Goal: Task Accomplishment & Management: Manage account settings

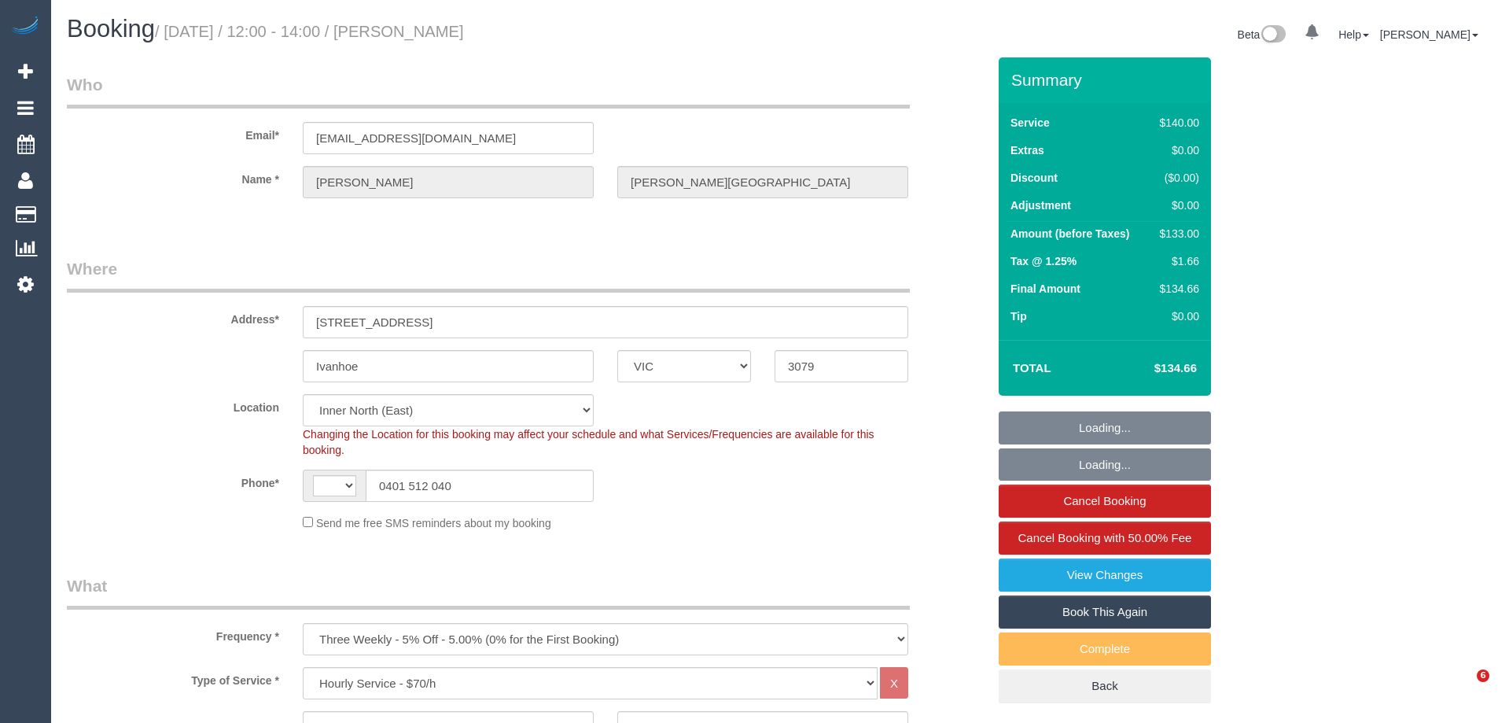
select select "VIC"
select select "string:AU"
select select "number:28"
select select "number:14"
select select "number:19"
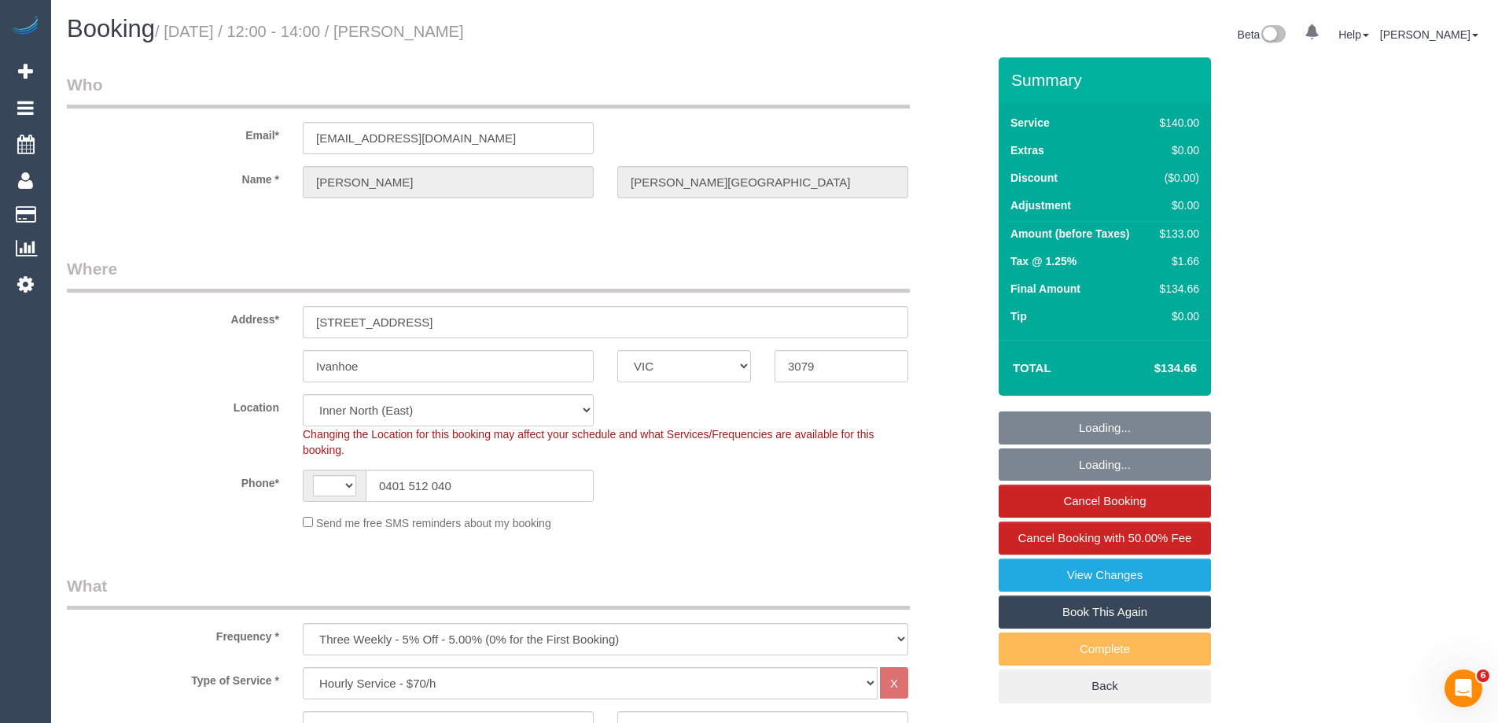
select select "number:36"
select select "number:34"
select select "number:13"
select select "object:886"
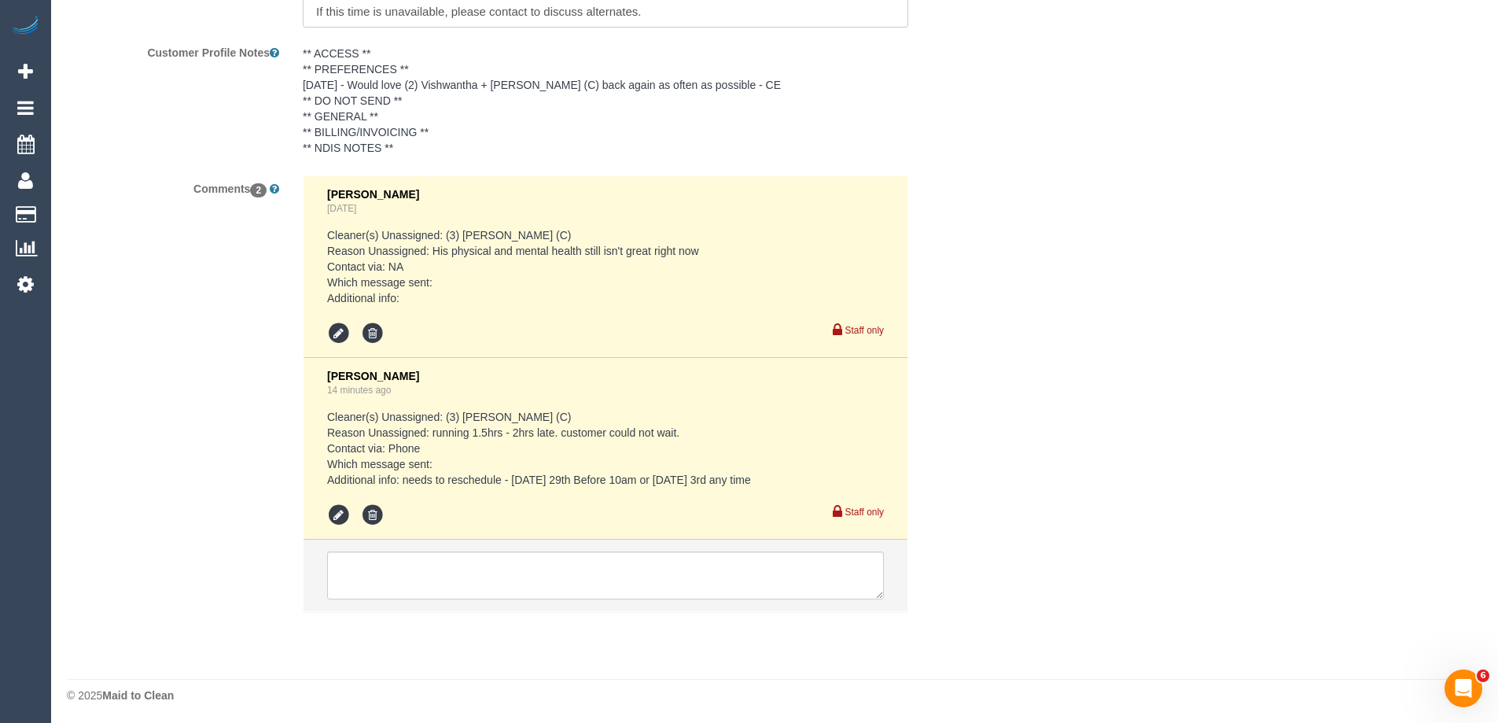
scroll to position [2830, 0]
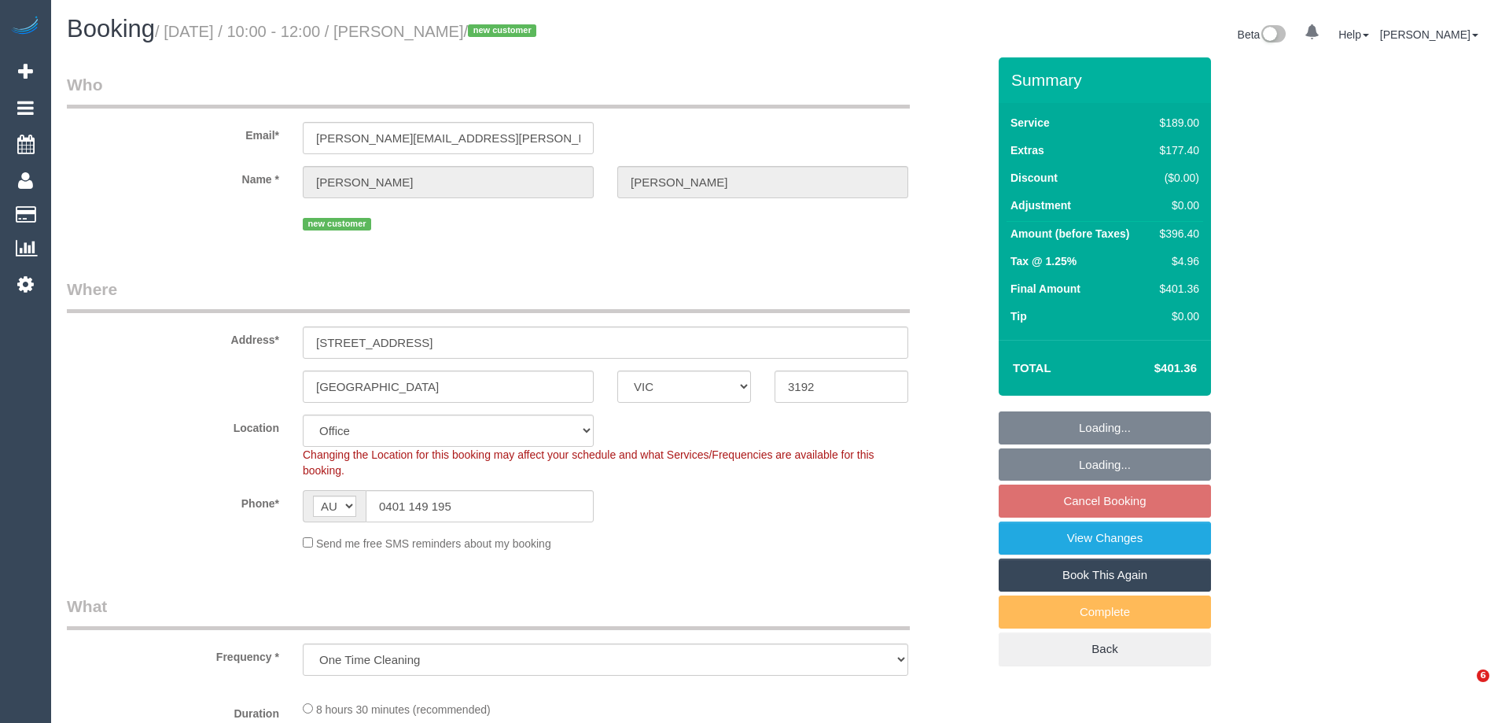
select select "VIC"
select select "number:28"
select select "number:17"
select select "number:19"
select select "number:36"
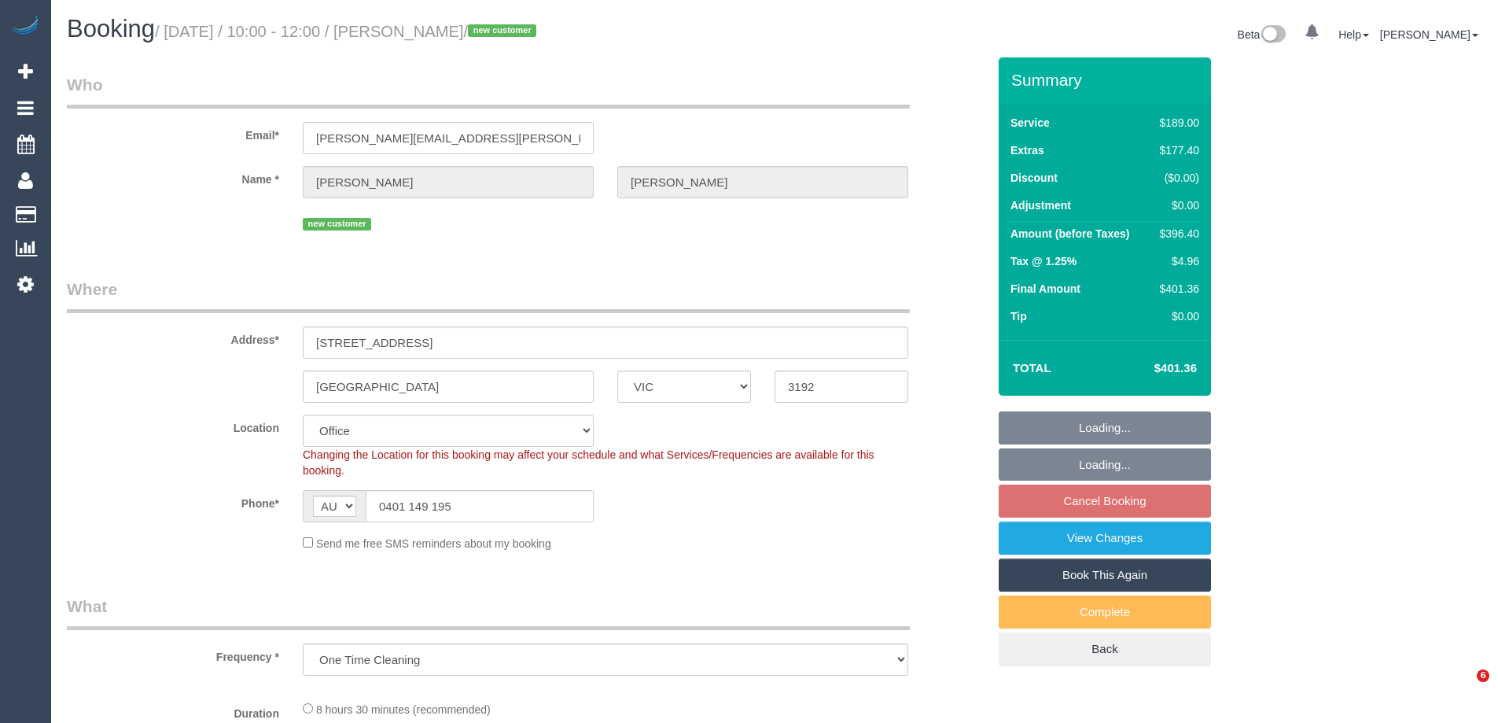
select select "object:786"
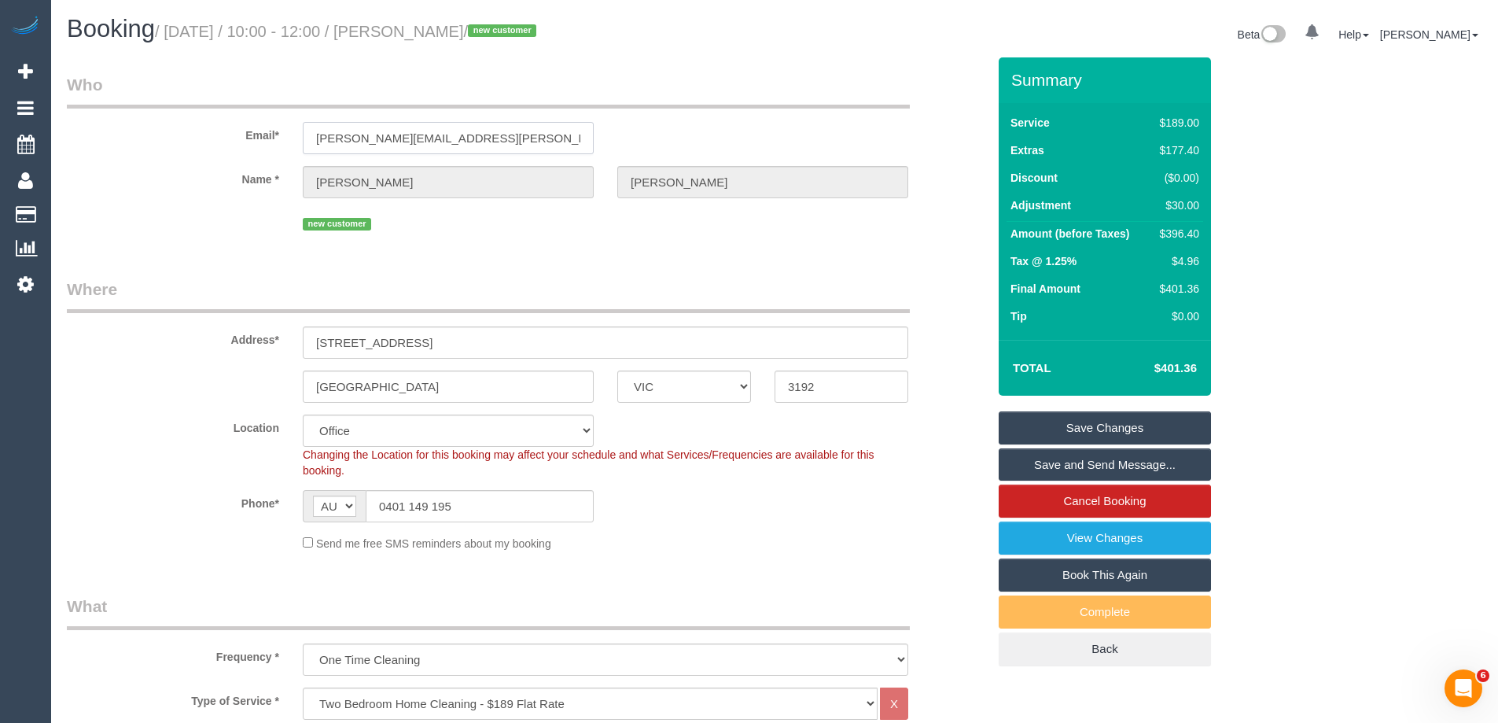
drag, startPoint x: 551, startPoint y: 140, endPoint x: 237, endPoint y: 131, distance: 314.6
click at [237, 131] on div "Email* philip.mcghie@symbion.com.au" at bounding box center [526, 113] width 943 height 81
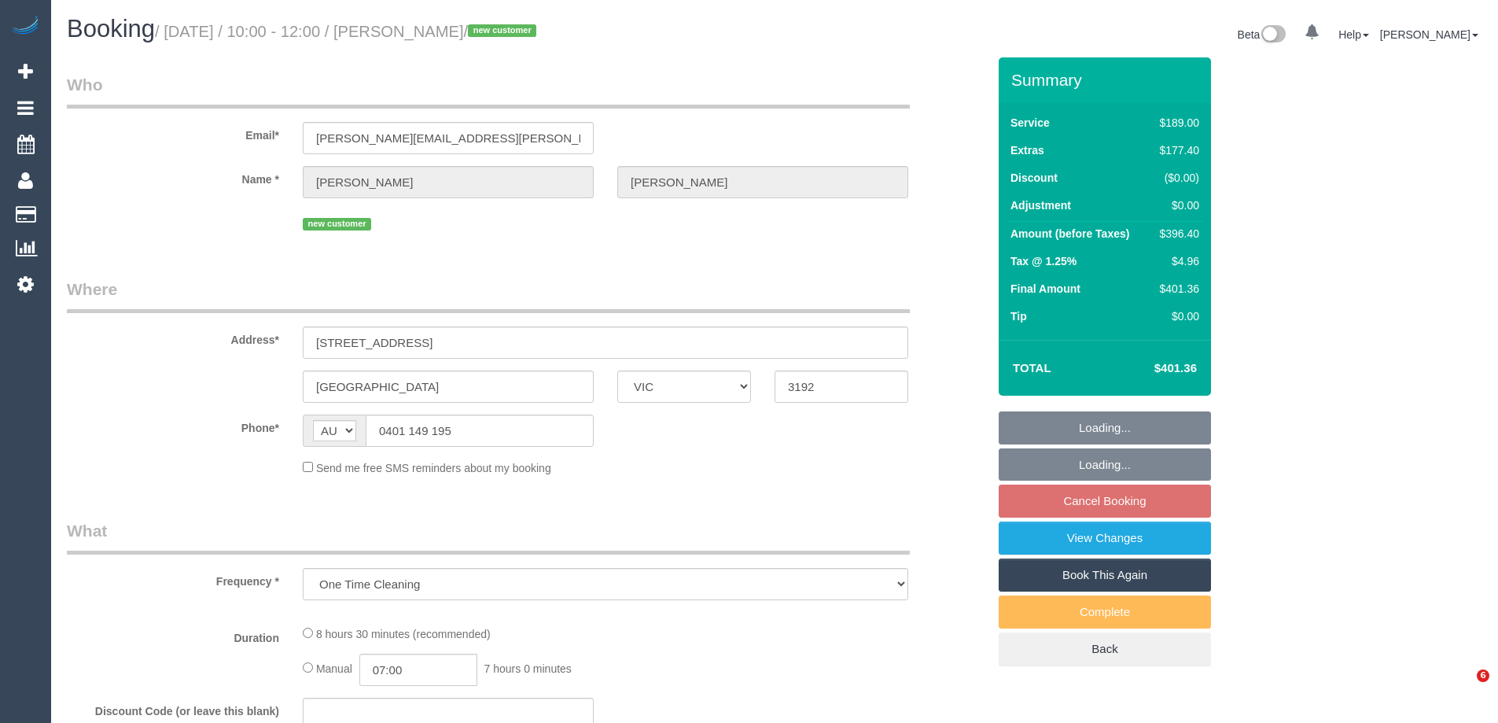
select select "VIC"
select select "string:stripe-pm_1S8b9Z2GScqysDRV3JONTb6N"
select select "number:28"
select select "number:17"
select select "number:19"
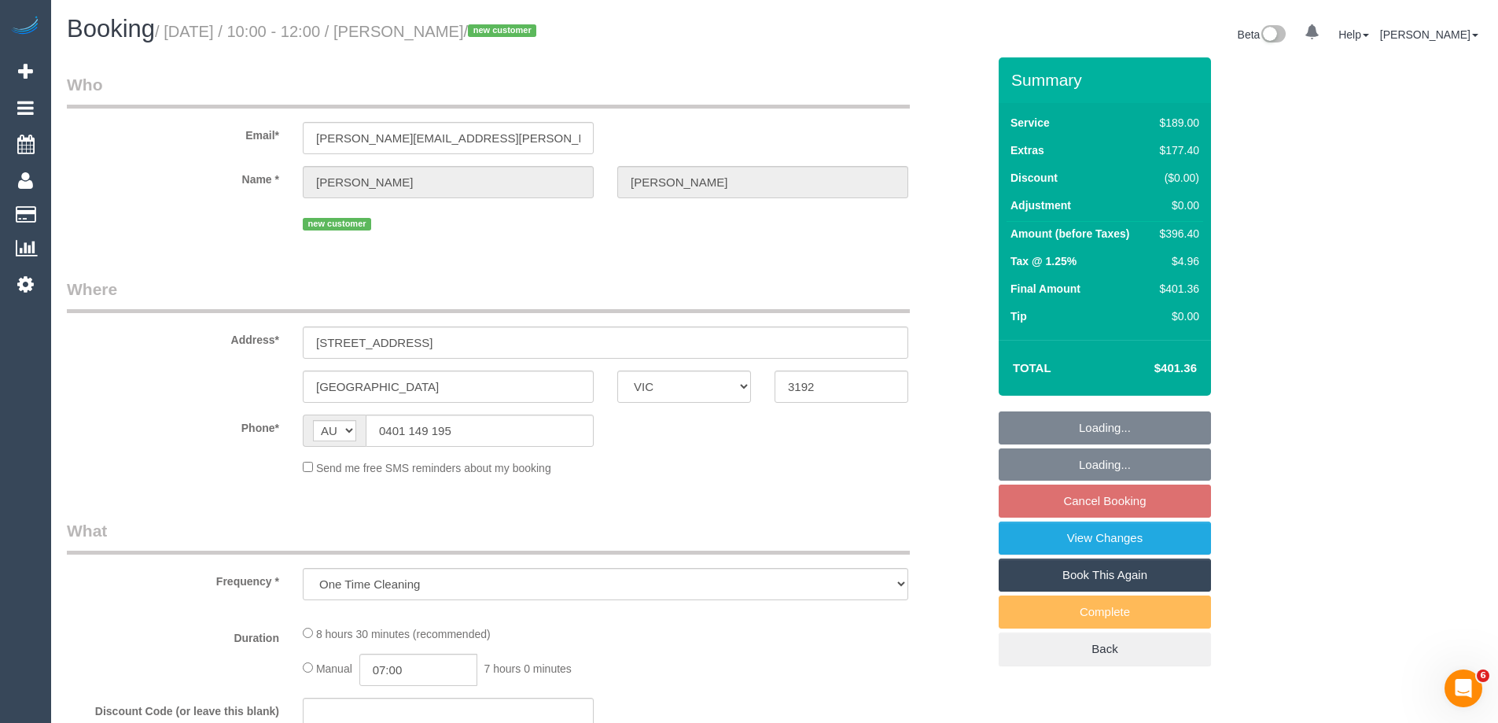
select select "number:36"
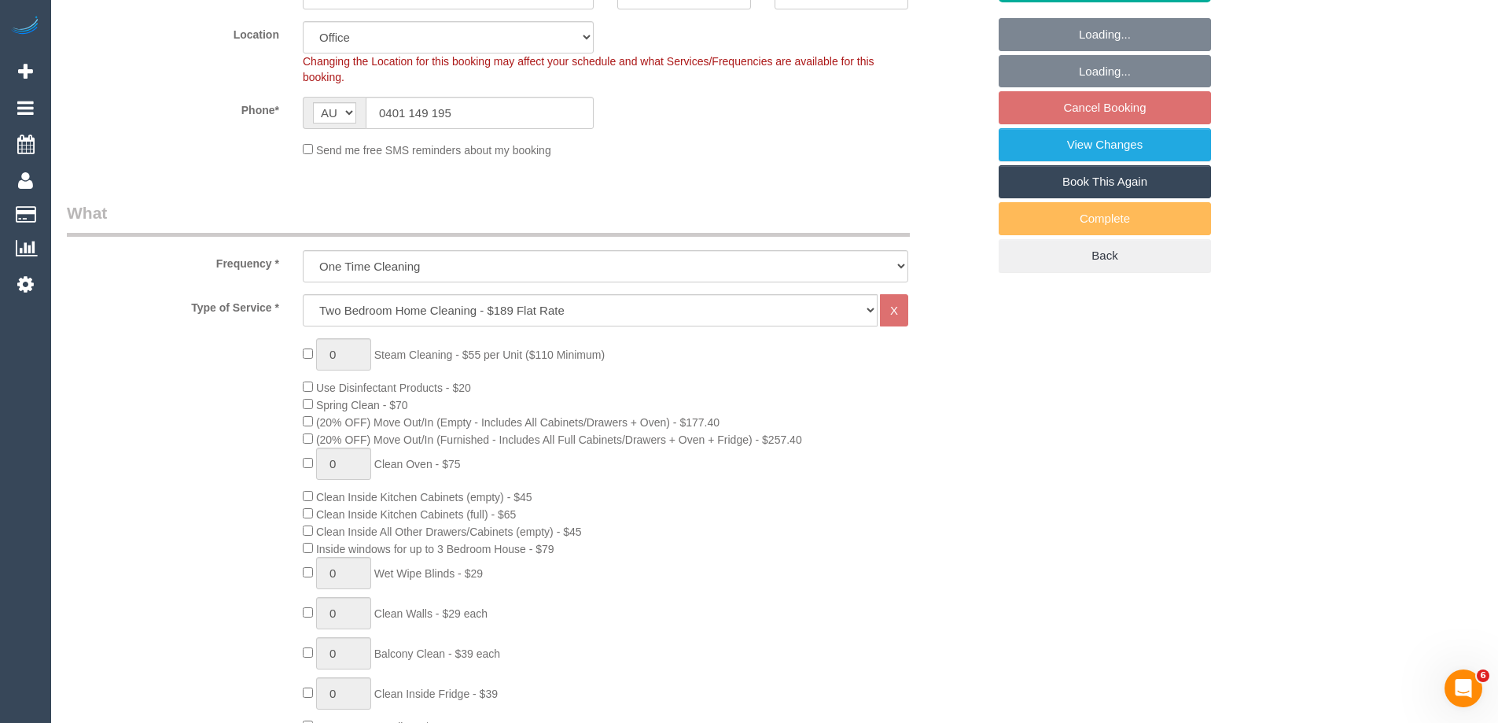
select select "object:882"
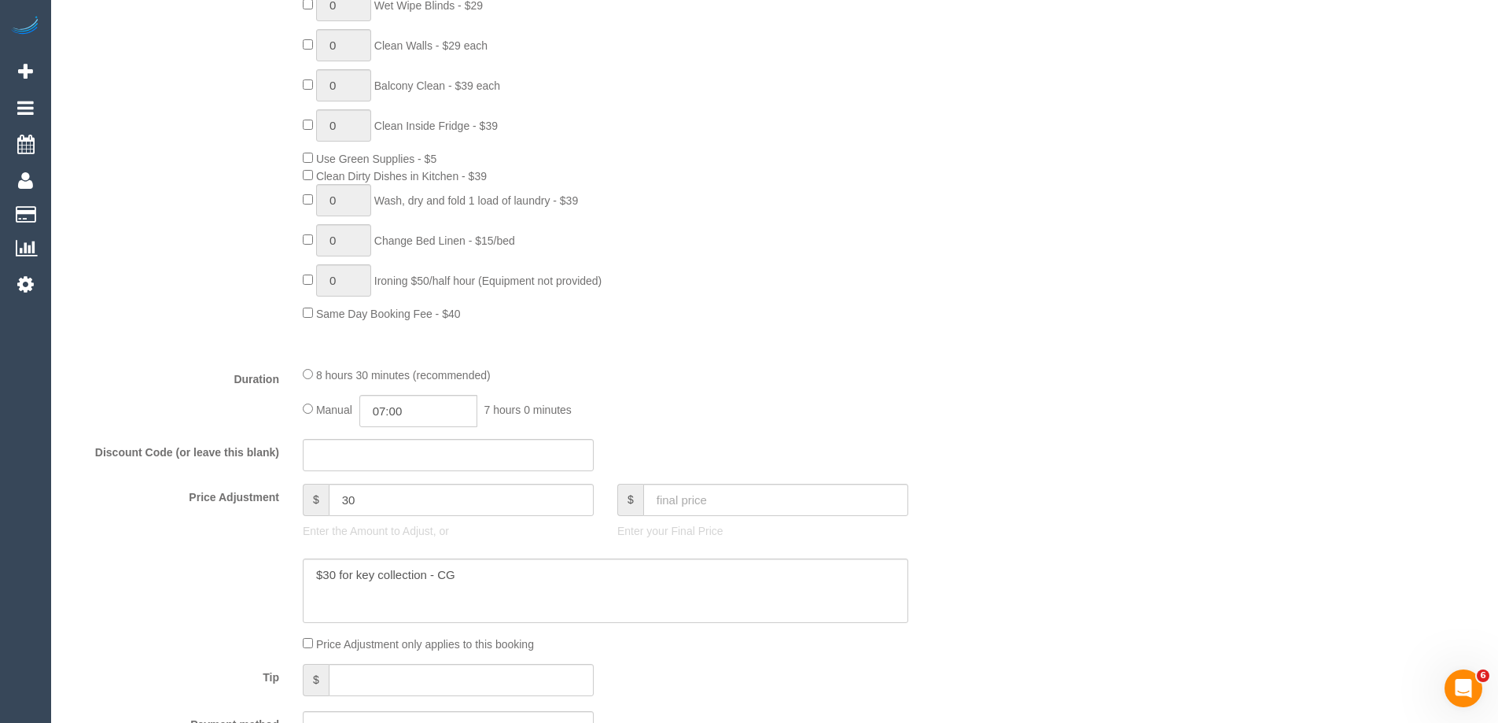
scroll to position [3130, 0]
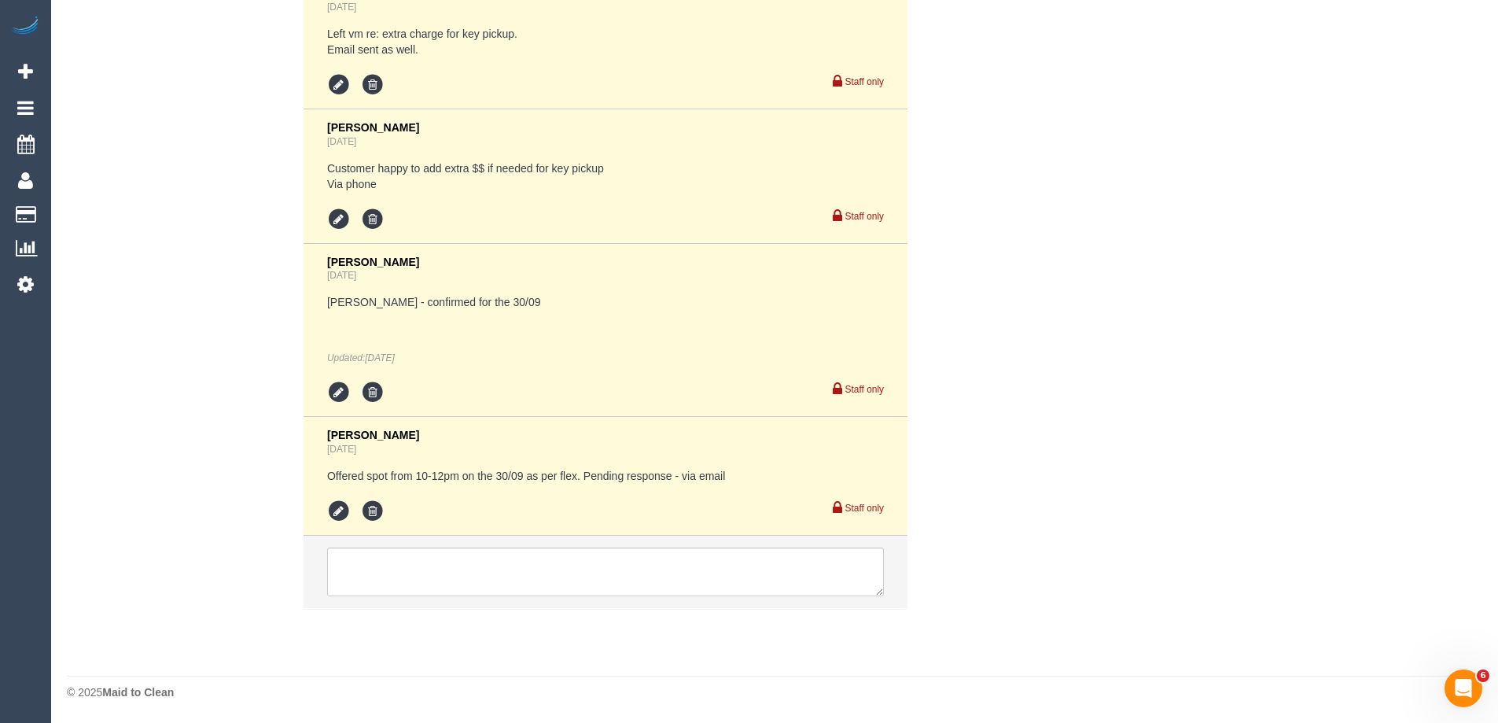
click at [323, 506] on li "Steve Cranston 1 day ago Offered spot from 10-12pm on the 30/09 as per flex. Pe…" at bounding box center [605, 476] width 604 height 119
click at [333, 513] on icon at bounding box center [339, 511] width 24 height 24
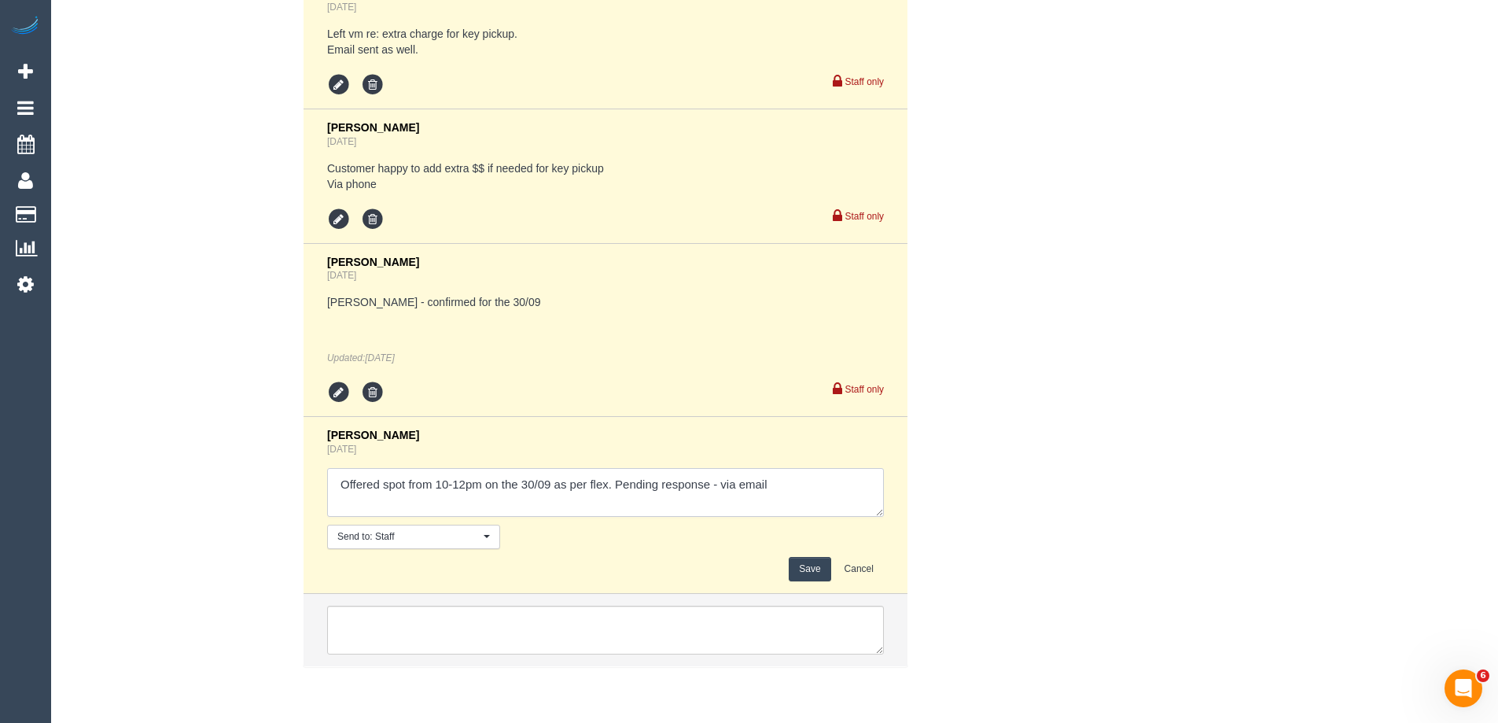
click at [715, 487] on textarea at bounding box center [605, 492] width 557 height 49
type textarea "Offered spot from 10-12pm on the 30/09 as per flex. Pending response - confirme…"
click at [796, 564] on button "Save" at bounding box center [810, 569] width 42 height 24
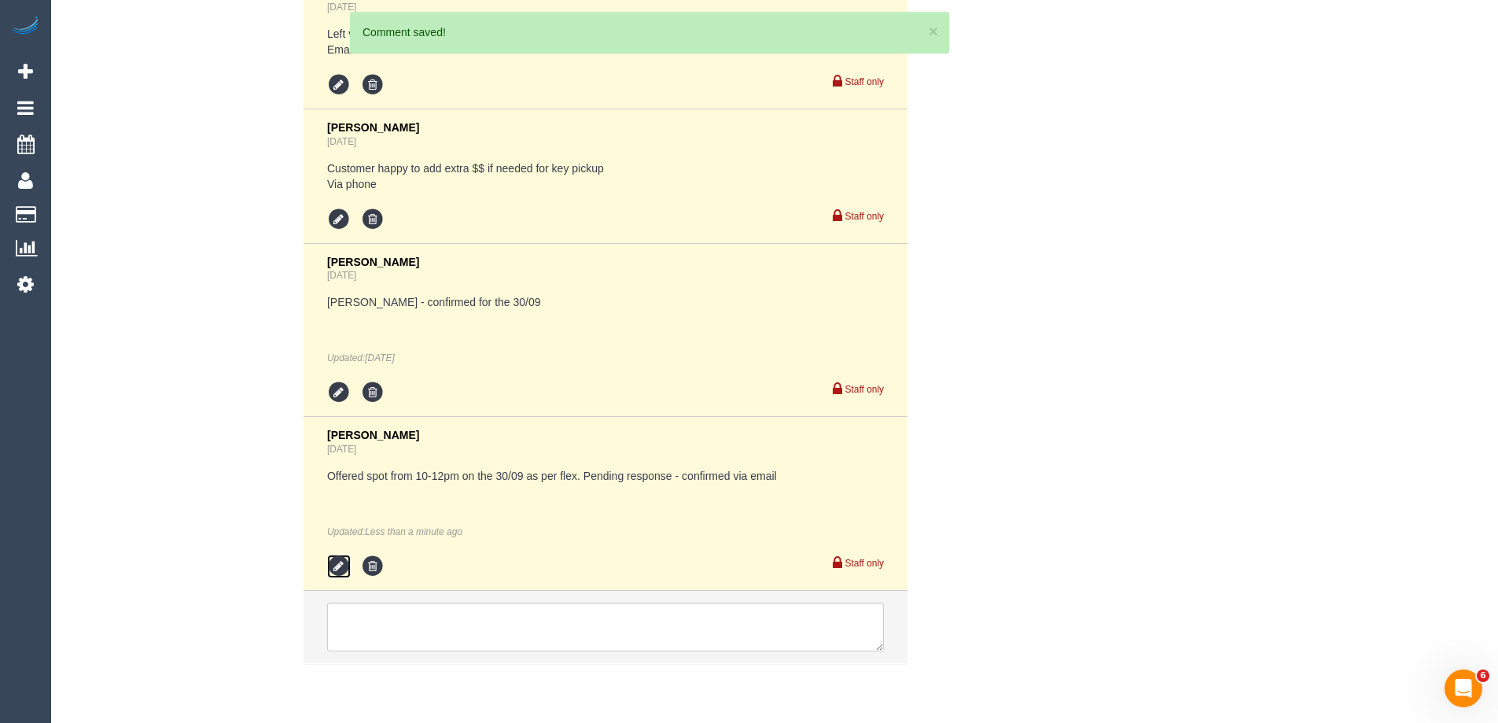
click at [335, 564] on icon at bounding box center [339, 566] width 24 height 24
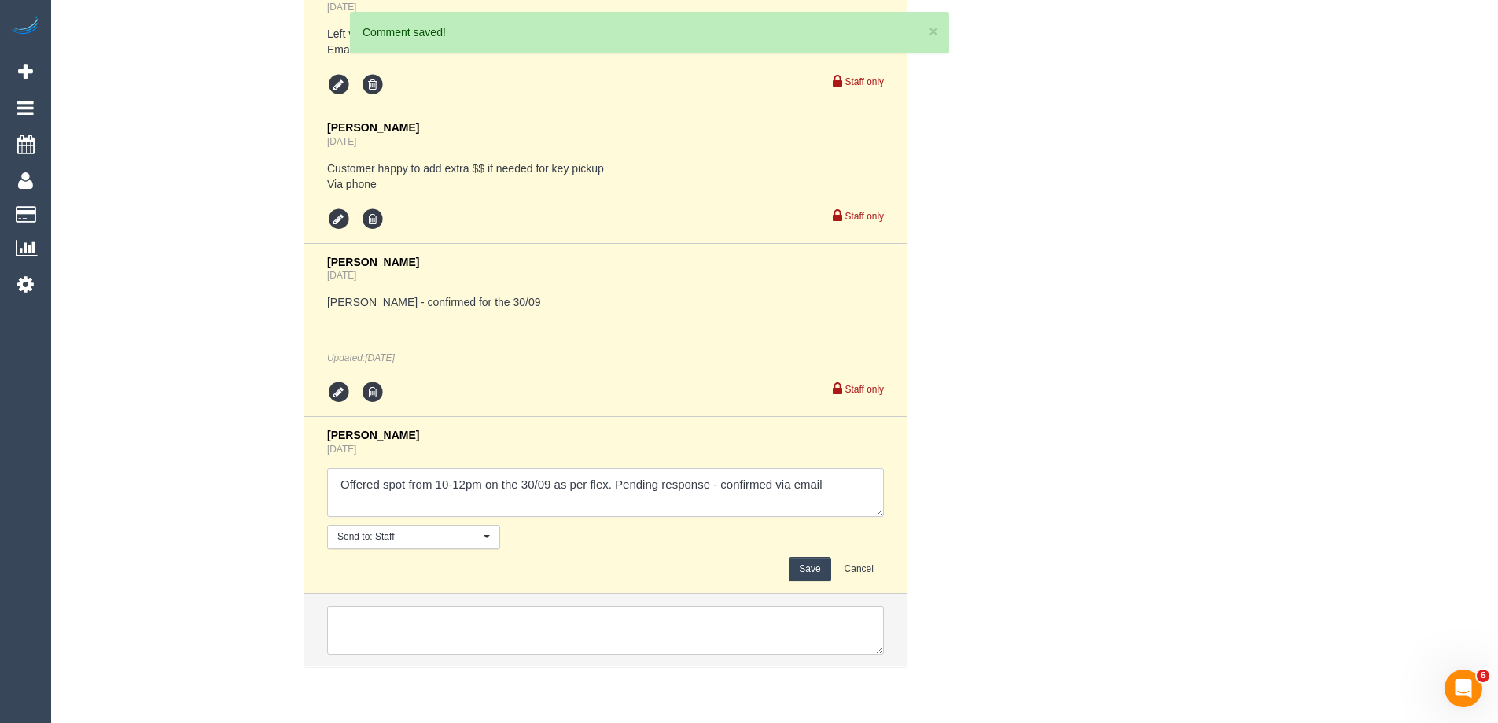
drag, startPoint x: 800, startPoint y: 484, endPoint x: 838, endPoint y: 480, distance: 38.7
click at [838, 480] on textarea at bounding box center [605, 492] width 557 height 49
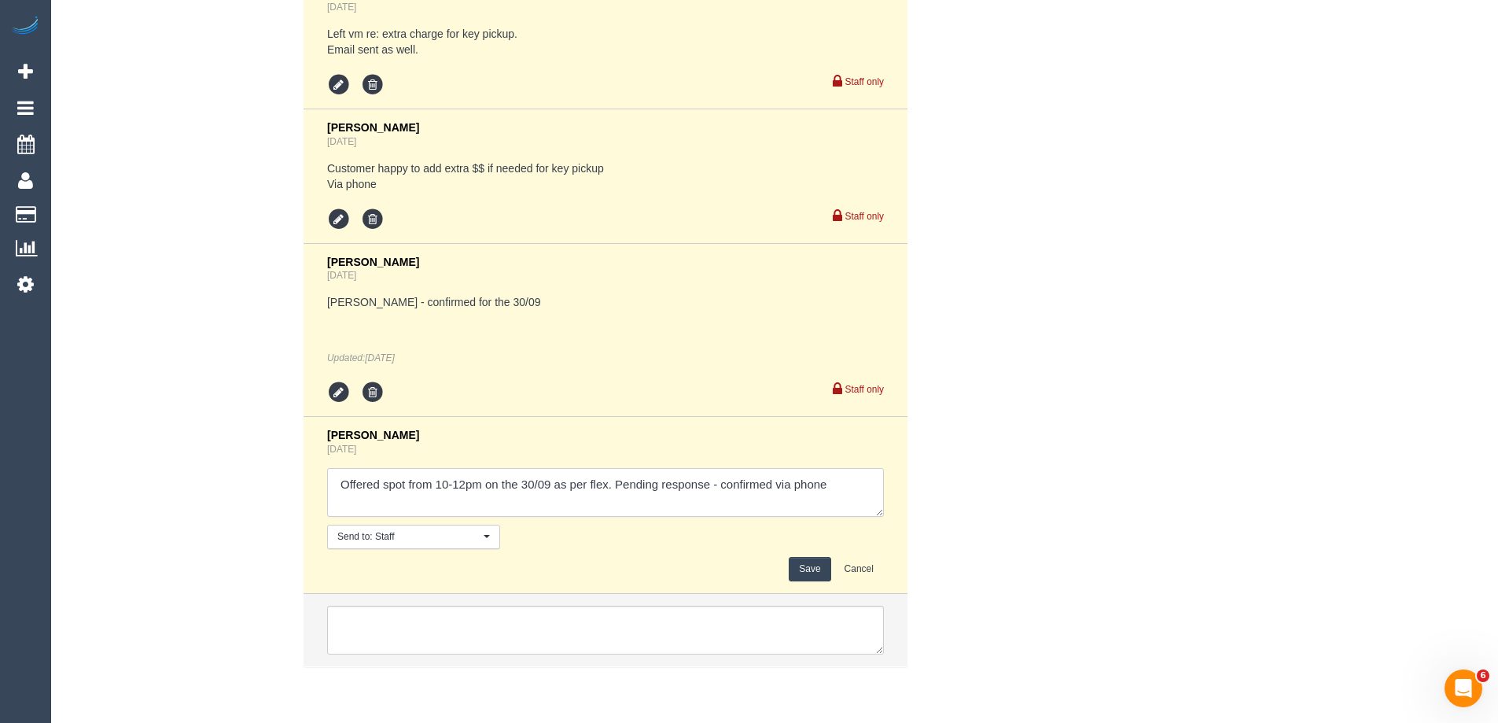
type textarea "Offered spot from 10-12pm on the 30/09 as per flex. Pending response - confirme…"
click at [810, 564] on button "Save" at bounding box center [810, 569] width 42 height 24
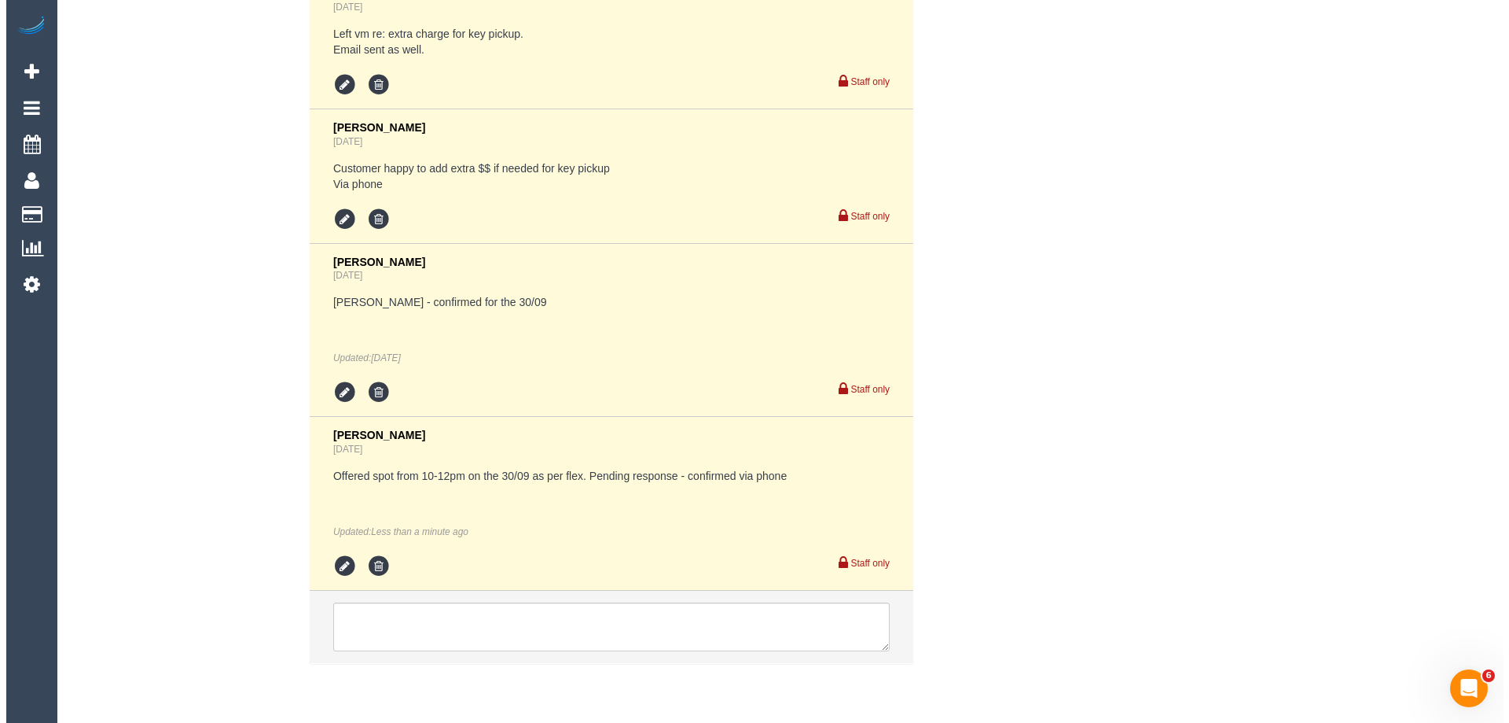
scroll to position [0, 0]
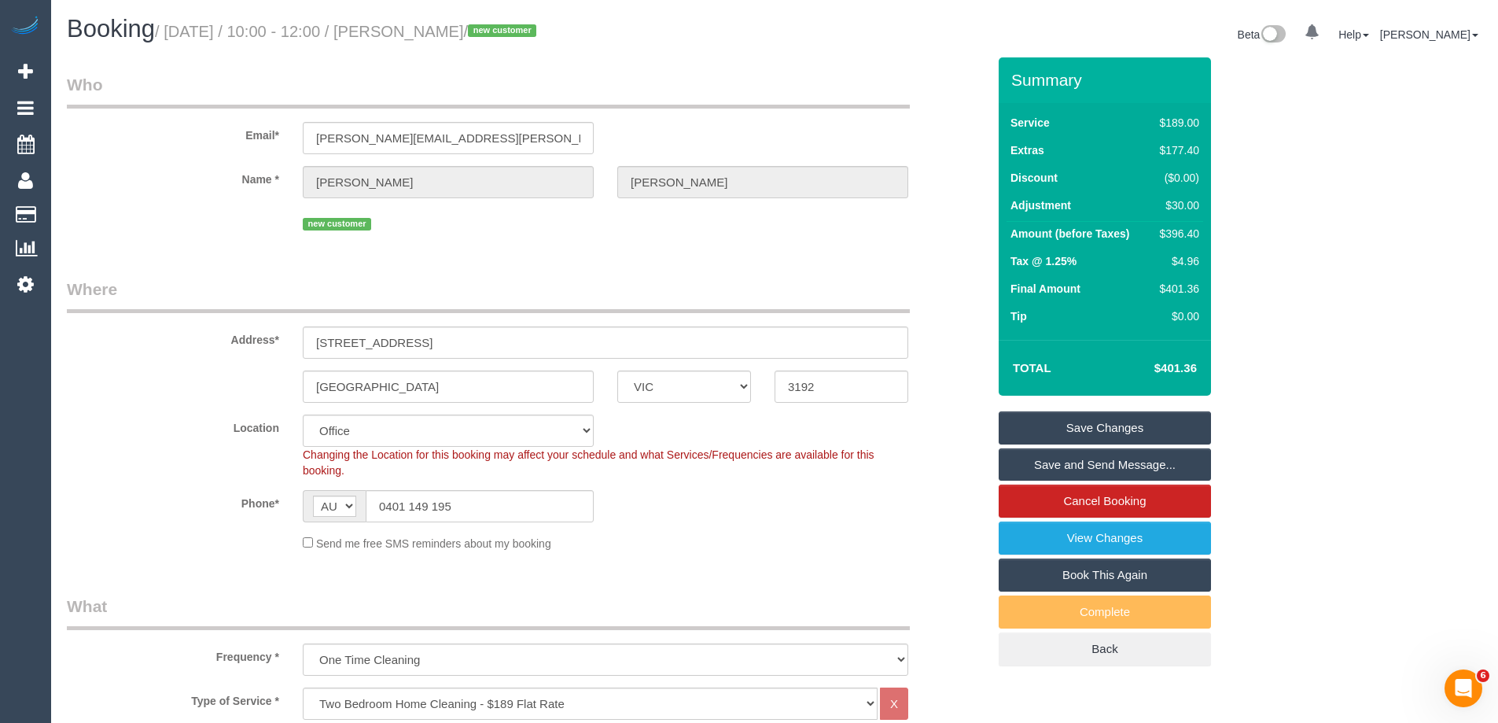
click at [1030, 458] on link "Save and Send Message..." at bounding box center [1104, 464] width 212 height 33
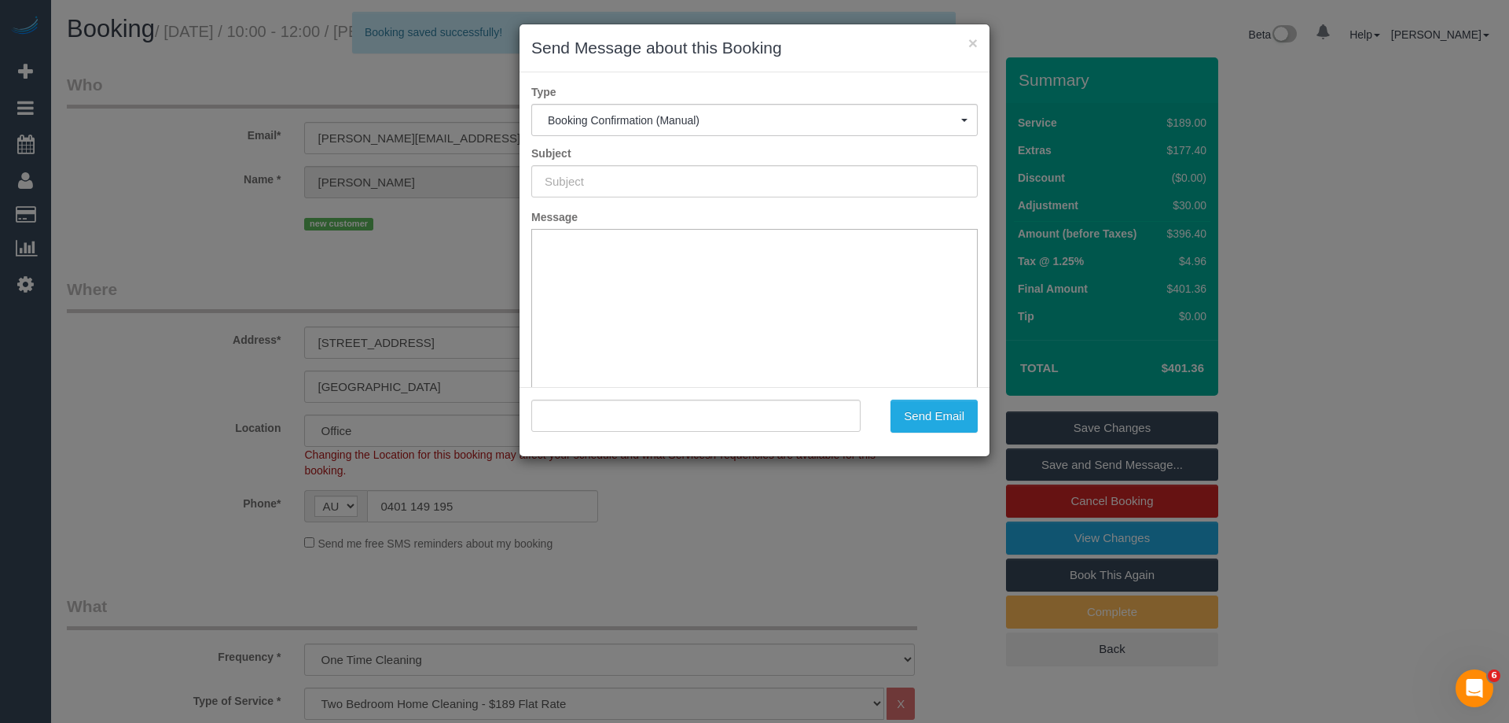
type input "Booking Confirmed"
type input ""Philip McGhie" <philip.mcghie@symbion.com.au>"
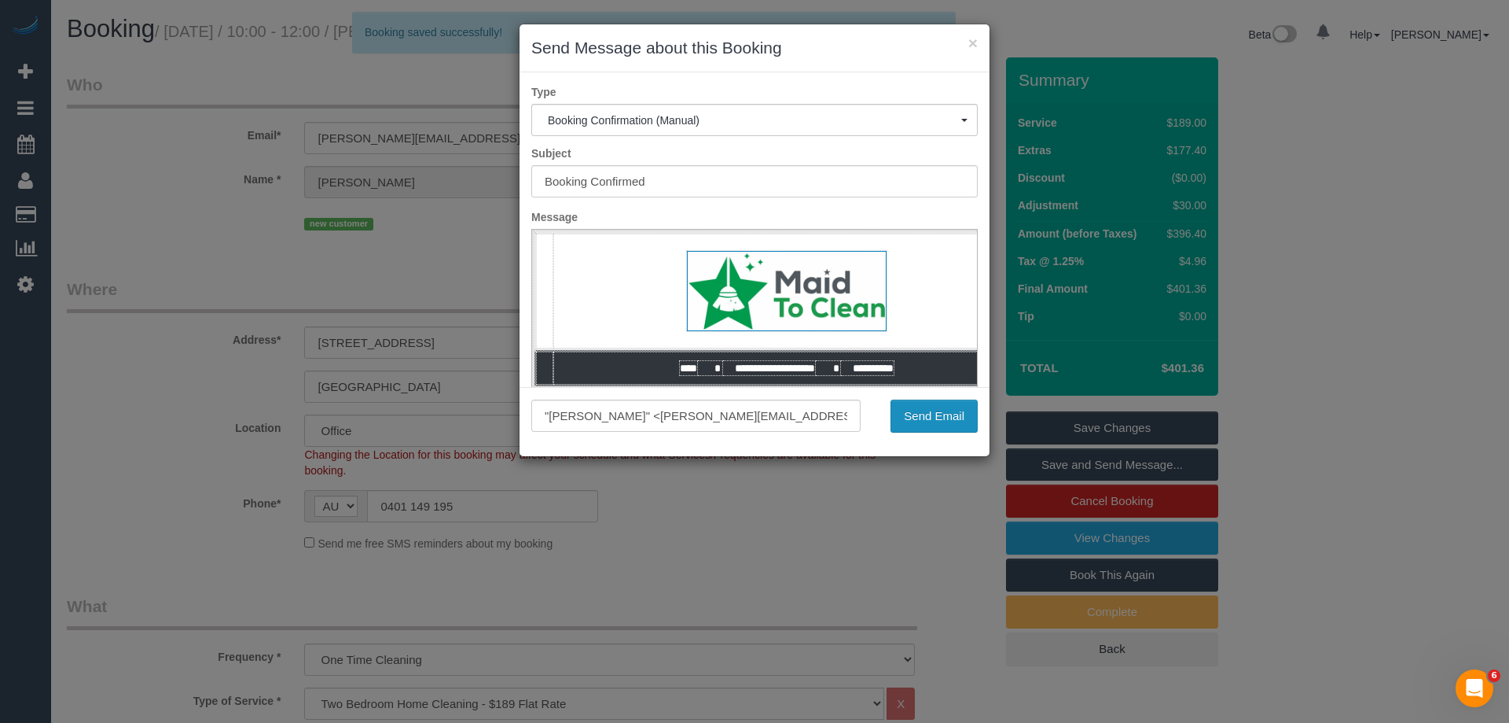
click at [915, 412] on button "Send Email" at bounding box center [934, 415] width 87 height 33
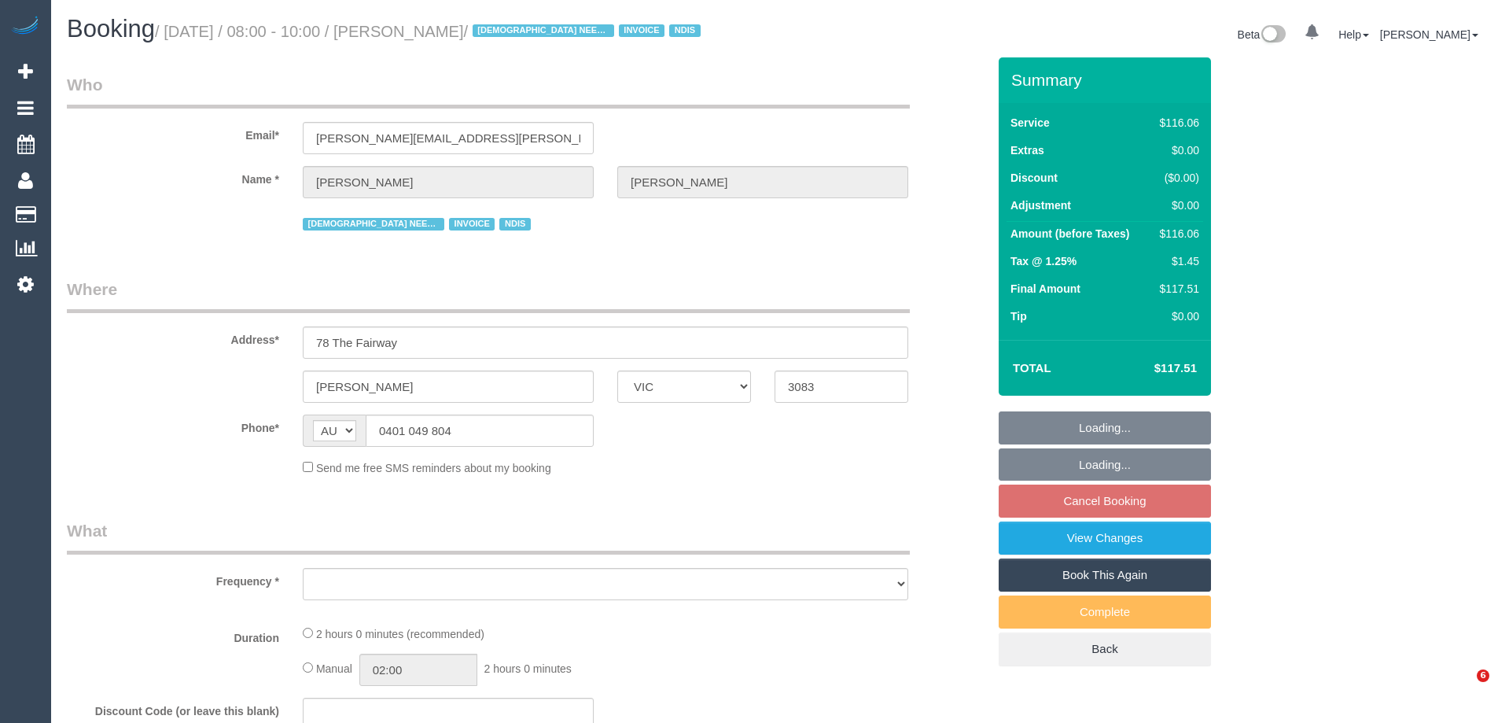
select select "VIC"
select select "object:550"
select select "number:29"
select select "number:14"
select select "number:18"
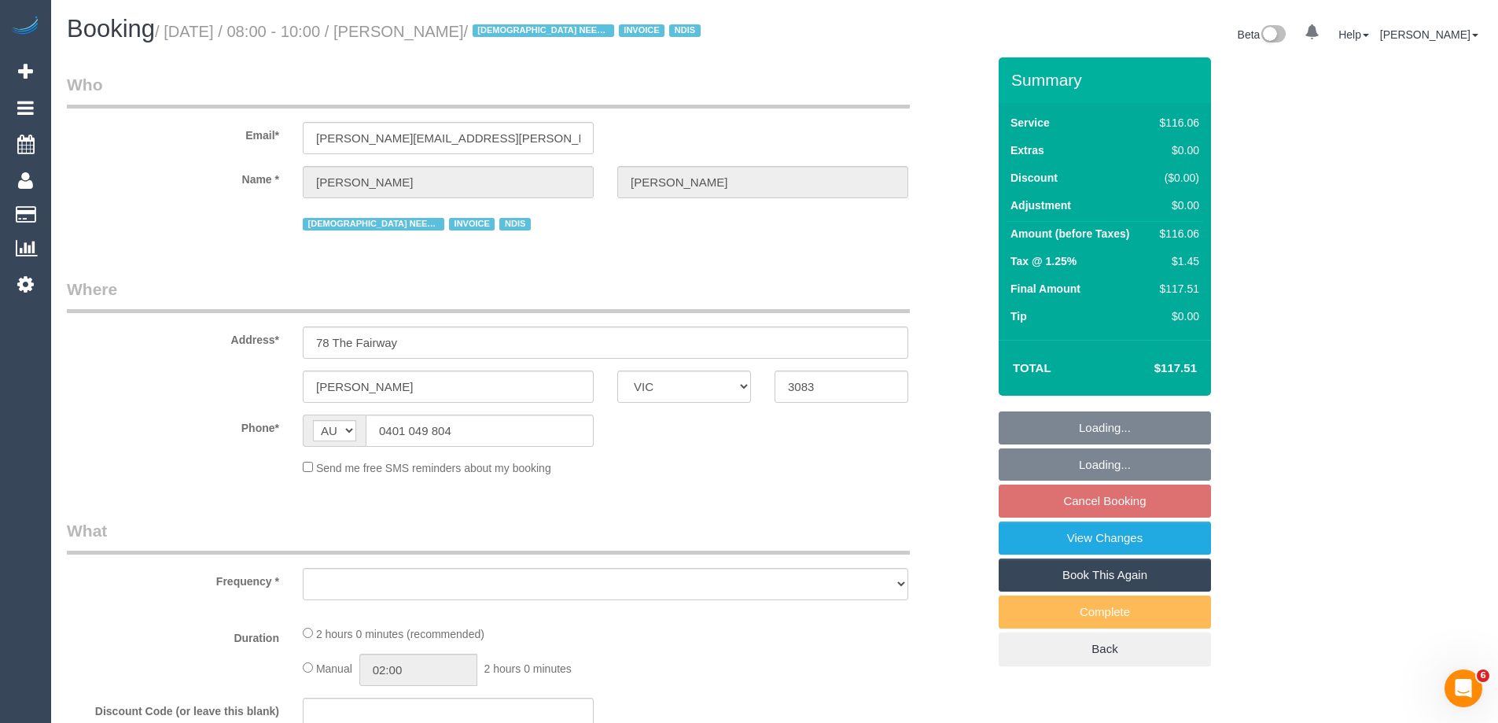
select select "number:24"
select select "number:35"
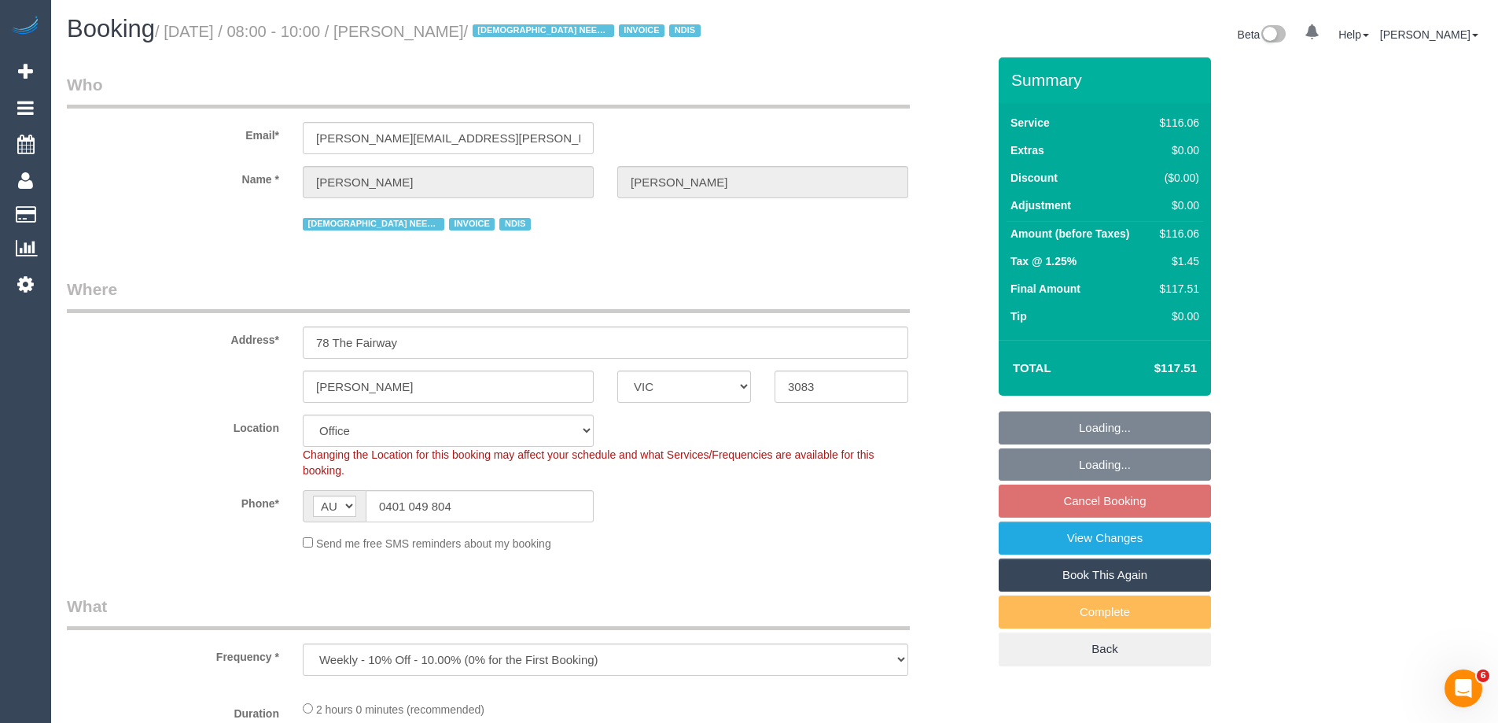
select select "object:703"
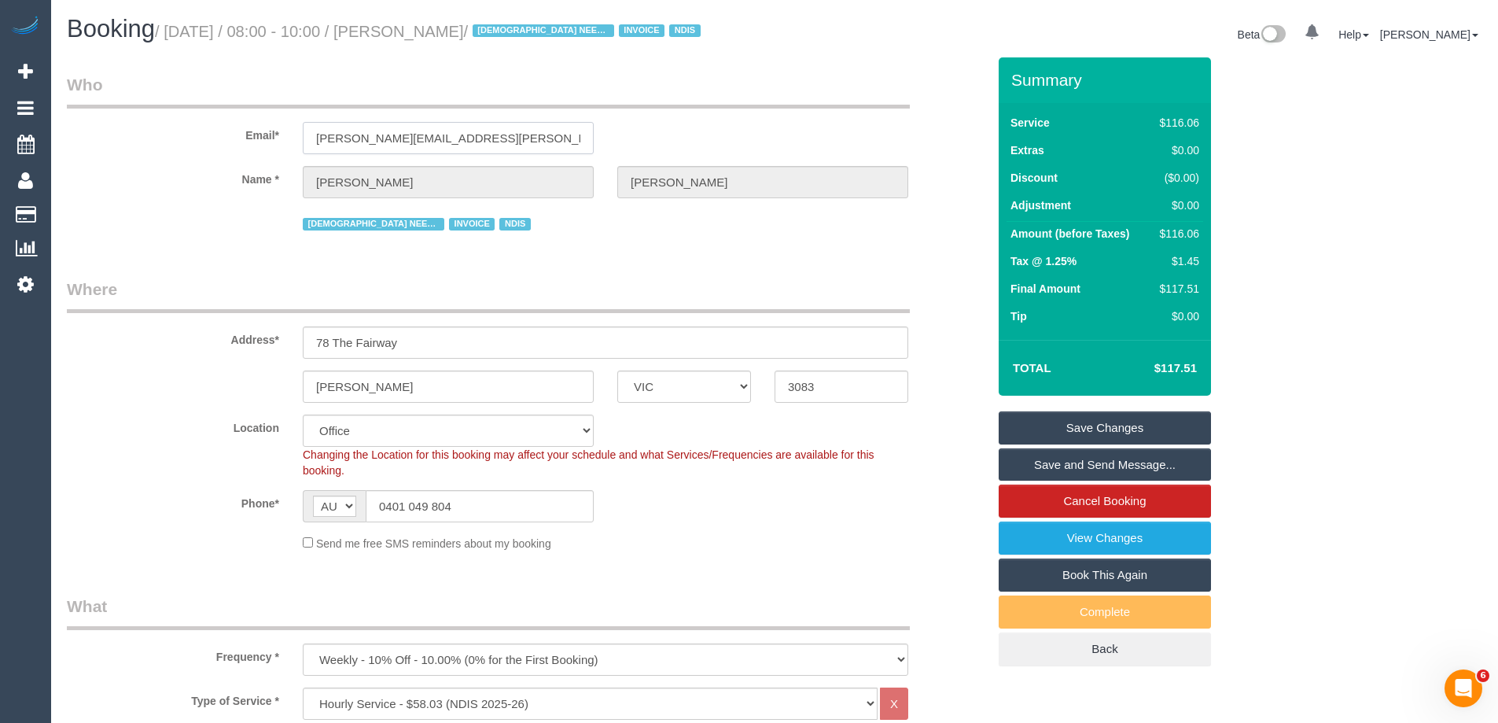
click at [275, 138] on div "Email* maria.j.matthews@outlook.com" at bounding box center [526, 113] width 943 height 81
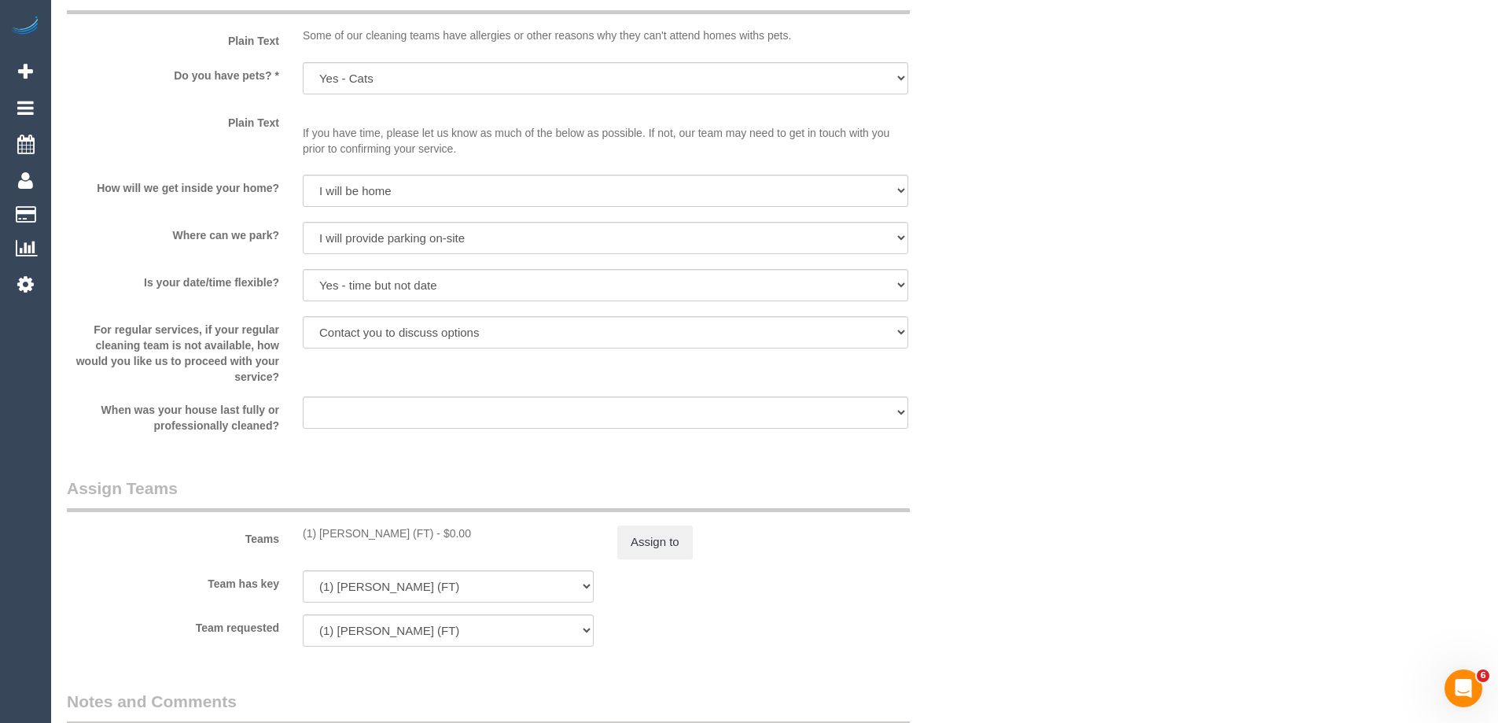
scroll to position [2303, 0]
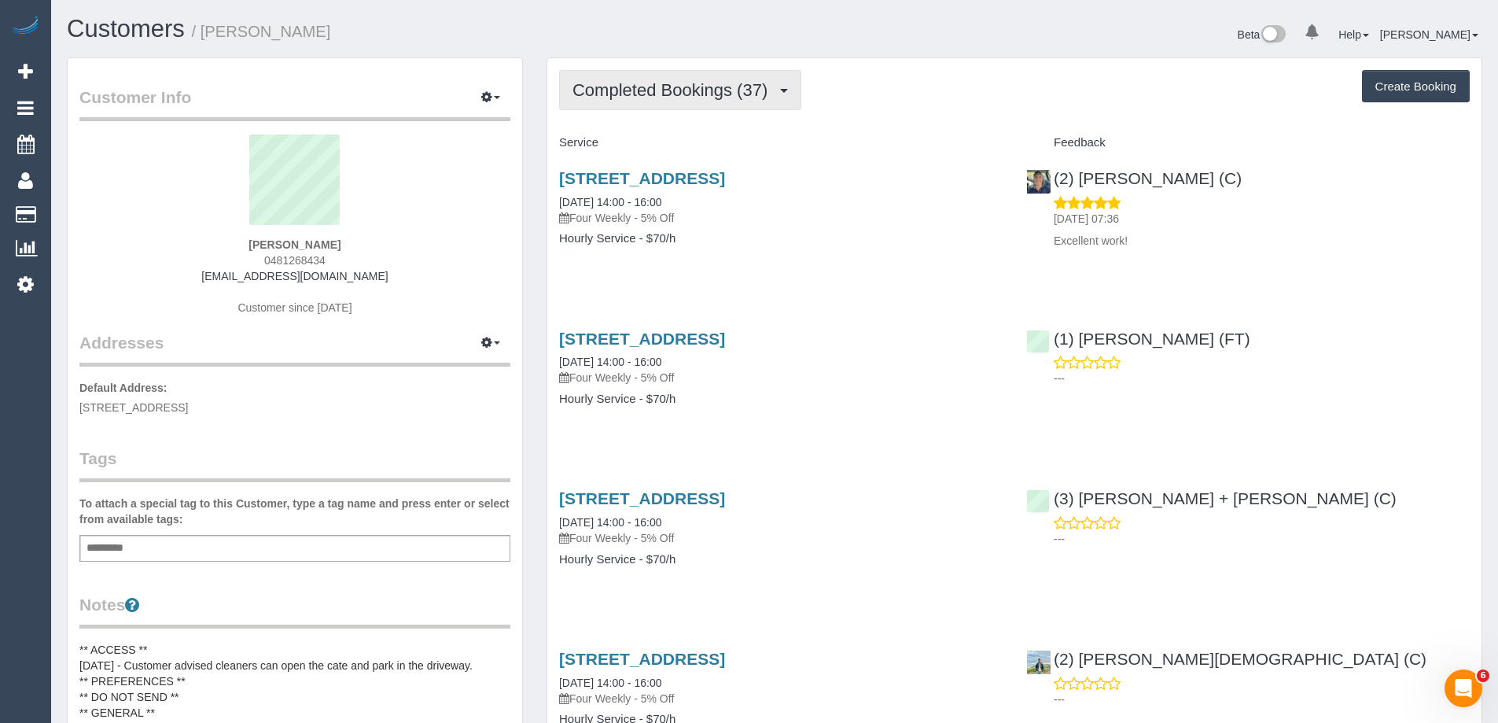
click at [649, 98] on span "Completed Bookings (37)" at bounding box center [673, 90] width 203 height 20
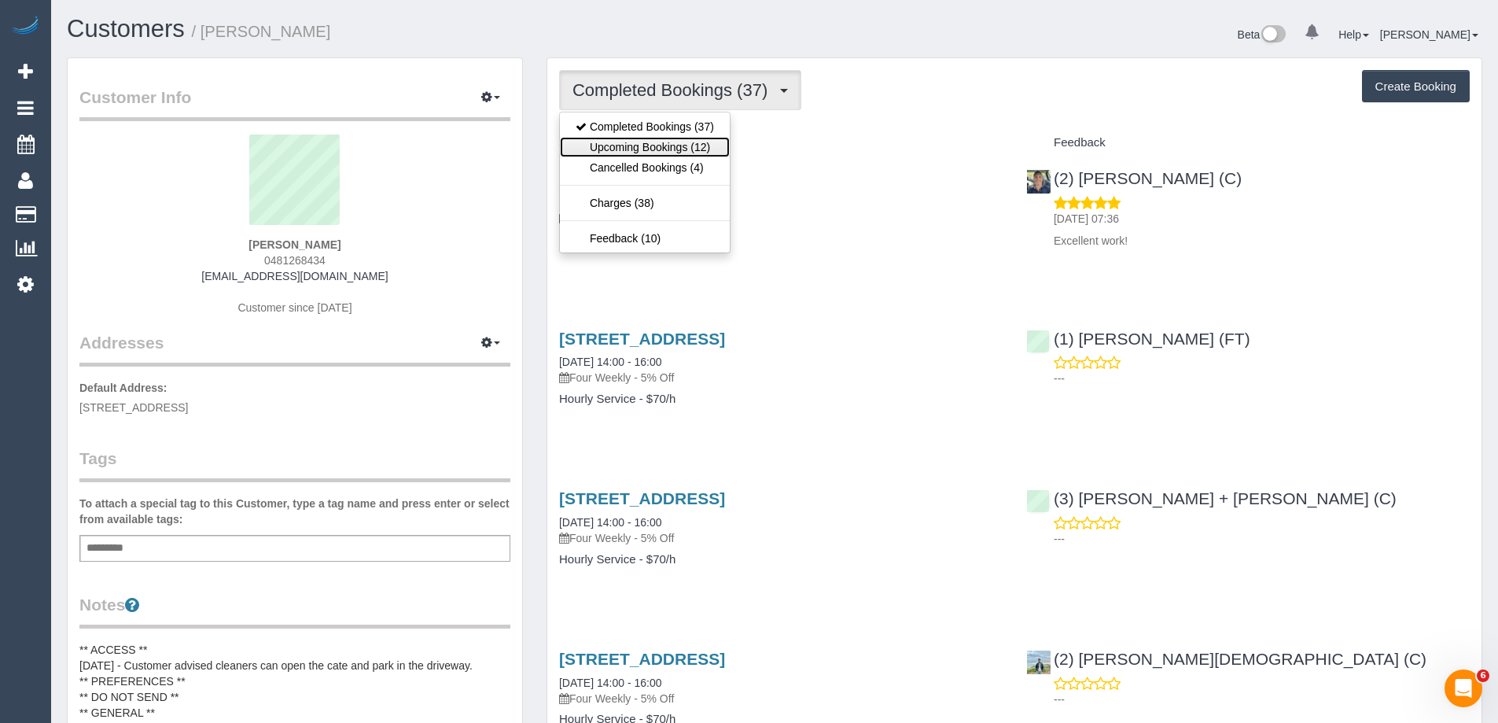
click at [655, 151] on link "Upcoming Bookings (12)" at bounding box center [645, 147] width 170 height 20
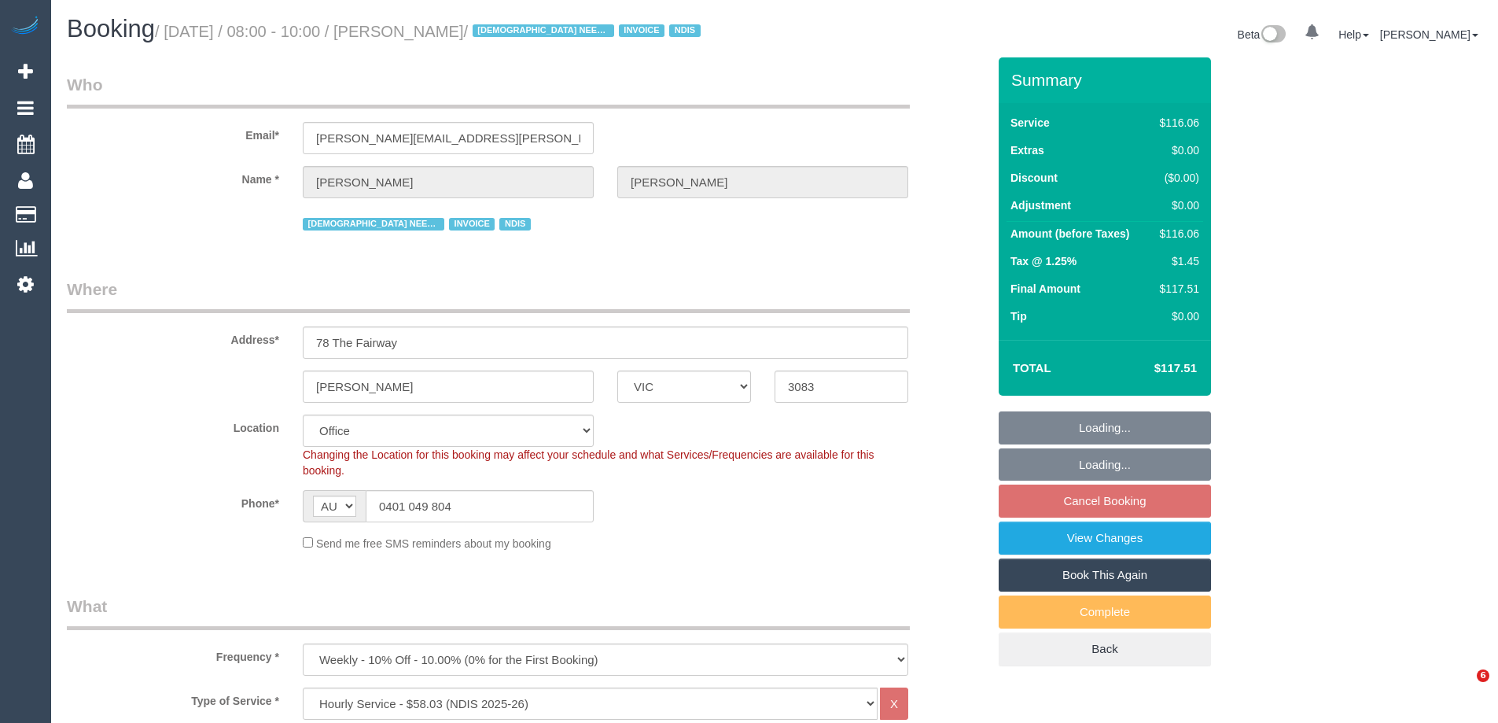
select select "VIC"
select select "number:29"
select select "number:14"
select select "number:18"
select select "number:24"
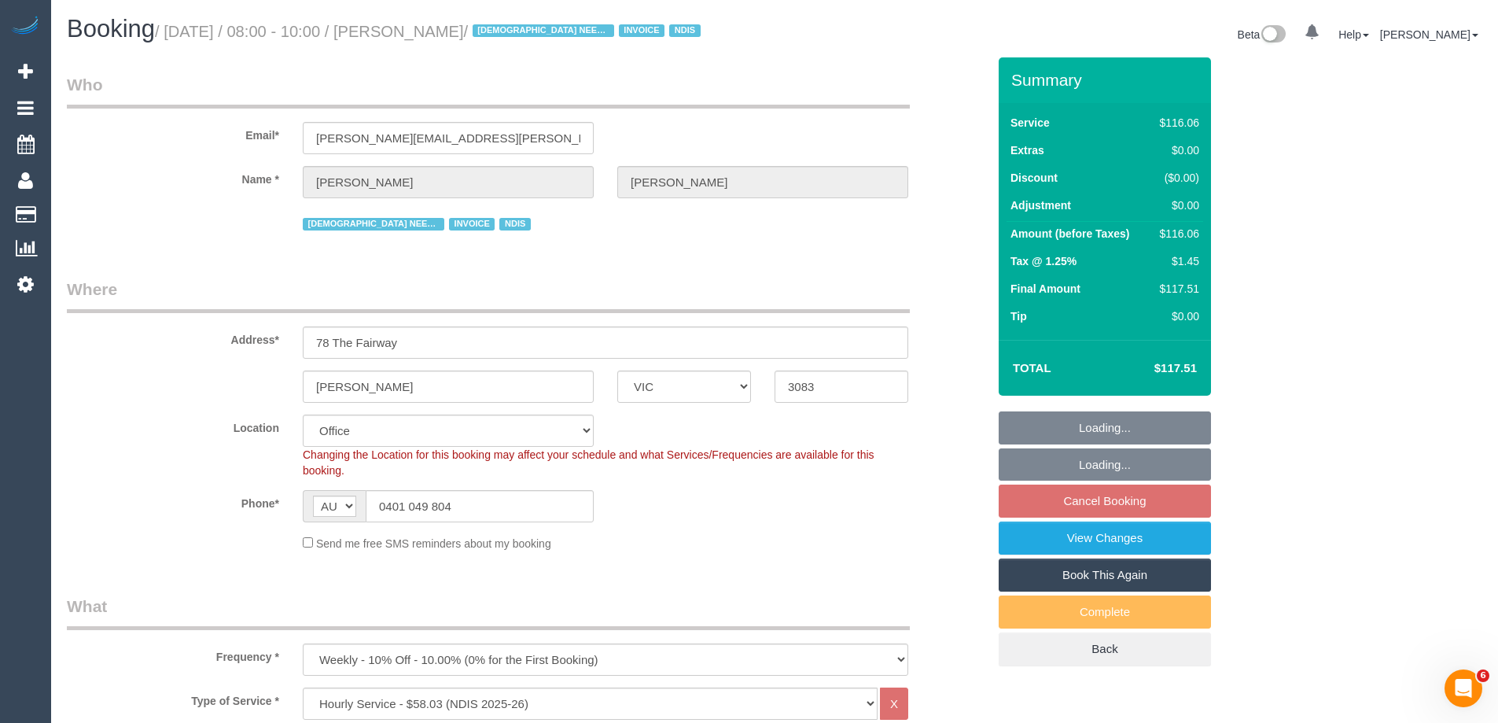
select select "number:35"
select select "object:762"
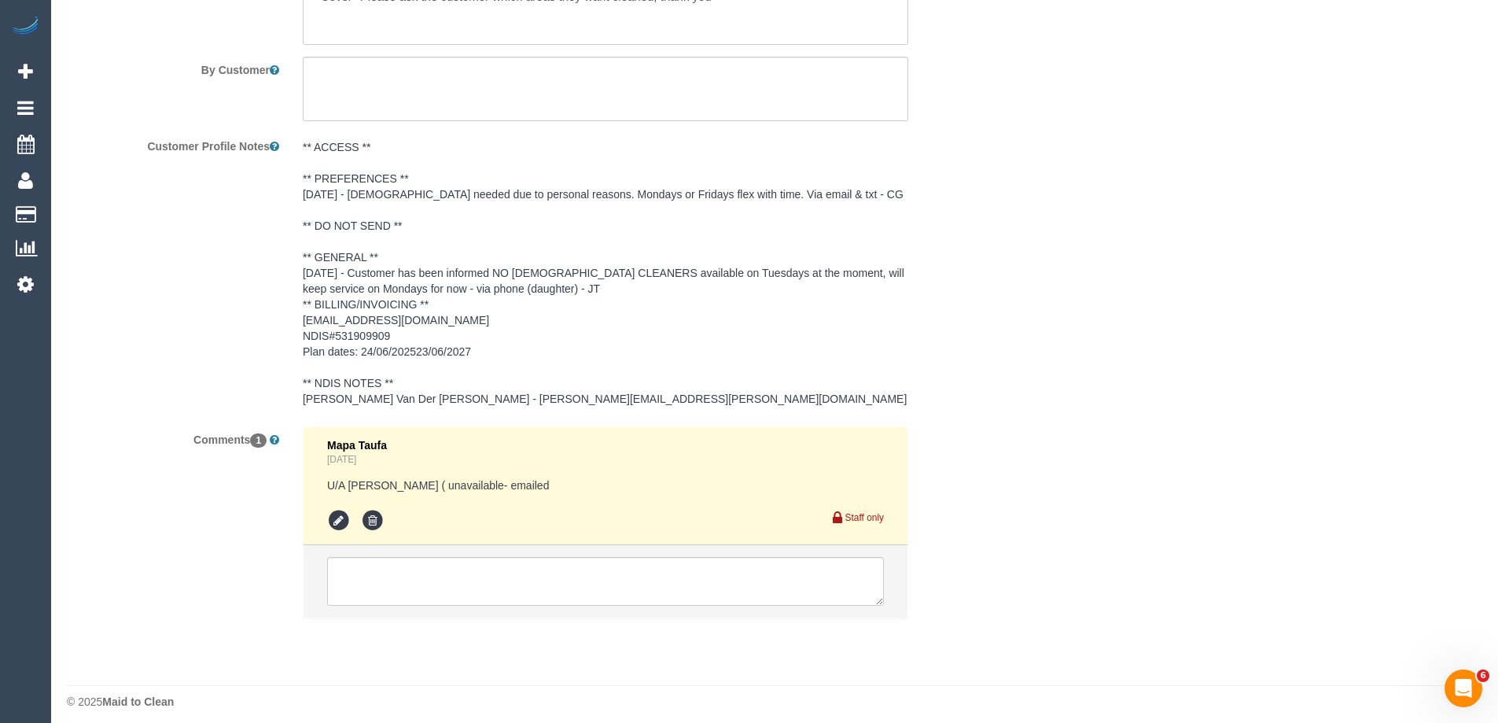
scroll to position [2303, 0]
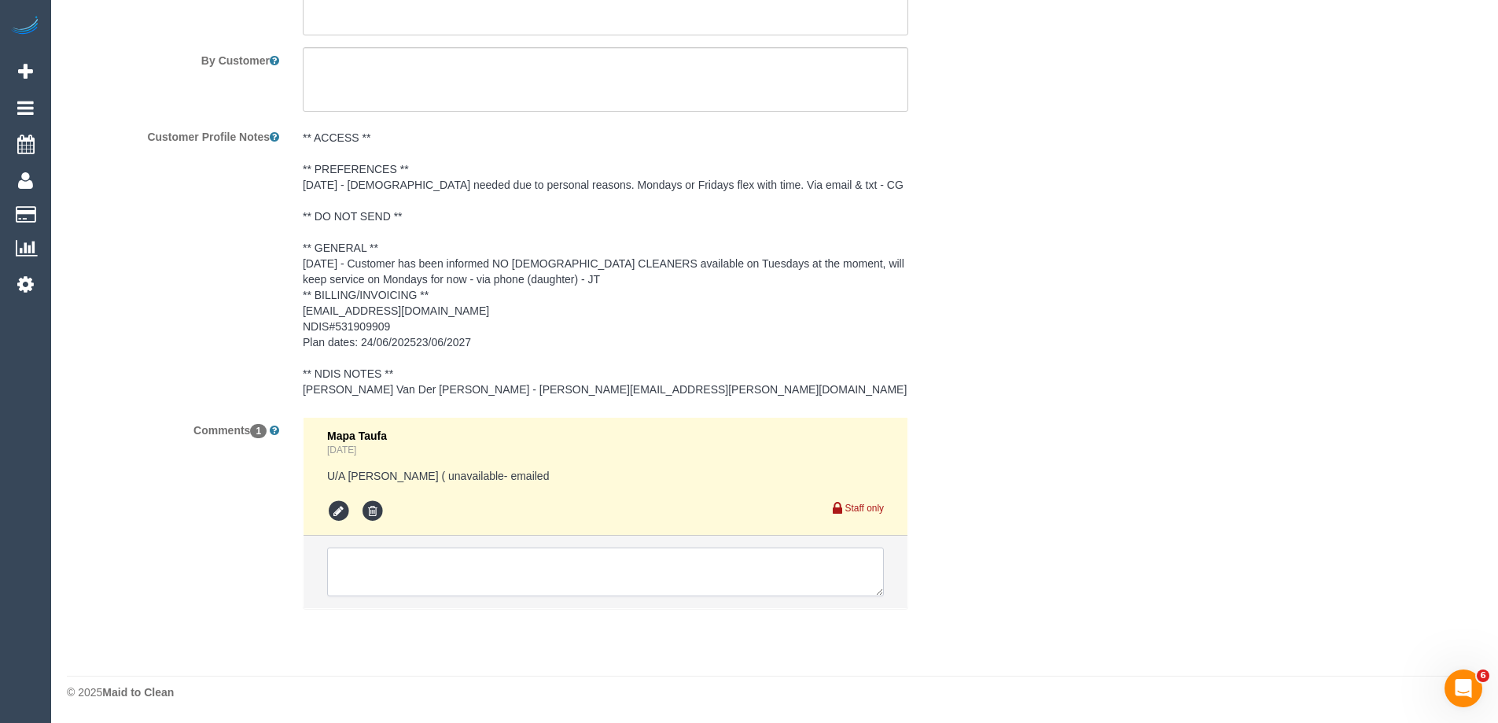
click at [362, 561] on textarea at bounding box center [605, 571] width 557 height 49
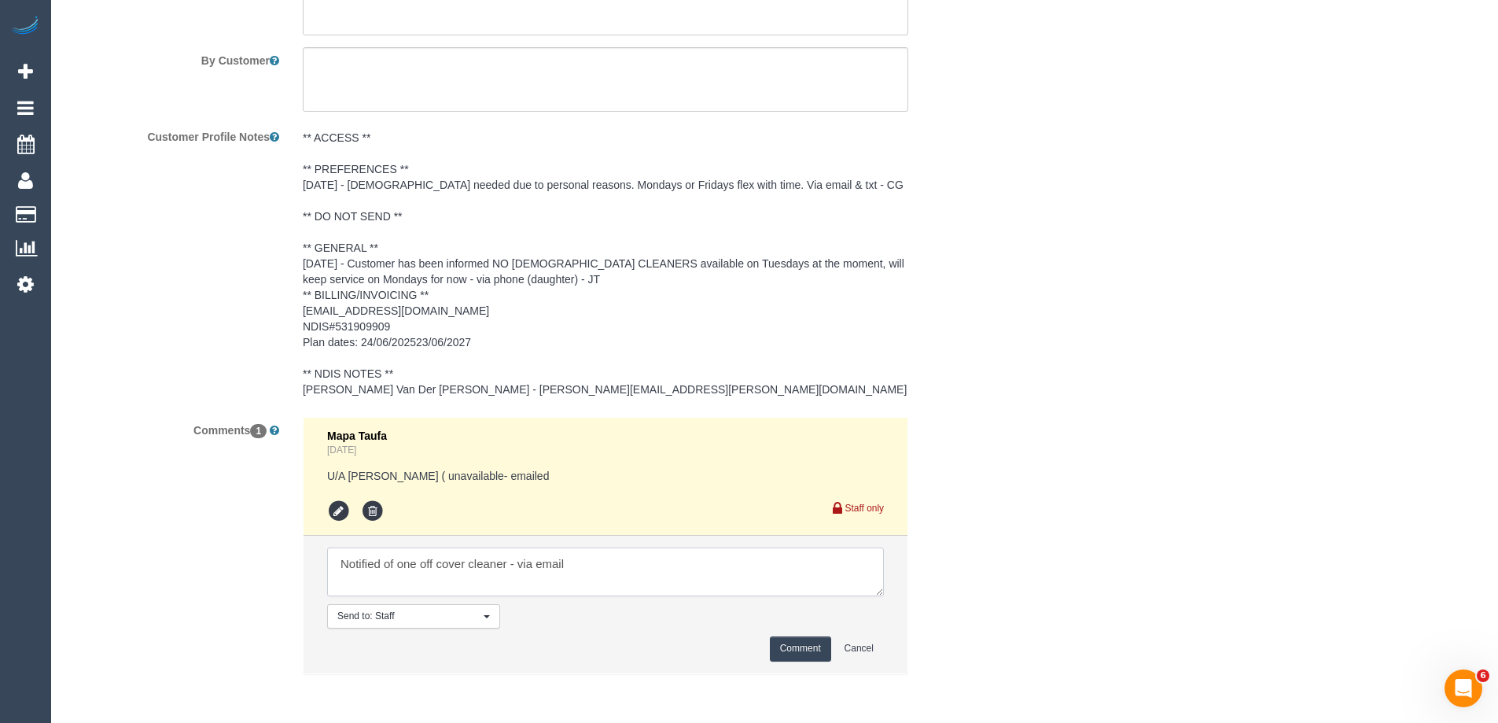
type textarea "Notified of one off cover cleaner - via email"
click at [789, 653] on button "Comment" at bounding box center [800, 648] width 61 height 24
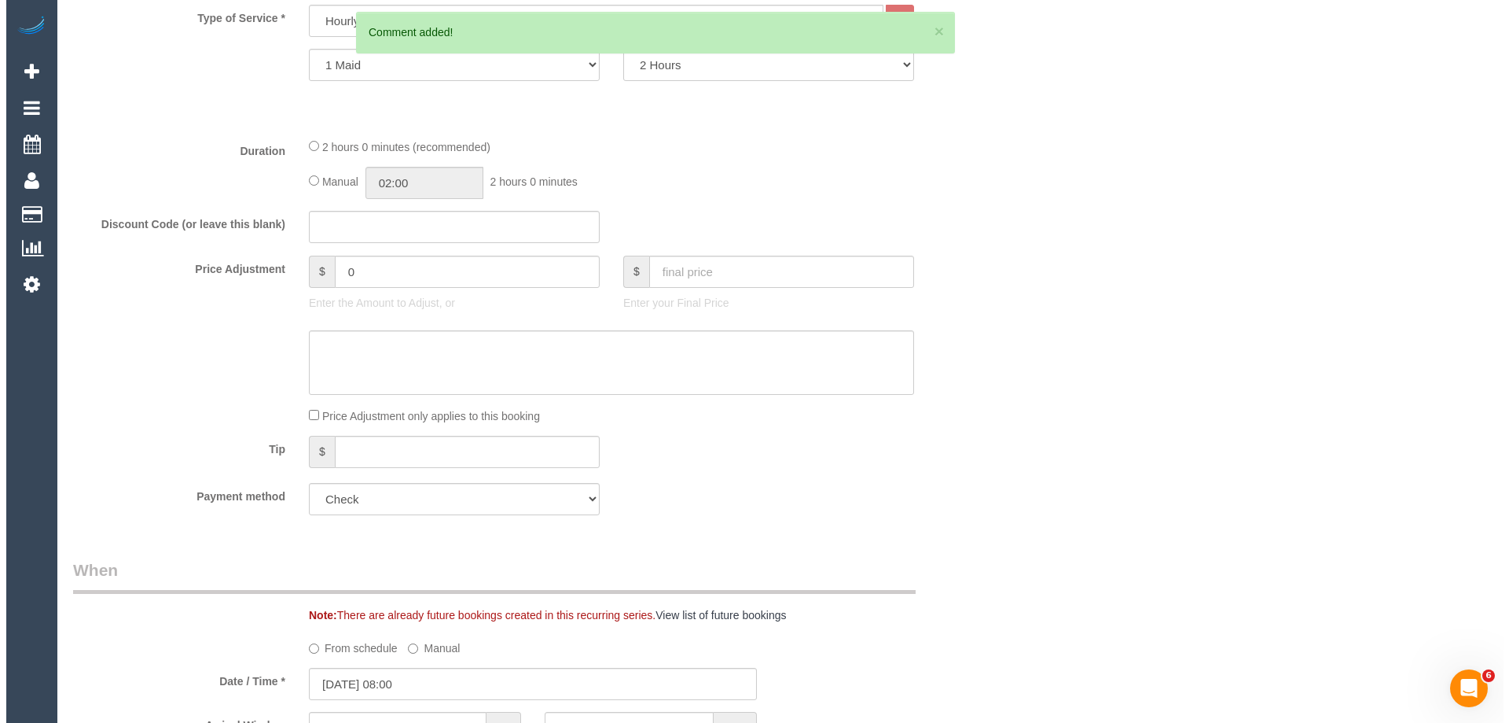
scroll to position [0, 0]
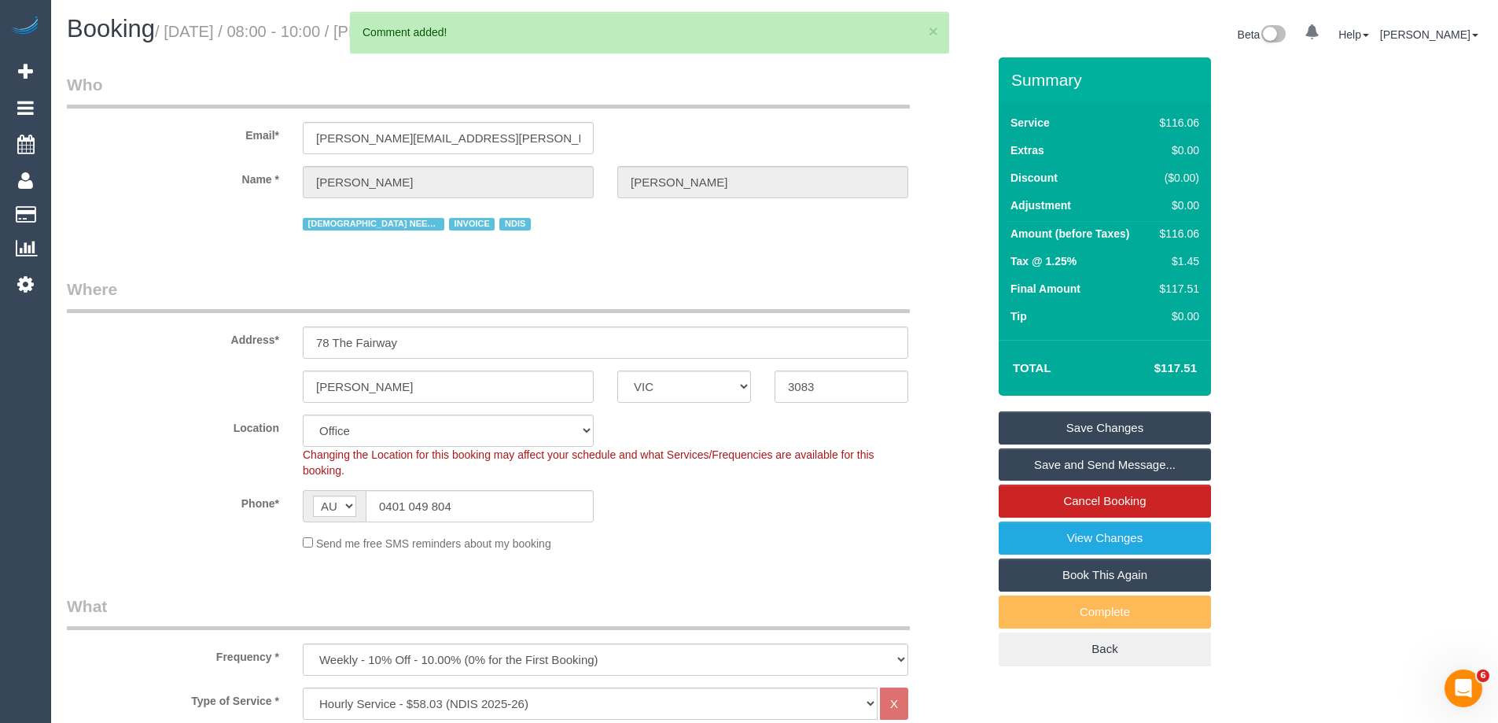
click at [1021, 415] on link "Save Changes" at bounding box center [1104, 427] width 212 height 33
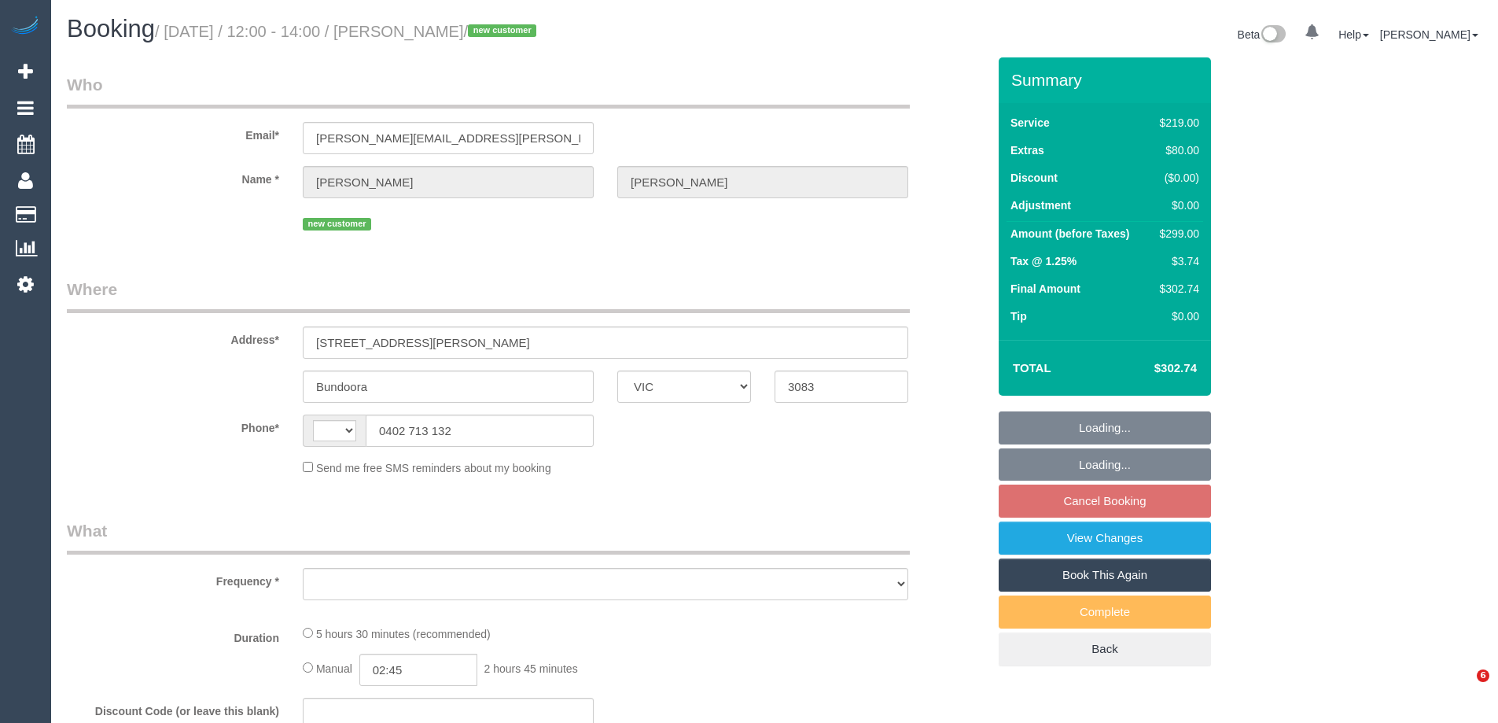
select select "VIC"
select select "string:AU"
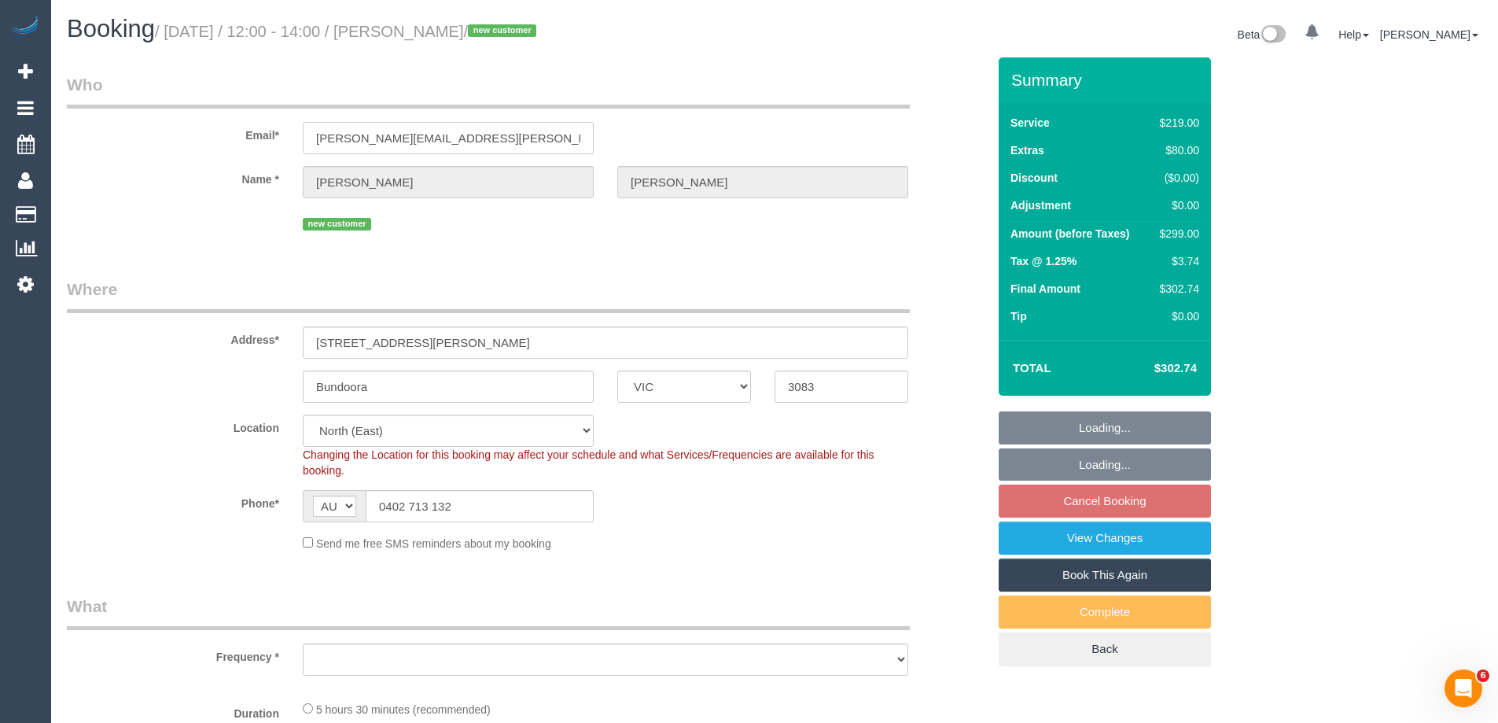
select select "string:stripe-pm_1S5QWe2GScqysDRVysVkUkJp"
select select "number:29"
select select "number:14"
select select "number:19"
select select "number:36"
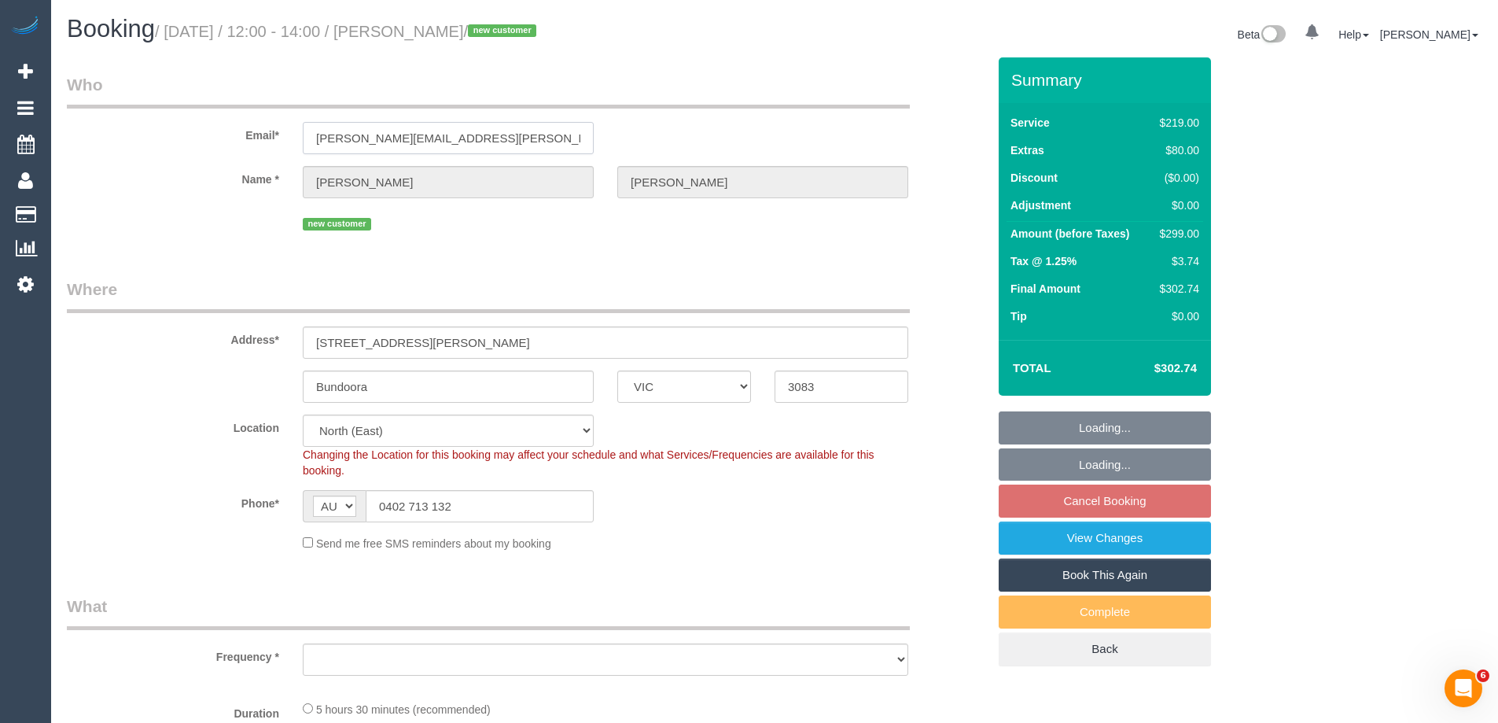
select select "number:13"
drag, startPoint x: 520, startPoint y: 145, endPoint x: 176, endPoint y: 107, distance: 345.6
click at [176, 107] on fieldset "Who Email* katie.henderson@live.com.au Name * Katie Henderson new customer" at bounding box center [527, 159] width 920 height 173
select select "object:1434"
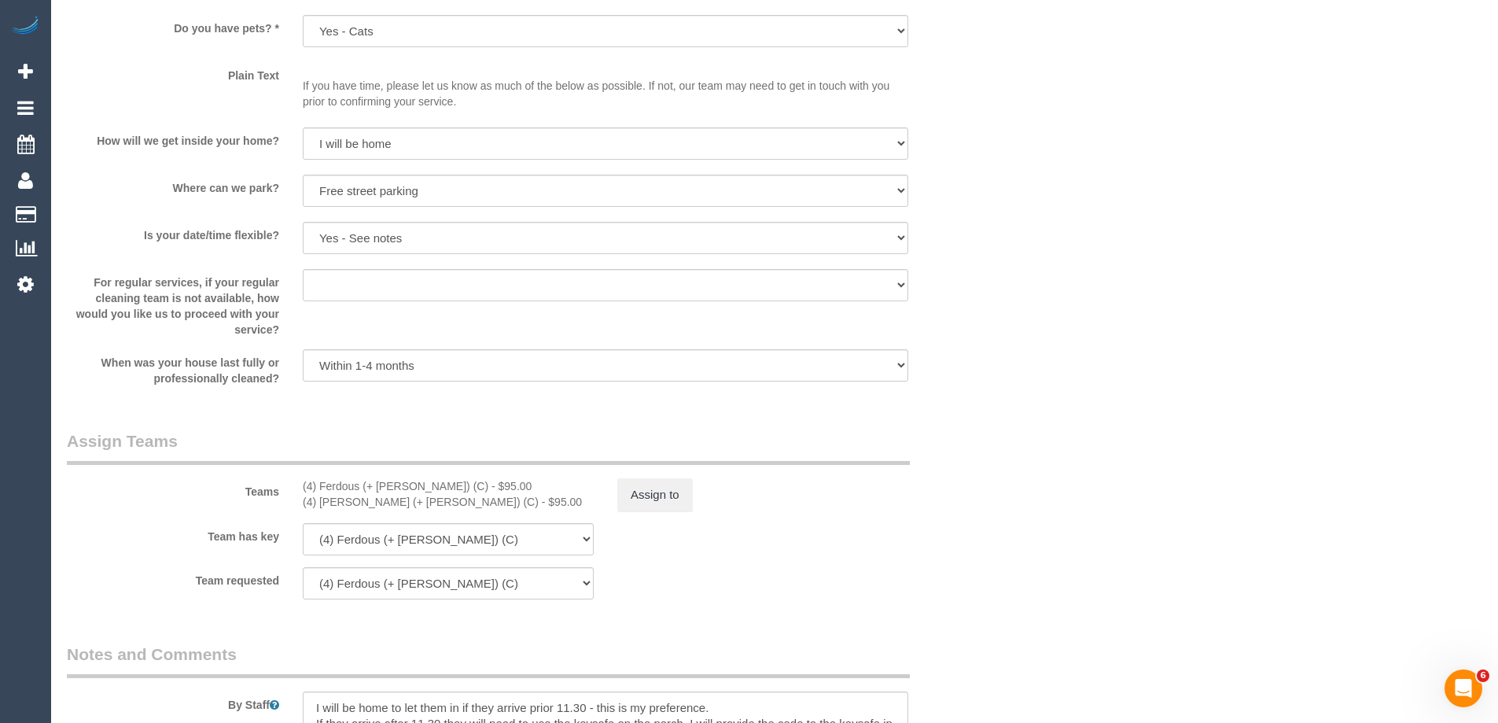
scroll to position [2404, 0]
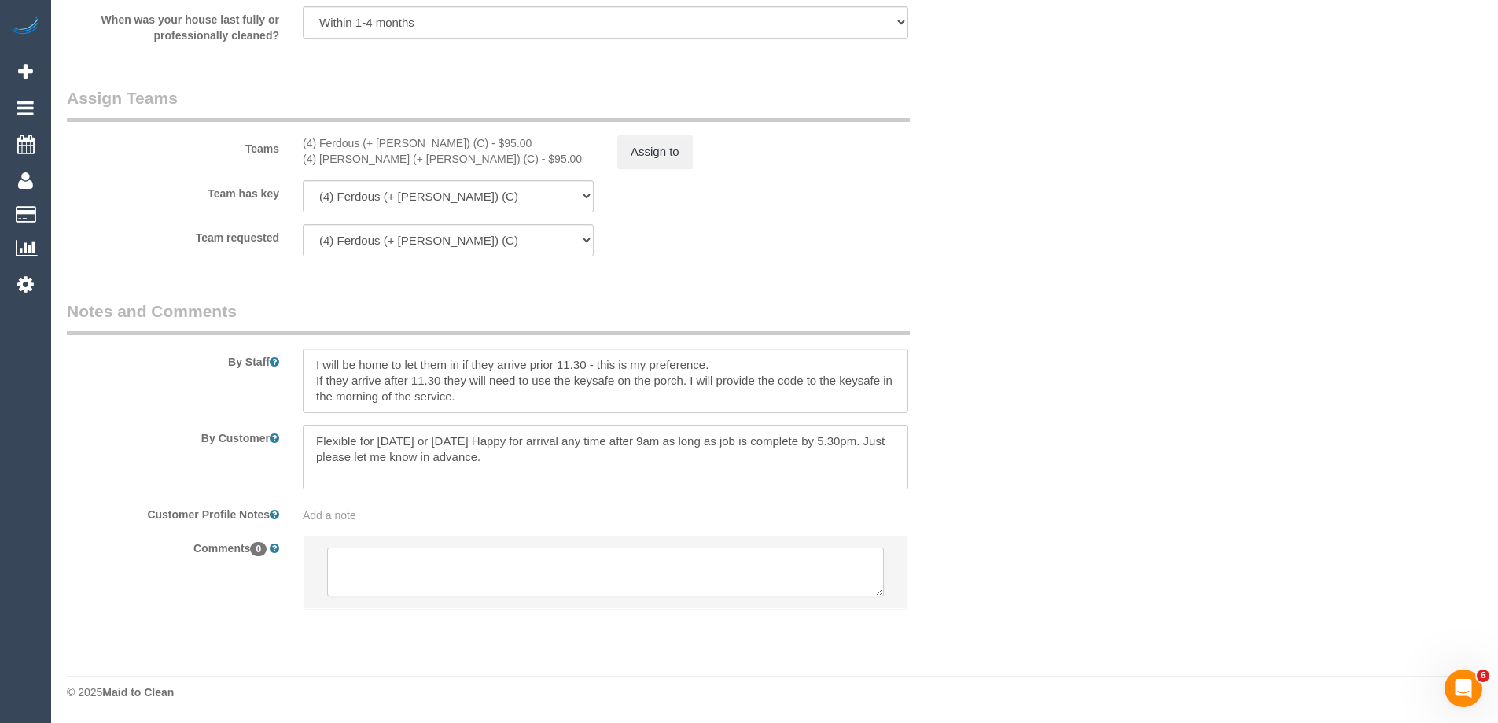
click at [384, 570] on textarea at bounding box center [605, 571] width 557 height 49
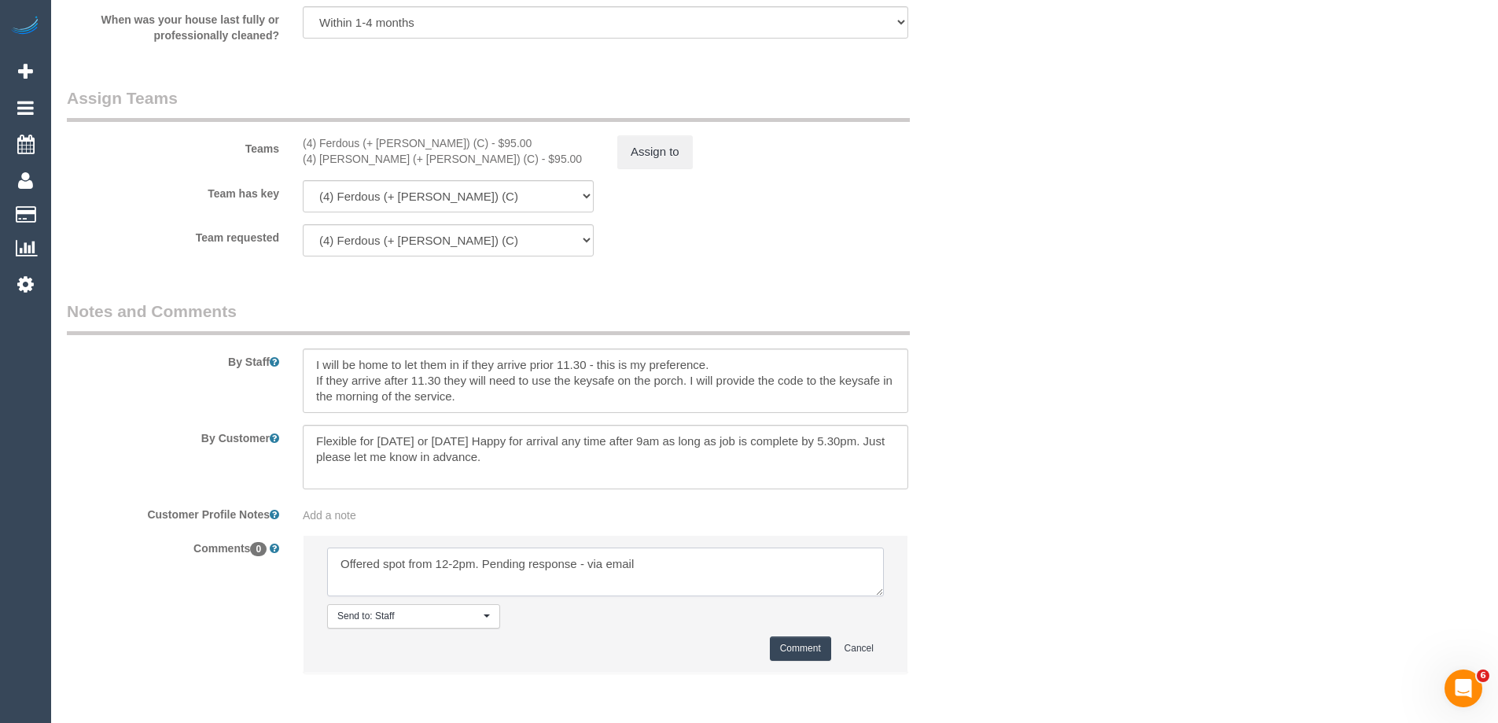
type textarea "Offered spot from 12-2pm. Pending response - via email"
click at [792, 646] on button "Comment" at bounding box center [800, 648] width 61 height 24
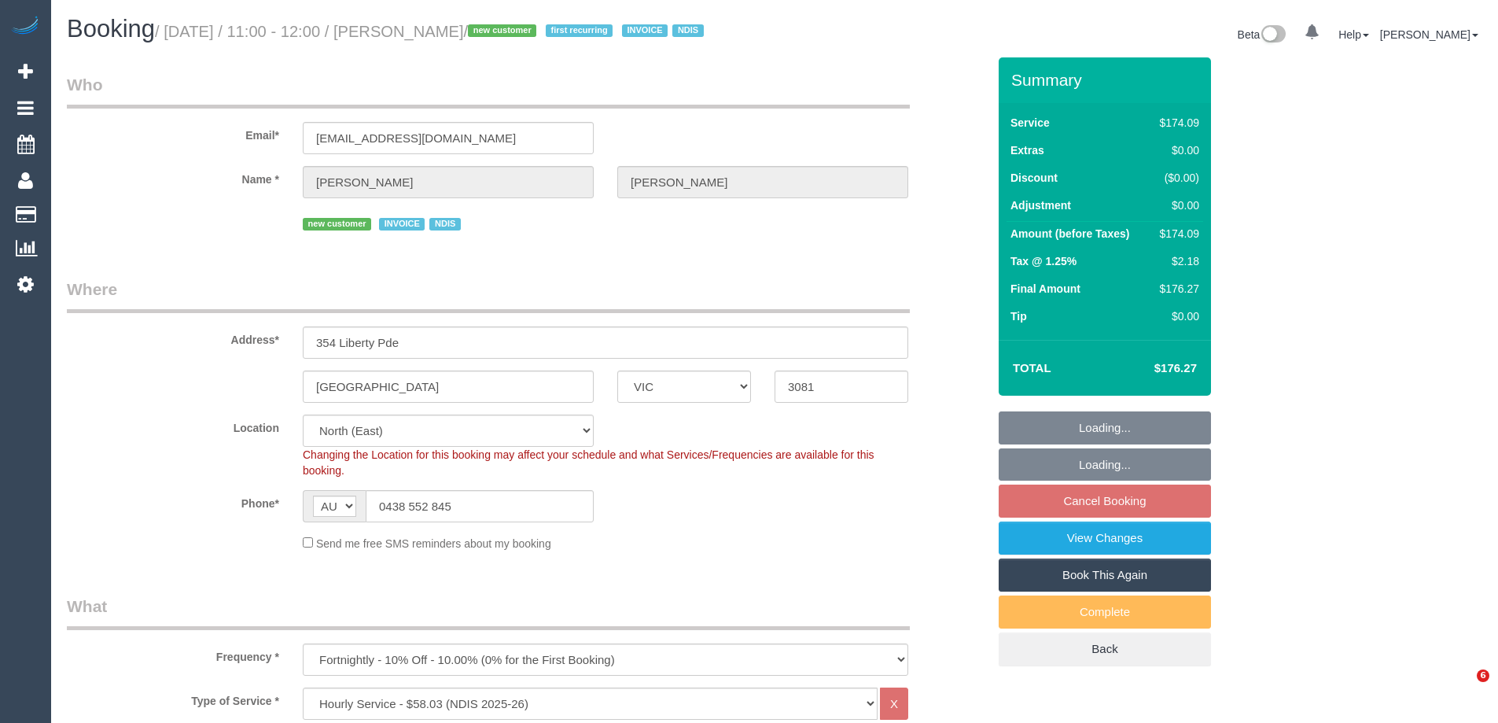
select select "VIC"
select select "180"
select select "number:29"
select select "number:14"
select select "number:19"
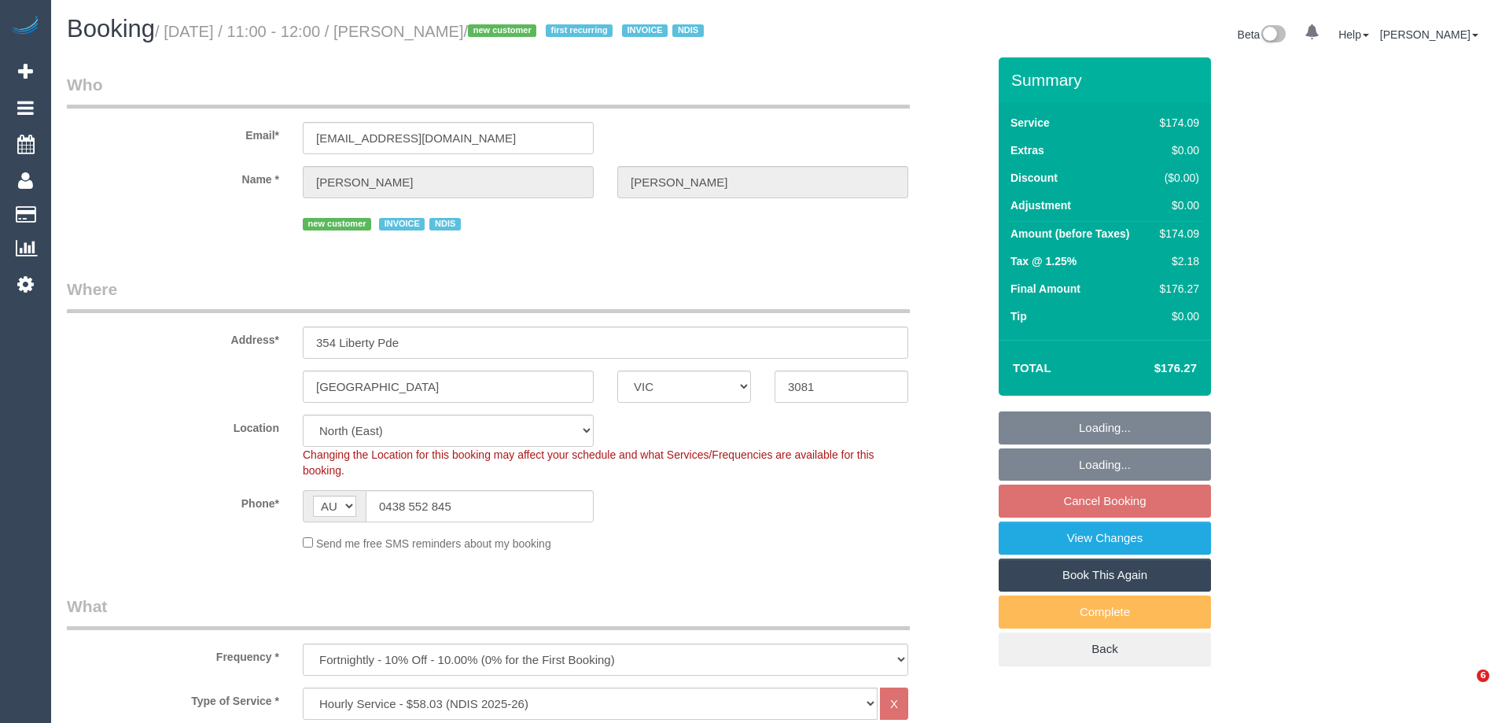
select select "number:25"
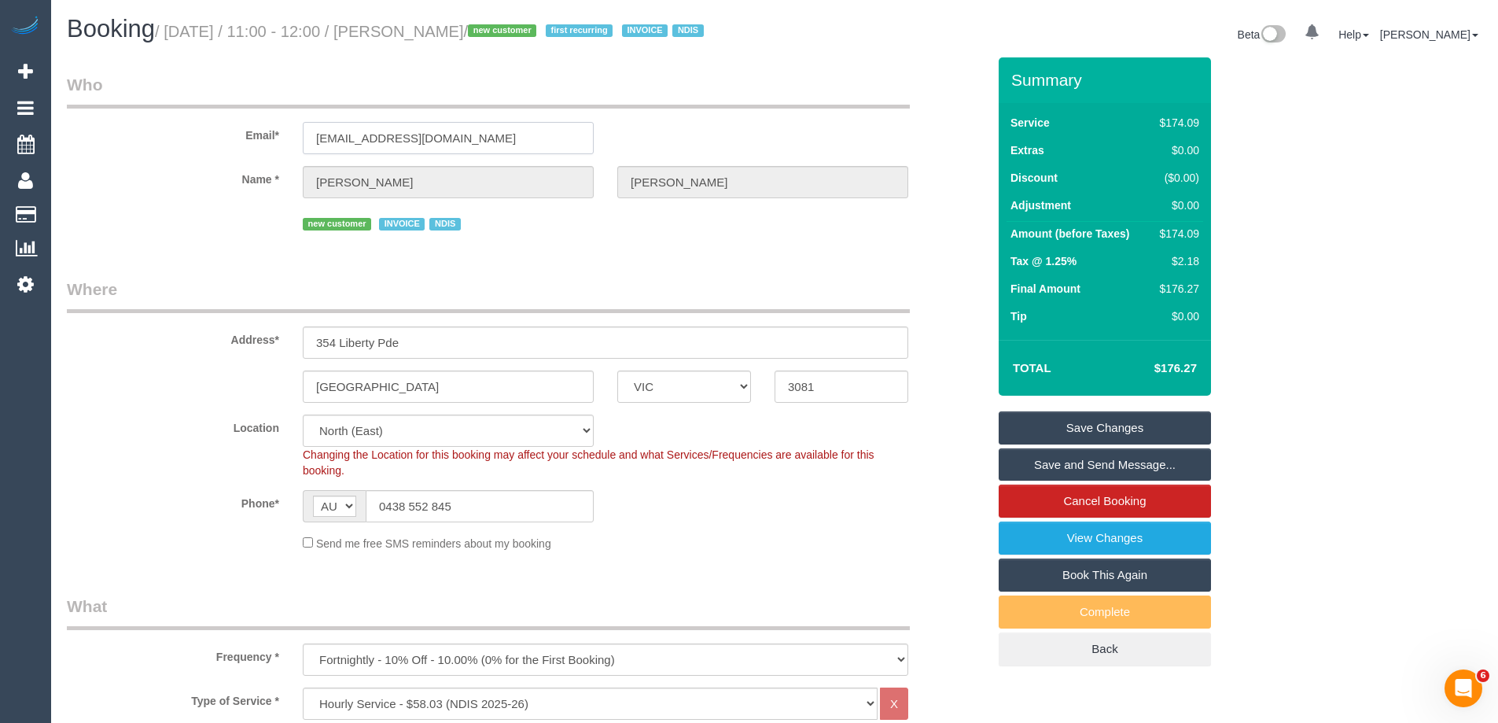
drag, startPoint x: 476, startPoint y: 142, endPoint x: 208, endPoint y: 132, distance: 268.3
click at [208, 132] on div "Email* soniapopp+ndis@gmail.com" at bounding box center [526, 113] width 943 height 81
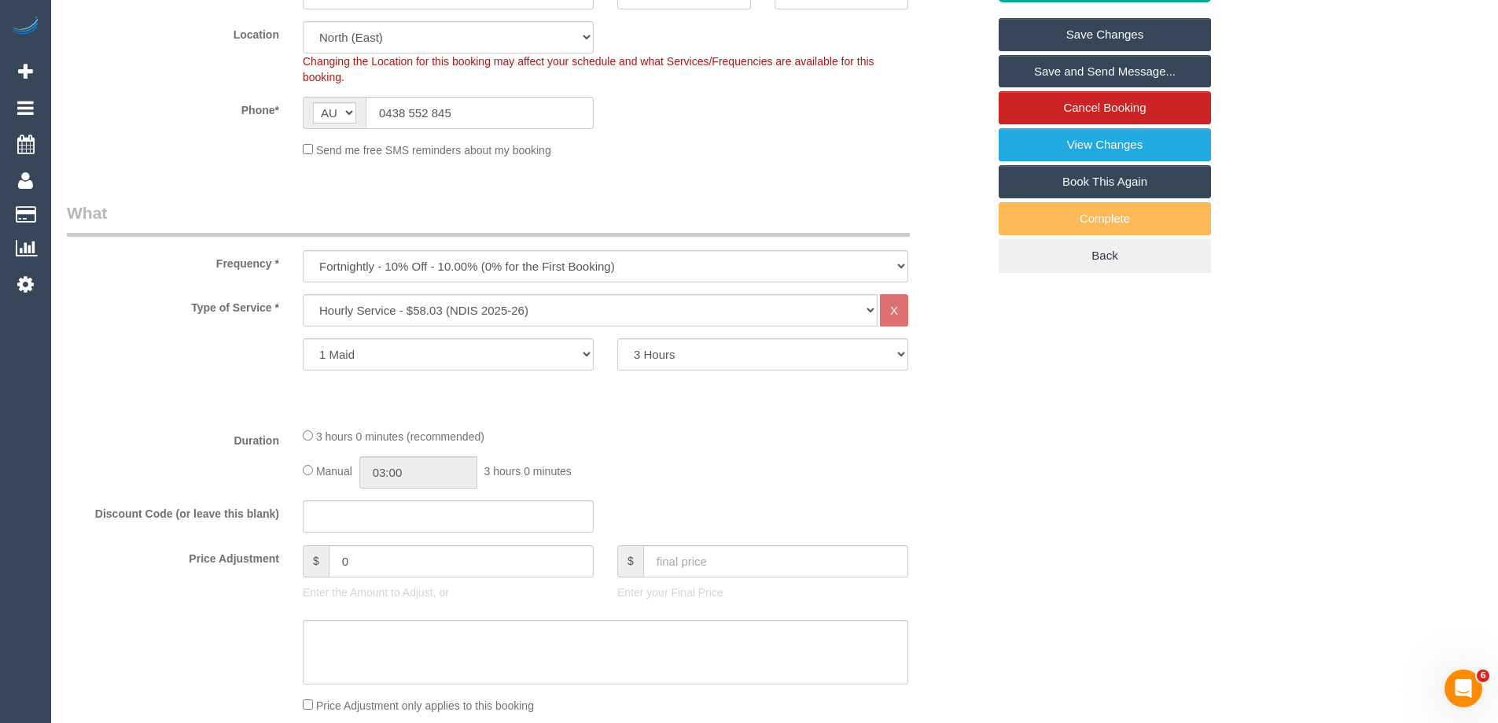
scroll to position [2385, 0]
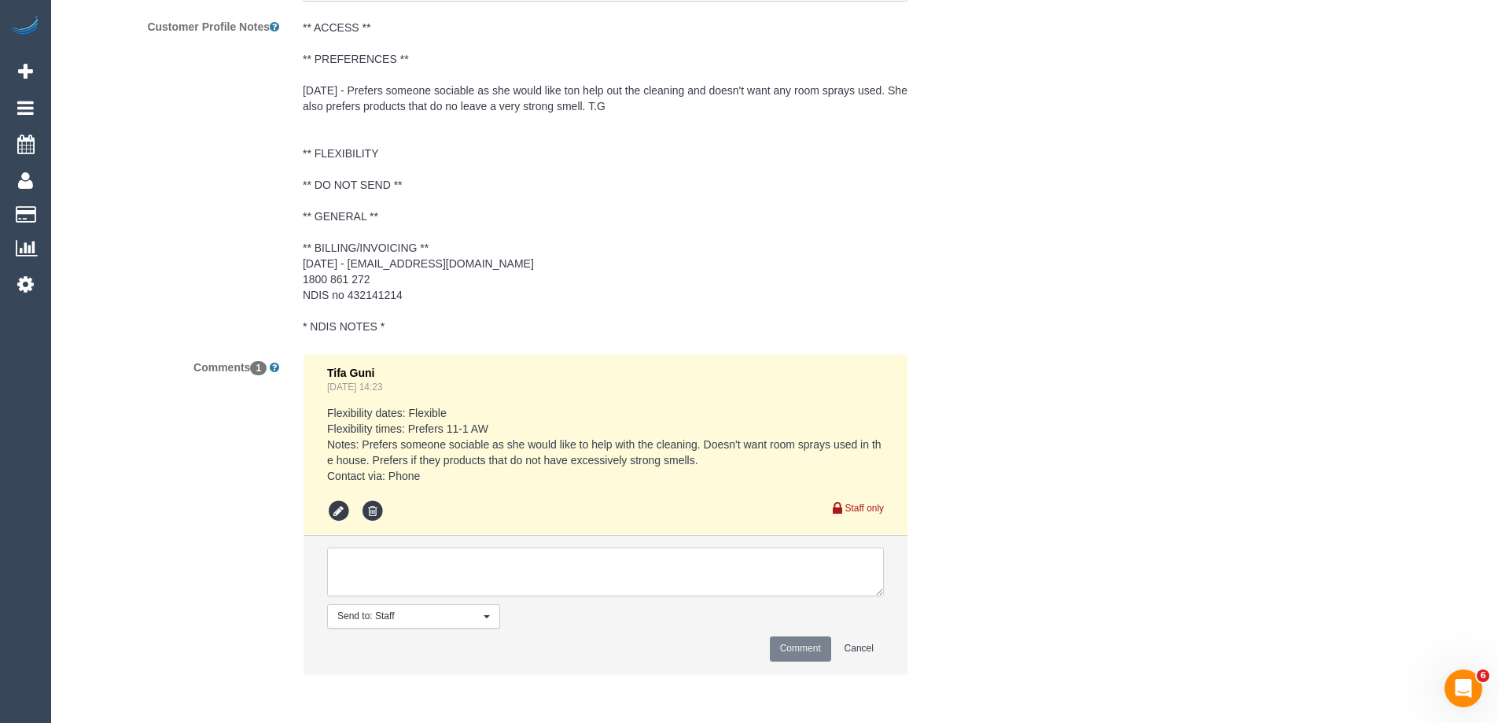
click at [417, 567] on textarea at bounding box center [605, 571] width 557 height 49
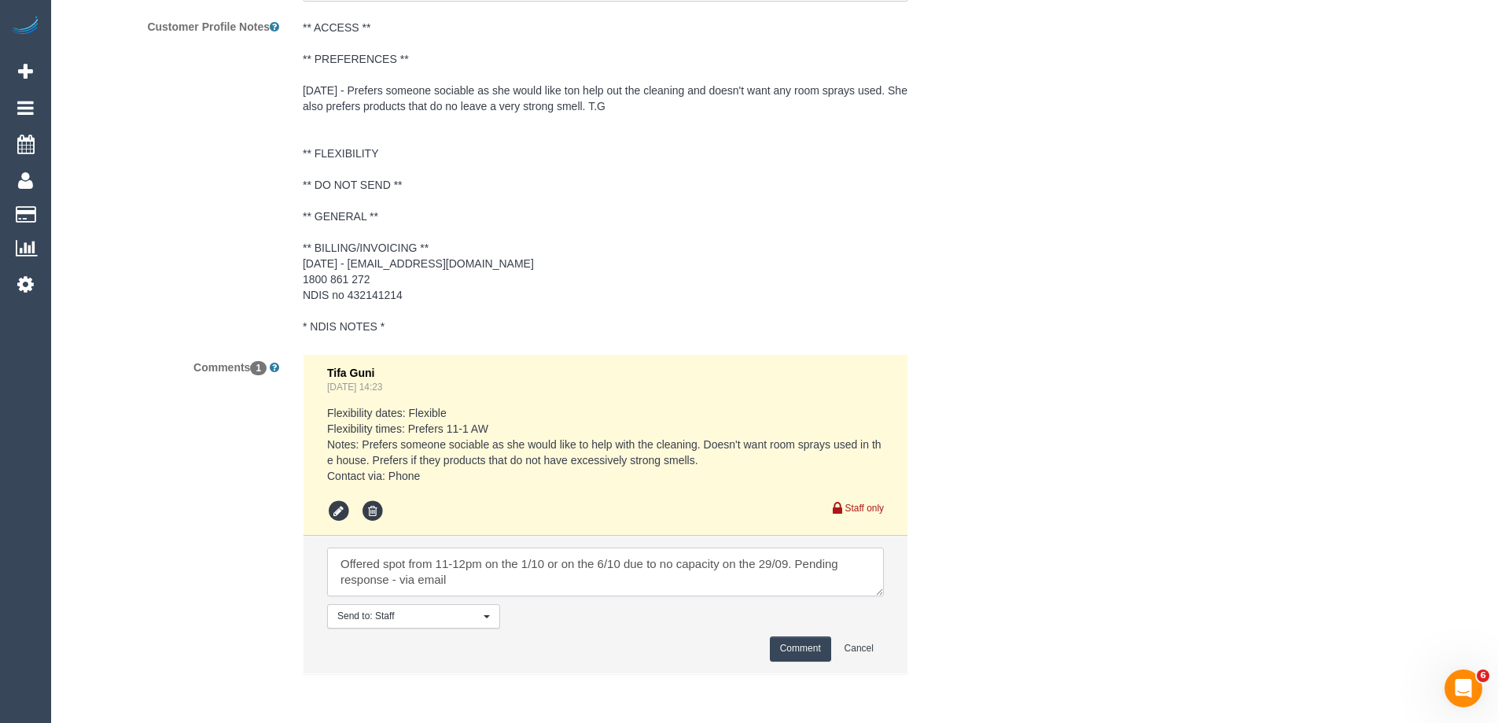
type textarea "Offered spot from 11-12pm on the 1/10 or on the 6/10 due to no capacity on the …"
click at [784, 648] on button "Comment" at bounding box center [800, 648] width 61 height 24
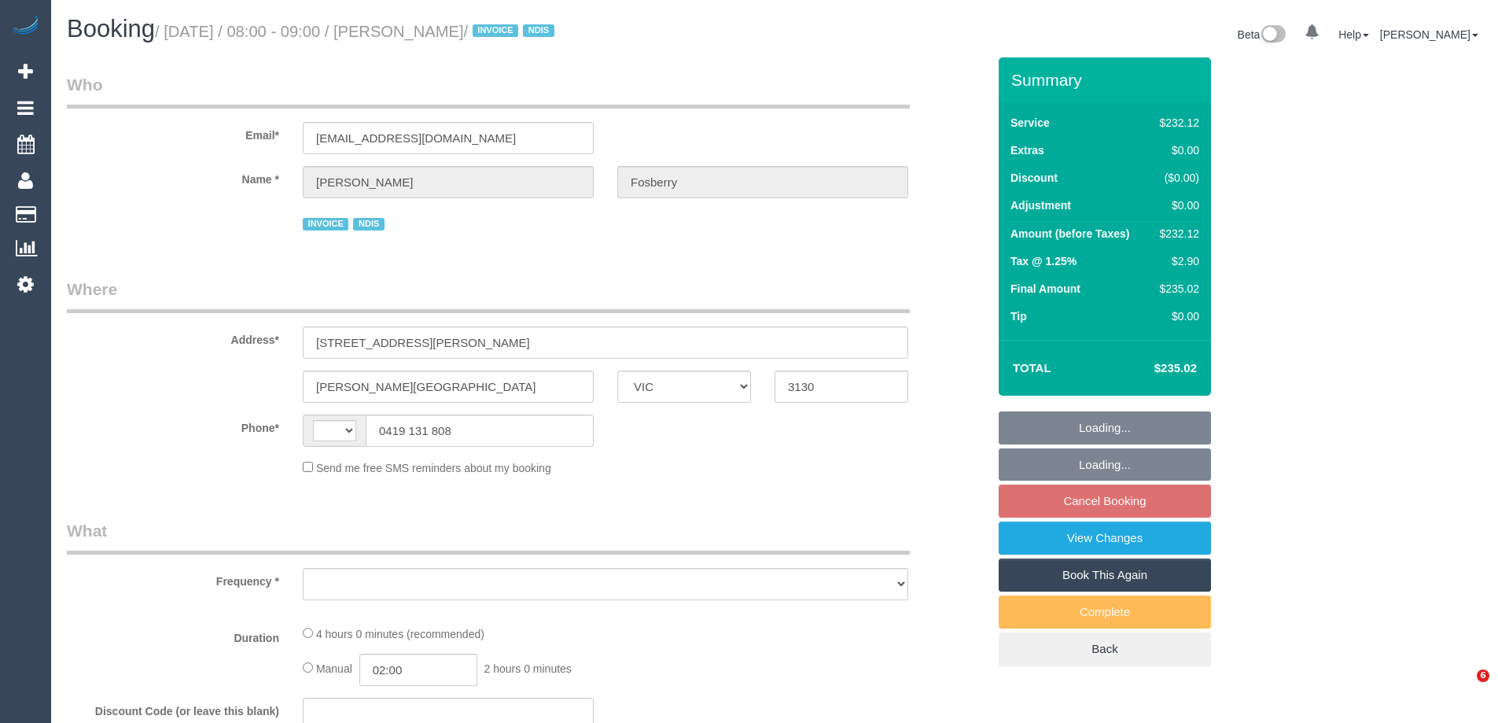
select select "VIC"
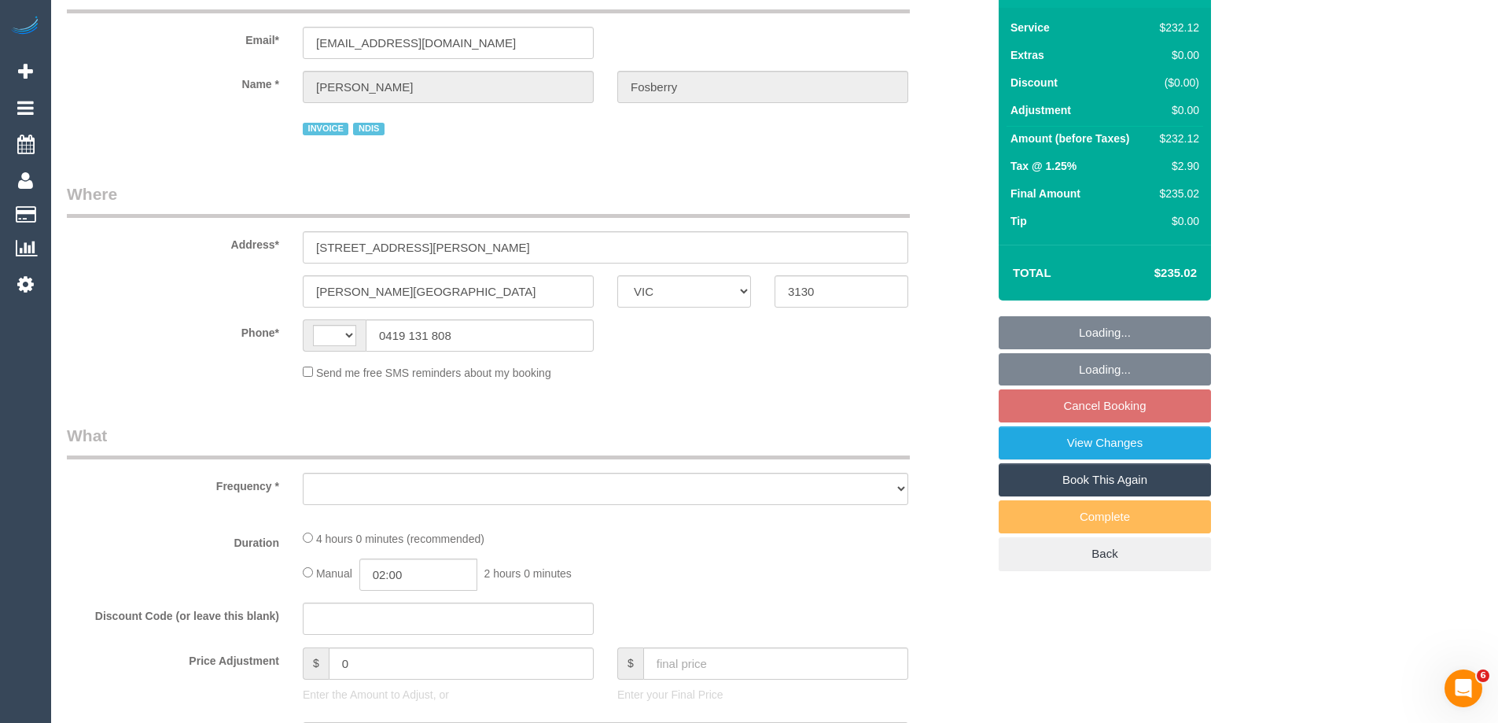
select select "string:AU"
select select "240"
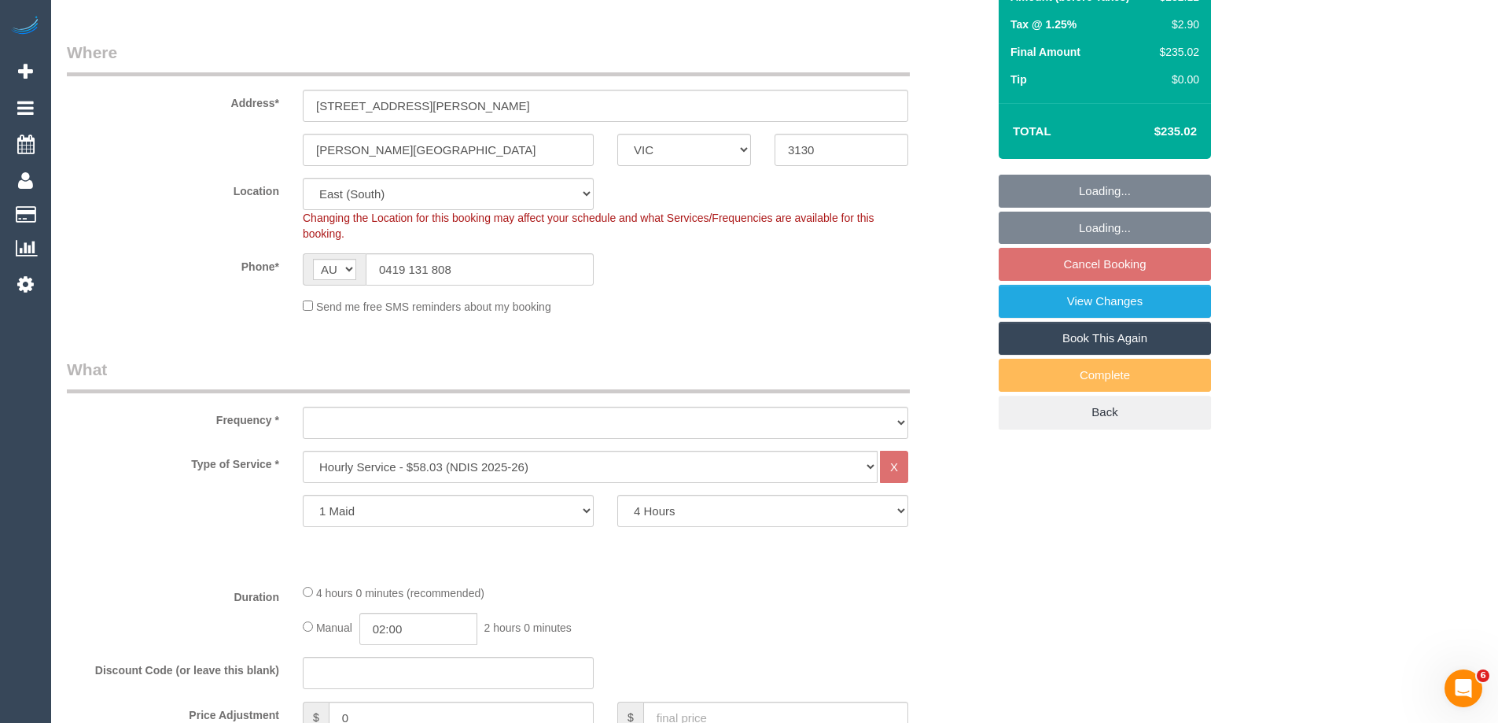
select select "object:775"
select select "number:28"
select select "number:14"
select select "number:19"
select select "number:25"
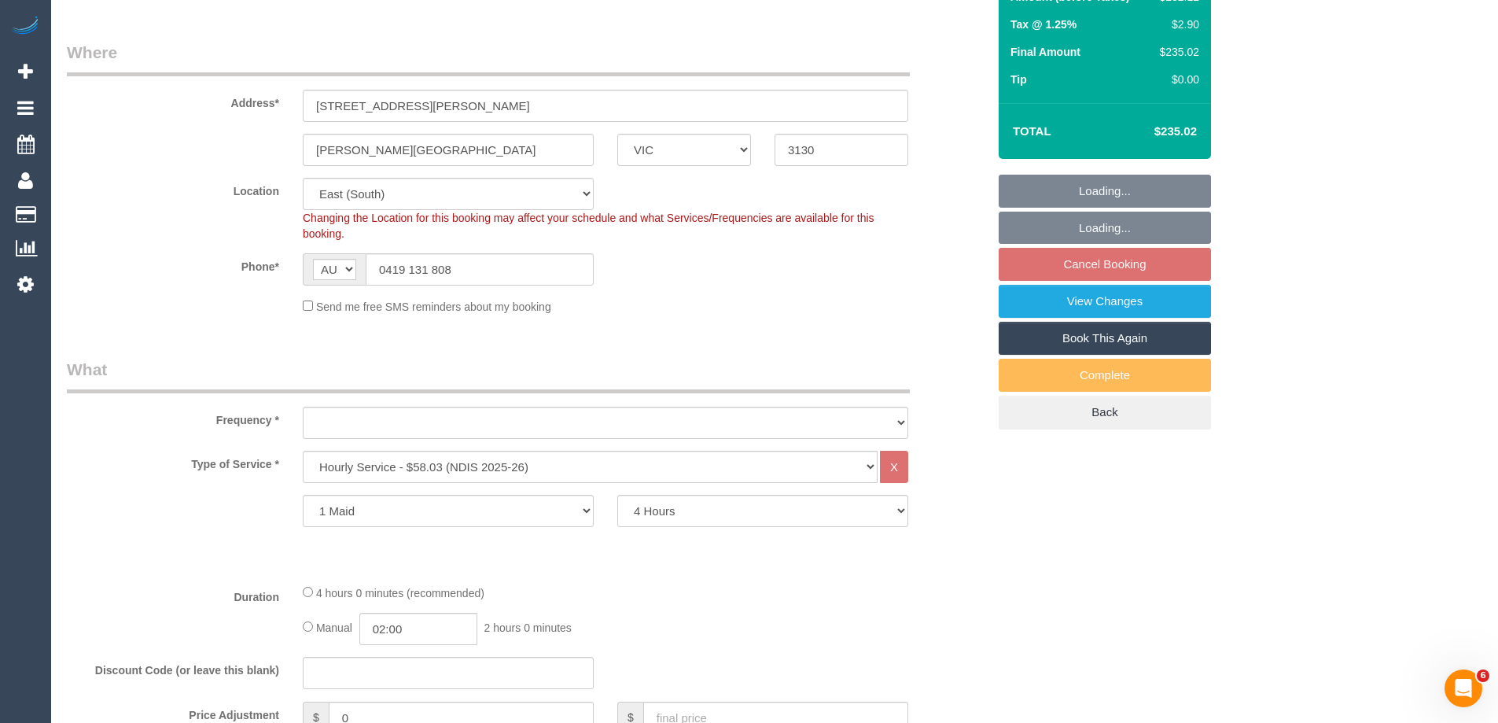
select select "number:35"
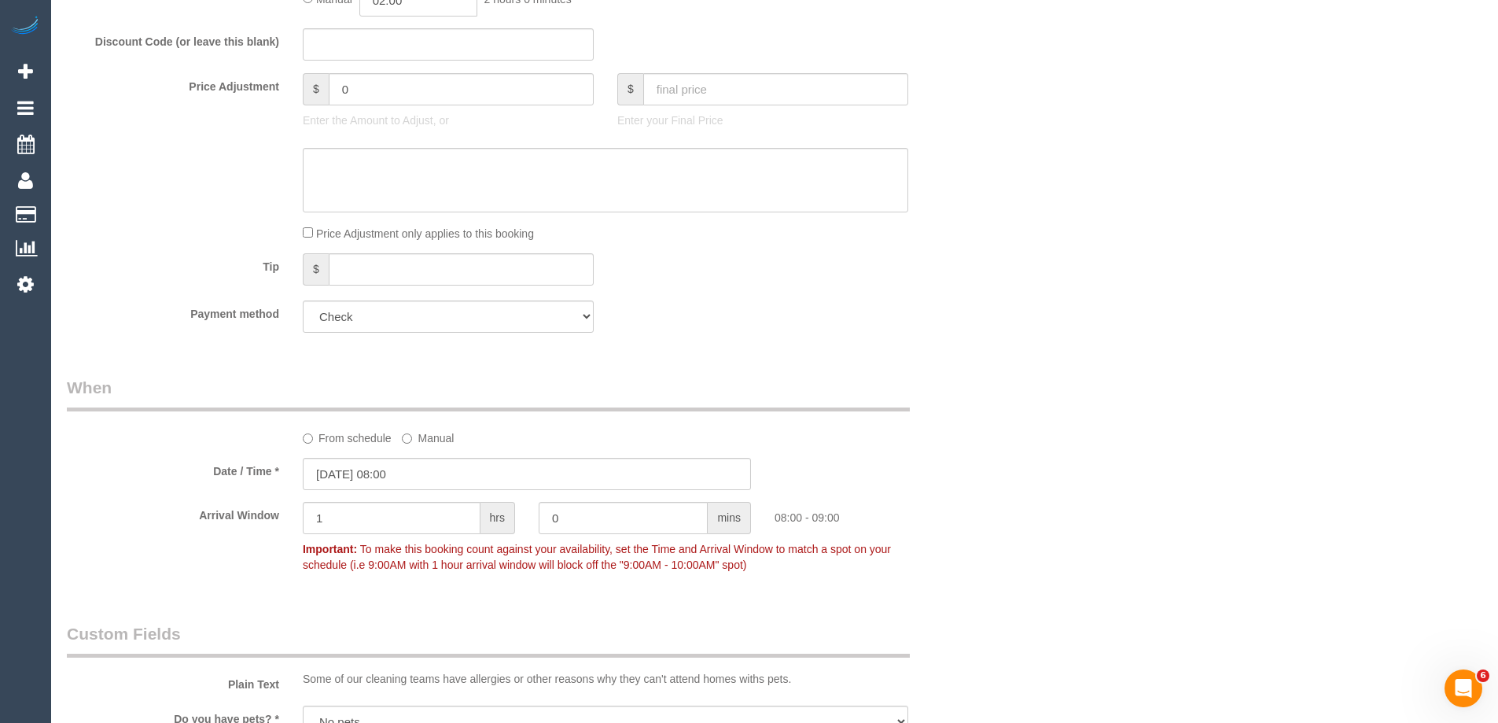
select select "object:794"
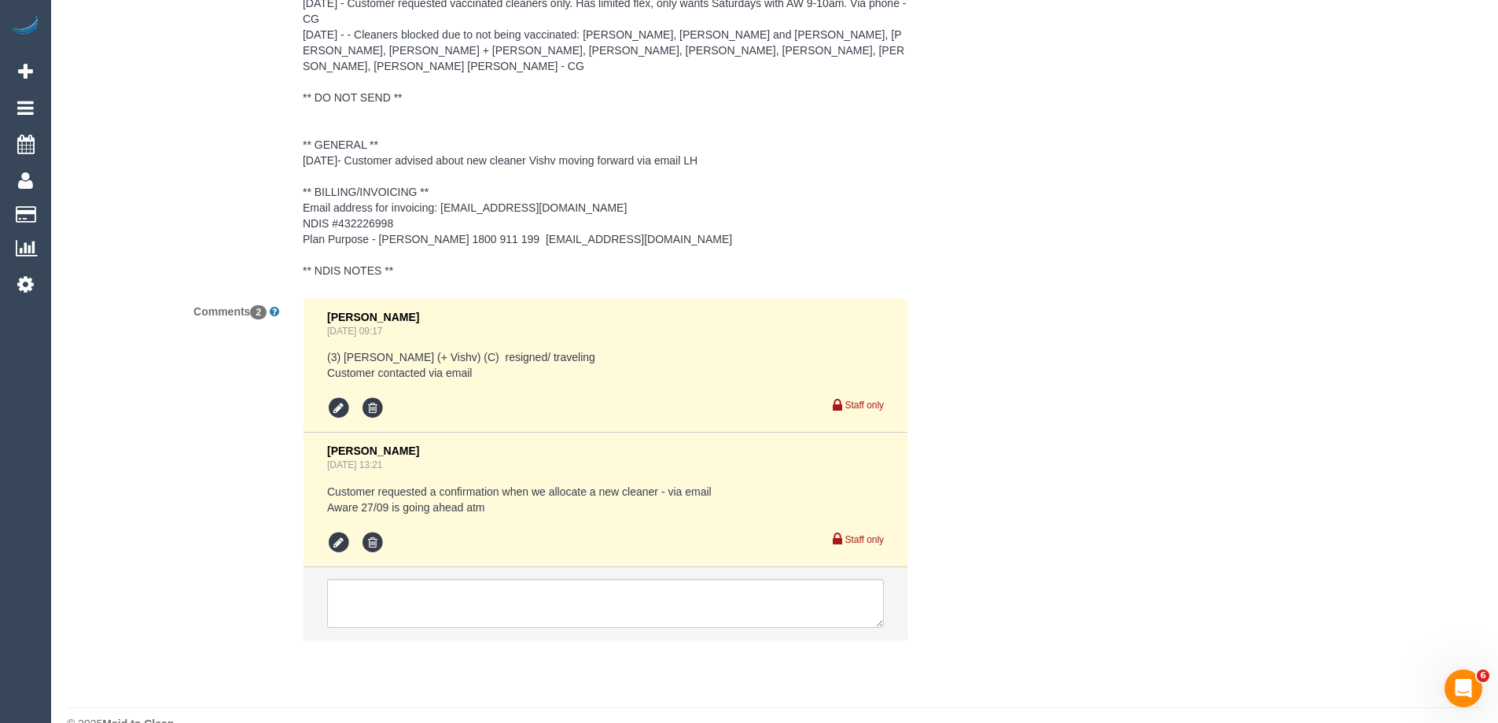
scroll to position [2516, 0]
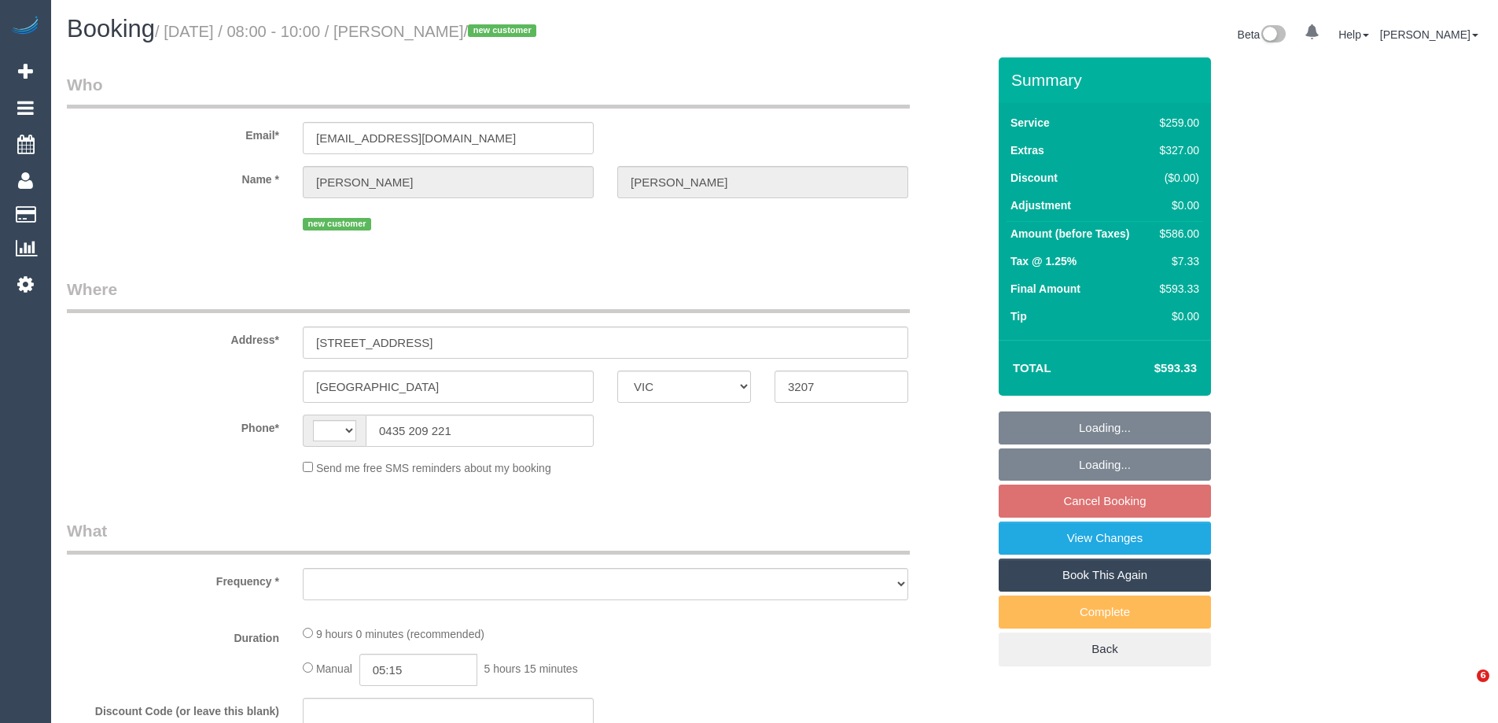
select select "VIC"
select select "string:AU"
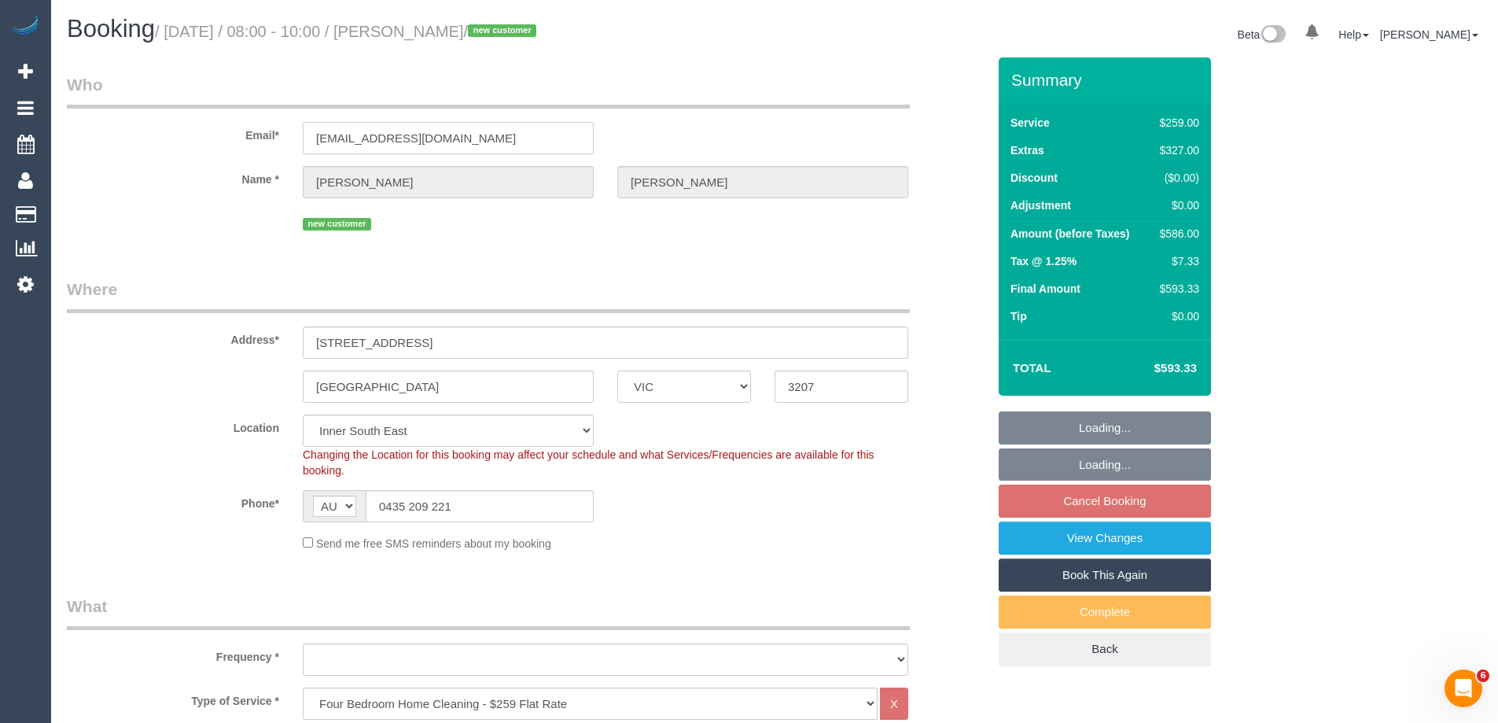
select select "object:660"
select select "string:stripe-pm_1S7A982GScqysDRVX36nG5tO"
select select "number:28"
select select "number:14"
select select "number:19"
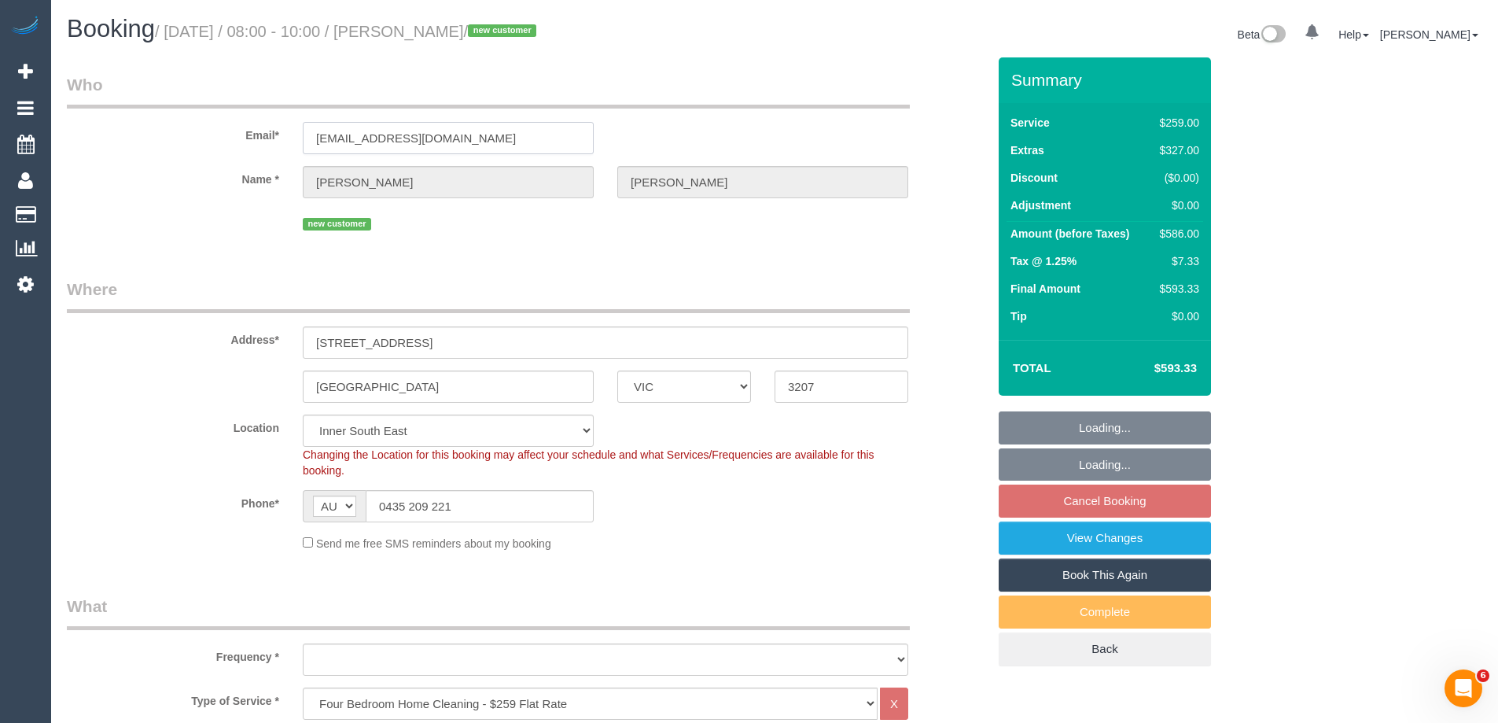
select select "number:24"
select select "number:26"
drag, startPoint x: 480, startPoint y: 139, endPoint x: 152, endPoint y: 111, distance: 329.1
click at [152, 111] on div "Email* ems.tyson@gmail.com" at bounding box center [526, 113] width 943 height 81
select select "object:811"
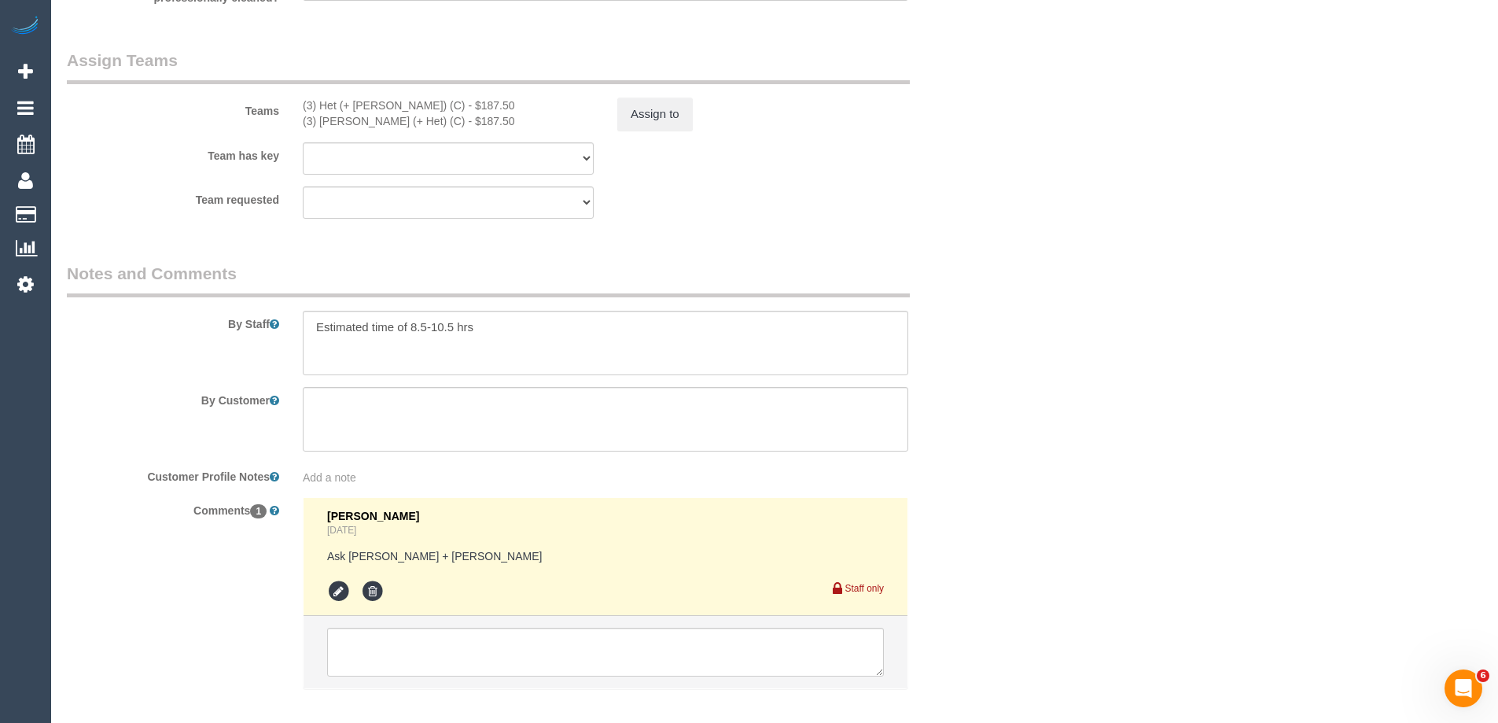
scroll to position [2522, 0]
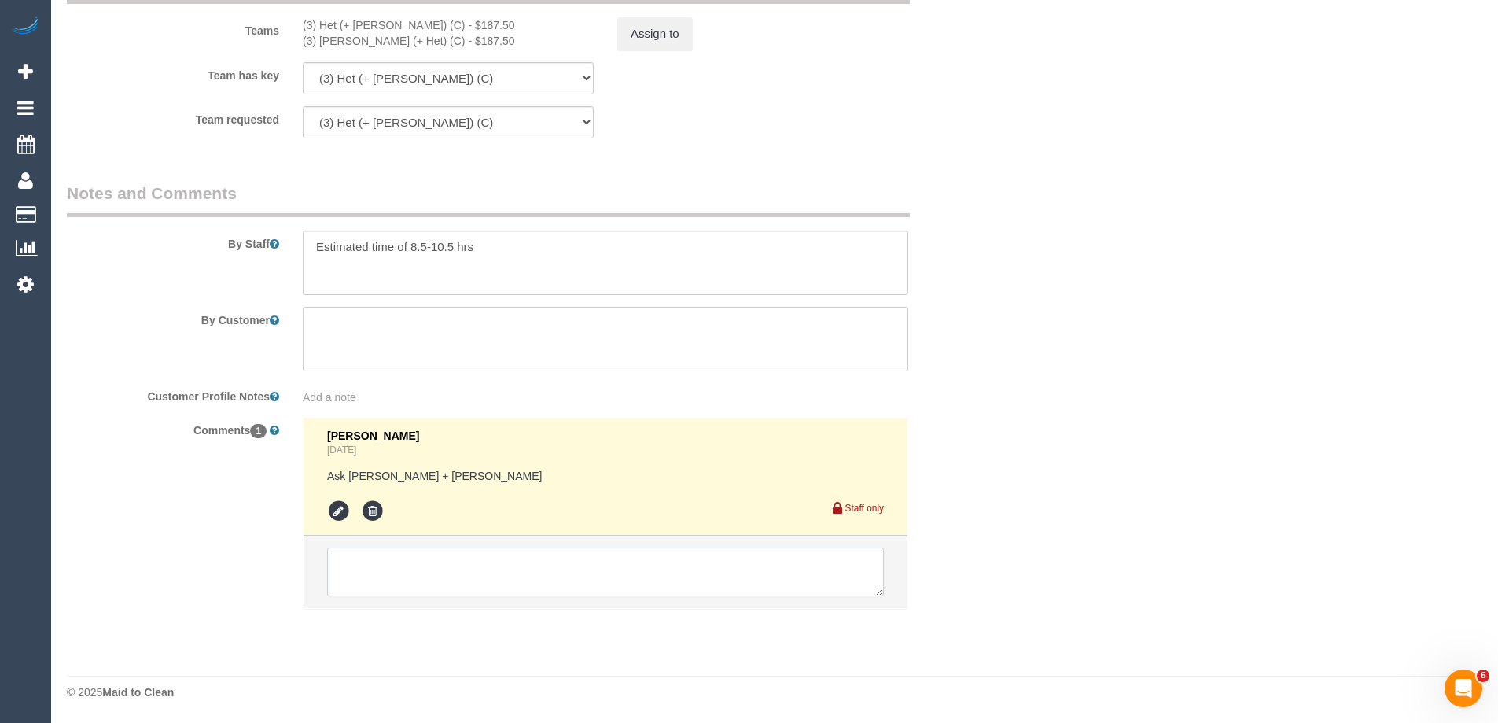
click at [433, 568] on textarea at bounding box center [605, 571] width 557 height 49
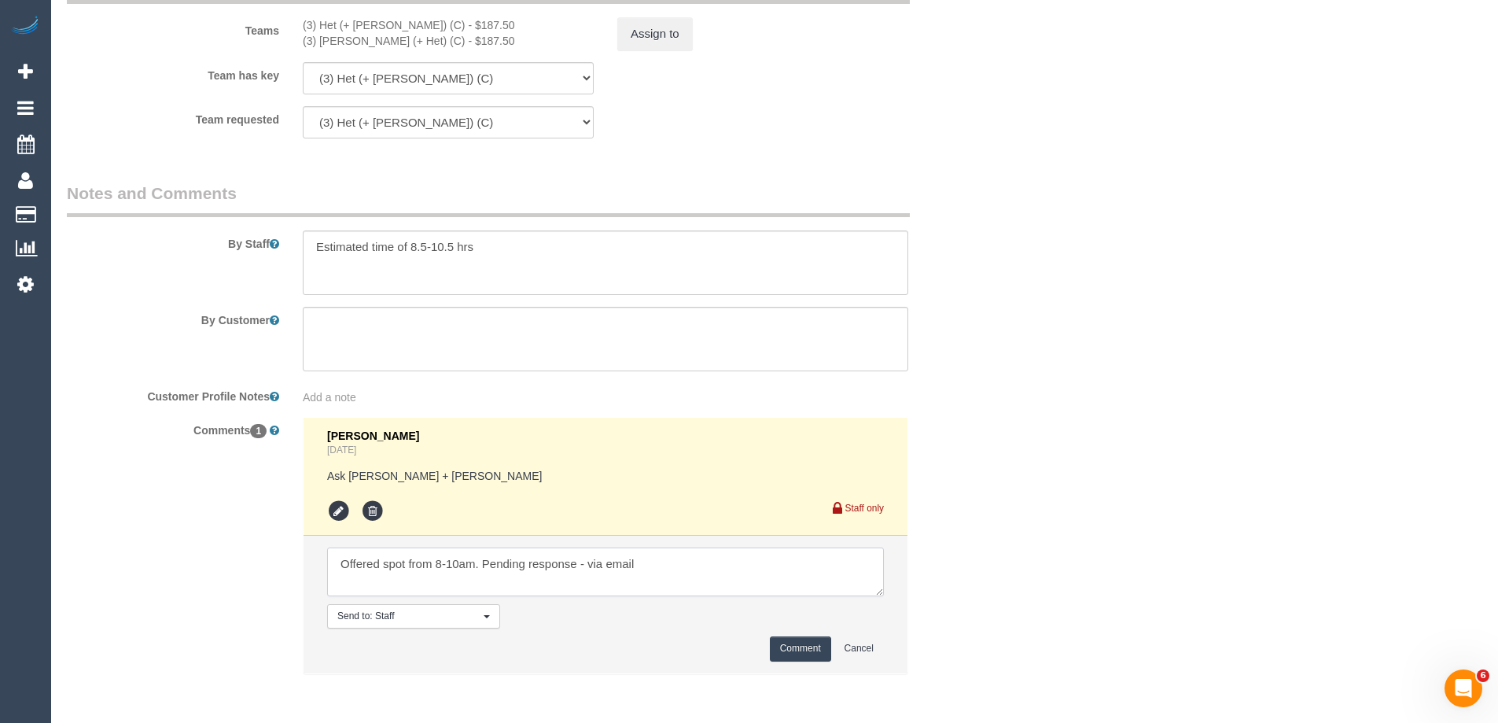
type textarea "Offered spot from 8-10am. Pending response - via email"
click at [791, 639] on button "Comment" at bounding box center [800, 648] width 61 height 24
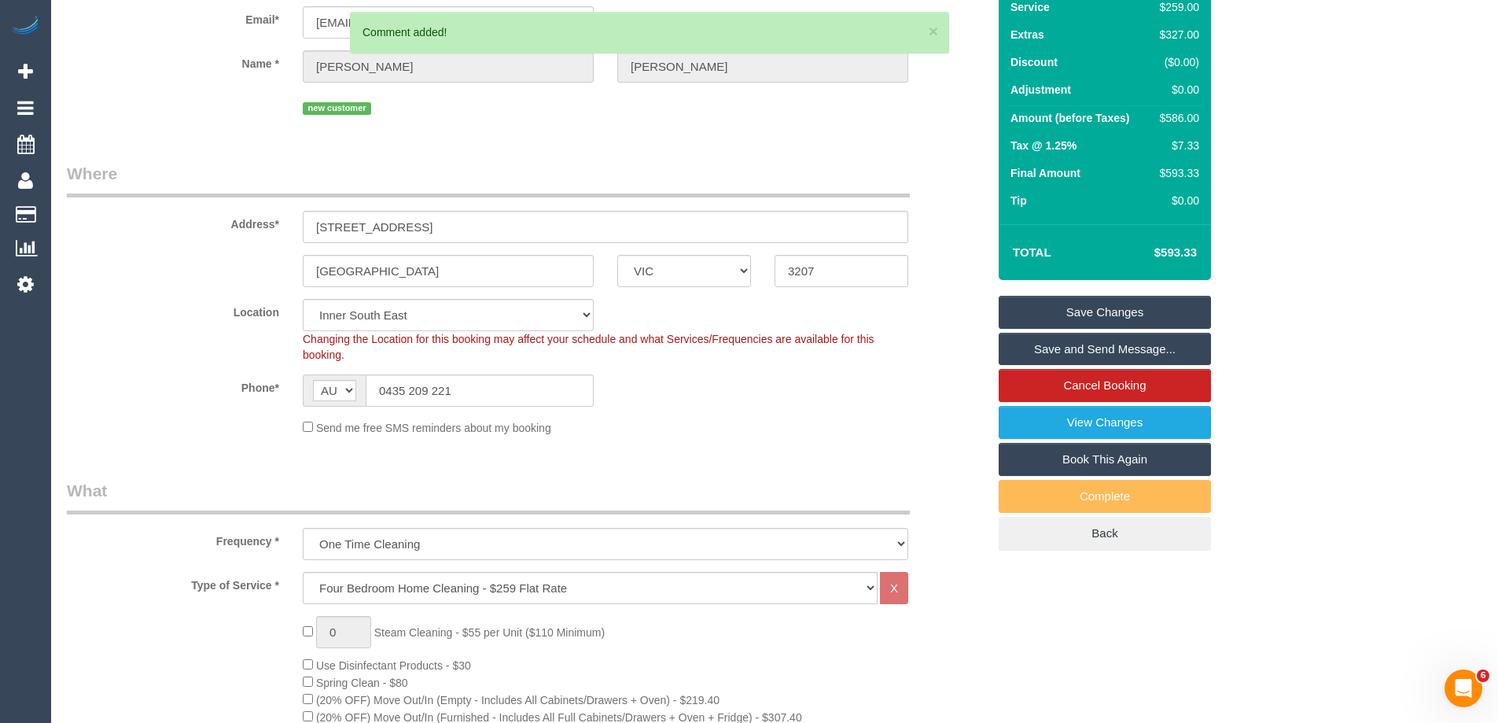
scroll to position [0, 0]
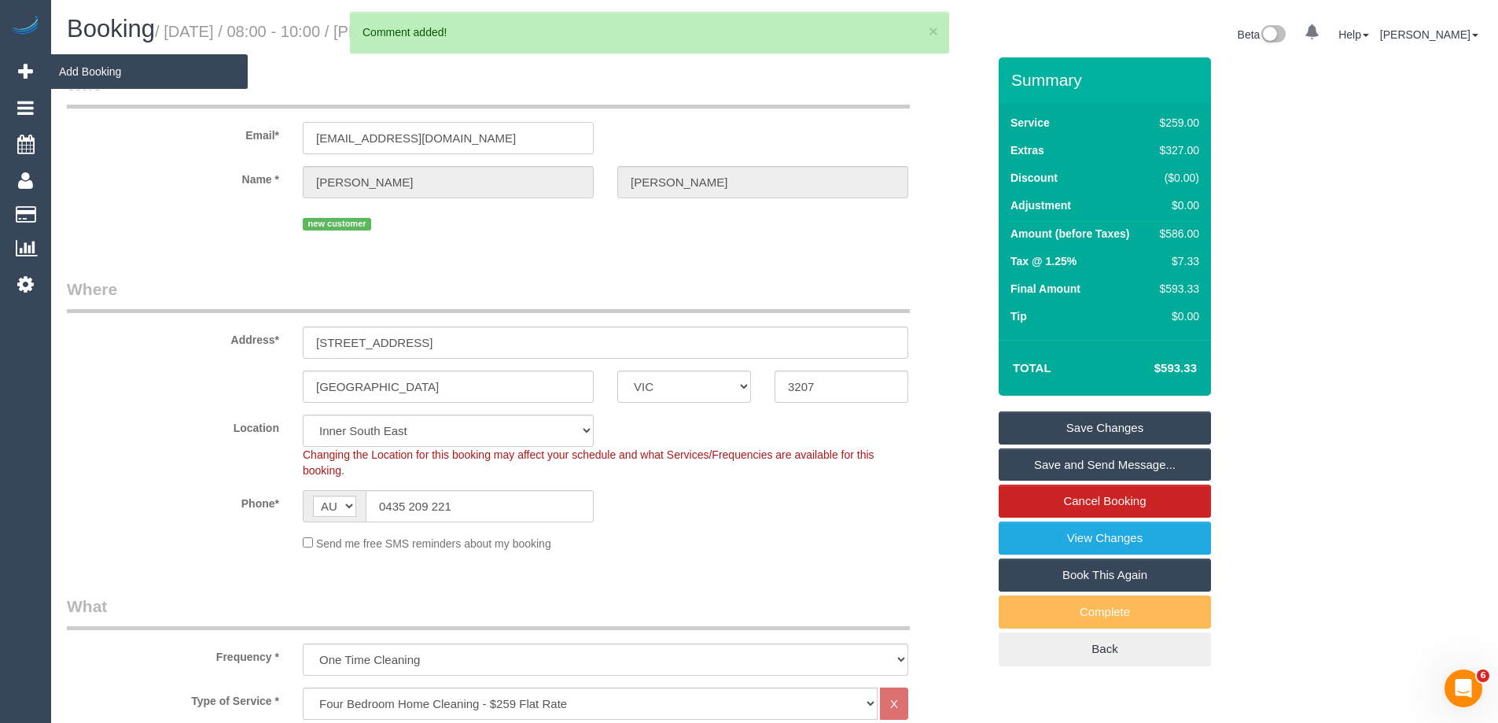
drag, startPoint x: 463, startPoint y: 137, endPoint x: 50, endPoint y: 88, distance: 416.4
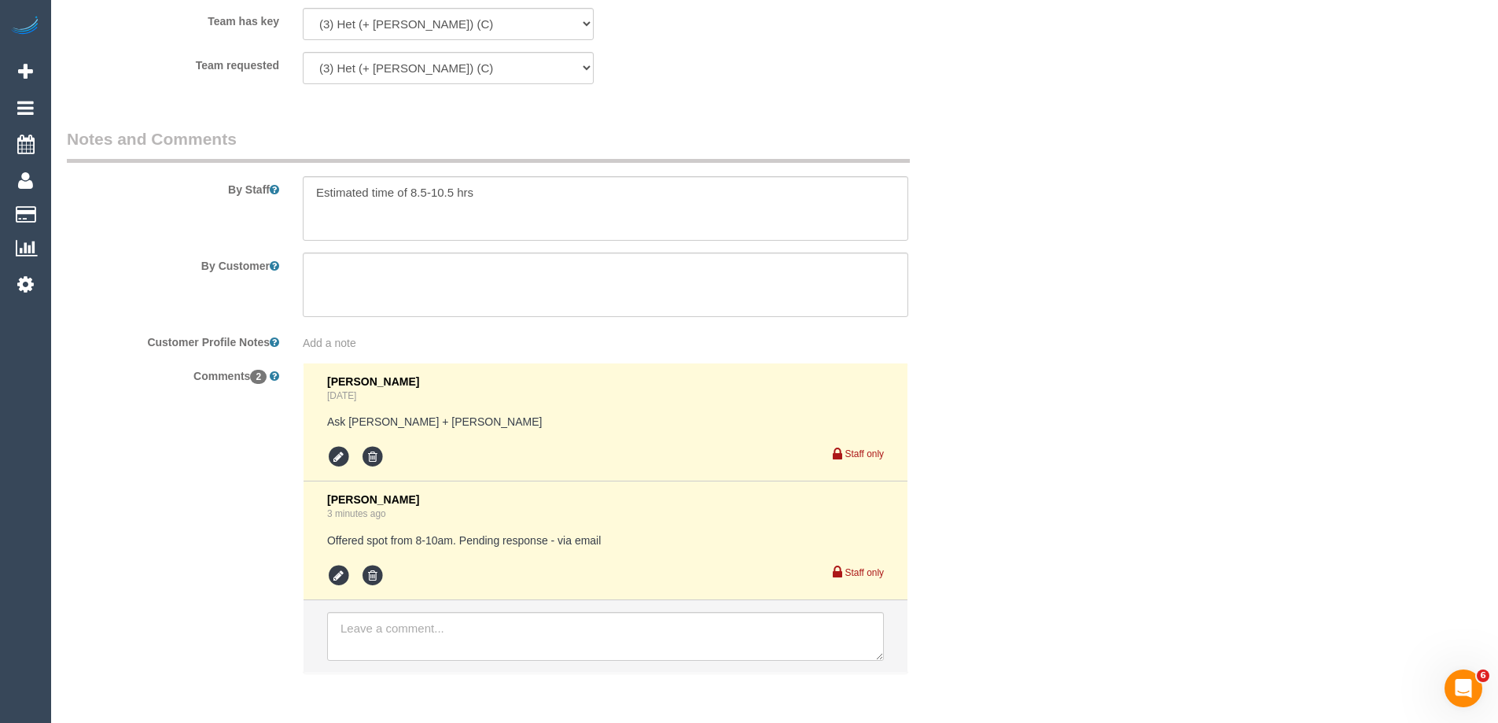
scroll to position [2641, 0]
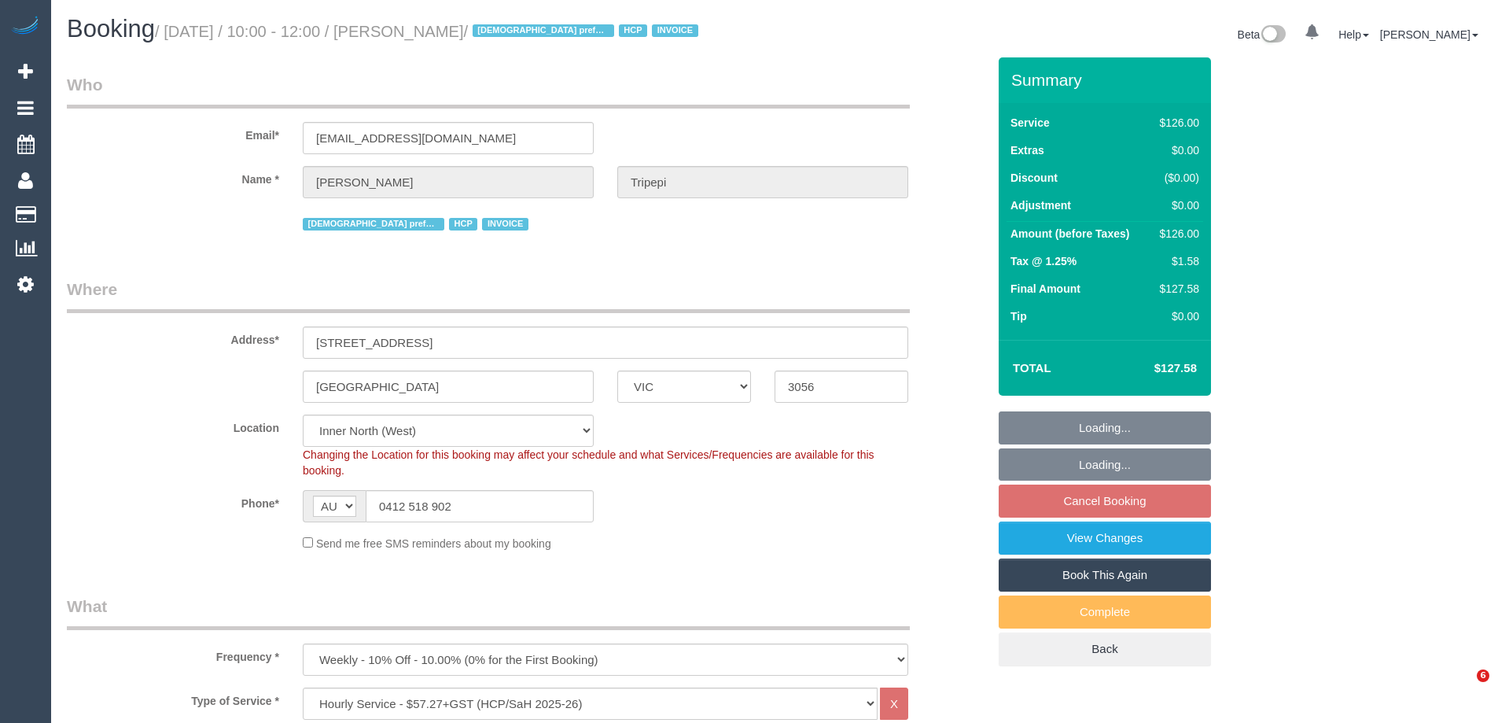
select select "VIC"
select select "120"
select select "number:28"
select select "number:14"
select select "number:19"
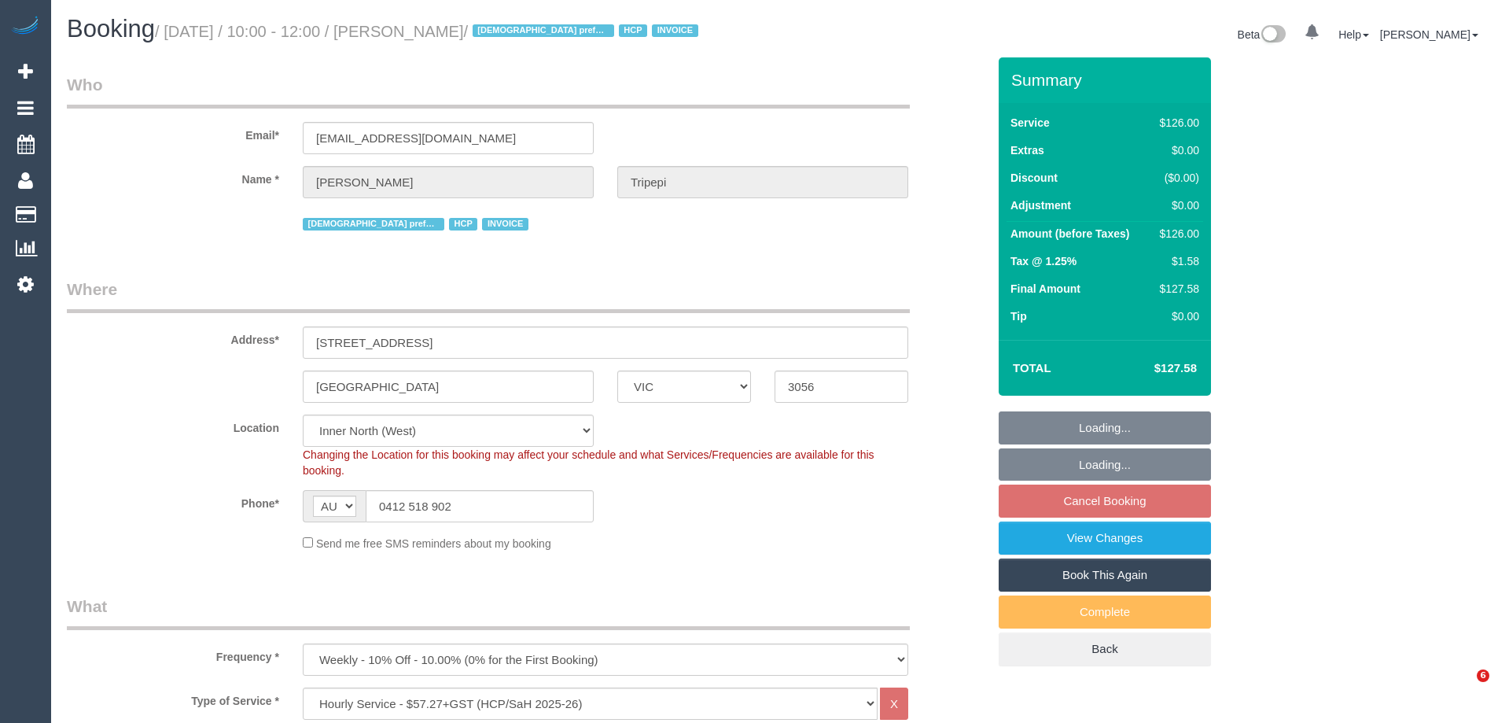
select select "number:25"
select select "number:34"
select select "number:26"
select select "object:784"
select select "VIC"
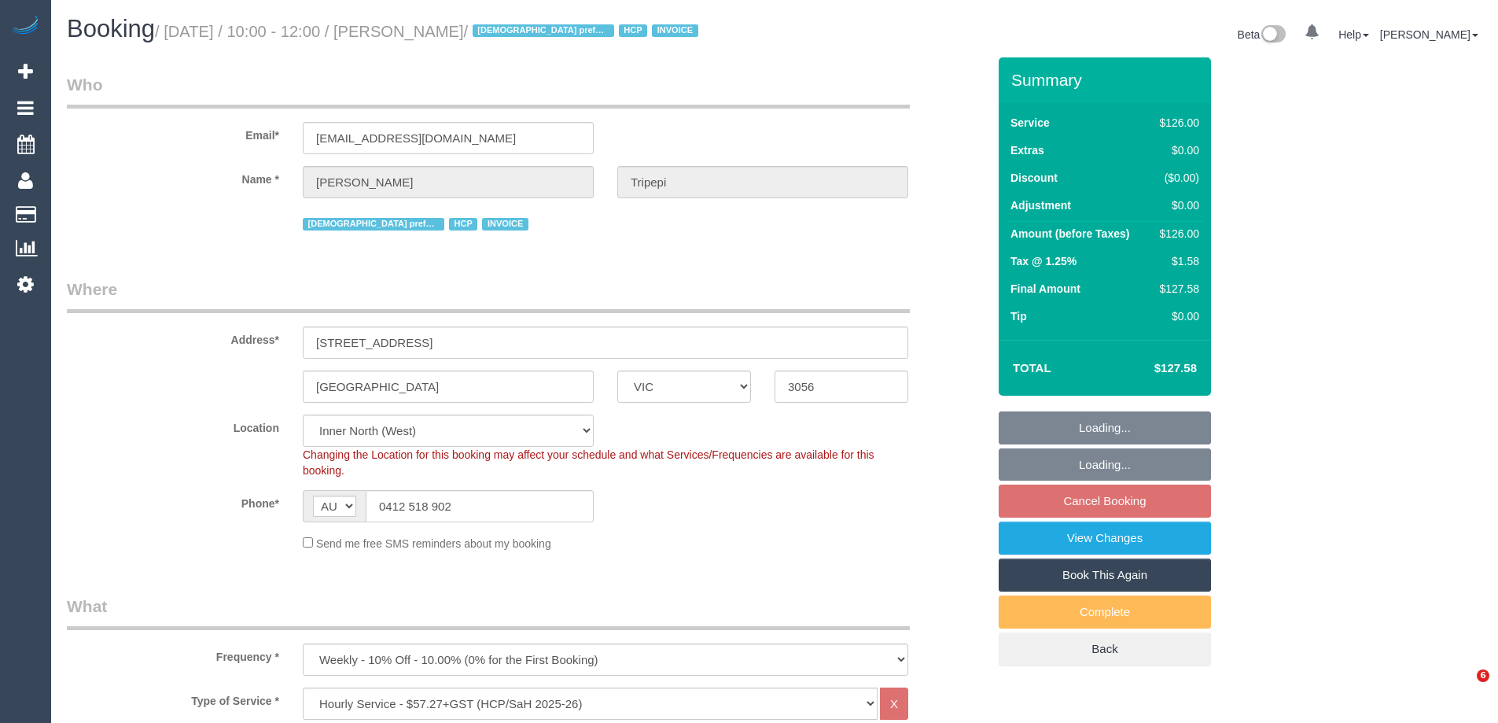
select select "120"
select select "number:28"
select select "number:14"
select select "number:19"
select select "number:25"
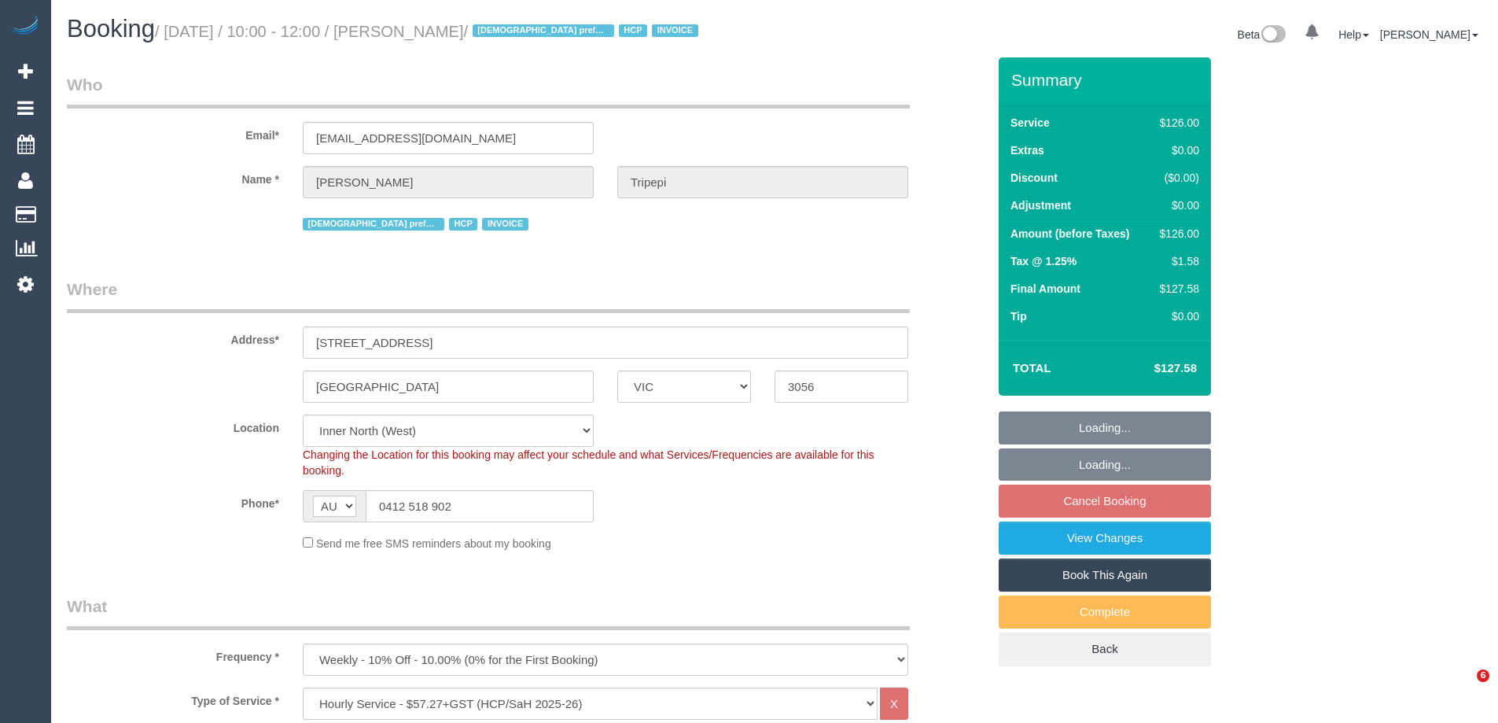
select select "number:34"
select select "number:26"
select select "spot4"
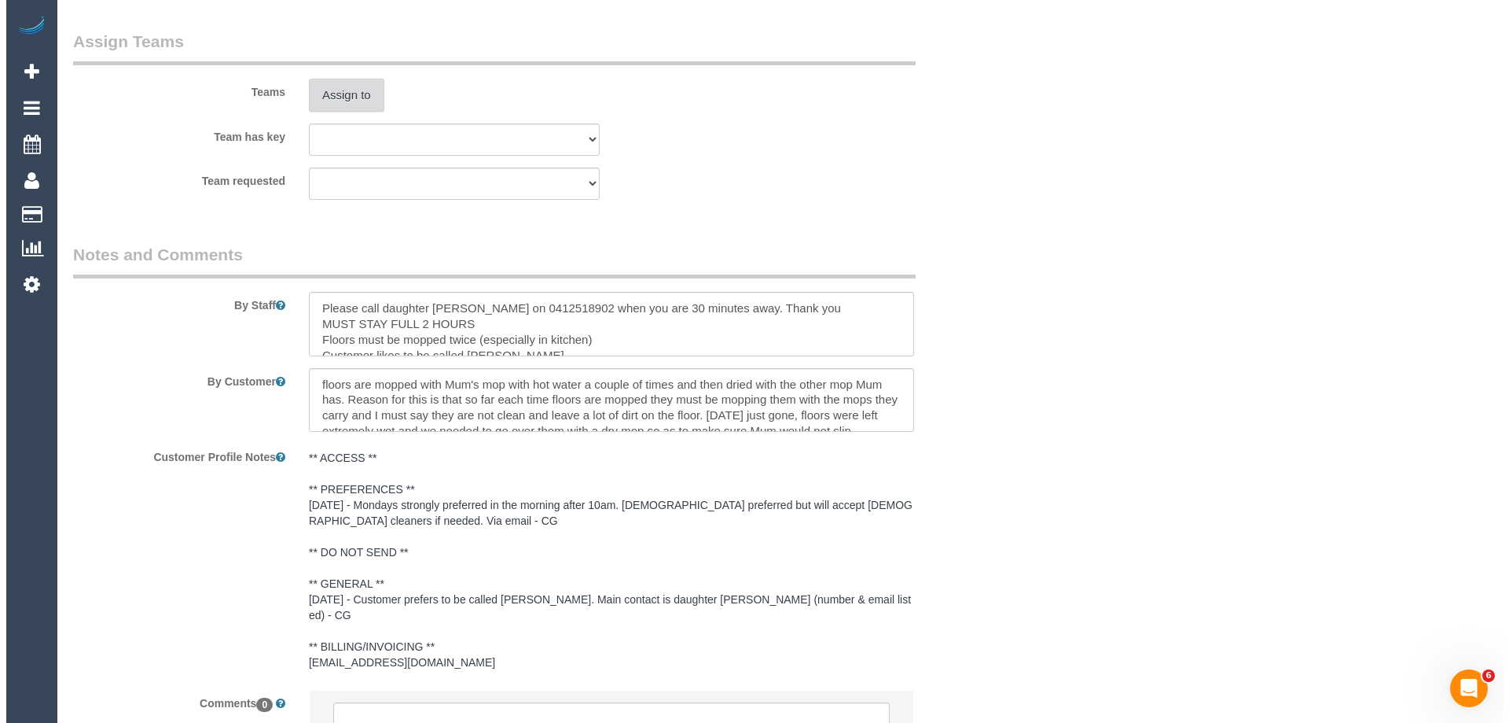
scroll to position [1851, 0]
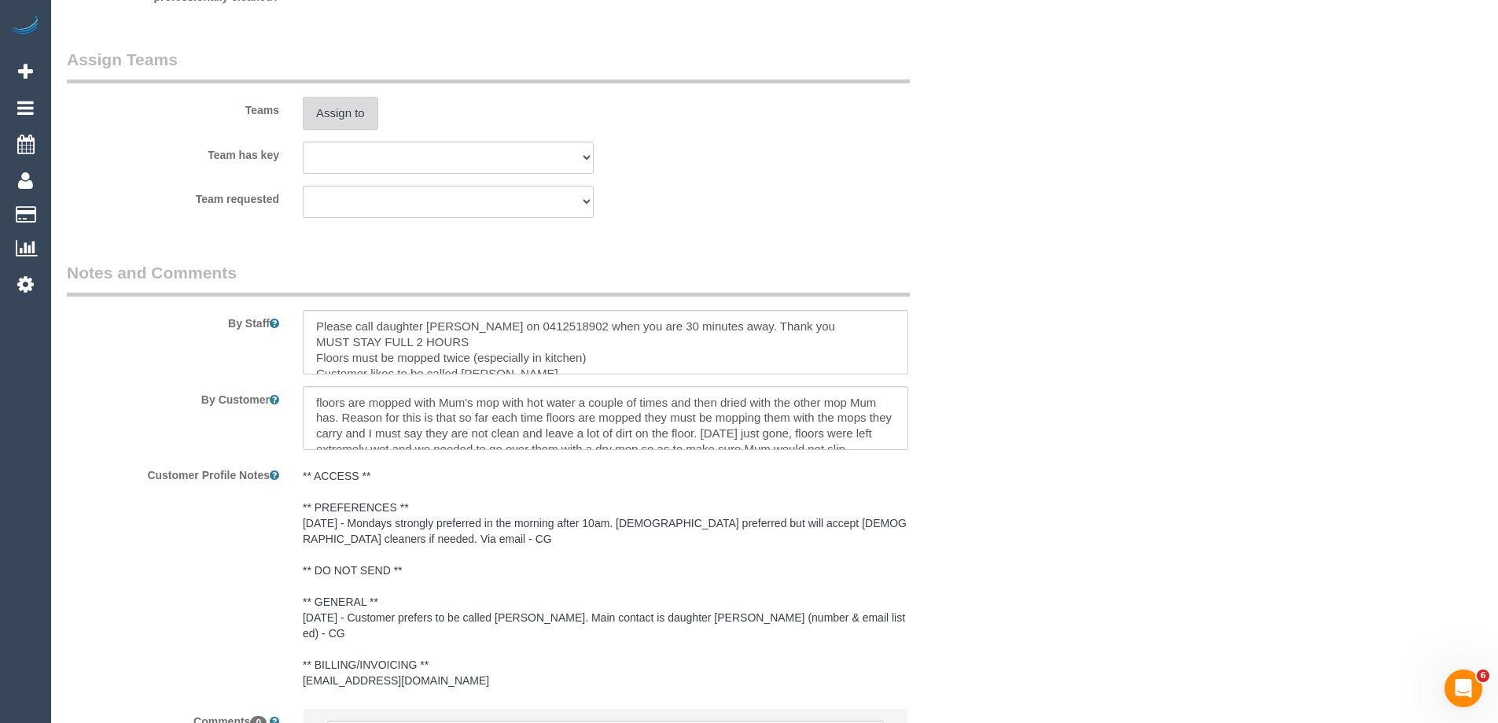
click at [334, 106] on button "Assign to" at bounding box center [340, 113] width 75 height 33
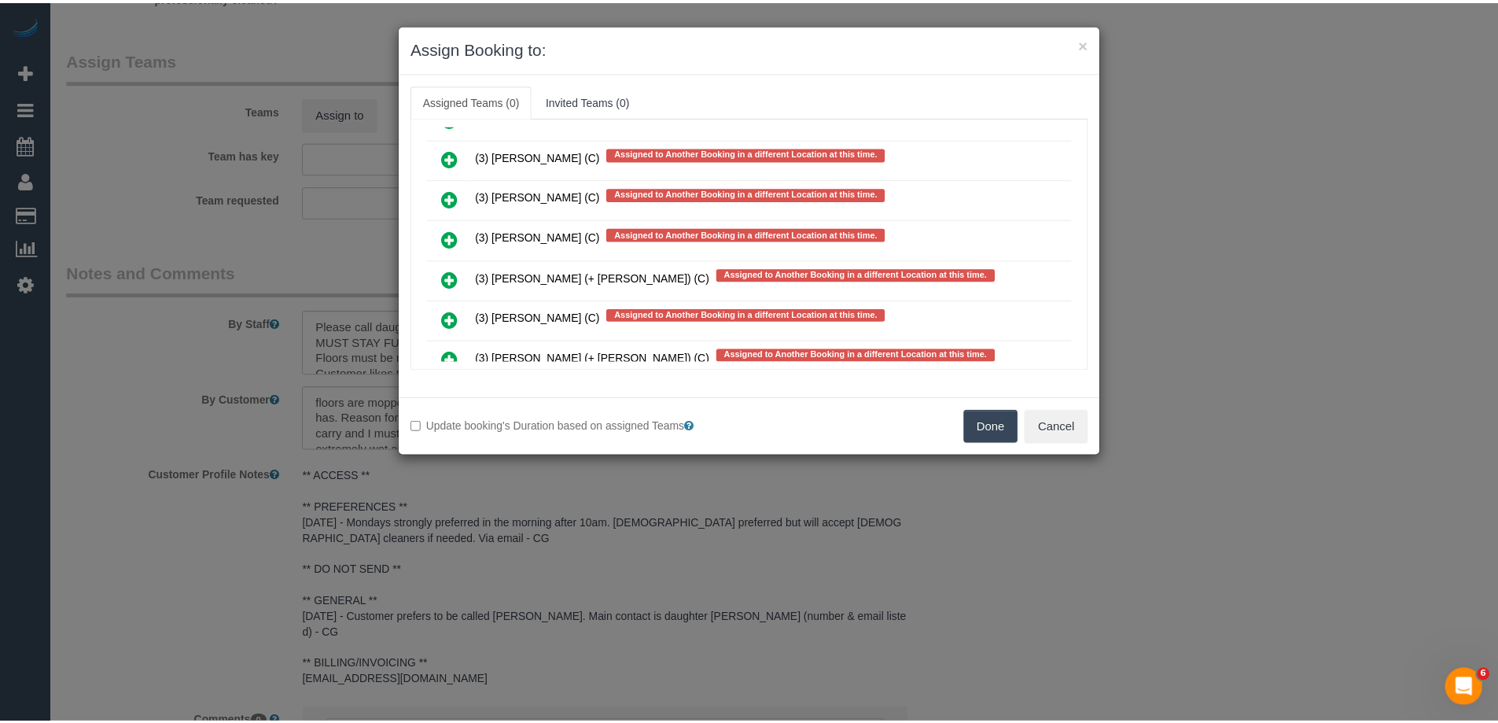
scroll to position [6389, 0]
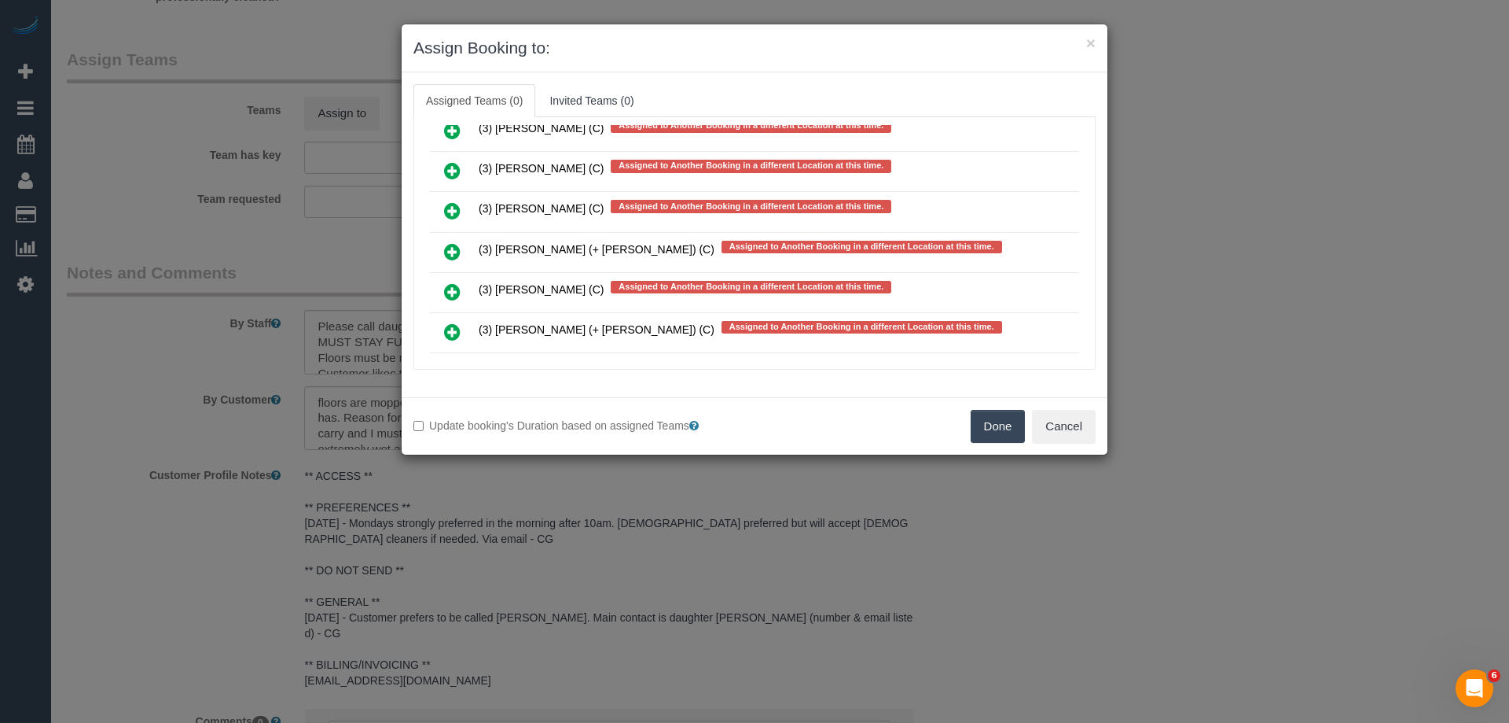
click at [995, 419] on button "Done" at bounding box center [998, 426] width 55 height 33
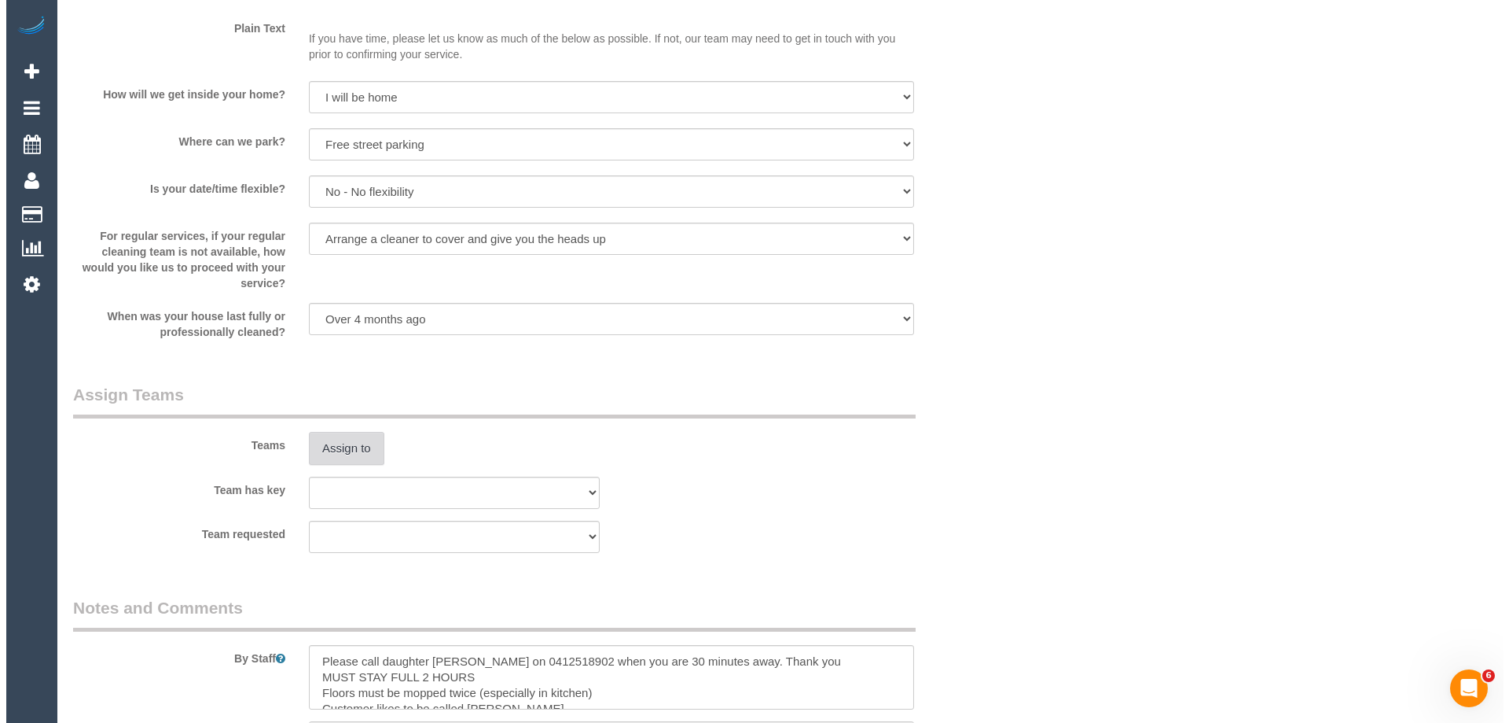
scroll to position [1730, 0]
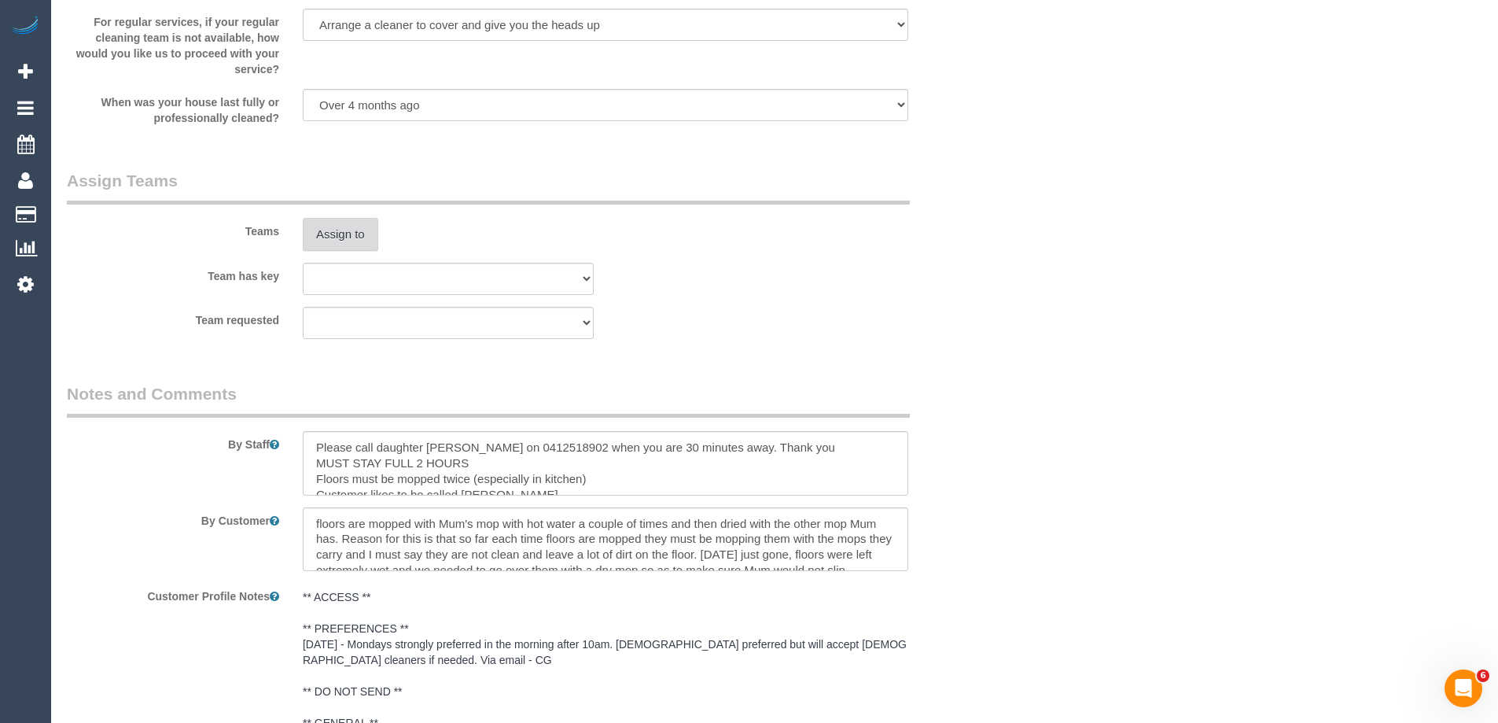
click at [320, 231] on button "Assign to" at bounding box center [340, 234] width 75 height 33
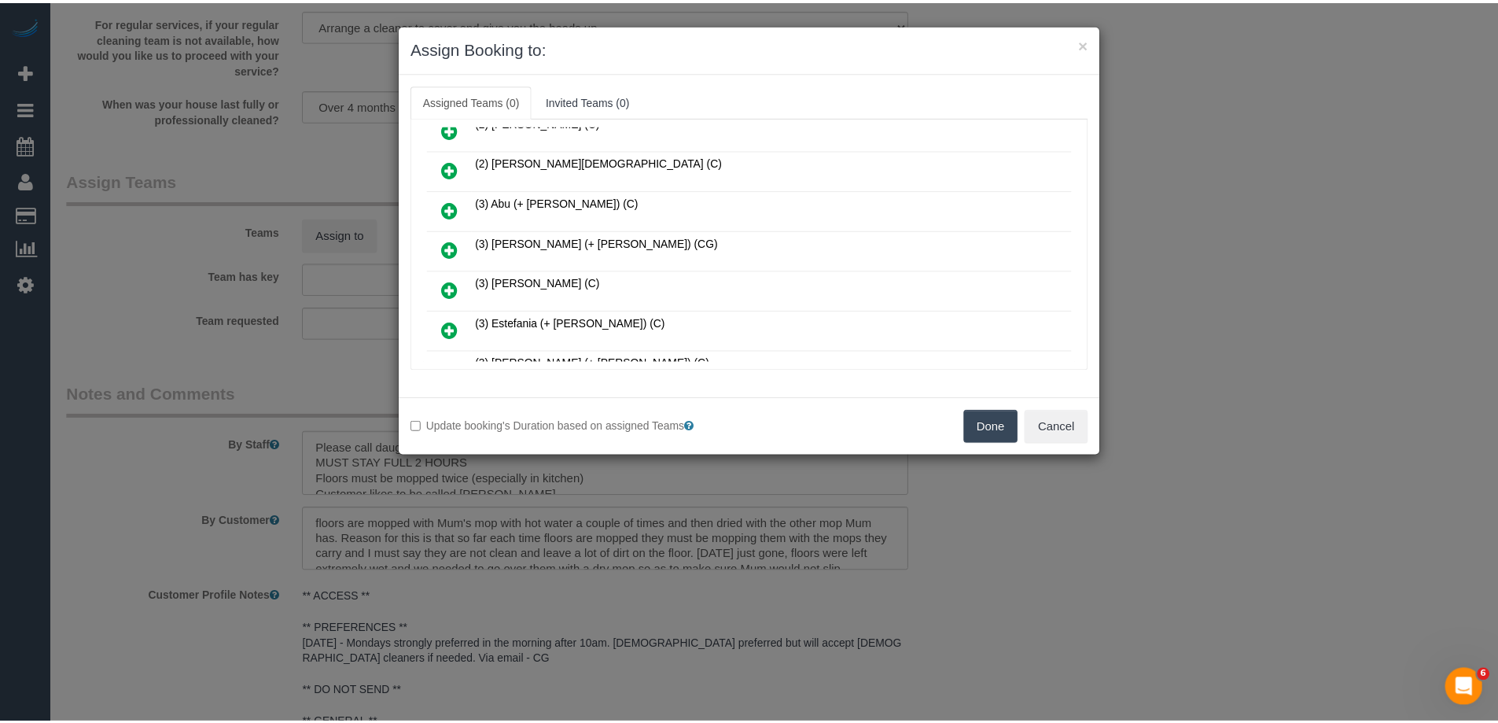
scroll to position [236, 0]
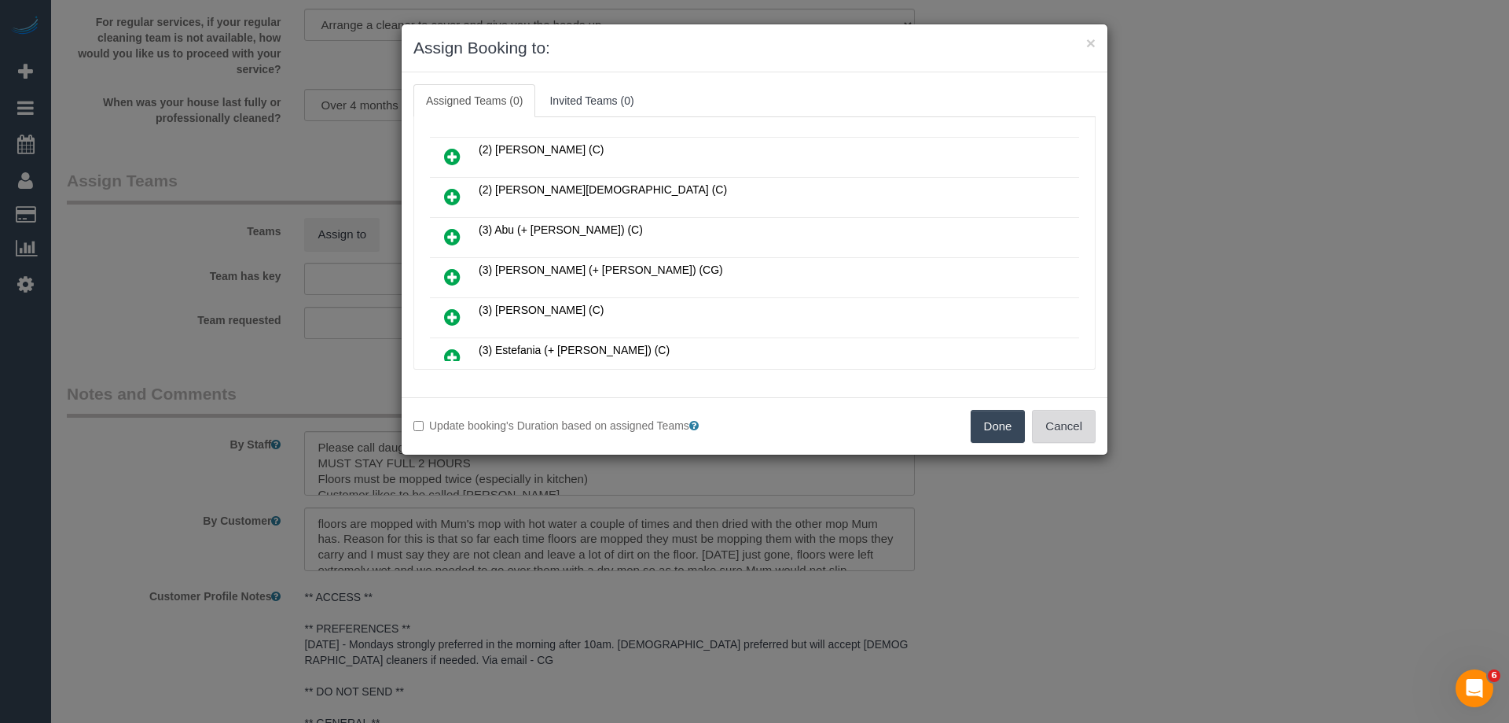
click at [1088, 430] on button "Cancel" at bounding box center [1064, 426] width 64 height 33
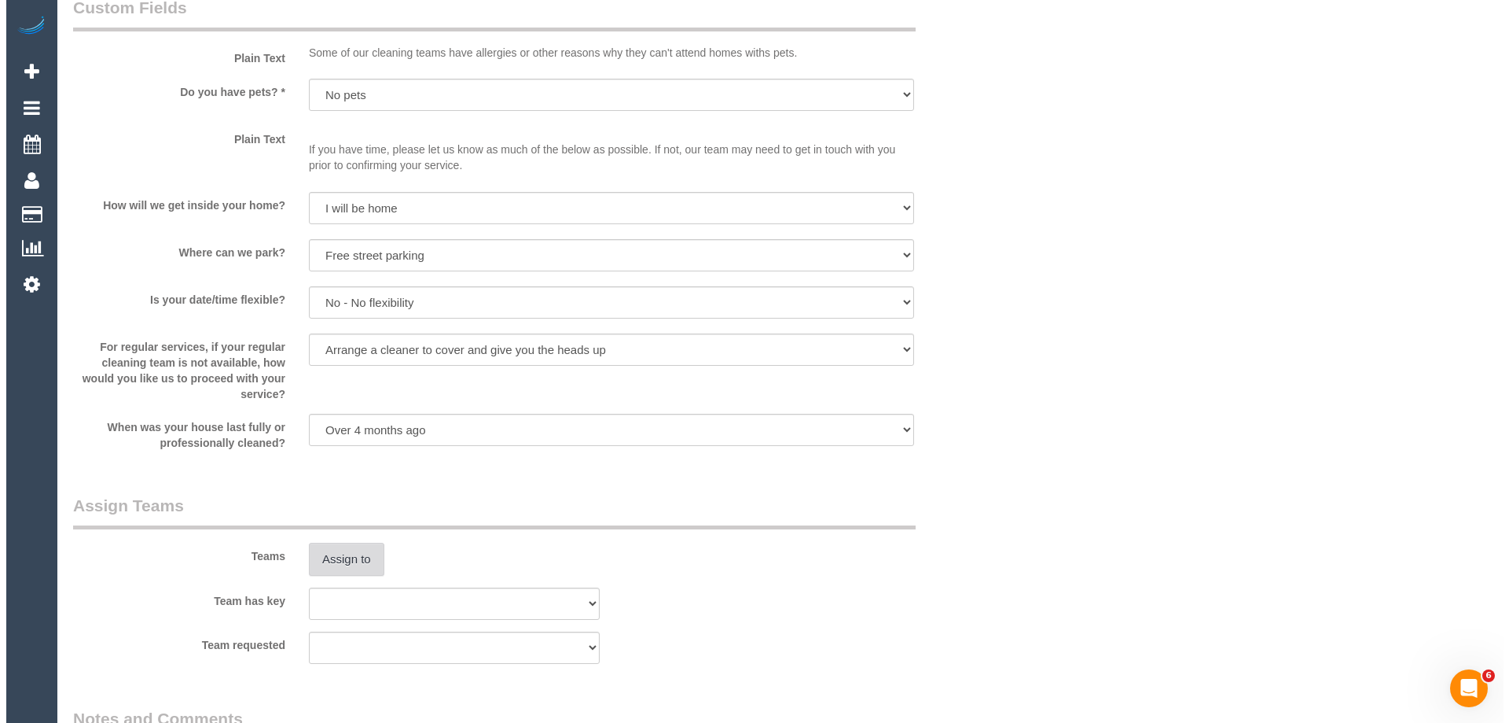
scroll to position [1318, 0]
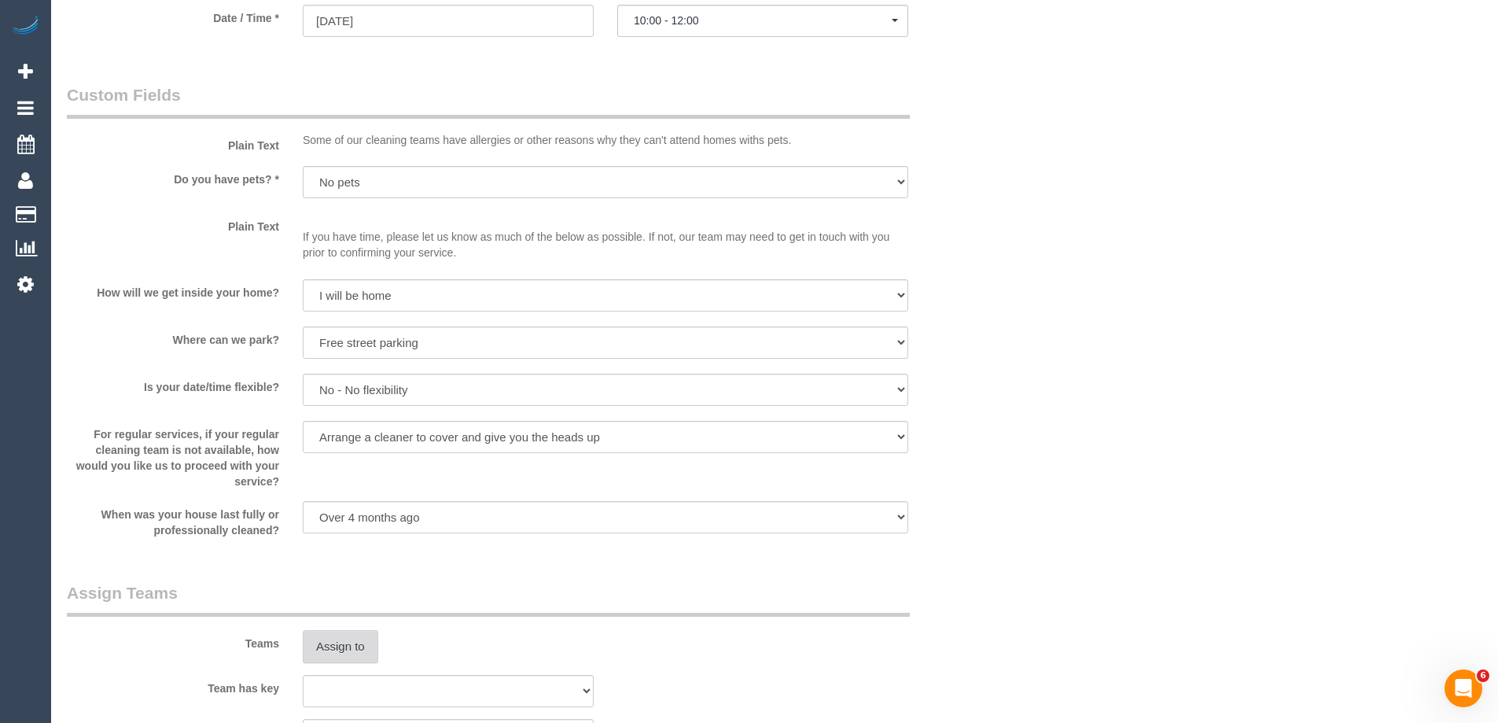
click at [334, 649] on button "Assign to" at bounding box center [340, 646] width 75 height 33
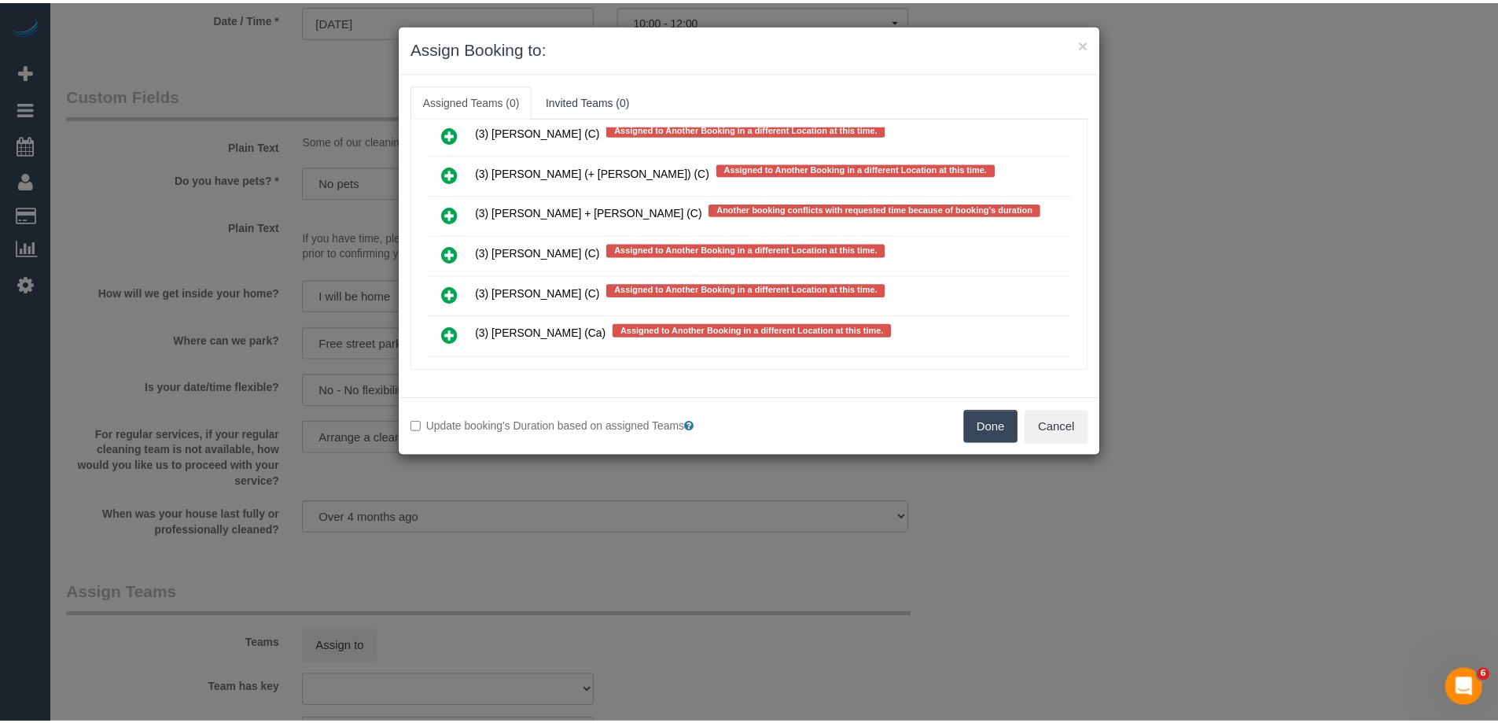
scroll to position [6546, 0]
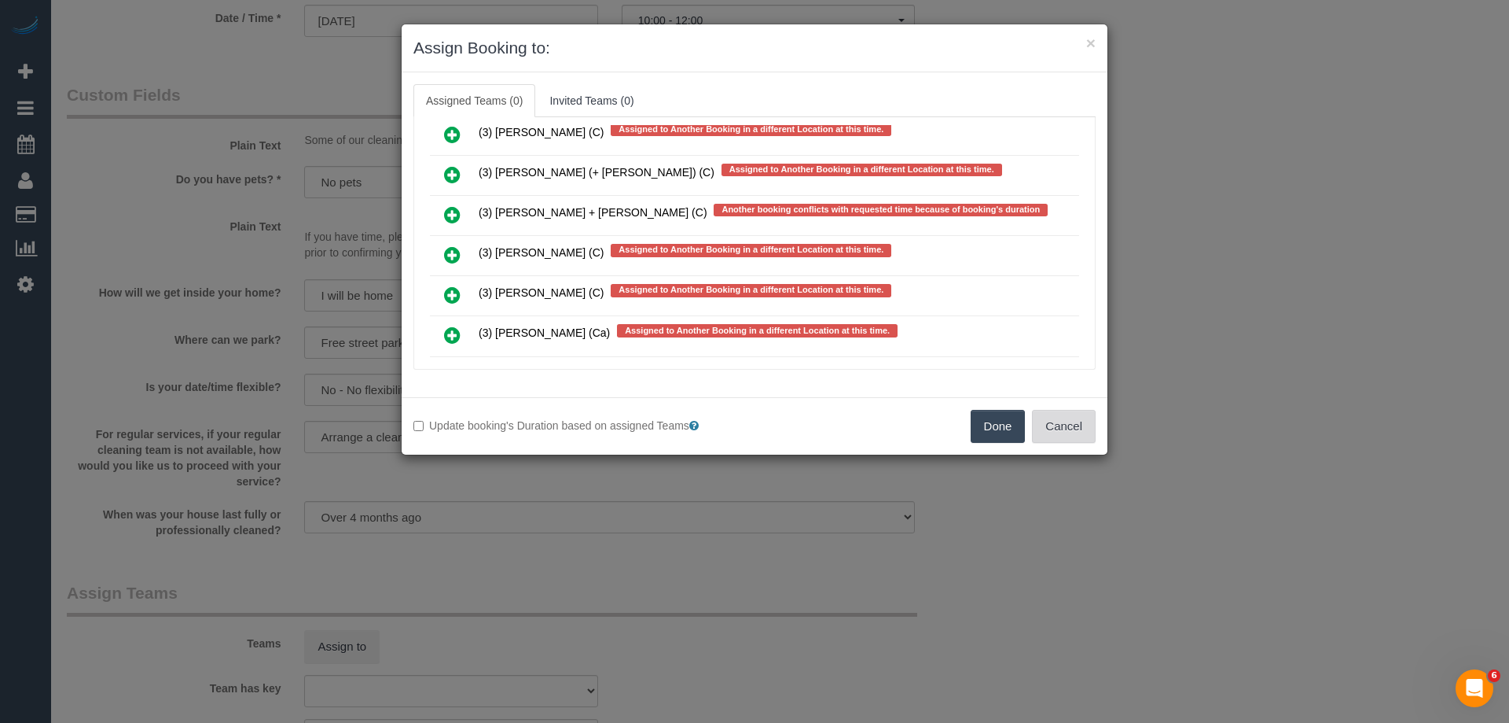
click at [1081, 434] on button "Cancel" at bounding box center [1064, 426] width 64 height 33
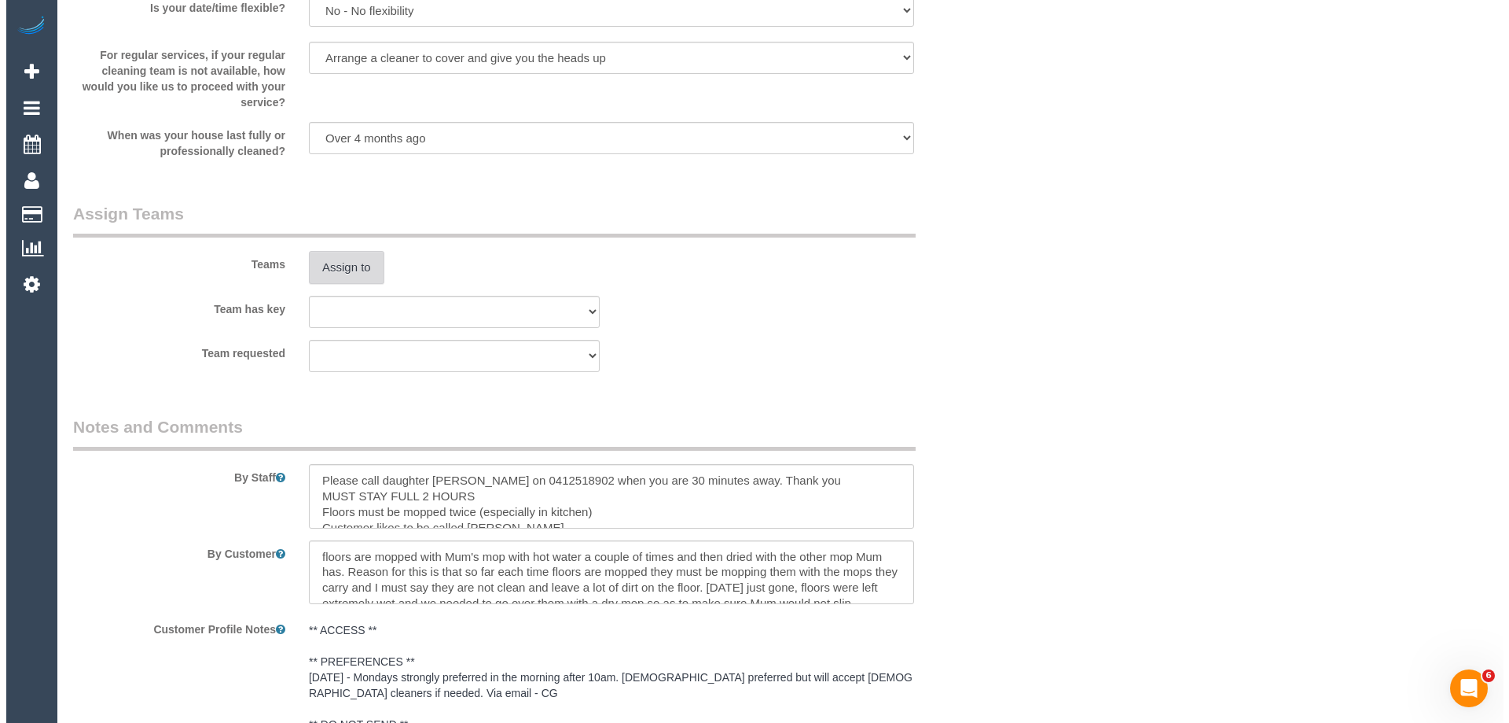
scroll to position [1711, 0]
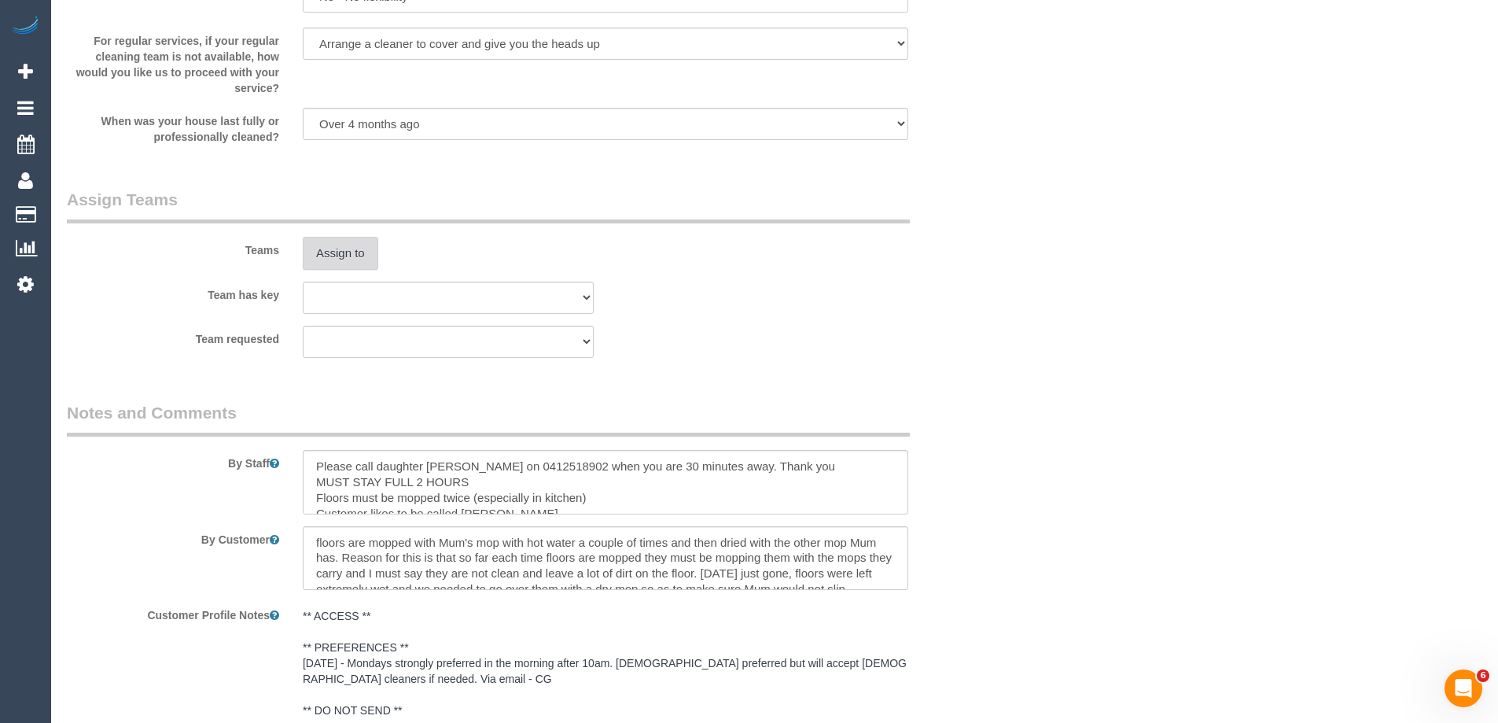
click at [350, 260] on button "Assign to" at bounding box center [340, 253] width 75 height 33
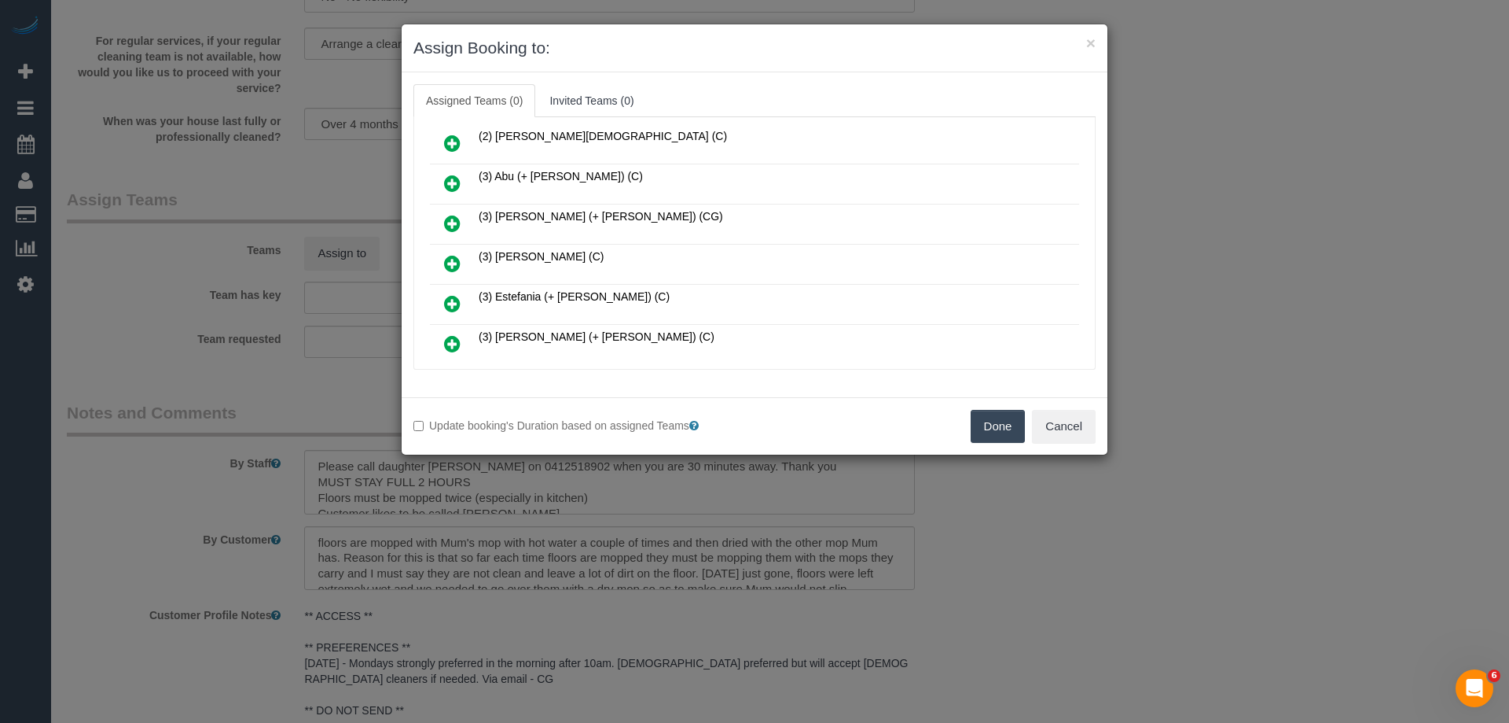
scroll to position [314, 0]
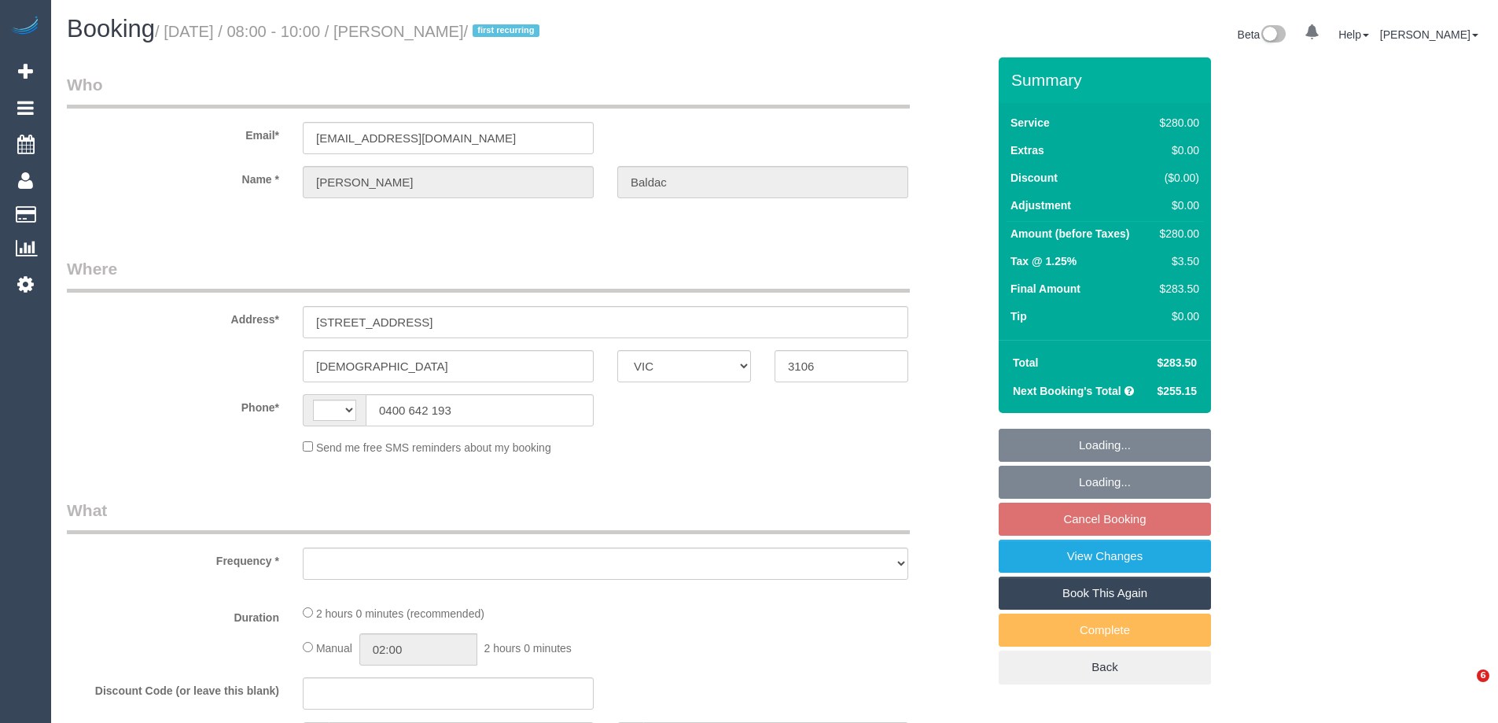
select select "VIC"
select select "object:282"
select select "string:stripe-pm_1RsaoY2GScqysDRV4iHXE4Z8"
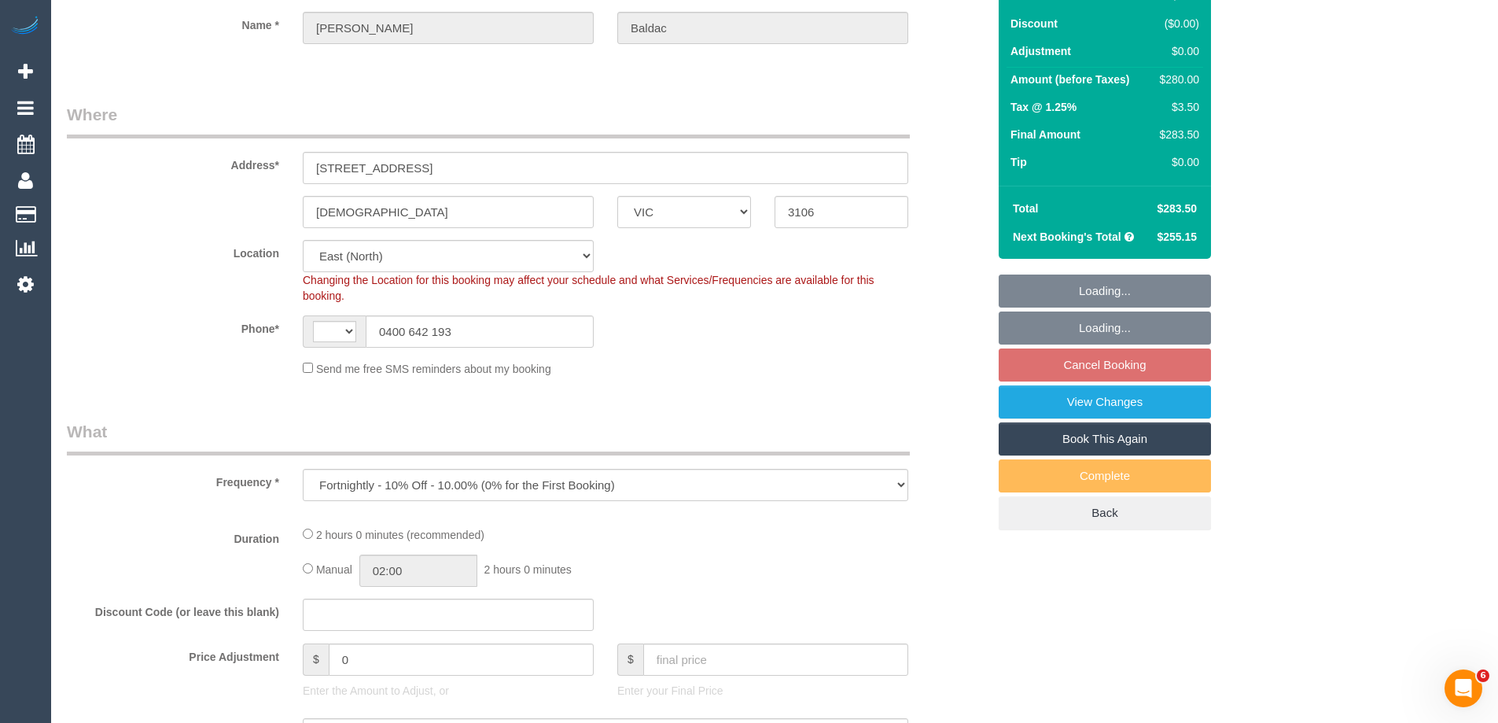
select select "object:536"
select select "string:AU"
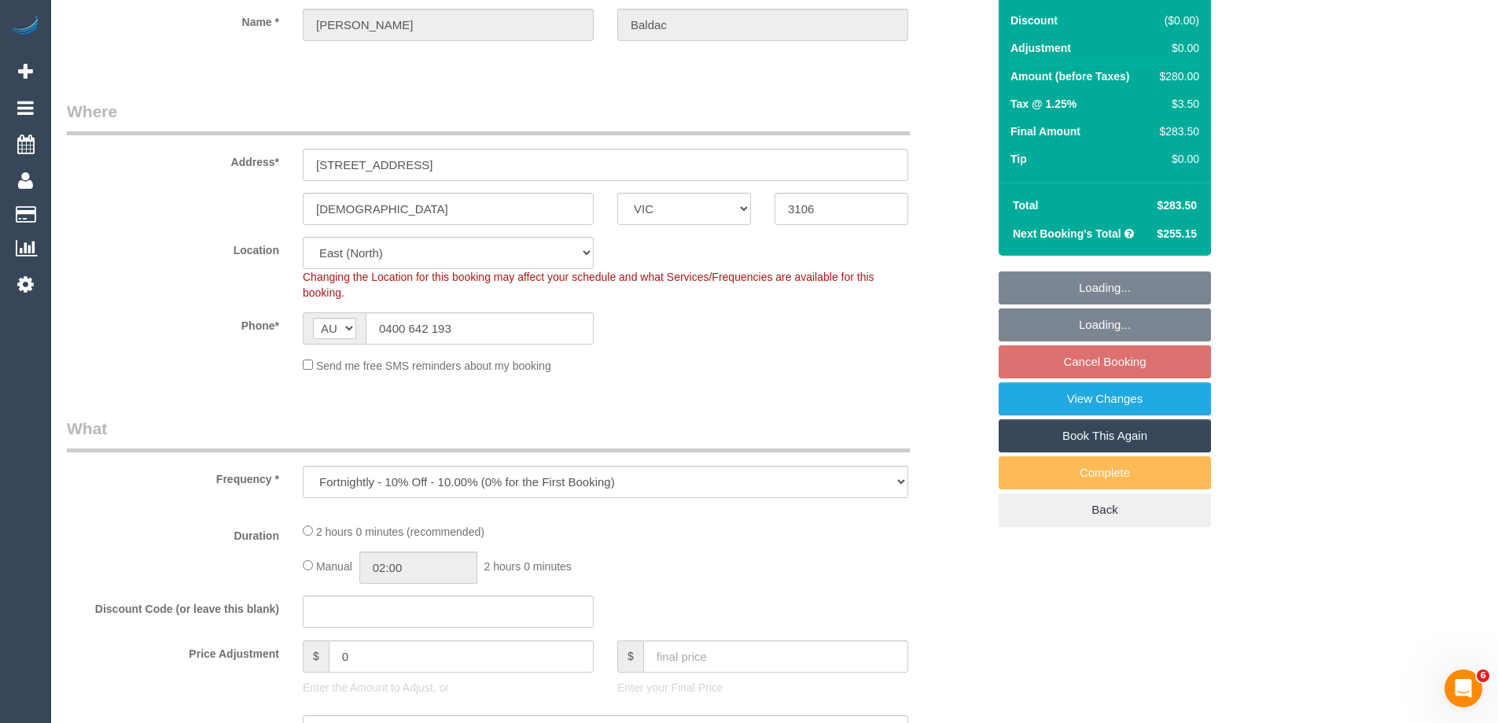
select select "2"
select select "number:28"
select select "number:14"
select select "number:18"
select select "number:24"
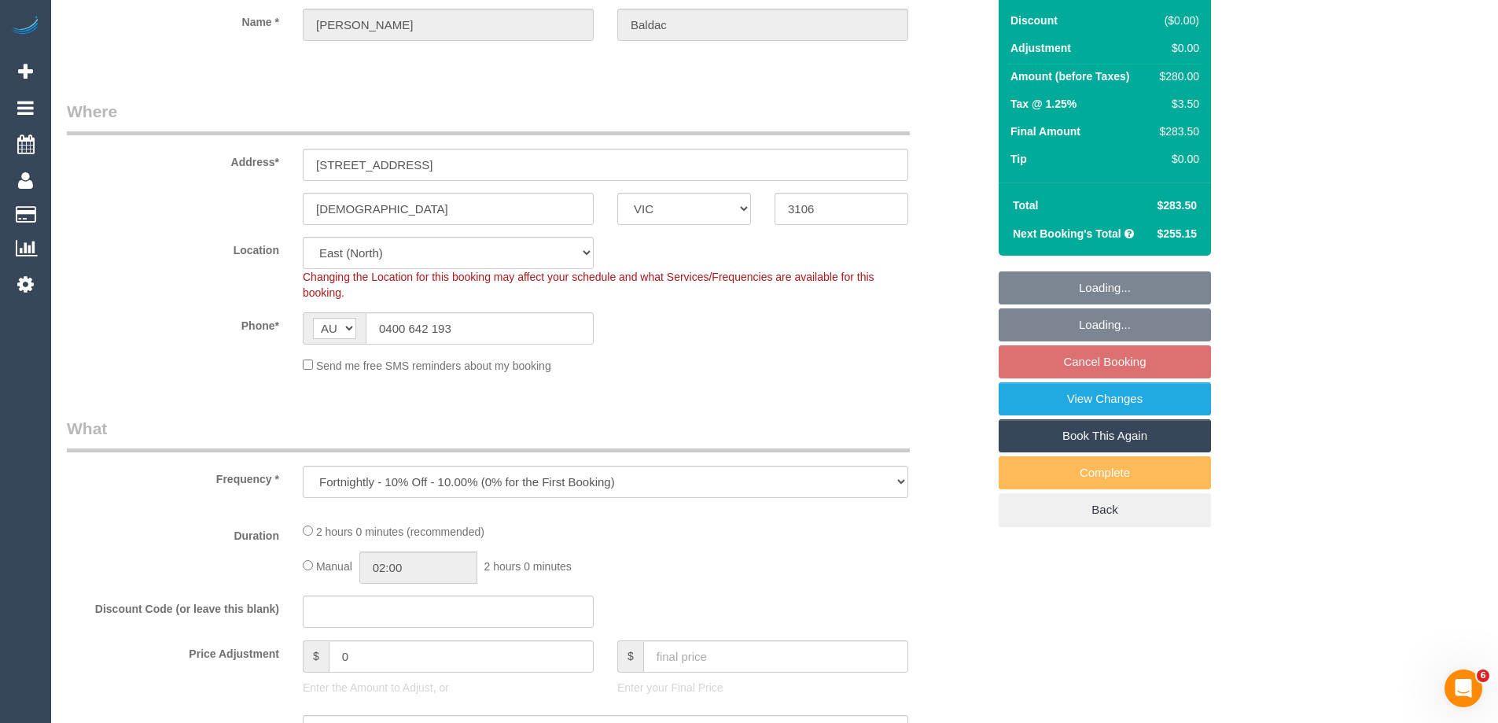
select select "number:34"
select select "number:12"
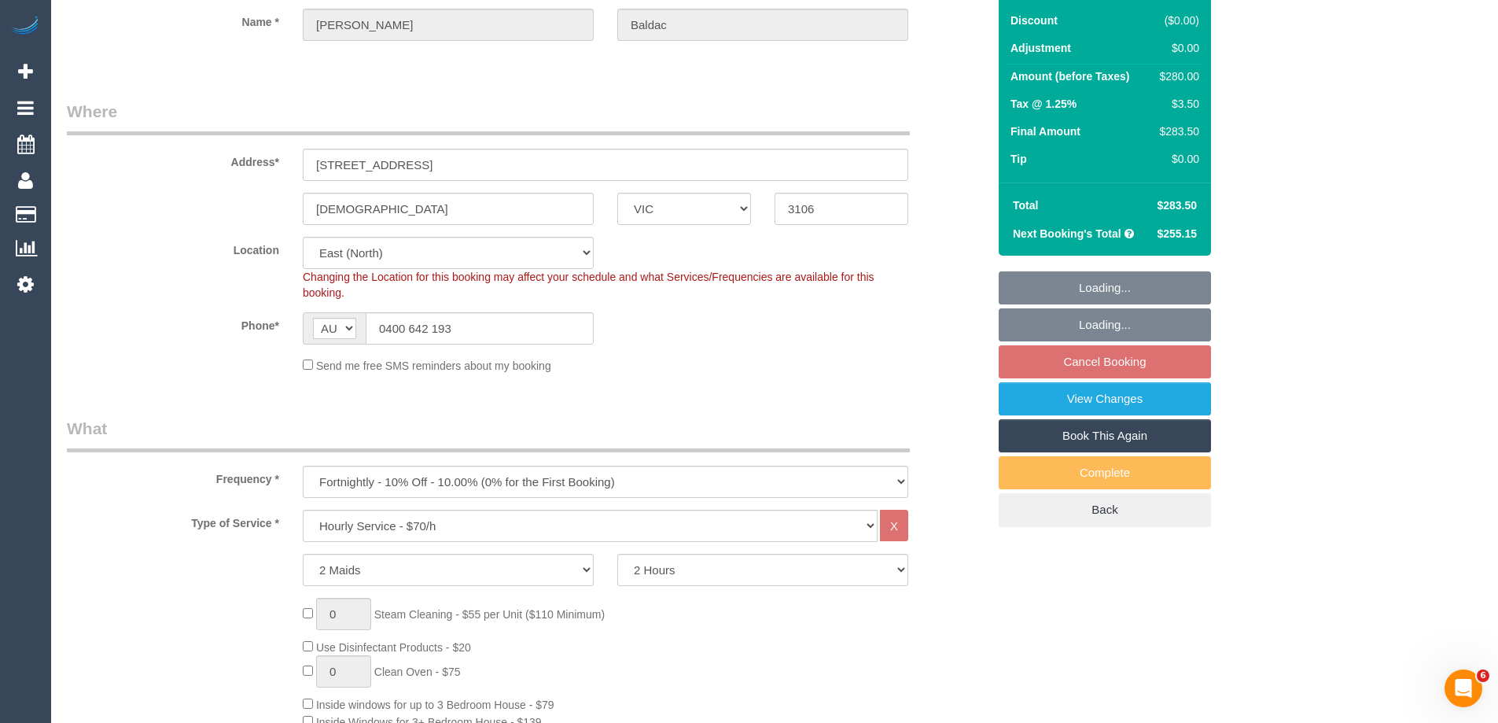
select select "spot2"
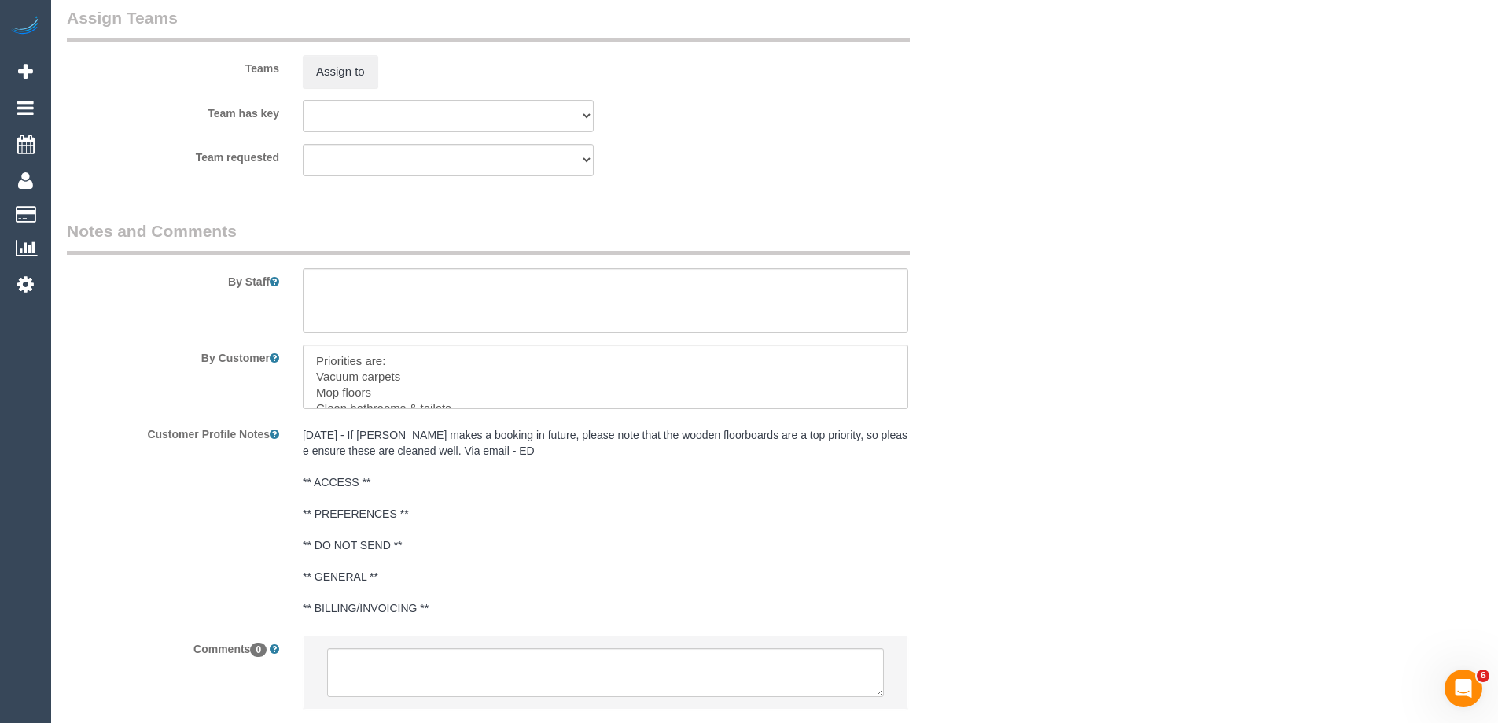
scroll to position [2359, 0]
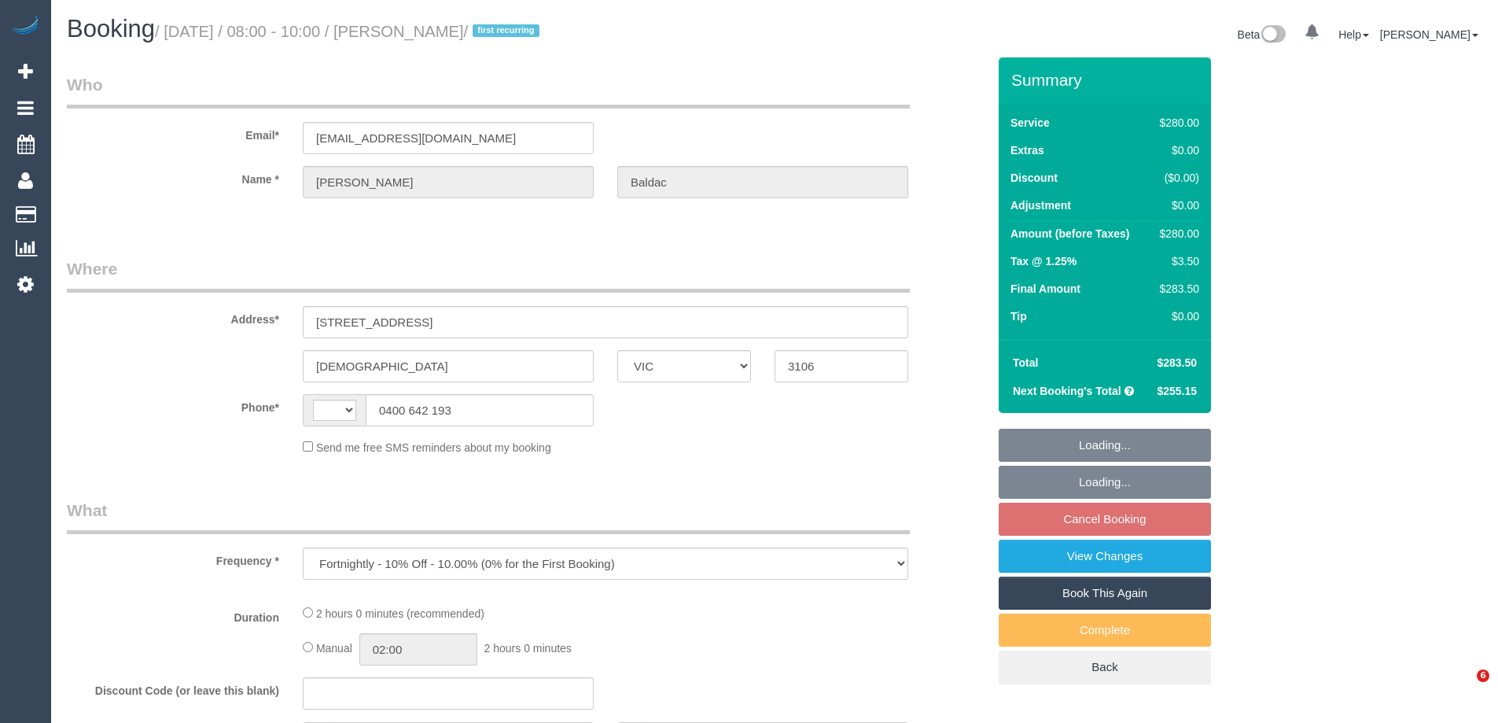
select select "VIC"
select select "string:AU"
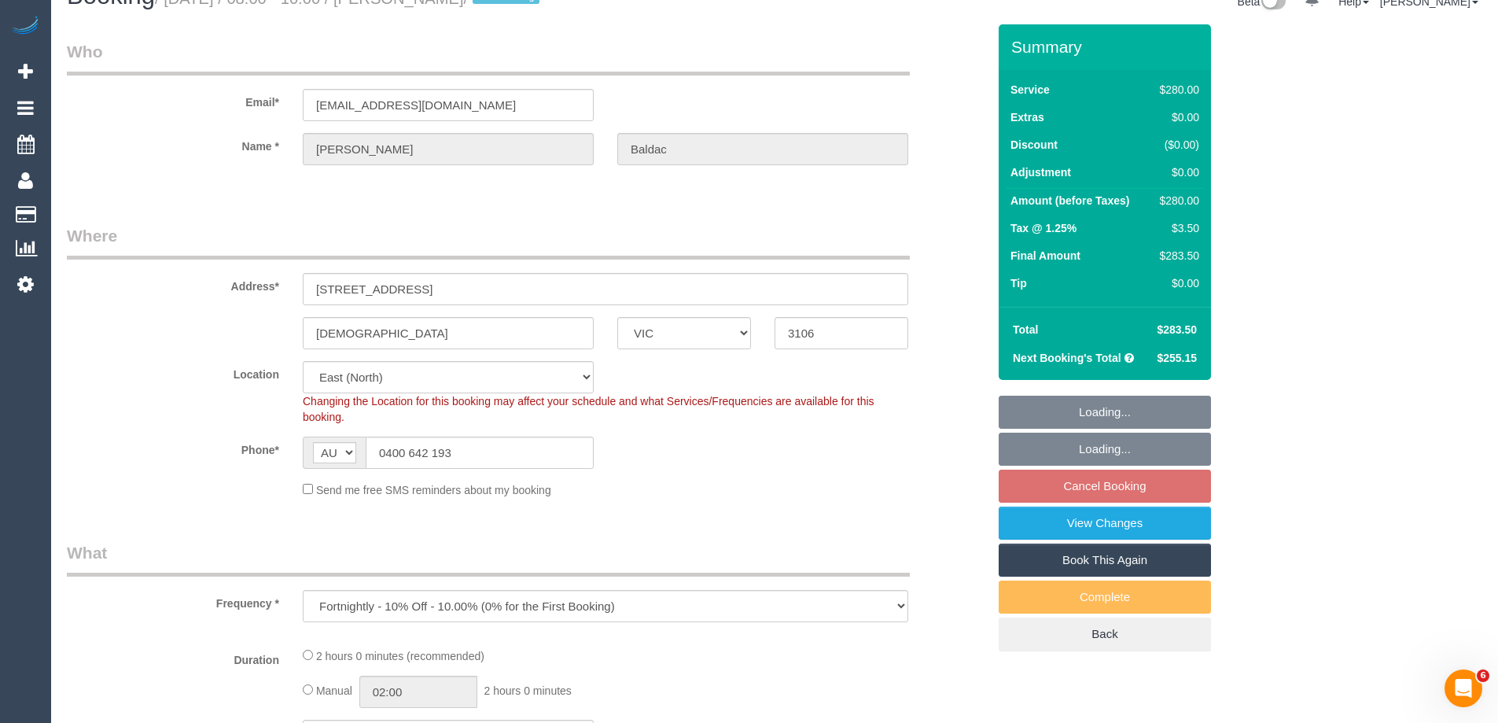
select select "object:846"
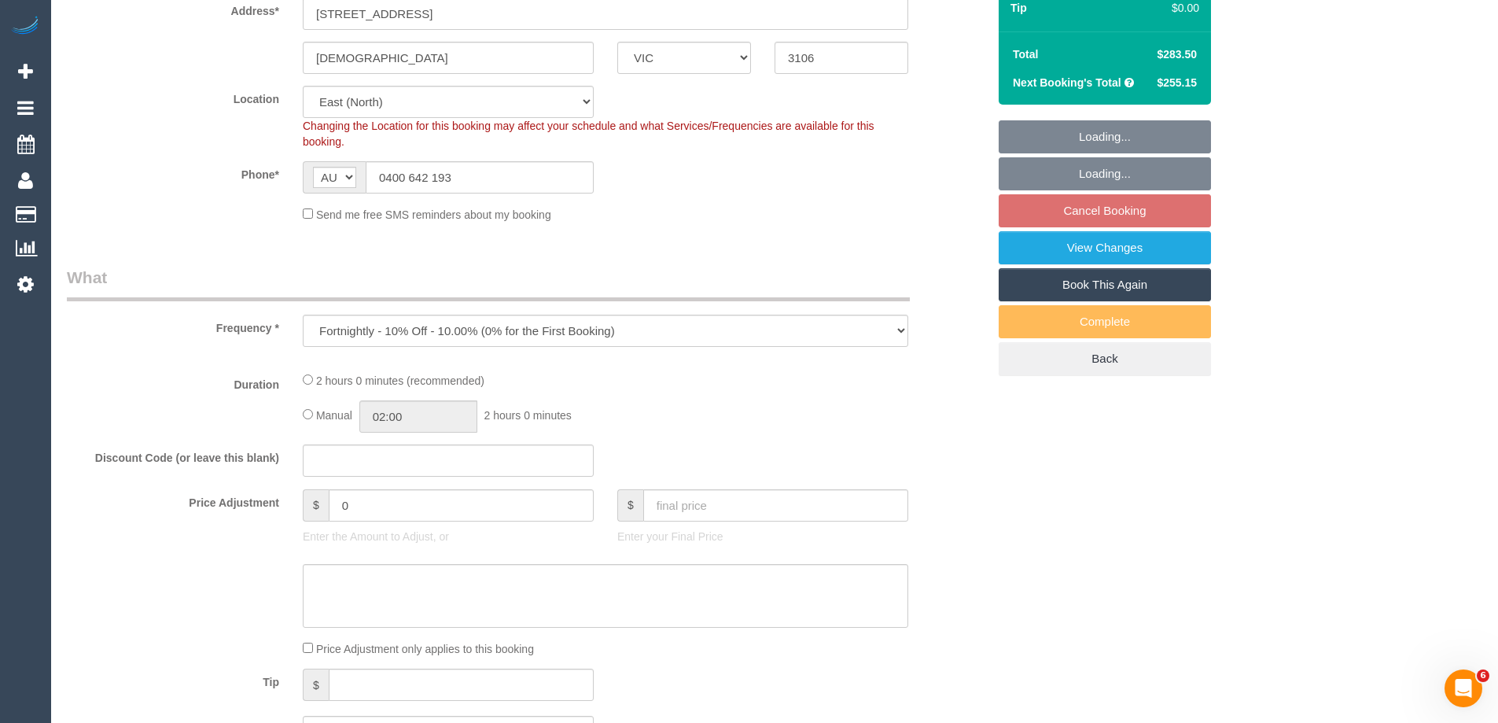
select select "string:stripe-pm_1RsaoY2GScqysDRV4iHXE4Z8"
select select "2"
select select "number:28"
select select "number:14"
select select "number:18"
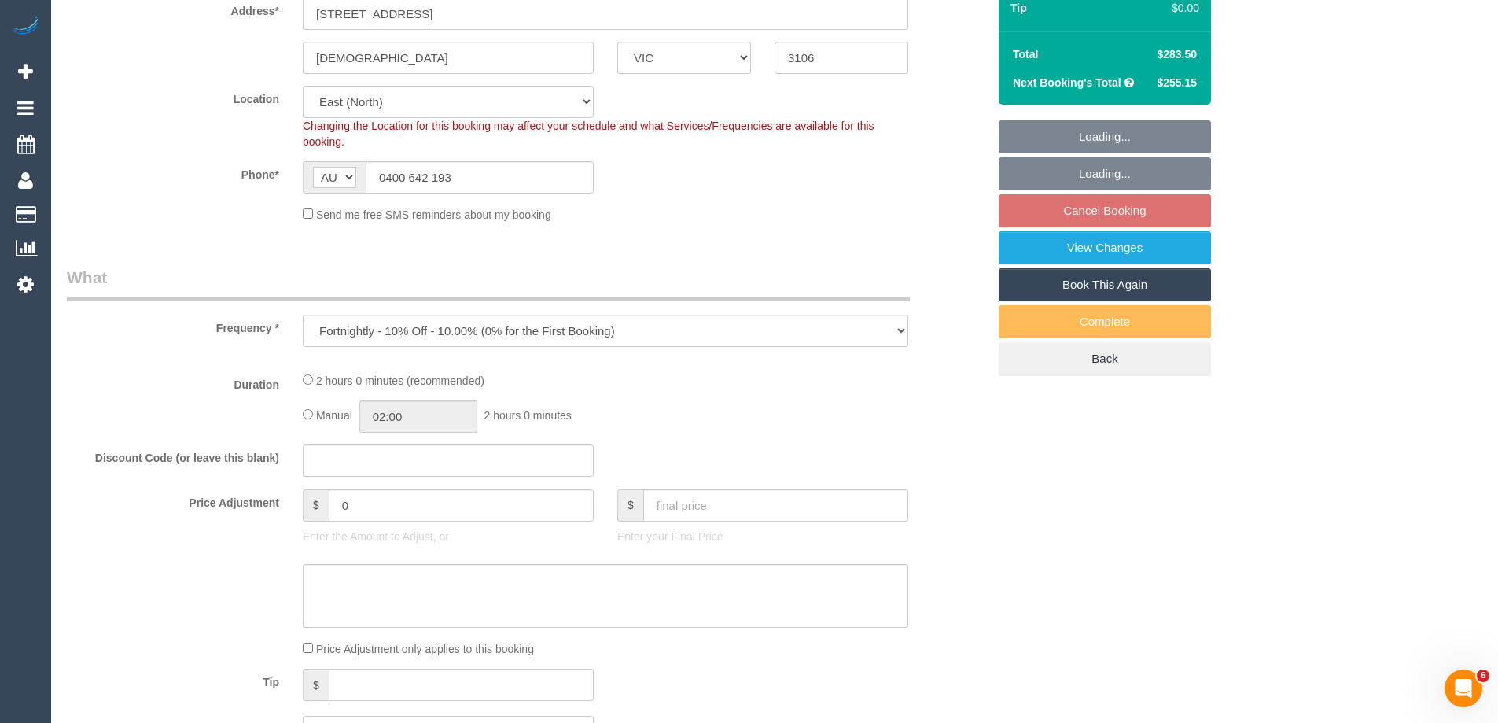
select select "number:24"
select select "number:34"
select select "number:12"
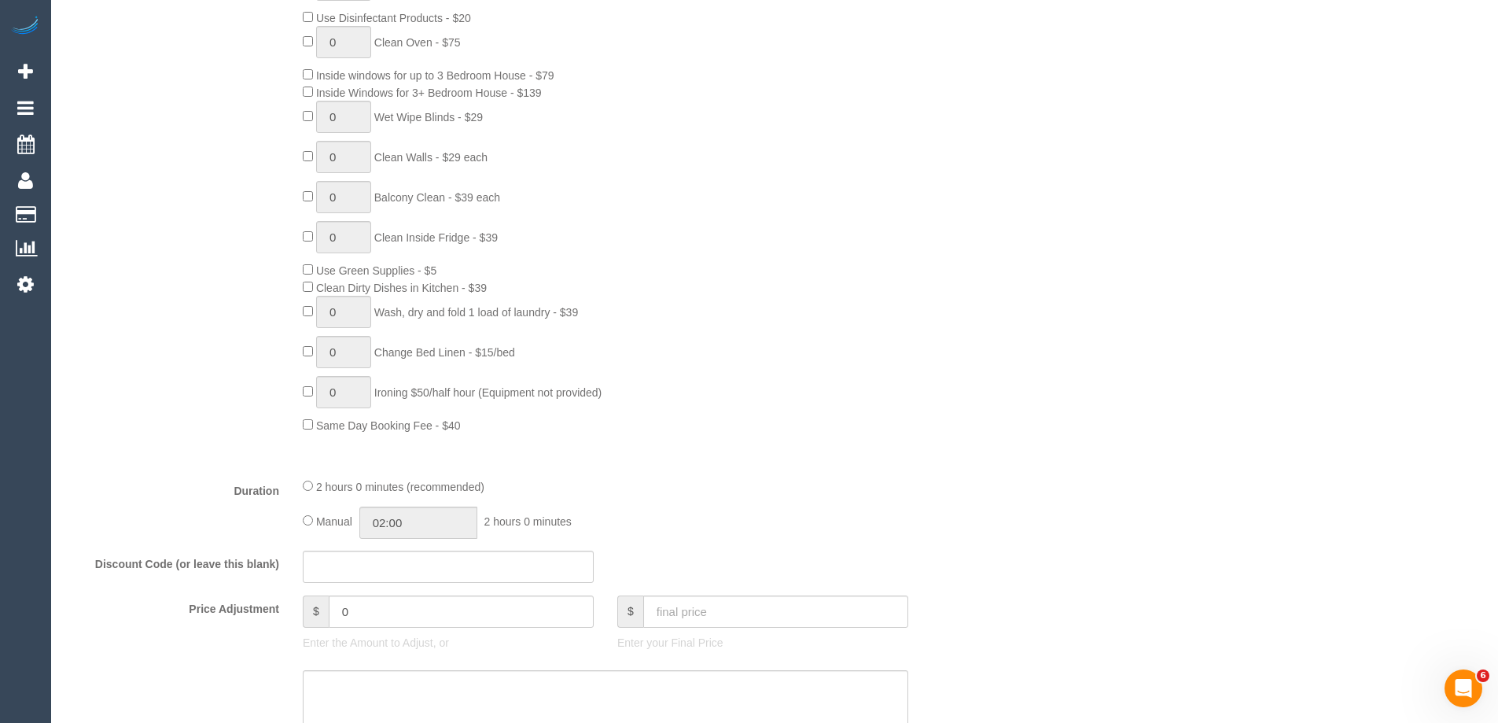
select select "spot2"
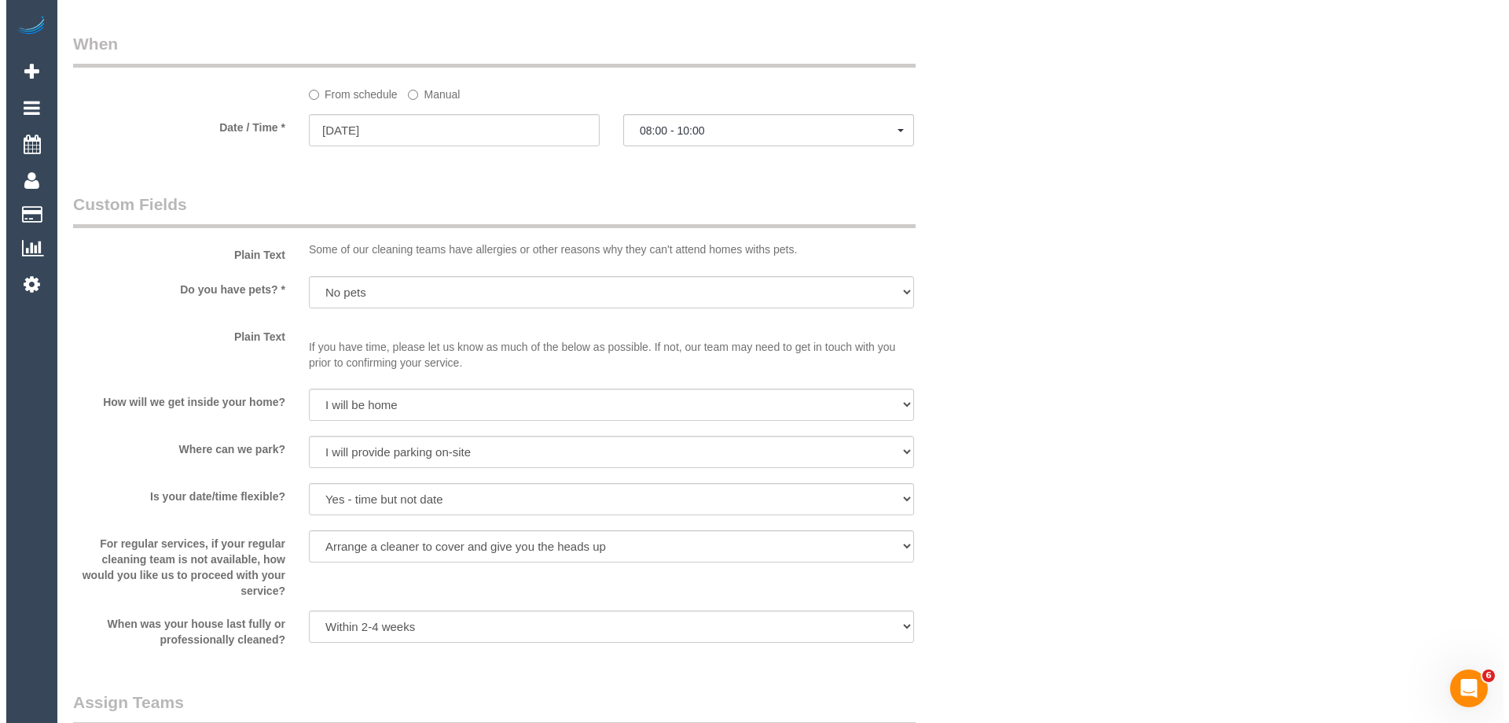
scroll to position [1887, 0]
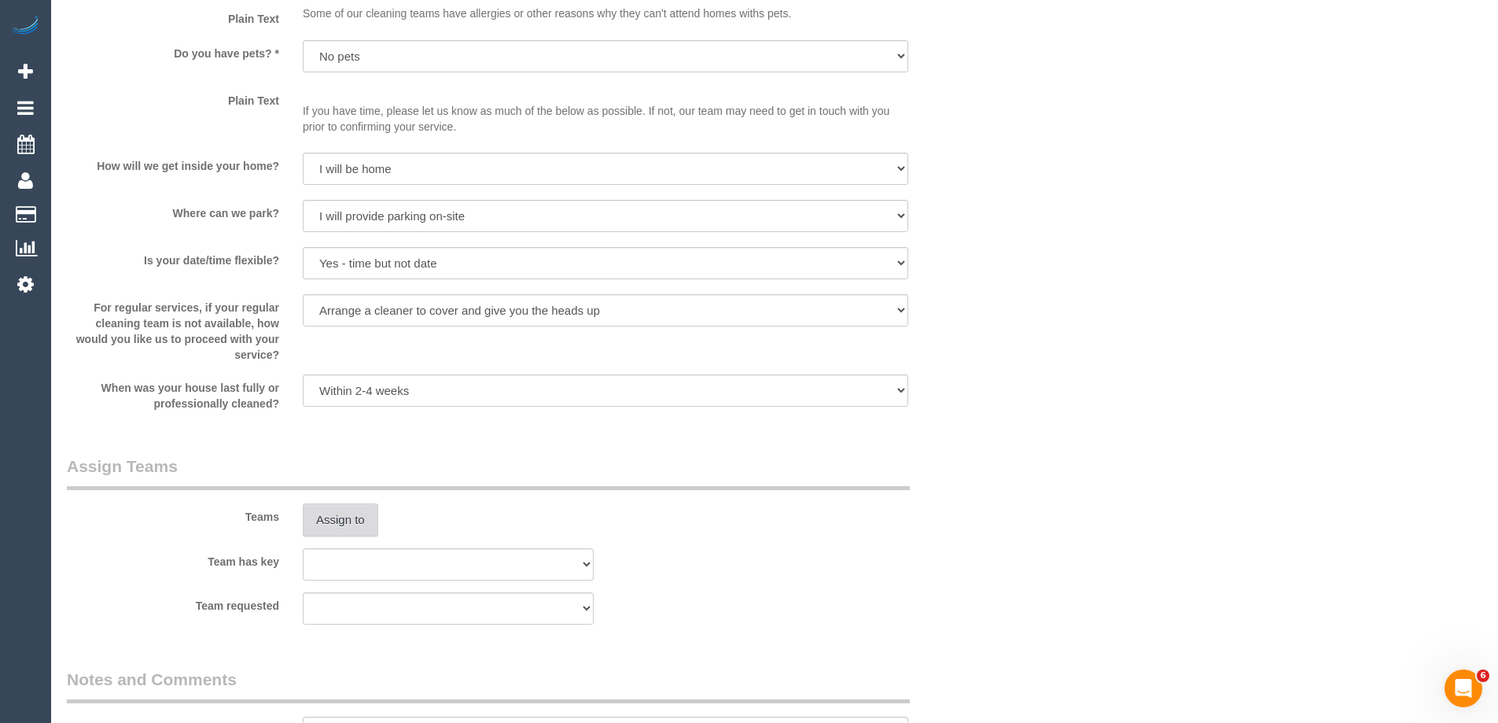
click at [342, 524] on button "Assign to" at bounding box center [340, 519] width 75 height 33
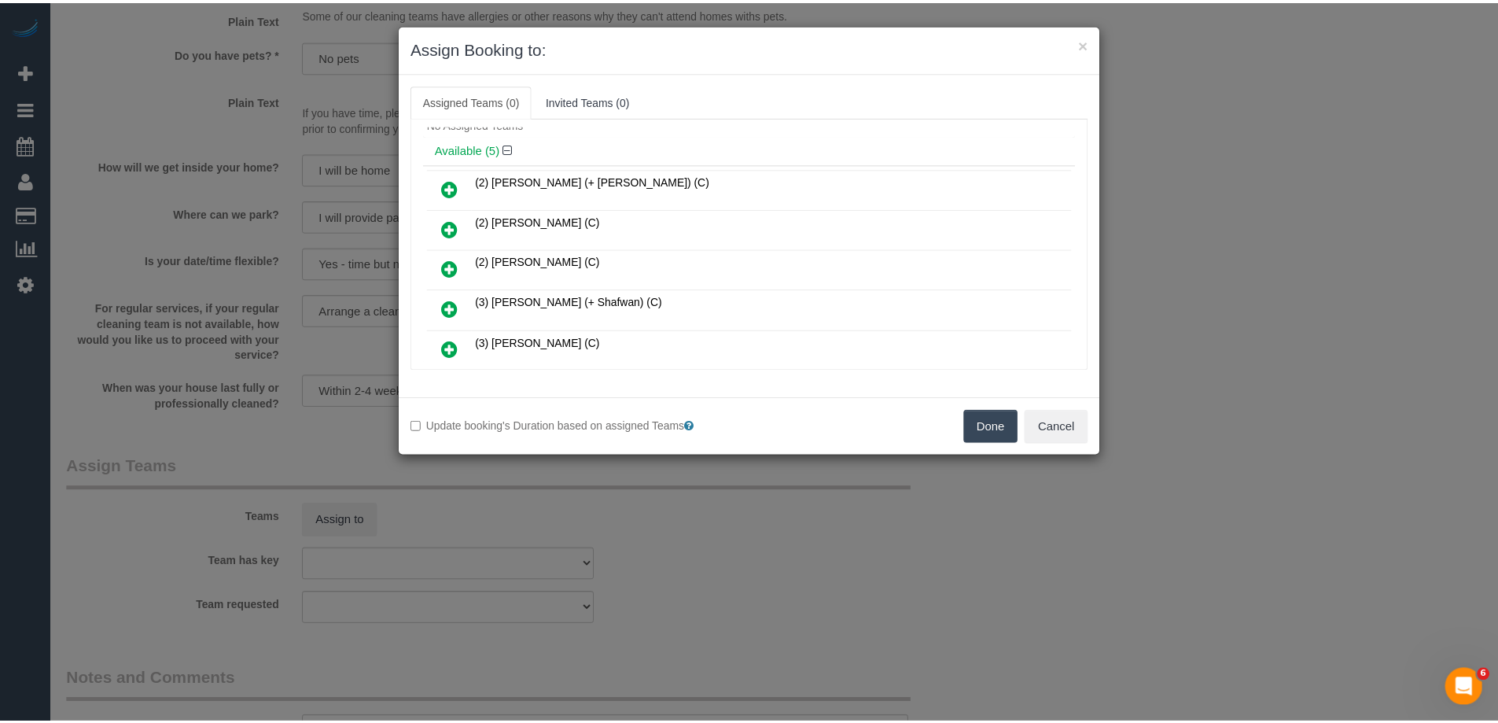
scroll to position [79, 0]
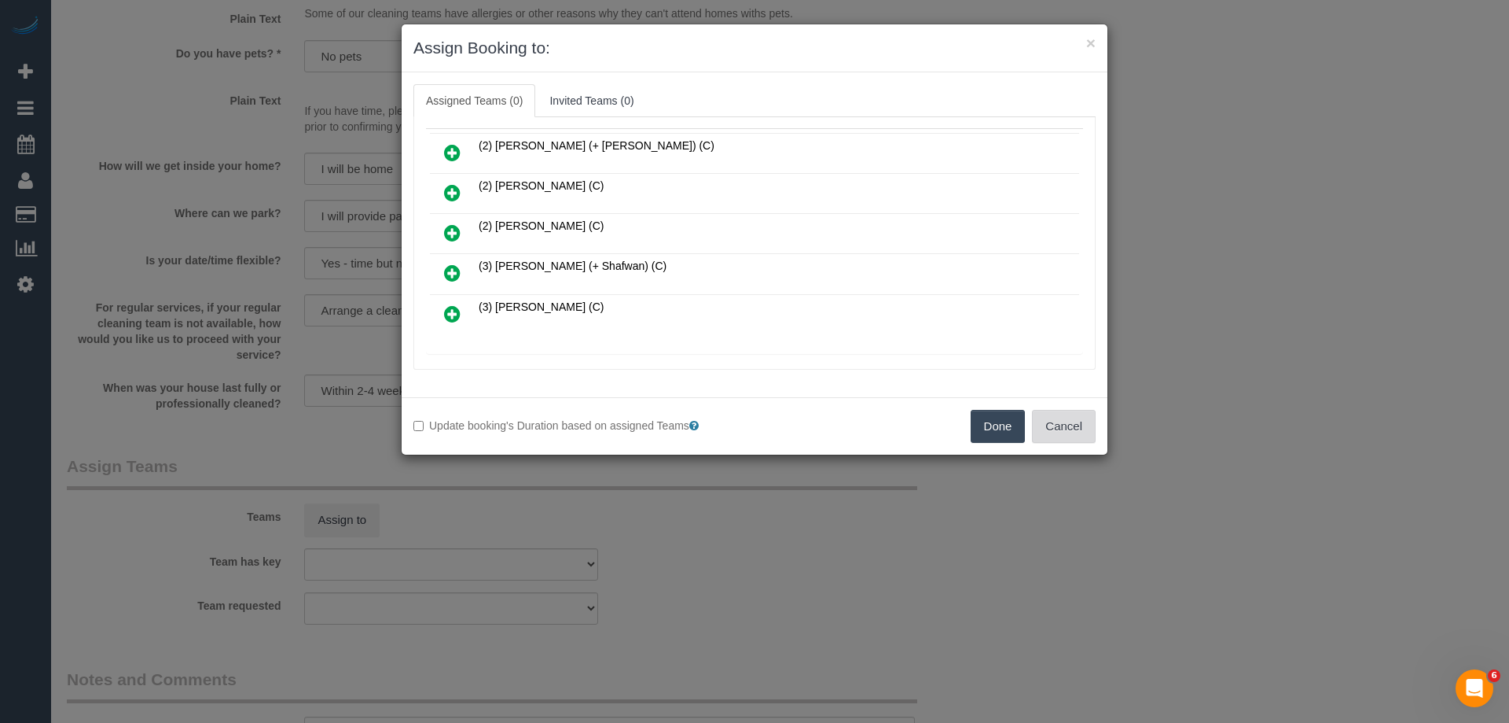
click at [1076, 425] on button "Cancel" at bounding box center [1064, 426] width 64 height 33
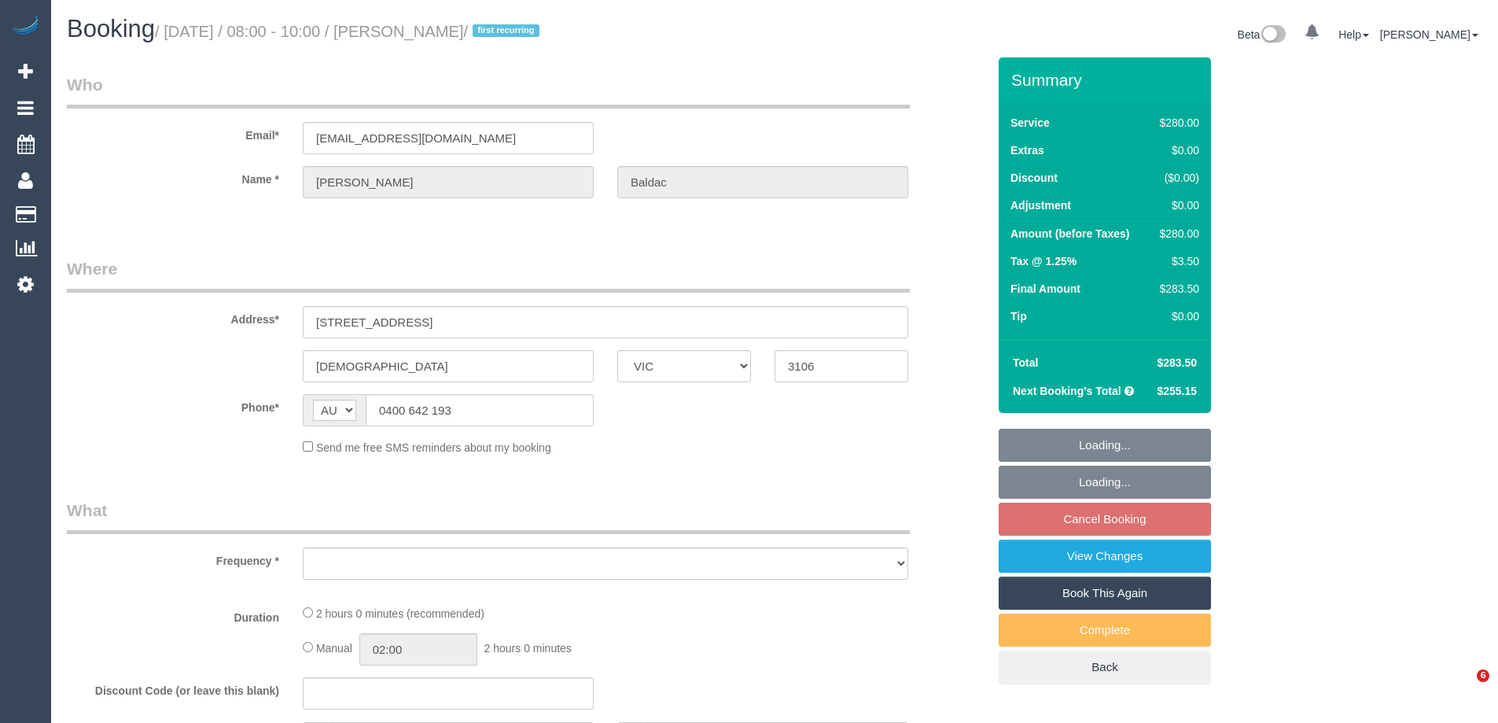
select select "VIC"
select select "object:529"
select select "string:stripe-pm_1RsaoY2GScqysDRV4iHXE4Z8"
select select "2"
select select "number:28"
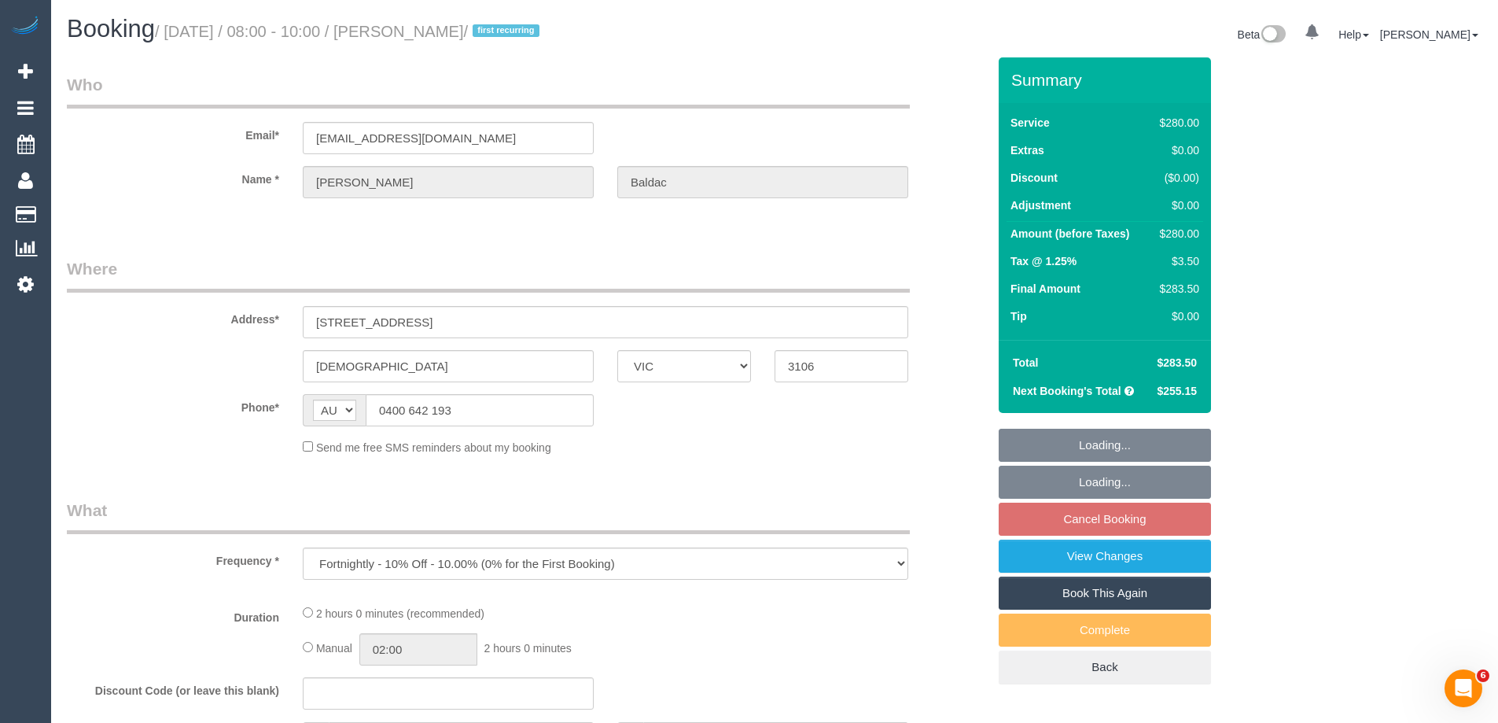
select select "number:14"
select select "number:18"
select select "number:24"
select select "number:34"
select select "number:12"
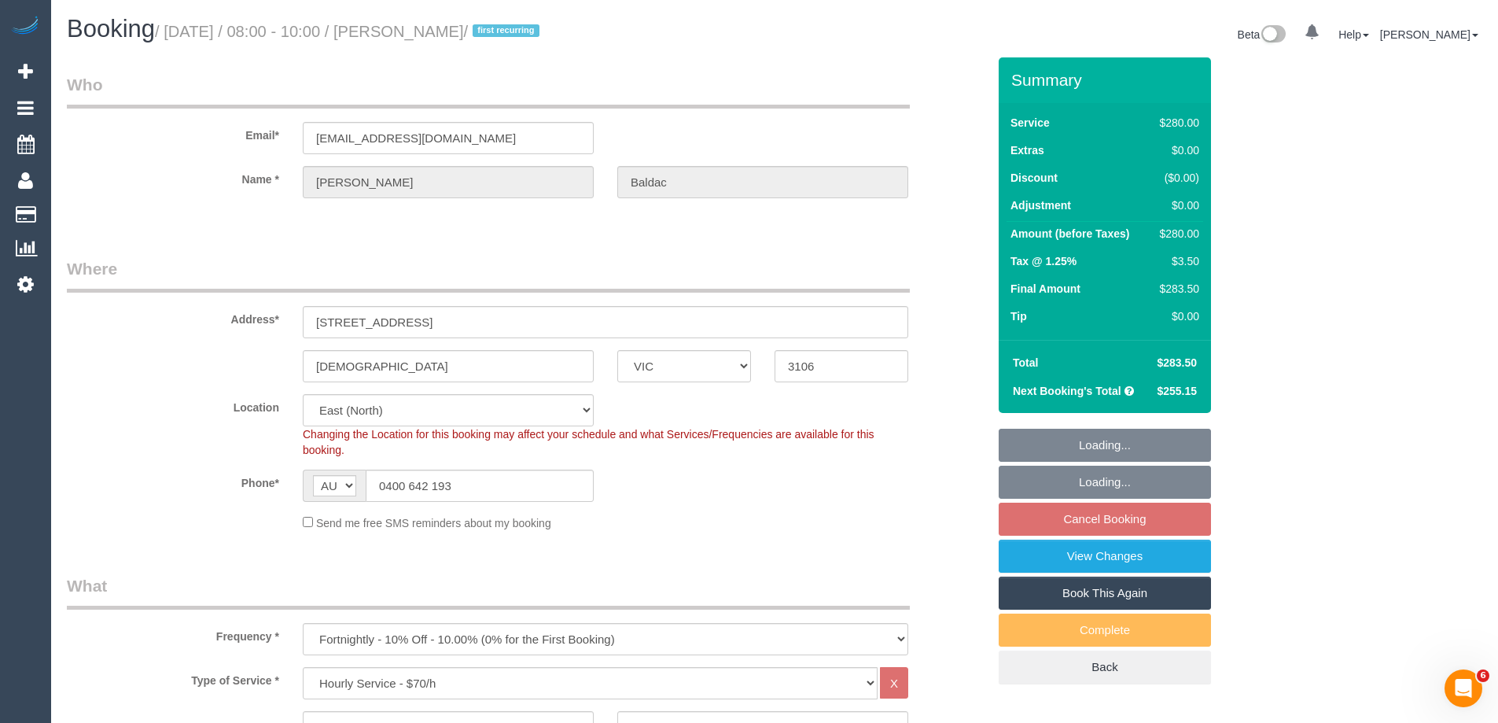
select select "object:846"
select select "spot2"
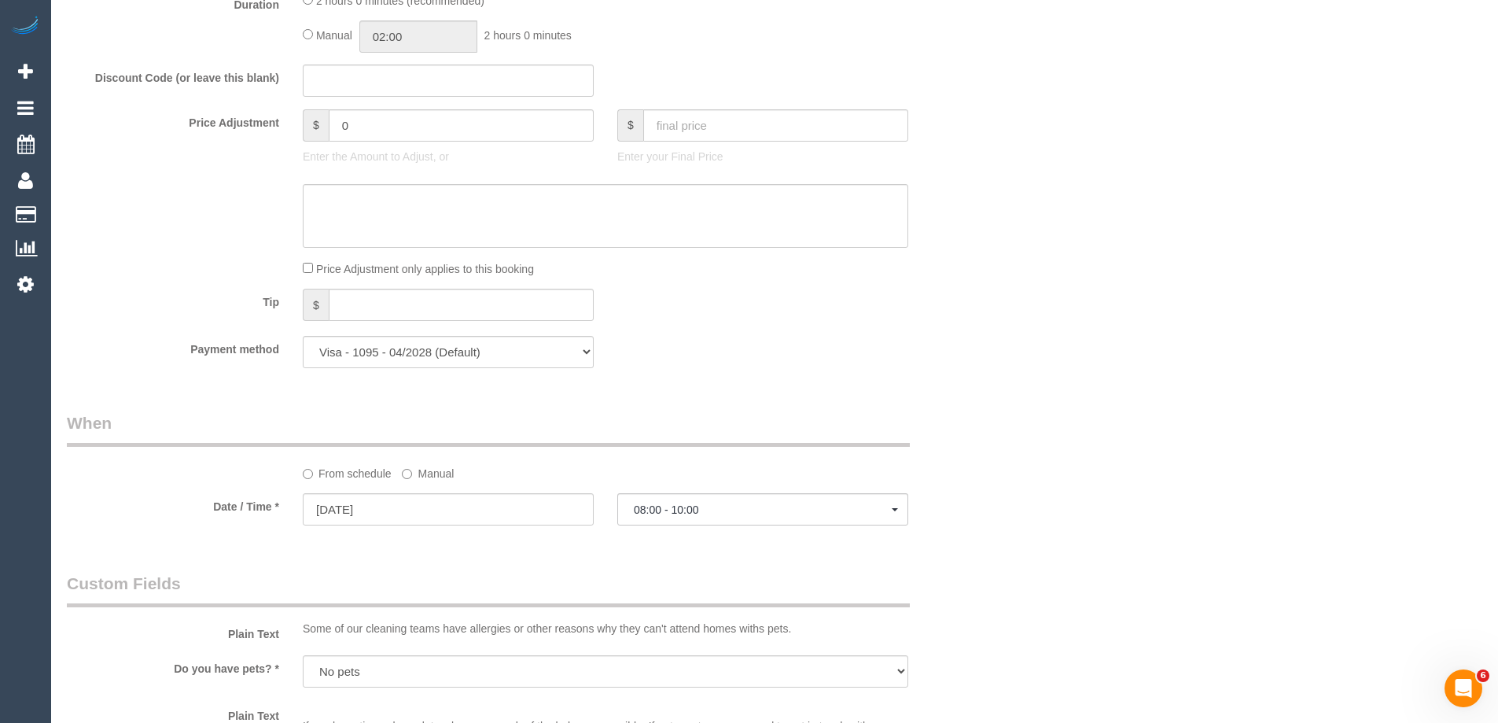
scroll to position [1494, 0]
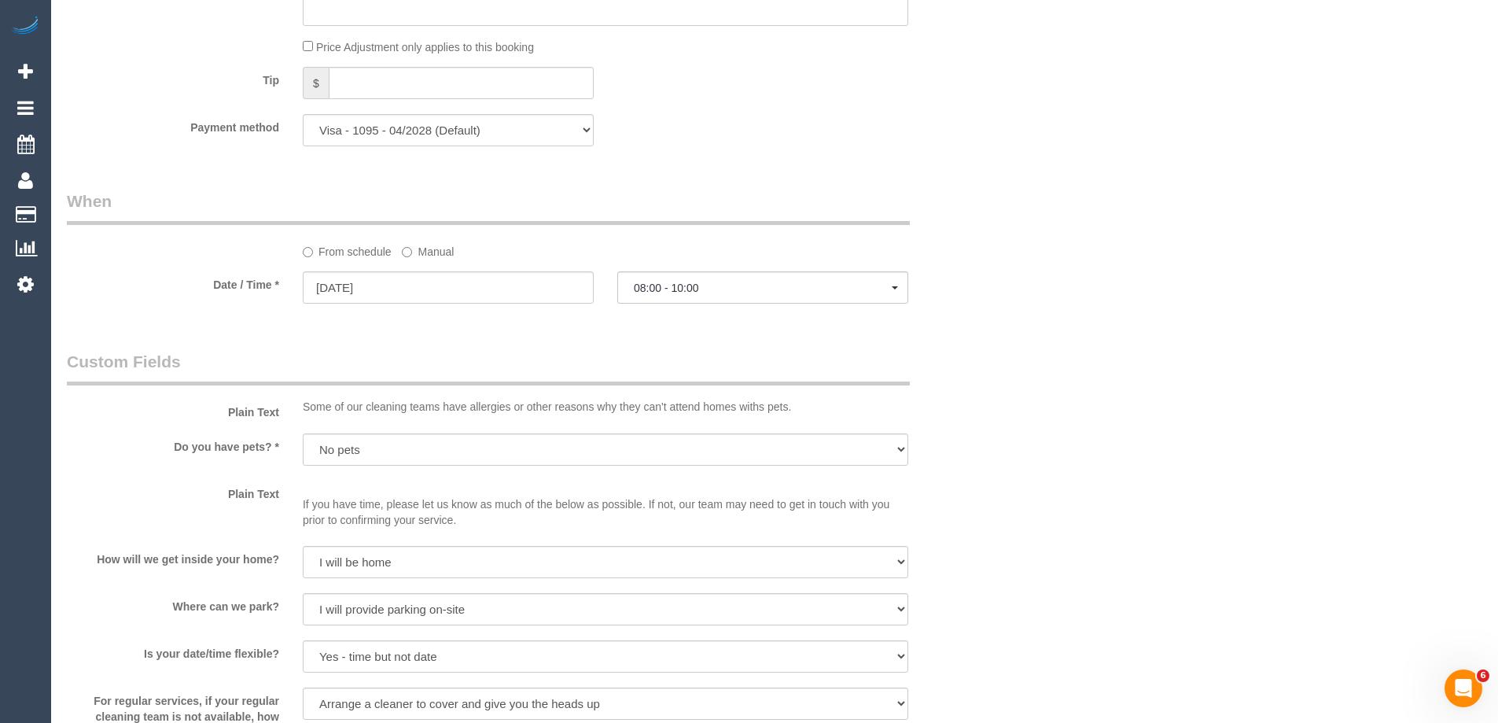
click at [435, 241] on label "Manual" at bounding box center [428, 248] width 52 height 21
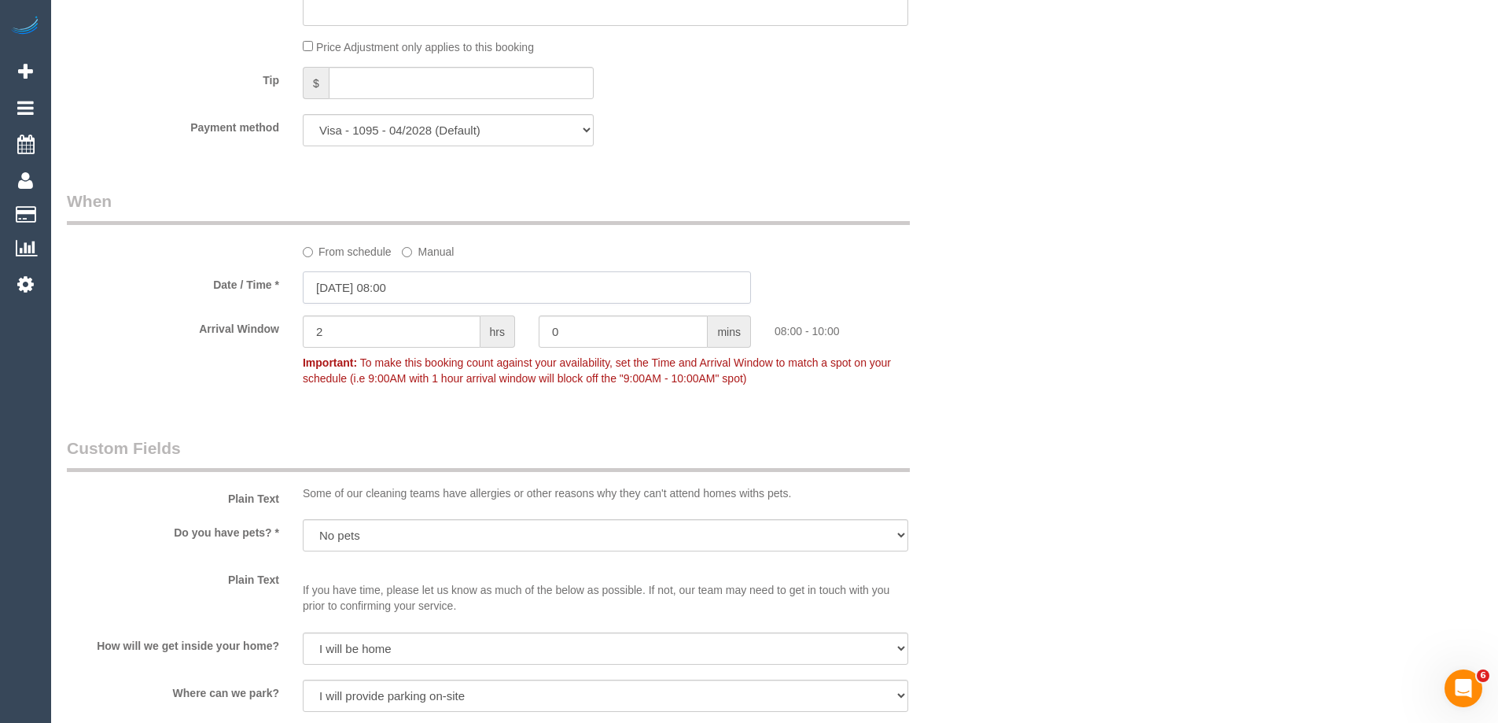
click at [374, 285] on input "02/10/2025 08:00" at bounding box center [527, 287] width 448 height 32
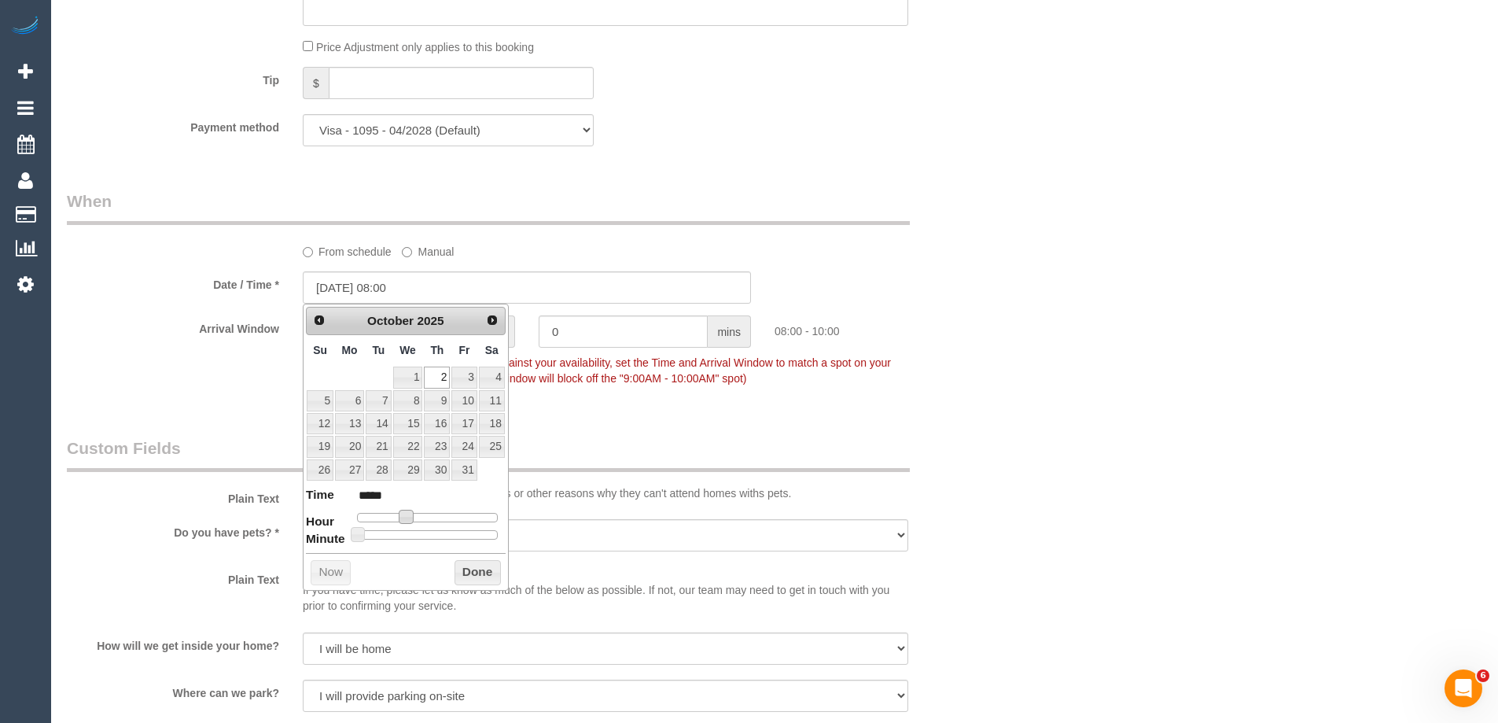
type input "02/10/2025 09:00"
type input "*****"
type input "02/10/2025 10:00"
type input "*****"
type input "02/10/2025 11:00"
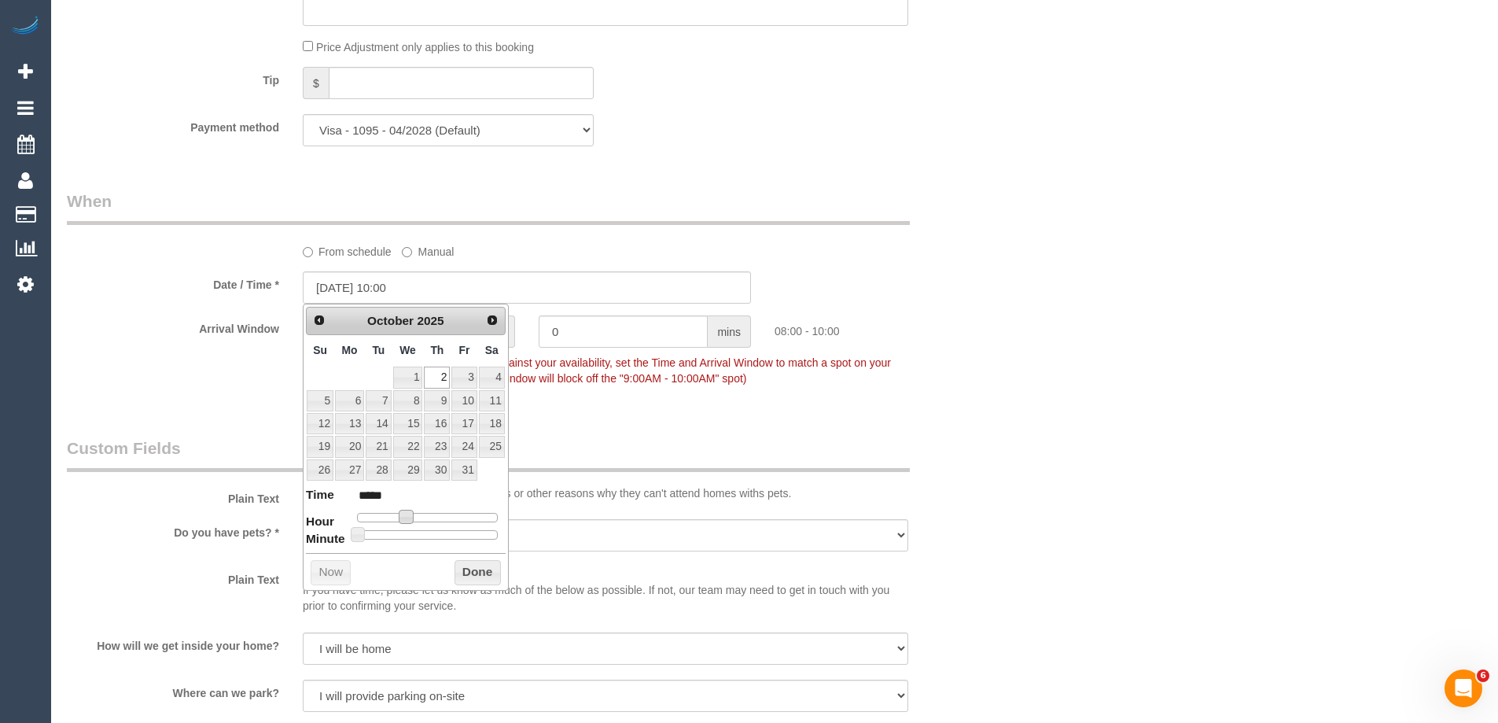
type input "*****"
type input "02/10/2025 12:00"
type input "*****"
type input "02/10/2025 13:00"
type input "*****"
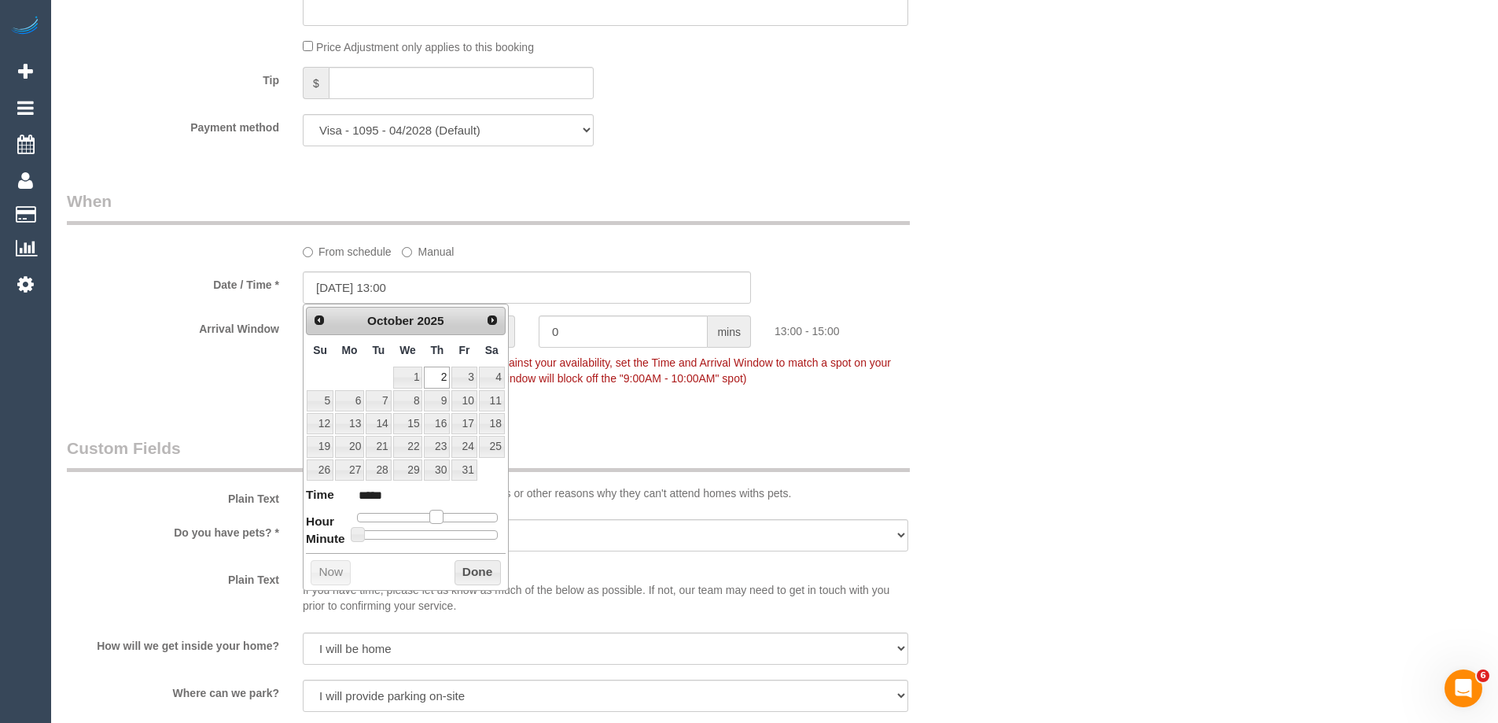
type input "02/10/2025 12:00"
type input "*****"
drag, startPoint x: 404, startPoint y: 518, endPoint x: 429, endPoint y: 530, distance: 27.8
click at [429, 530] on dl "Time ***** Hour Minute Second Millisecond Microsecond Time Zone ***** ***** ***…" at bounding box center [406, 513] width 200 height 54
click at [484, 572] on button "Done" at bounding box center [477, 572] width 46 height 25
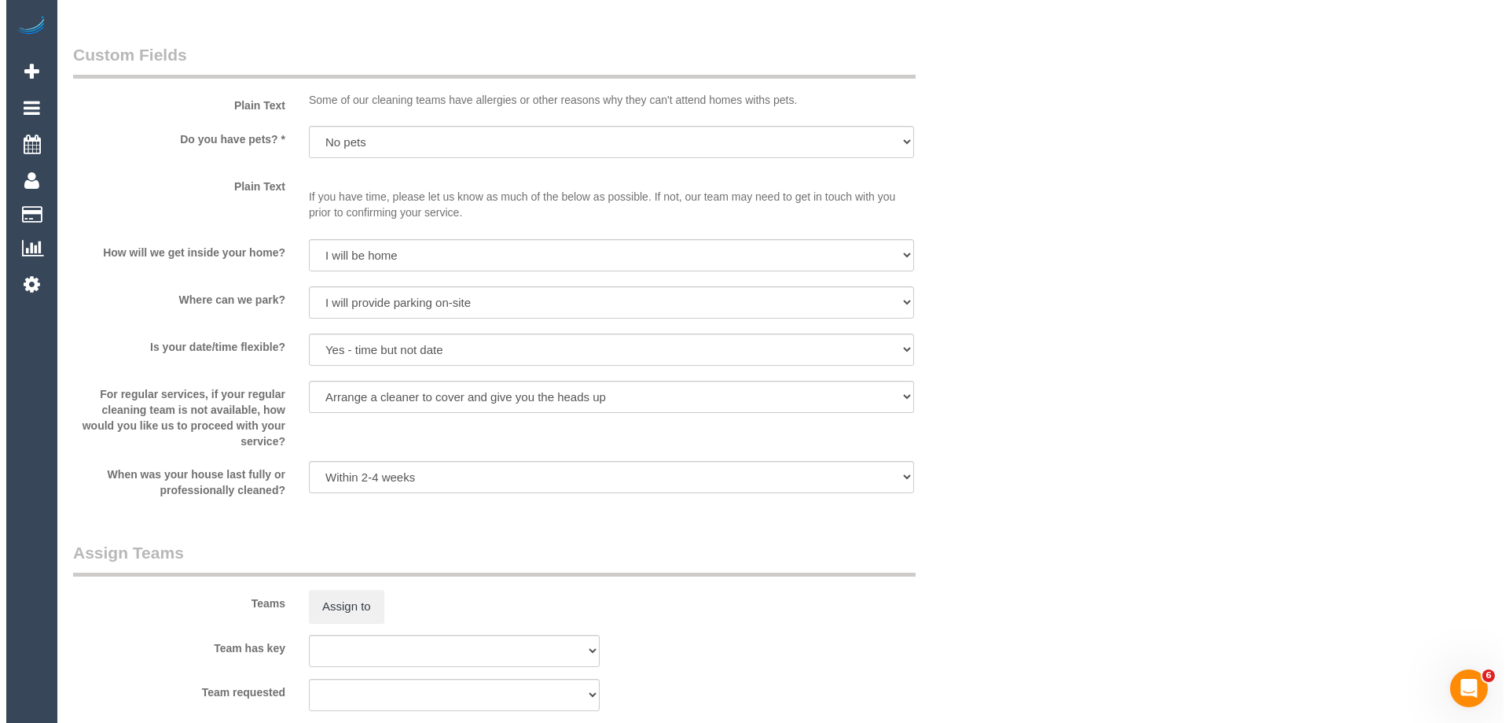
scroll to position [2123, 0]
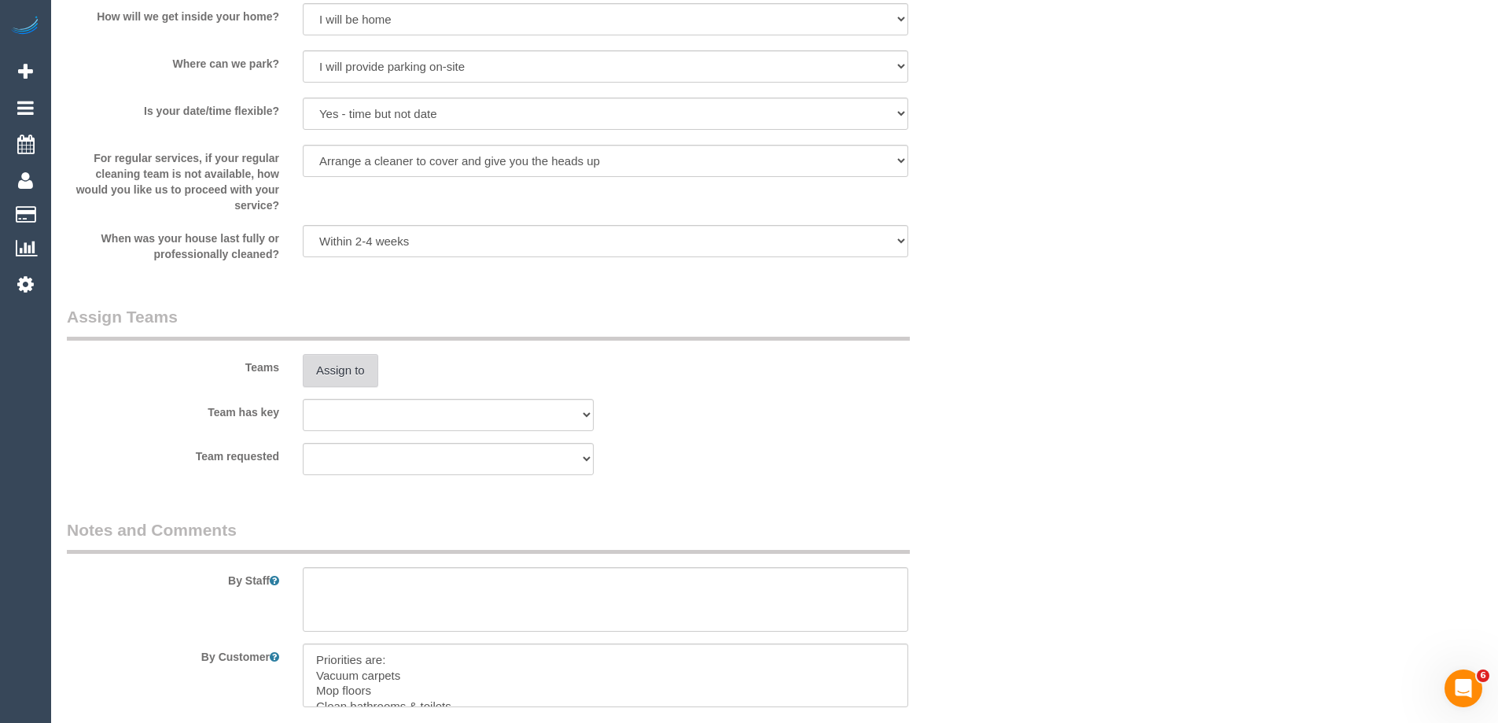
click at [357, 374] on button "Assign to" at bounding box center [340, 370] width 75 height 33
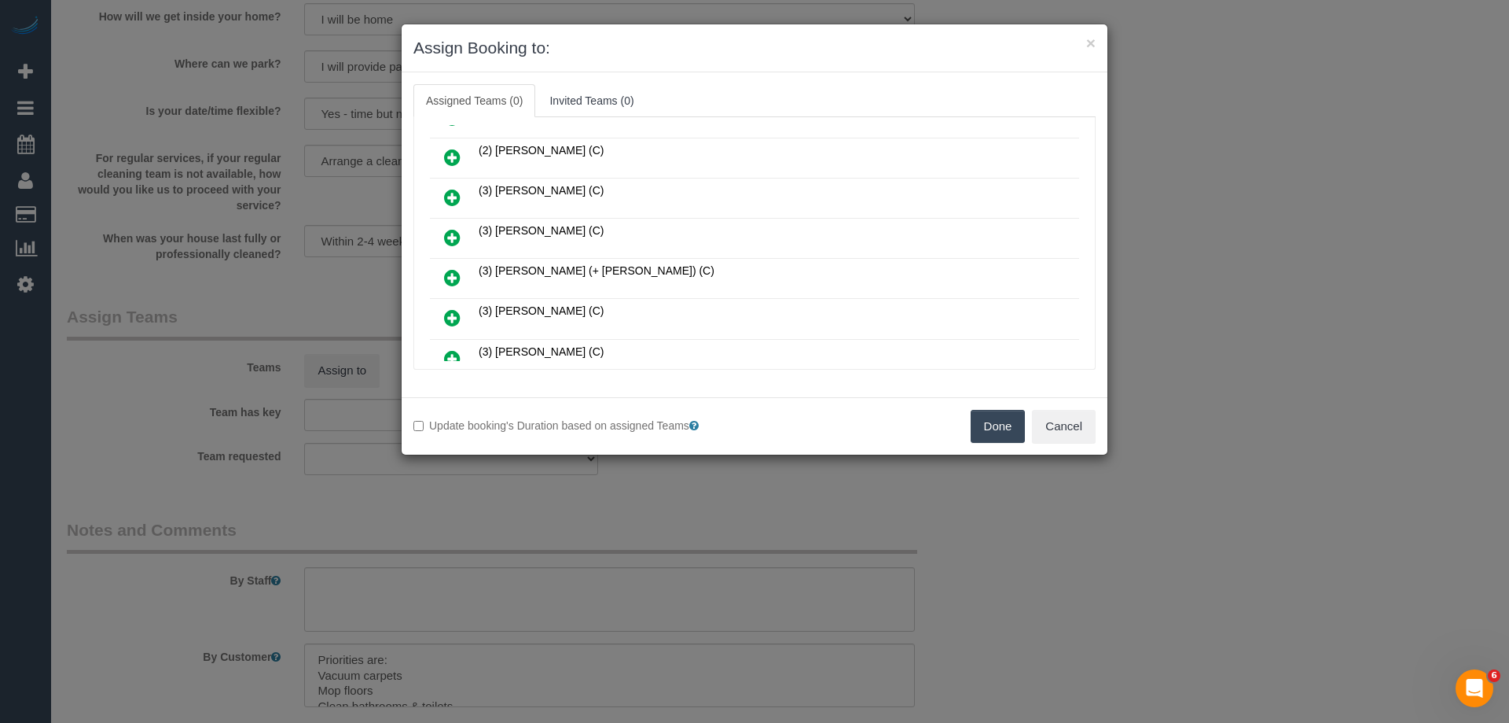
scroll to position [393, 0]
click at [460, 194] on icon at bounding box center [452, 199] width 17 height 19
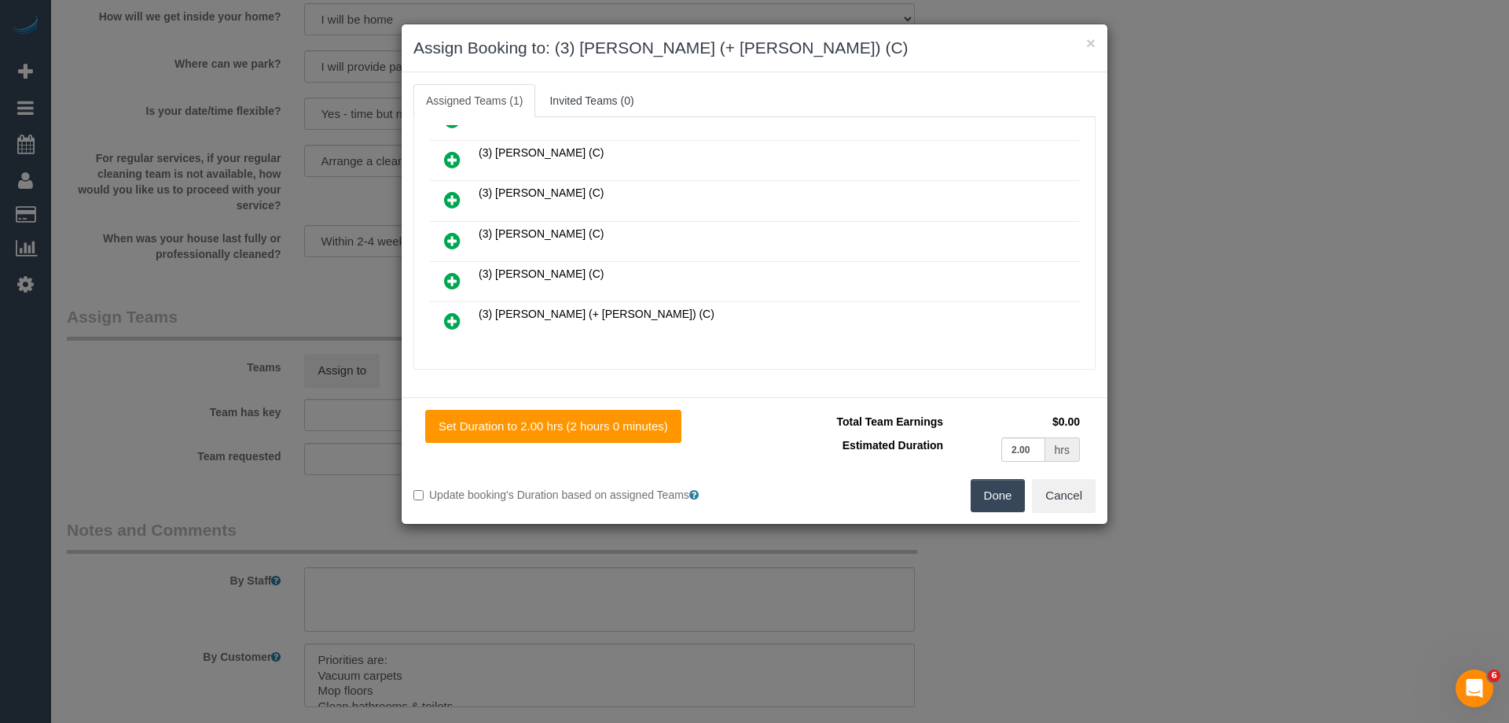
click at [455, 317] on icon at bounding box center [452, 320] width 17 height 19
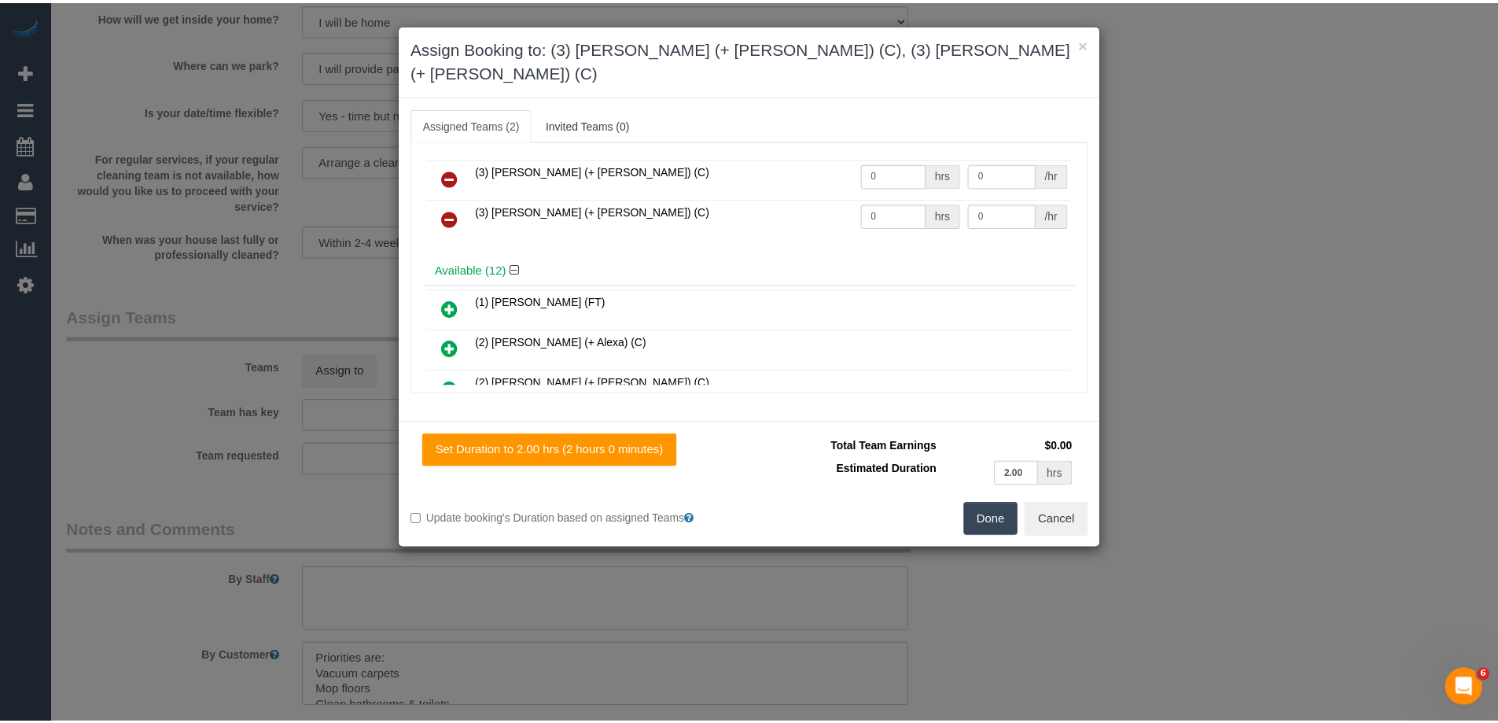
scroll to position [0, 0]
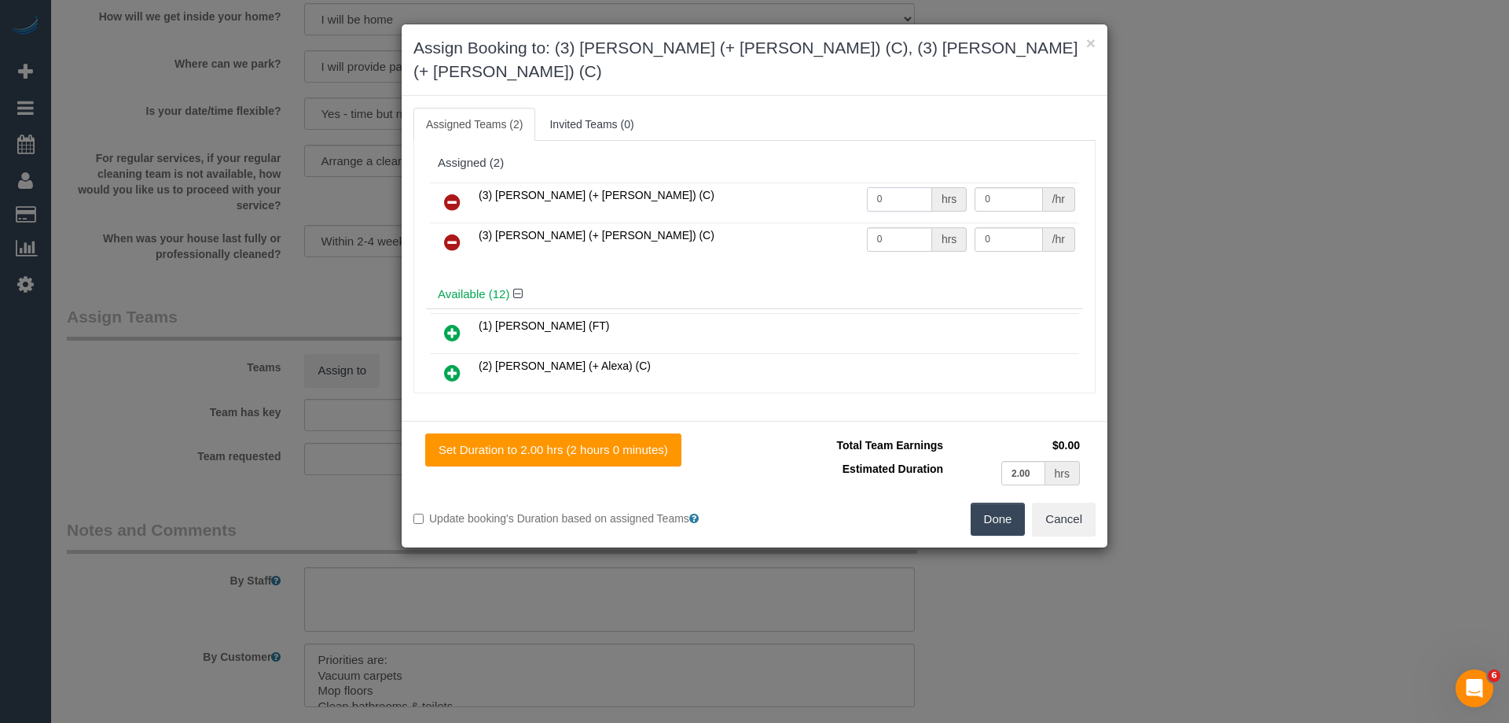
drag, startPoint x: 880, startPoint y: 177, endPoint x: 772, endPoint y: 182, distance: 107.8
click at [755, 182] on tr "(3) Jay (+ Smruti) (C) 0 hrs 0 /hr" at bounding box center [754, 202] width 649 height 40
type input "2"
drag, startPoint x: 887, startPoint y: 210, endPoint x: 763, endPoint y: 201, distance: 124.5
click at [770, 222] on tr "(3) Smruti (+ Jay) (C) 0 hrs 0 /hr" at bounding box center [754, 242] width 649 height 40
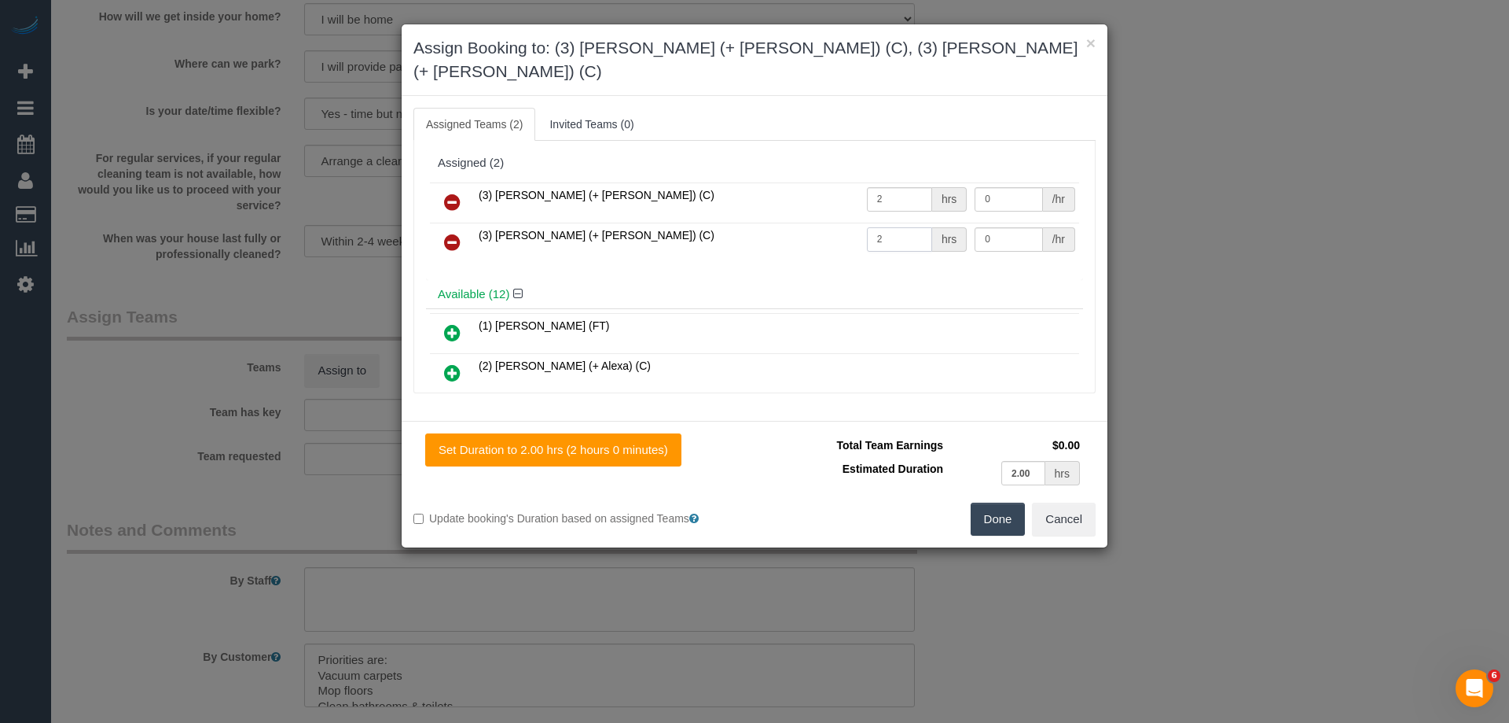
type input "2"
click at [913, 182] on tr "(3) Jay (+ Smruti) (C) 2 hrs 0 /hr" at bounding box center [754, 202] width 649 height 40
type input "35"
drag, startPoint x: 1002, startPoint y: 214, endPoint x: 923, endPoint y: 245, distance: 85.4
click at [888, 222] on tr "(3) Smruti (+ Jay) (C) 2 hrs 0 /hr" at bounding box center [754, 242] width 649 height 40
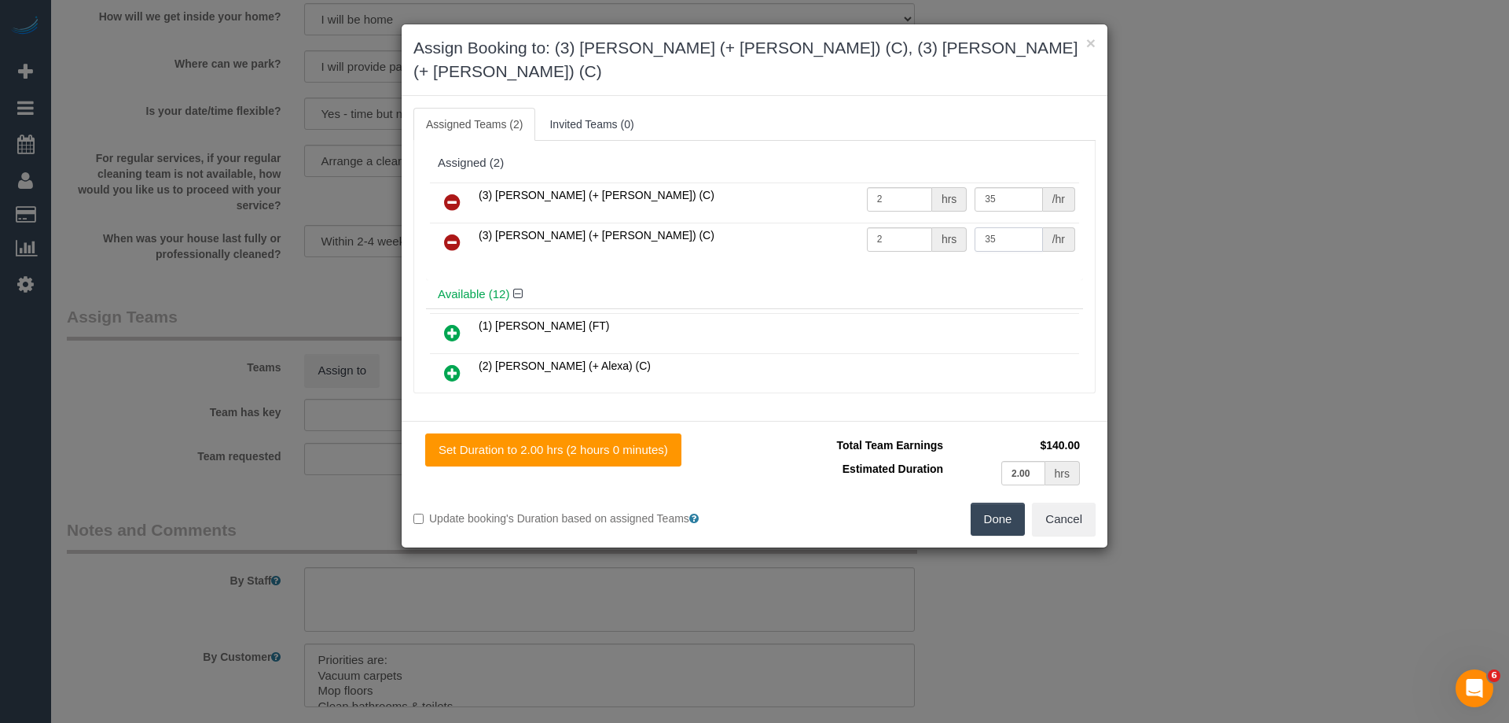
type input "35"
click at [1009, 506] on button "Done" at bounding box center [998, 518] width 55 height 33
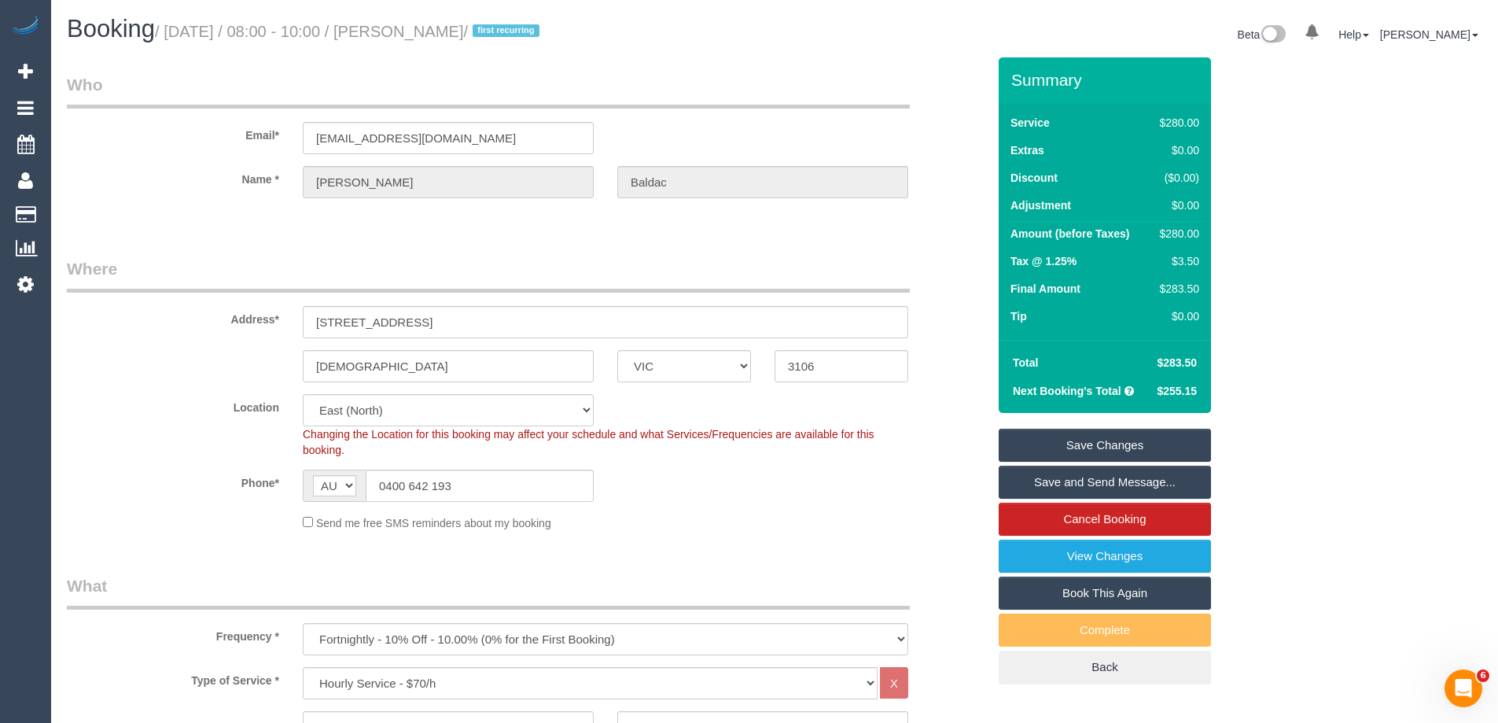
drag, startPoint x: 502, startPoint y: 28, endPoint x: 412, endPoint y: 23, distance: 89.8
click at [412, 23] on small "/ October 02, 2025 / 08:00 - 10:00 / Kylie Baldac / first recurring" at bounding box center [349, 31] width 389 height 17
copy small "Kylie Baldac"
click at [1035, 439] on link "Save Changes" at bounding box center [1104, 444] width 212 height 33
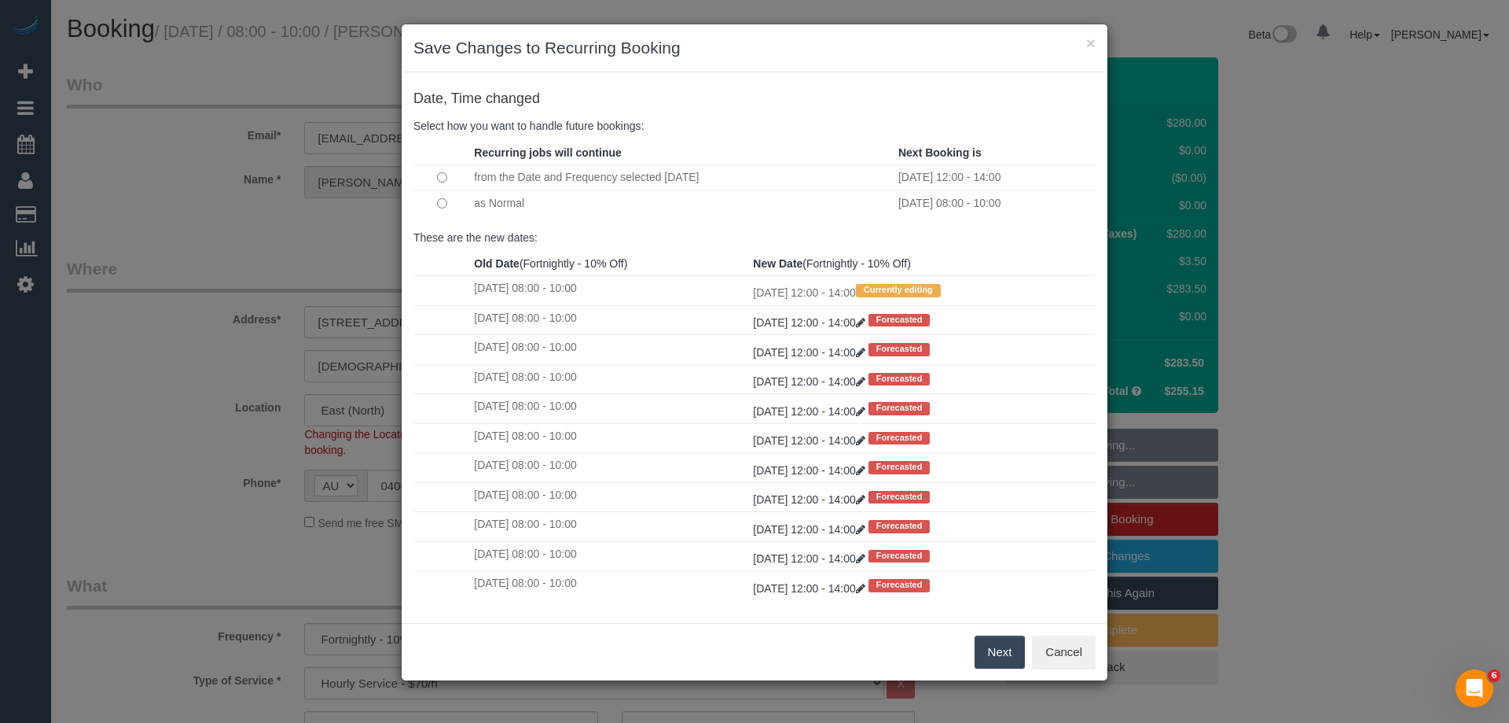
click at [999, 645] on button "Next" at bounding box center [1000, 651] width 51 height 33
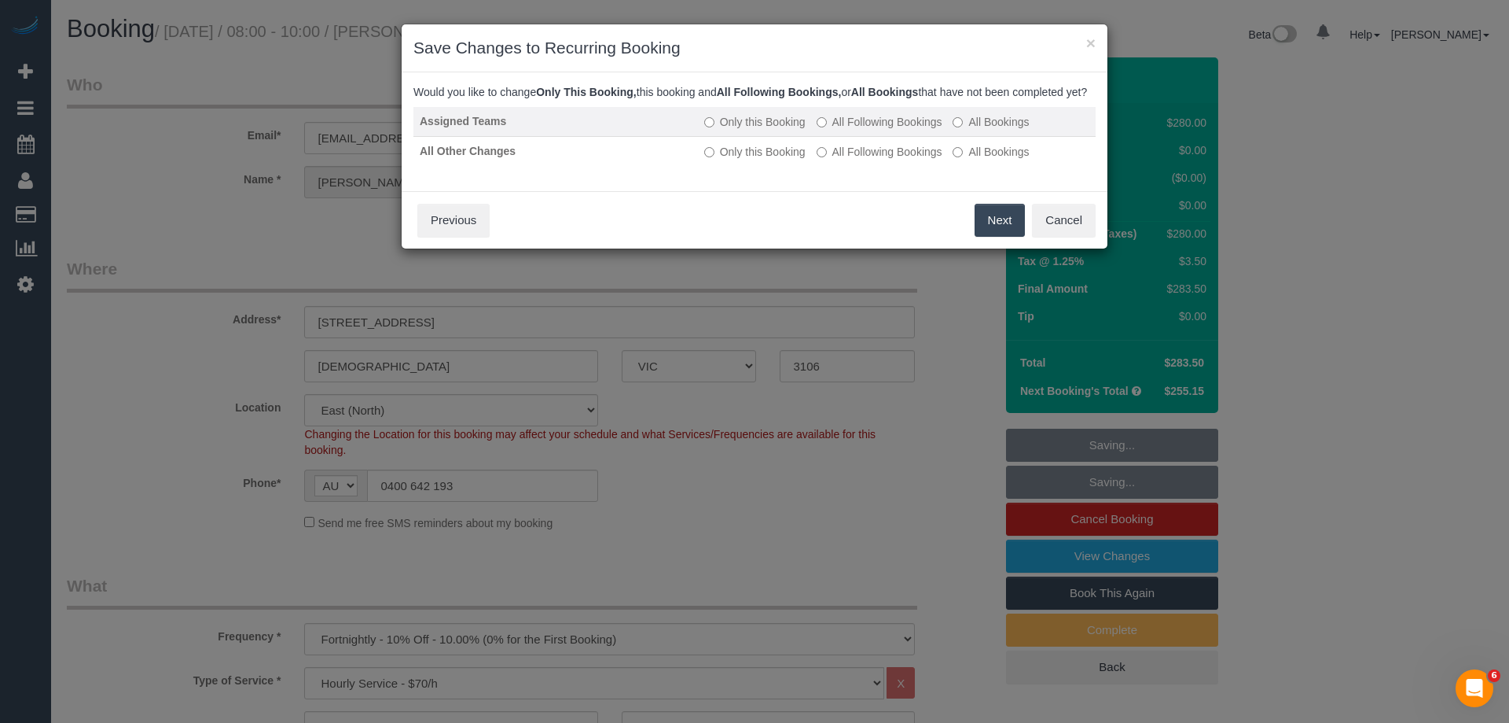
click at [849, 130] on label "All Following Bookings" at bounding box center [880, 122] width 126 height 16
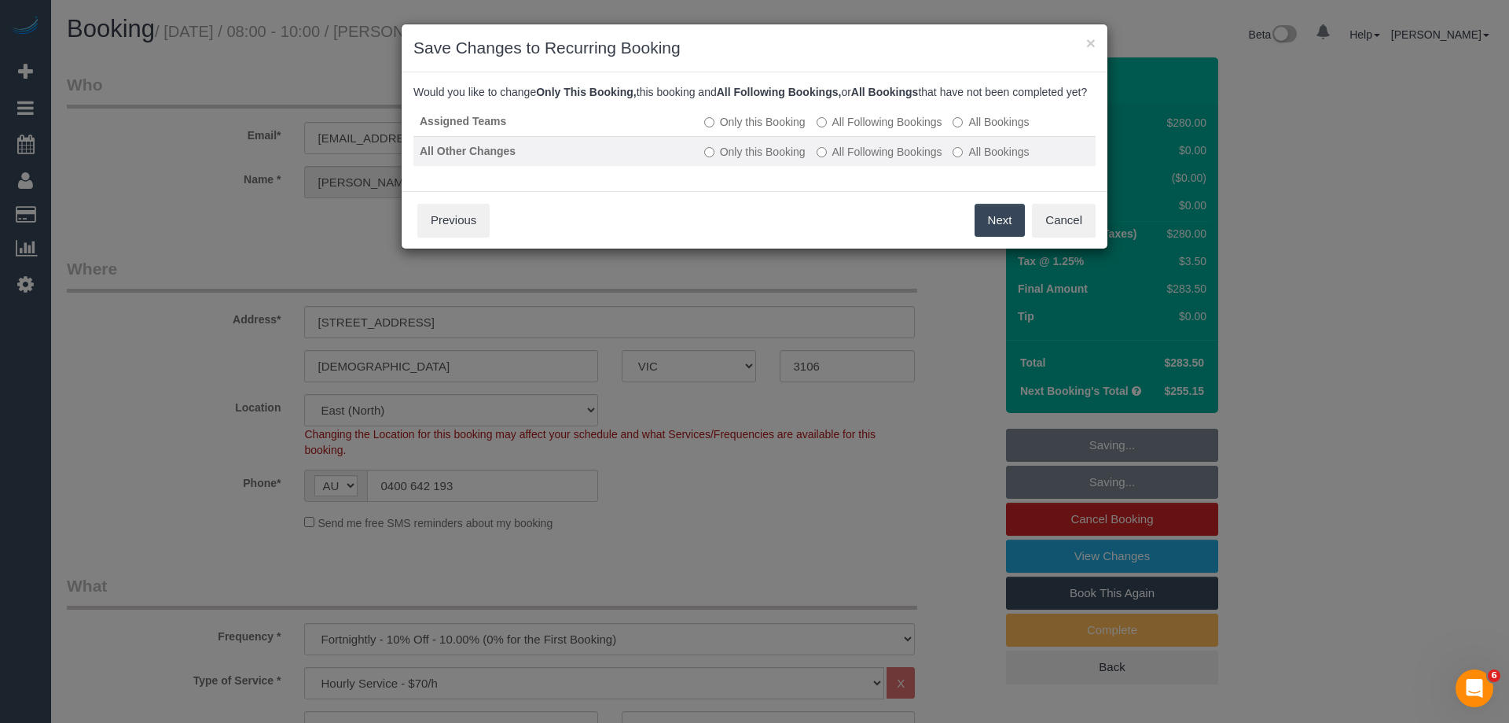
click at [845, 160] on label "All Following Bookings" at bounding box center [880, 152] width 126 height 16
click at [999, 234] on button "Save" at bounding box center [998, 220] width 53 height 33
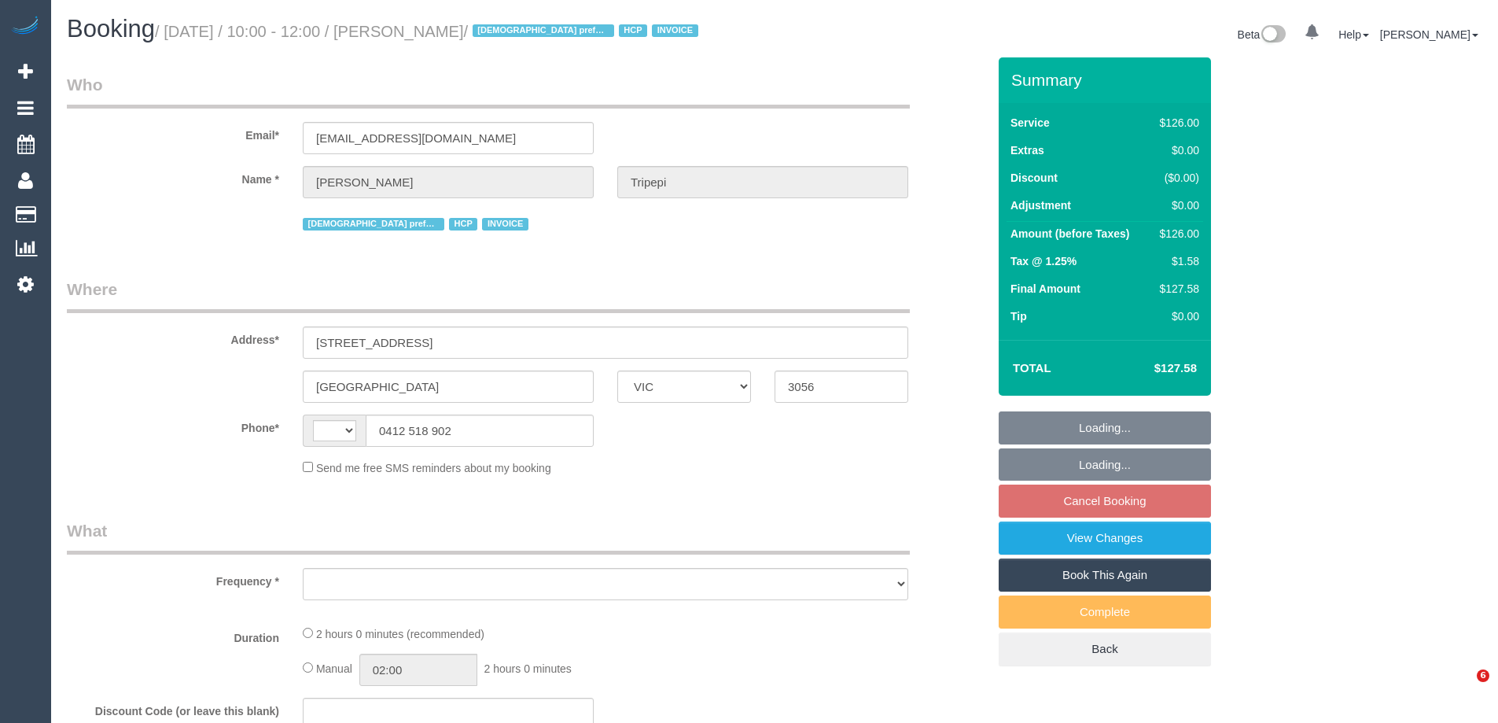
select select "VIC"
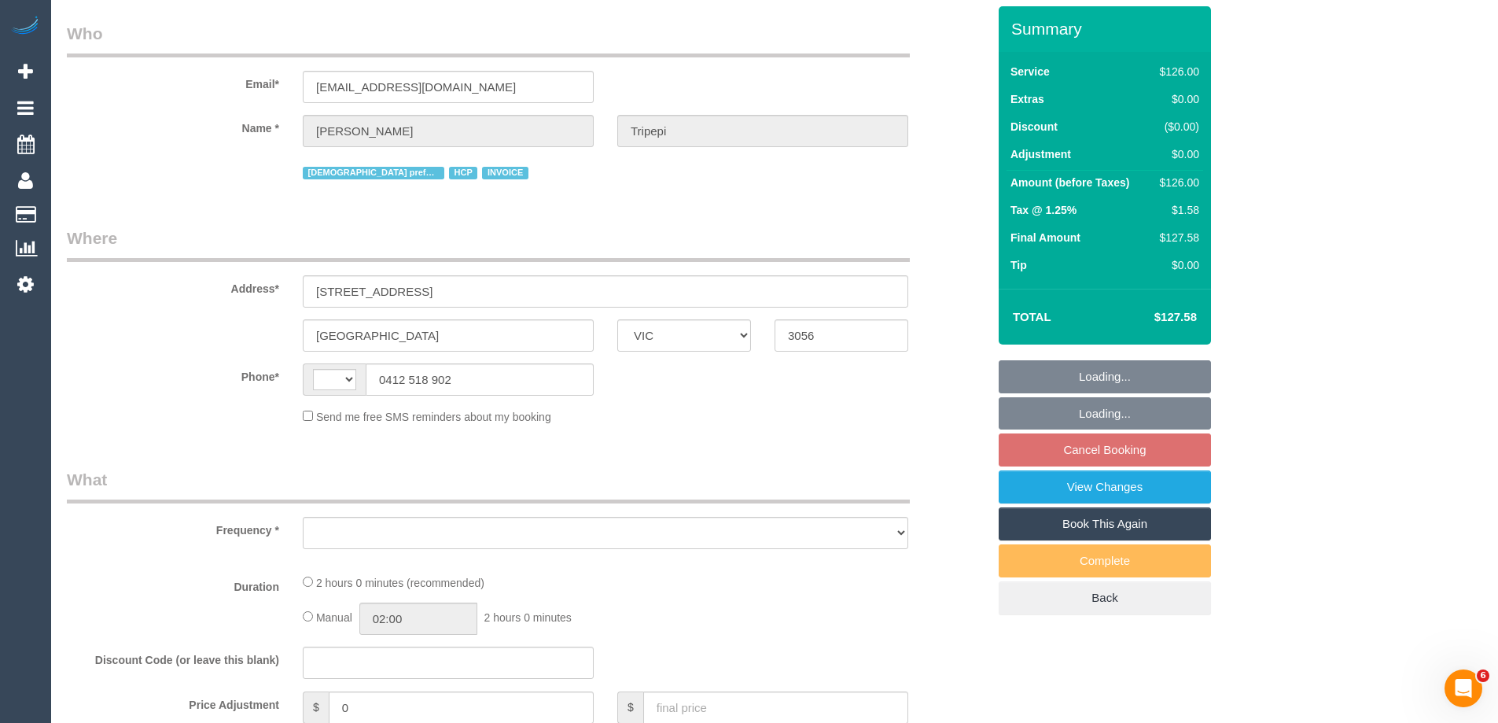
select select "string:AU"
select select "object:523"
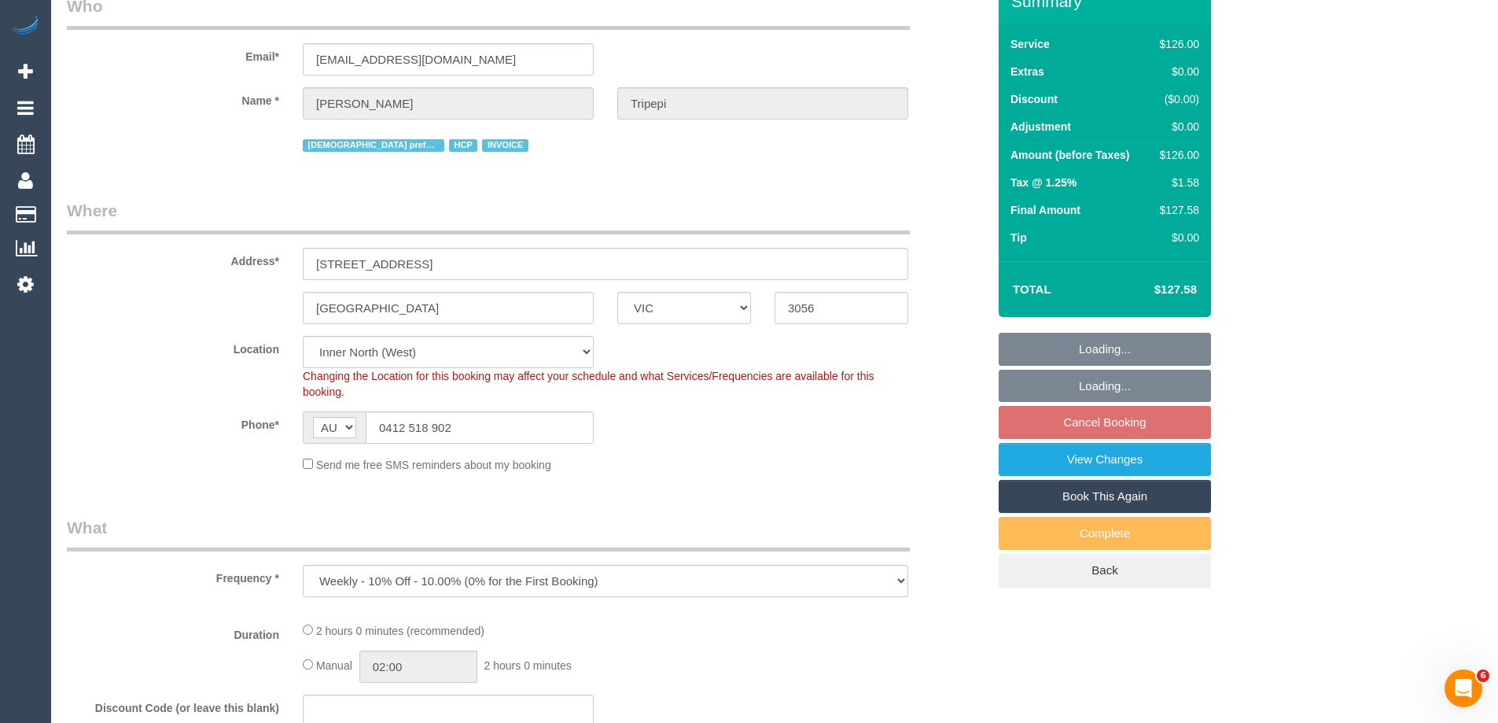
select select "120"
select select "number:28"
select select "number:14"
select select "number:19"
select select "number:25"
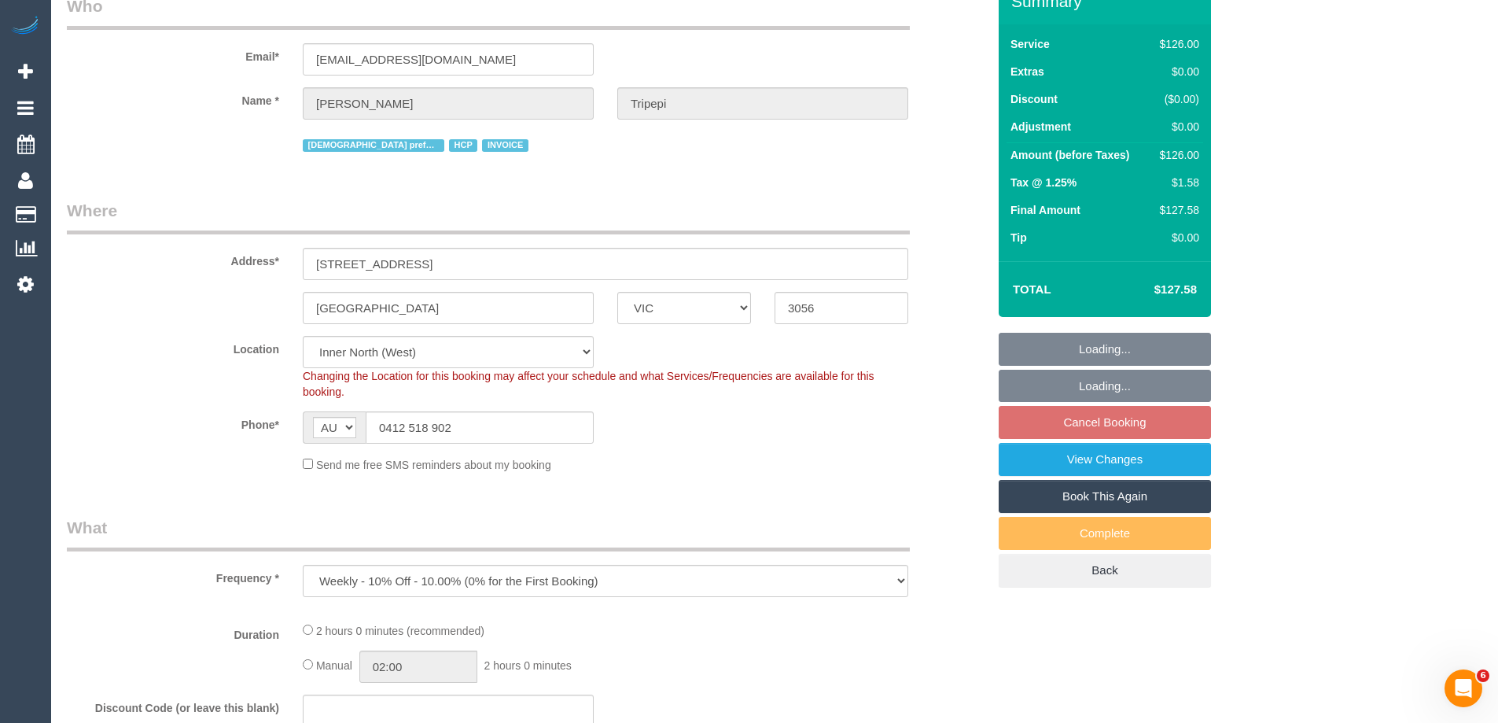
select select "number:34"
select select "number:26"
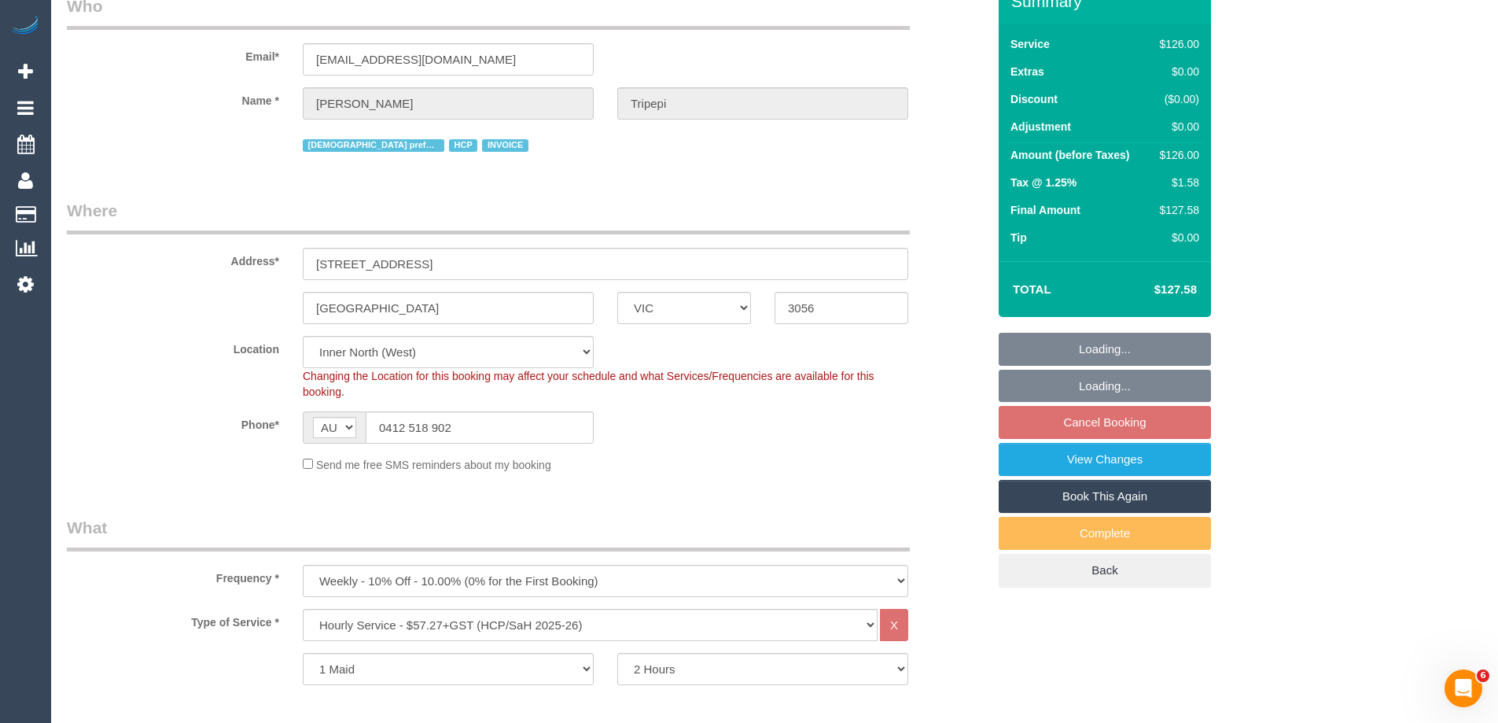
select select "object:1630"
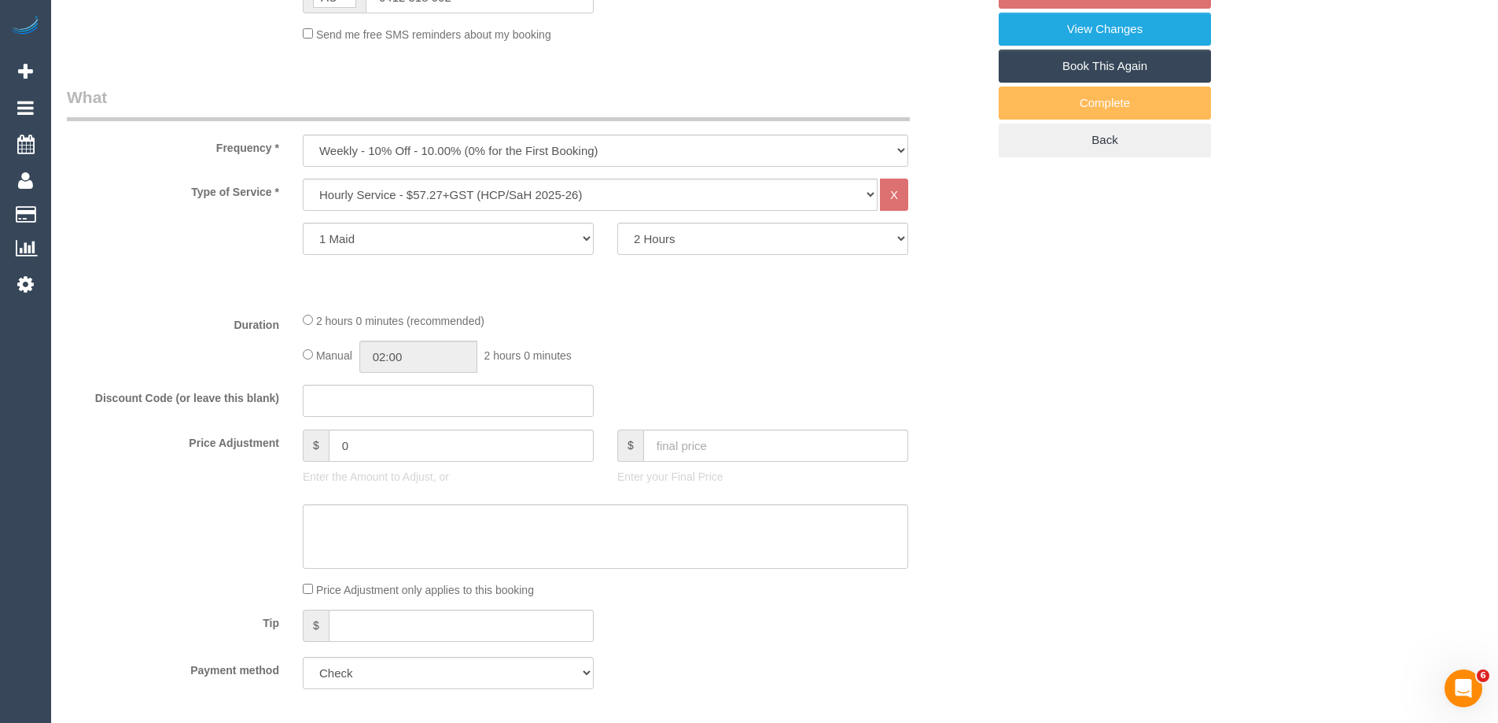
select select "spot4"
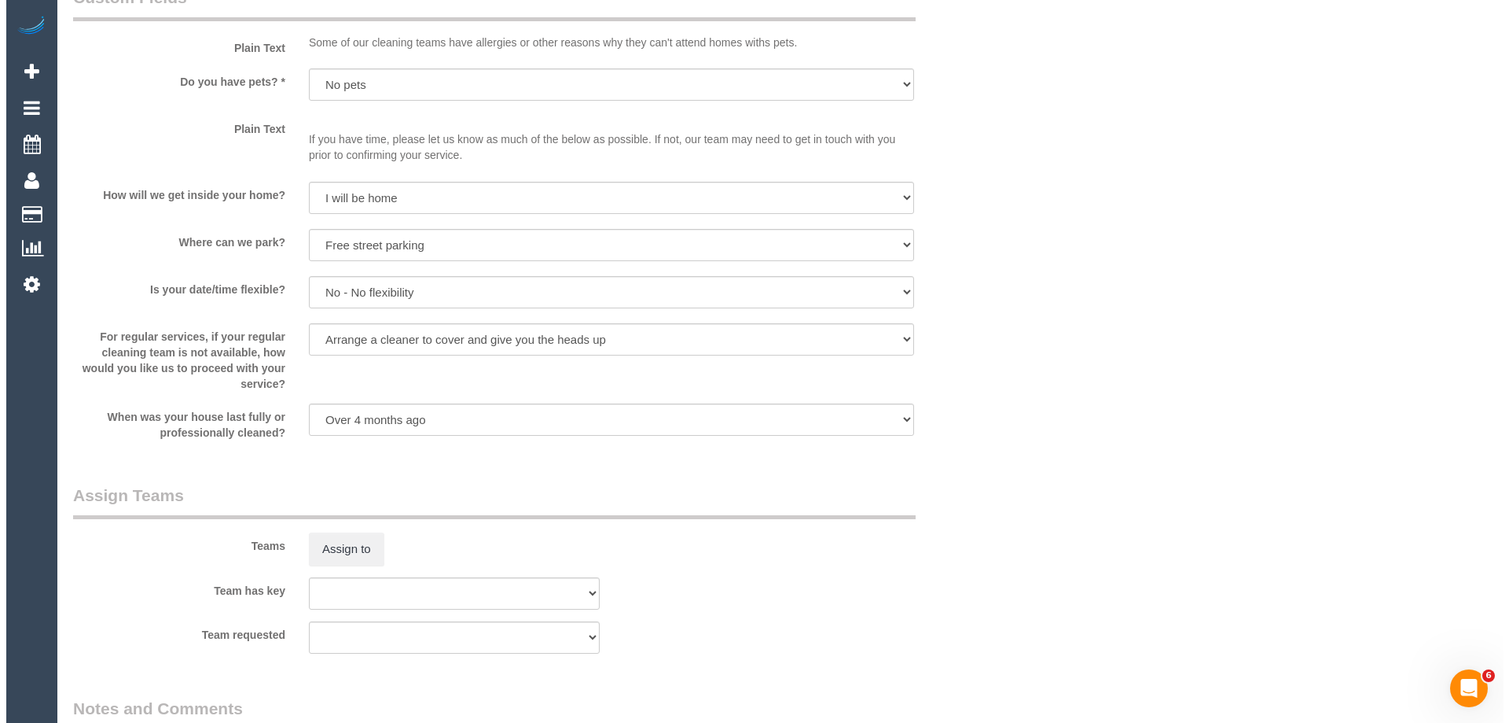
scroll to position [1808, 0]
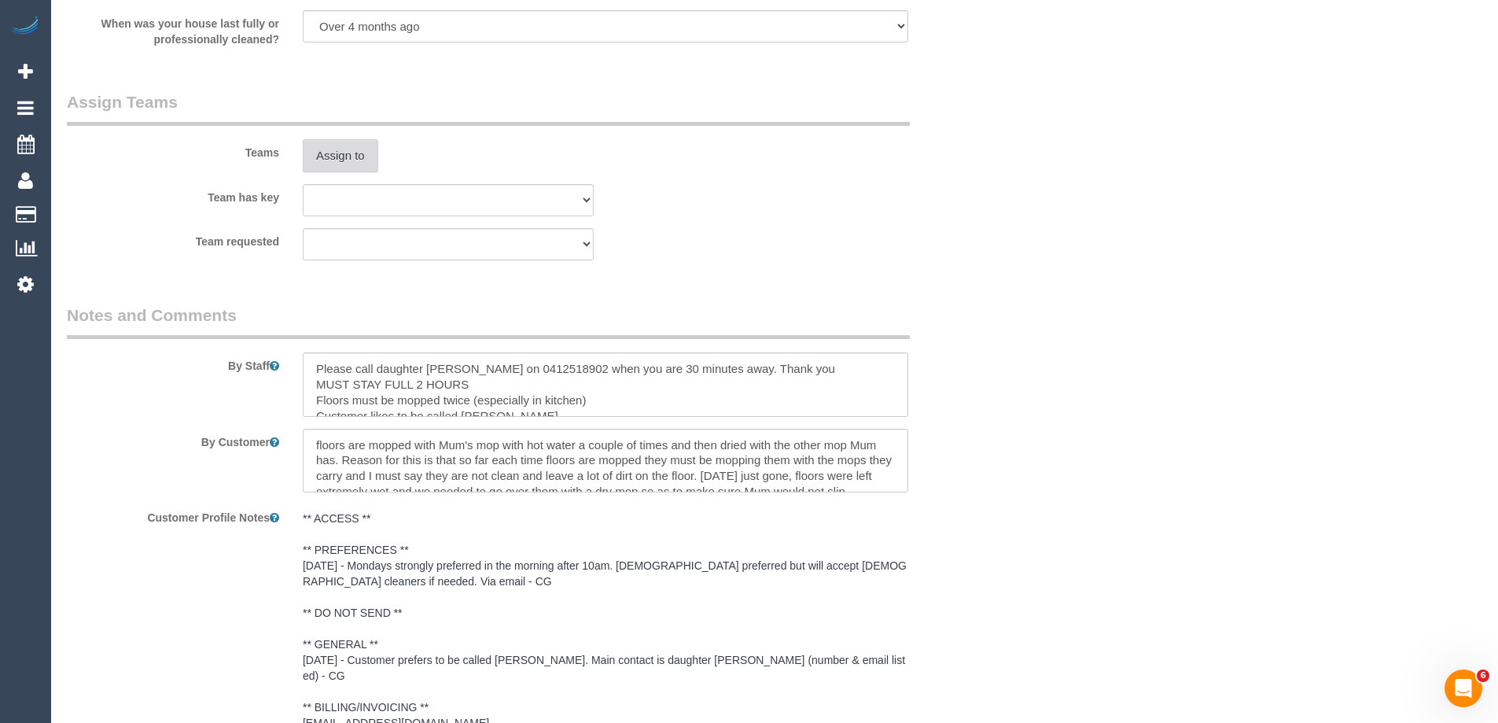
click at [363, 160] on button "Assign to" at bounding box center [340, 155] width 75 height 33
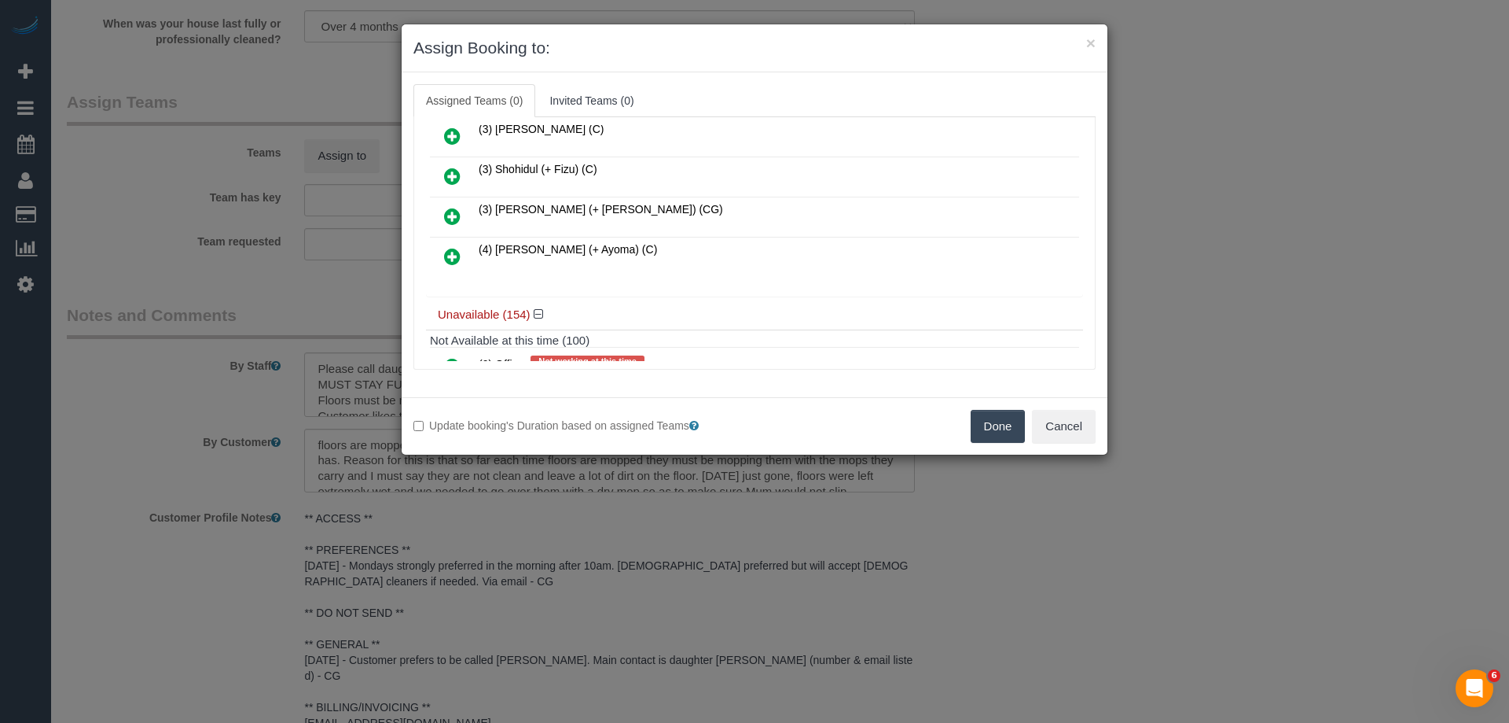
scroll to position [865, 0]
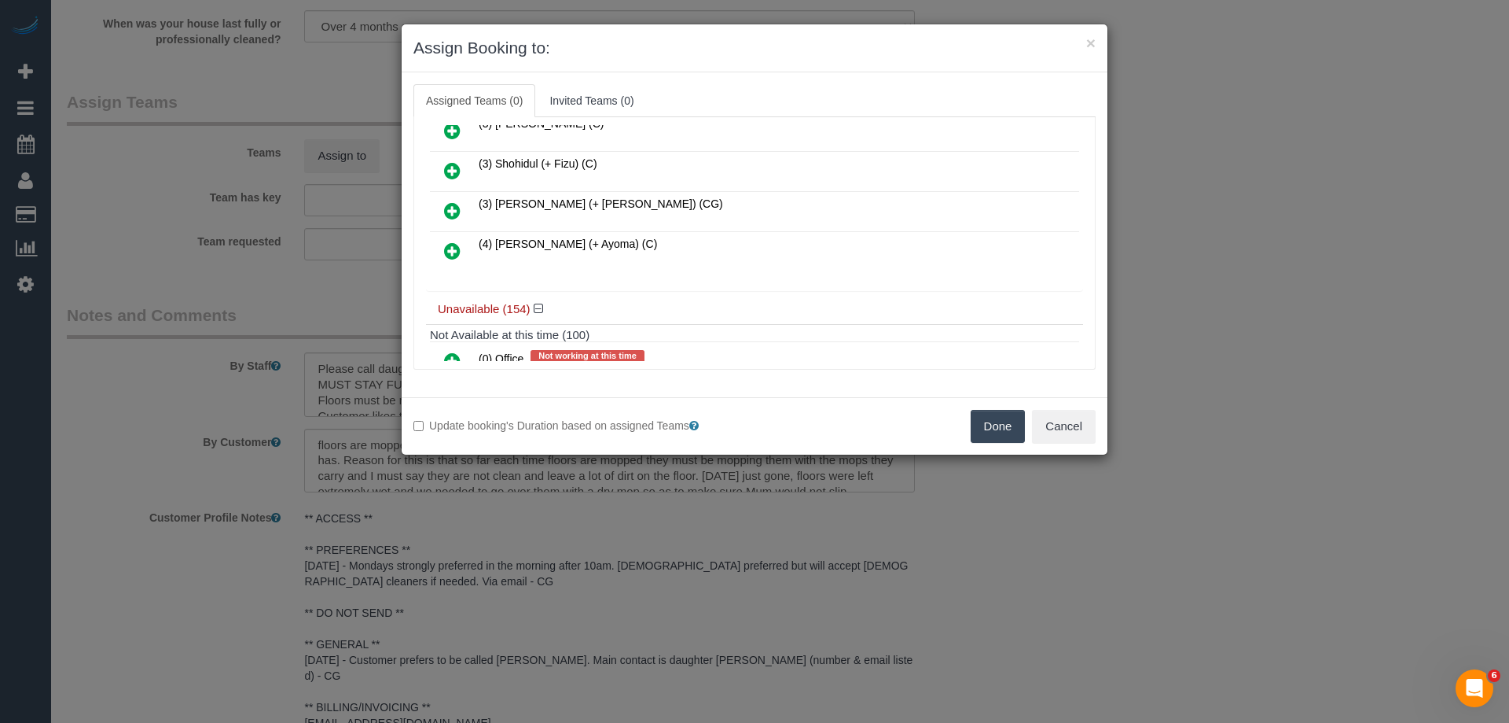
click at [446, 239] on link at bounding box center [452, 251] width 37 height 31
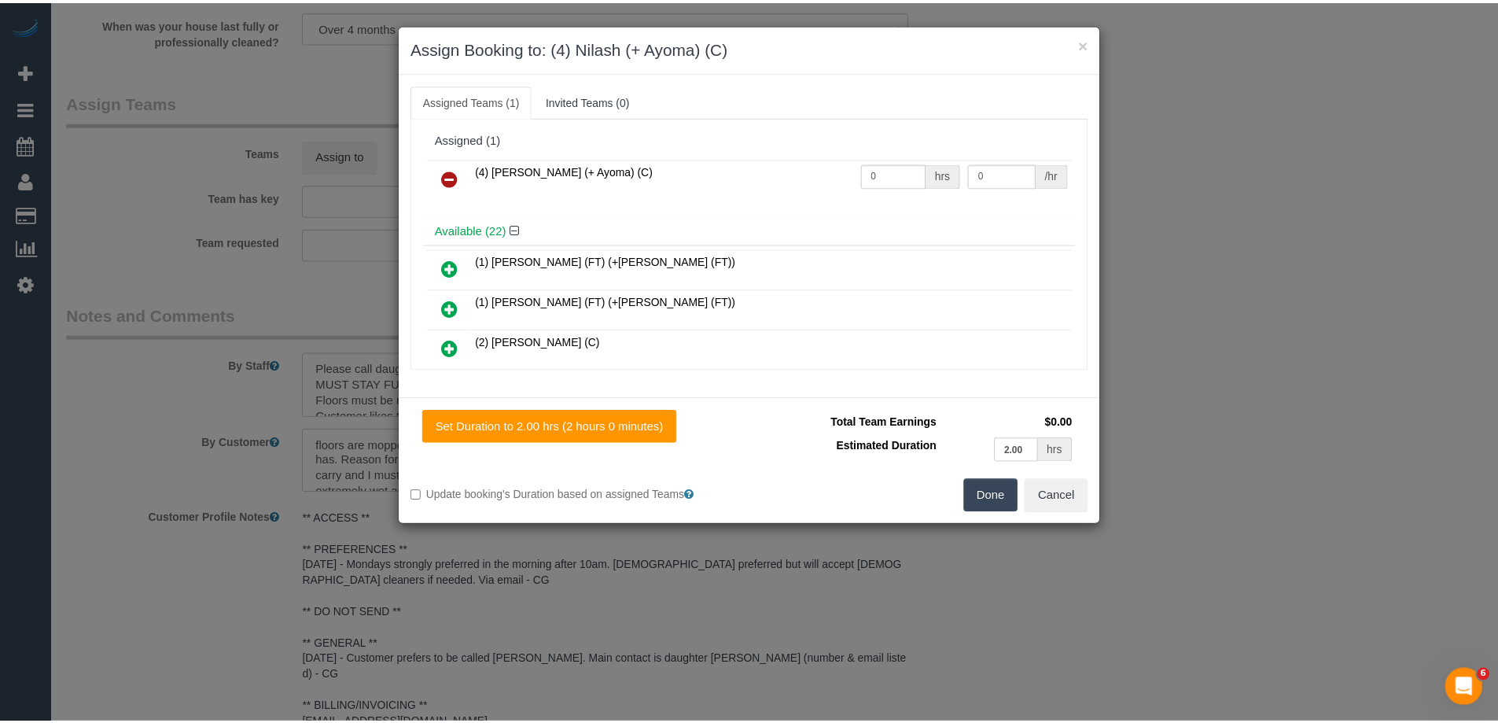
scroll to position [0, 0]
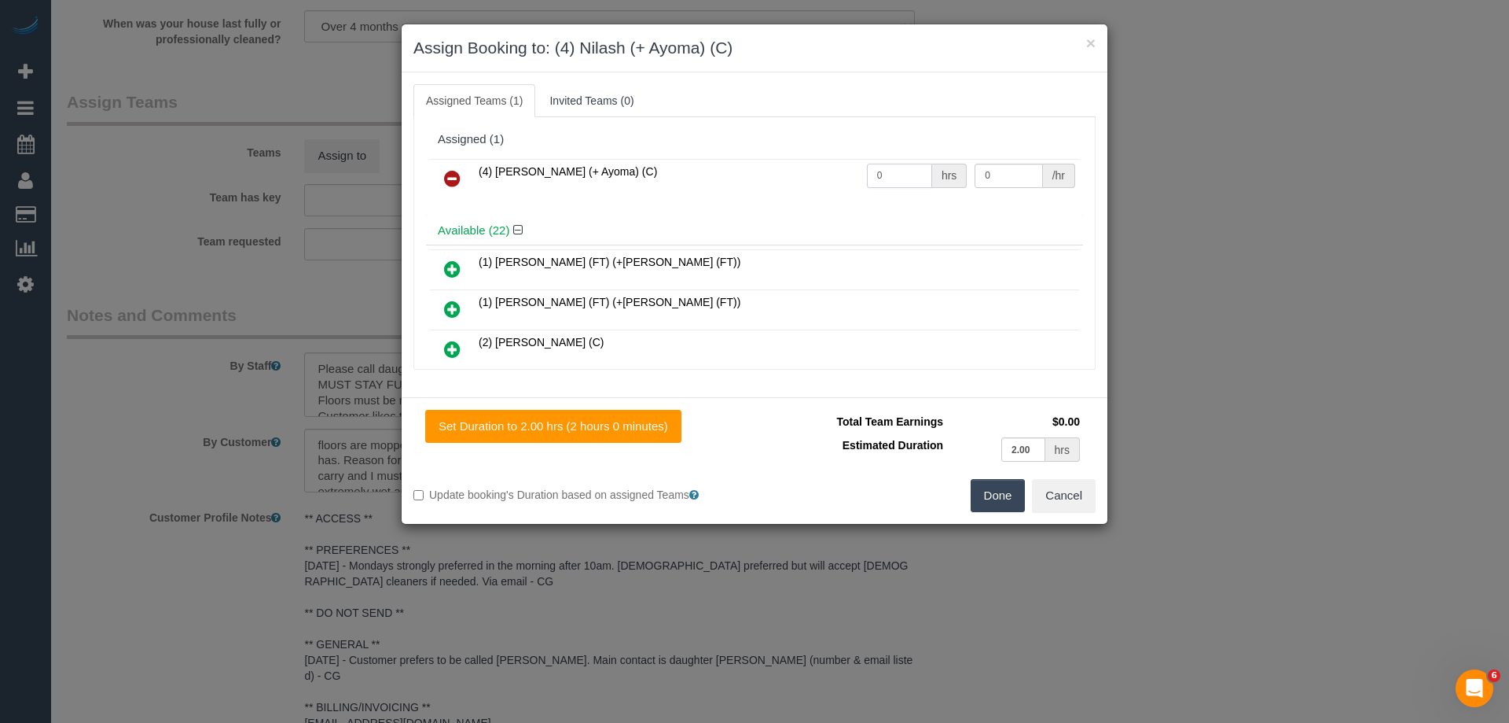
drag, startPoint x: 877, startPoint y: 175, endPoint x: 803, endPoint y: 163, distance: 75.6
click at [818, 167] on tr "(4) Nilash (+ Ayoma) (C) 0 hrs 0 /hr" at bounding box center [754, 179] width 649 height 40
type input "2"
drag, startPoint x: 995, startPoint y: 174, endPoint x: 716, endPoint y: 162, distance: 278.6
click at [781, 162] on tr "(4) Nilash (+ Ayoma) (C) 2 hrs 0 /hr" at bounding box center [754, 179] width 649 height 40
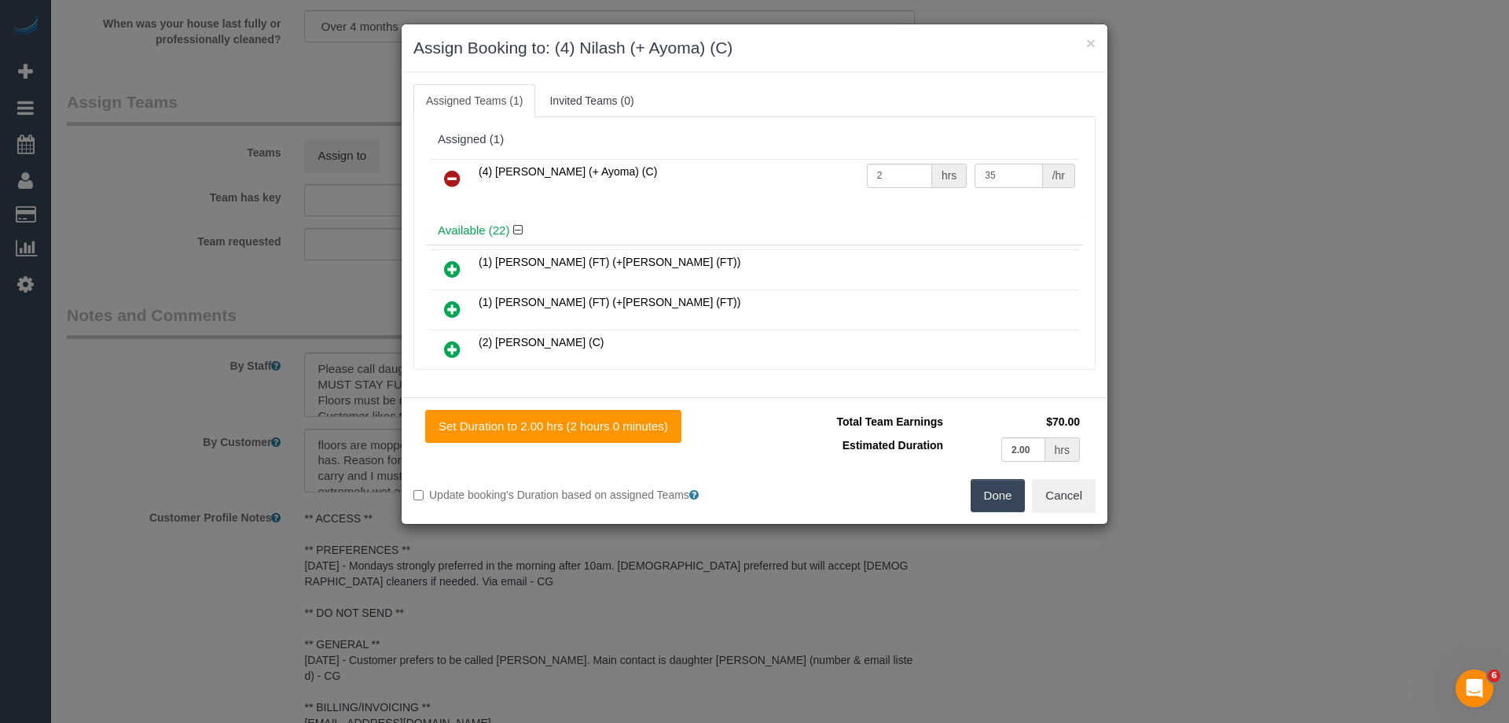
type input "35"
click at [992, 485] on button "Done" at bounding box center [998, 495] width 55 height 33
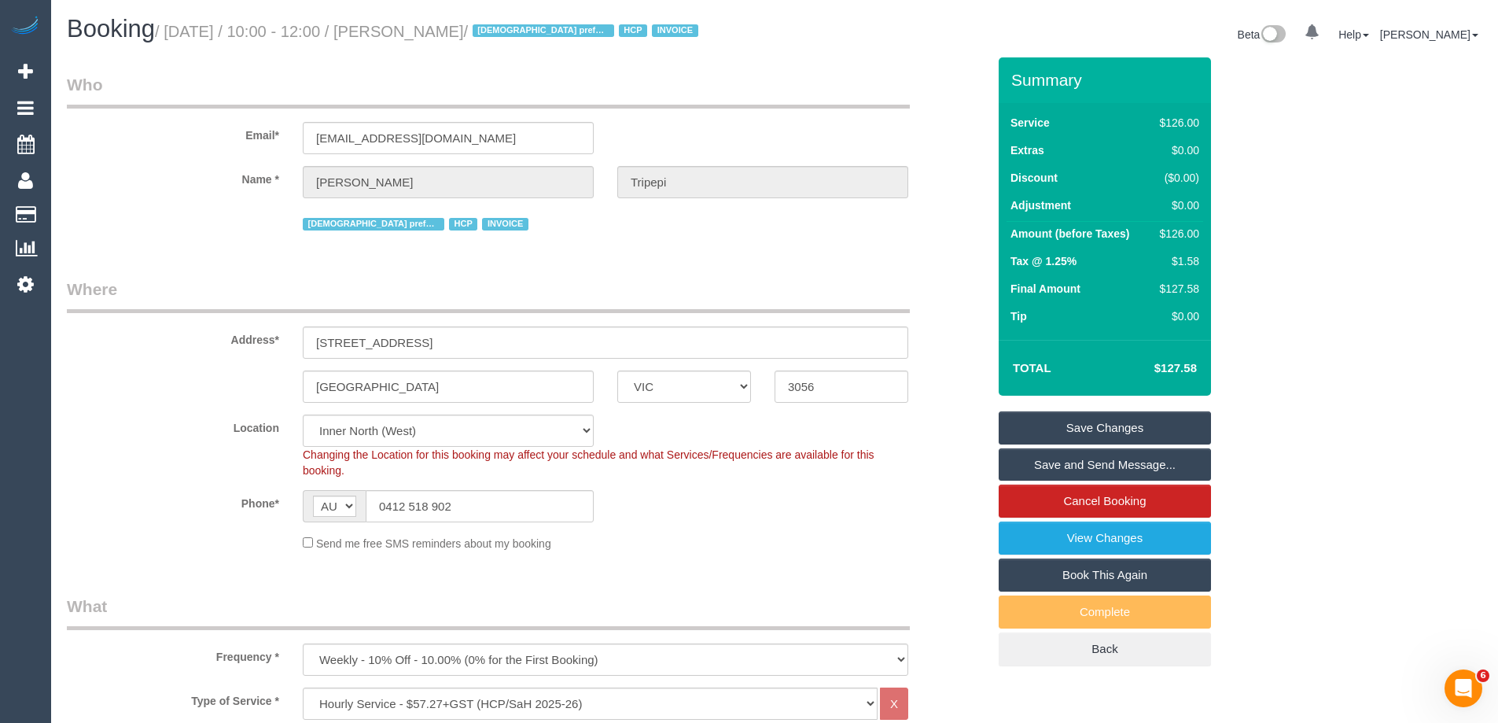
drag, startPoint x: 487, startPoint y: 25, endPoint x: 417, endPoint y: 20, distance: 71.0
click at [417, 20] on h1 "Booking / October 06, 2025 / 10:00 - 12:00 / Antonia Tripepi / Female preferred…" at bounding box center [415, 29] width 696 height 27
copy small "Antonia Tripepi"
click at [1077, 430] on link "Save Changes" at bounding box center [1104, 427] width 212 height 33
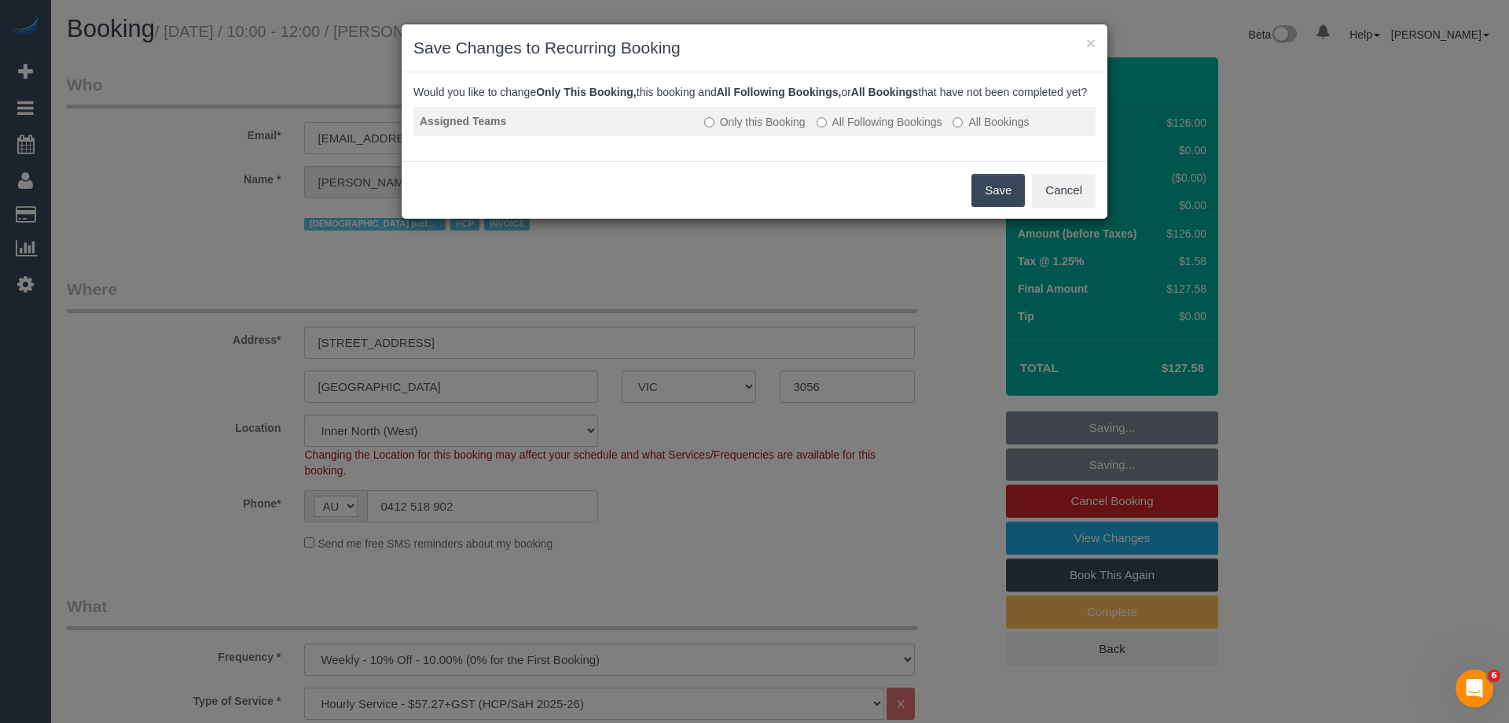
click at [881, 130] on label "All Following Bookings" at bounding box center [880, 122] width 126 height 16
click at [987, 195] on button "Save" at bounding box center [998, 190] width 53 height 33
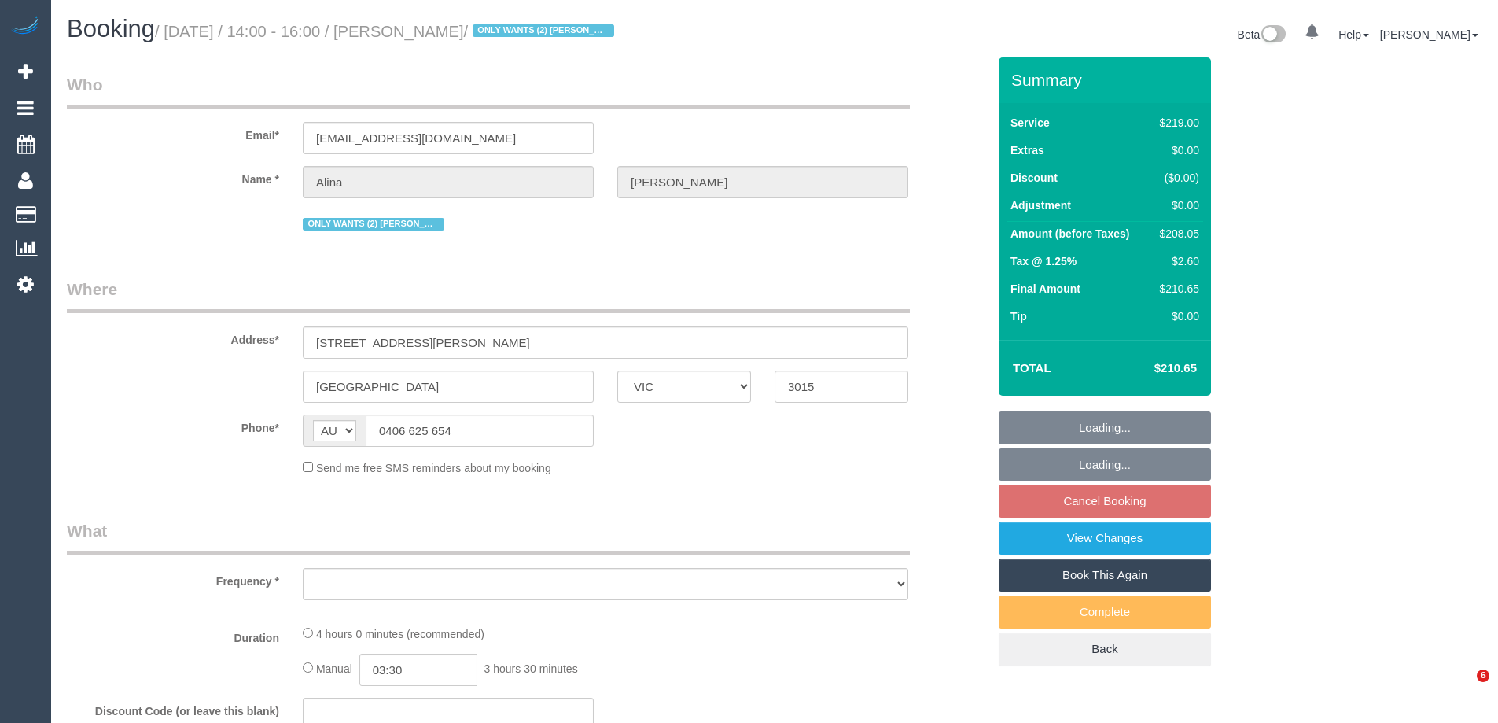
select select "VIC"
select select "string:stripe-pm_1Lt3fV2GScqysDRVUtw67tKB"
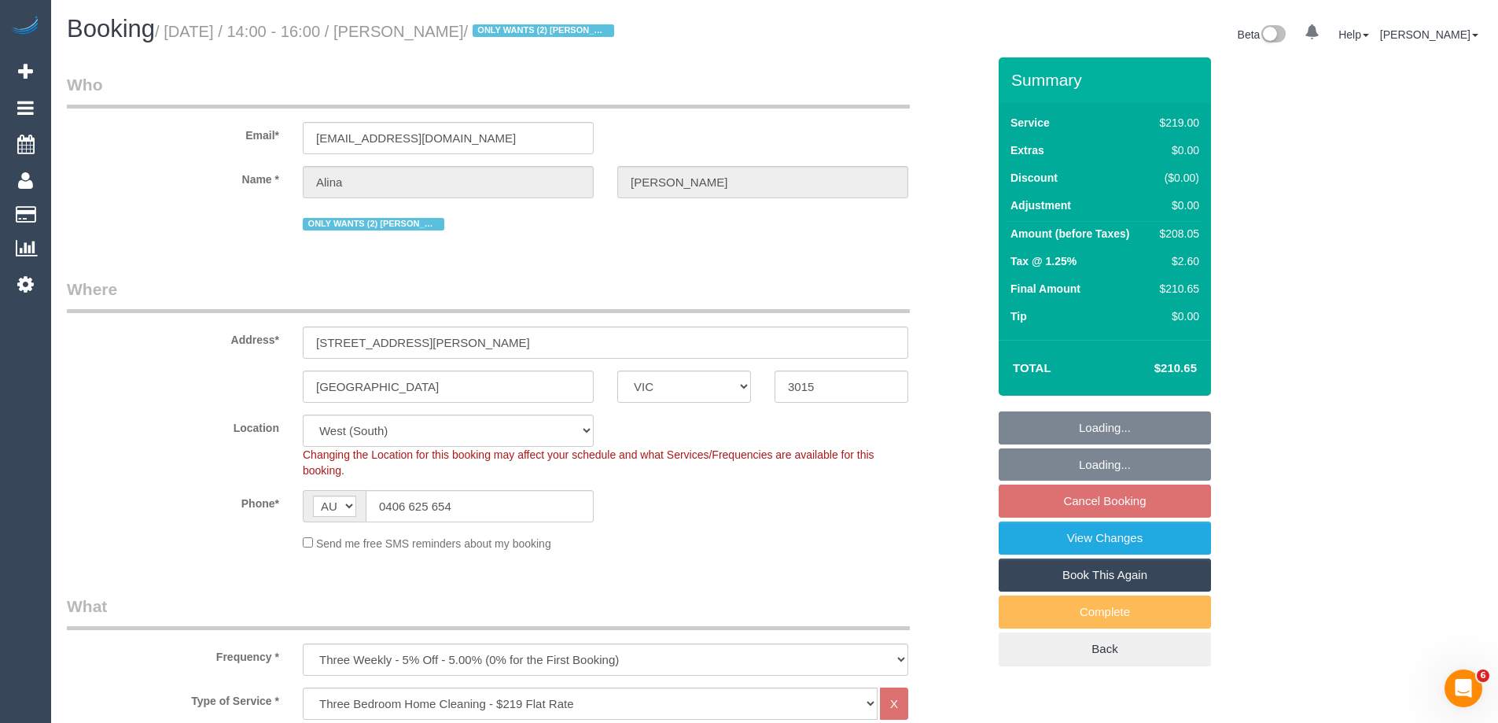
select select "object:1258"
select select "number:28"
select select "number:16"
select select "number:19"
select select "number:24"
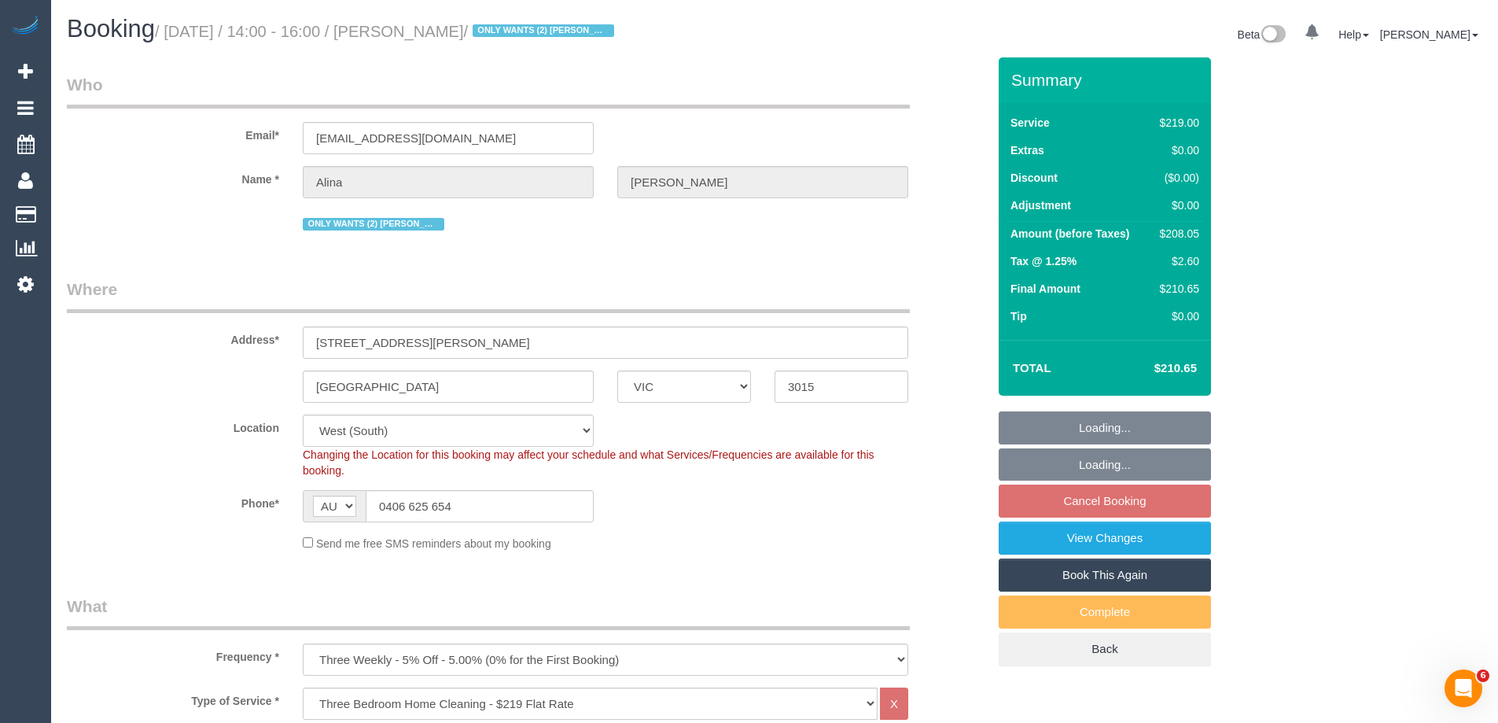
select select "number:34"
select select "number:12"
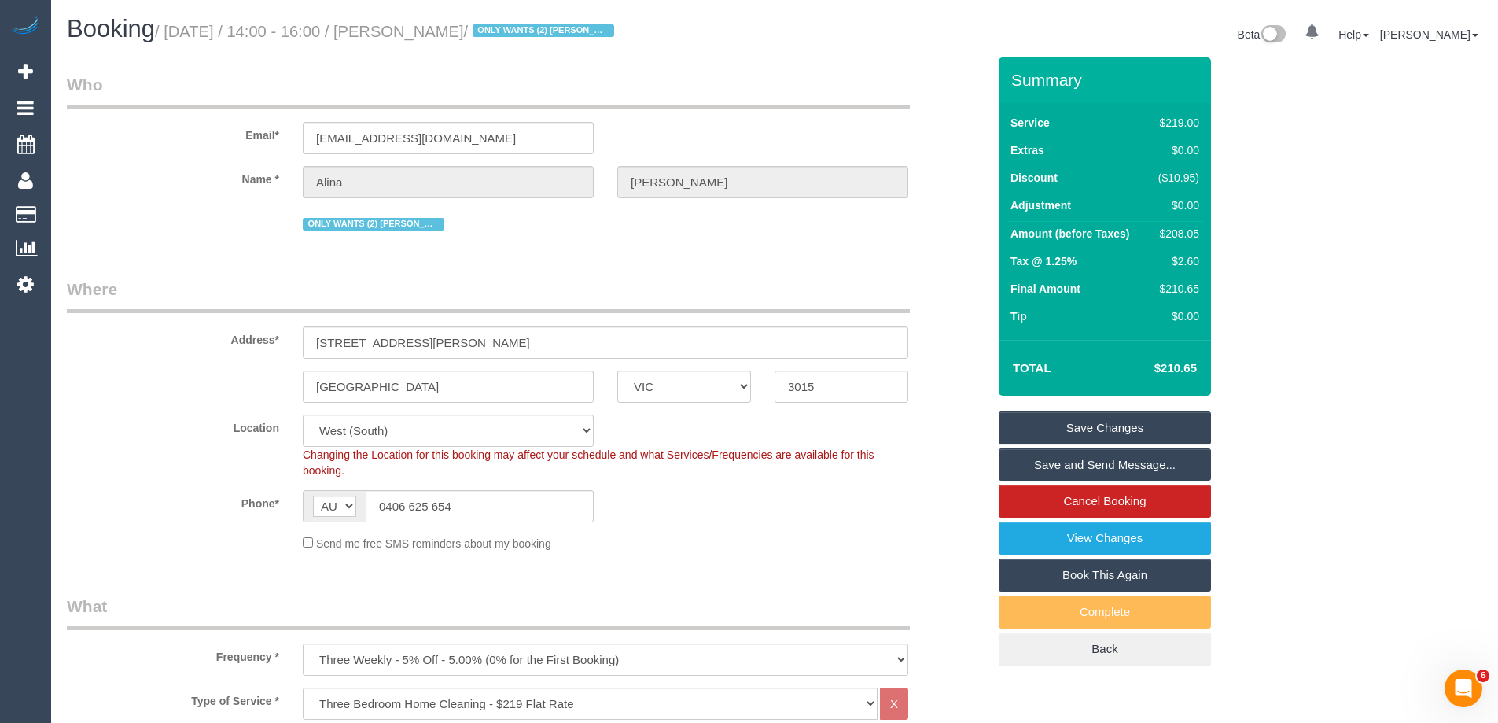
scroll to position [2738, 0]
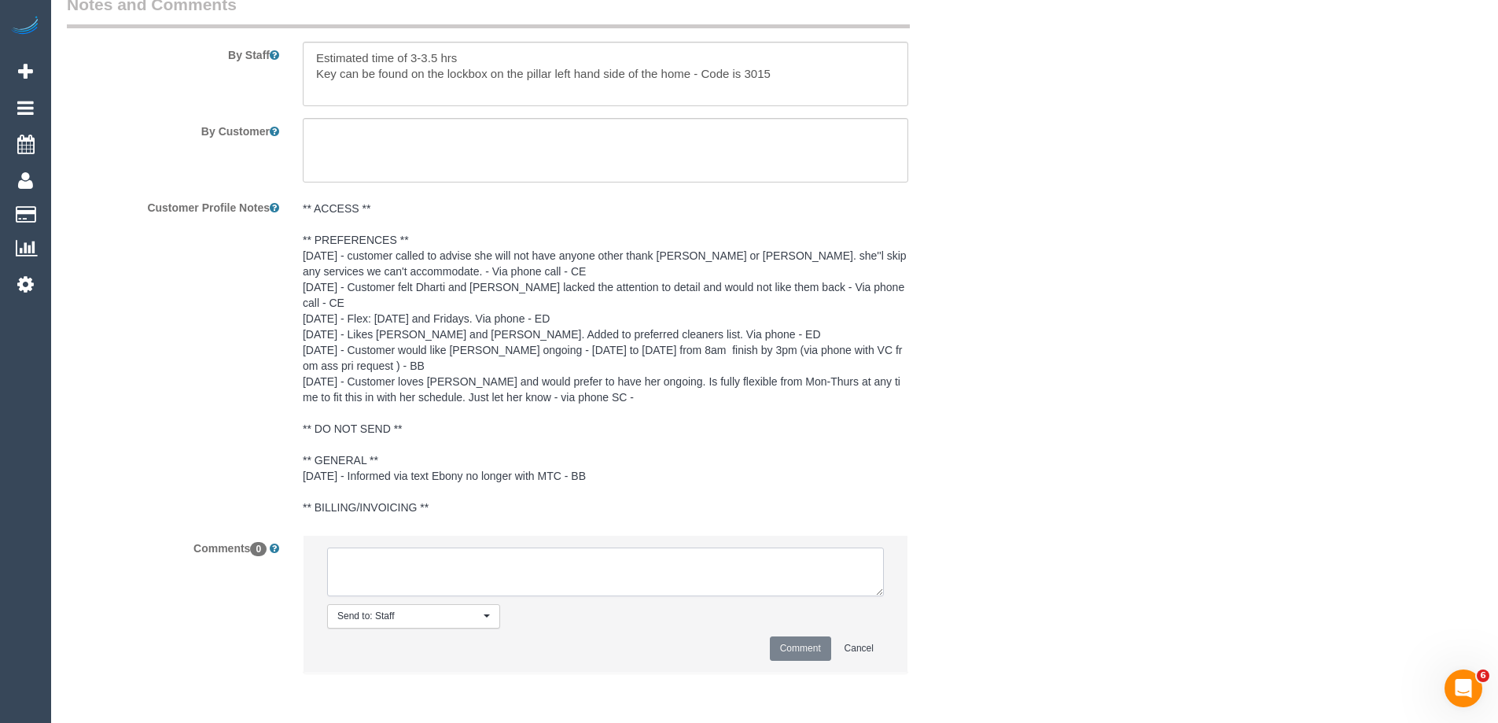
click at [411, 570] on textarea at bounding box center [605, 571] width 557 height 49
type textarea "Offered spot from 2-4pm. Pending response - via email"
click at [799, 651] on button "Comment" at bounding box center [800, 648] width 61 height 24
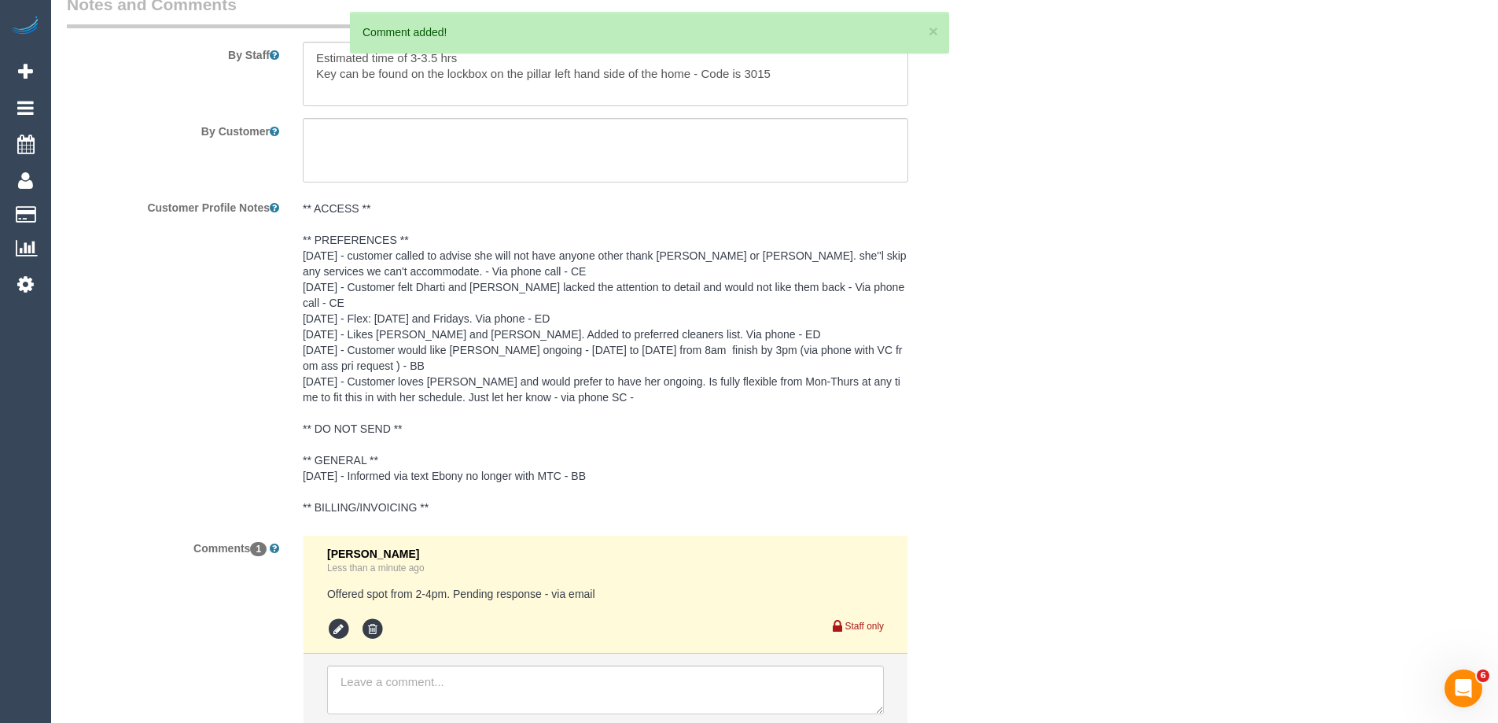
scroll to position [0, 0]
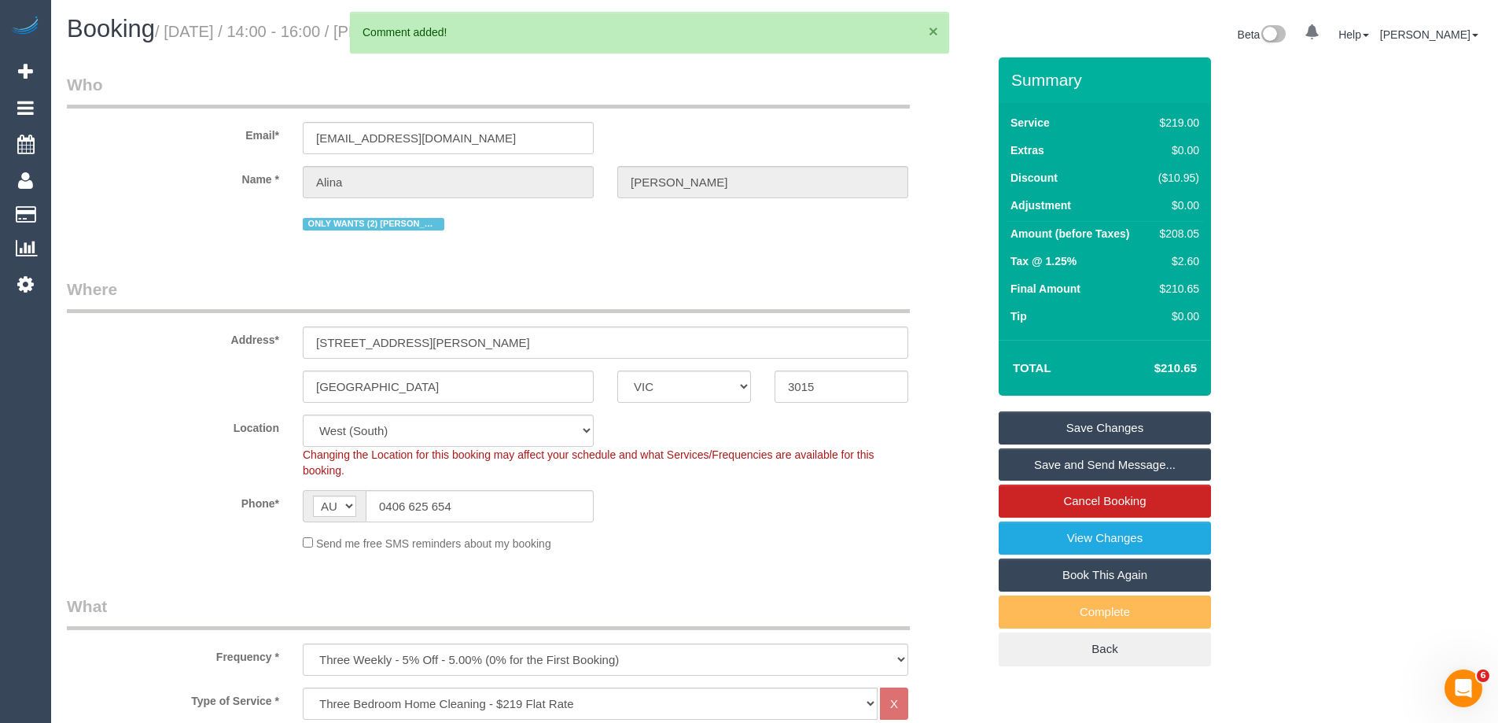
click at [930, 28] on button "×" at bounding box center [932, 31] width 9 height 17
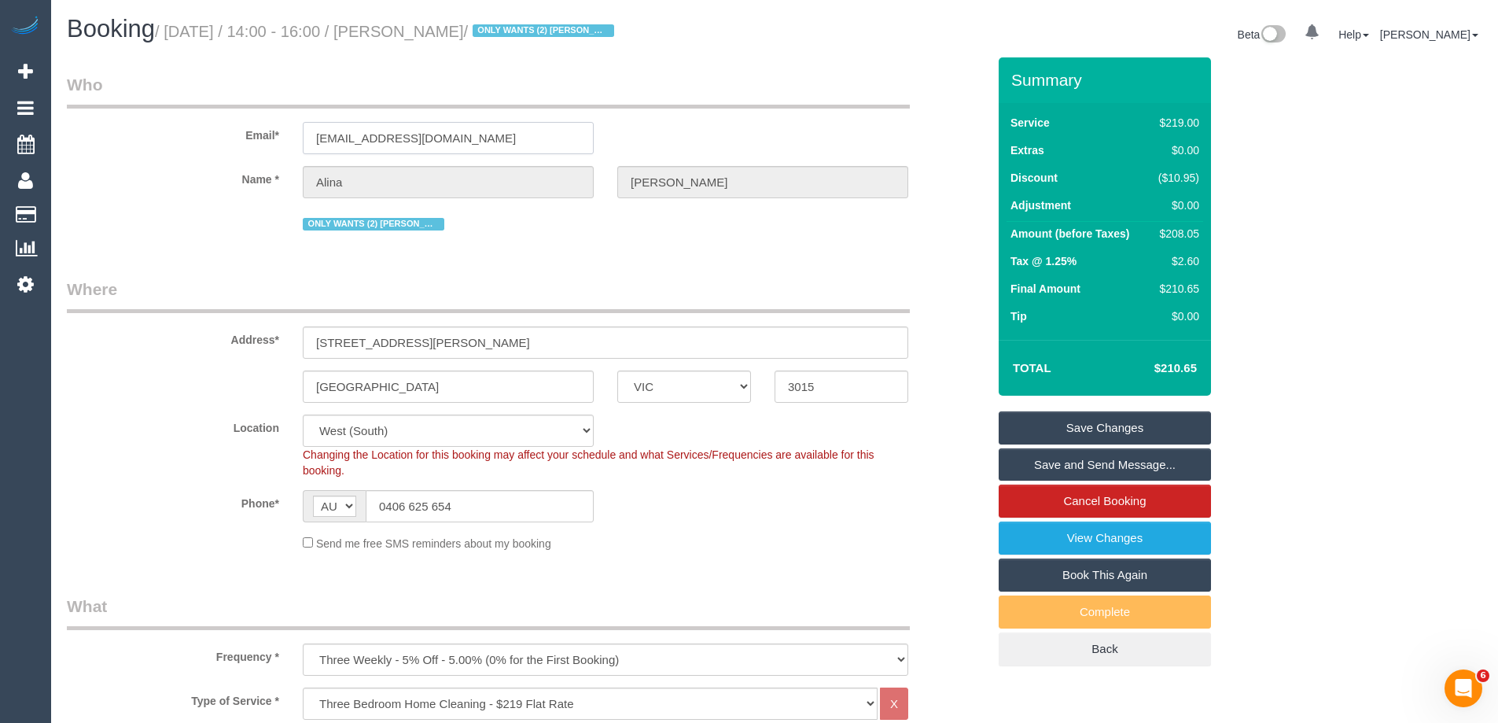
drag, startPoint x: 468, startPoint y: 142, endPoint x: 210, endPoint y: 138, distance: 257.9
click at [210, 138] on div "Email* [EMAIL_ADDRESS][DOMAIN_NAME]" at bounding box center [526, 113] width 943 height 81
drag, startPoint x: 524, startPoint y: 29, endPoint x: 437, endPoint y: 28, distance: 87.3
click at [437, 28] on small "/ [DATE] / 14:00 - 16:00 / [PERSON_NAME] / ONLY WANTS (2) [PERSON_NAME] (C) or …" at bounding box center [387, 31] width 464 height 17
copy small "[PERSON_NAME]"
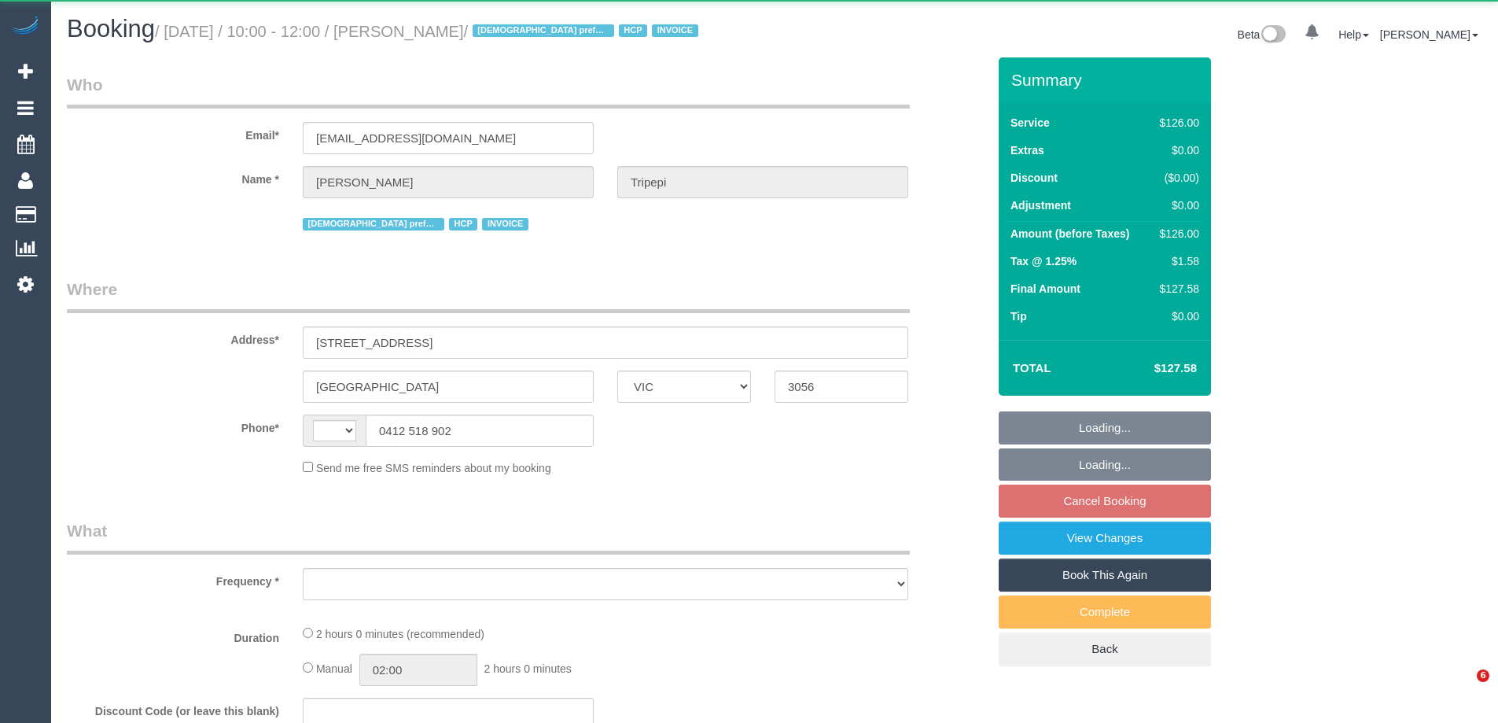
select select "VIC"
select select "string:AU"
select select "object:282"
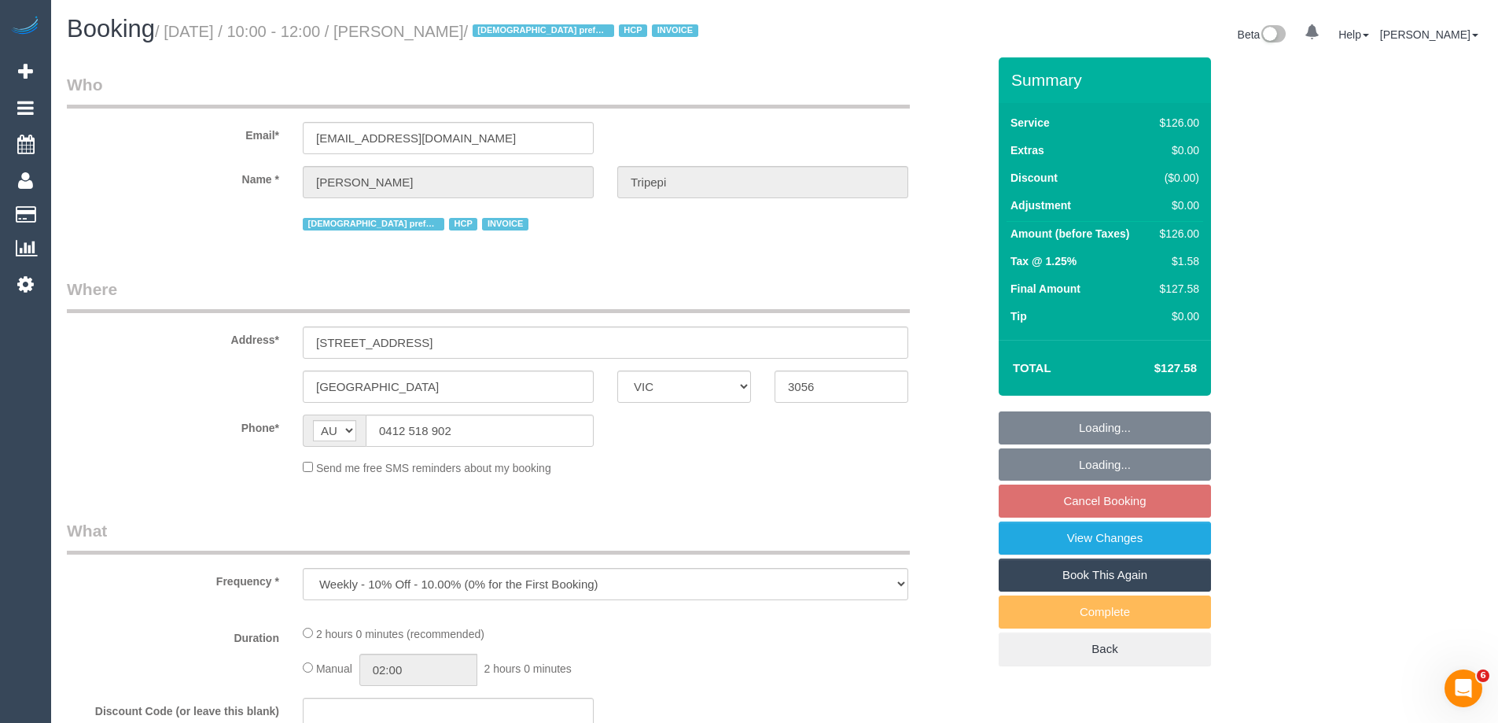
select select "120"
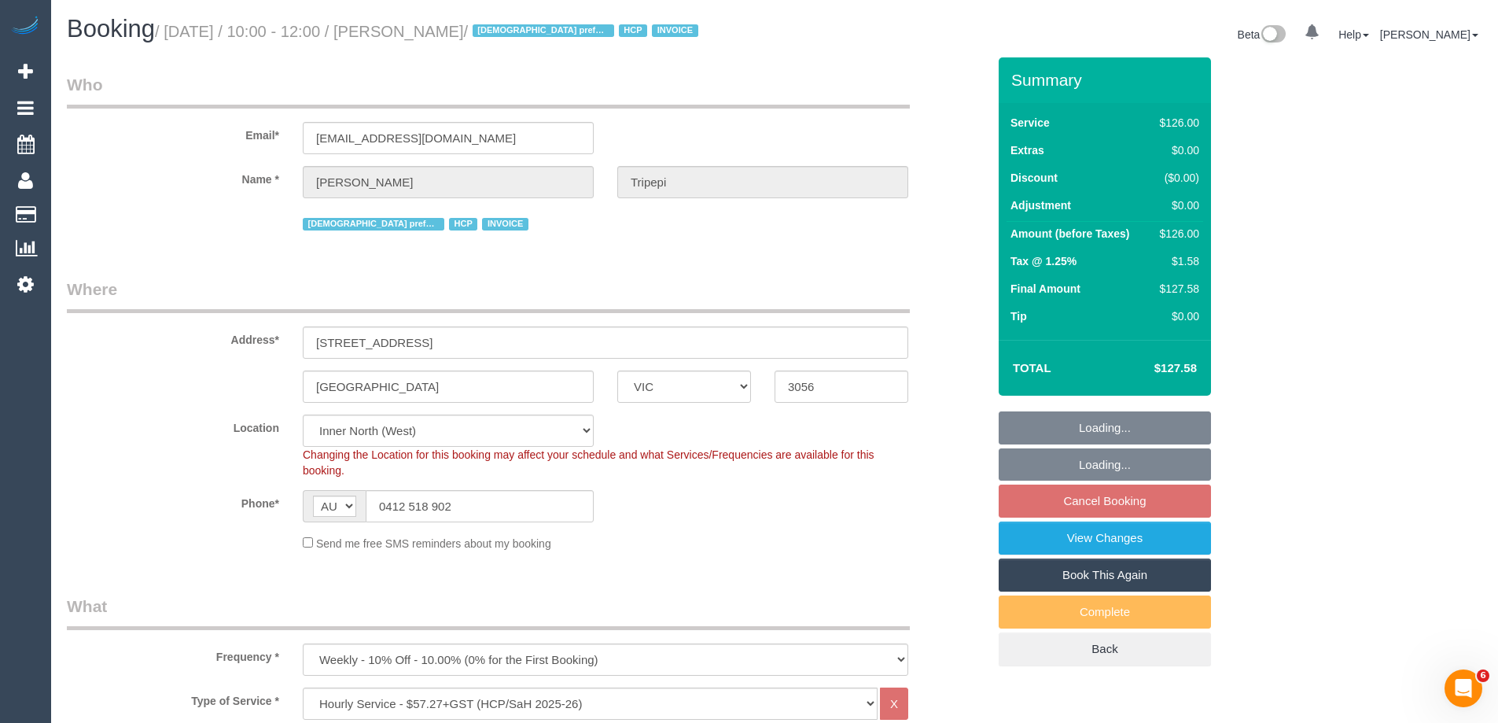
select select "object:784"
select select "number:28"
select select "number:14"
select select "number:19"
select select "number:25"
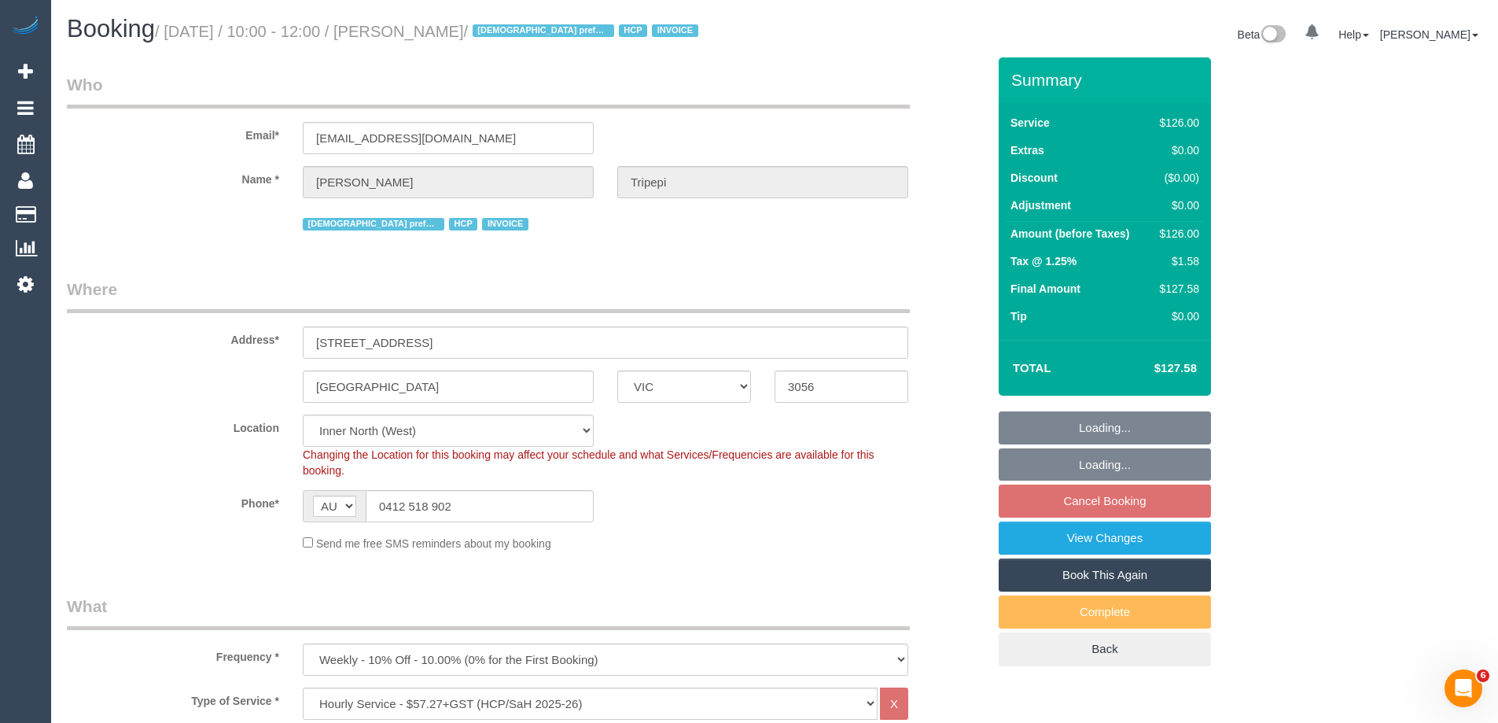
select select "number:34"
select select "number:26"
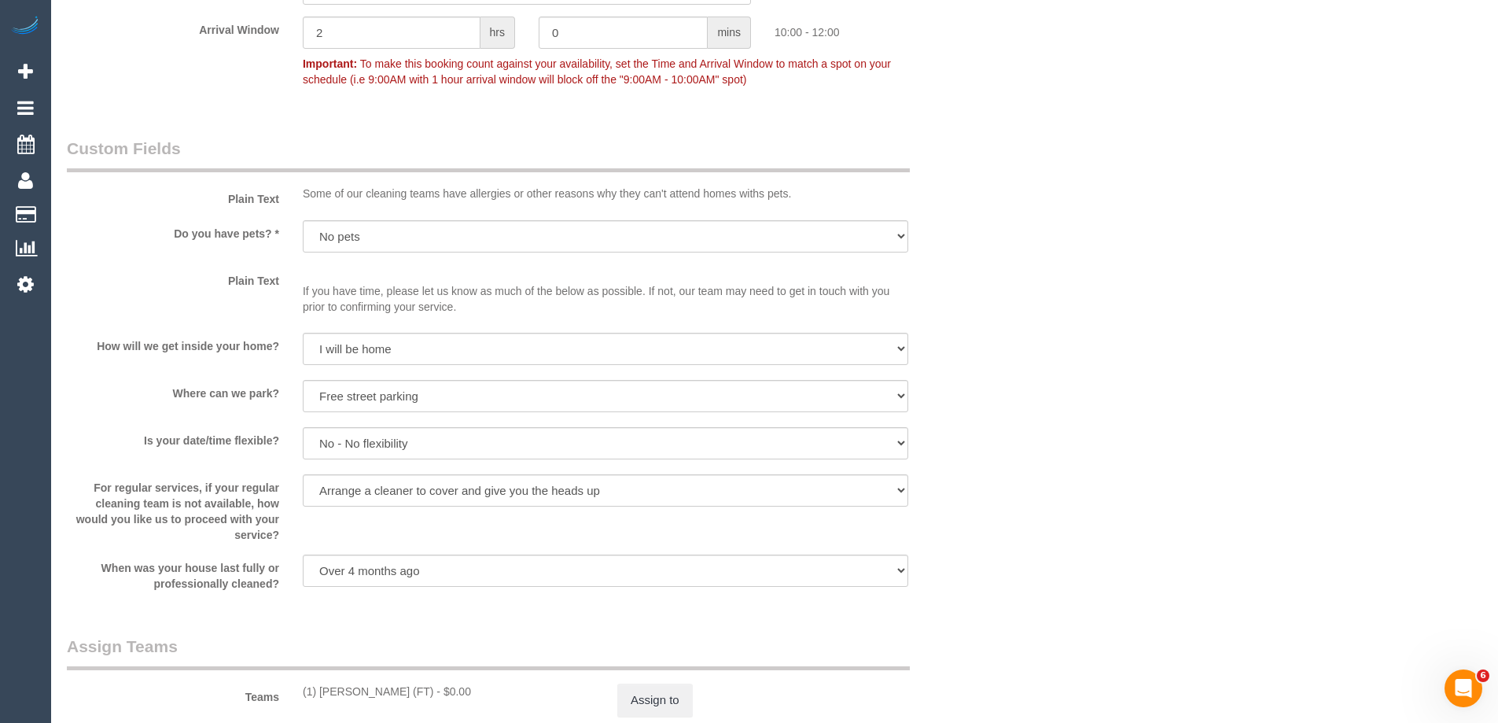
scroll to position [2359, 0]
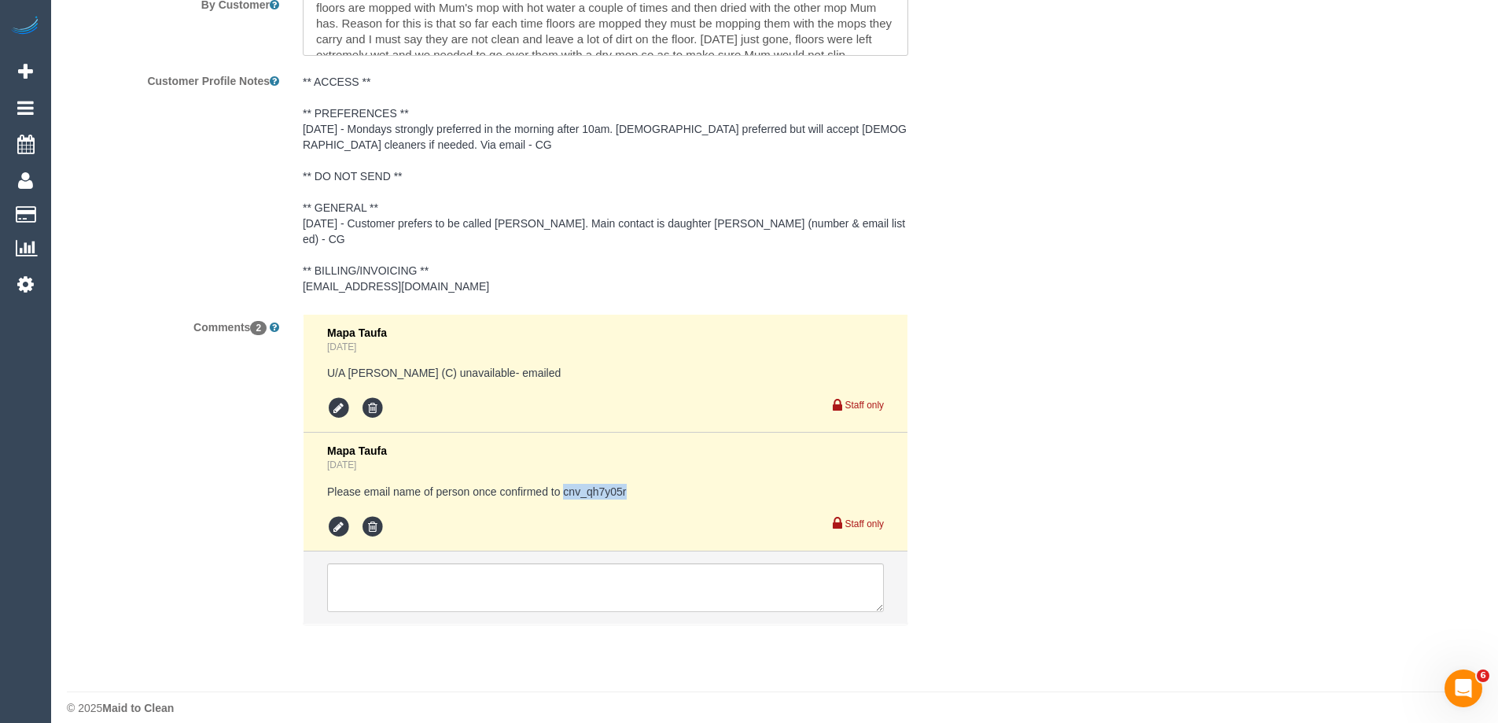
drag, startPoint x: 630, startPoint y: 474, endPoint x: 563, endPoint y: 476, distance: 66.8
click at [563, 484] on pre "Please email name of person once confirmed to cnv_qh7y05r" at bounding box center [605, 492] width 557 height 16
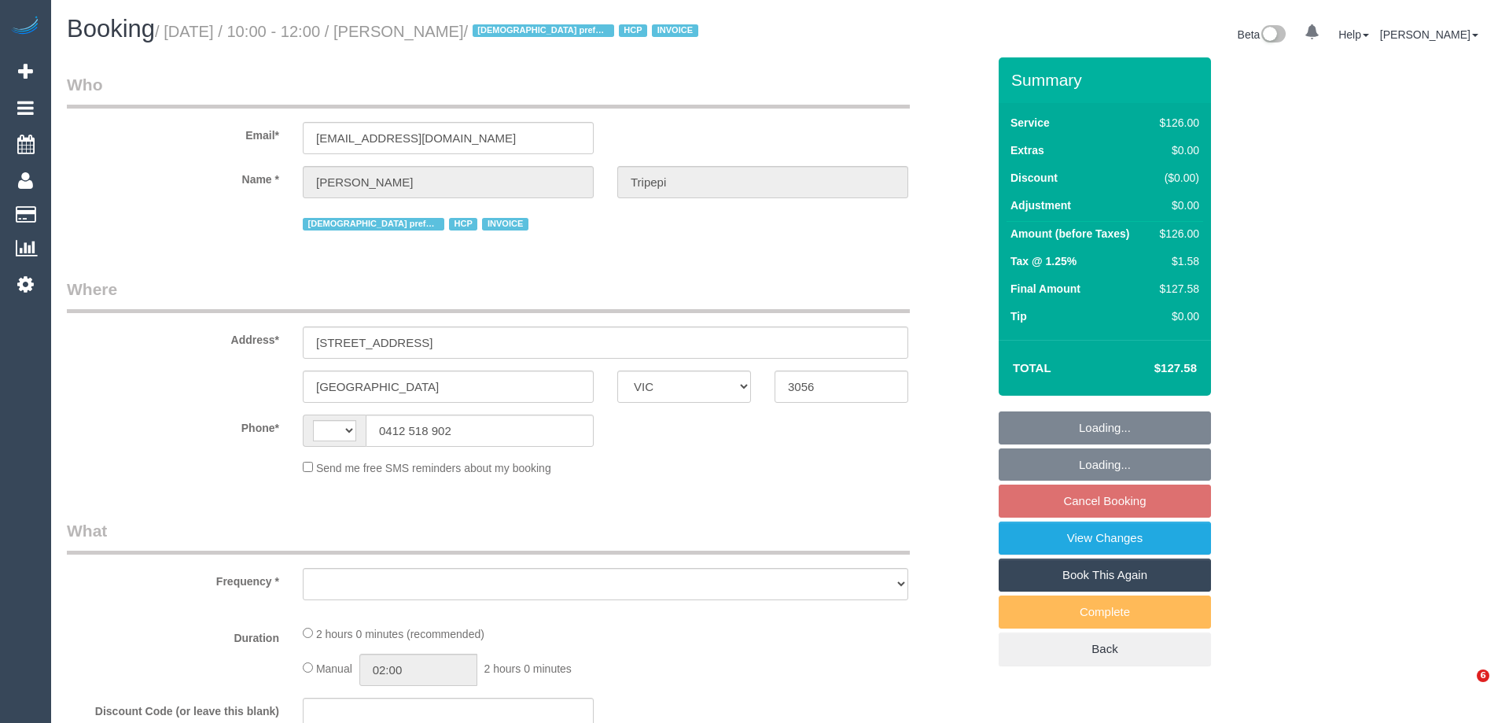
select select "VIC"
select select "string:AU"
select select "object:321"
select select "120"
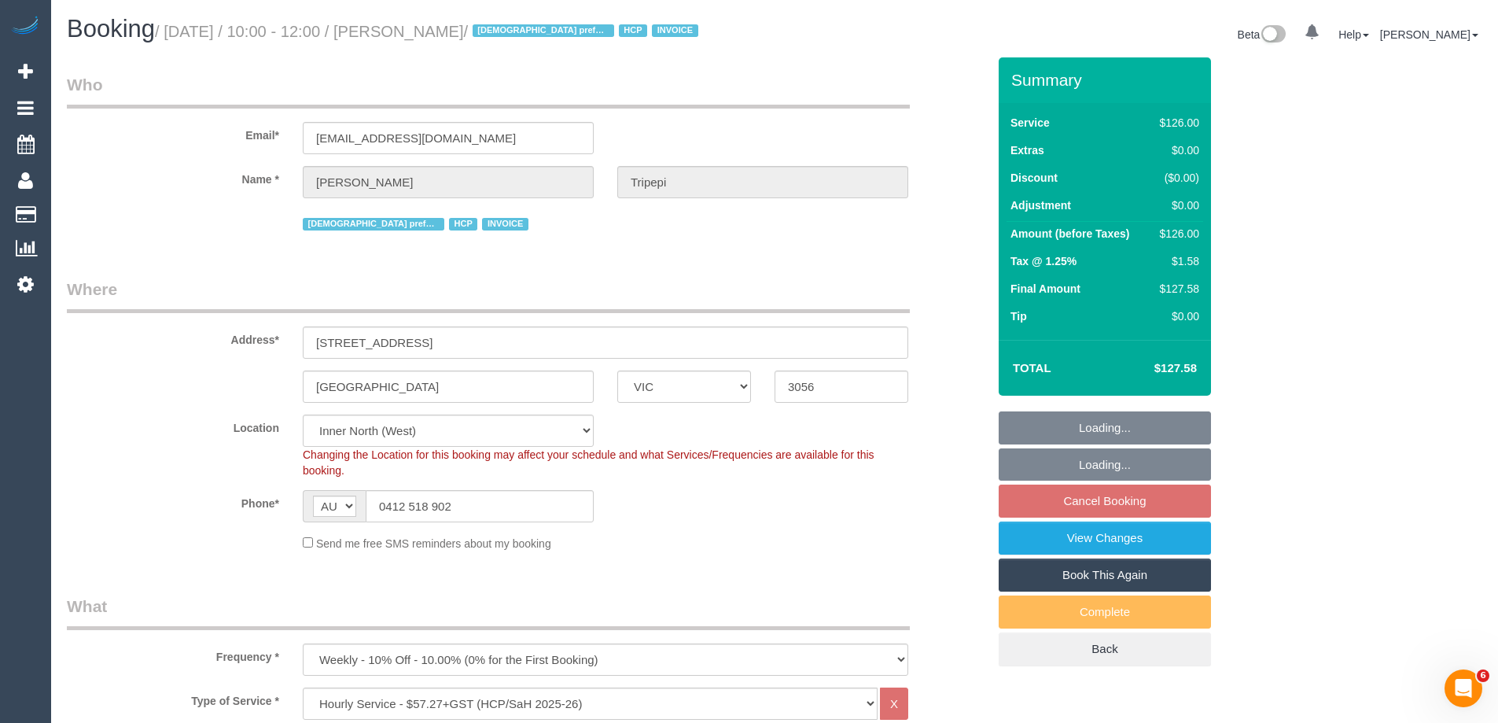
select select "object:784"
select select "number:28"
select select "number:14"
select select "number:19"
select select "number:25"
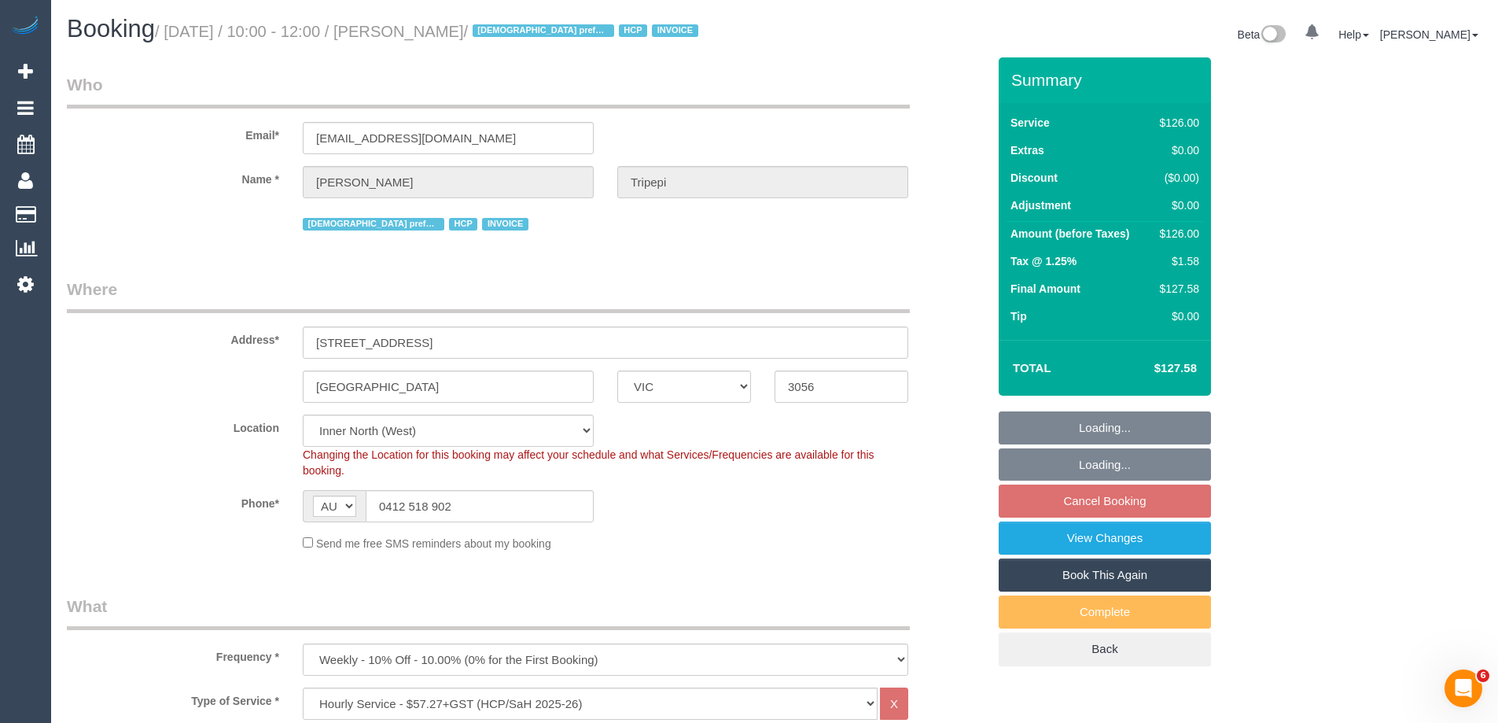
select select "number:34"
select select "number:26"
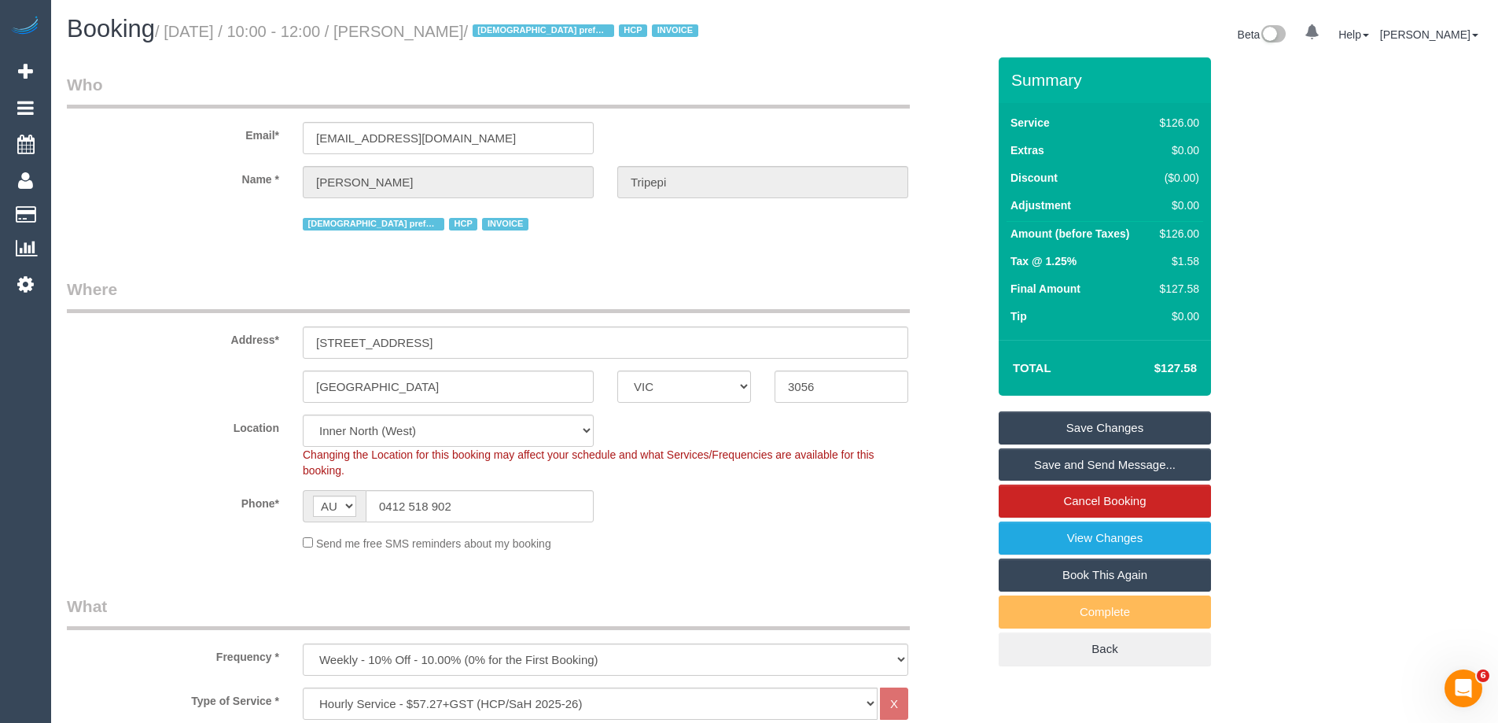
scroll to position [2359, 0]
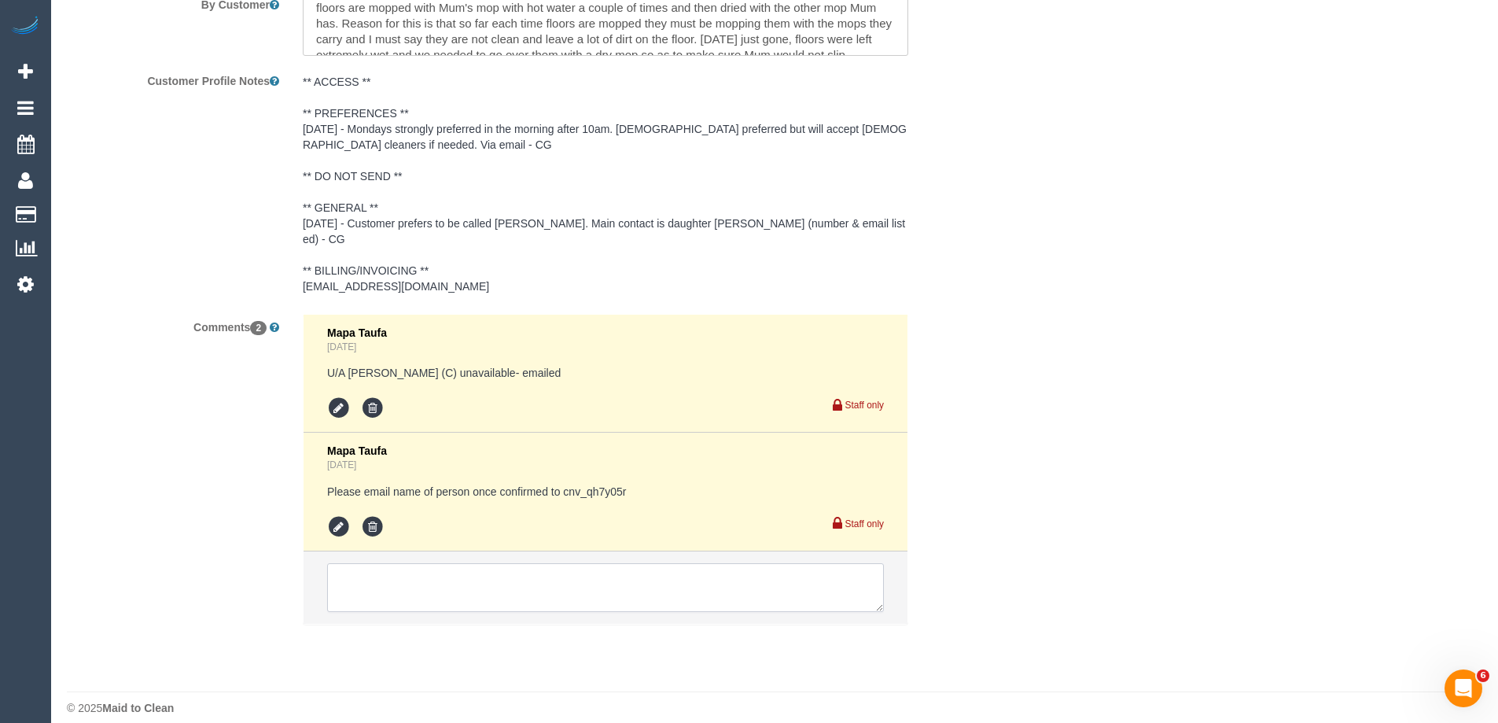
click at [372, 568] on textarea at bounding box center [605, 587] width 557 height 49
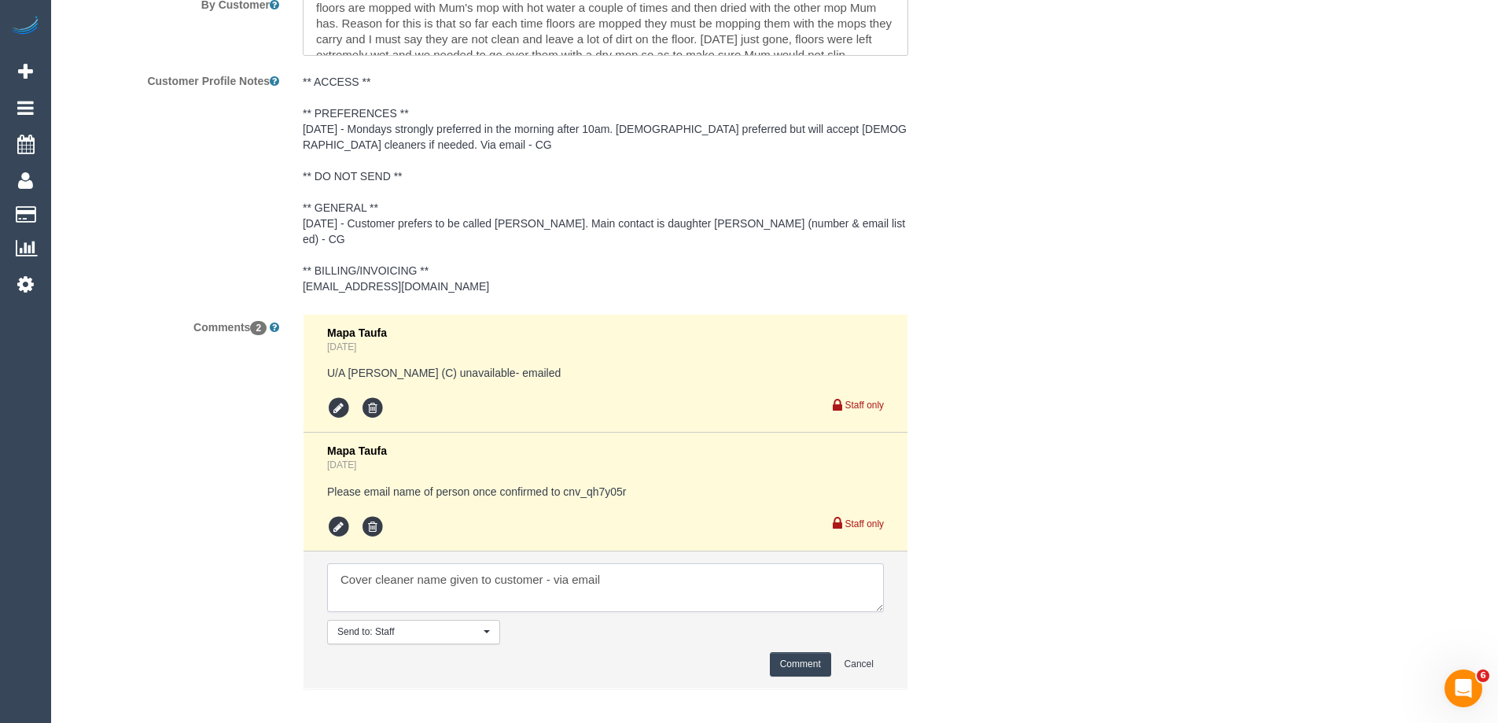
type textarea "Cover cleaner name given to customer - via email"
click at [779, 652] on button "Comment" at bounding box center [800, 664] width 61 height 24
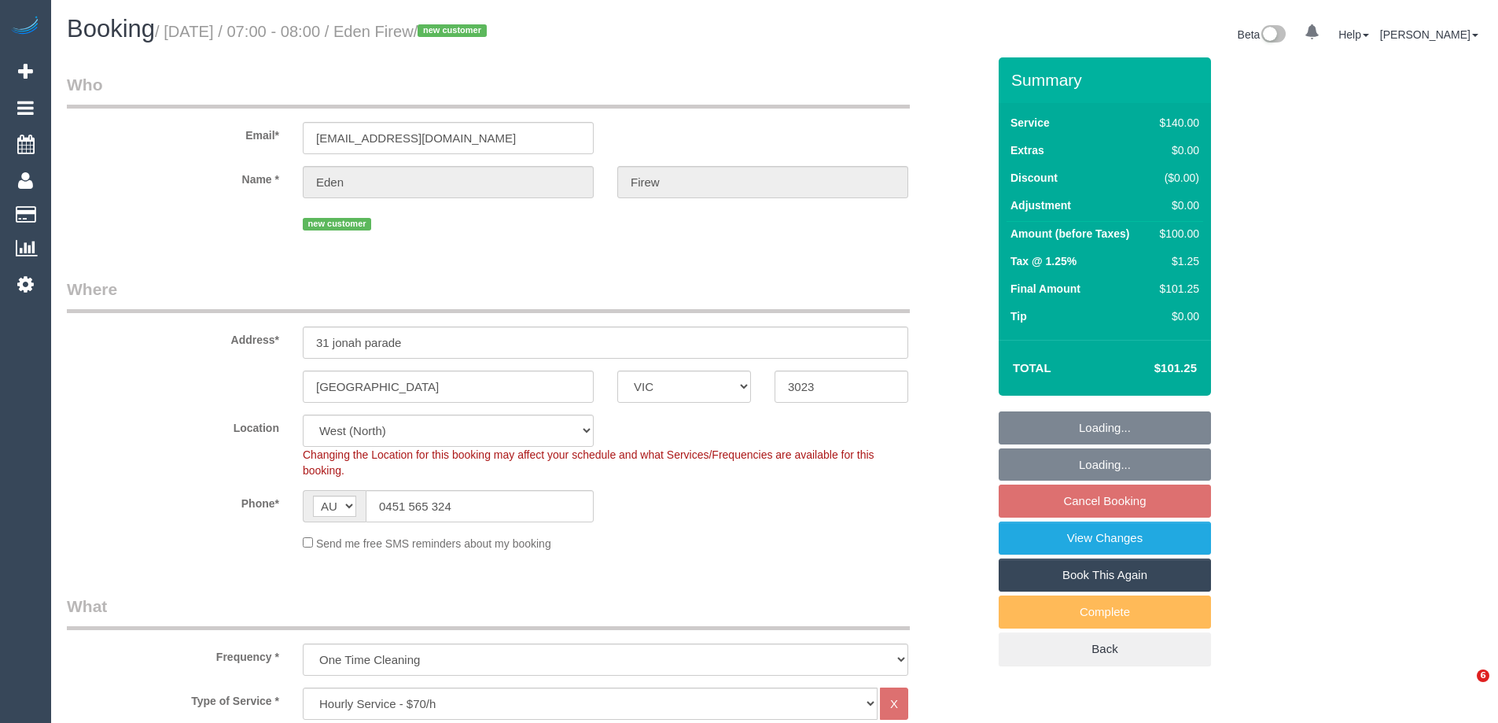
select select "VIC"
select select "string:stripe-pm_1SB2fH2GScqysDRV6yVXZcnq"
select select "number:28"
select select "number:14"
select select "number:19"
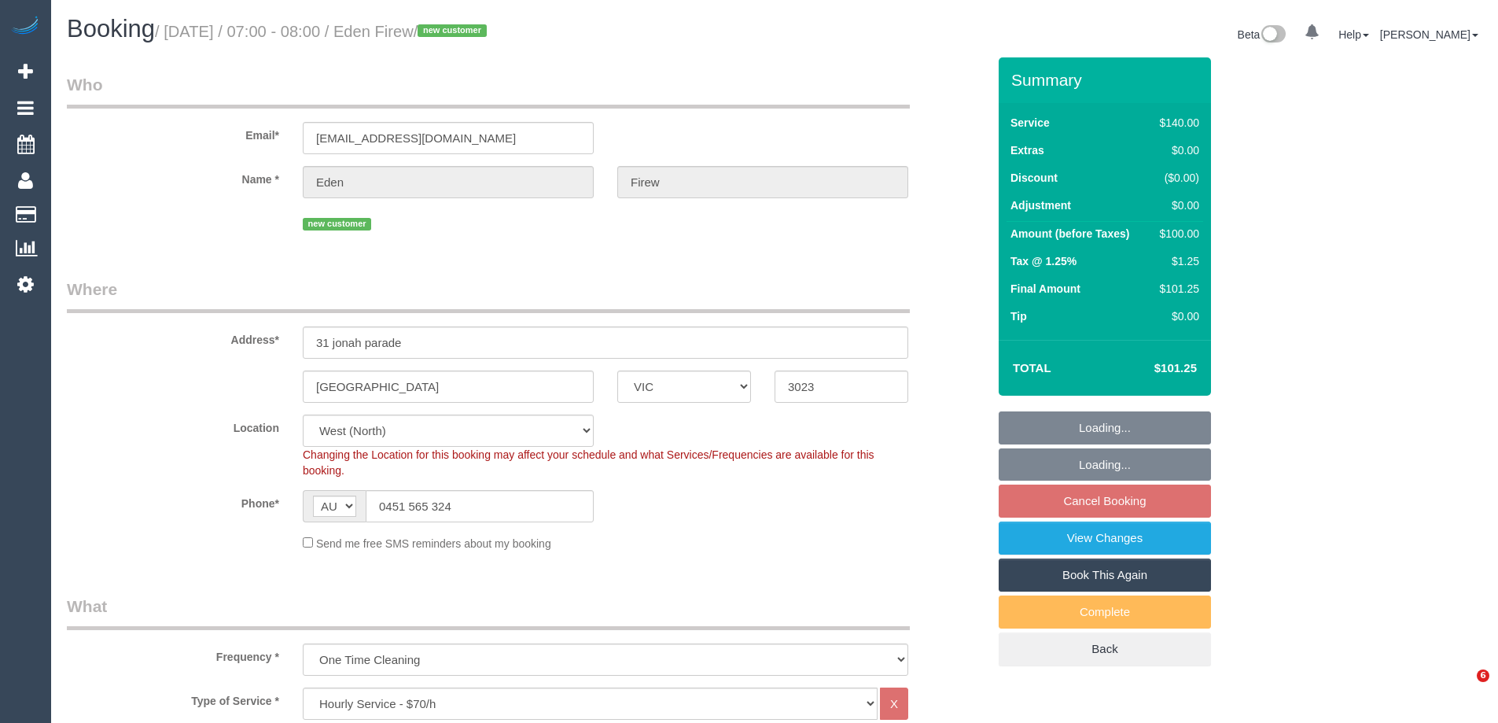
select select "number:25"
select select "number:35"
select select "number:26"
select select "spot1"
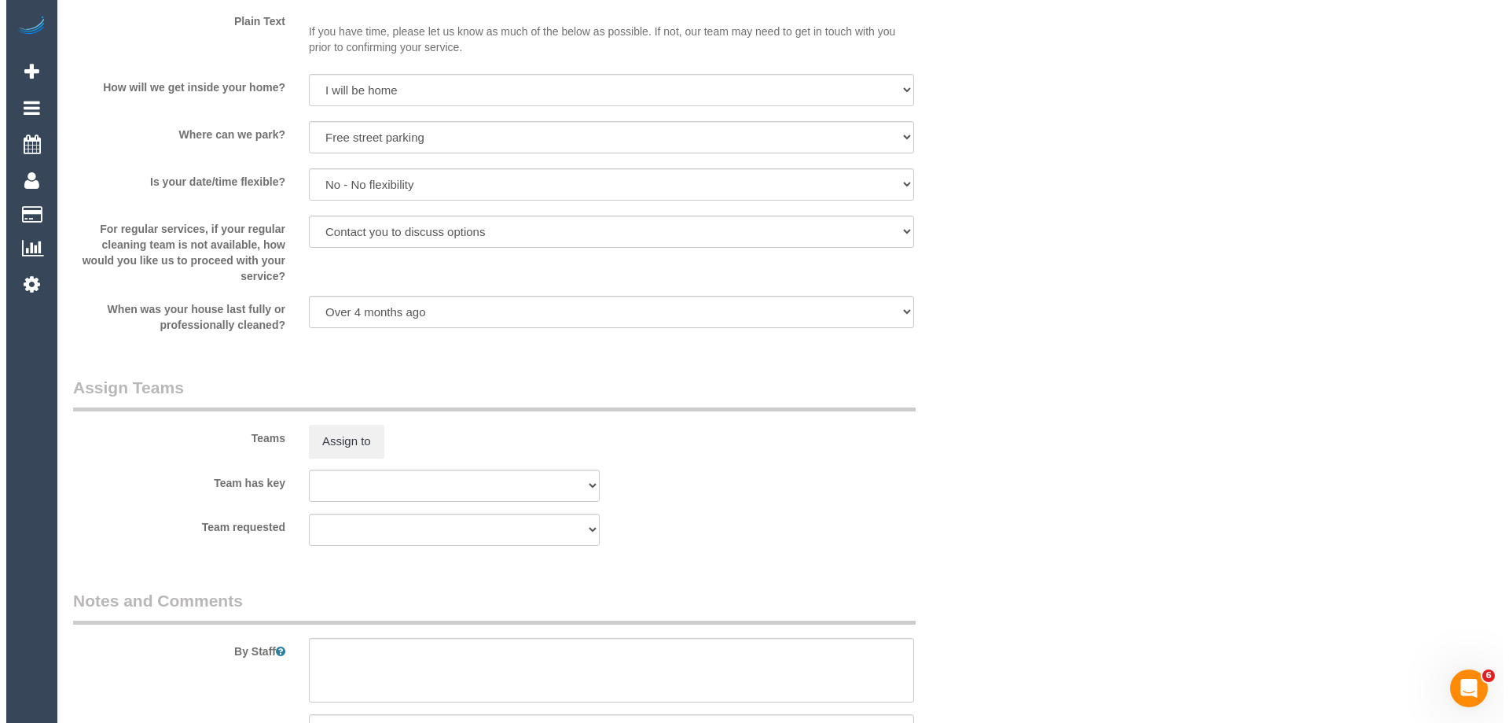
scroll to position [2201, 0]
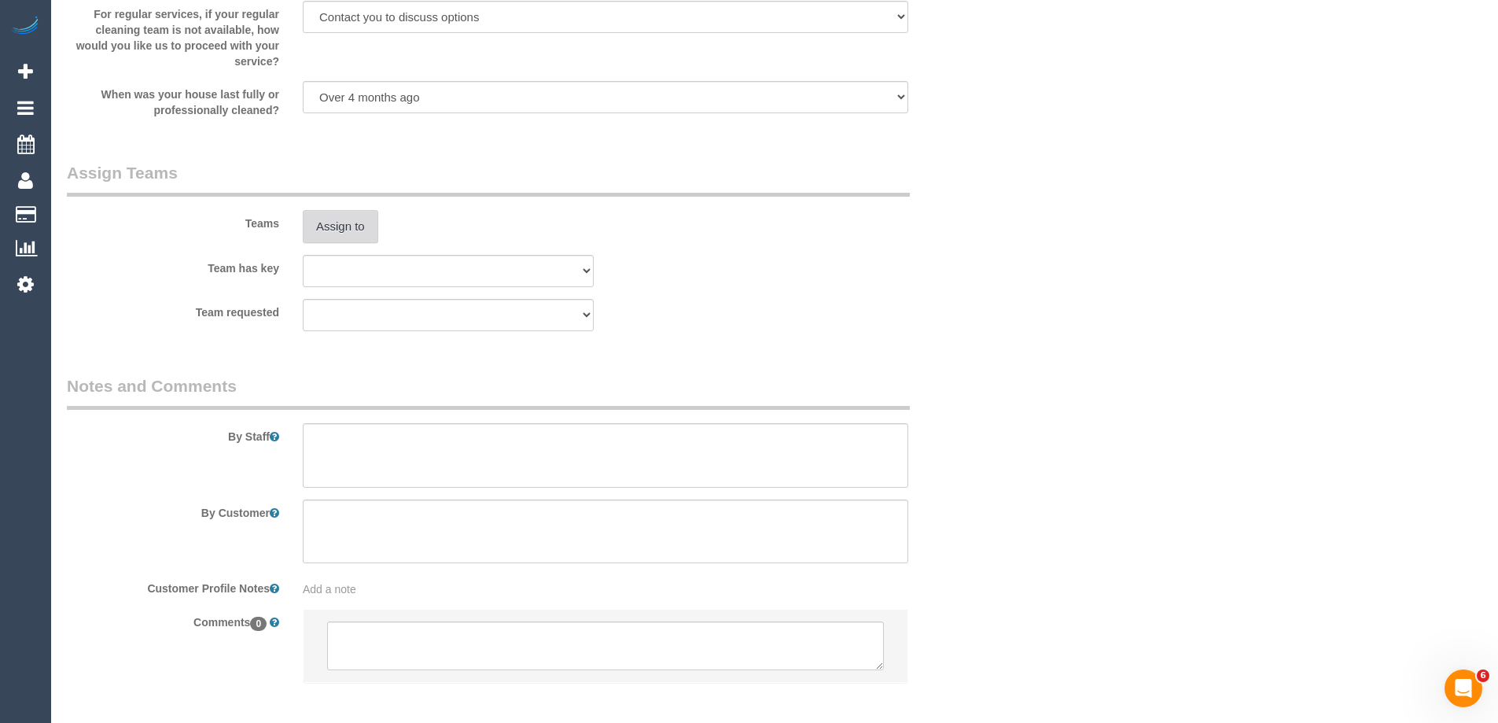
click at [356, 234] on button "Assign to" at bounding box center [340, 226] width 75 height 33
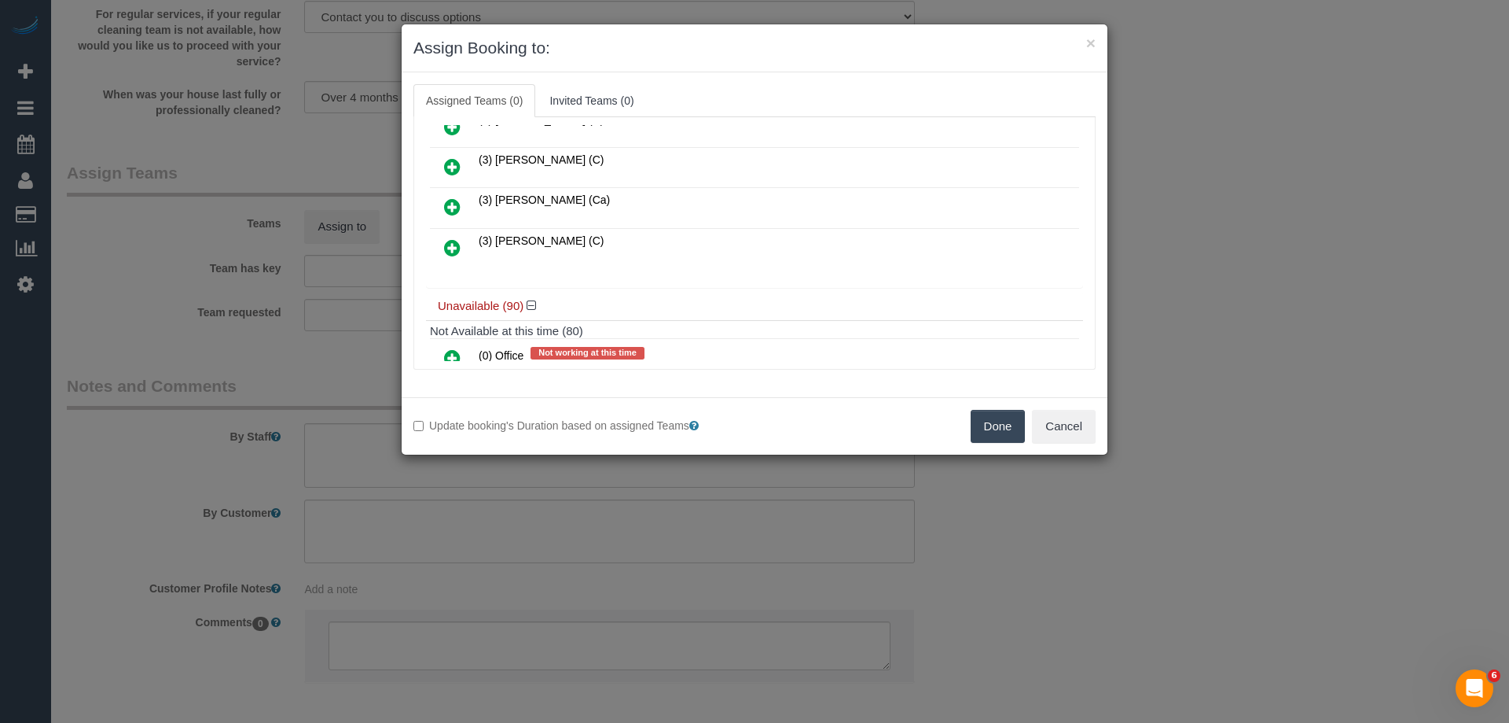
click at [450, 163] on icon at bounding box center [452, 166] width 17 height 19
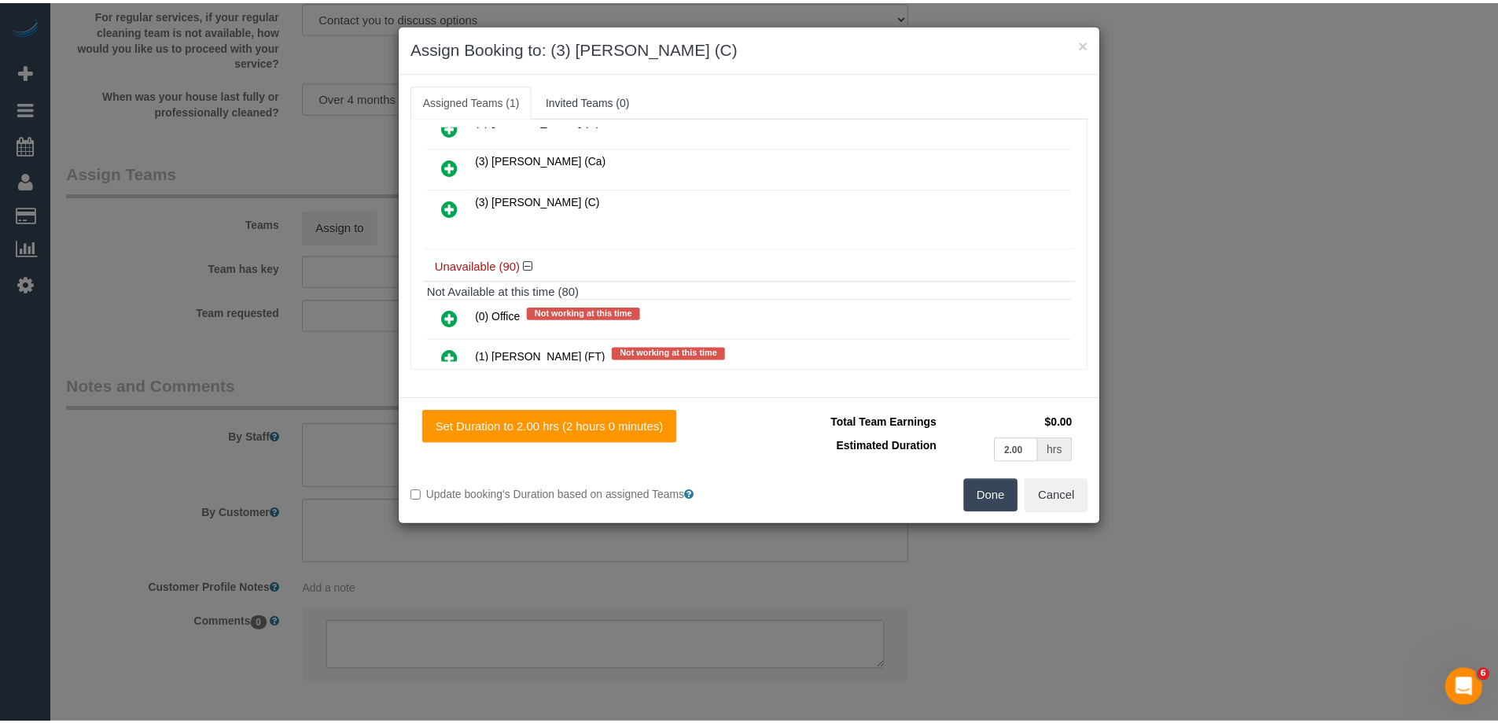
scroll to position [0, 0]
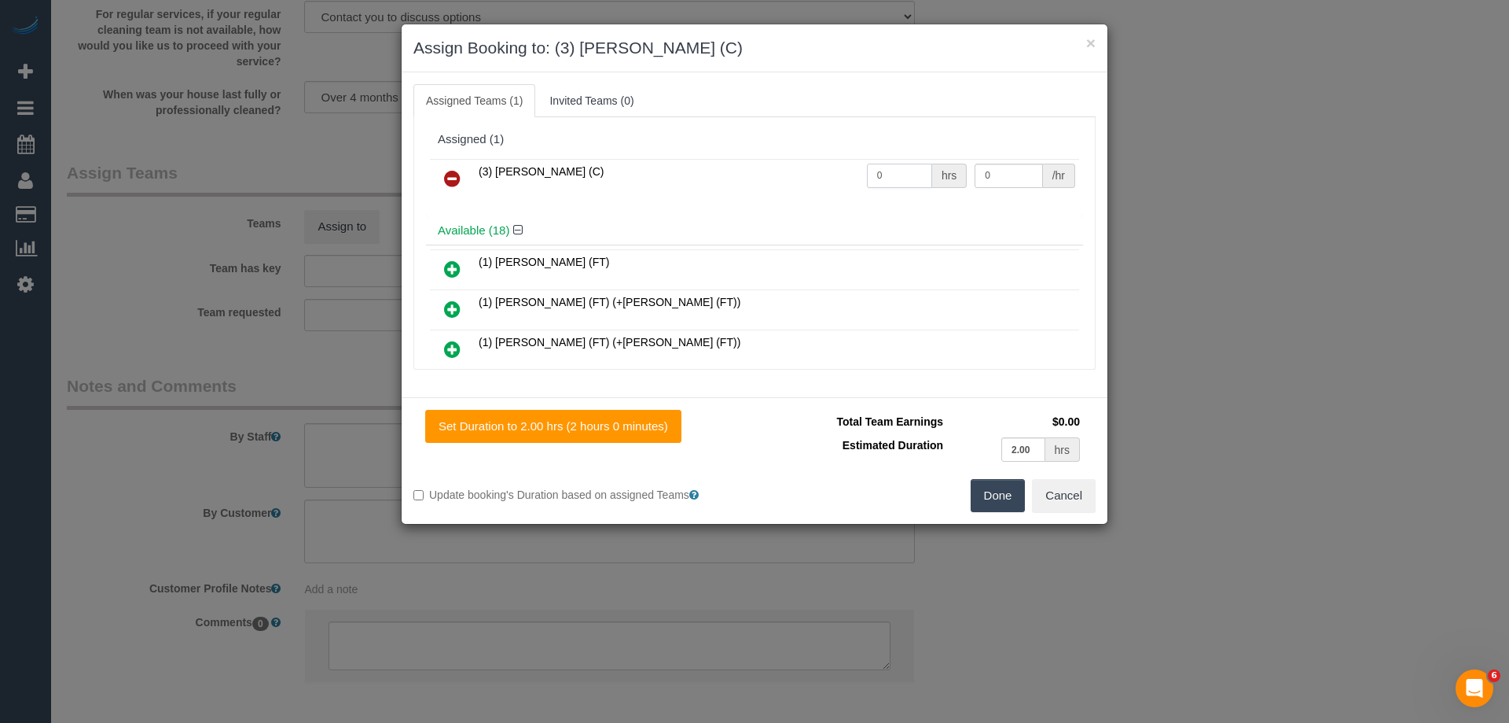
drag, startPoint x: 877, startPoint y: 175, endPoint x: 776, endPoint y: 164, distance: 102.0
click at [779, 166] on tr "(3) [PERSON_NAME] (C) 0 hrs 0 /hr" at bounding box center [754, 179] width 649 height 40
type input "2"
drag, startPoint x: 995, startPoint y: 169, endPoint x: 767, endPoint y: 161, distance: 228.1
click at [917, 171] on tr "(3) [PERSON_NAME] (C) 2 hrs 0 /hr" at bounding box center [754, 179] width 649 height 40
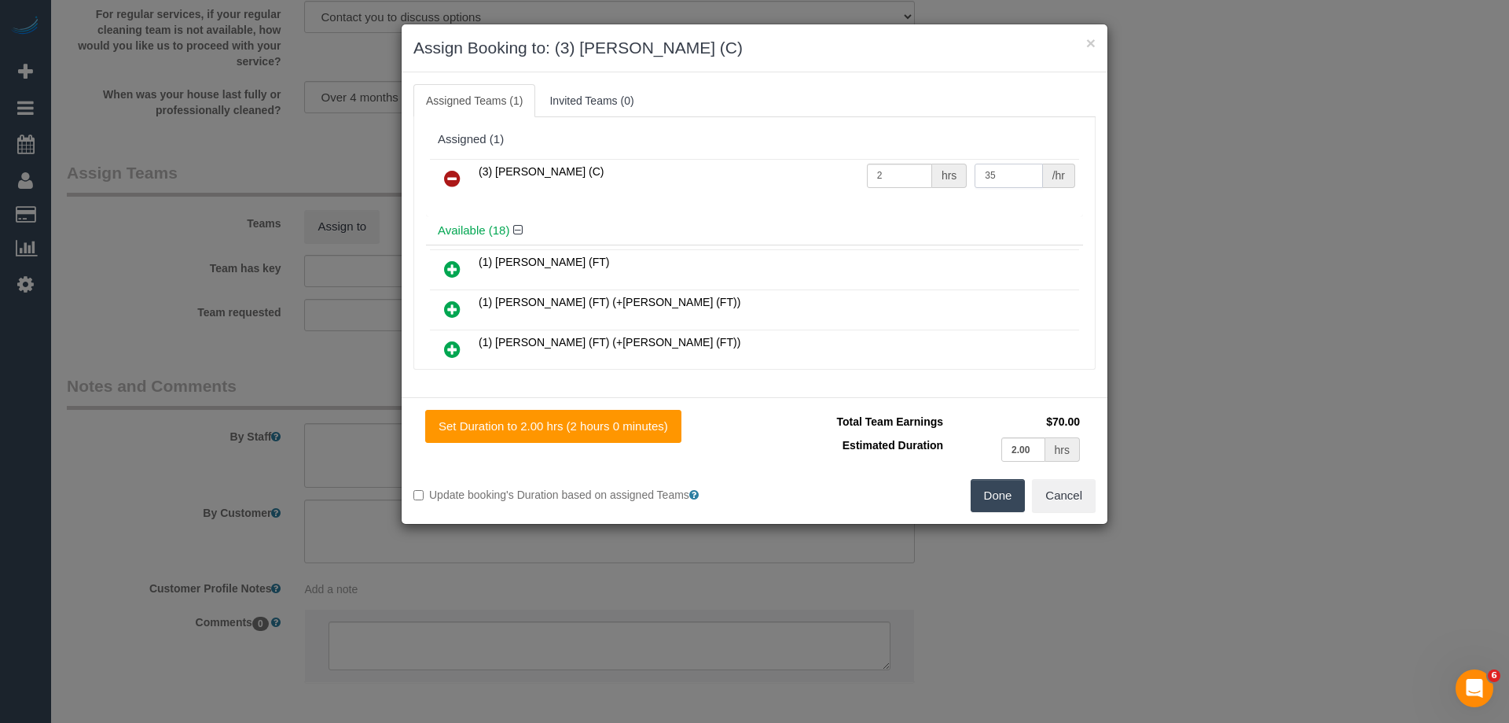
type input "35"
click at [995, 507] on button "Done" at bounding box center [998, 495] width 55 height 33
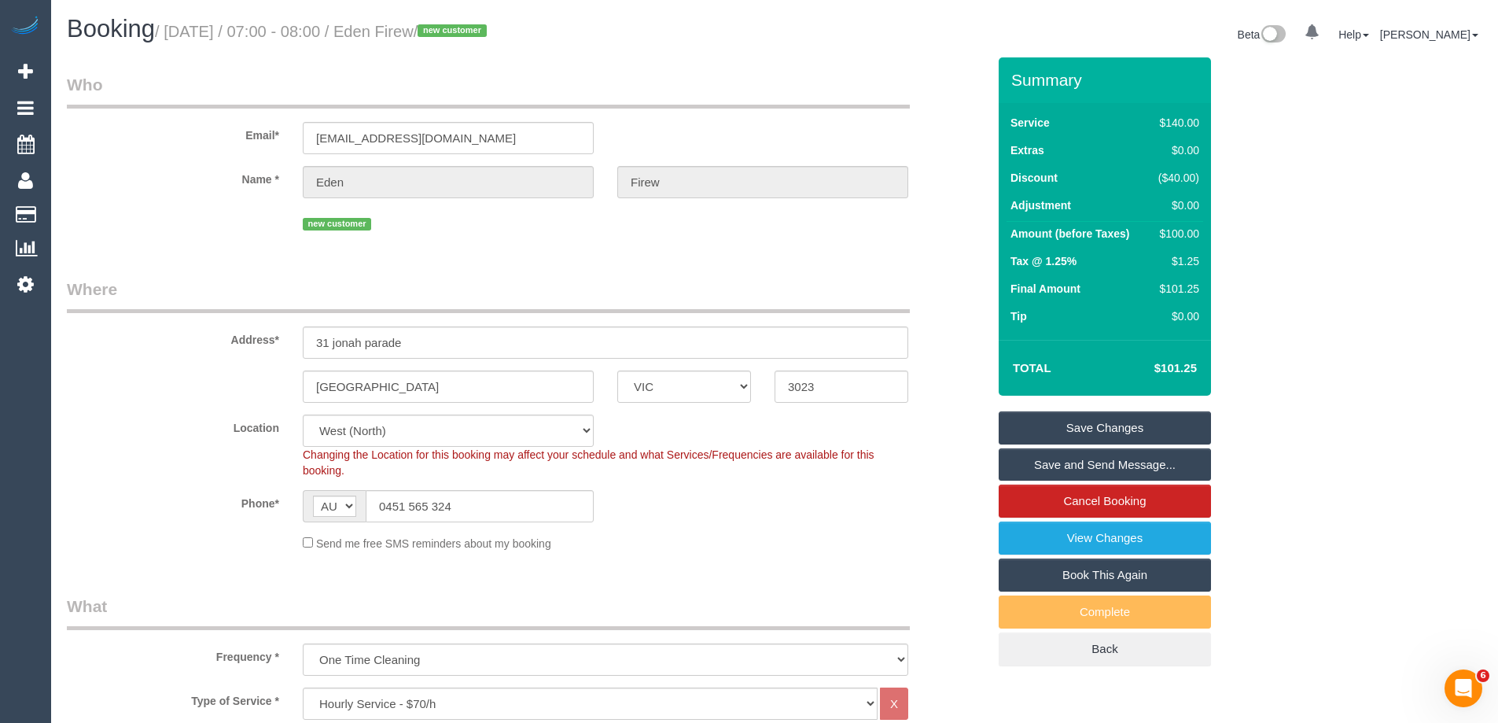
drag, startPoint x: 493, startPoint y: 29, endPoint x: 414, endPoint y: 25, distance: 78.7
click at [414, 25] on small "/ [DATE] / 07:00 - 08:00 / Eden Firew / new customer" at bounding box center [323, 31] width 336 height 17
copy small "Eden Firew"
click at [1032, 459] on link "Save and Send Message..." at bounding box center [1104, 464] width 212 height 33
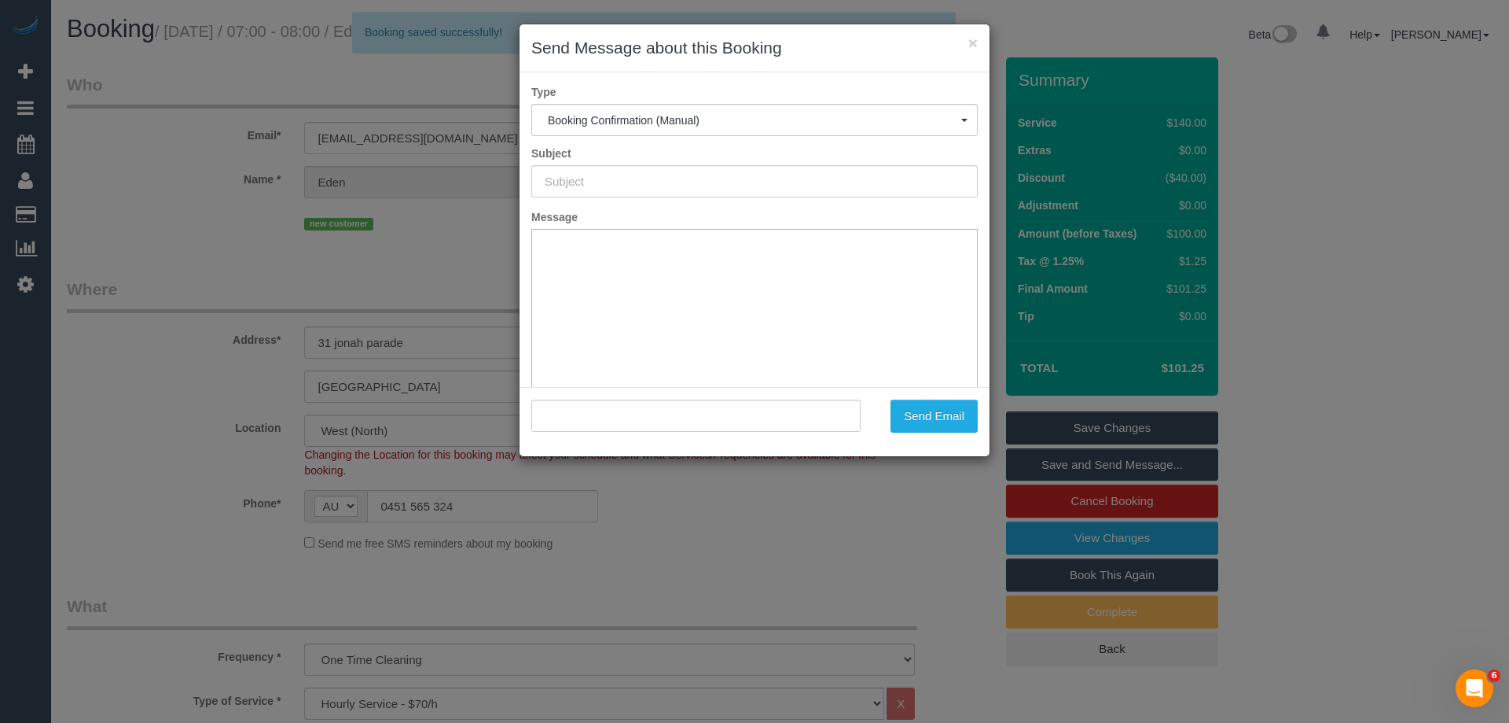
type input "Booking Confirmed"
type input ""Eden Firew" <[EMAIL_ADDRESS][DOMAIN_NAME]>"
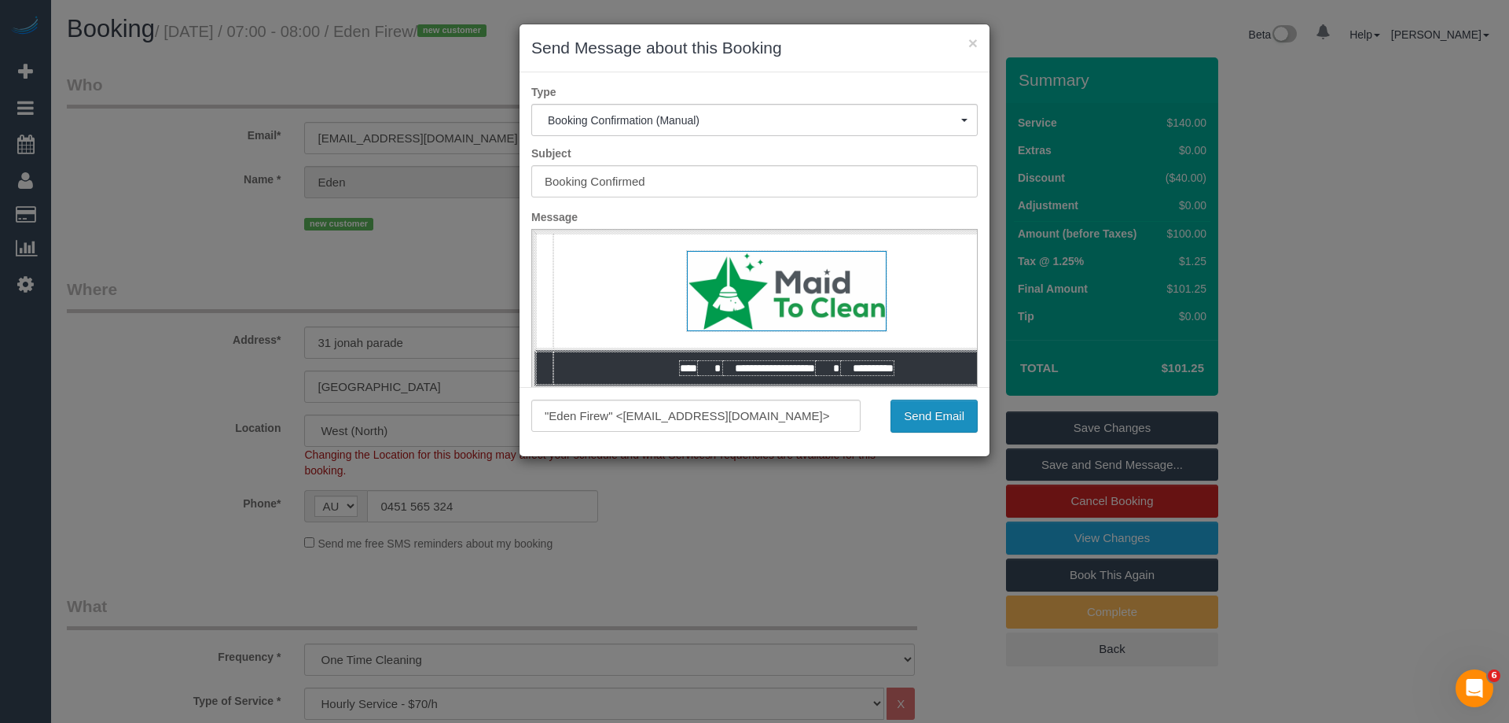
click at [942, 413] on button "Send Email" at bounding box center [934, 415] width 87 height 33
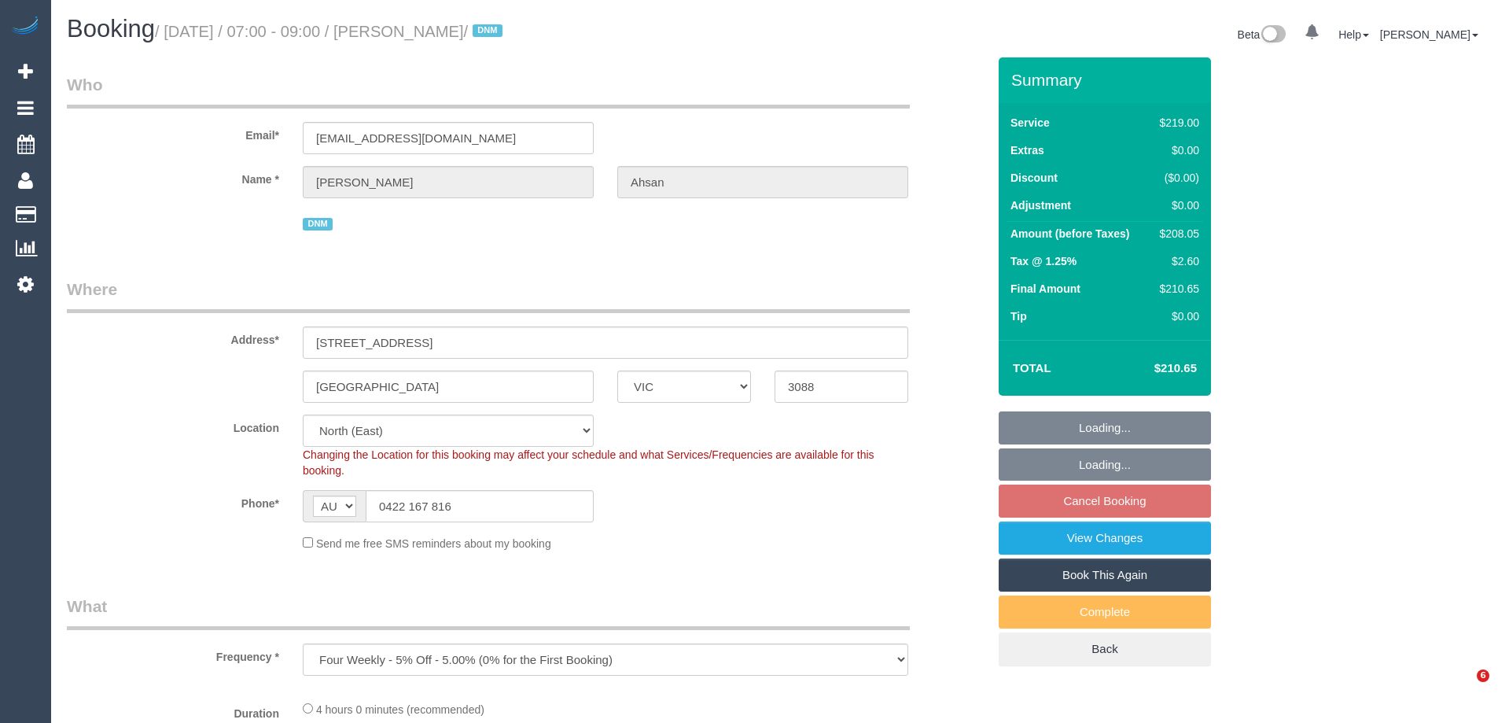
select select "VIC"
select select "number:28"
select select "number:14"
select select "number:19"
select select "number:25"
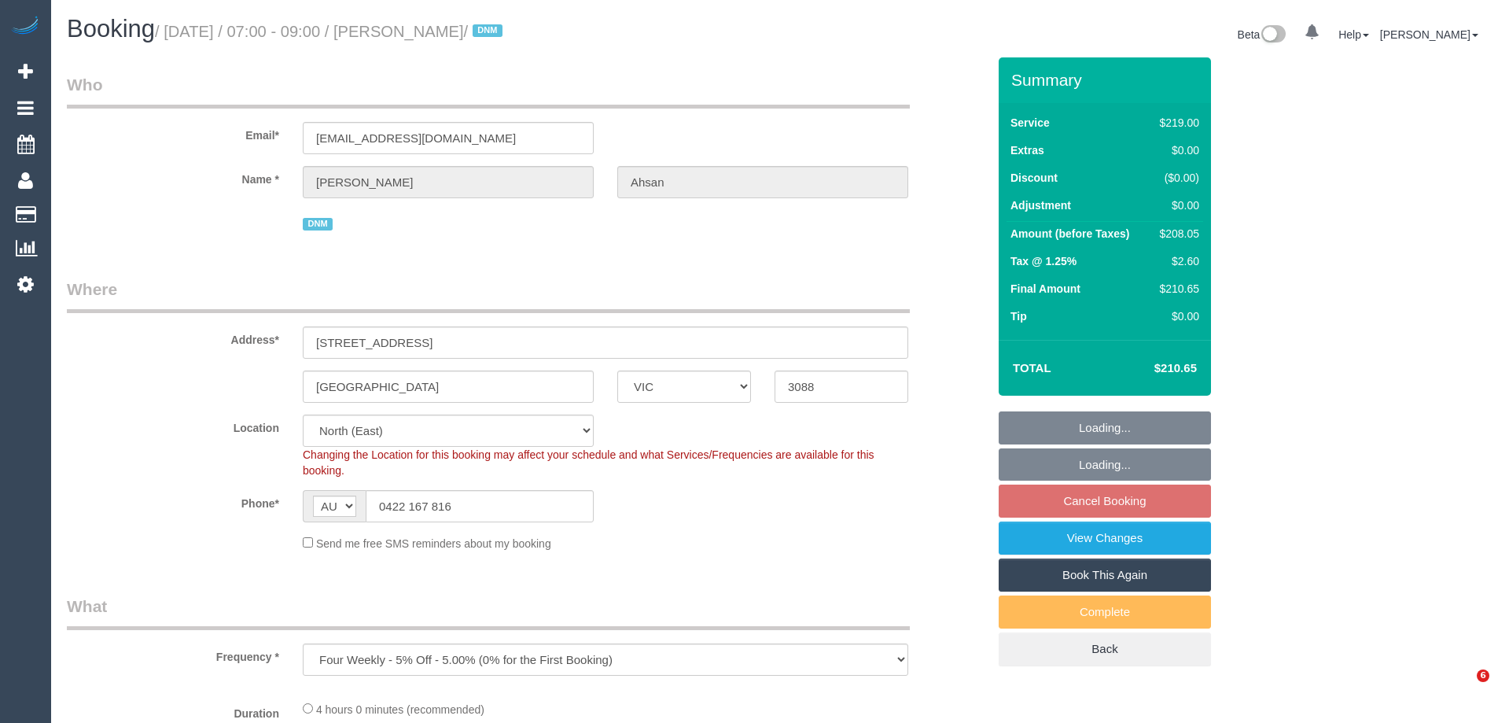
select select "object:1420"
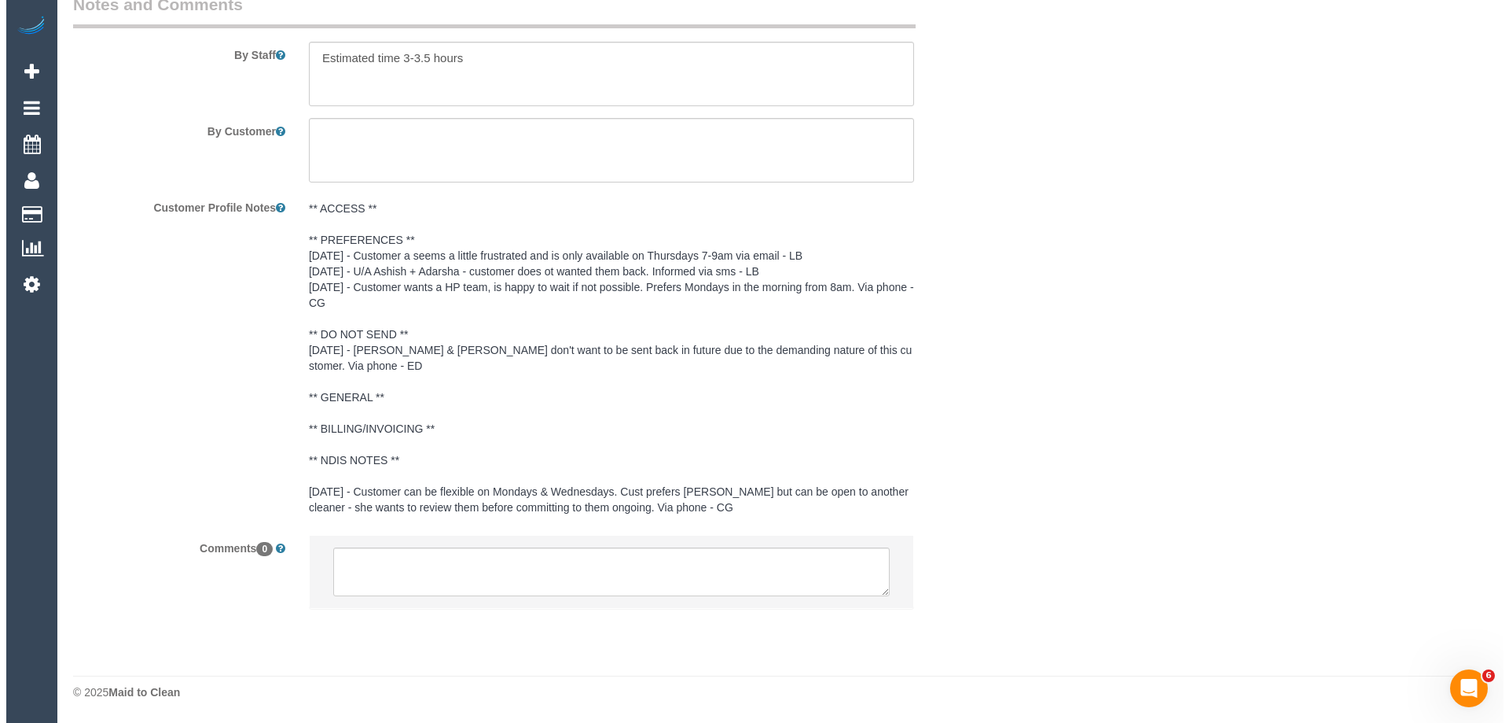
scroll to position [2475, 0]
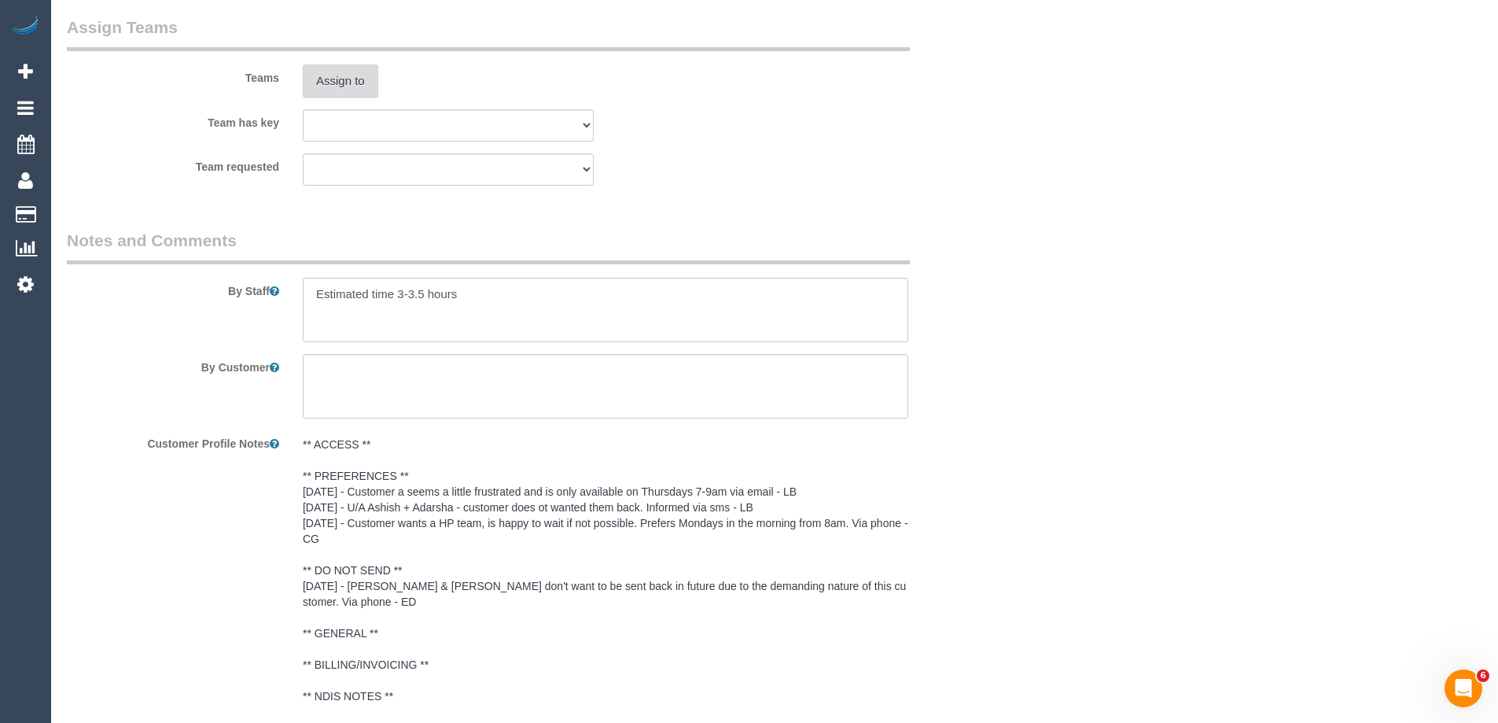
click at [329, 76] on button "Assign to" at bounding box center [340, 80] width 75 height 33
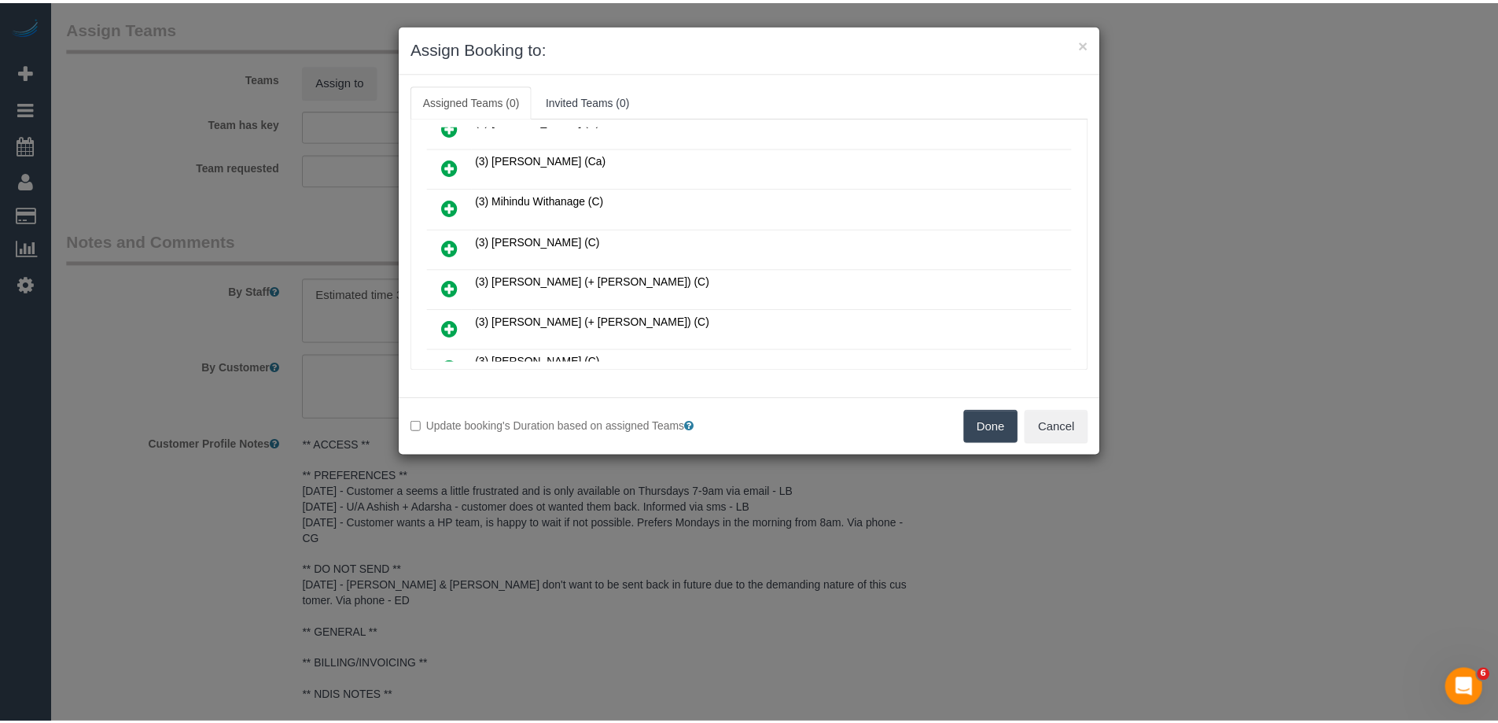
scroll to position [786, 0]
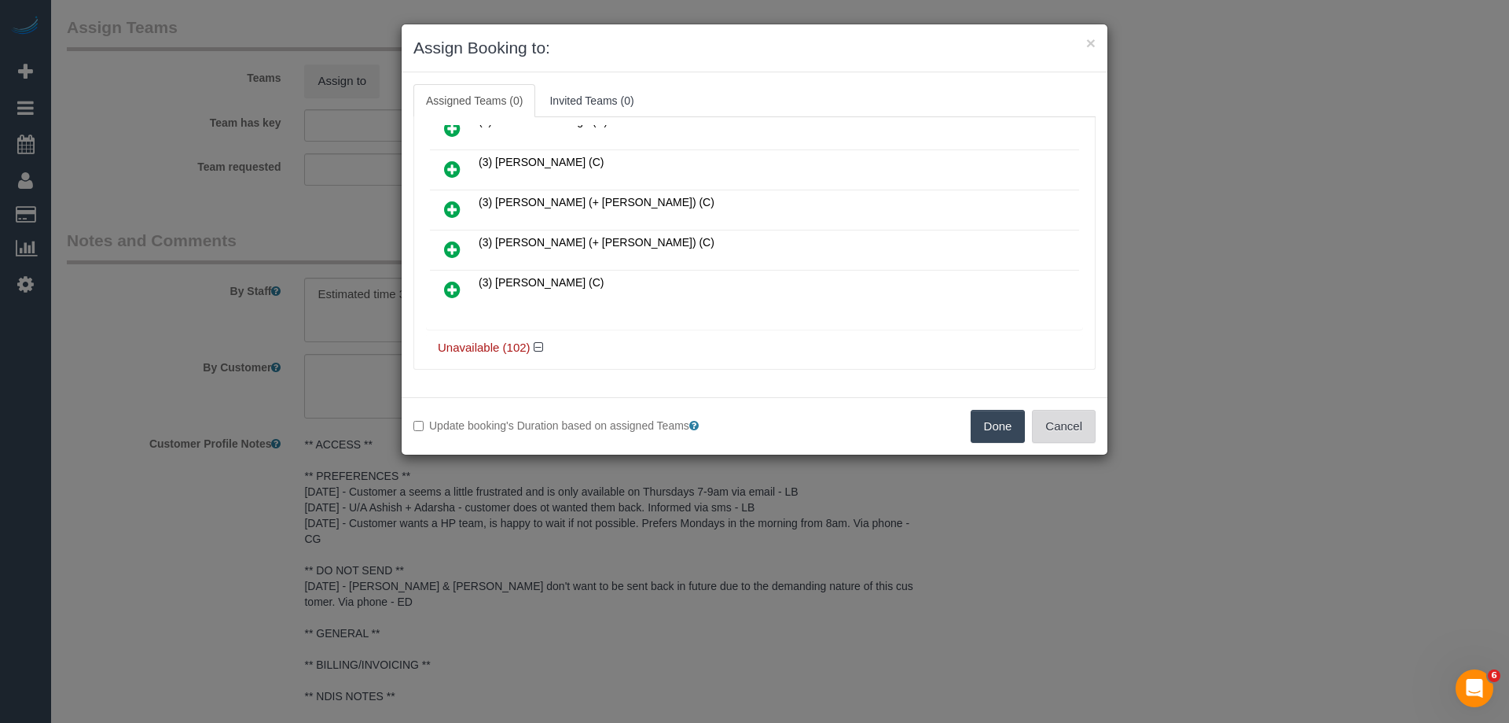
click at [1054, 423] on button "Cancel" at bounding box center [1064, 426] width 64 height 33
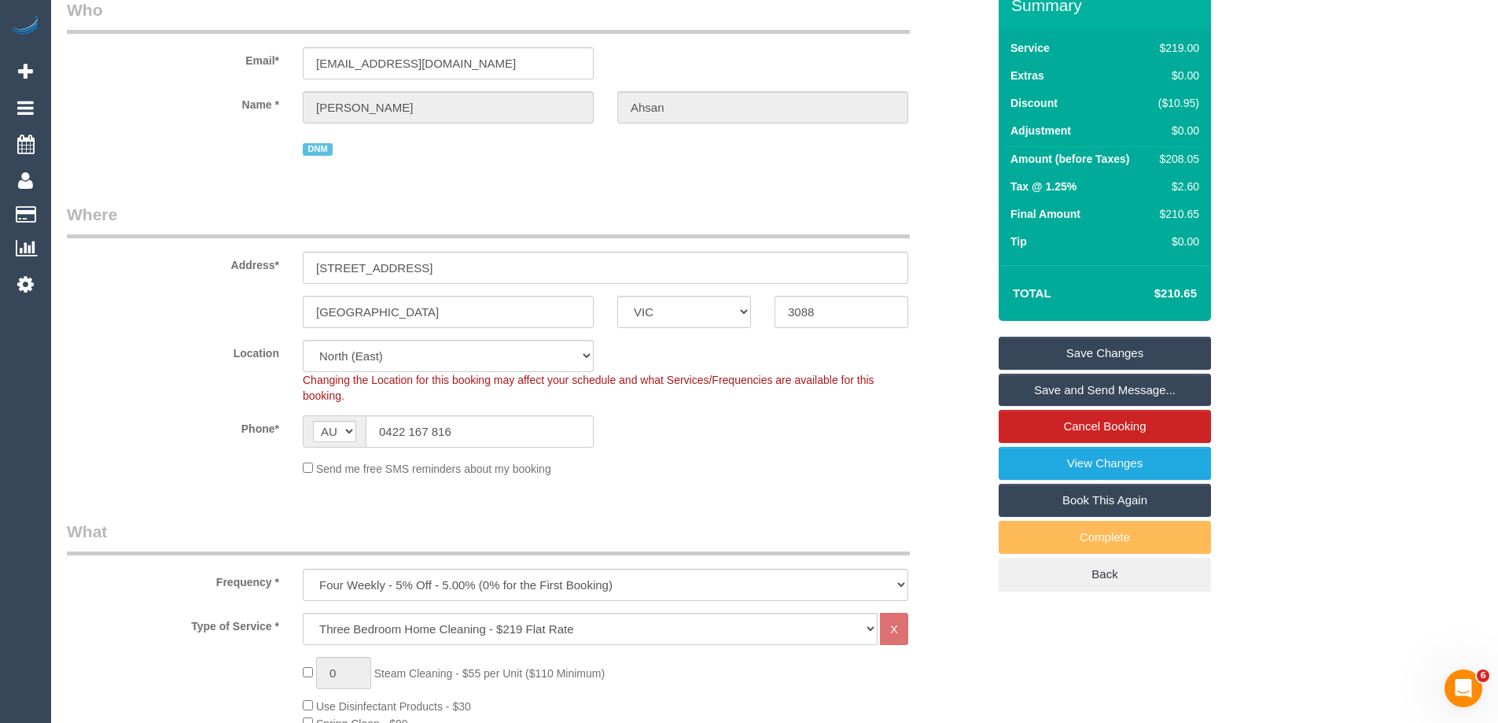
scroll to position [0, 0]
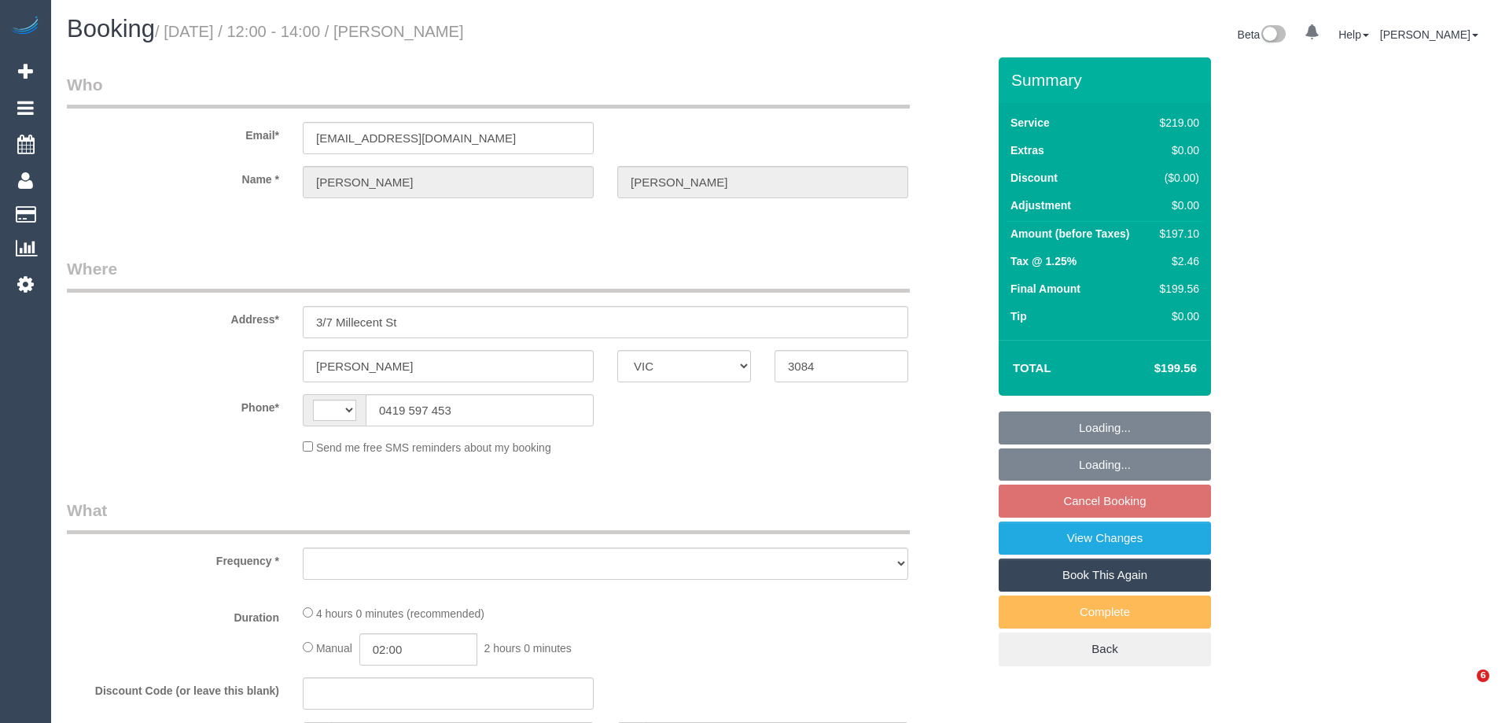
select select "VIC"
select select "string:stripe-pm_1S2i5R2GScqysDRVb3osscEz"
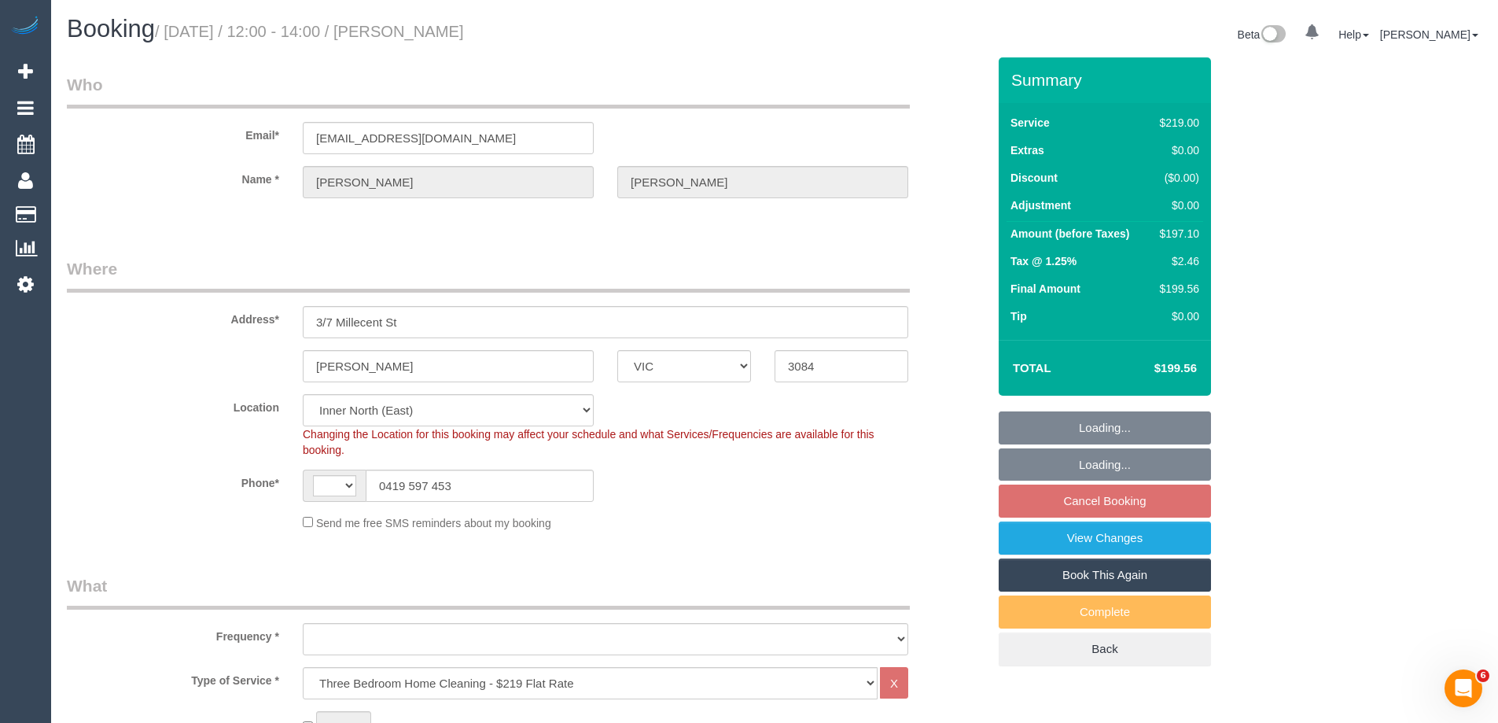
select select "string:AU"
select select "number:30"
select select "number:14"
select select "number:18"
select select "number:36"
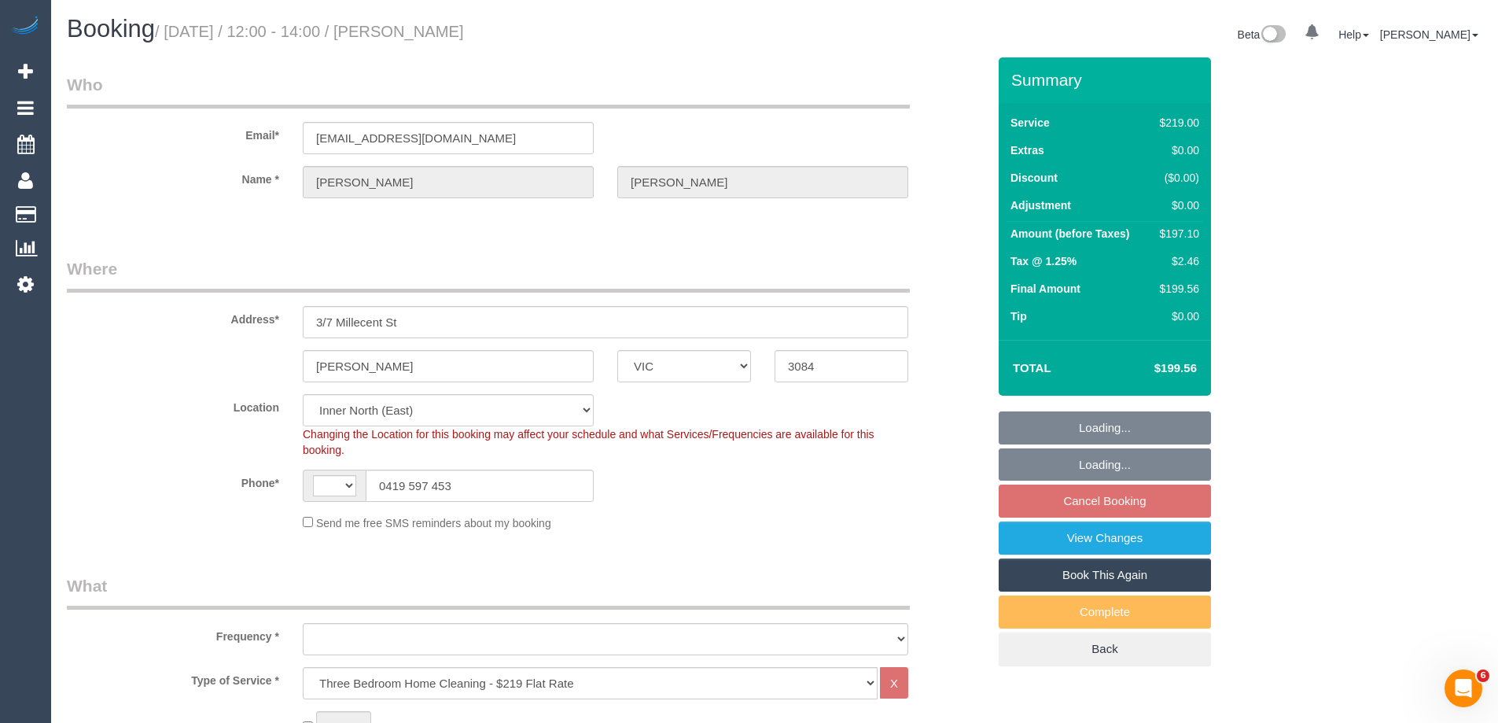
select select "number:33"
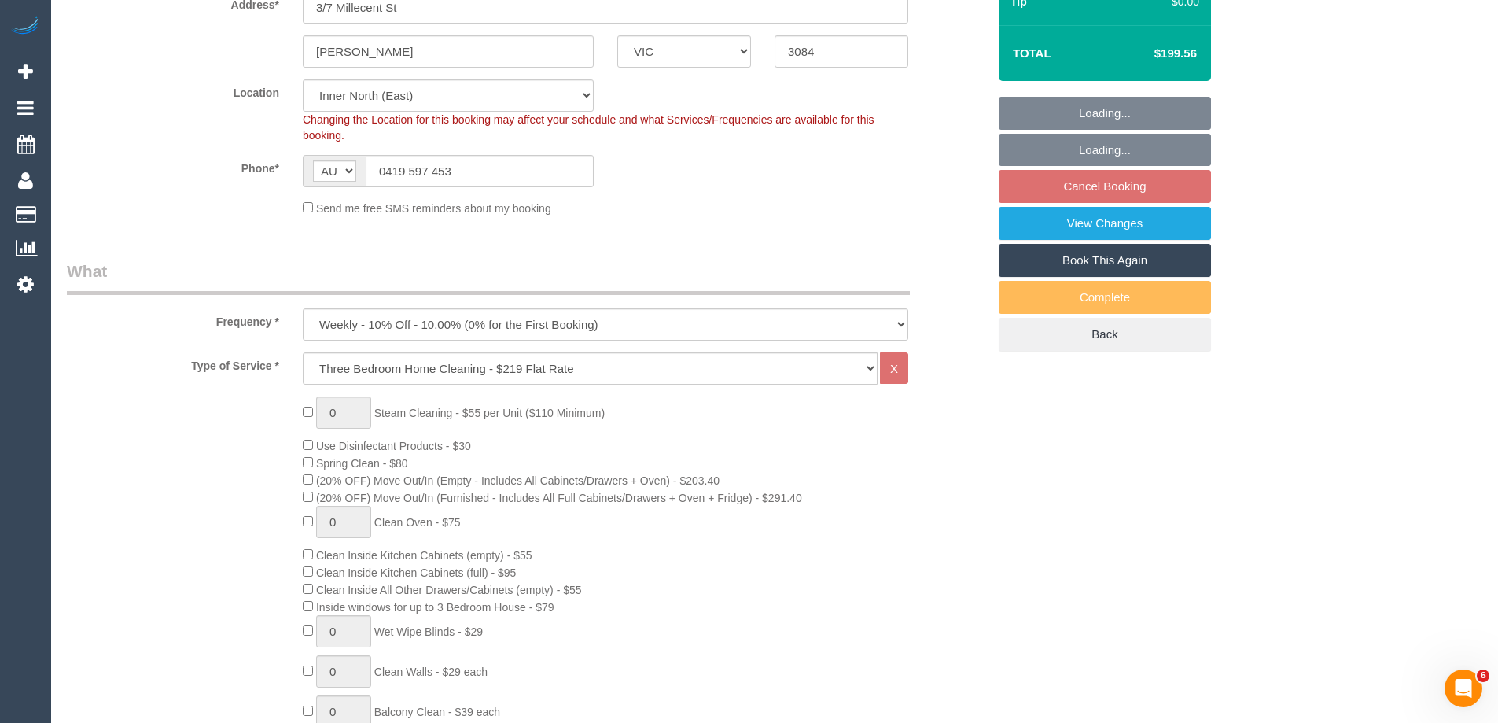
select select "object:1613"
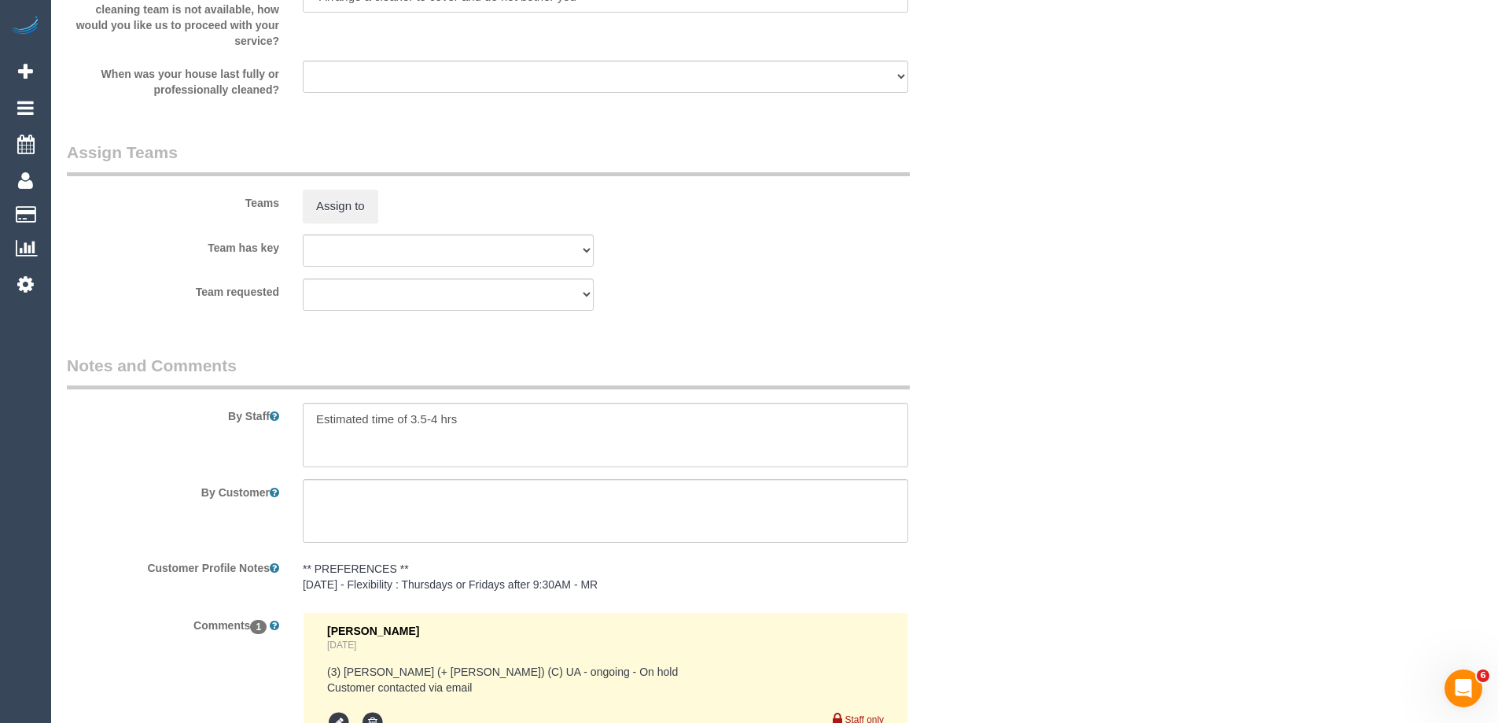
scroll to position [2541, 0]
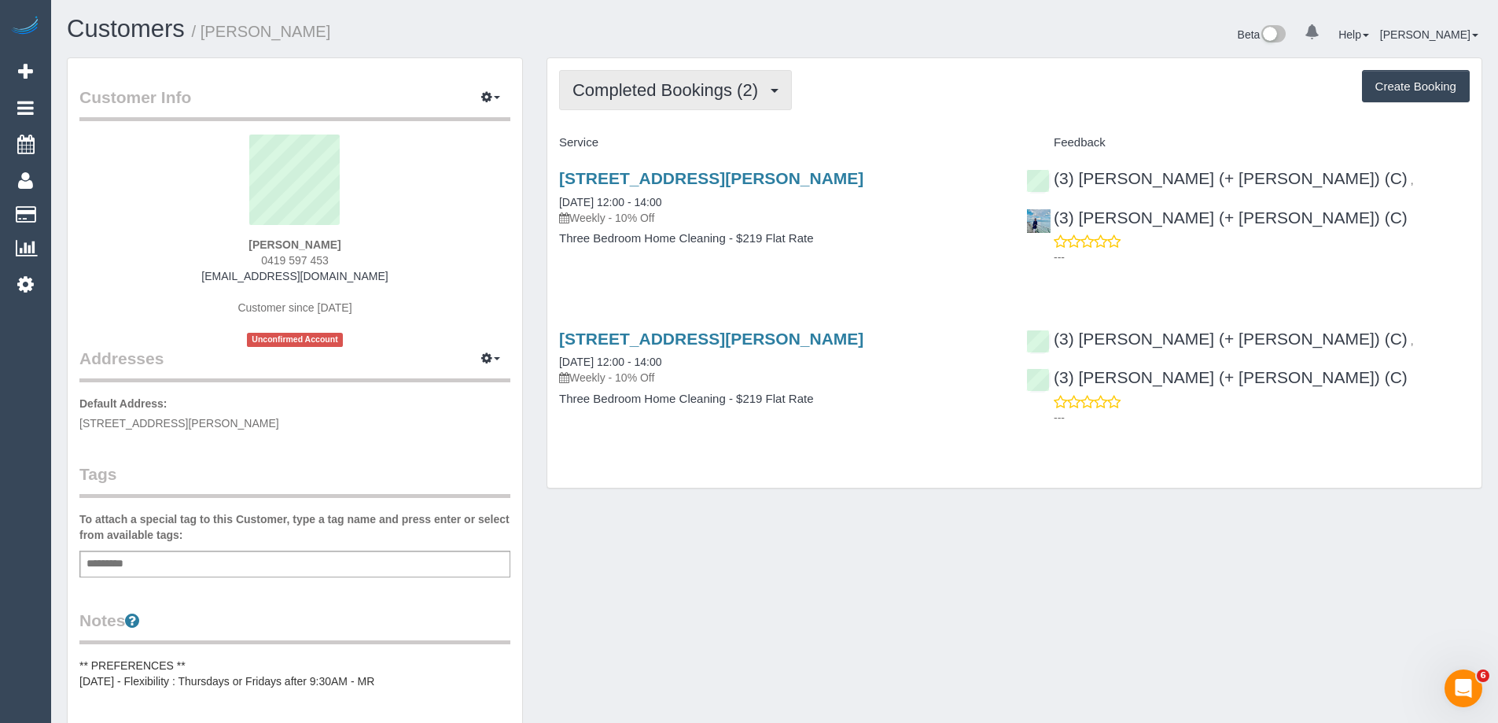
click at [683, 106] on button "Completed Bookings (2)" at bounding box center [675, 90] width 233 height 40
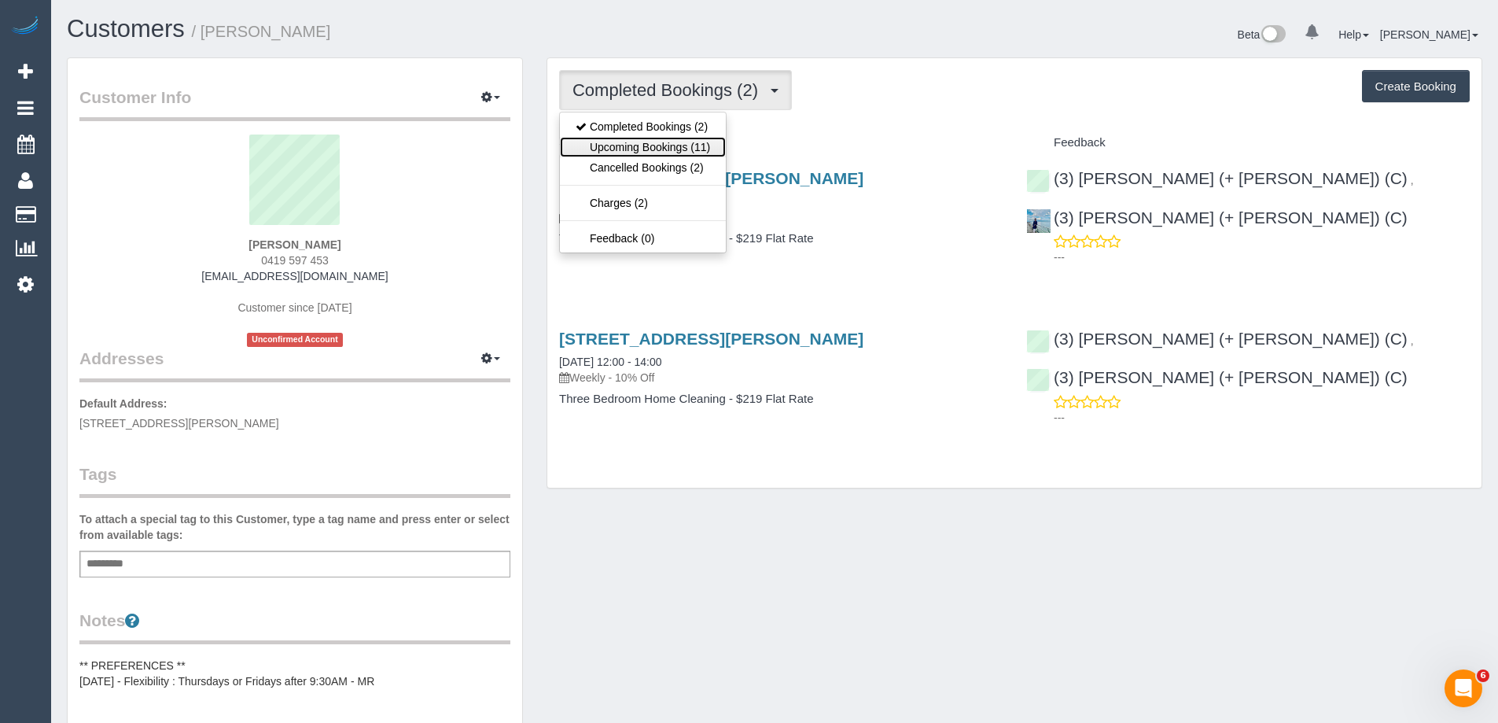
click at [688, 151] on link "Upcoming Bookings (11)" at bounding box center [643, 147] width 166 height 20
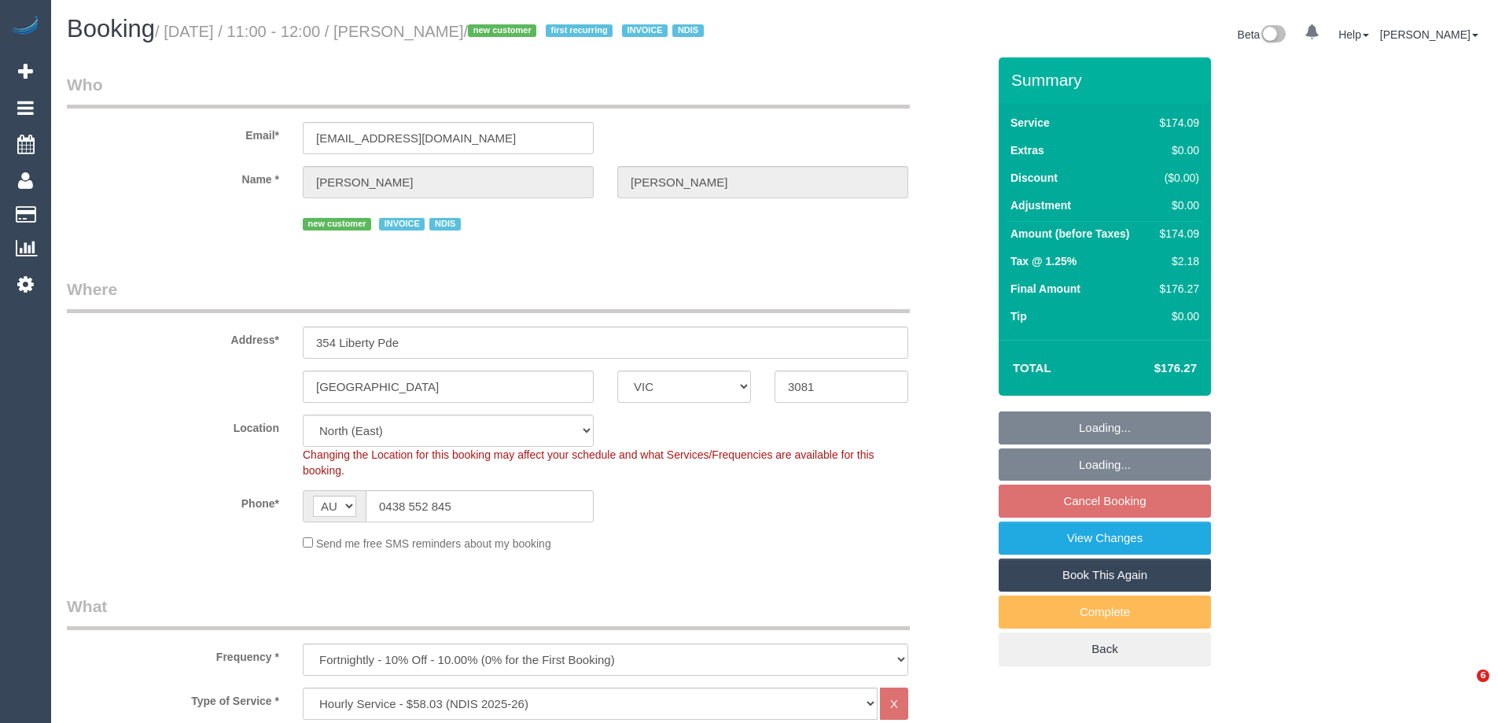
select select "VIC"
select select "180"
select select "number:29"
select select "number:14"
select select "number:19"
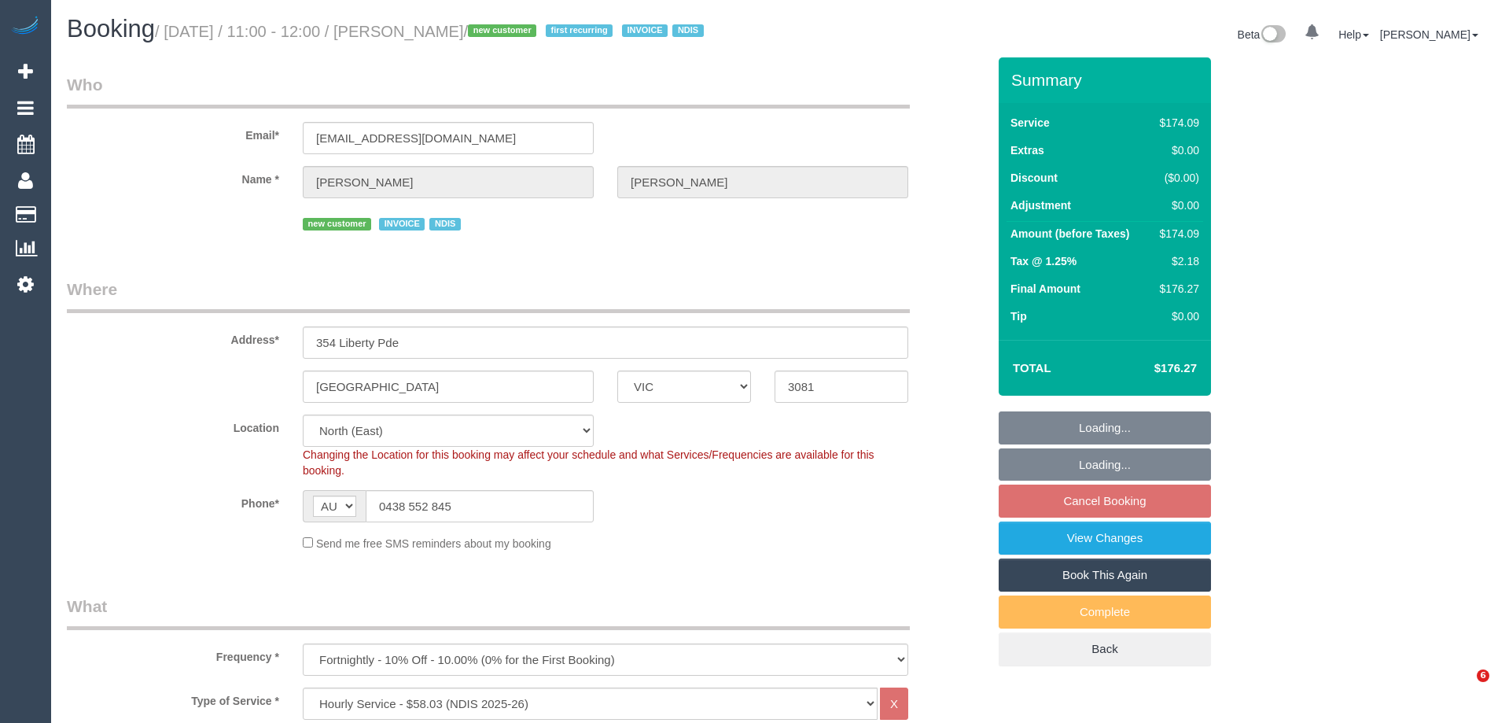
select select "number:25"
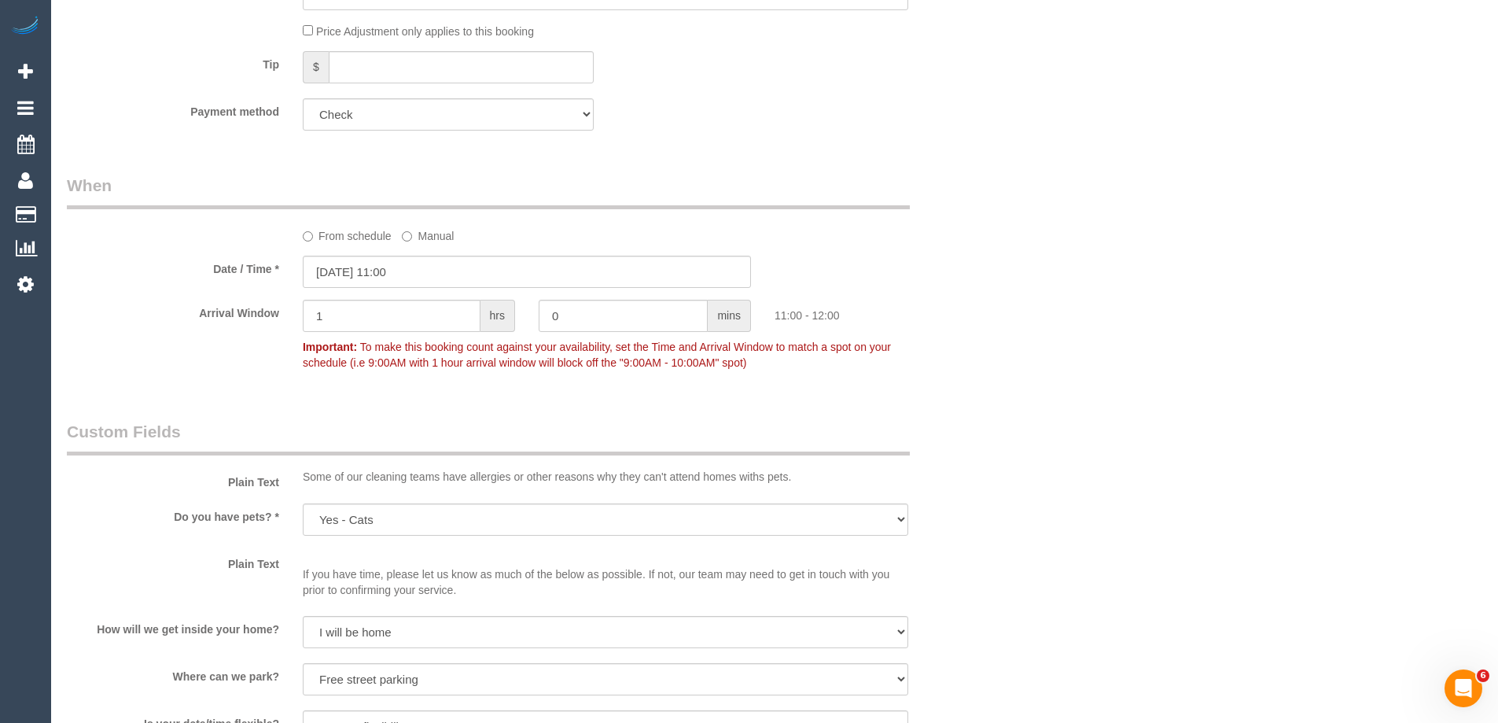
scroll to position [1101, 0]
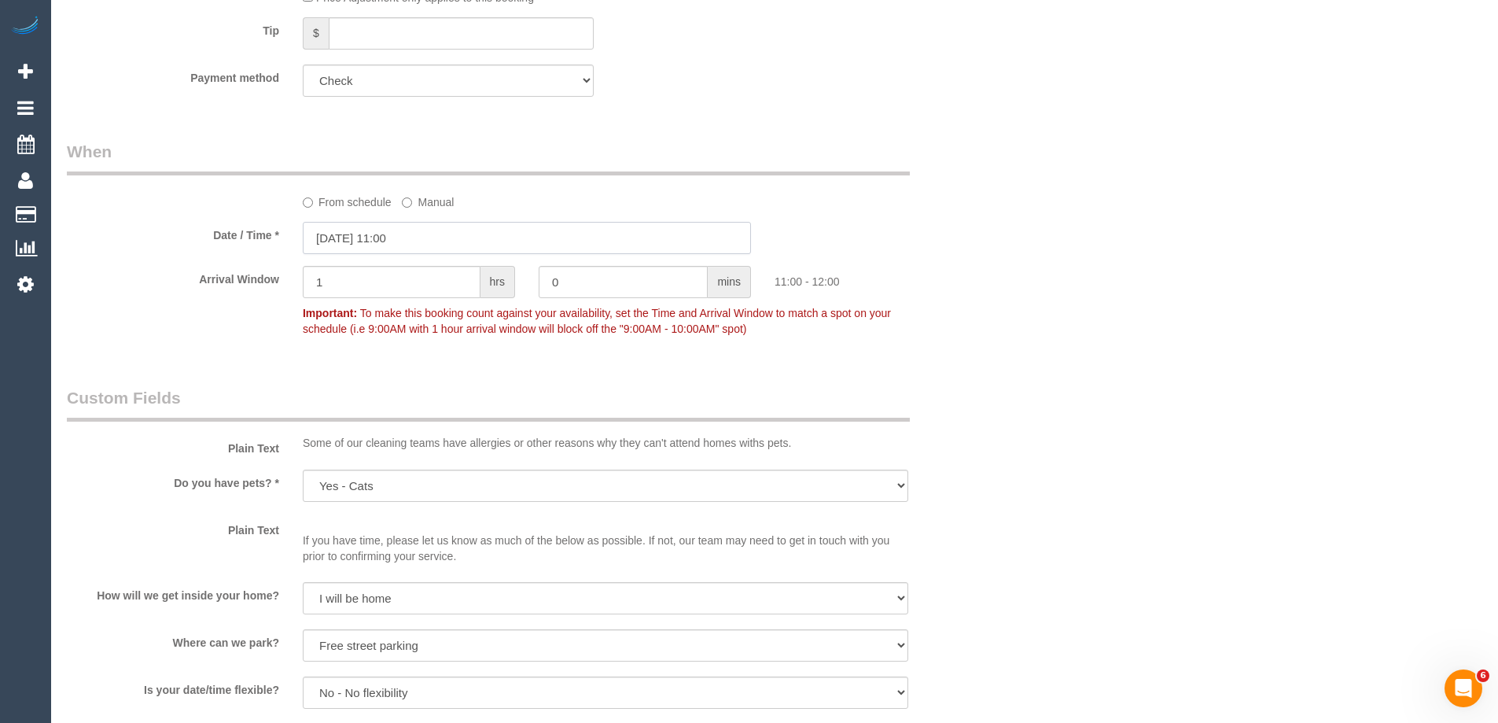
click at [362, 246] on input "[DATE] 11:00" at bounding box center [527, 238] width 448 height 32
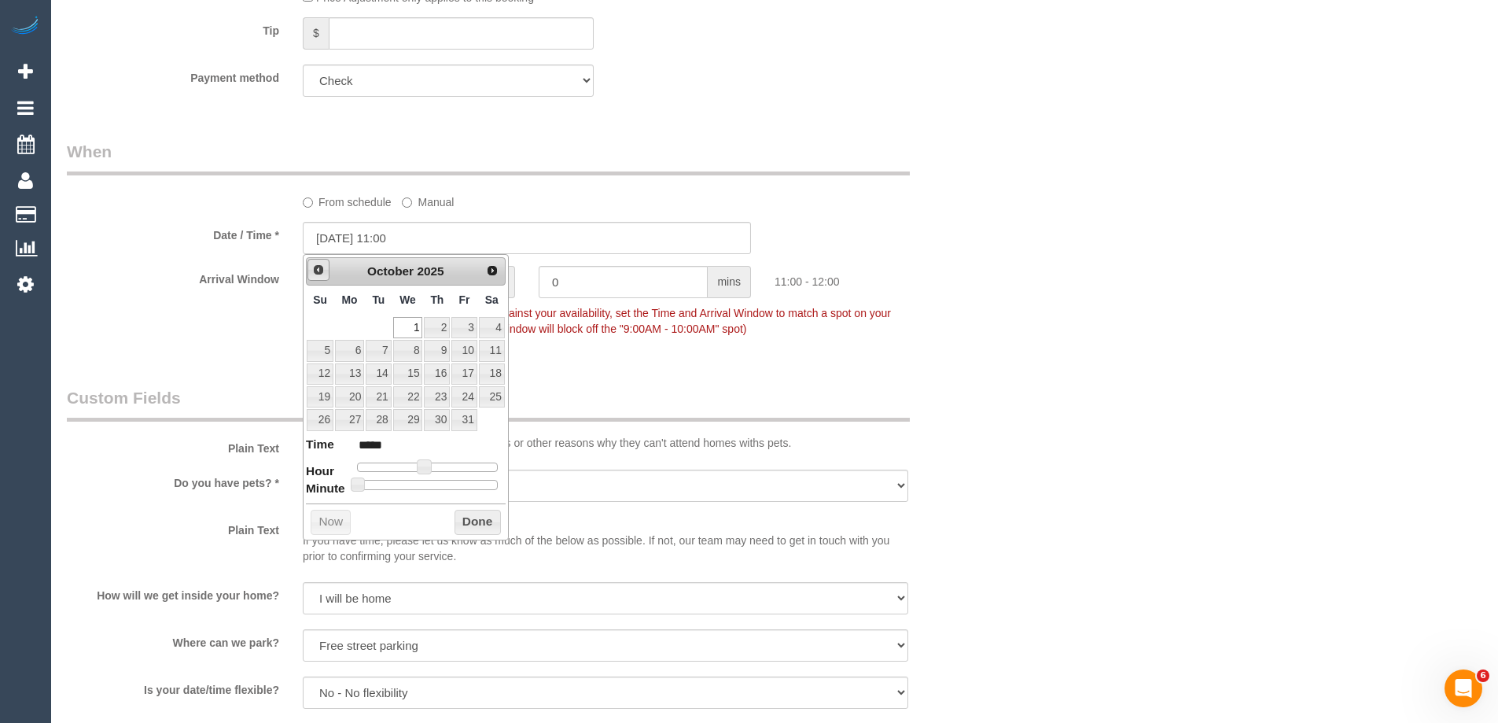
click at [318, 267] on span "Prev" at bounding box center [318, 269] width 13 height 13
click at [351, 421] on link "29" at bounding box center [349, 419] width 29 height 21
type input "[DATE] 11:00"
click at [487, 514] on button "Done" at bounding box center [477, 521] width 46 height 25
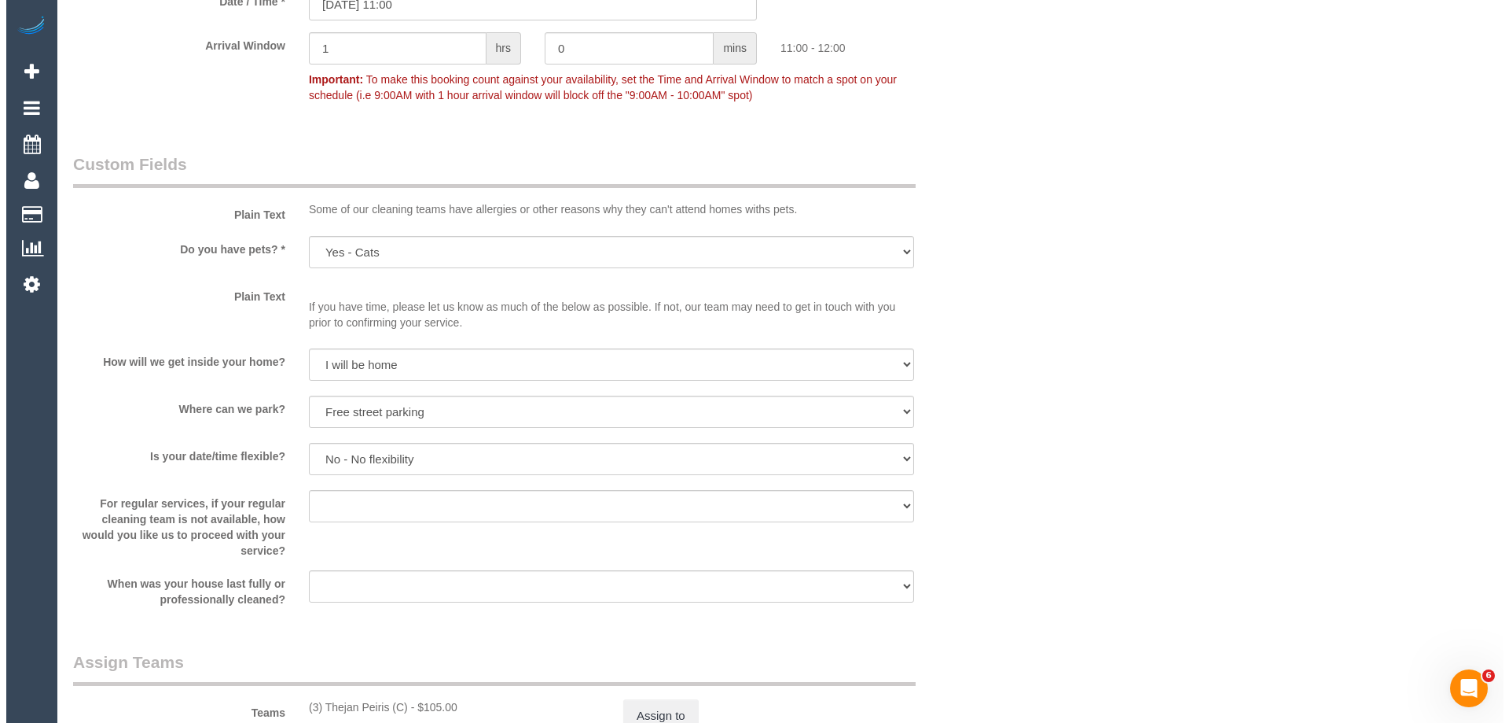
scroll to position [1572, 0]
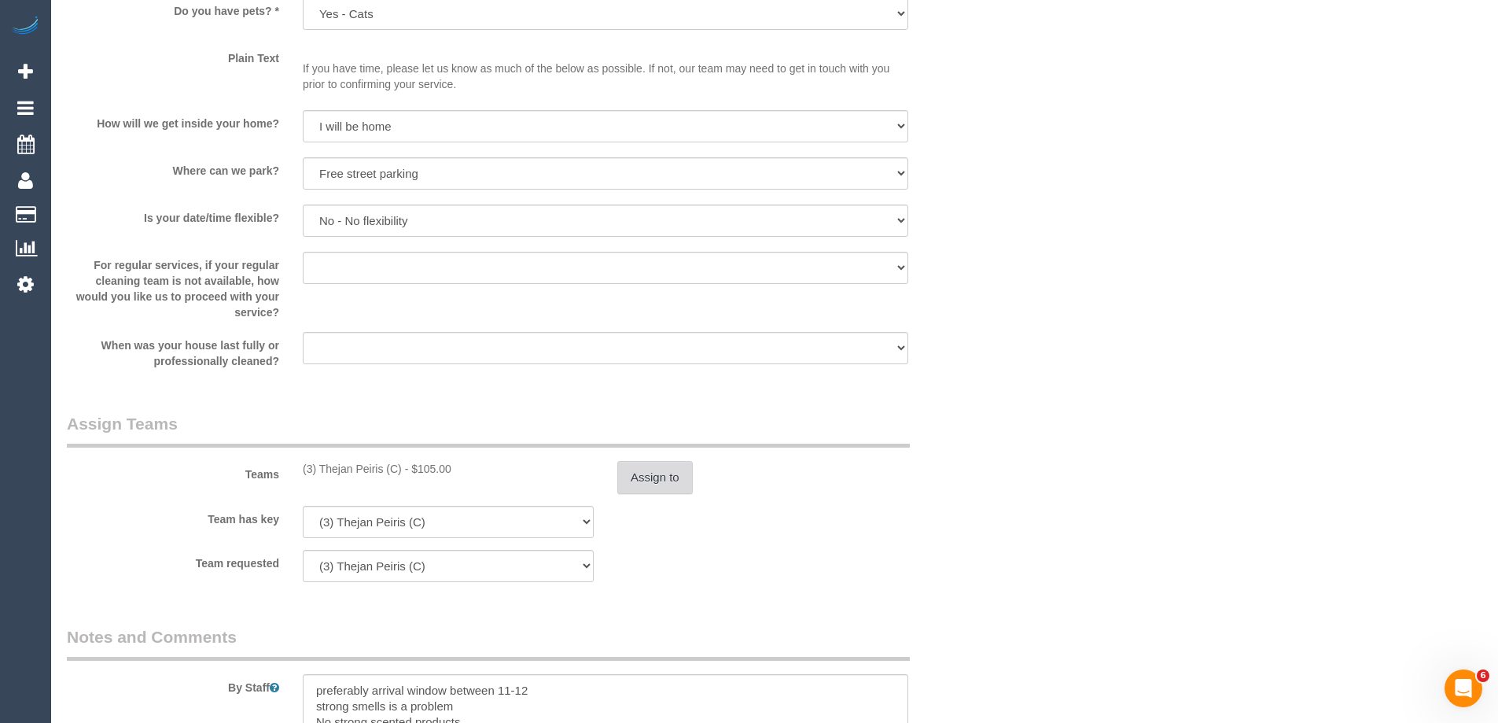
click at [632, 473] on button "Assign to" at bounding box center [654, 477] width 75 height 33
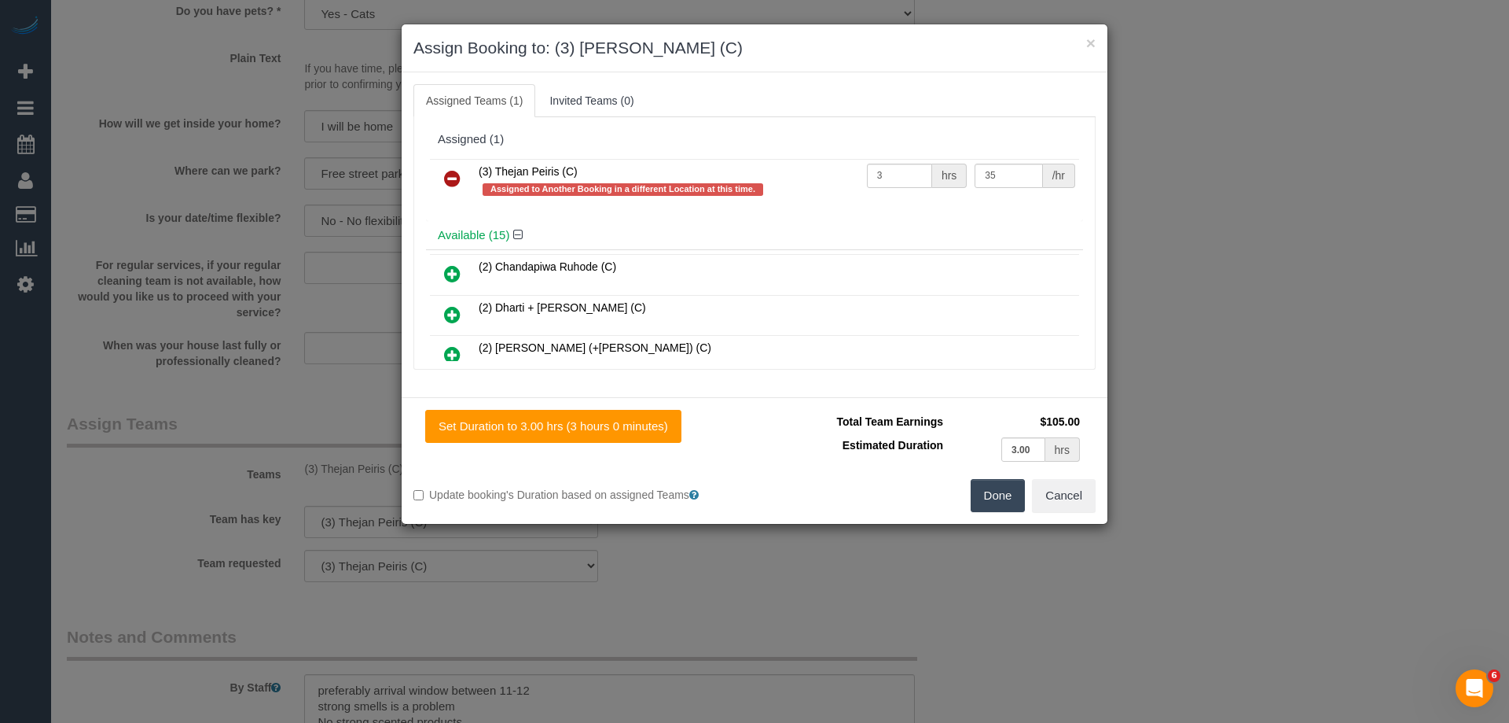
click at [456, 167] on link at bounding box center [452, 179] width 37 height 31
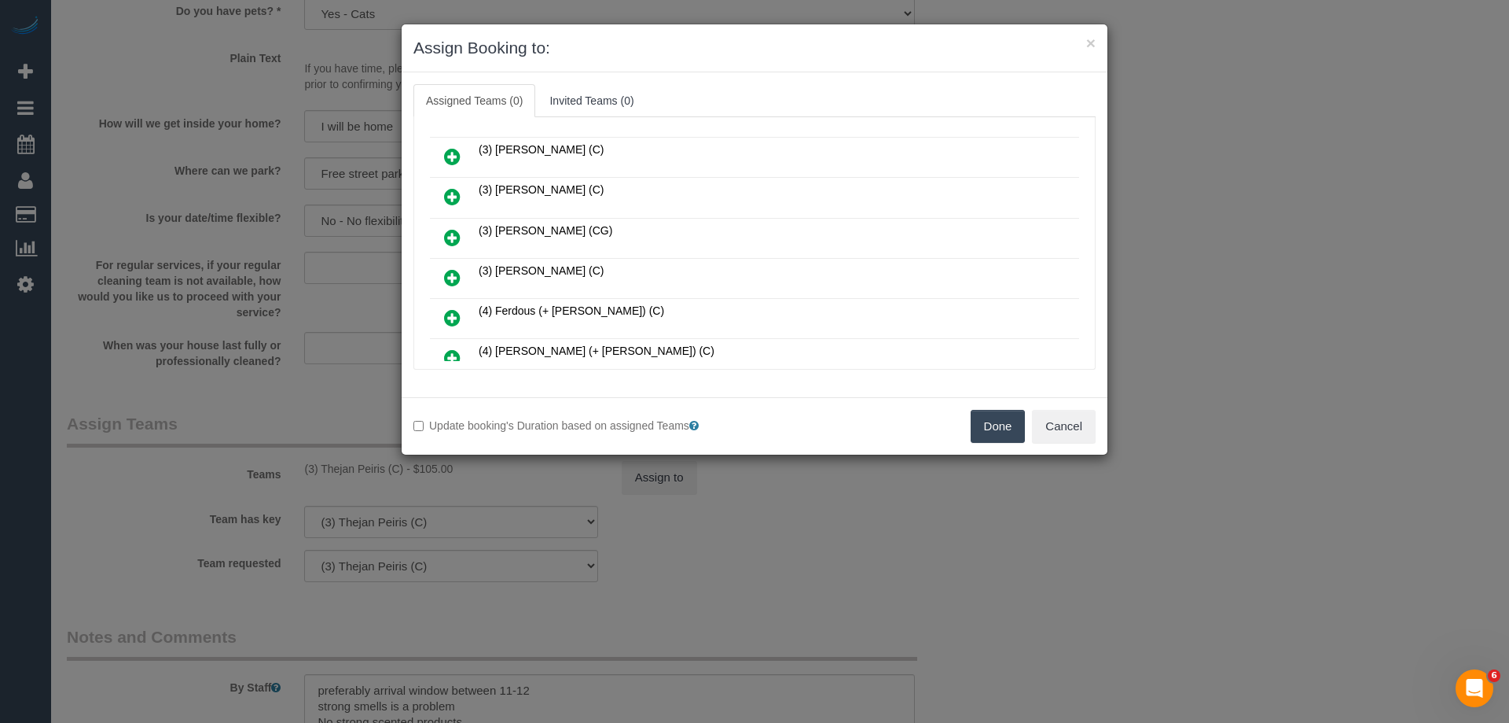
scroll to position [472, 0]
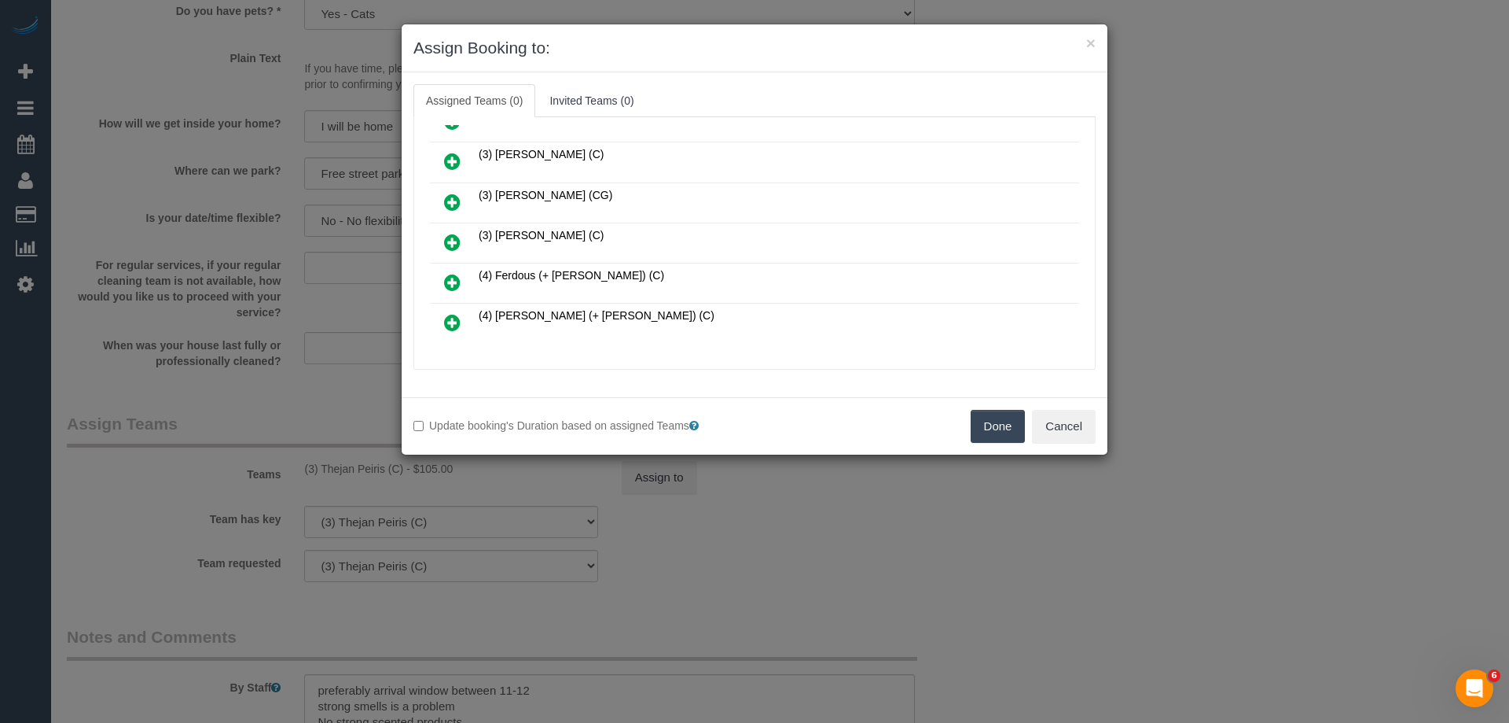
click at [454, 160] on icon at bounding box center [452, 161] width 17 height 19
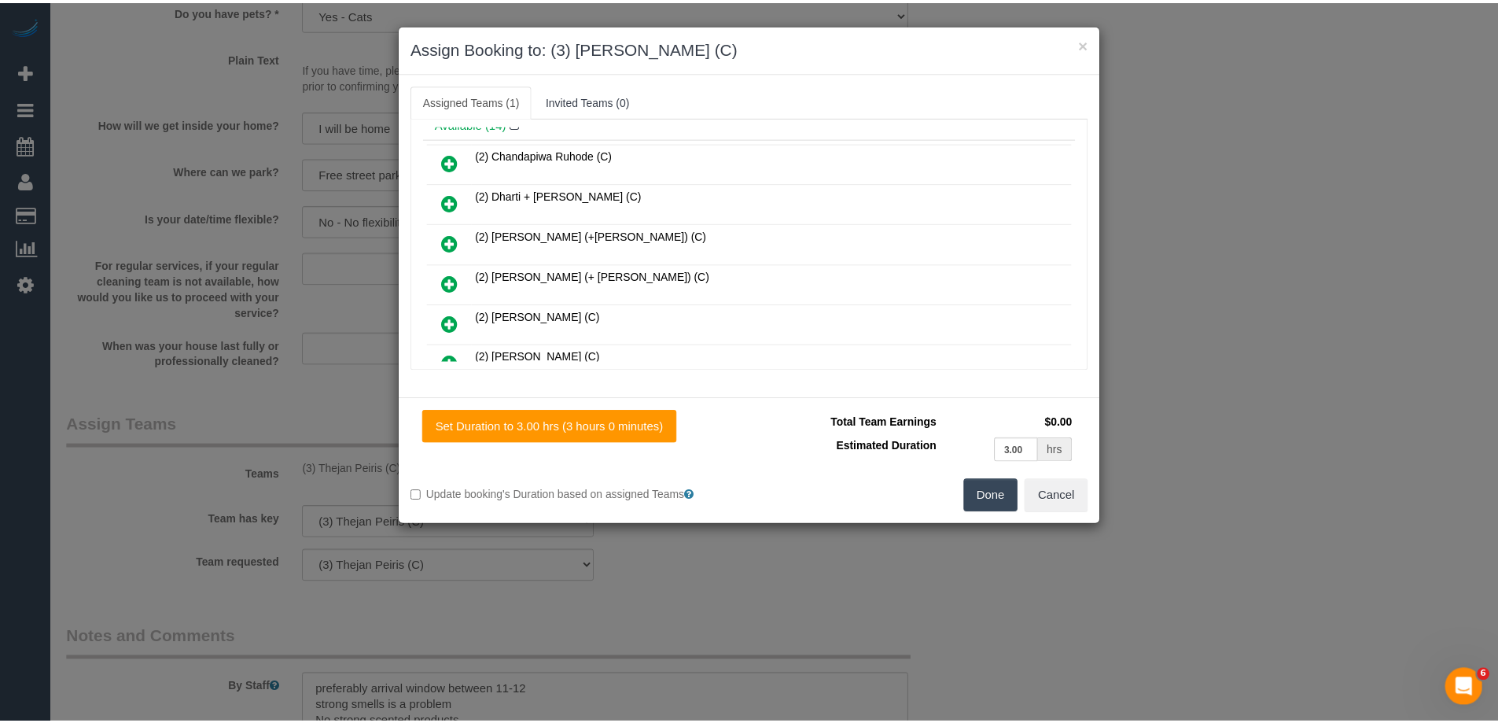
scroll to position [0, 0]
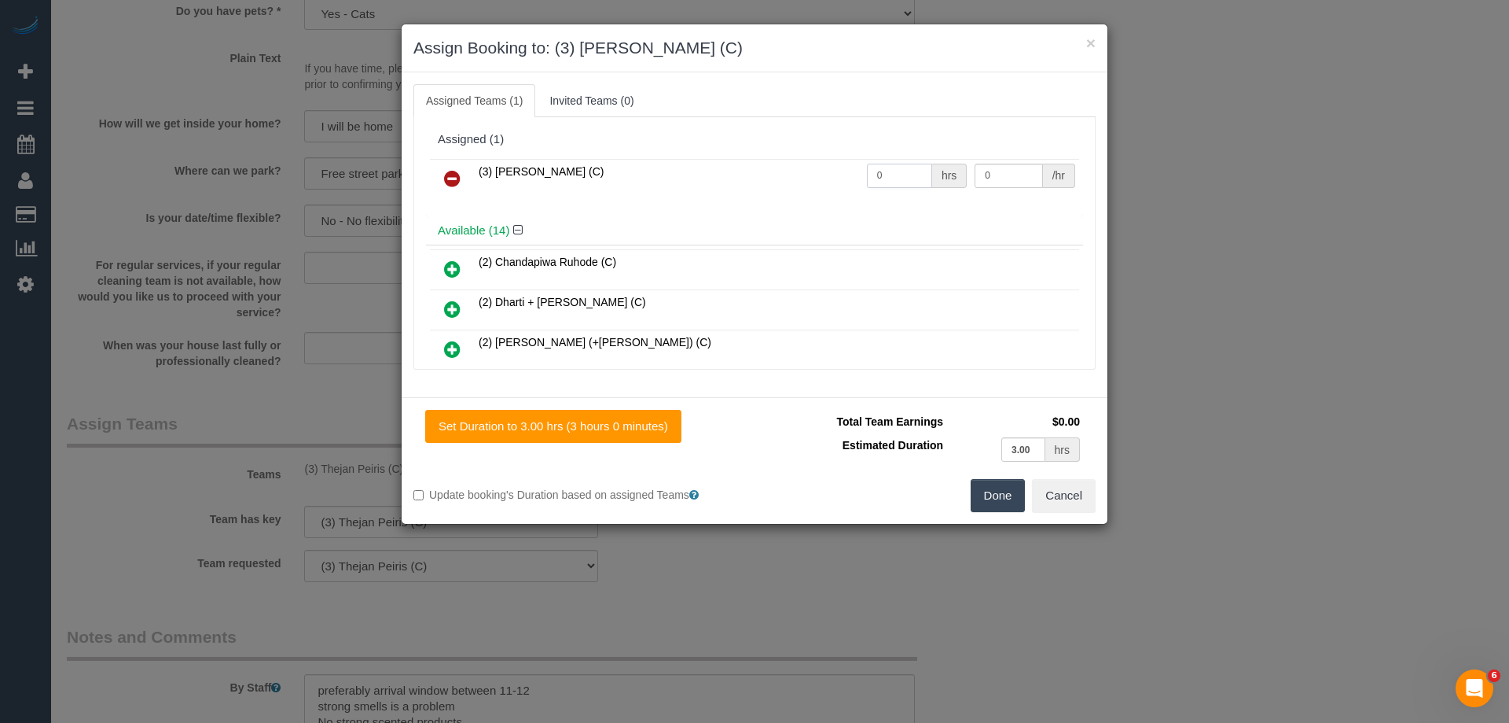
drag, startPoint x: 894, startPoint y: 172, endPoint x: 798, endPoint y: 177, distance: 96.0
click at [811, 178] on tr "(3) [PERSON_NAME] (C) 0 hrs 0 /hr" at bounding box center [754, 179] width 649 height 40
type input "3"
drag, startPoint x: 991, startPoint y: 178, endPoint x: 868, endPoint y: 183, distance: 123.5
click at [900, 180] on tr "(3) [PERSON_NAME] (C) 3 hrs 0 /hr" at bounding box center [754, 179] width 649 height 40
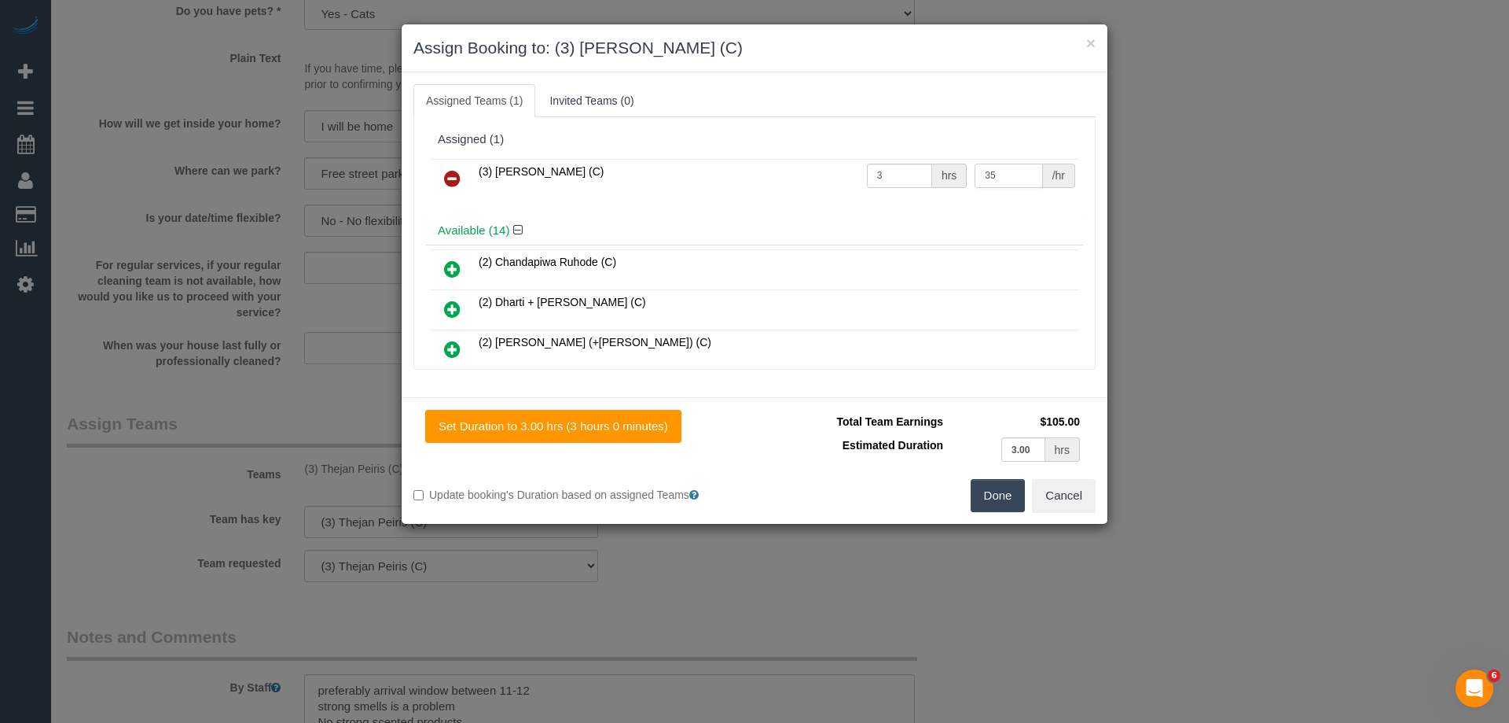
type input "35"
click at [1001, 498] on button "Done" at bounding box center [998, 495] width 55 height 33
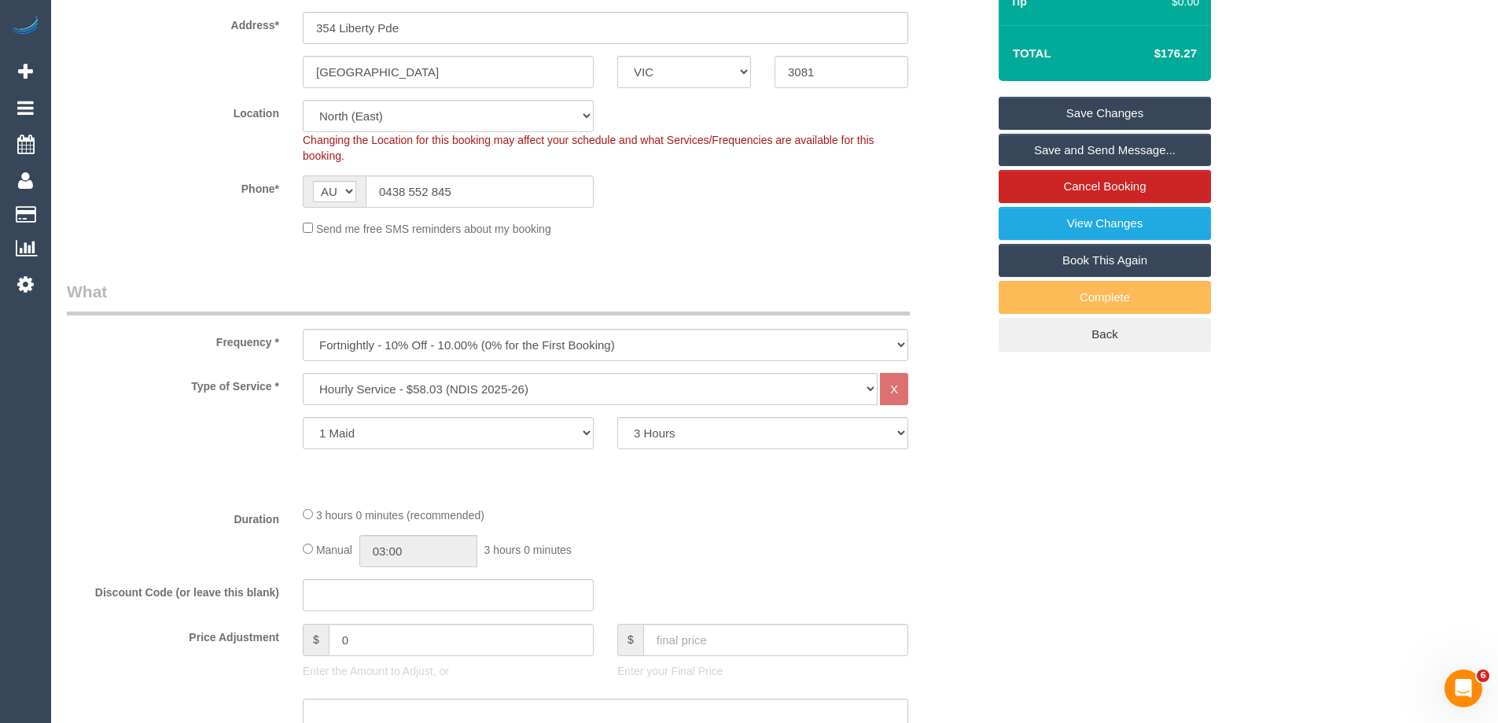
scroll to position [236, 0]
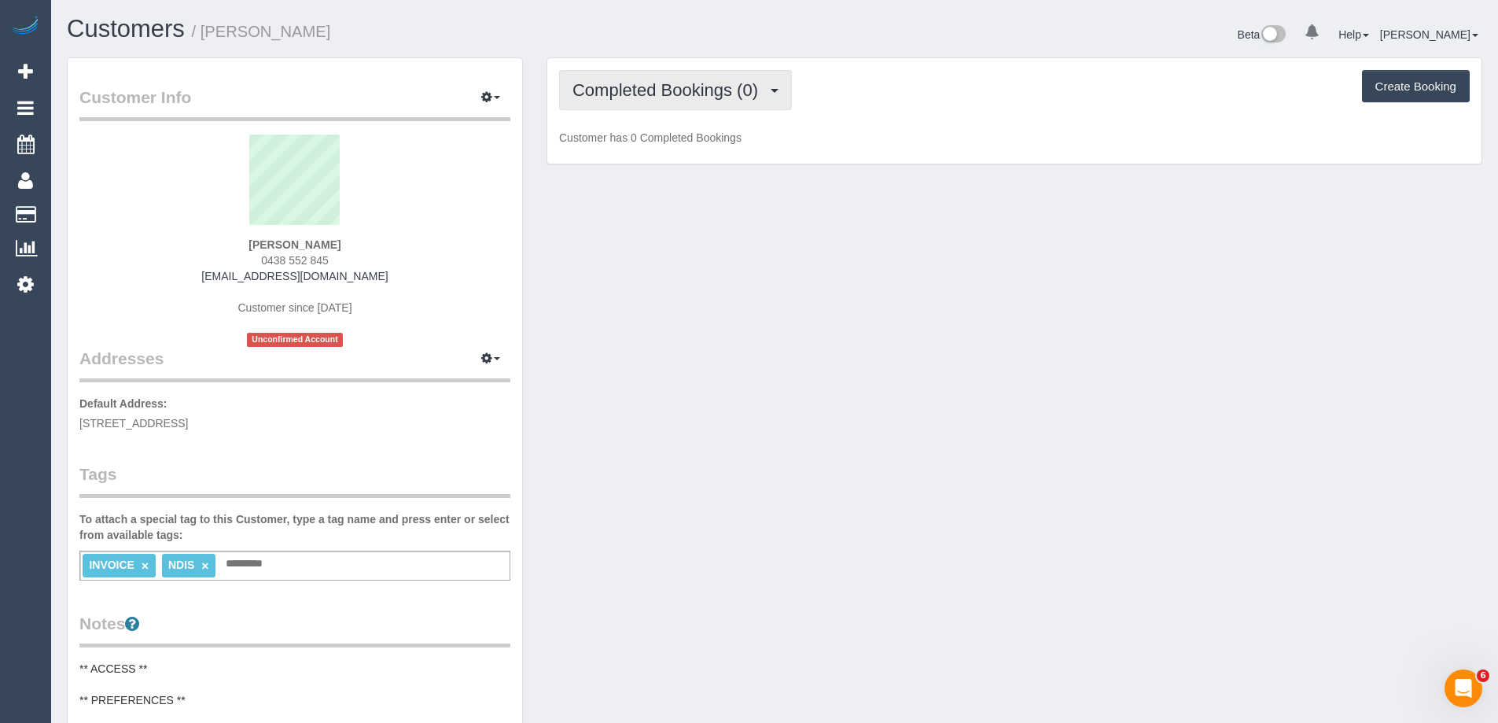
click at [650, 89] on span "Completed Bookings (0)" at bounding box center [668, 90] width 193 height 20
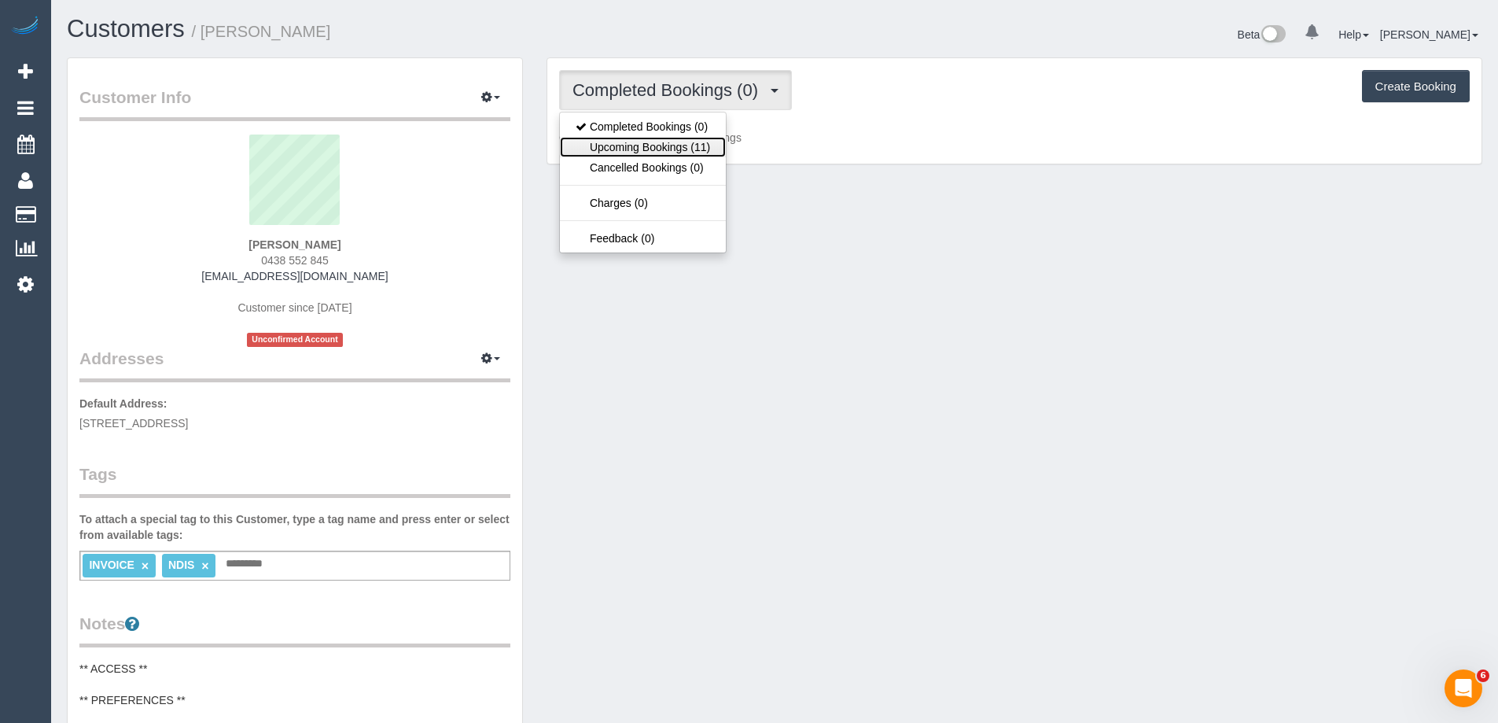
click at [652, 147] on link "Upcoming Bookings (11)" at bounding box center [643, 147] width 166 height 20
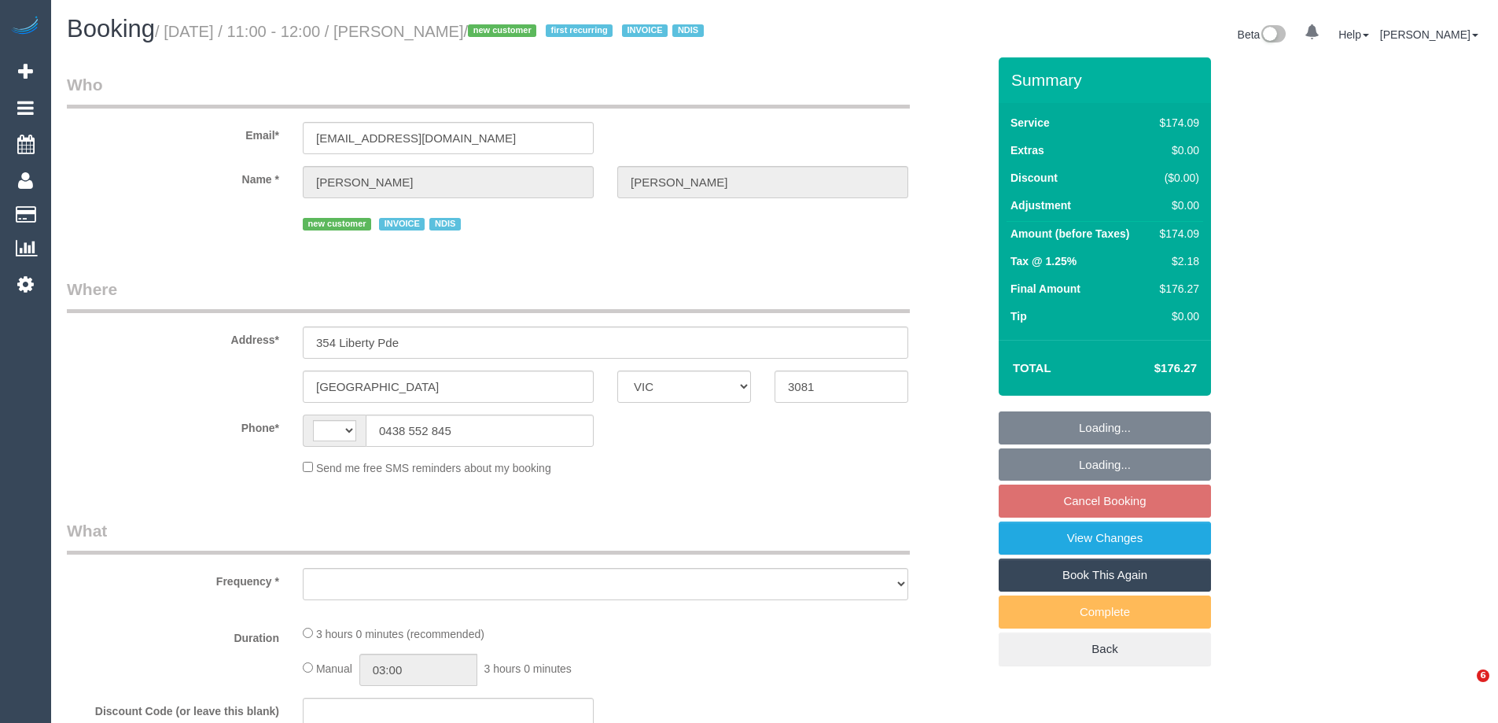
select select "VIC"
select select "180"
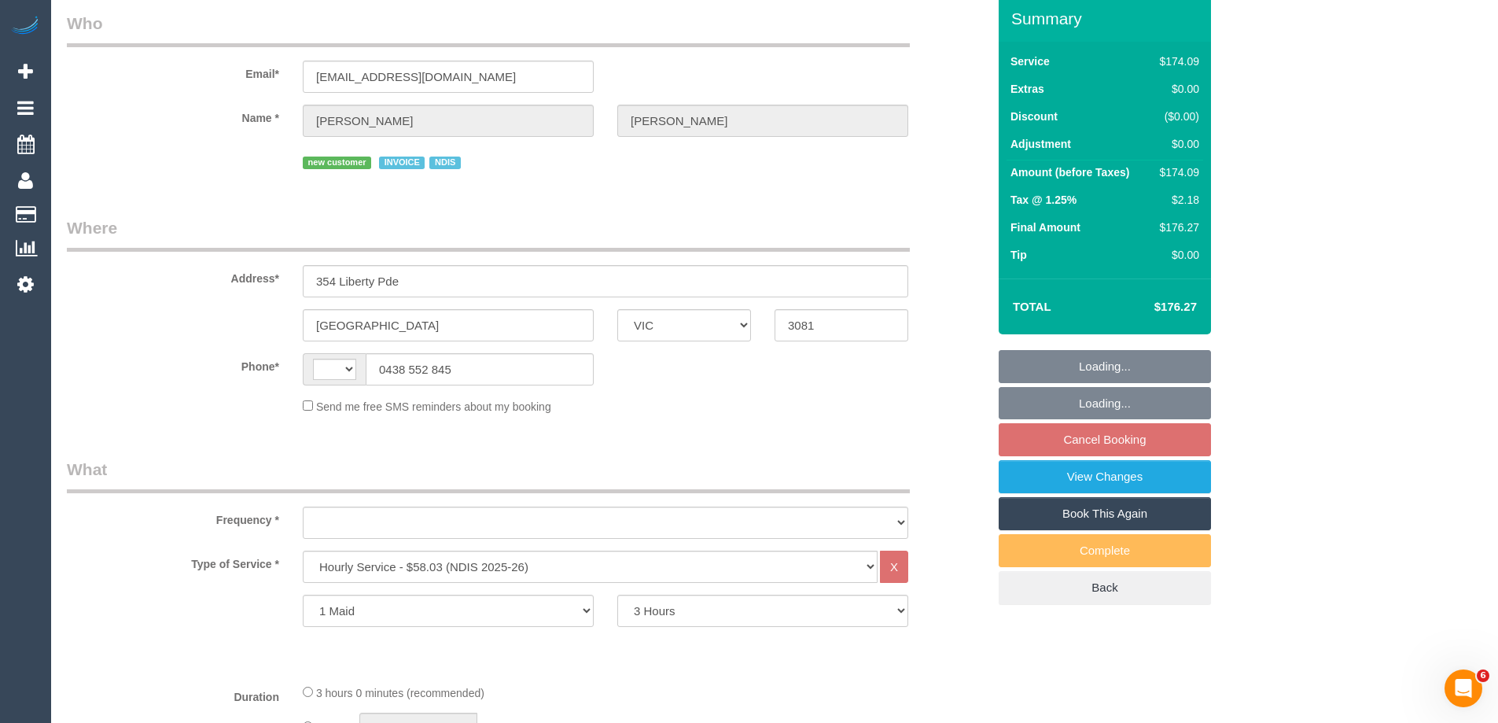
select select "string:AU"
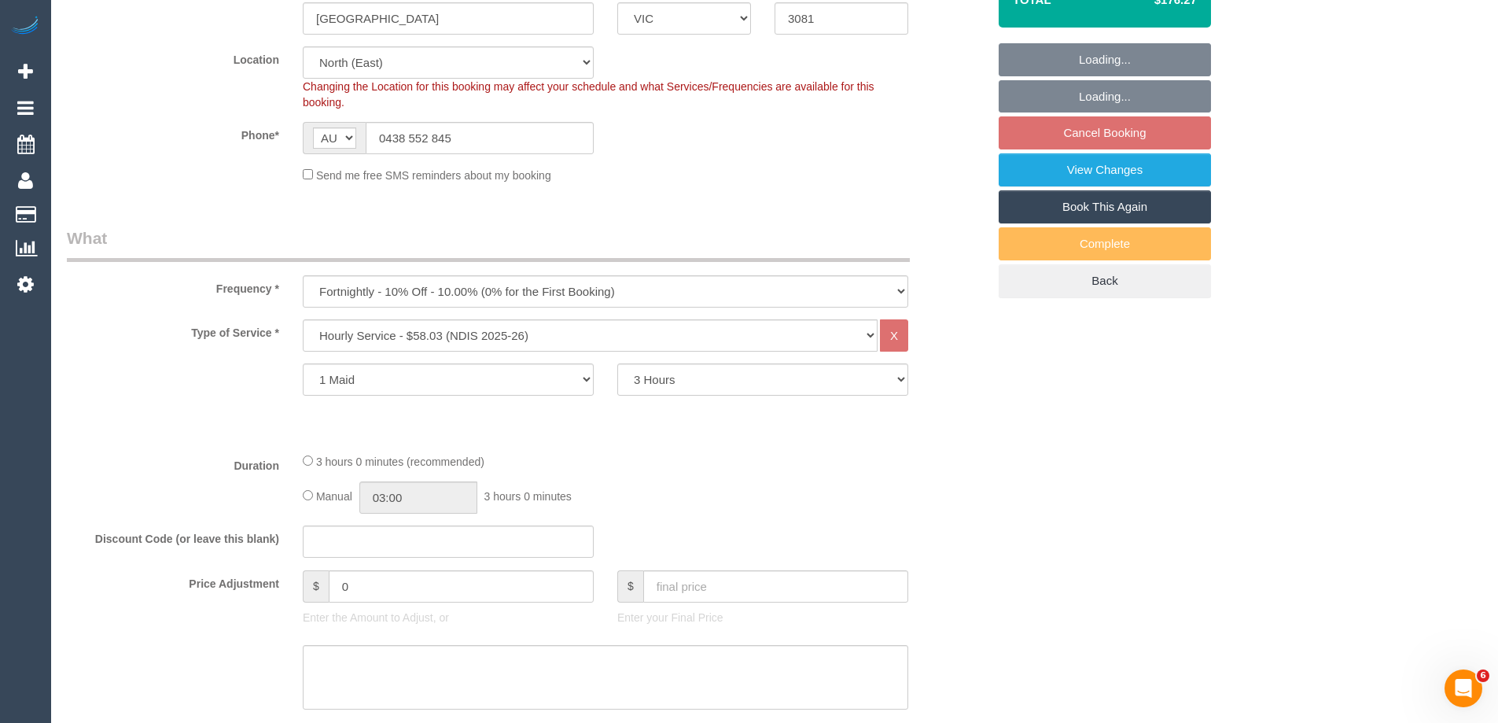
select select "object:782"
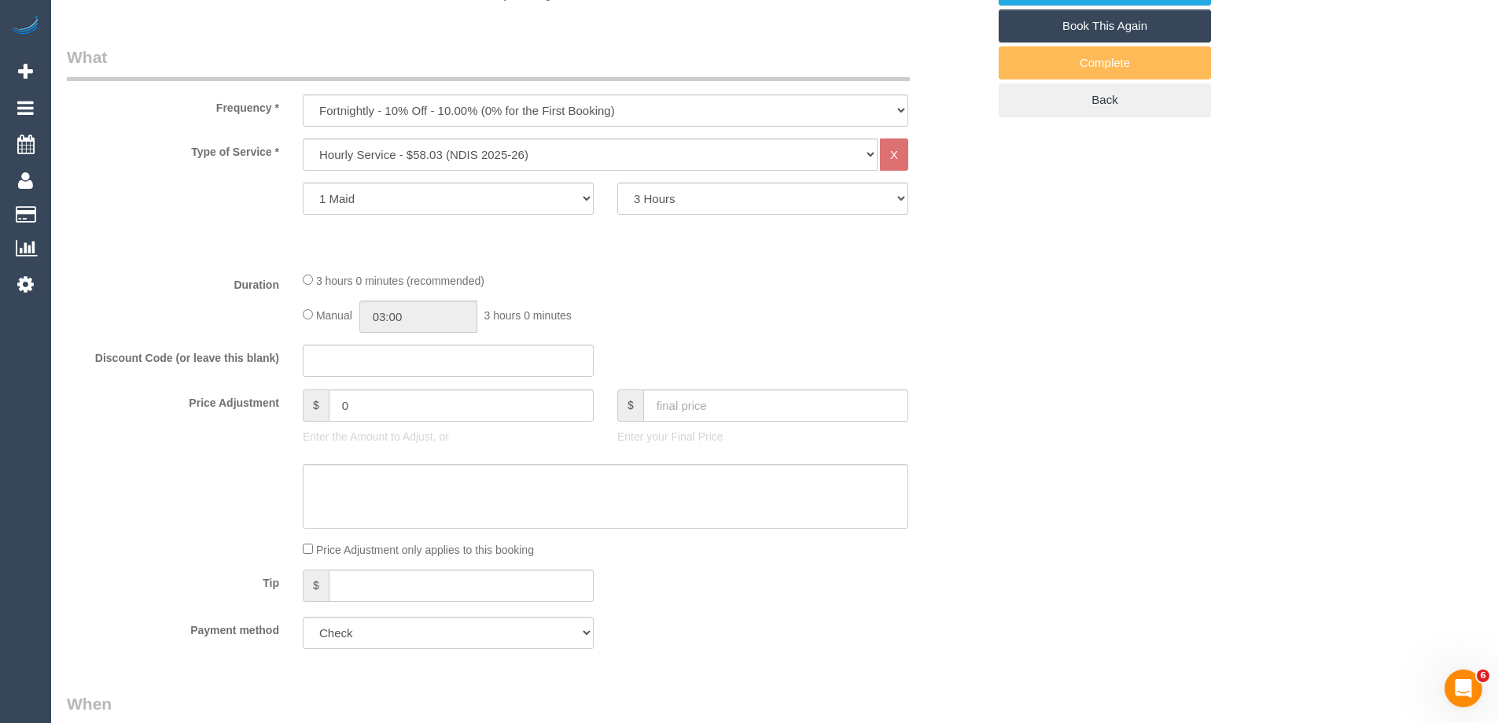
select select "number:29"
select select "number:14"
select select "number:19"
select select "number:25"
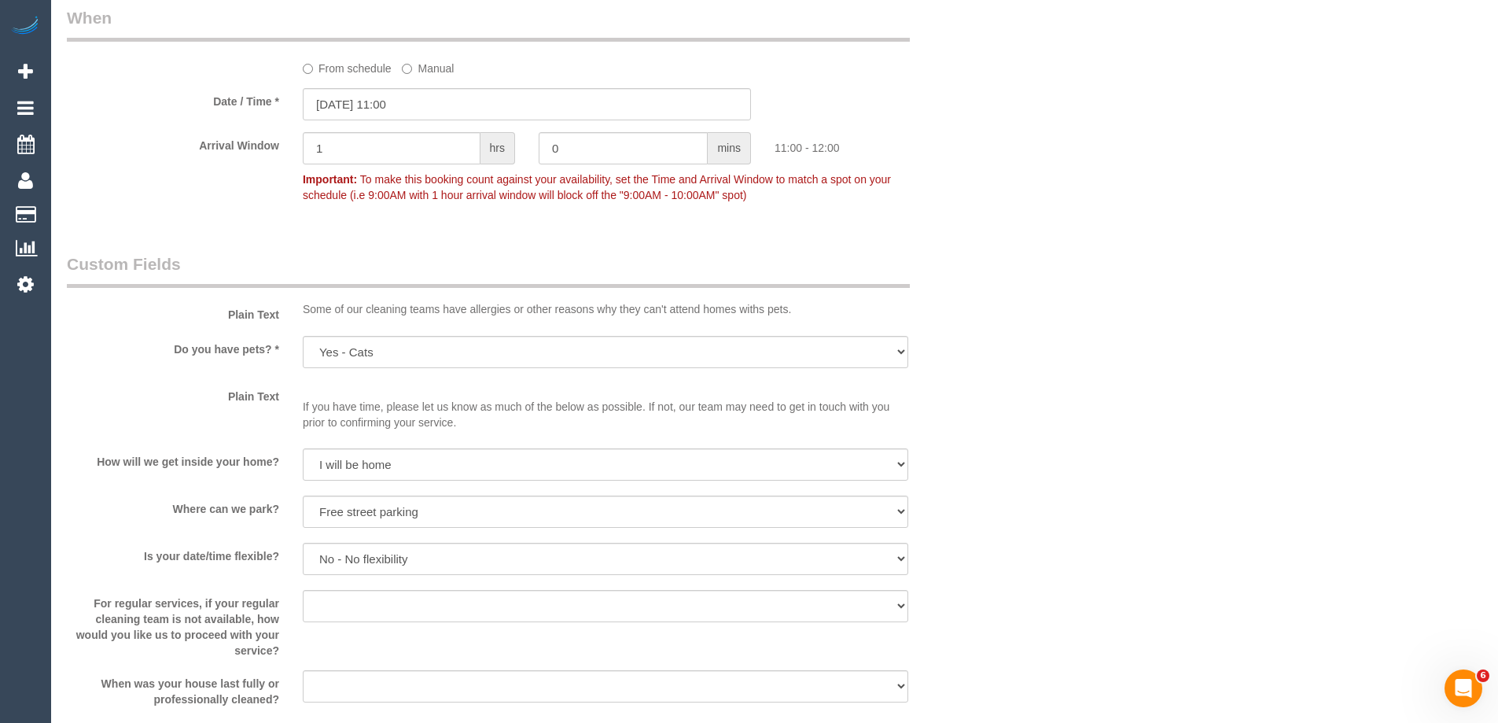
scroll to position [1022, 0]
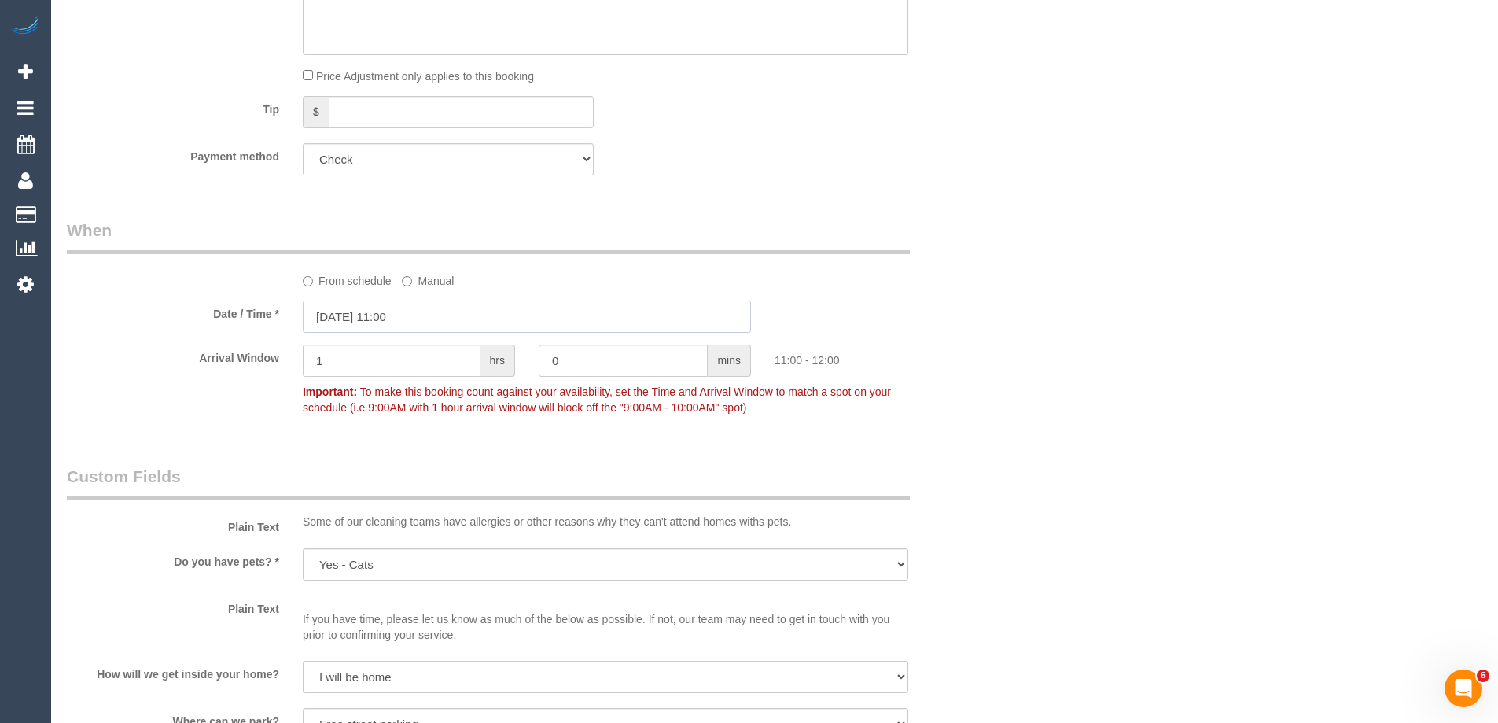
click at [331, 316] on input "[DATE] 11:00" at bounding box center [527, 316] width 448 height 32
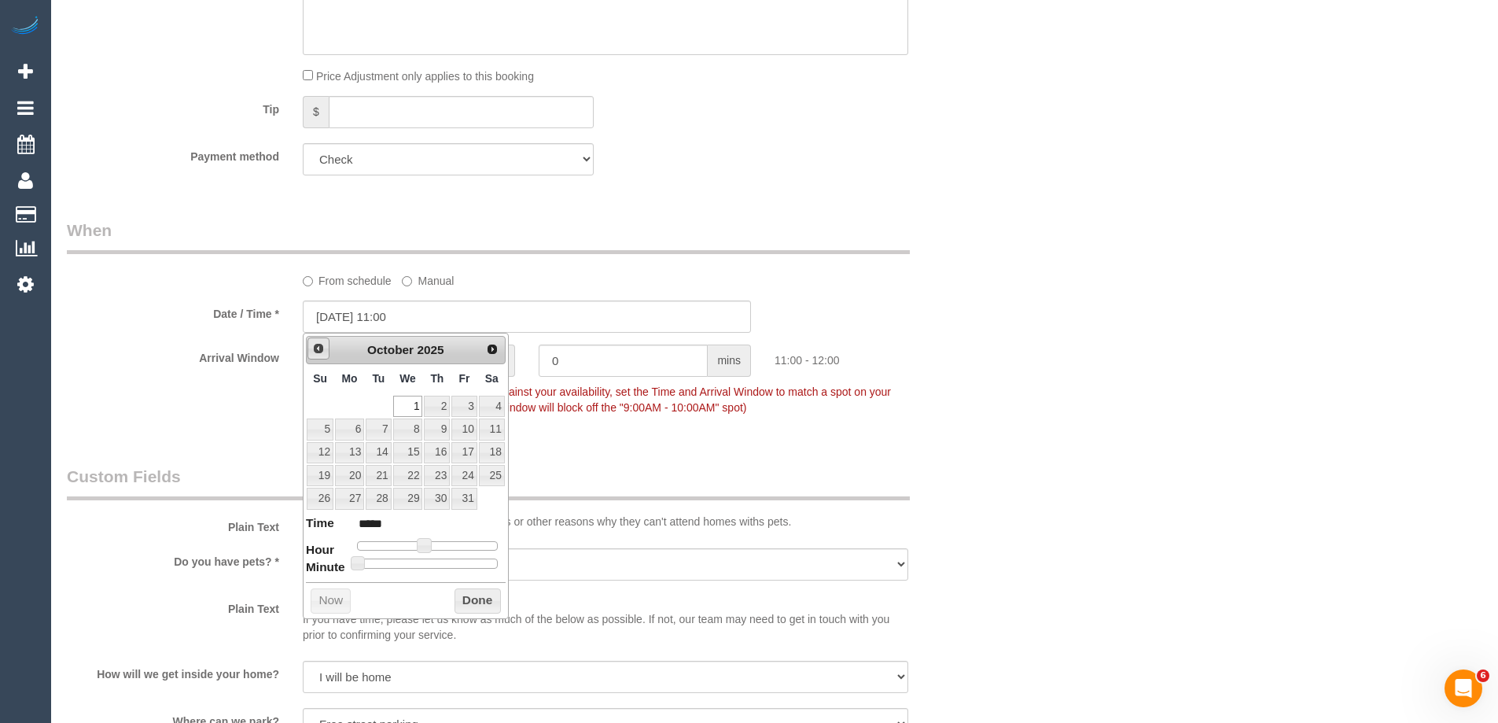
click at [318, 349] on span "Prev" at bounding box center [318, 348] width 13 height 13
click at [354, 496] on link "29" at bounding box center [349, 497] width 29 height 21
type input "[DATE] 11:00"
click at [612, 444] on div "Who Email* [EMAIL_ADDRESS][DOMAIN_NAME] Name * [PERSON_NAME] new customer INVOI…" at bounding box center [526, 600] width 943 height 3130
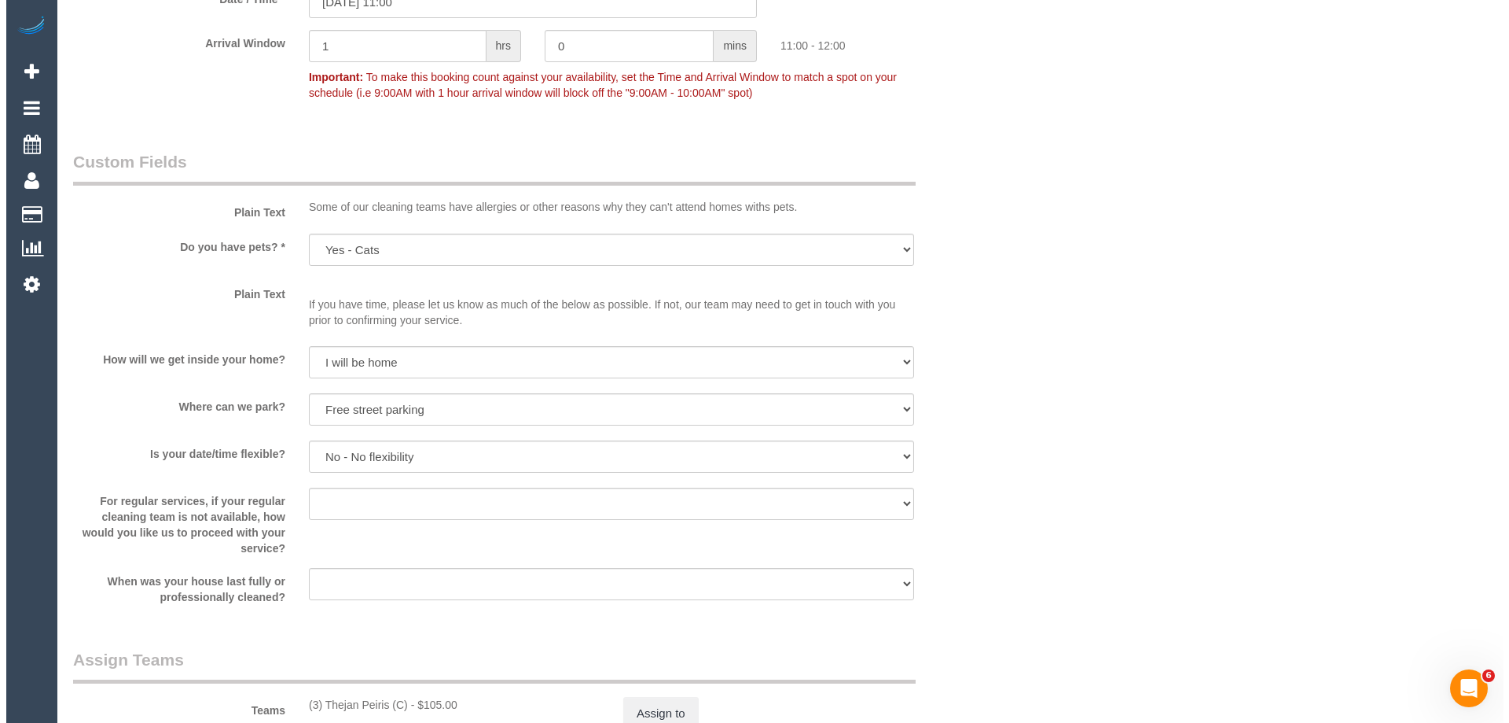
scroll to position [1651, 0]
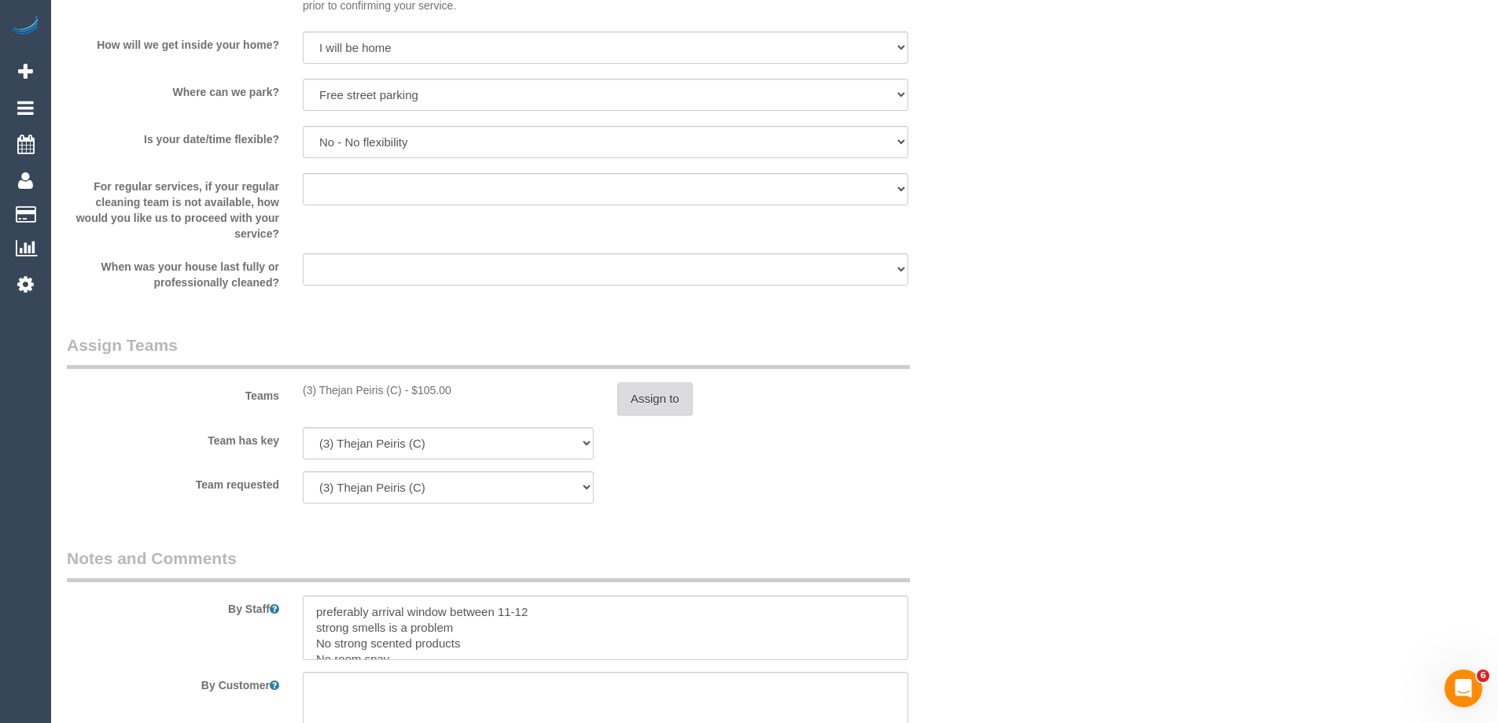
click at [651, 397] on button "Assign to" at bounding box center [654, 398] width 75 height 33
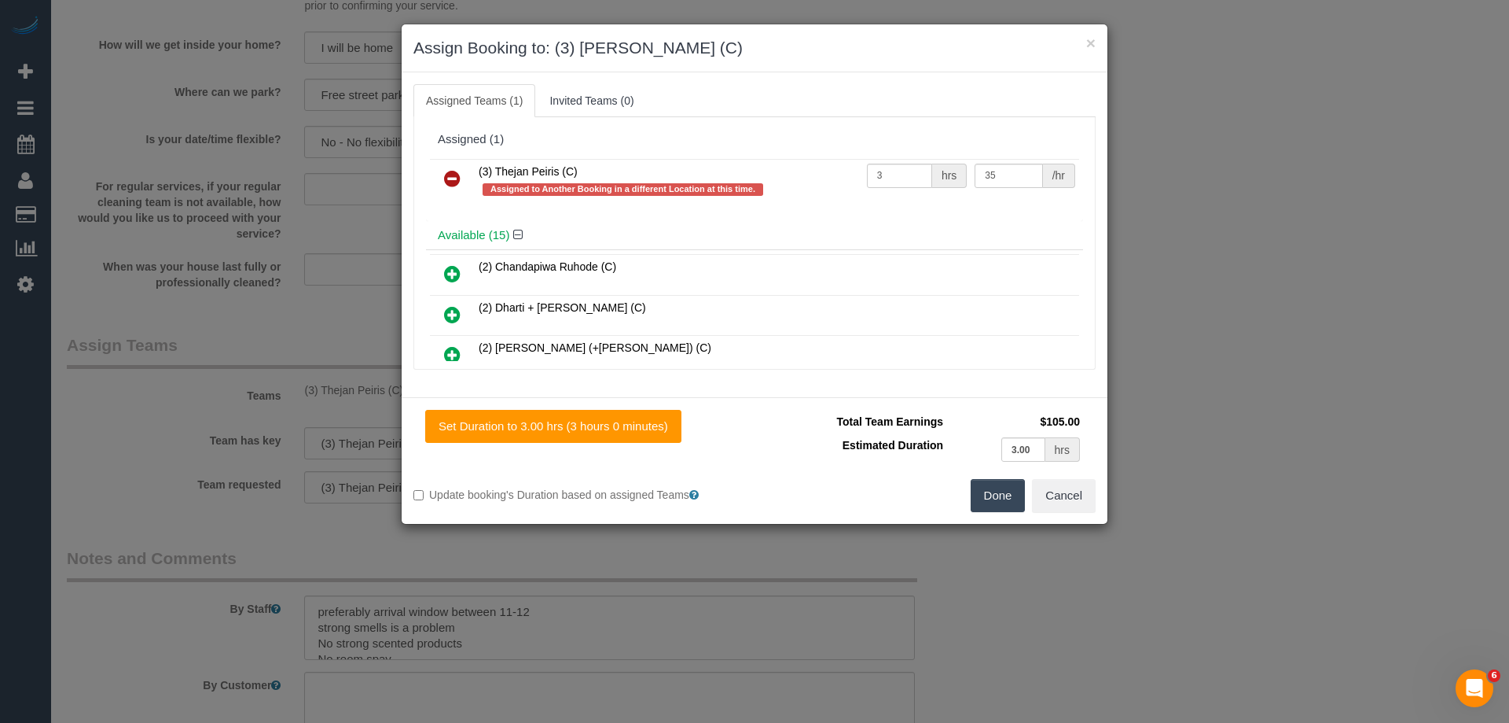
click at [454, 174] on icon at bounding box center [452, 178] width 17 height 19
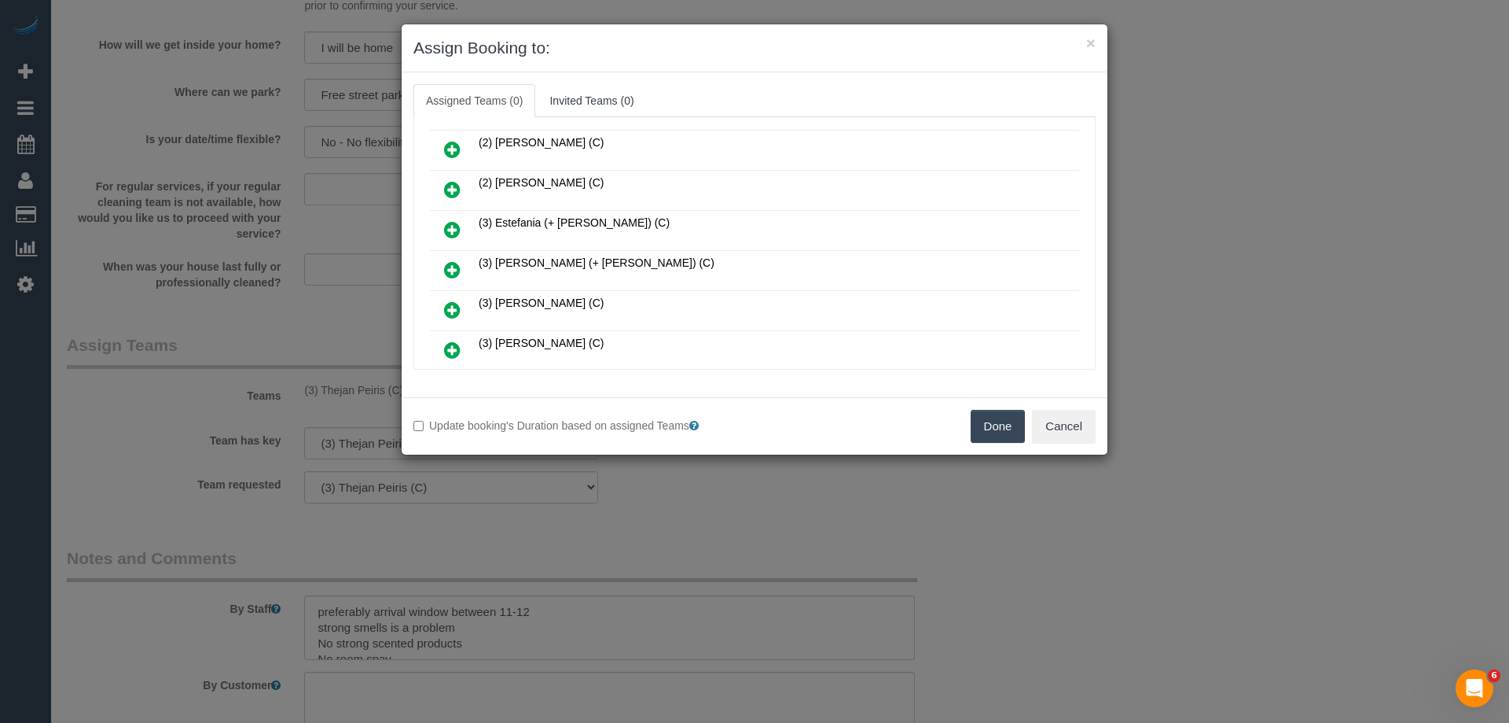
scroll to position [314, 0]
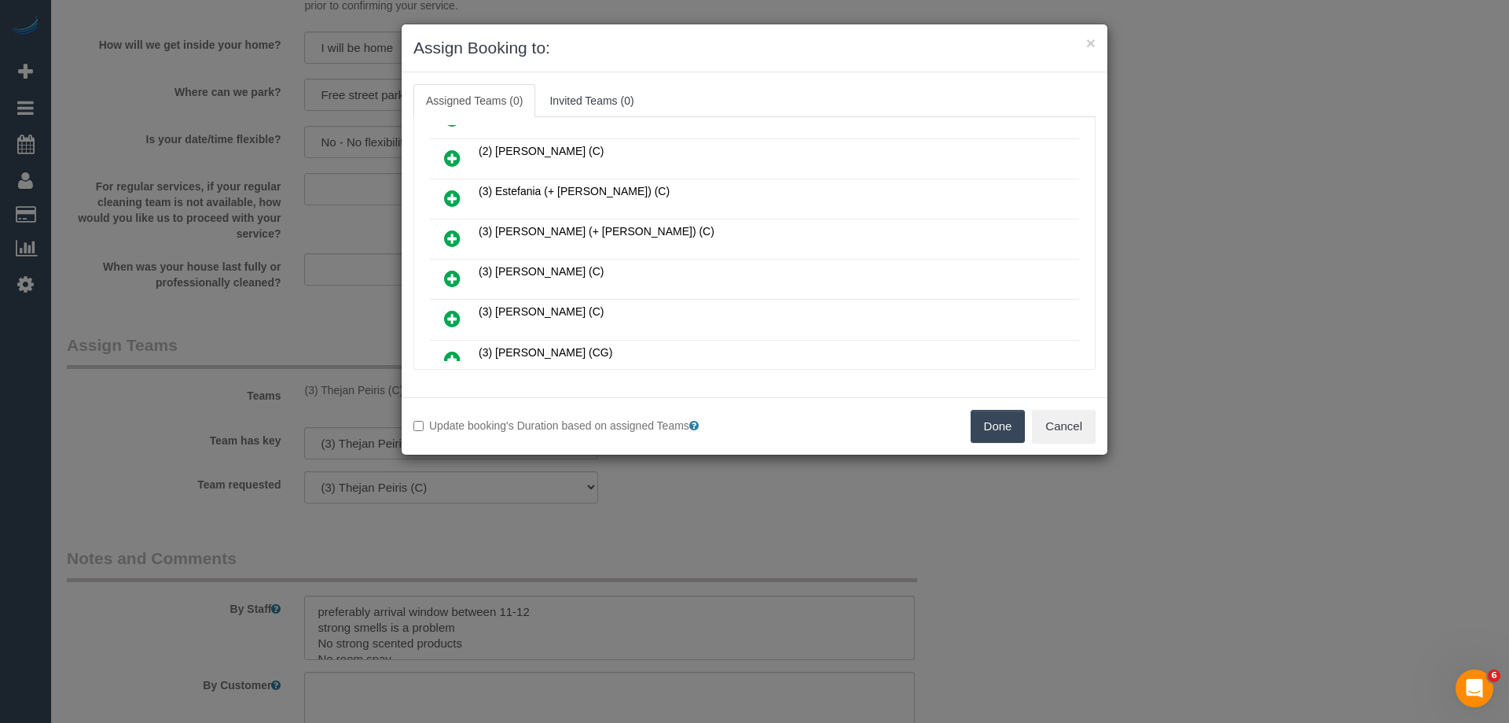
click at [460, 311] on icon at bounding box center [452, 318] width 17 height 19
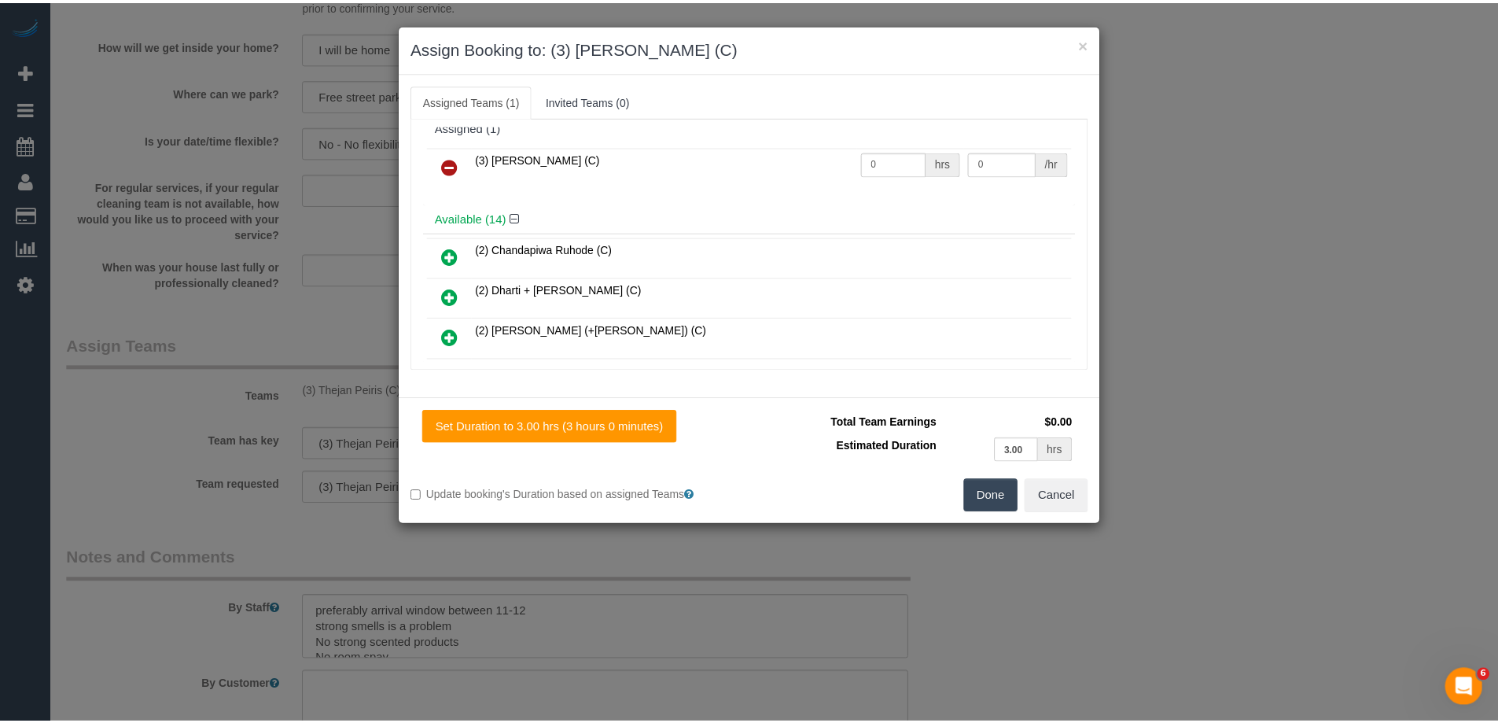
scroll to position [0, 0]
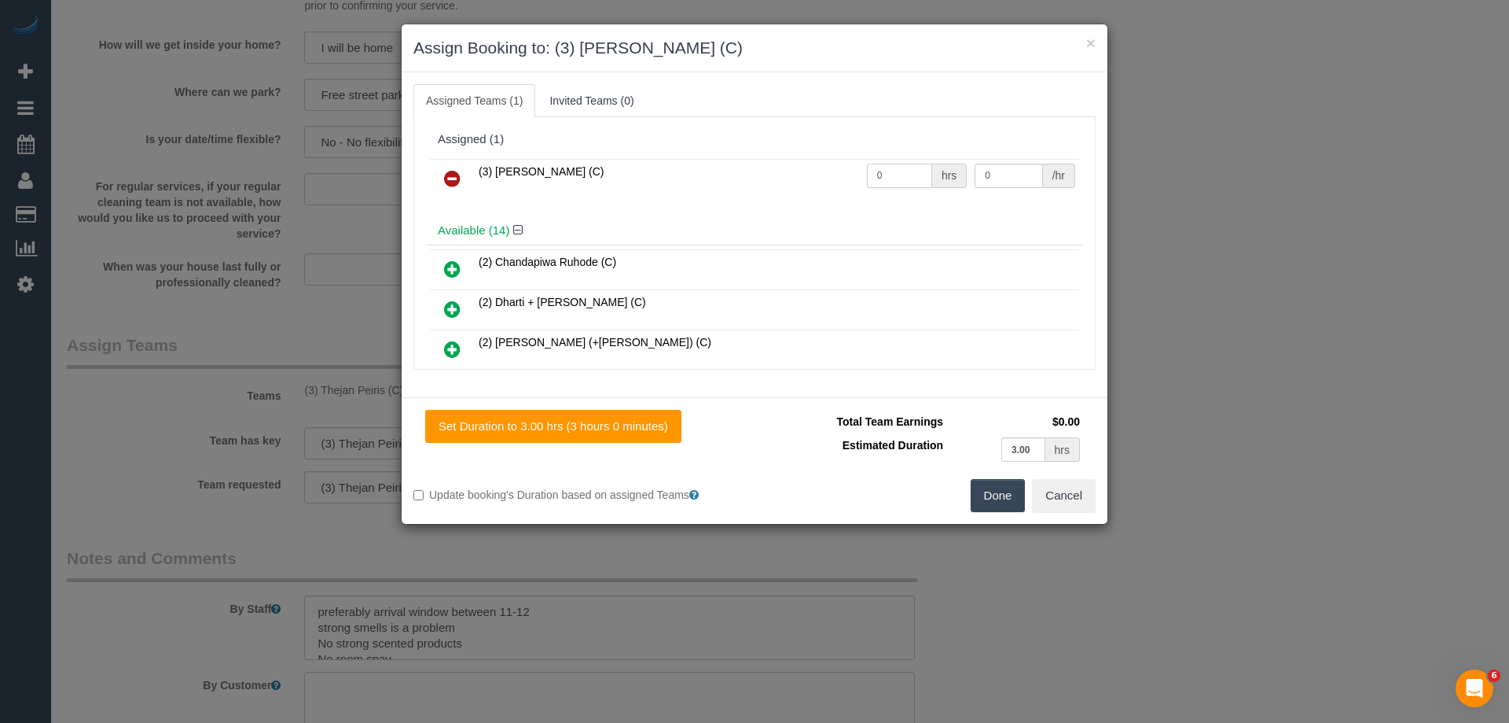
drag, startPoint x: 895, startPoint y: 175, endPoint x: 783, endPoint y: 169, distance: 111.8
click at [782, 170] on tr "(3) [PERSON_NAME] (C) 0 hrs 0 /hr" at bounding box center [754, 179] width 649 height 40
click at [936, 161] on tr "(3) [PERSON_NAME] (C) 0 hrs 0 /hr" at bounding box center [754, 179] width 649 height 40
type input "35"
drag, startPoint x: 913, startPoint y: 171, endPoint x: 792, endPoint y: 164, distance: 121.3
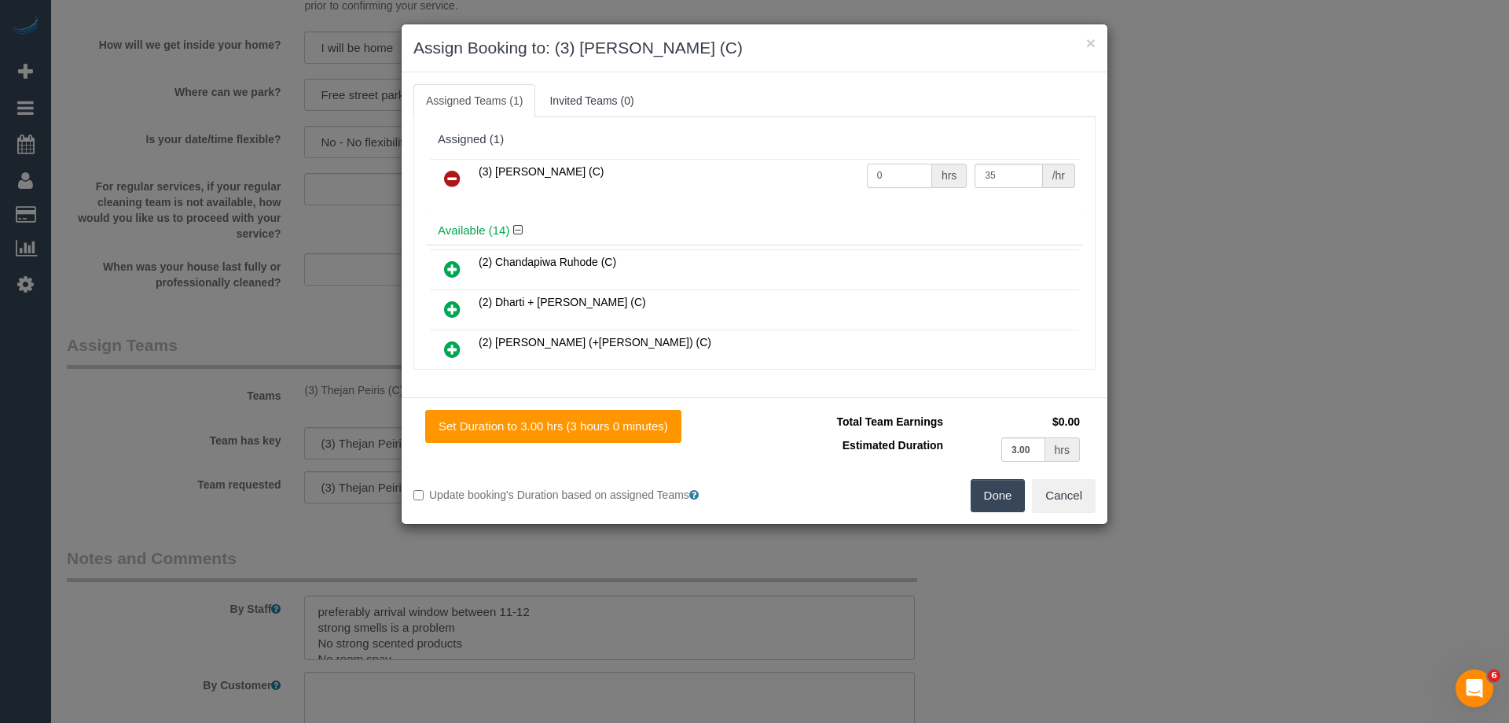
click at [796, 166] on tr "(3) [PERSON_NAME] (C) 0 hrs 35 /hr" at bounding box center [754, 179] width 649 height 40
type input "3"
click at [996, 484] on button "Done" at bounding box center [998, 495] width 55 height 33
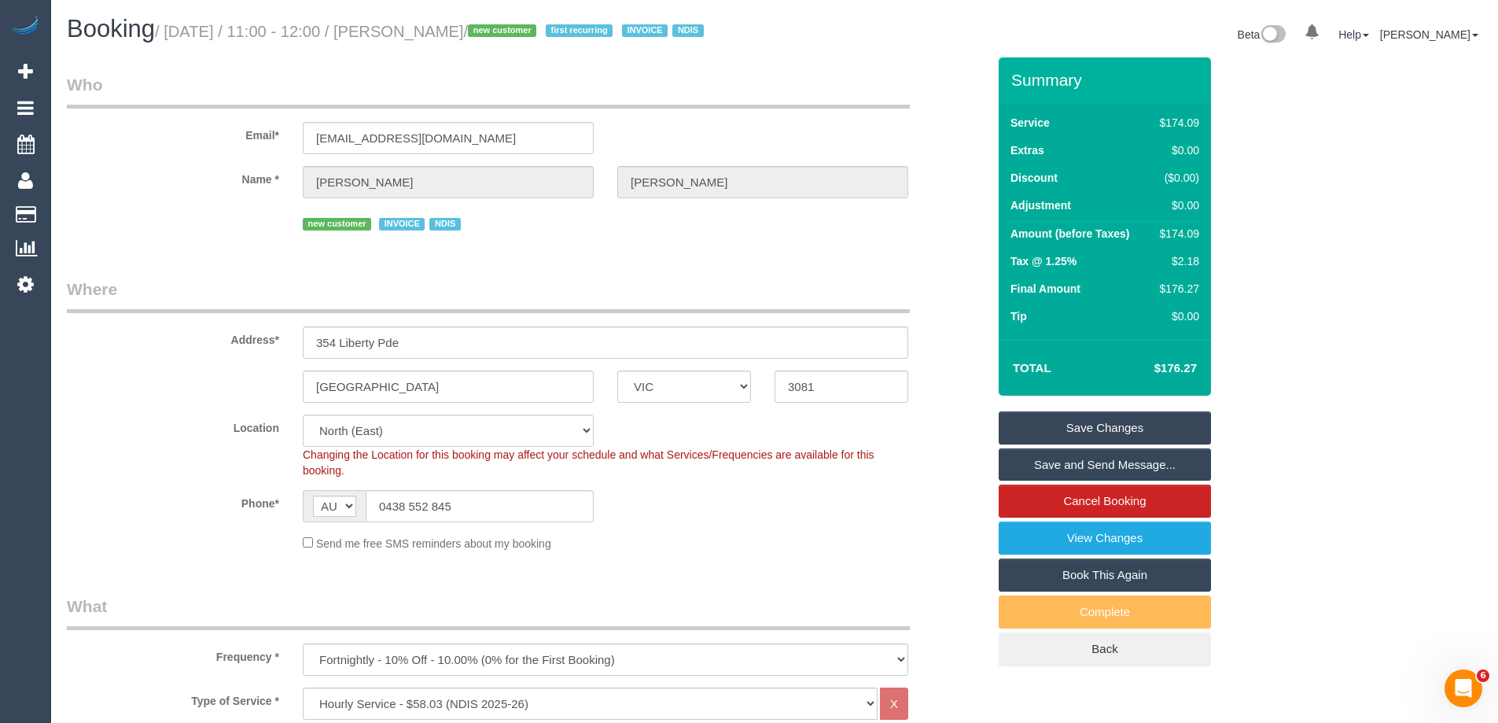
click at [1039, 467] on link "Save and Send Message..." at bounding box center [1104, 464] width 212 height 33
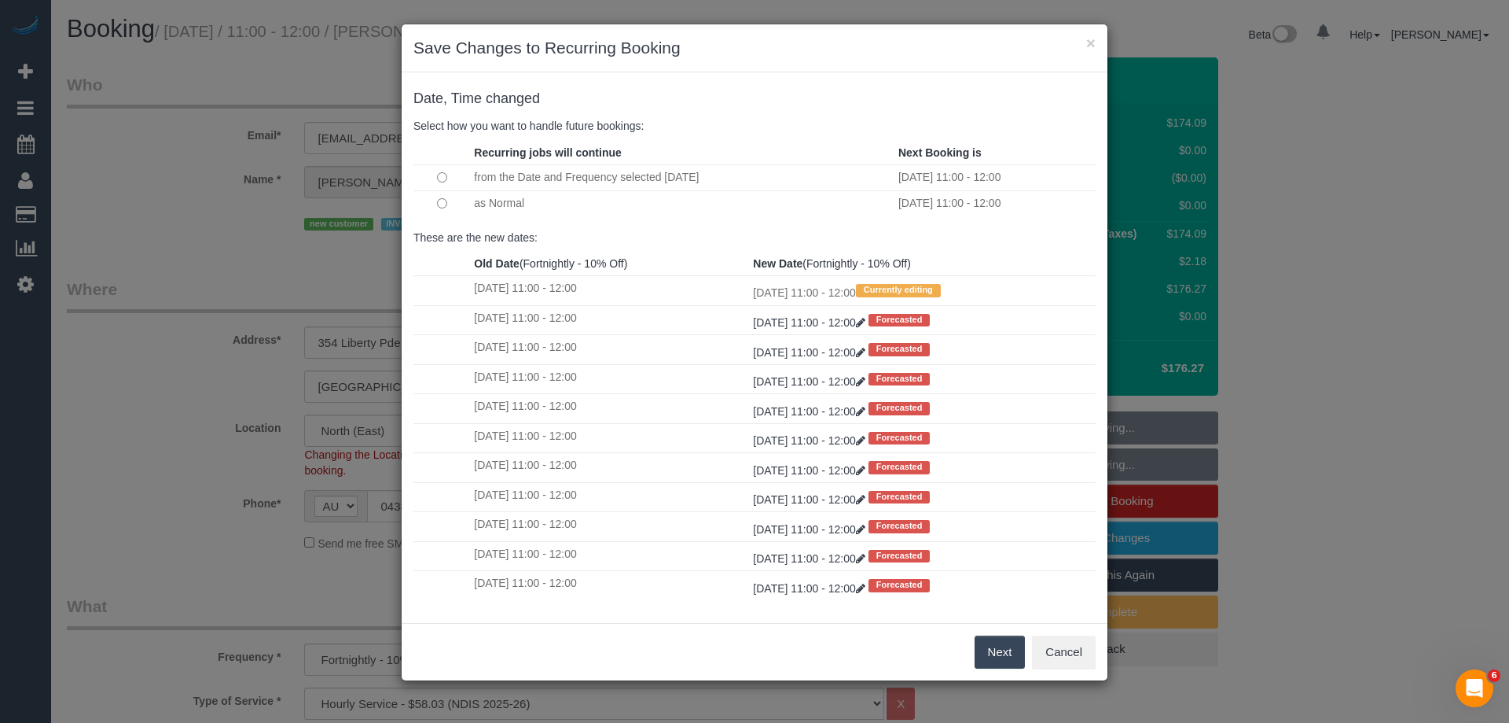
click at [998, 643] on button "Next" at bounding box center [1000, 651] width 51 height 33
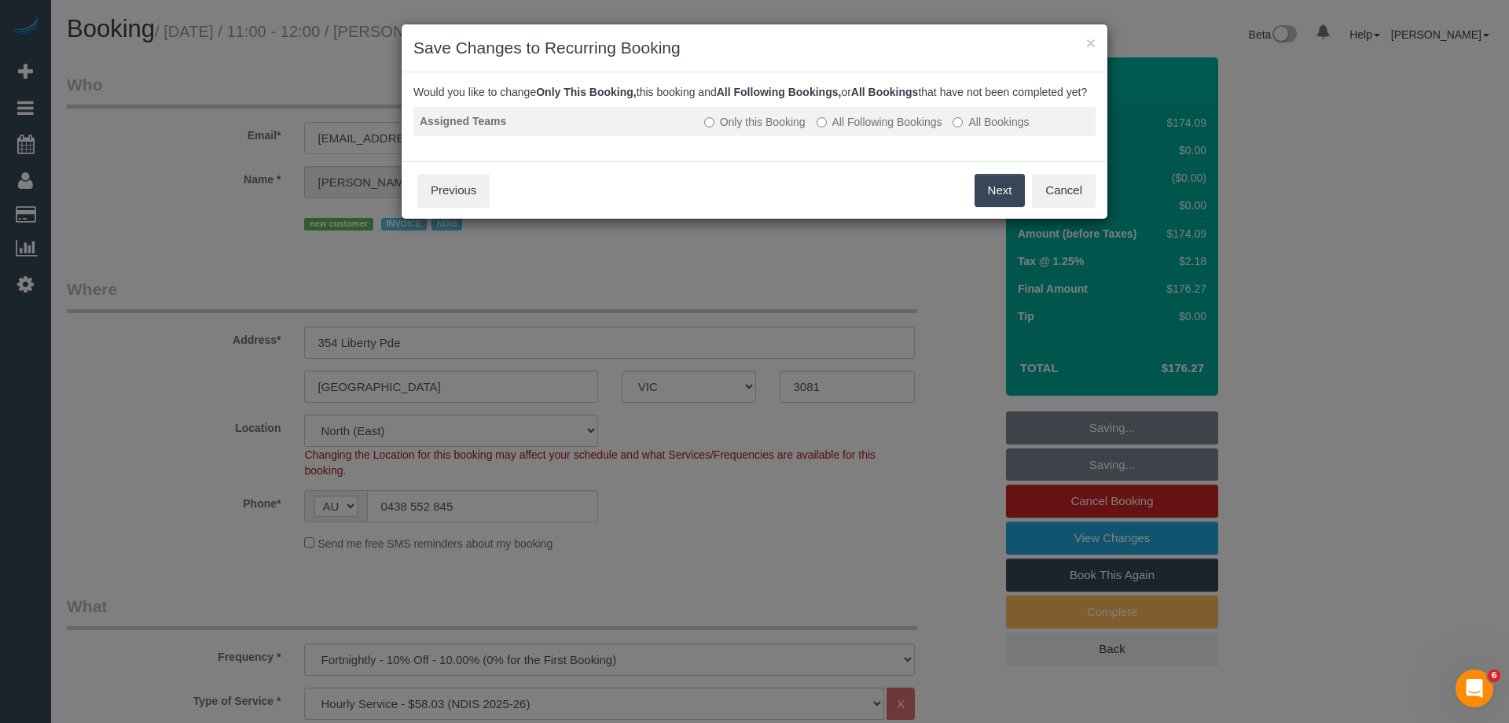
click at [844, 130] on label "All Following Bookings" at bounding box center [880, 122] width 126 height 16
click at [995, 204] on button "Save" at bounding box center [998, 190] width 53 height 33
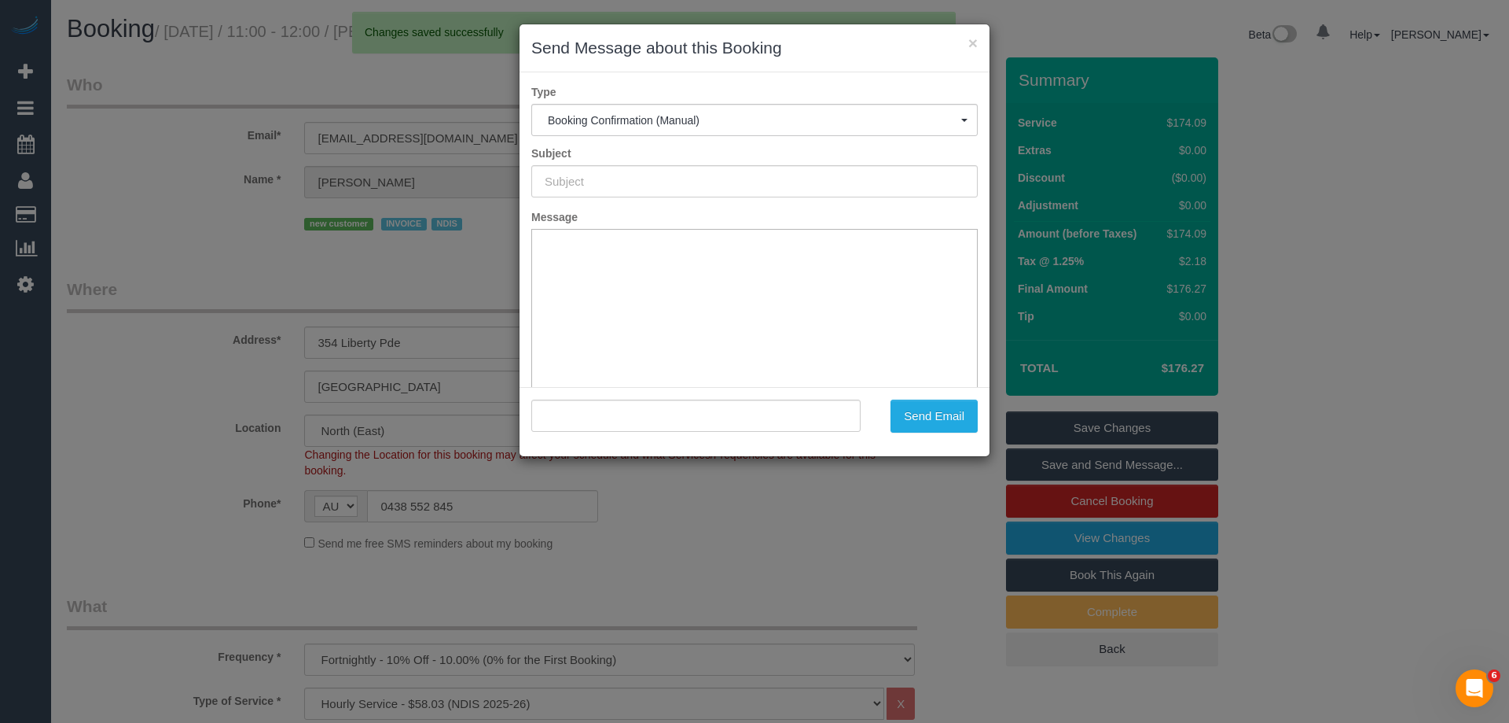
type input "Booking Confirmed"
type input ""Sonia Popp" <soniapopp+ndis@gmail.com>"
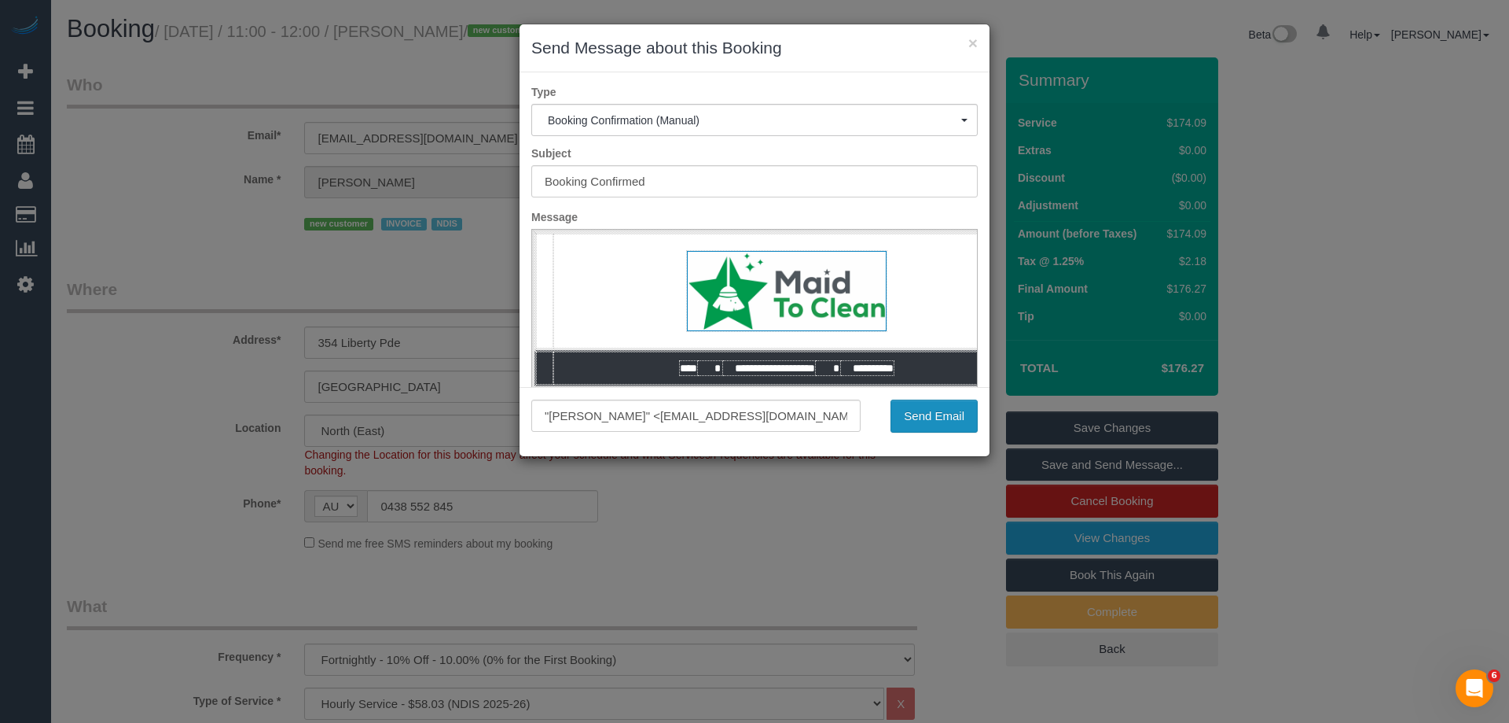
click at [914, 418] on button "Send Email" at bounding box center [934, 415] width 87 height 33
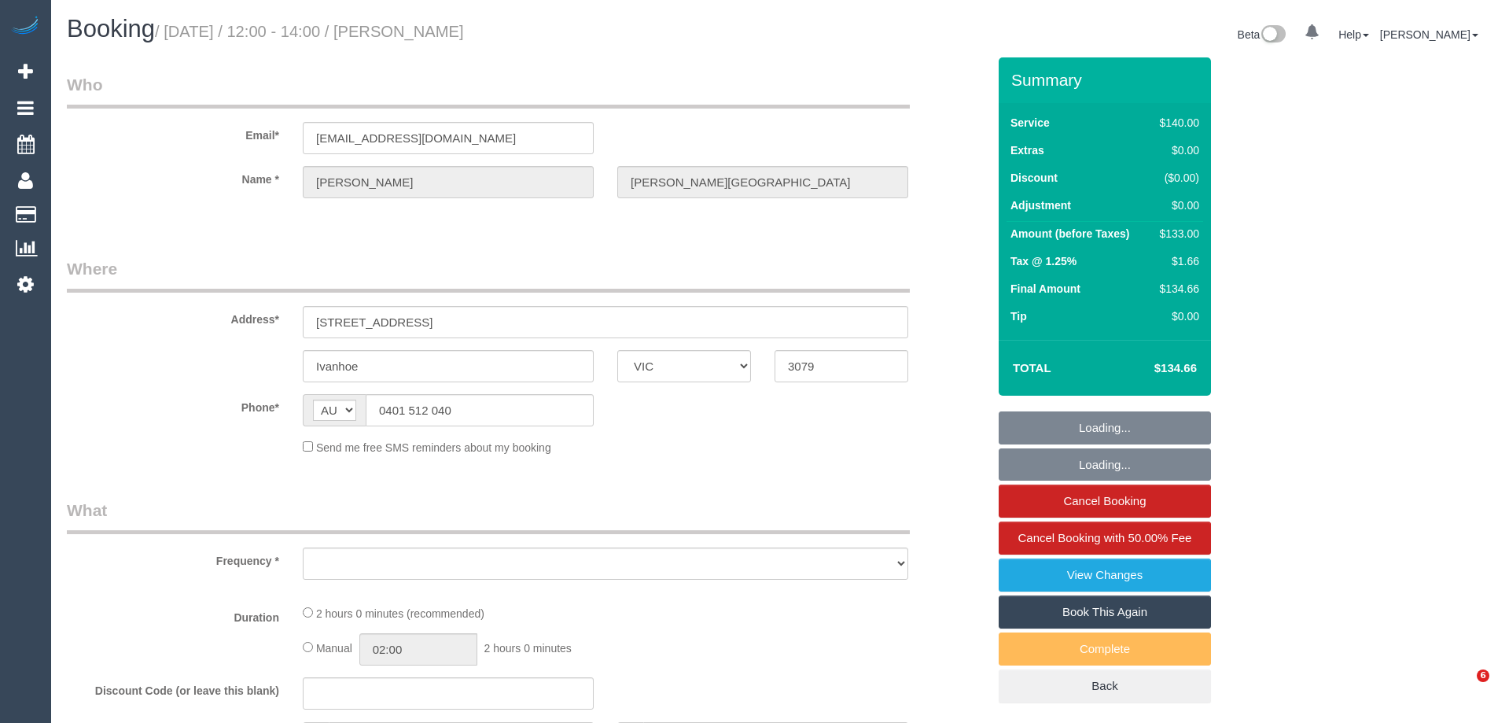
select select "VIC"
select select "object:567"
select select "string:stripe-pm_1P11zY2GScqysDRVXtdc8akj"
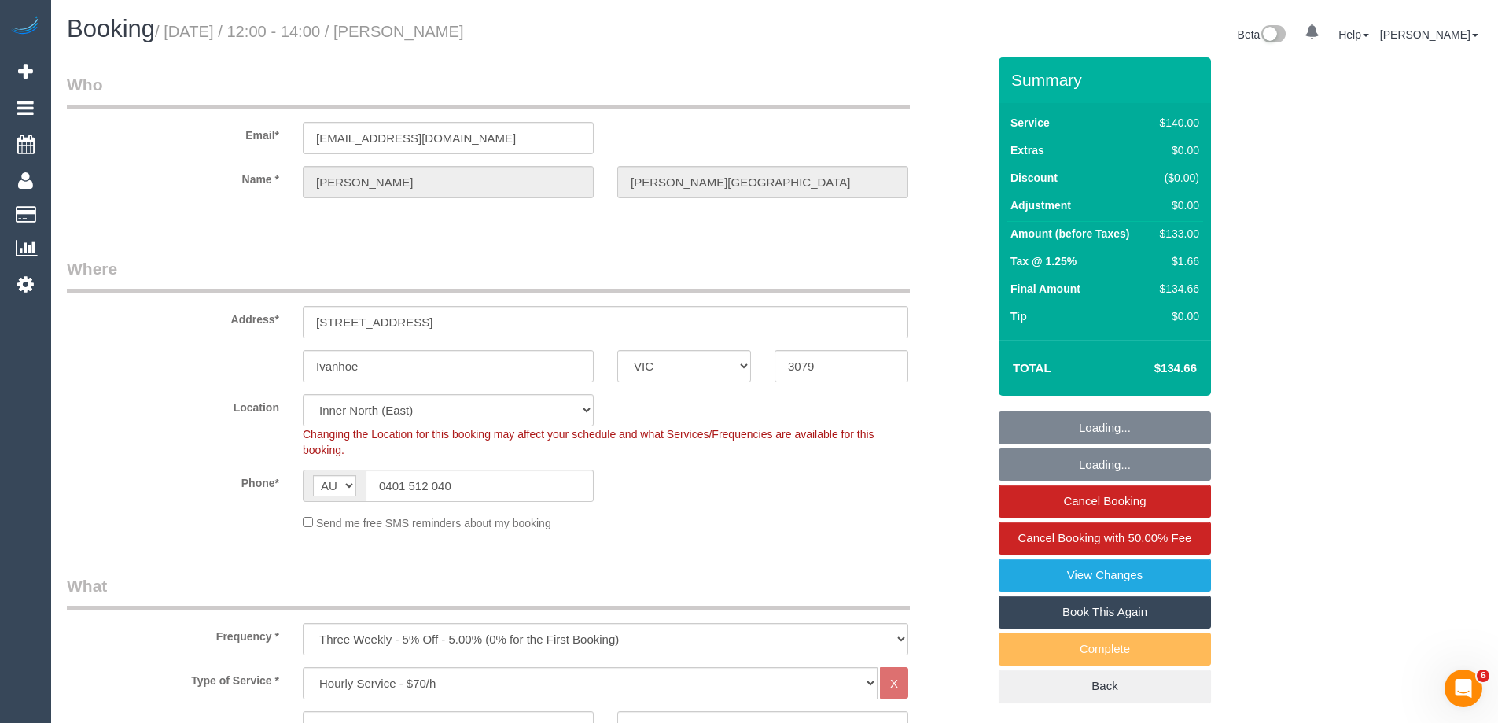
select select "object:882"
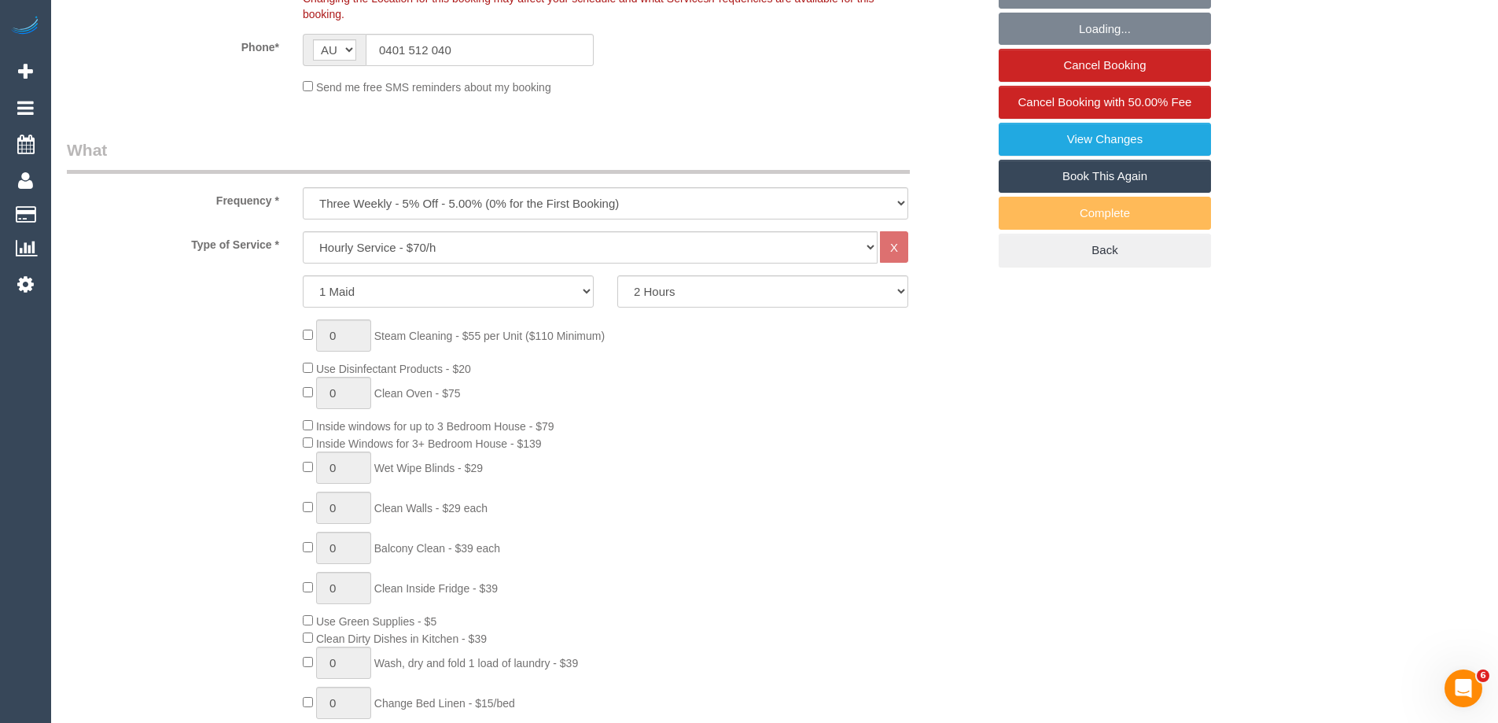
select select "number:28"
select select "number:14"
select select "number:19"
select select "number:36"
select select "number:34"
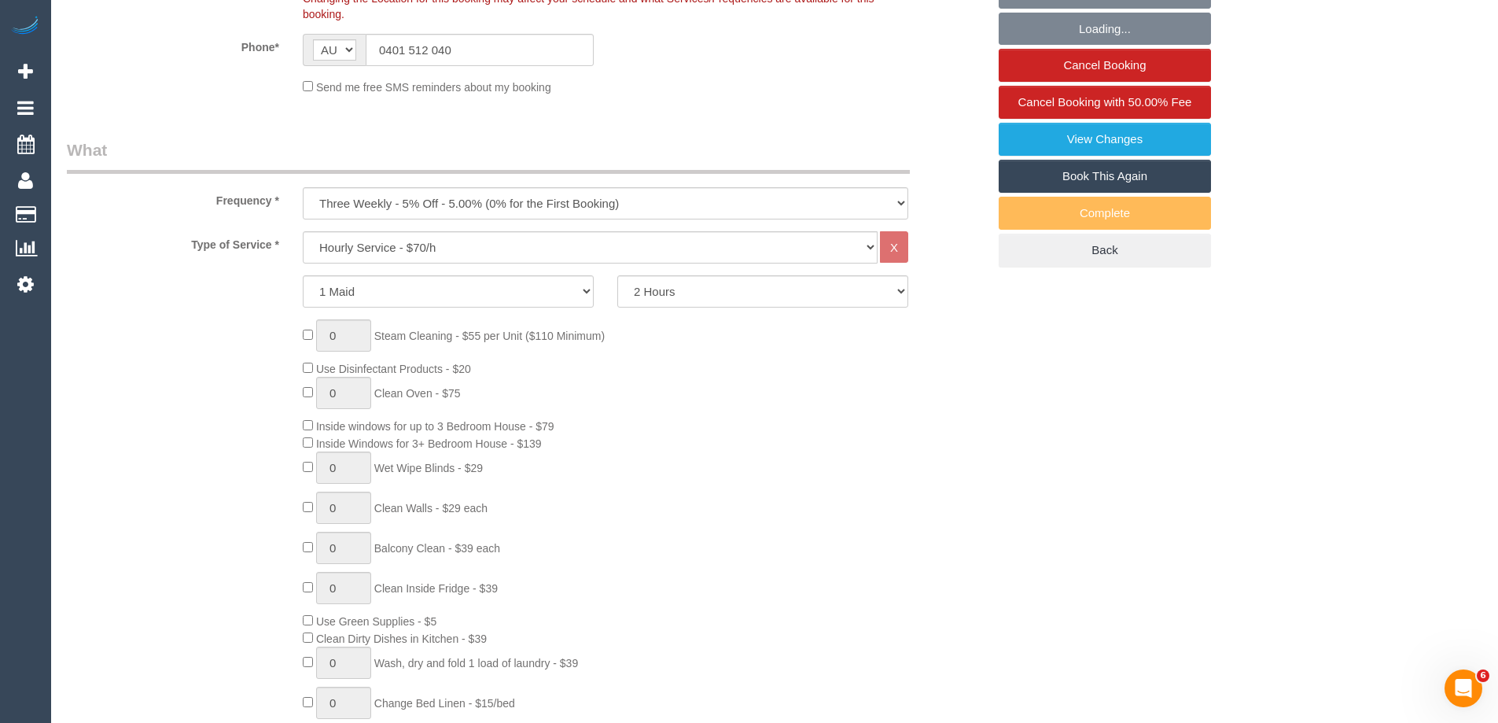
select select "number:13"
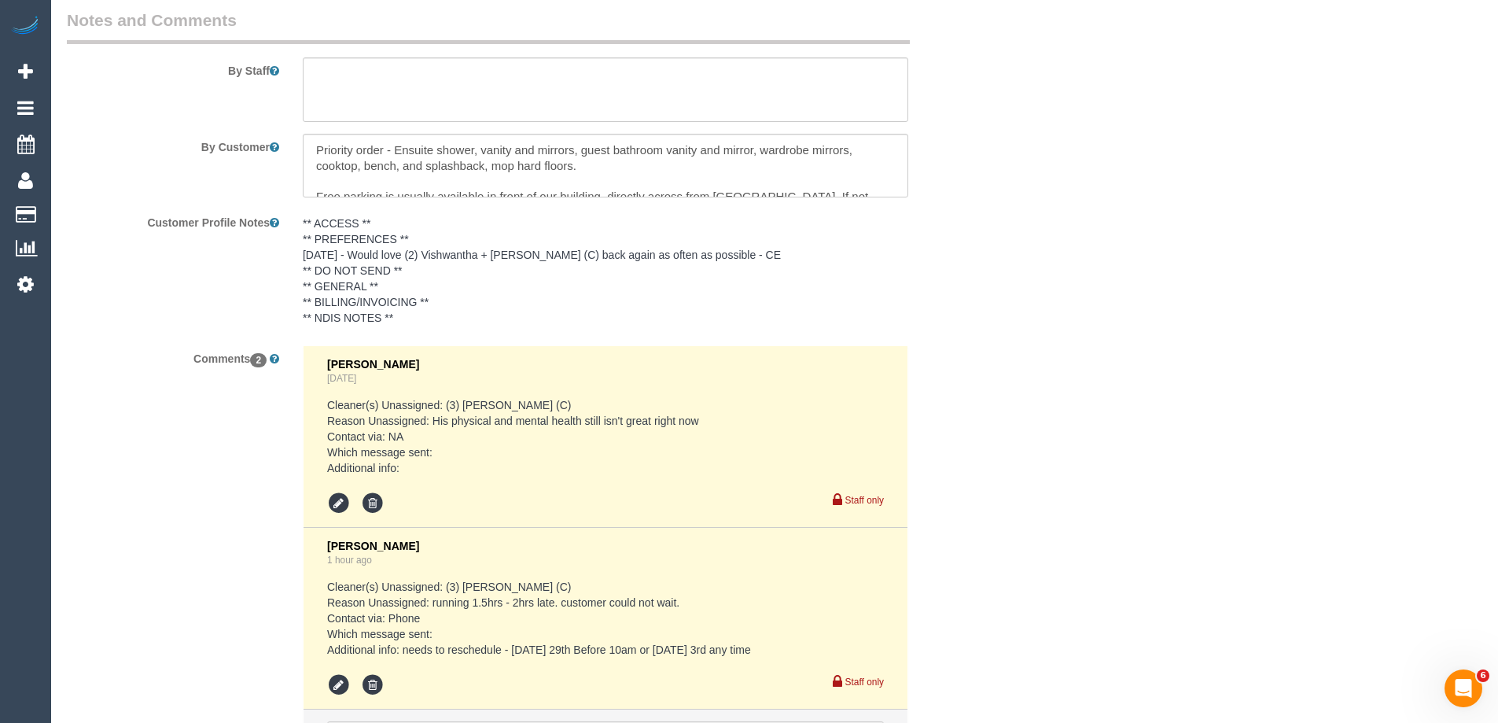
scroll to position [2830, 0]
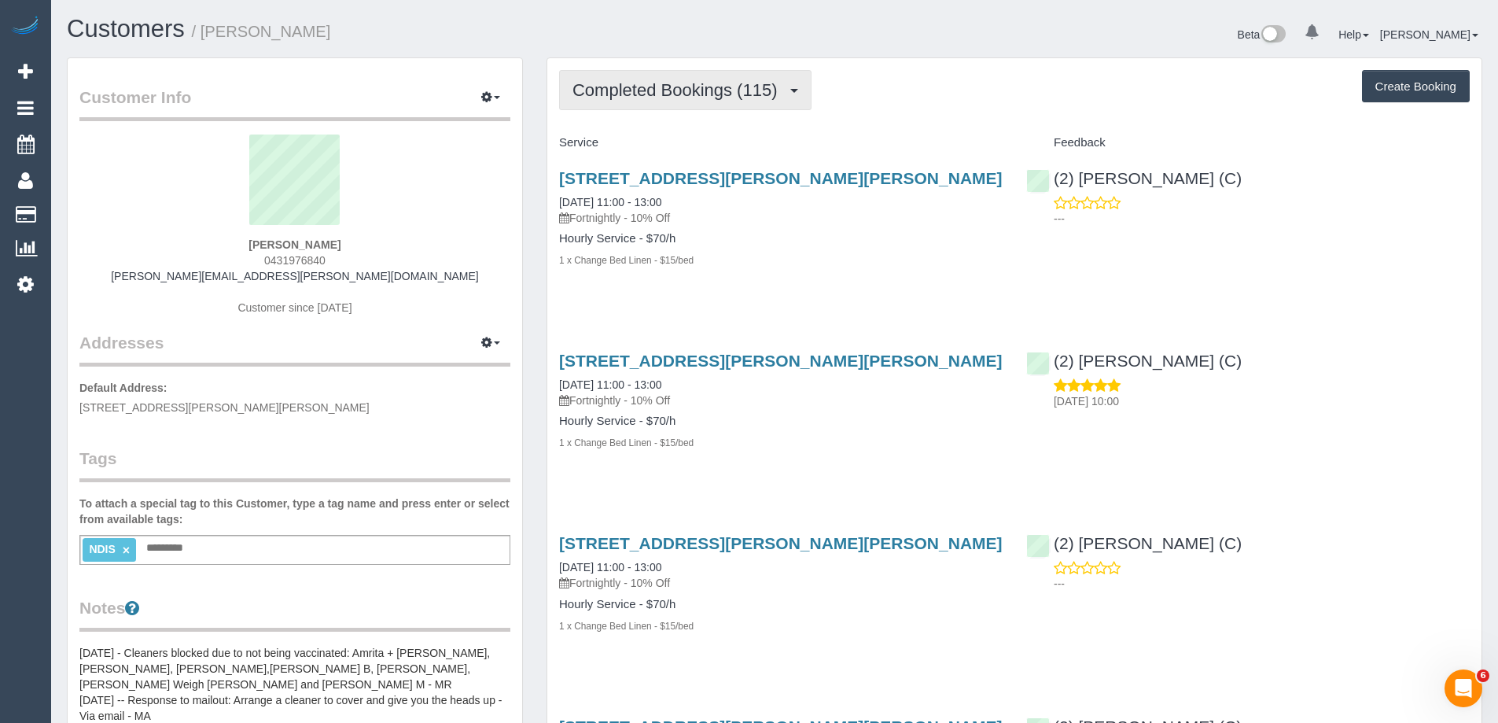
click at [667, 90] on span "Completed Bookings (115)" at bounding box center [678, 90] width 212 height 20
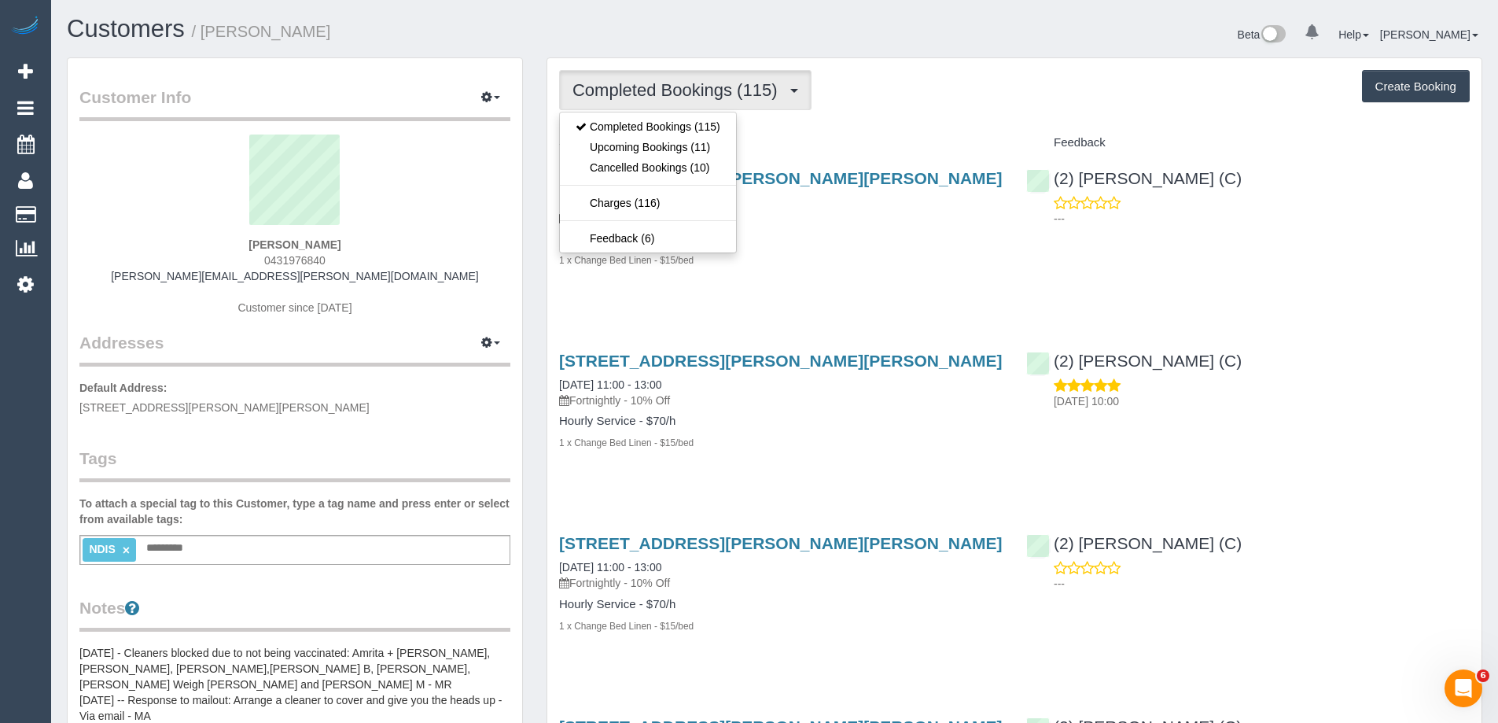
click at [940, 145] on h4 "Service" at bounding box center [780, 142] width 443 height 13
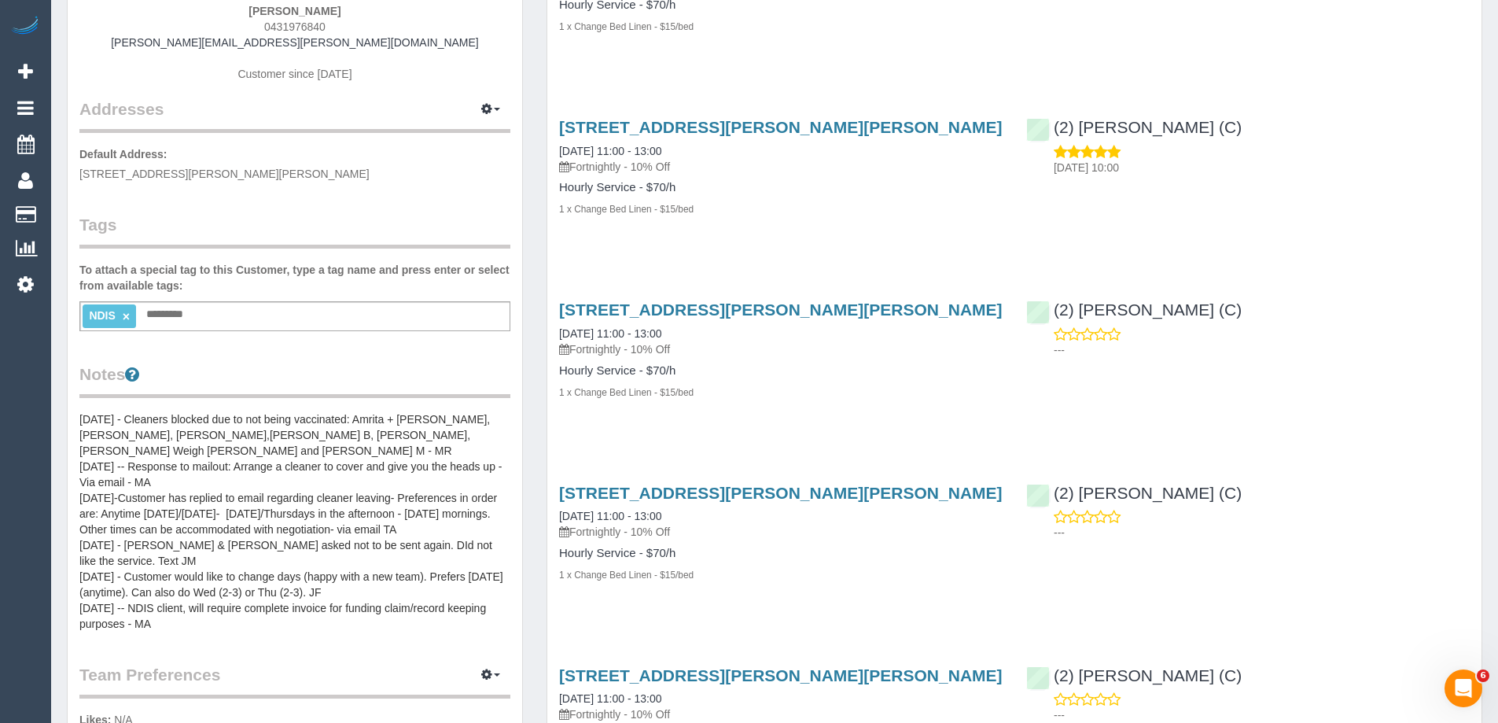
scroll to position [236, 0]
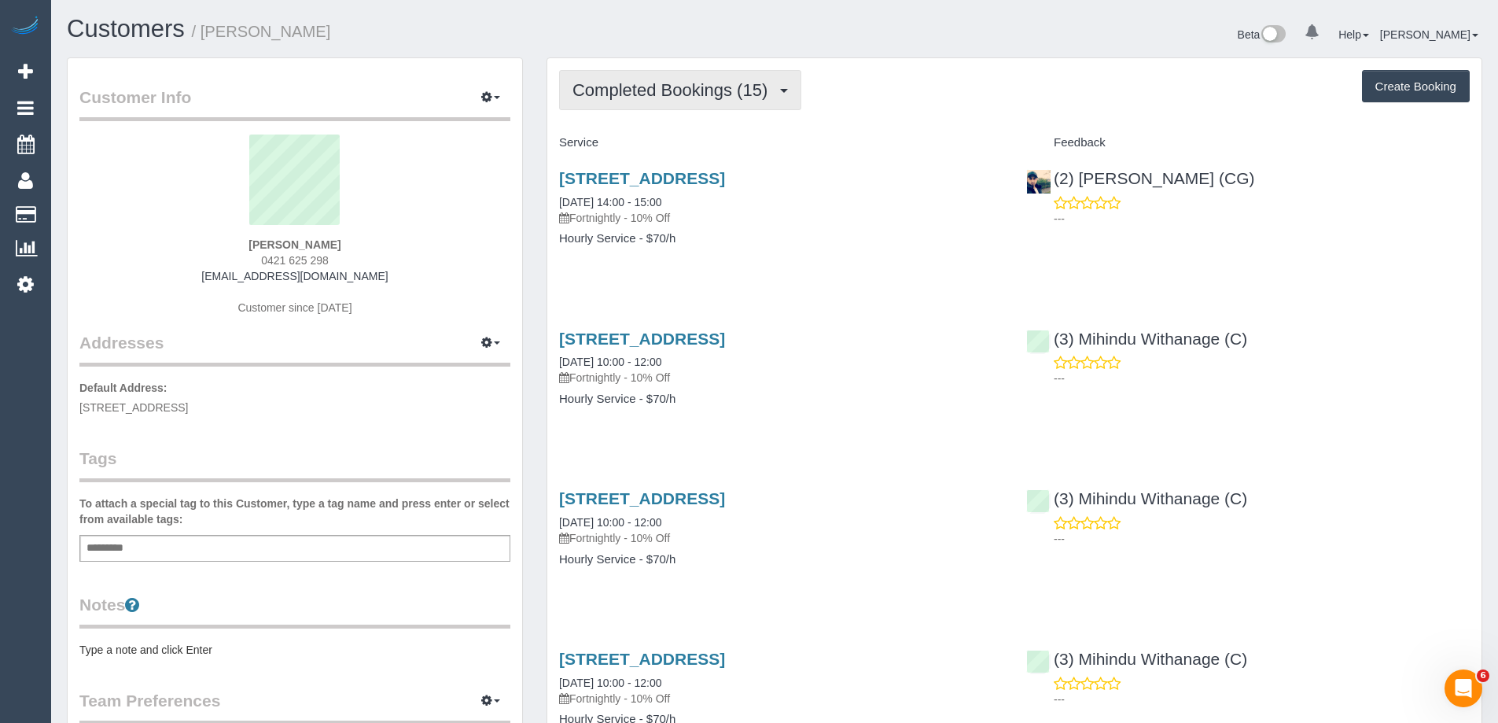
click at [656, 84] on span "Completed Bookings (15)" at bounding box center [673, 90] width 203 height 20
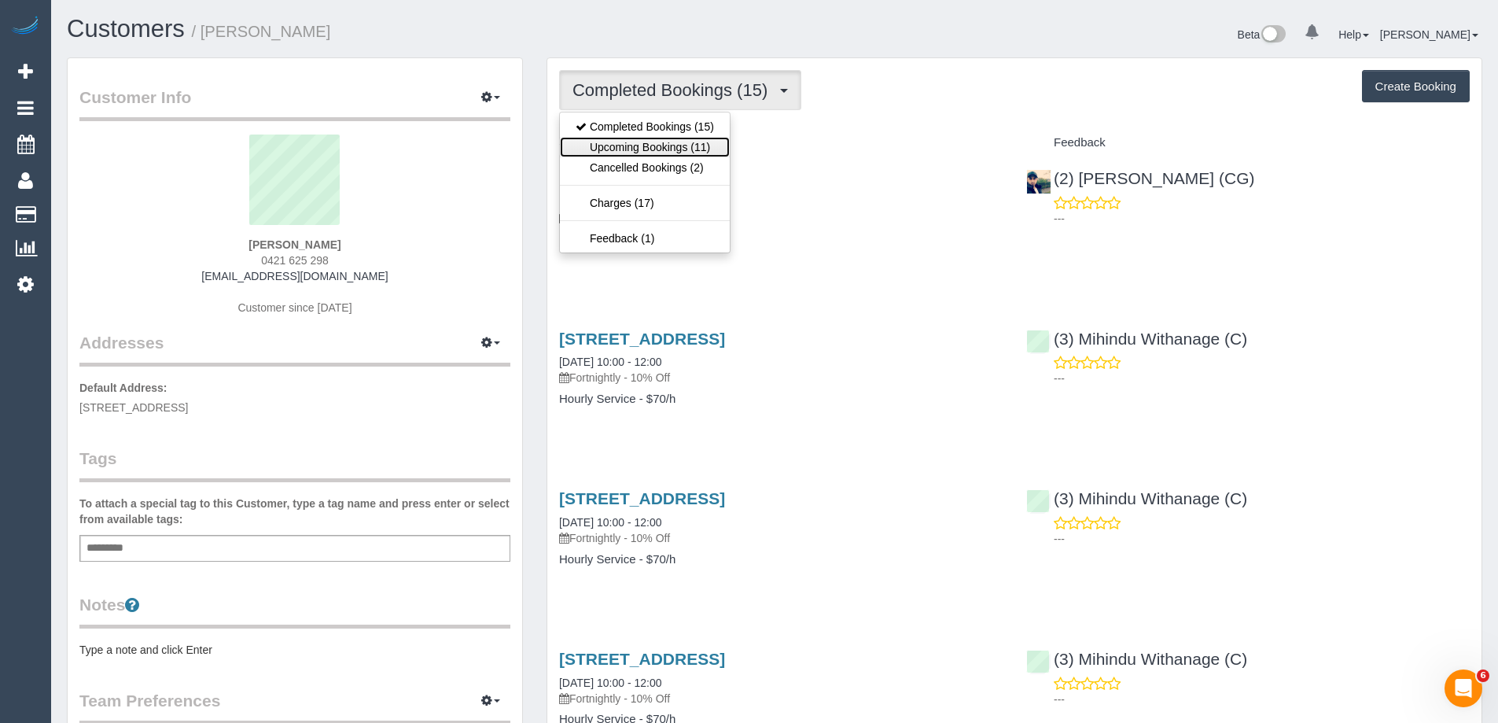
click at [656, 139] on link "Upcoming Bookings (11)" at bounding box center [645, 147] width 170 height 20
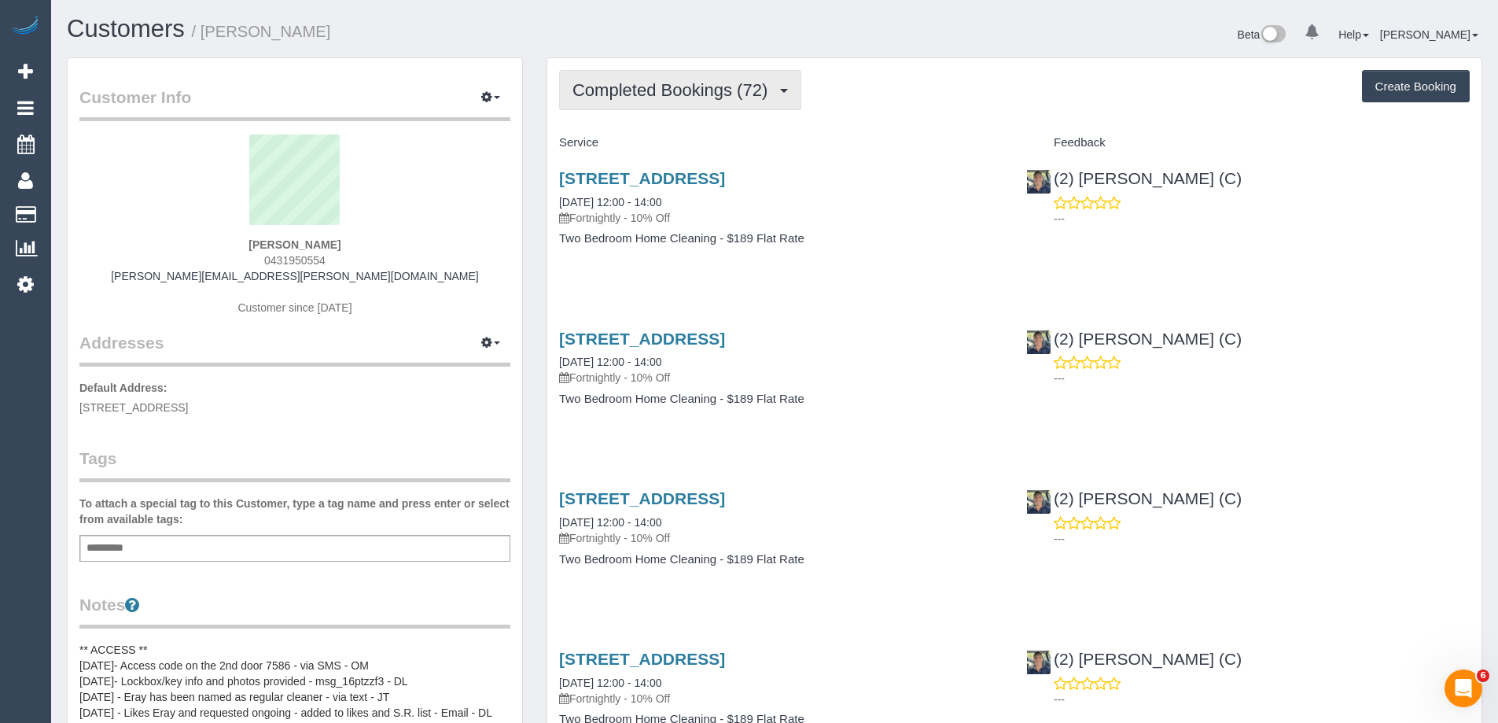
click at [672, 93] on span "Completed Bookings (72)" at bounding box center [673, 90] width 203 height 20
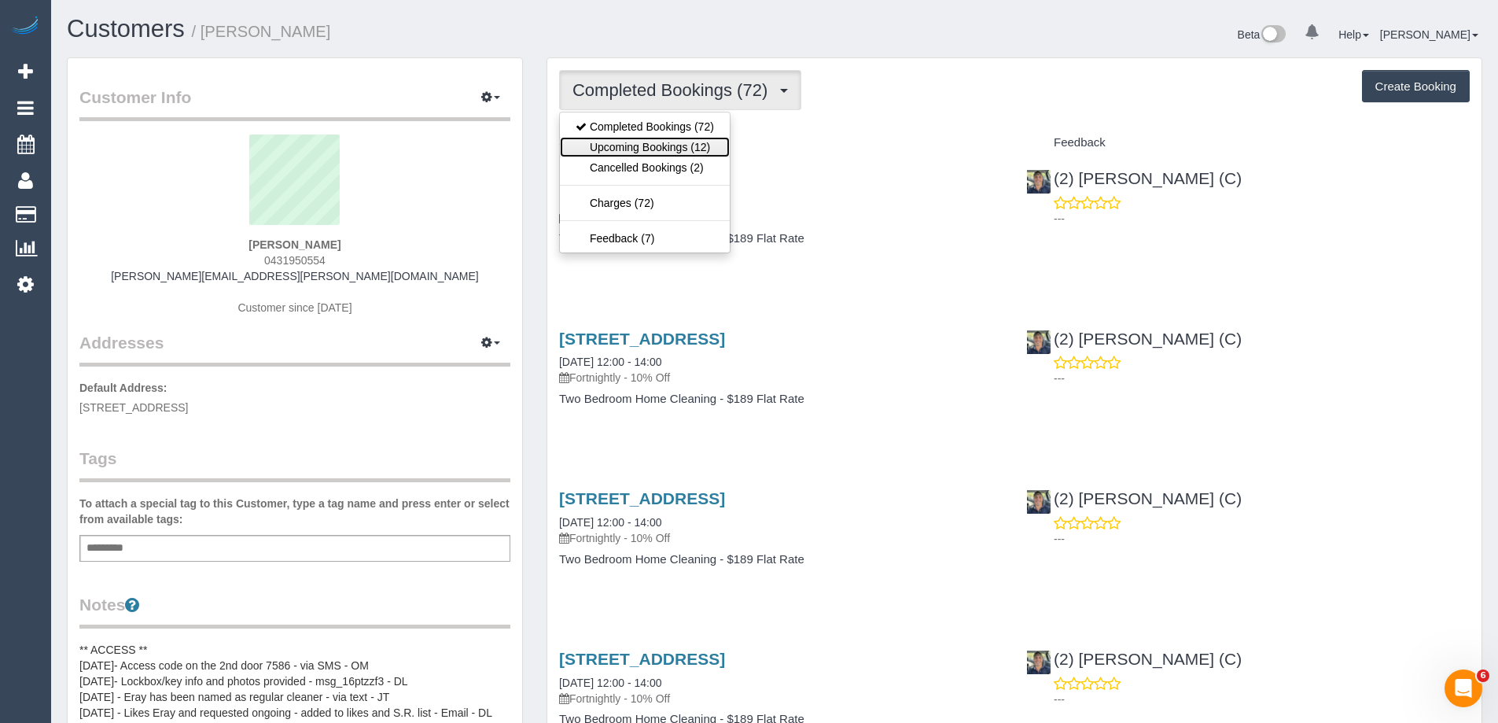
click at [670, 138] on link "Upcoming Bookings (12)" at bounding box center [645, 147] width 170 height 20
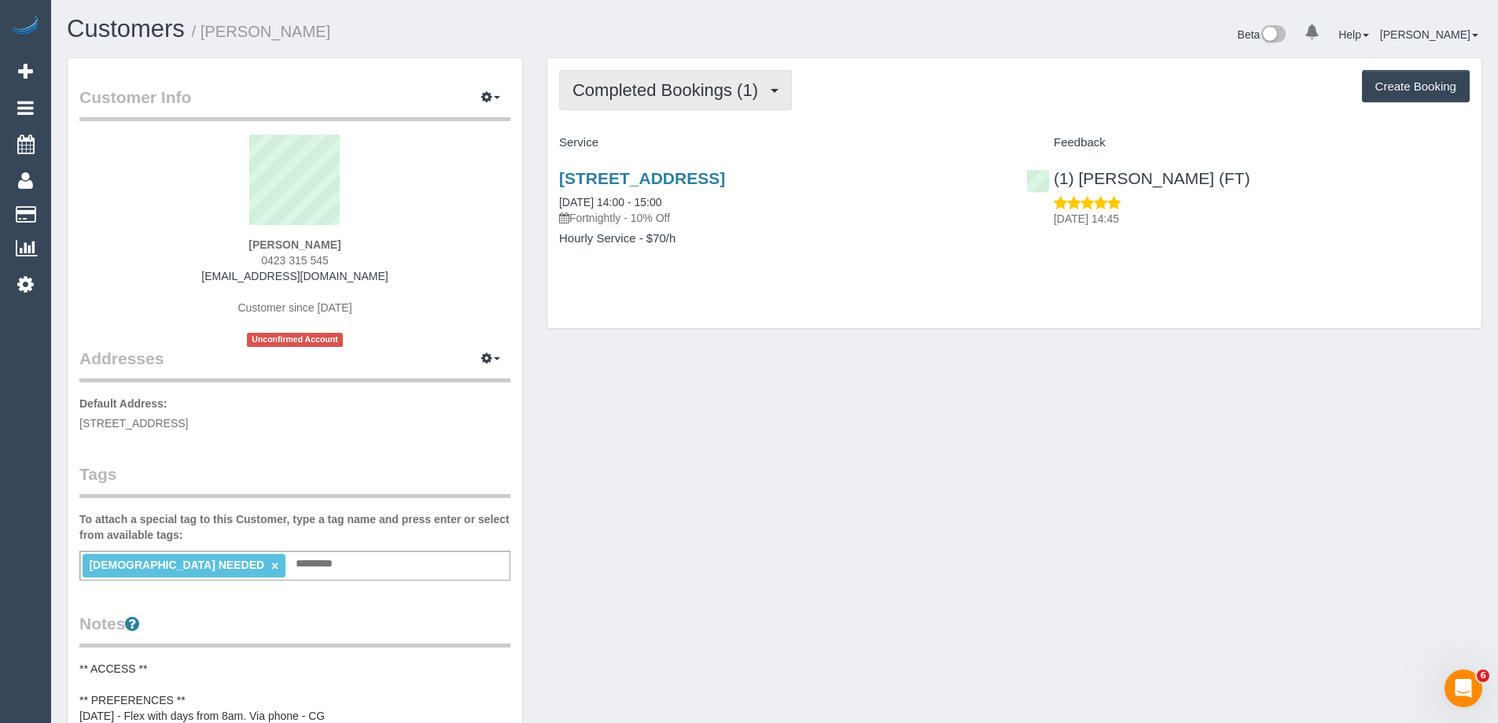
click at [653, 97] on span "Completed Bookings (1)" at bounding box center [668, 90] width 193 height 20
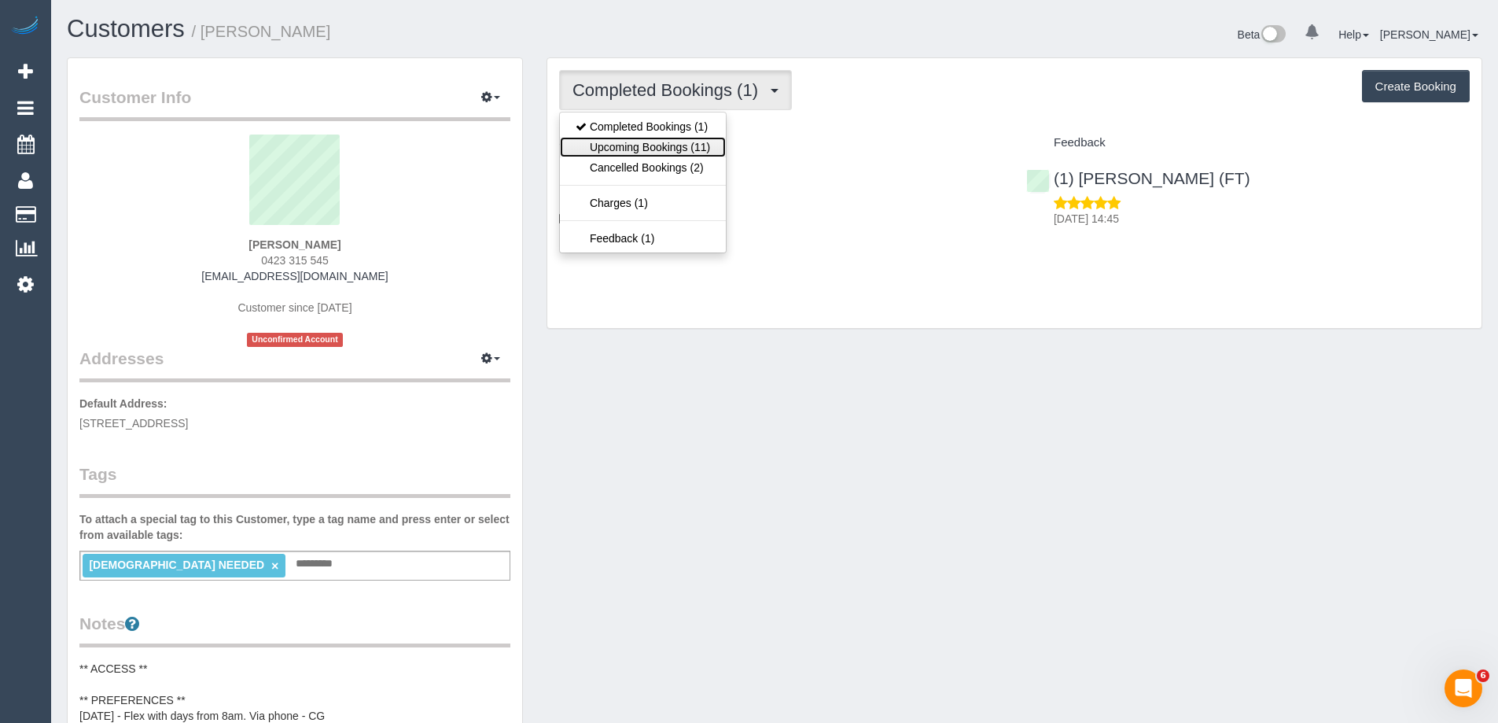
click at [660, 142] on link "Upcoming Bookings (11)" at bounding box center [643, 147] width 166 height 20
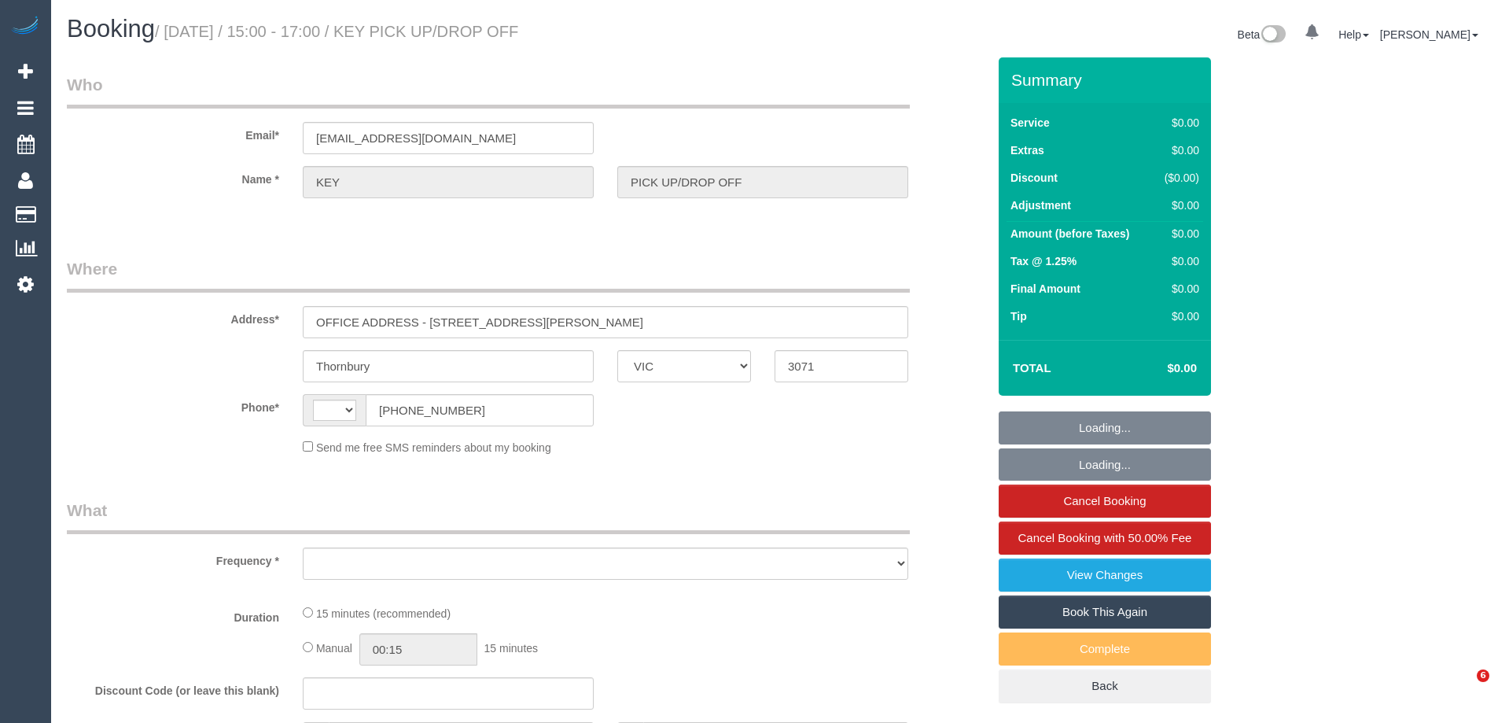
select select "VIC"
select select "string:AU"
select select "object:516"
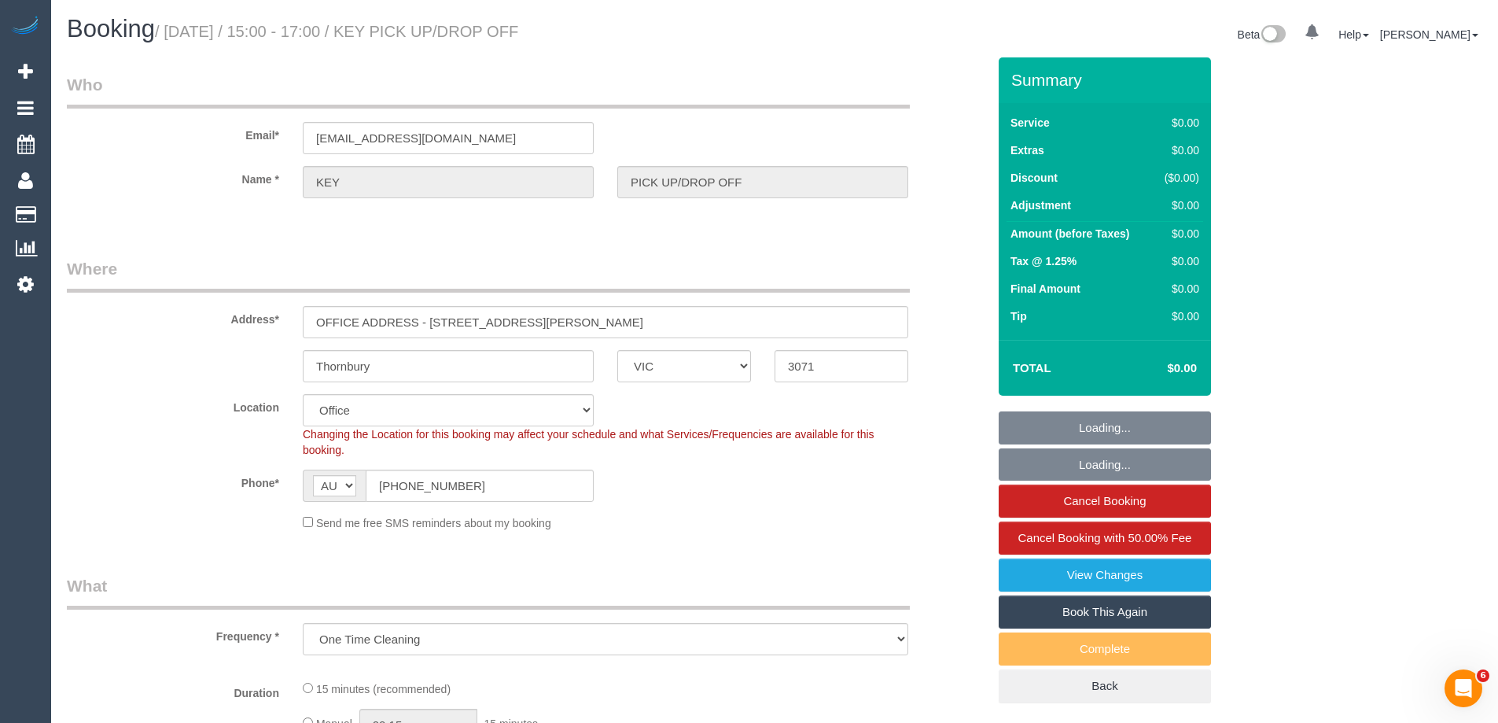
select select "number:28"
select select "object:669"
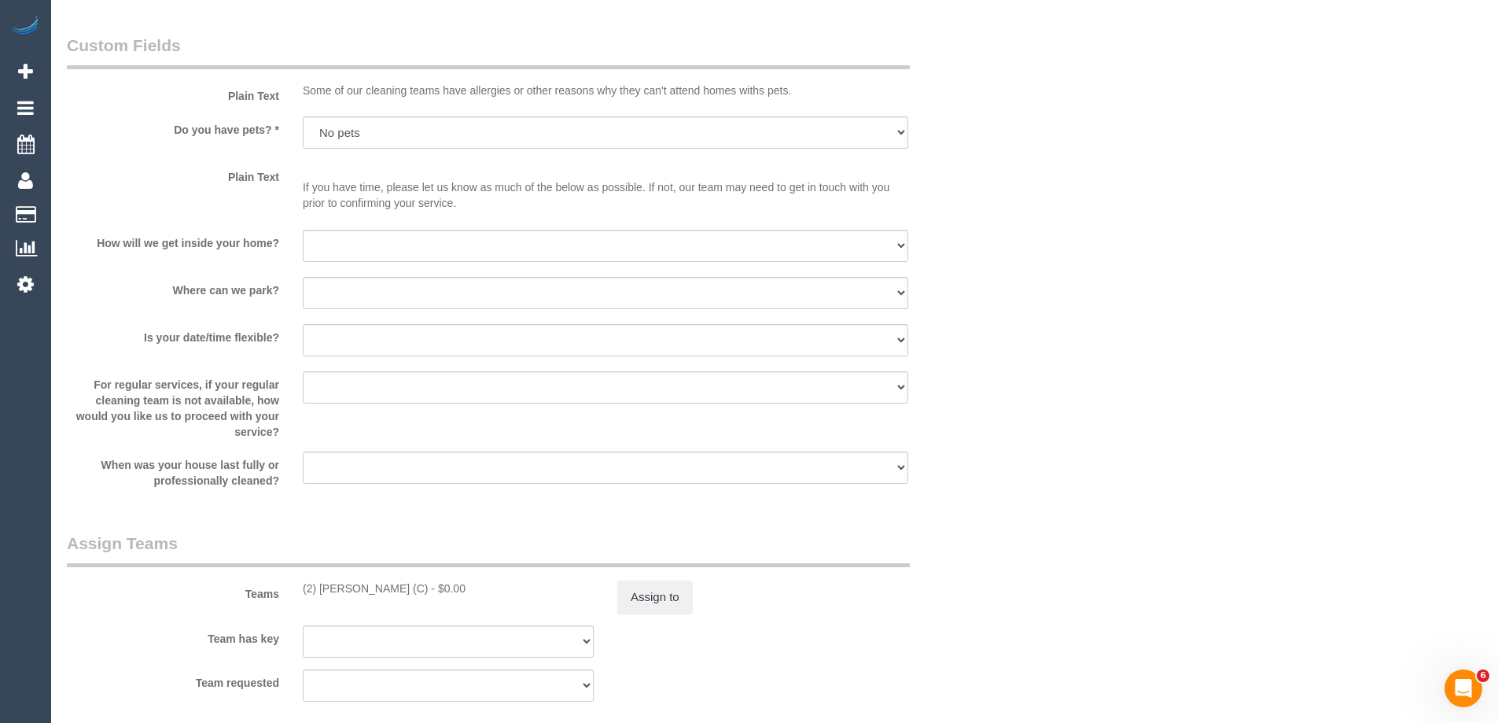
scroll to position [1204, 0]
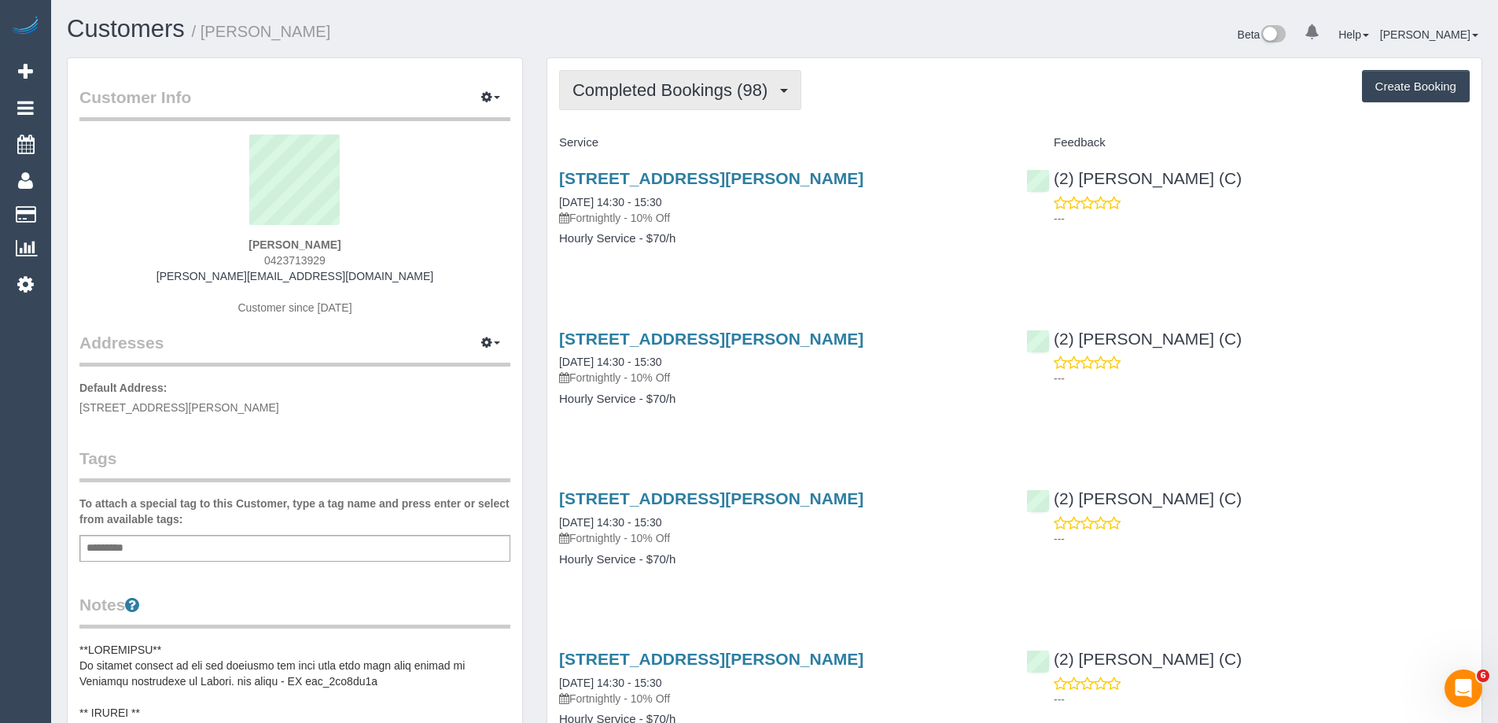
click at [621, 90] on span "Completed Bookings (98)" at bounding box center [673, 90] width 203 height 20
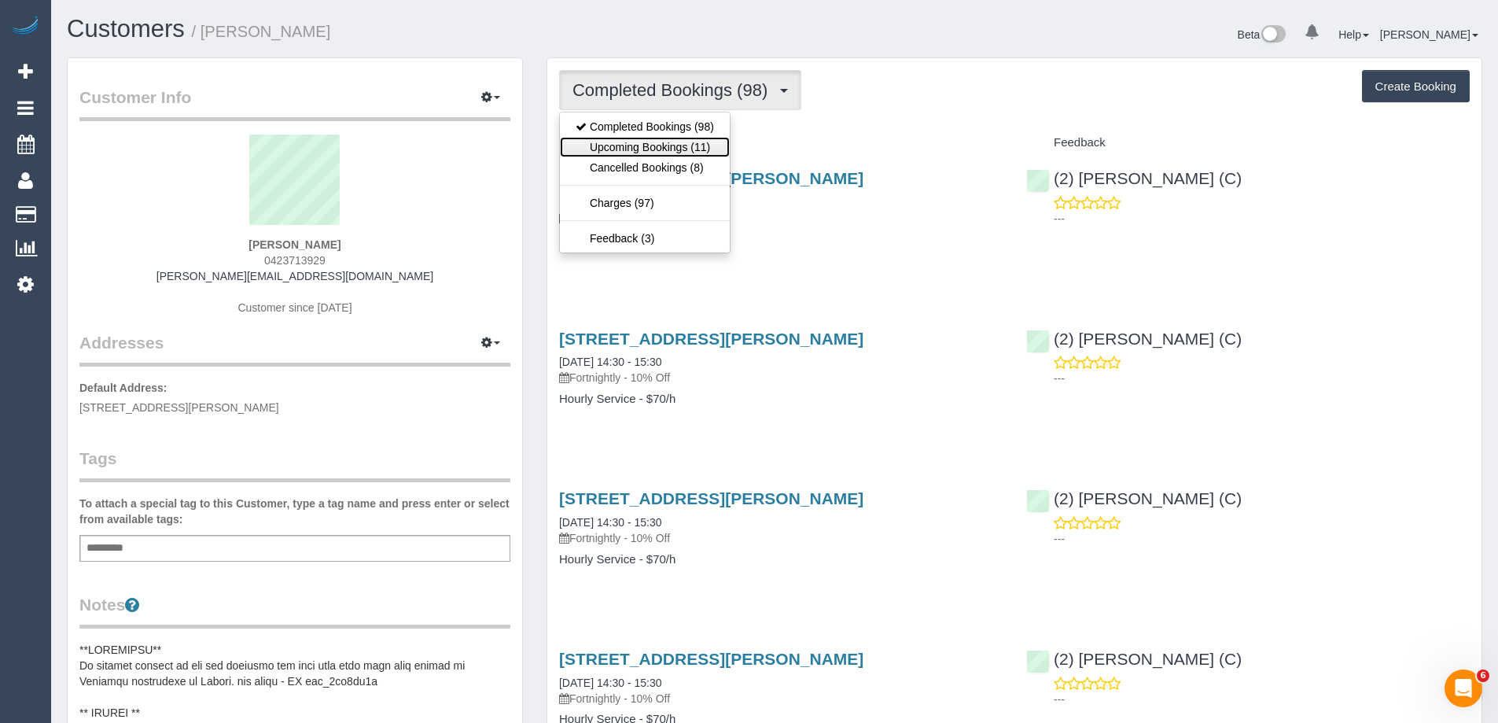
click at [644, 141] on link "Upcoming Bookings (11)" at bounding box center [645, 147] width 170 height 20
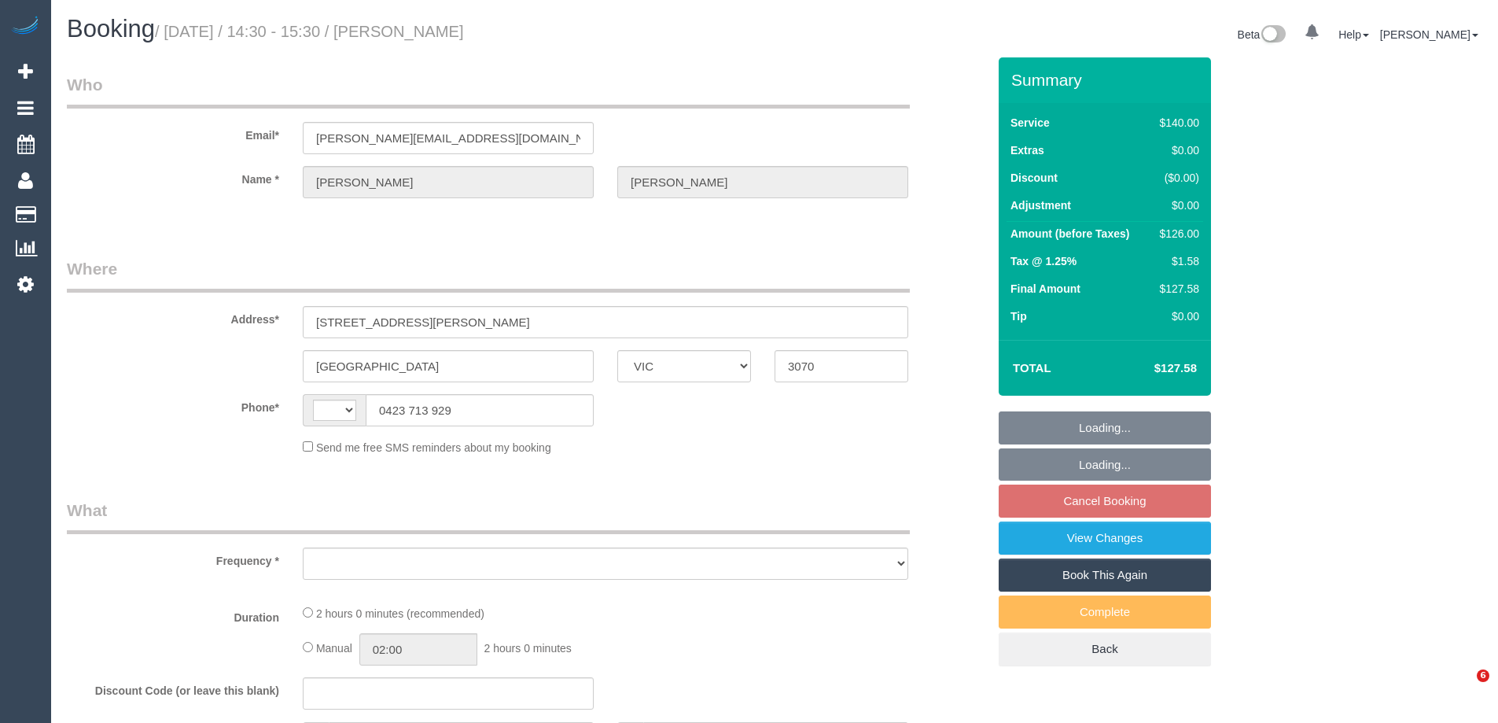
select select "VIC"
select select "string:AU"
select select "object:575"
select select "string:stripe-pm_1SAkSO2GScqysDRVOMyxmOD7"
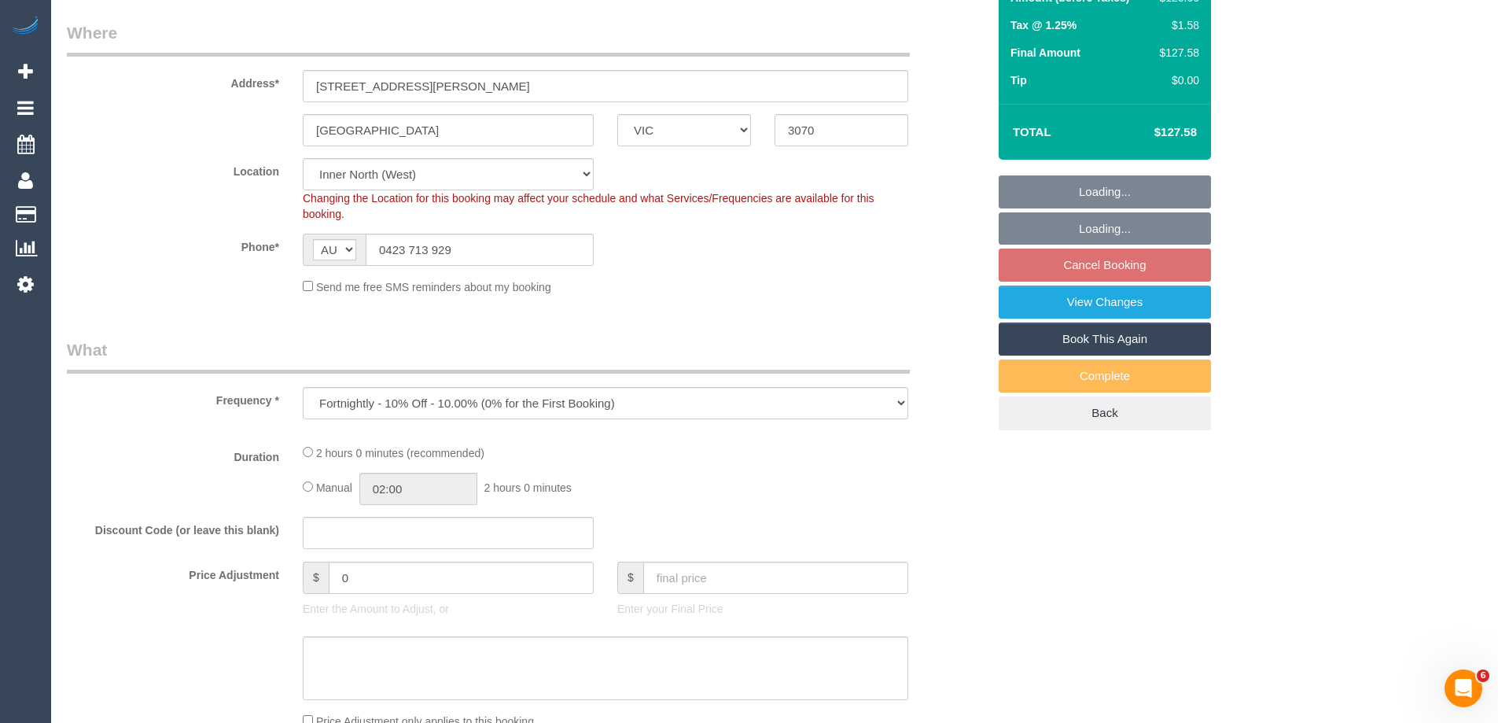
select select "object:892"
select select "number:28"
select select "number:14"
select select "number:19"
select select "number:25"
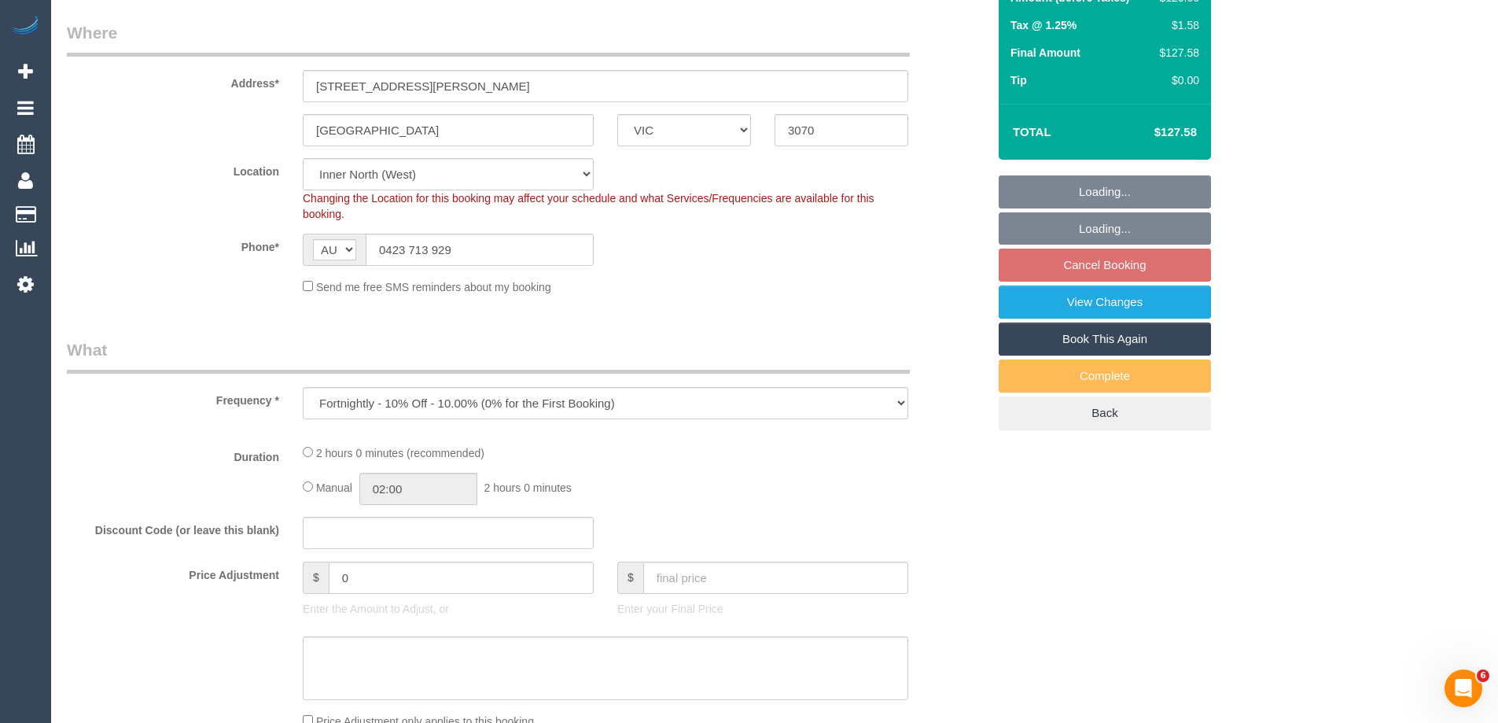
select select "number:35"
select select "number:11"
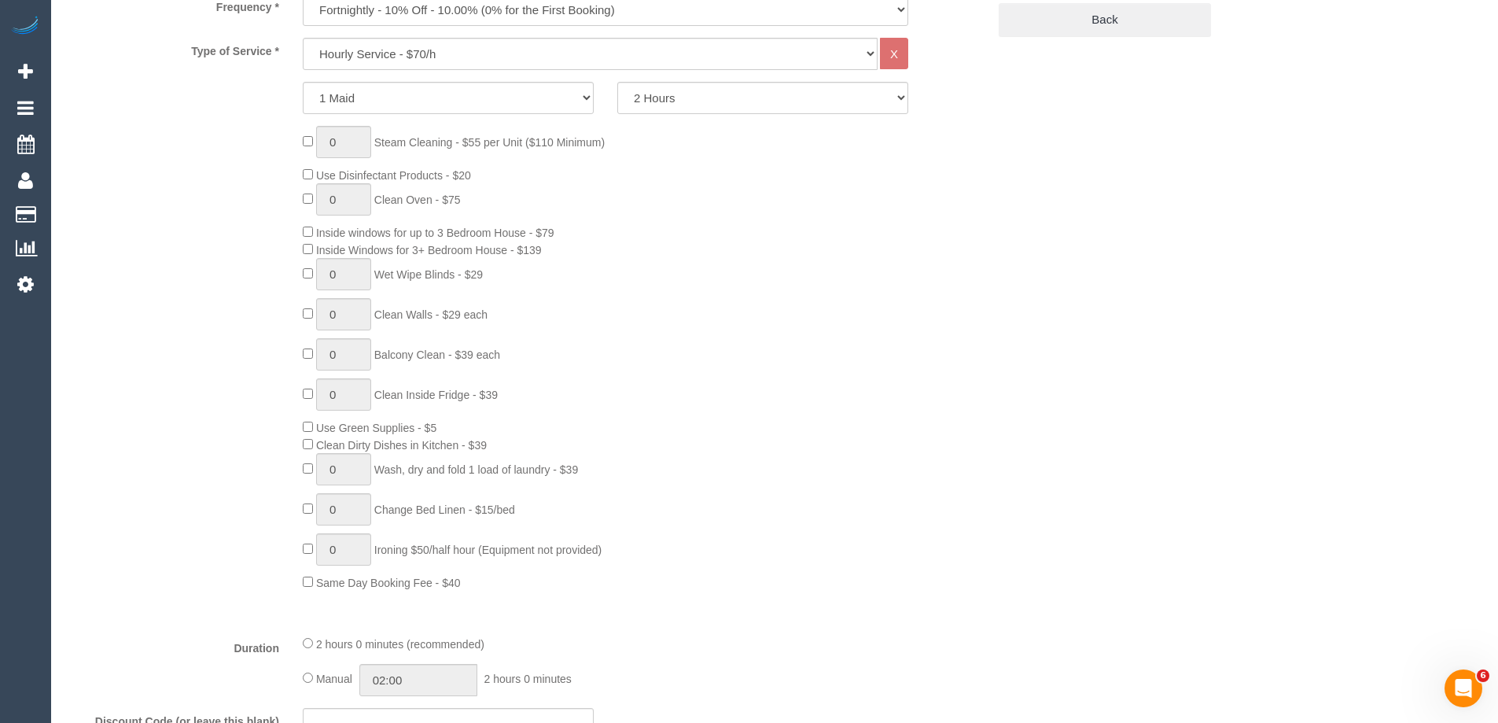
select select "18694"
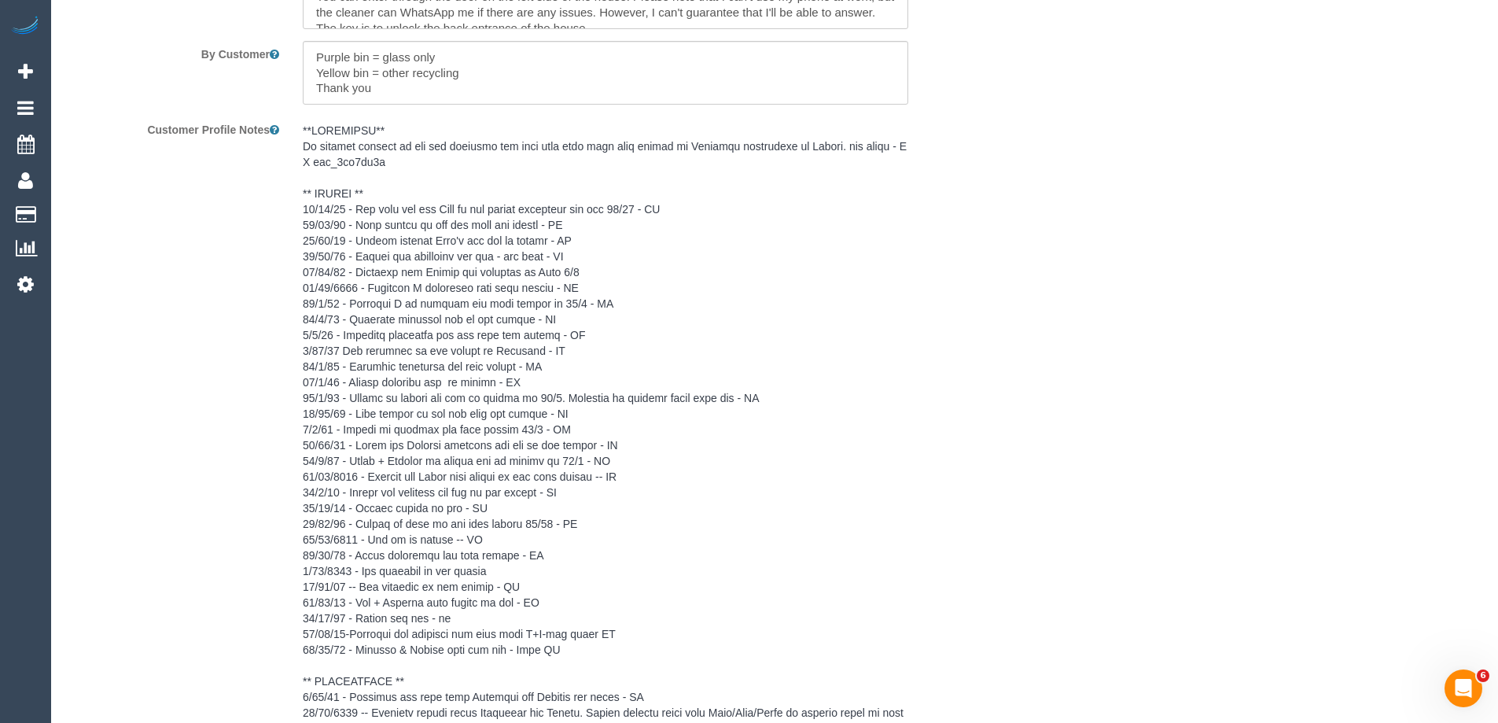
scroll to position [2673, 0]
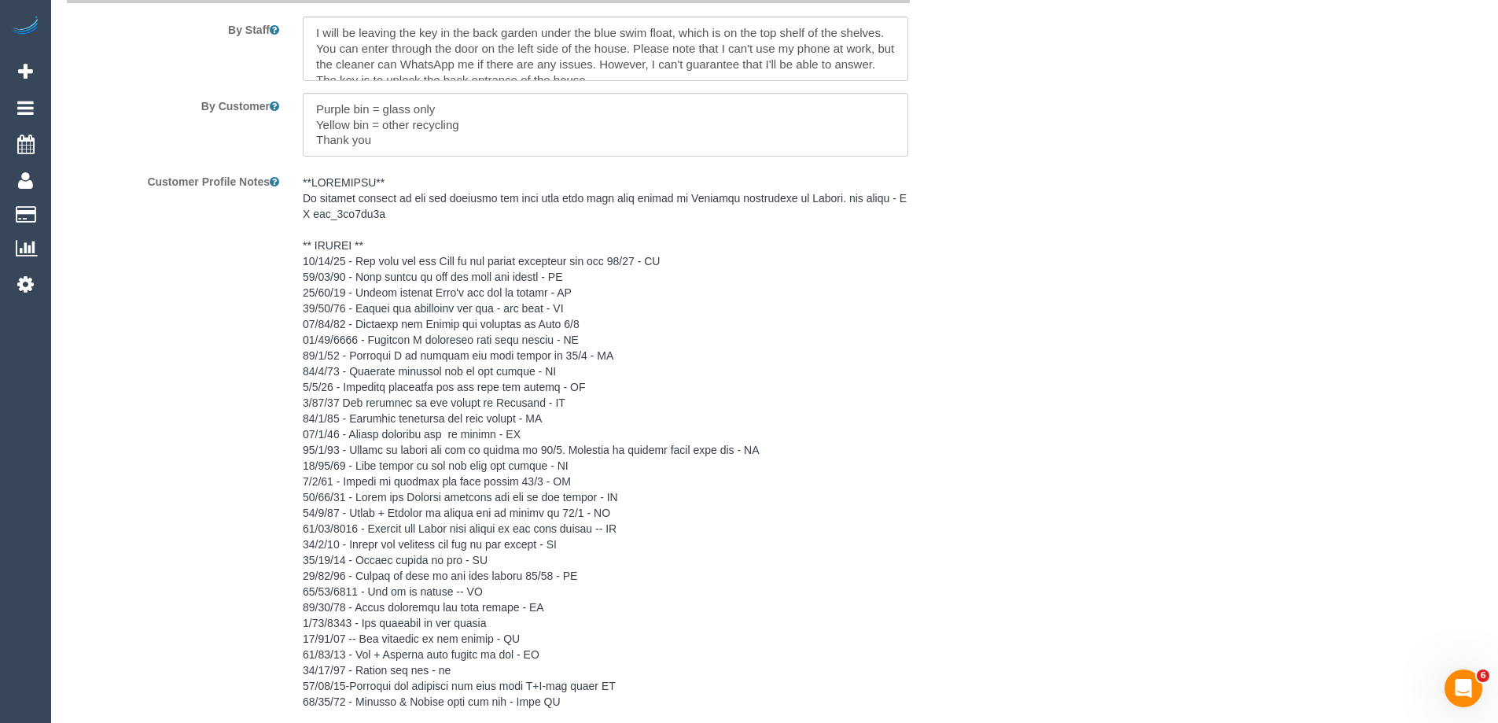
click at [352, 286] on pre at bounding box center [605, 591] width 605 height 833
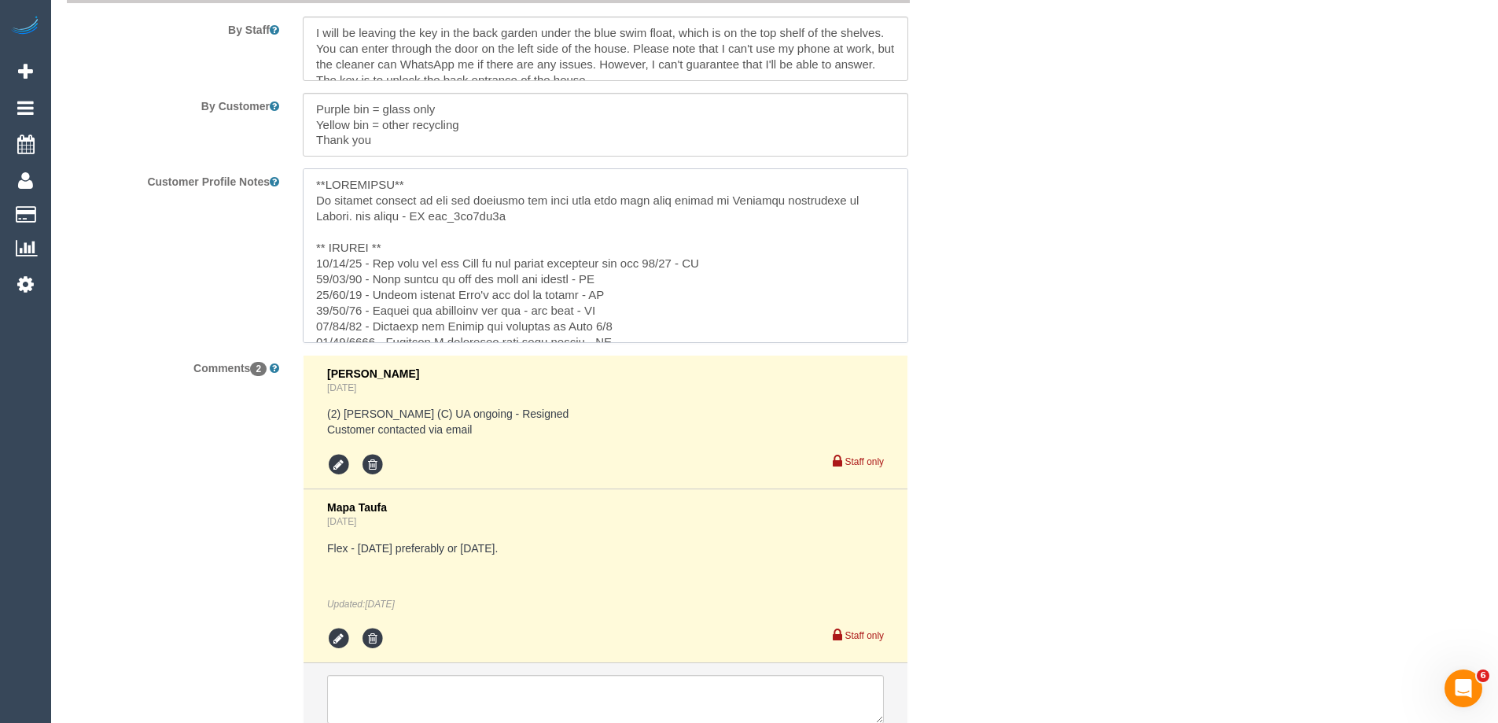
click at [401, 248] on textarea at bounding box center [605, 255] width 605 height 174
type textarea "**IMPORTANT** If cleaner changes do not ask customer for flex they said flex wi…"
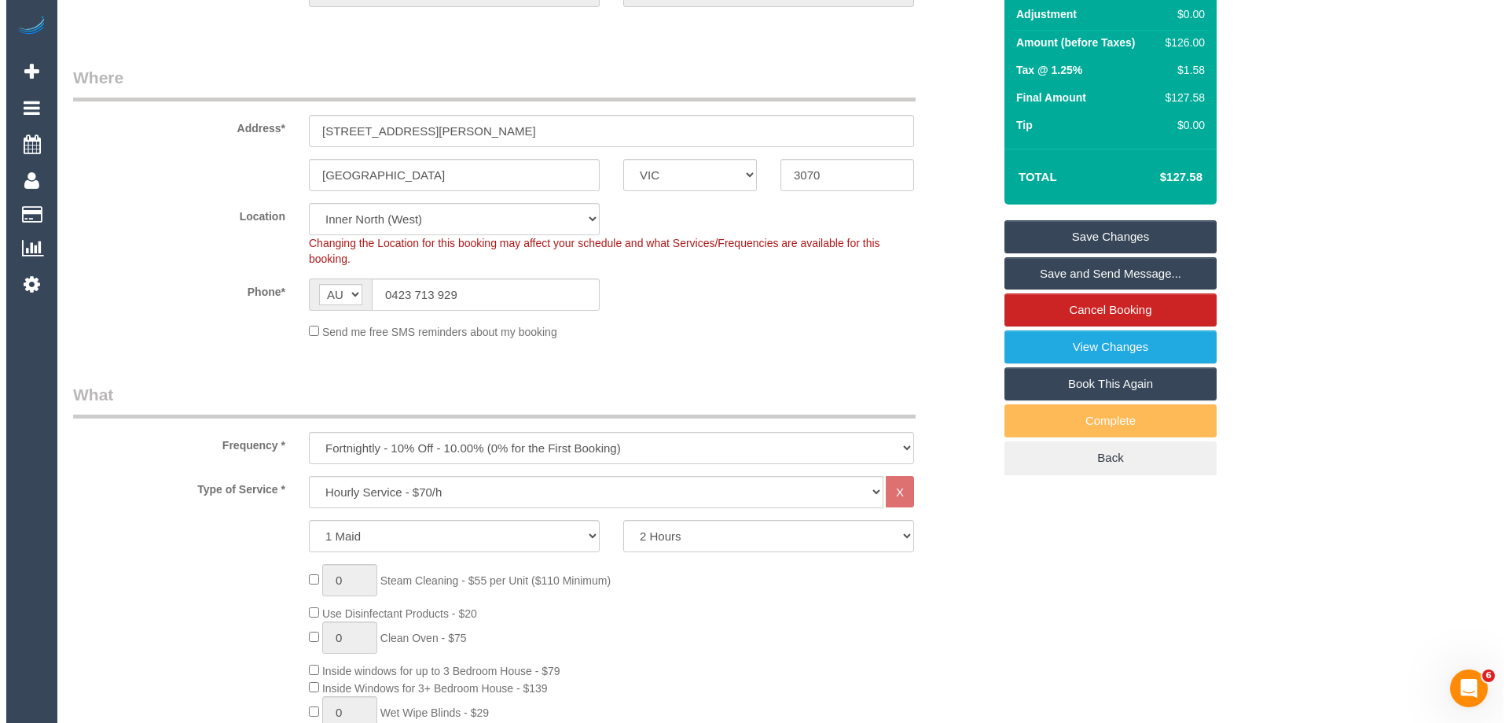
scroll to position [0, 0]
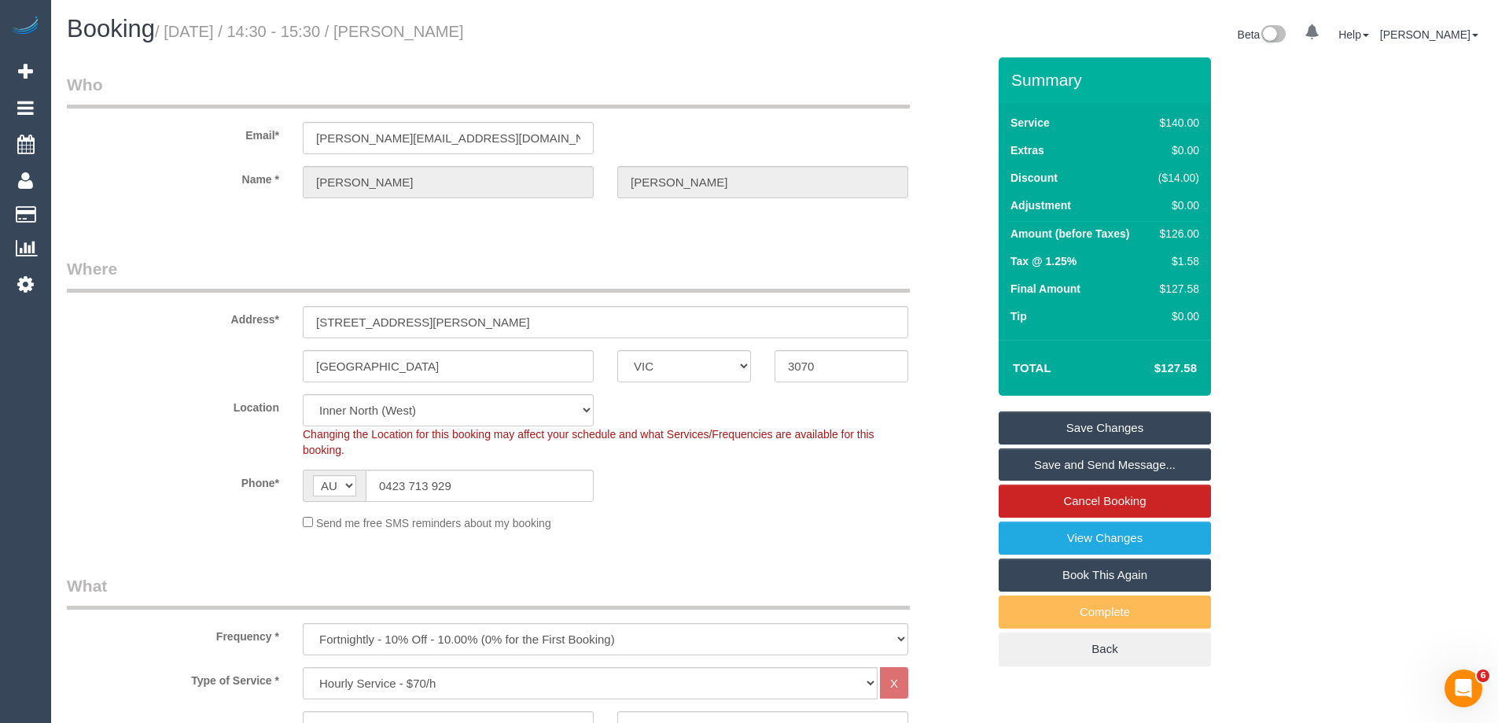
click at [1041, 430] on link "Save Changes" at bounding box center [1104, 427] width 212 height 33
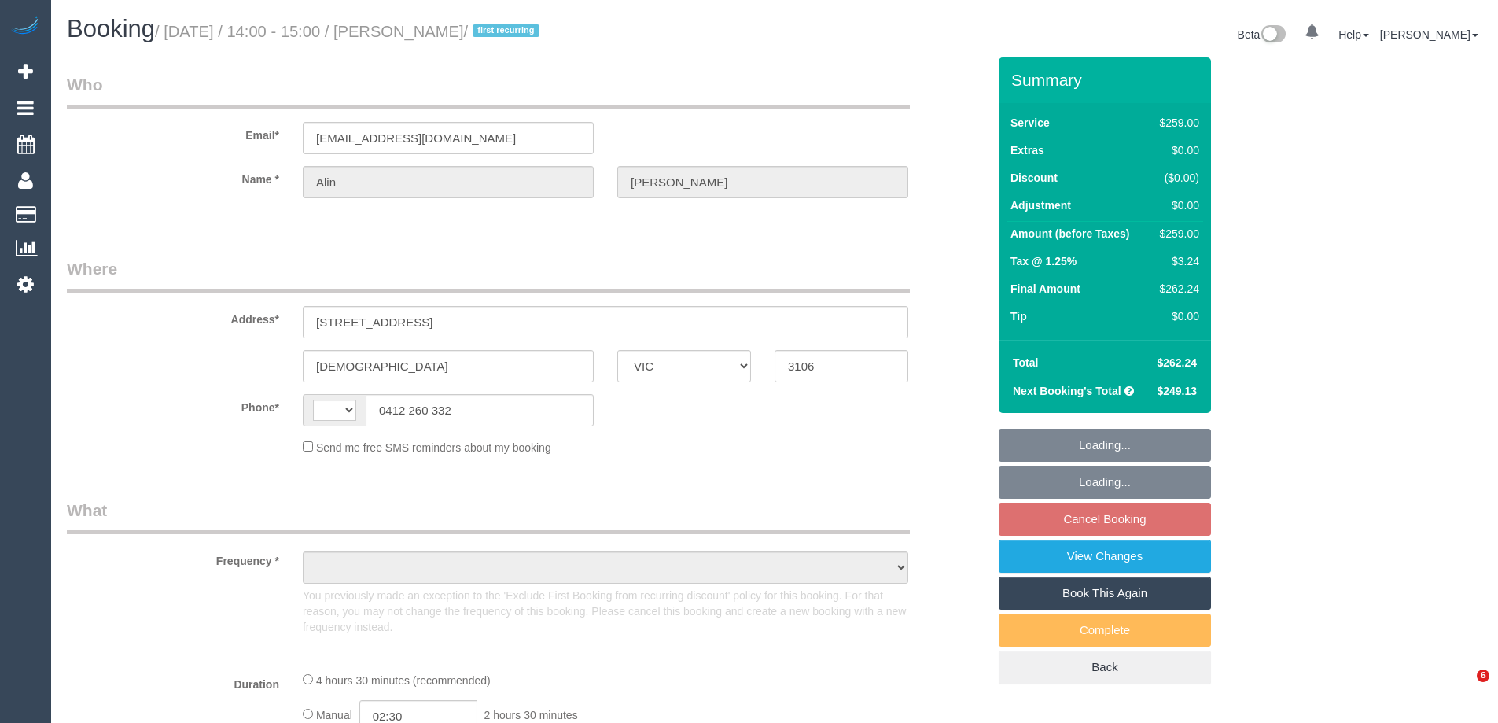
select select "VIC"
select select "string:AU"
select select "object:297"
select select "string:stripe-pm_1NAYY22GScqysDRVLHyLZFKM"
select select "number:27"
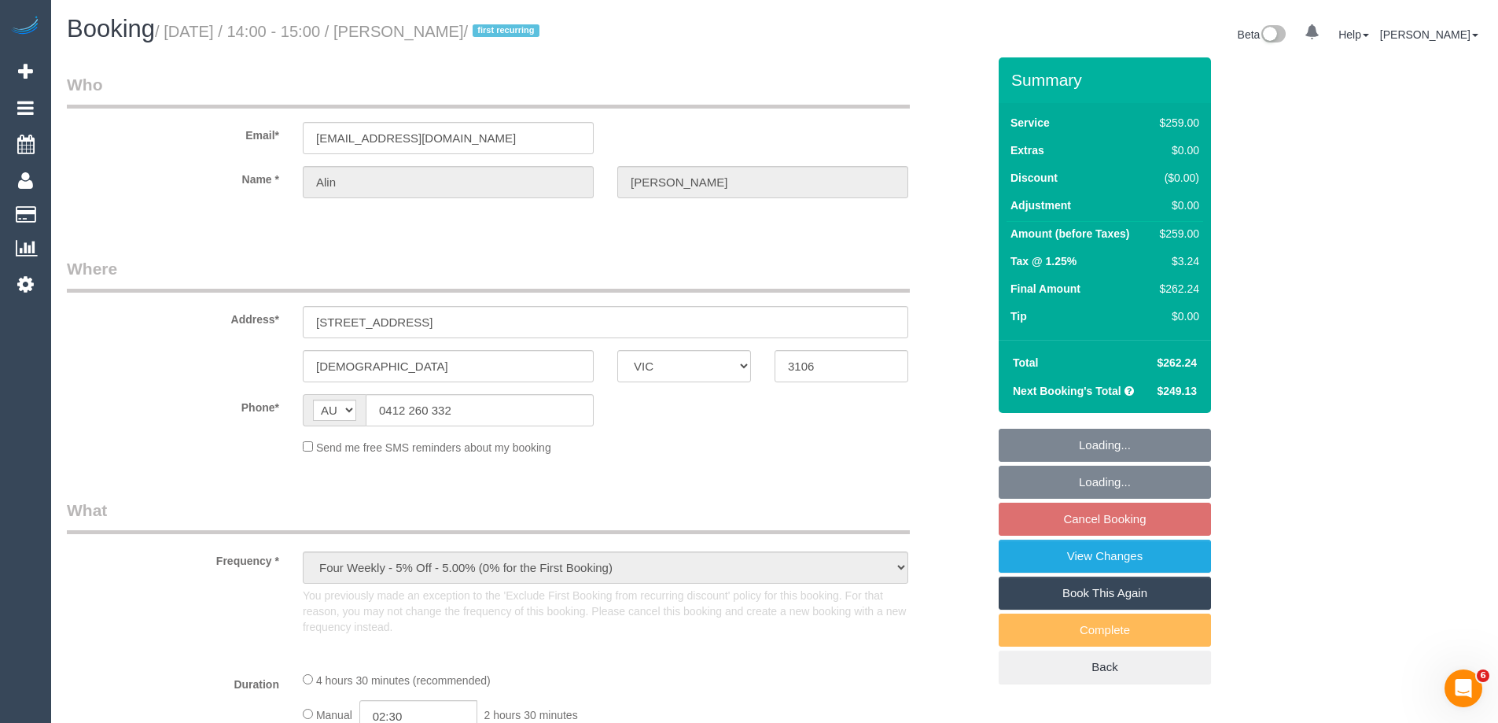
select select "number:14"
select select "number:19"
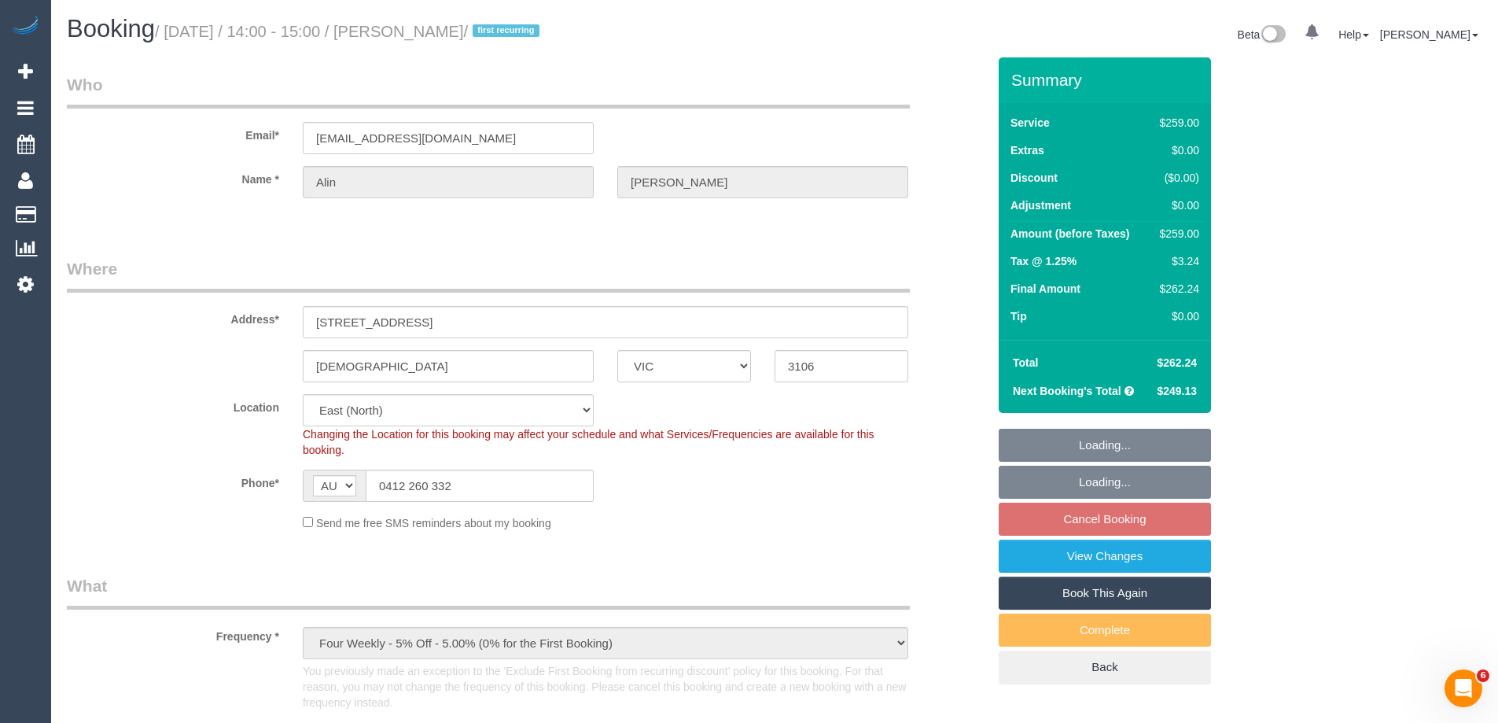
select select "object:793"
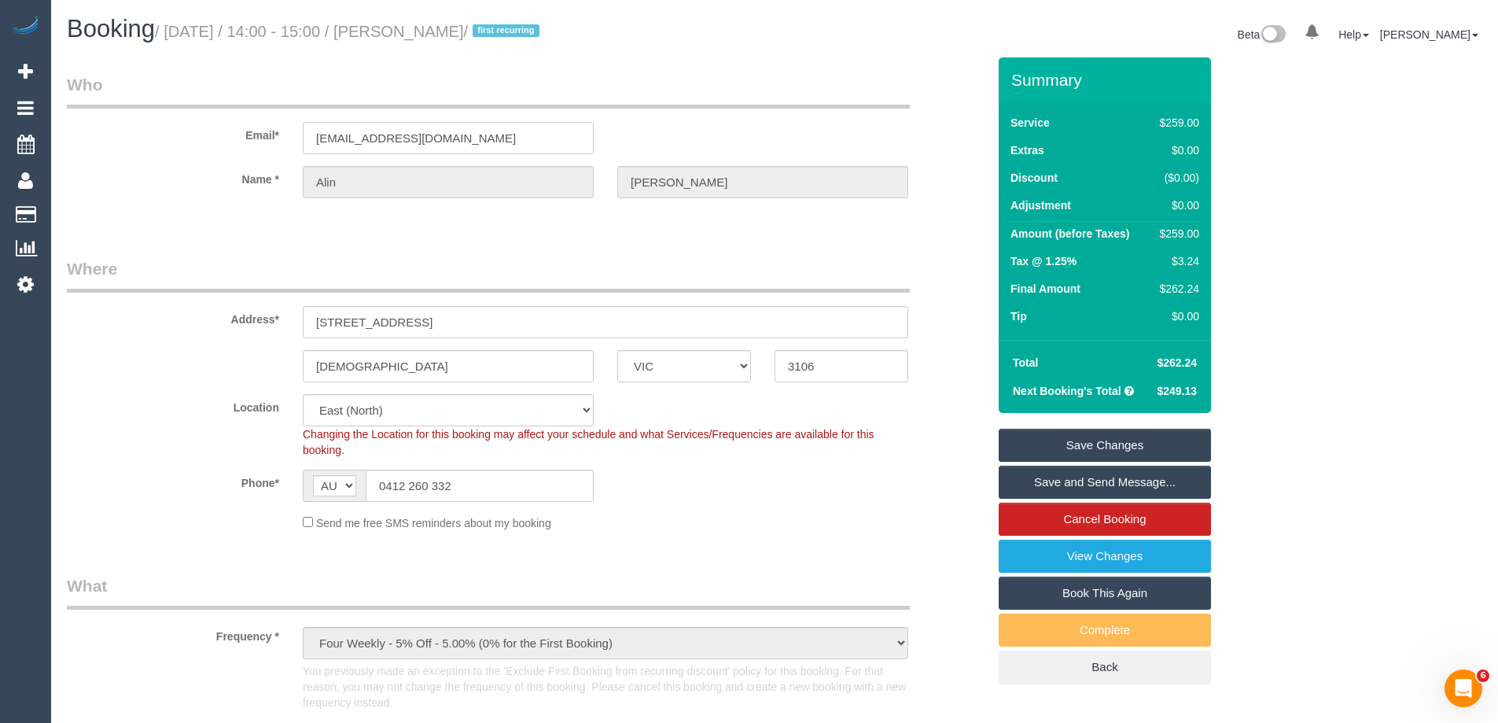
drag, startPoint x: 473, startPoint y: 142, endPoint x: 123, endPoint y: 132, distance: 349.2
click at [123, 132] on div "Email* [EMAIL_ADDRESS][DOMAIN_NAME]" at bounding box center [526, 113] width 943 height 81
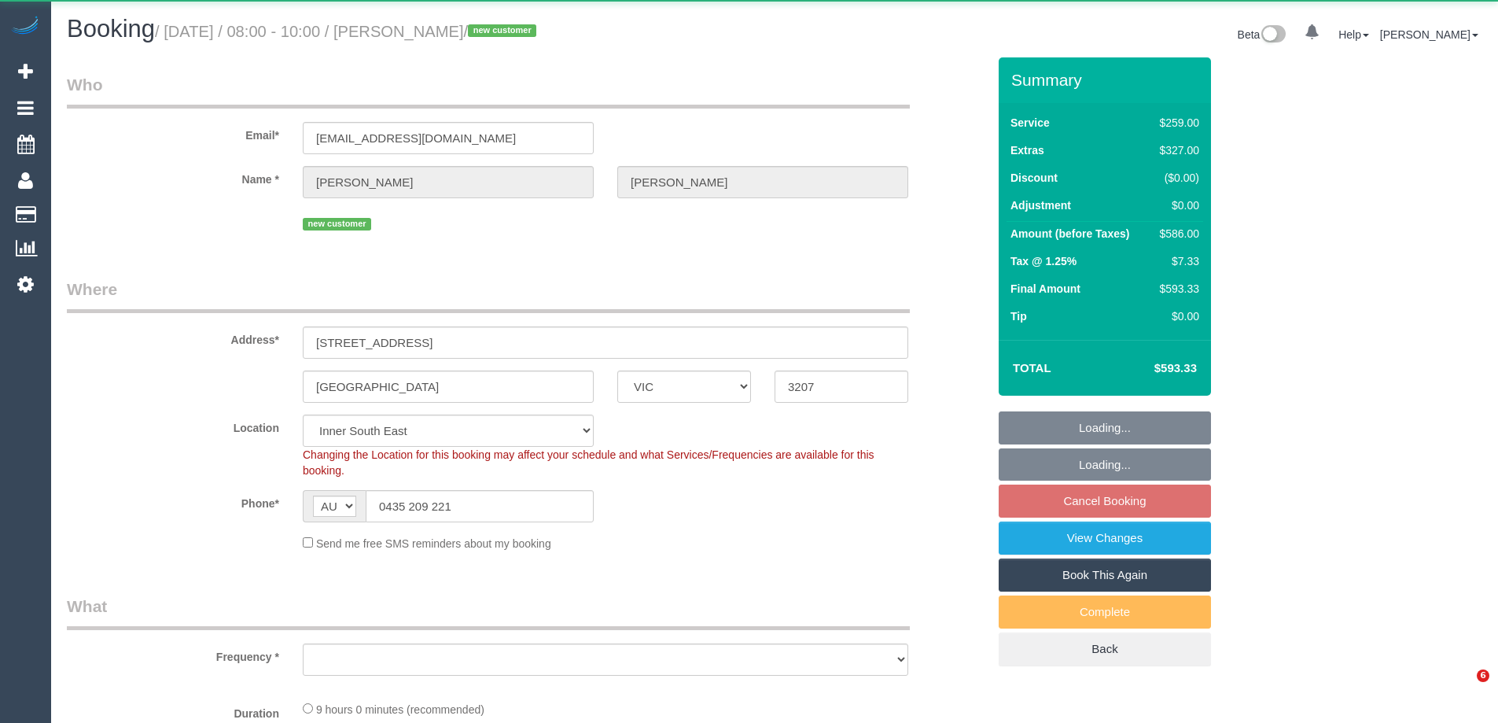
select select "VIC"
select select "object:582"
select select "string:stripe-pm_1S7A982GScqysDRVX36nG5tO"
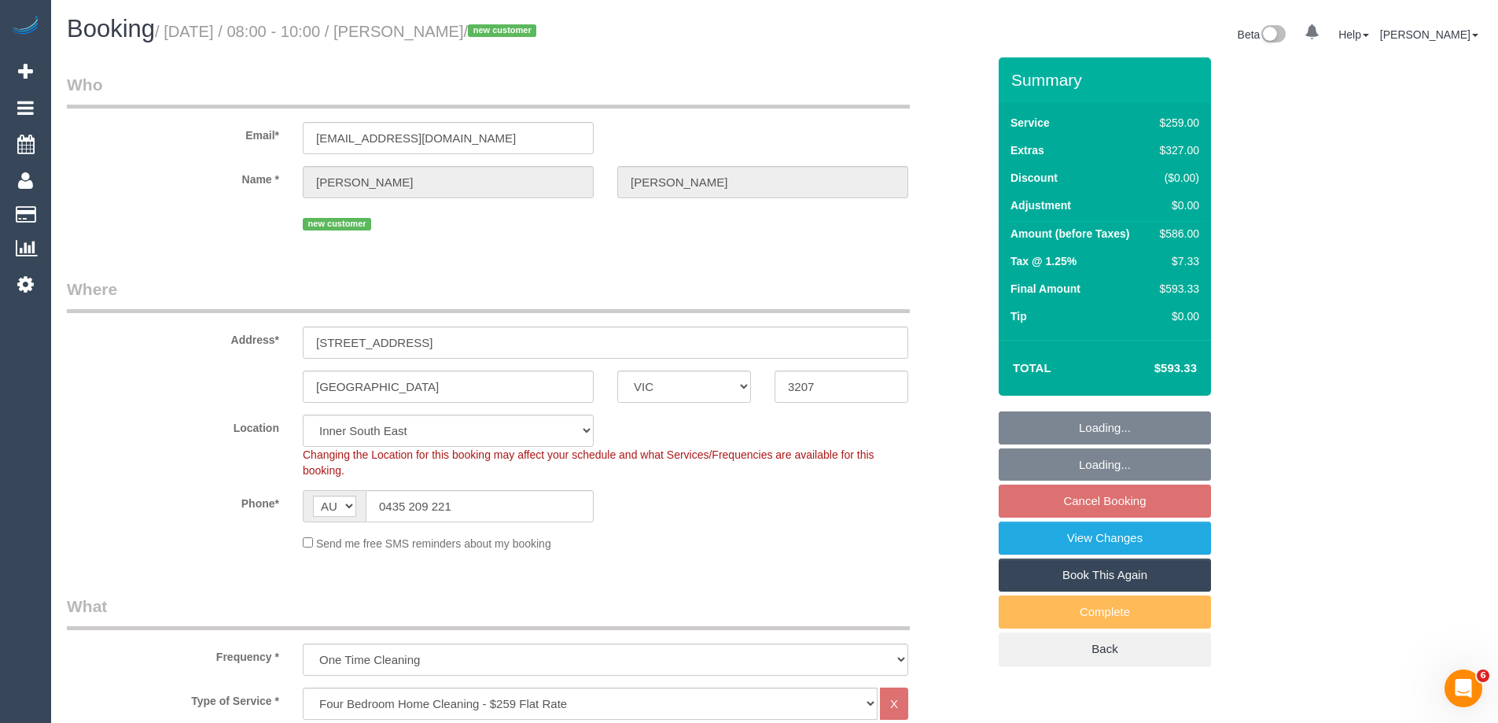
select select "object:683"
select select "number:28"
select select "number:14"
select select "number:19"
select select "number:24"
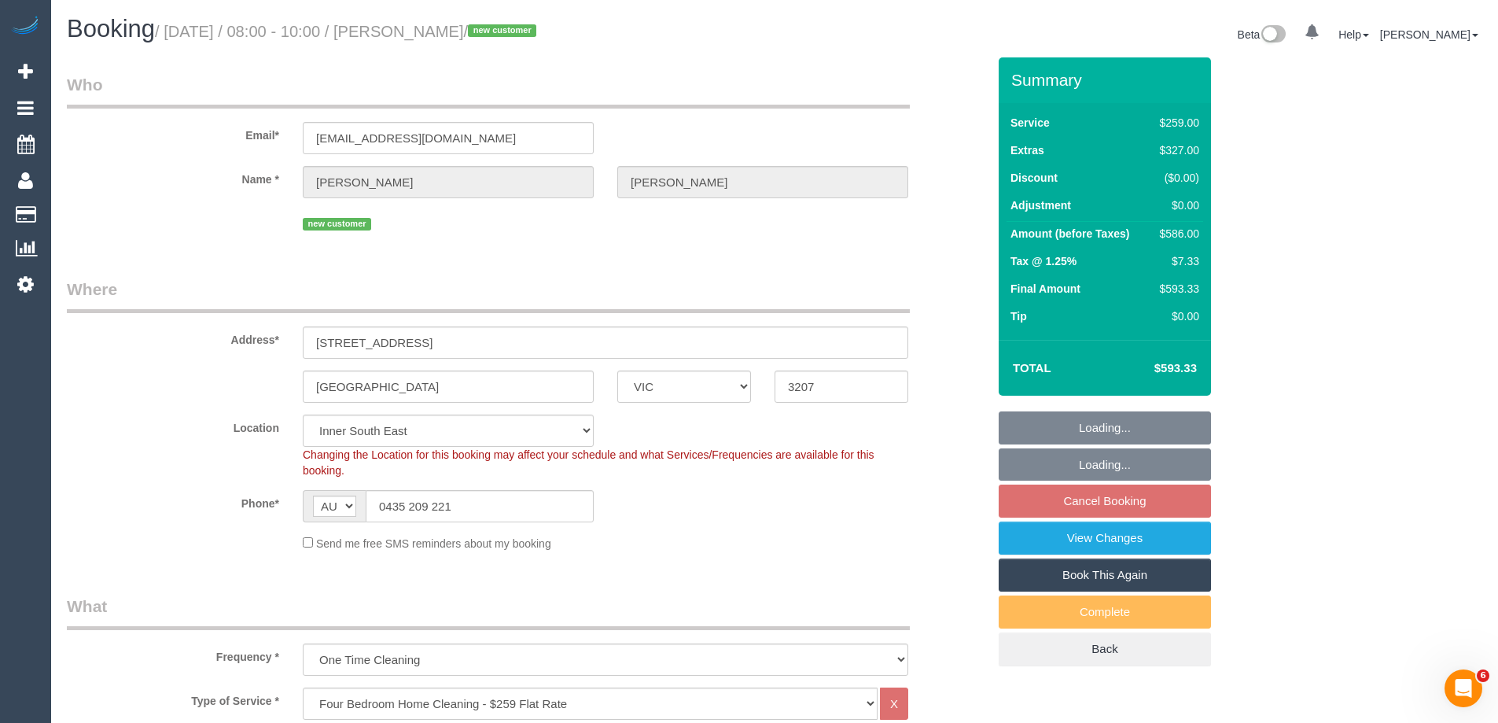
select select "number:26"
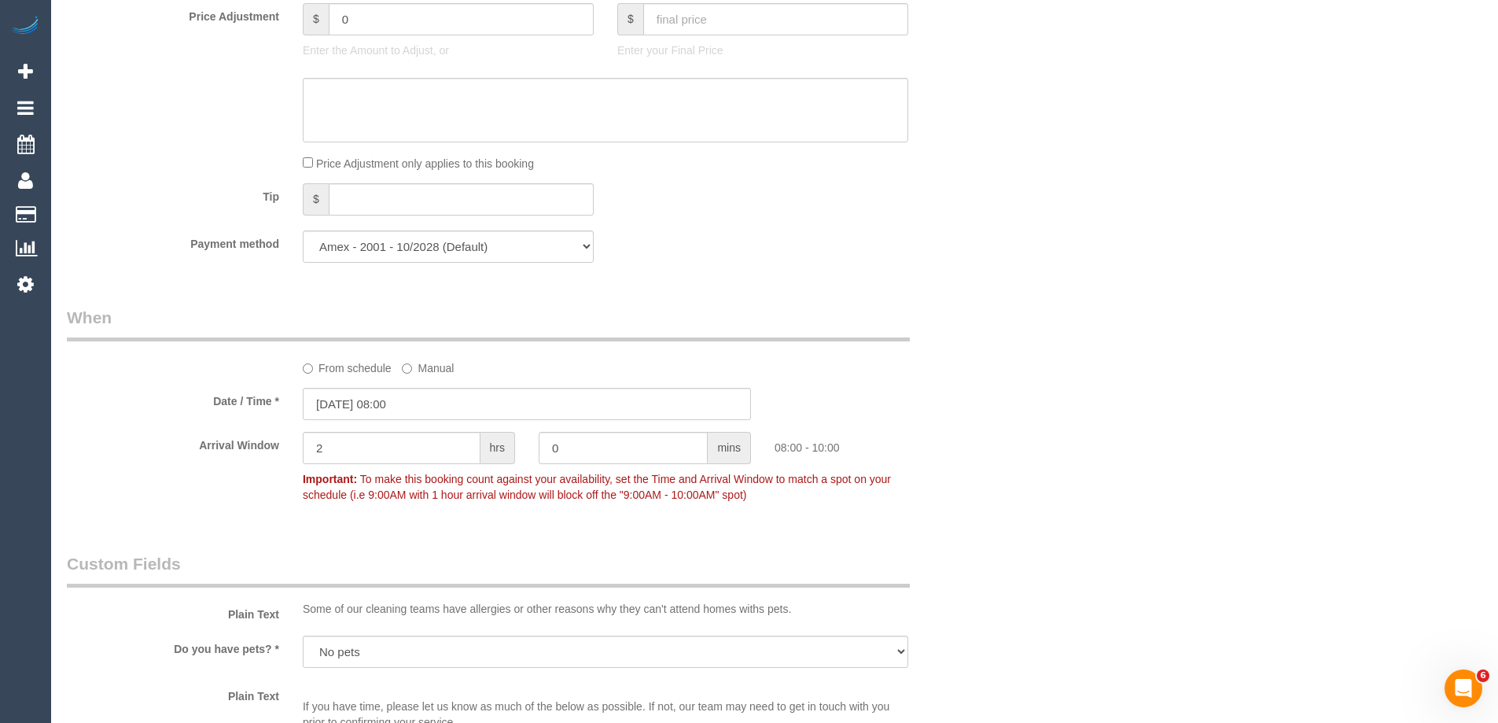
scroll to position [1462, 0]
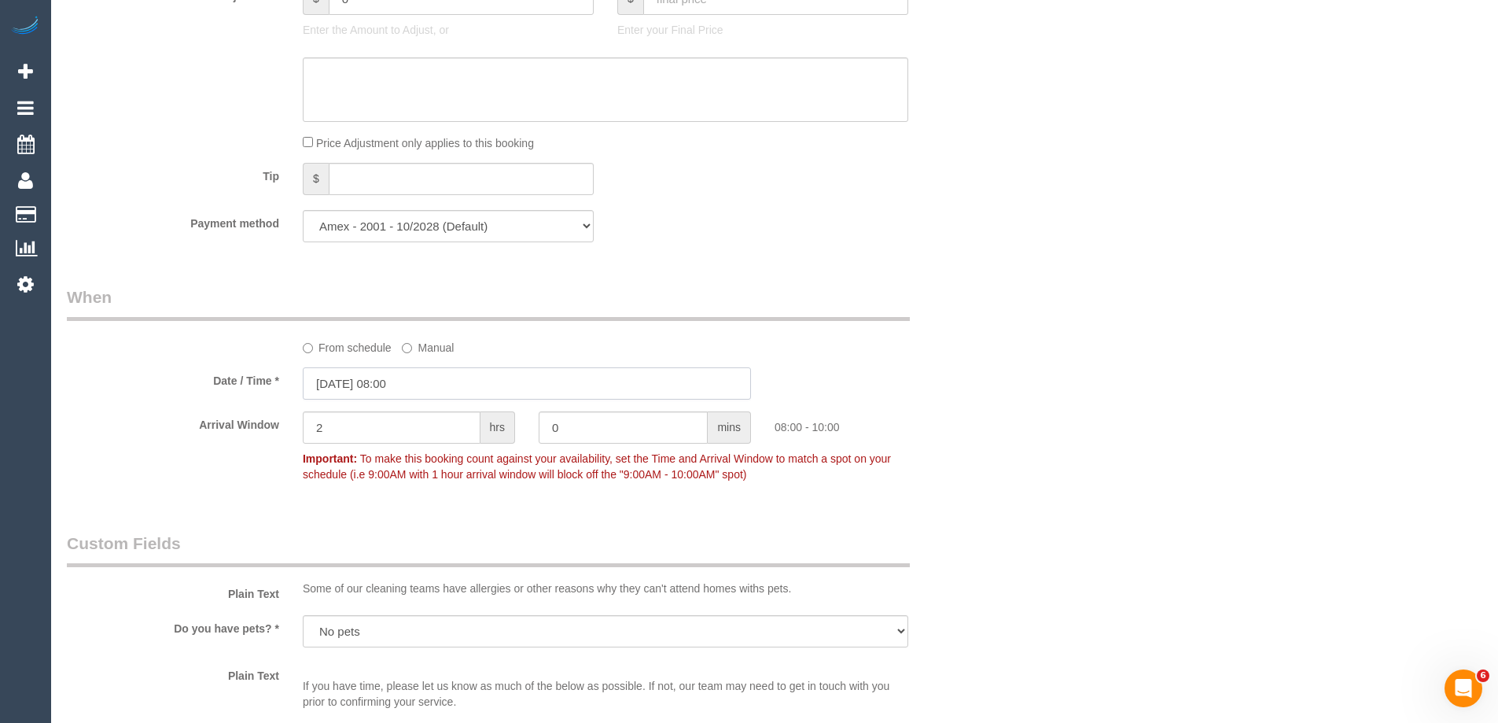
click at [431, 378] on input "29/09/2025 08:00" at bounding box center [527, 383] width 448 height 32
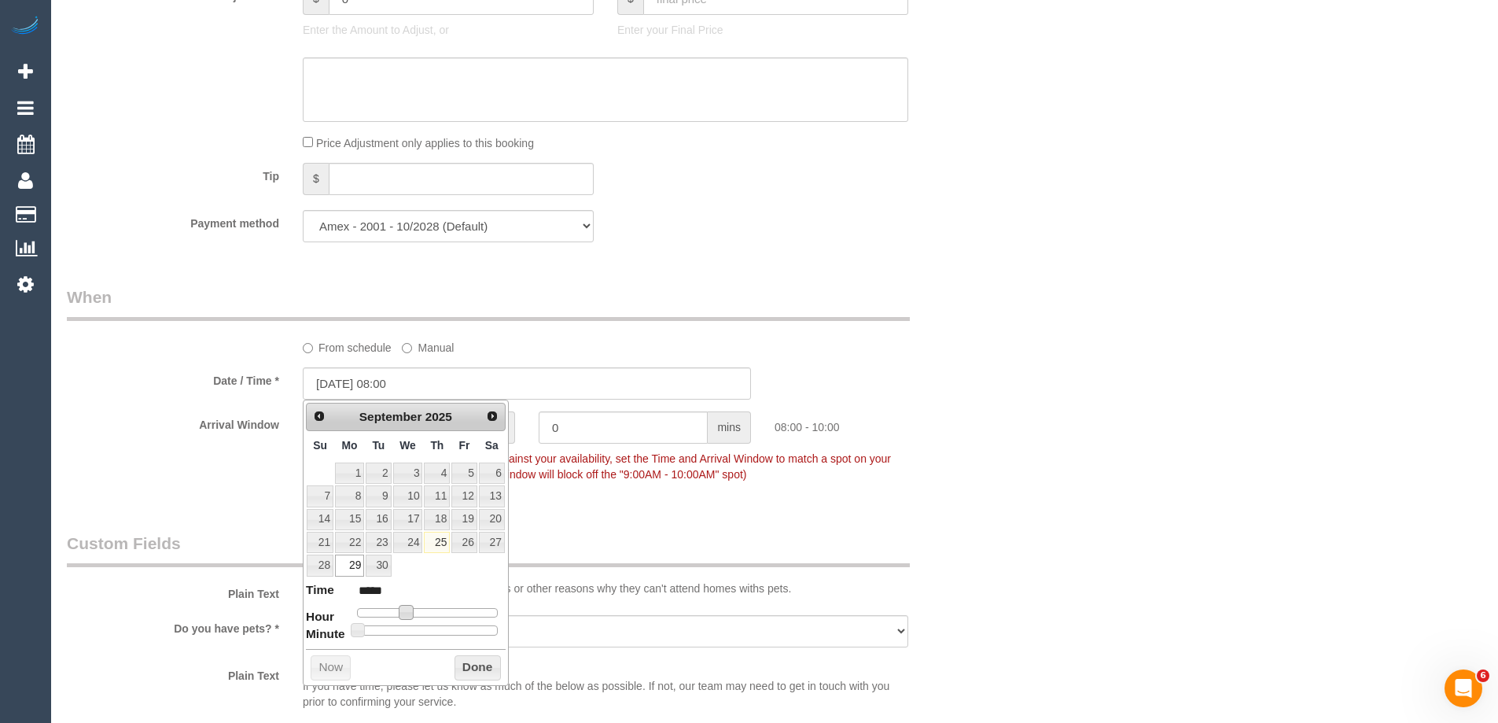
type input "29/09/2025 09:00"
type input "*****"
type input "29/09/2025 10:00"
type input "*****"
drag, startPoint x: 400, startPoint y: 616, endPoint x: 414, endPoint y: 620, distance: 14.2
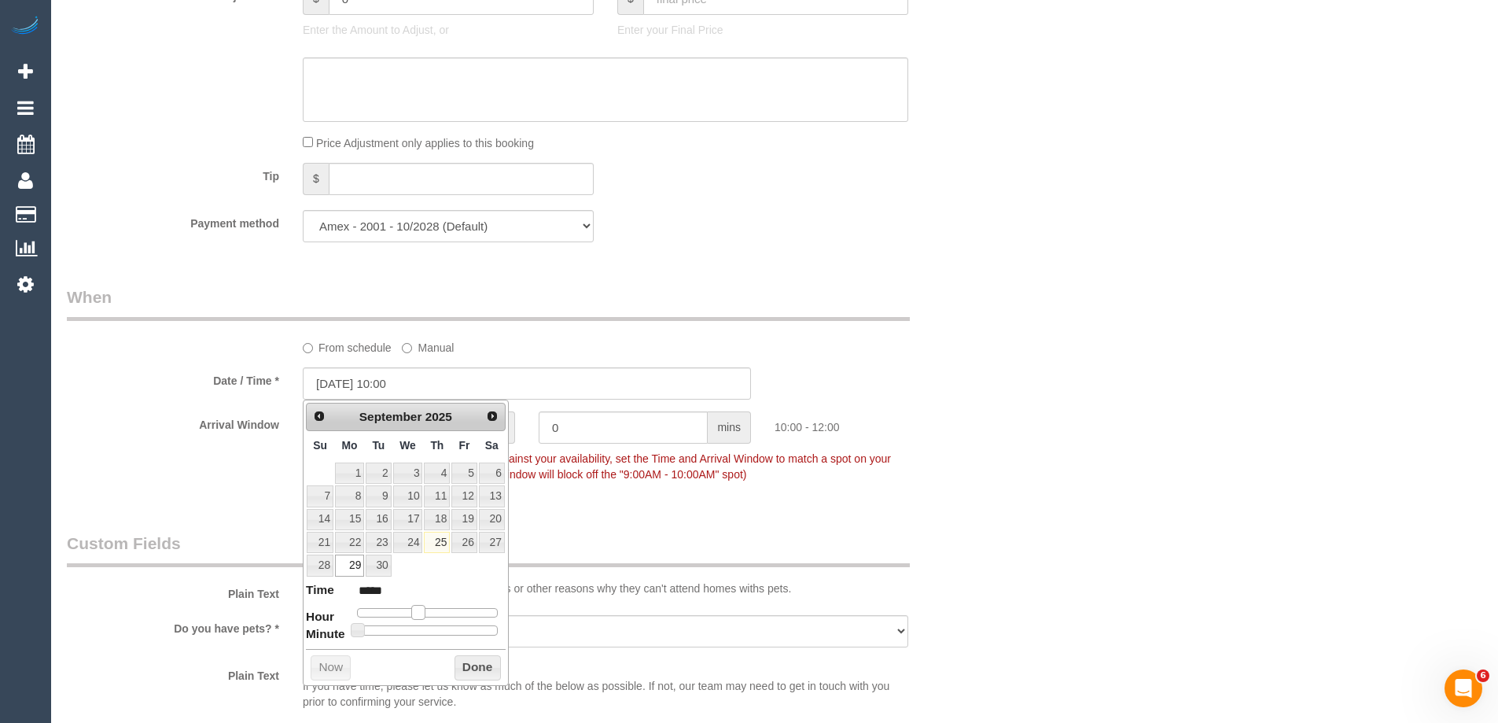
click at [414, 620] on dl "Time ***** Hour Minute Second Millisecond Microsecond Time Zone ***** ***** ***…" at bounding box center [406, 608] width 200 height 54
click at [482, 671] on button "Done" at bounding box center [477, 667] width 46 height 25
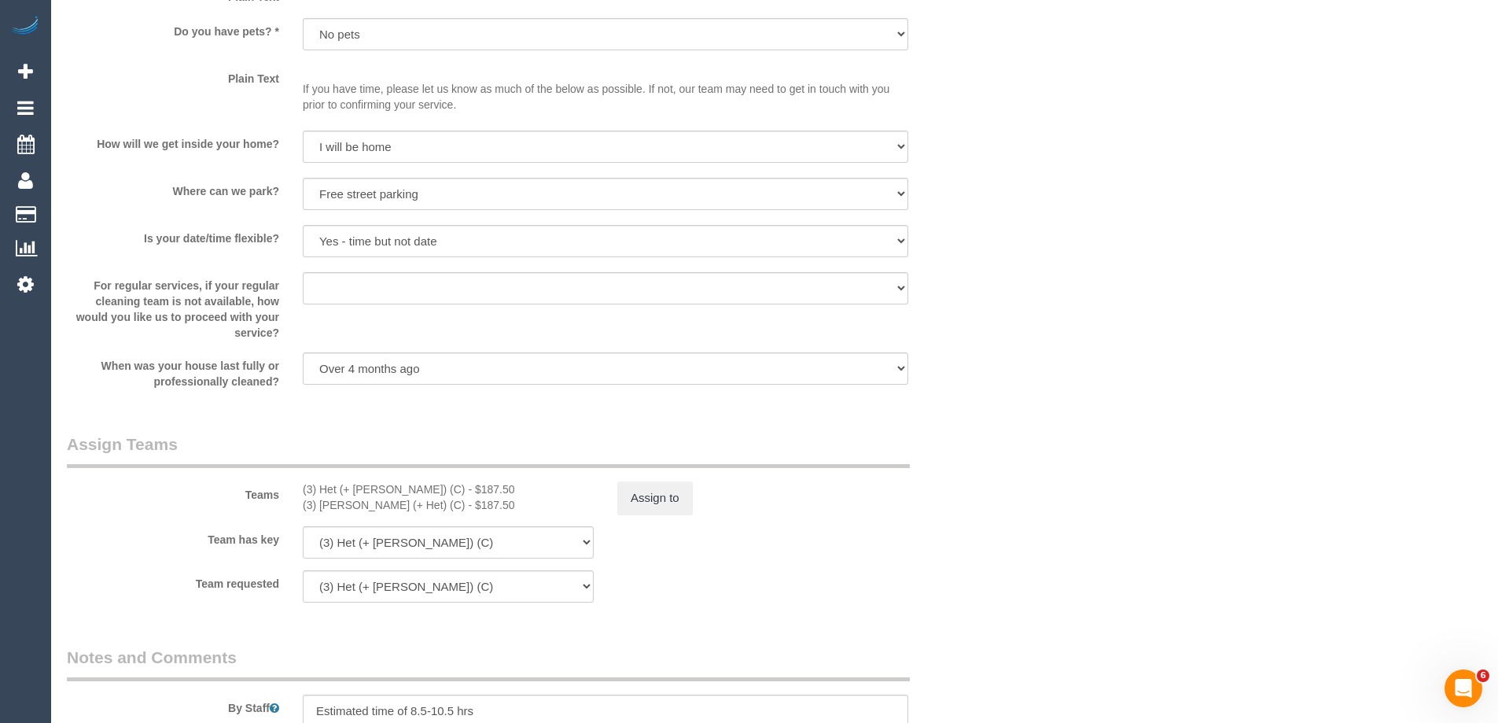
scroll to position [2248, 0]
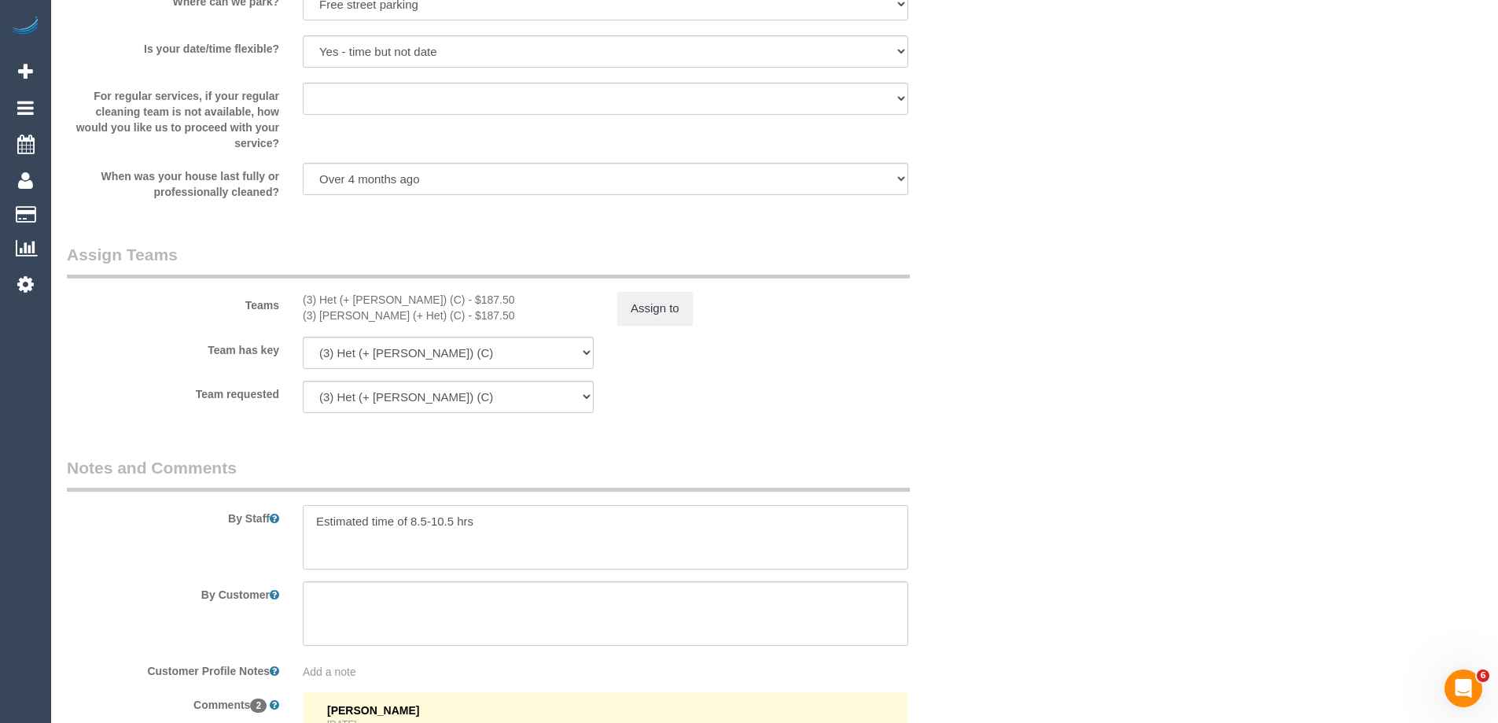
drag, startPoint x: 455, startPoint y: 524, endPoint x: 410, endPoint y: 521, distance: 44.9
click at [410, 521] on textarea at bounding box center [605, 537] width 605 height 64
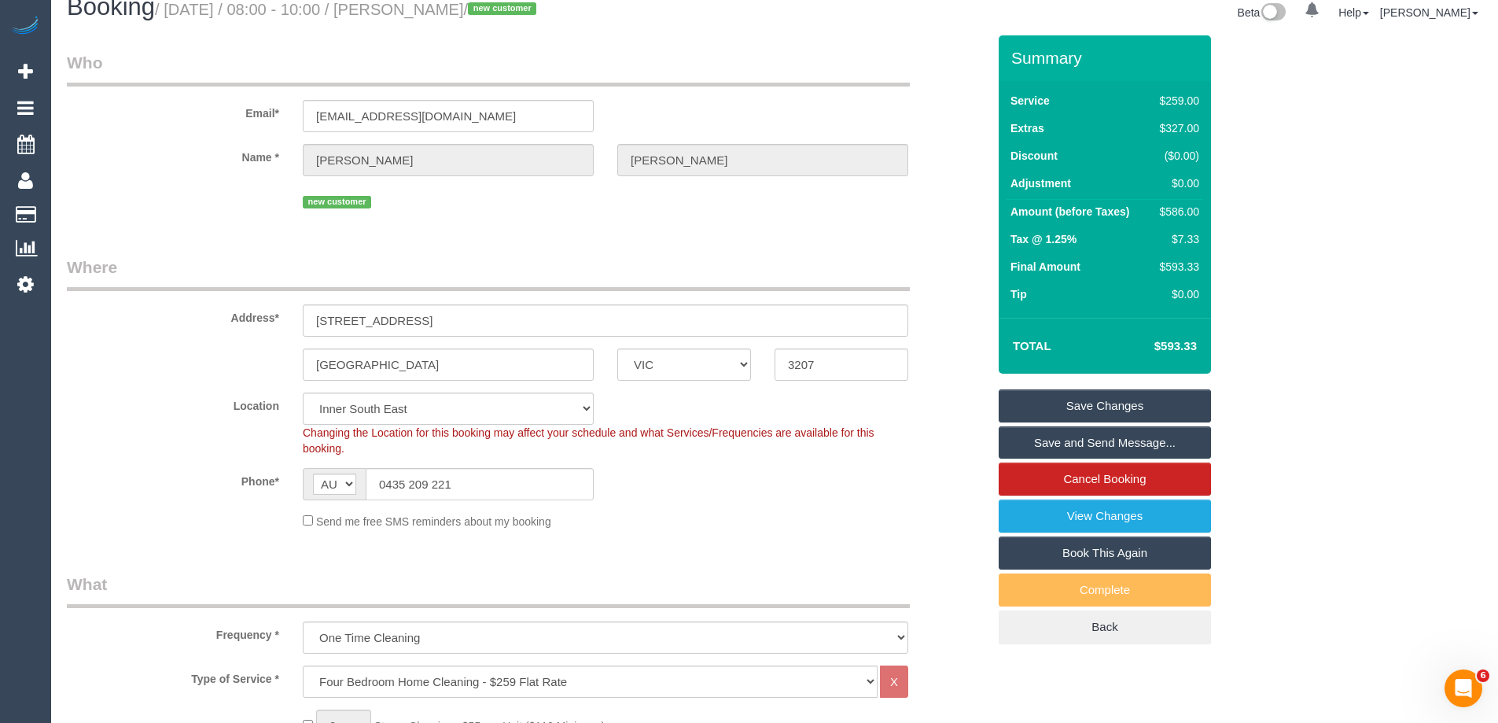
scroll to position [0, 0]
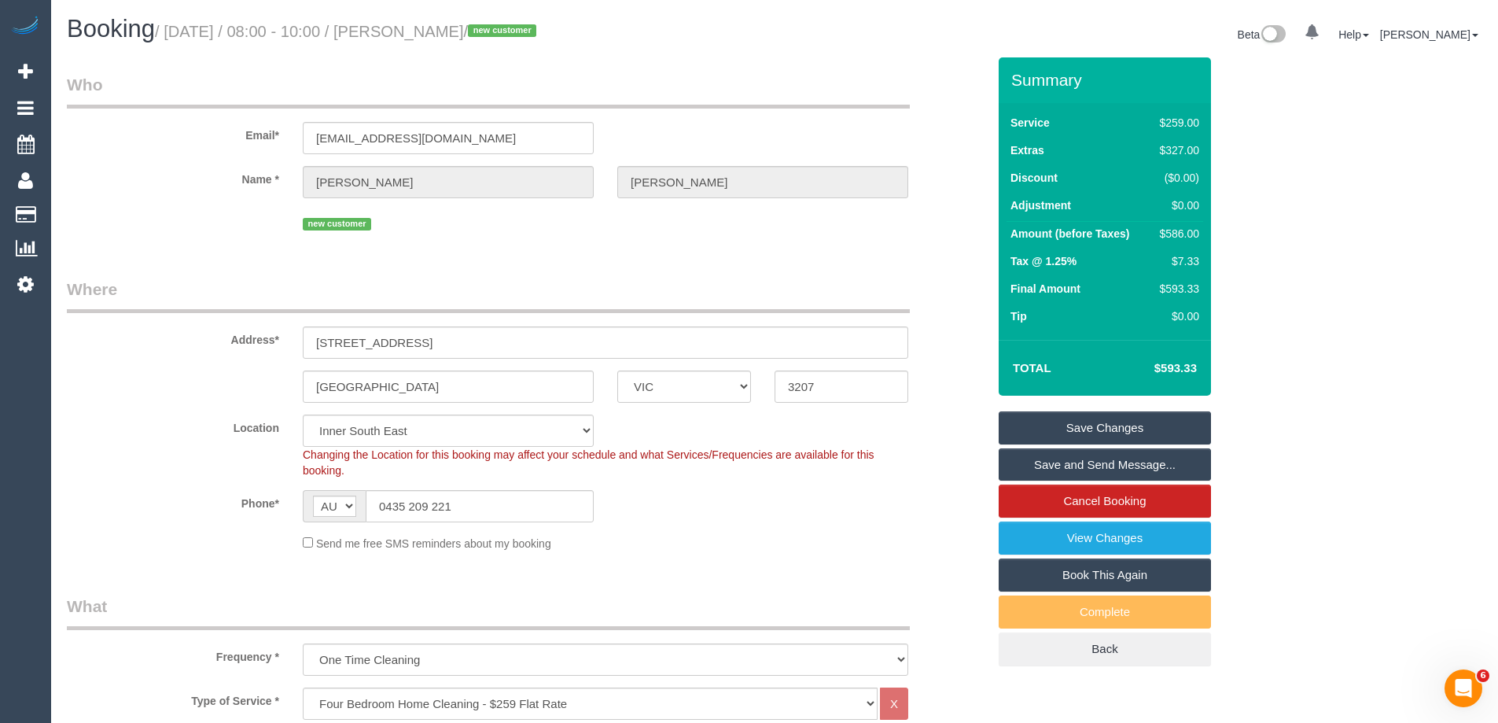
type textarea "Estimated time of 8-10 hrs"
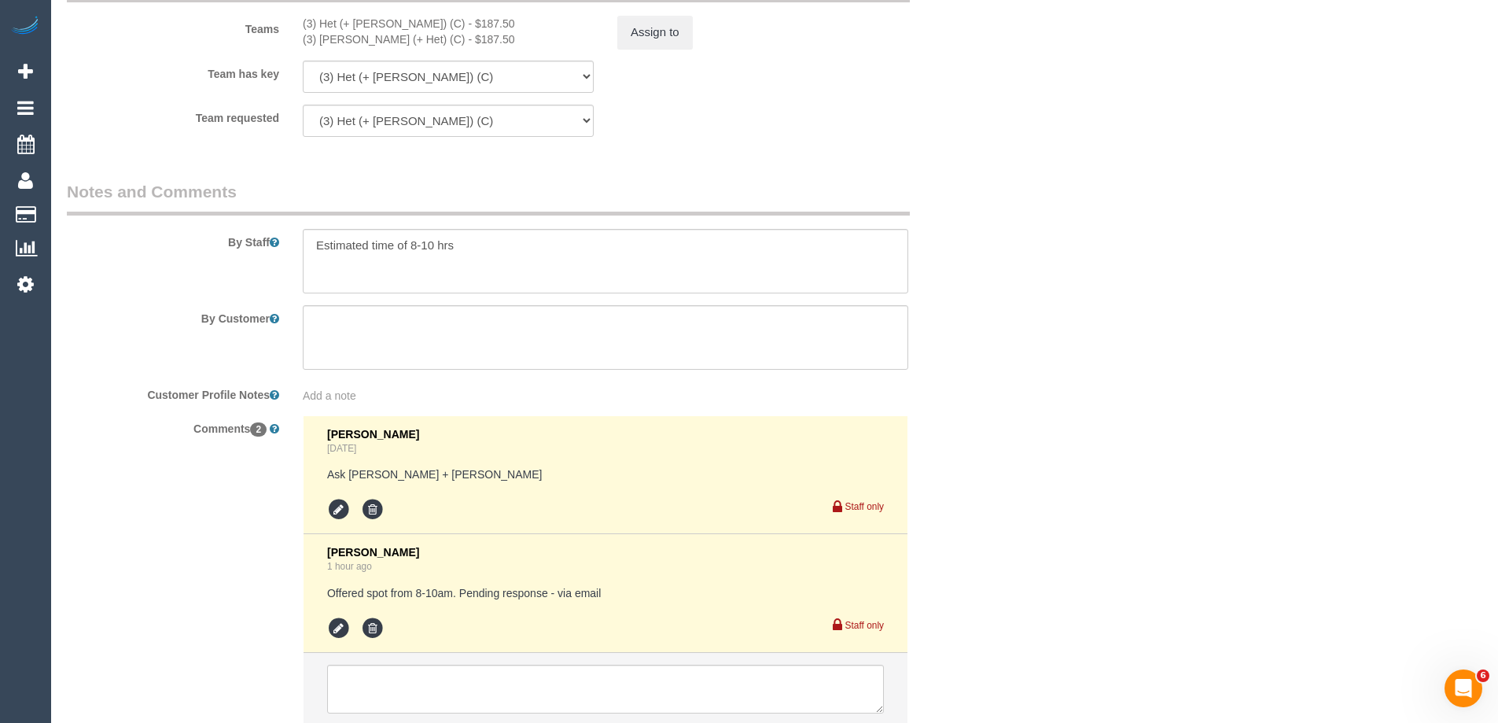
scroll to position [2641, 0]
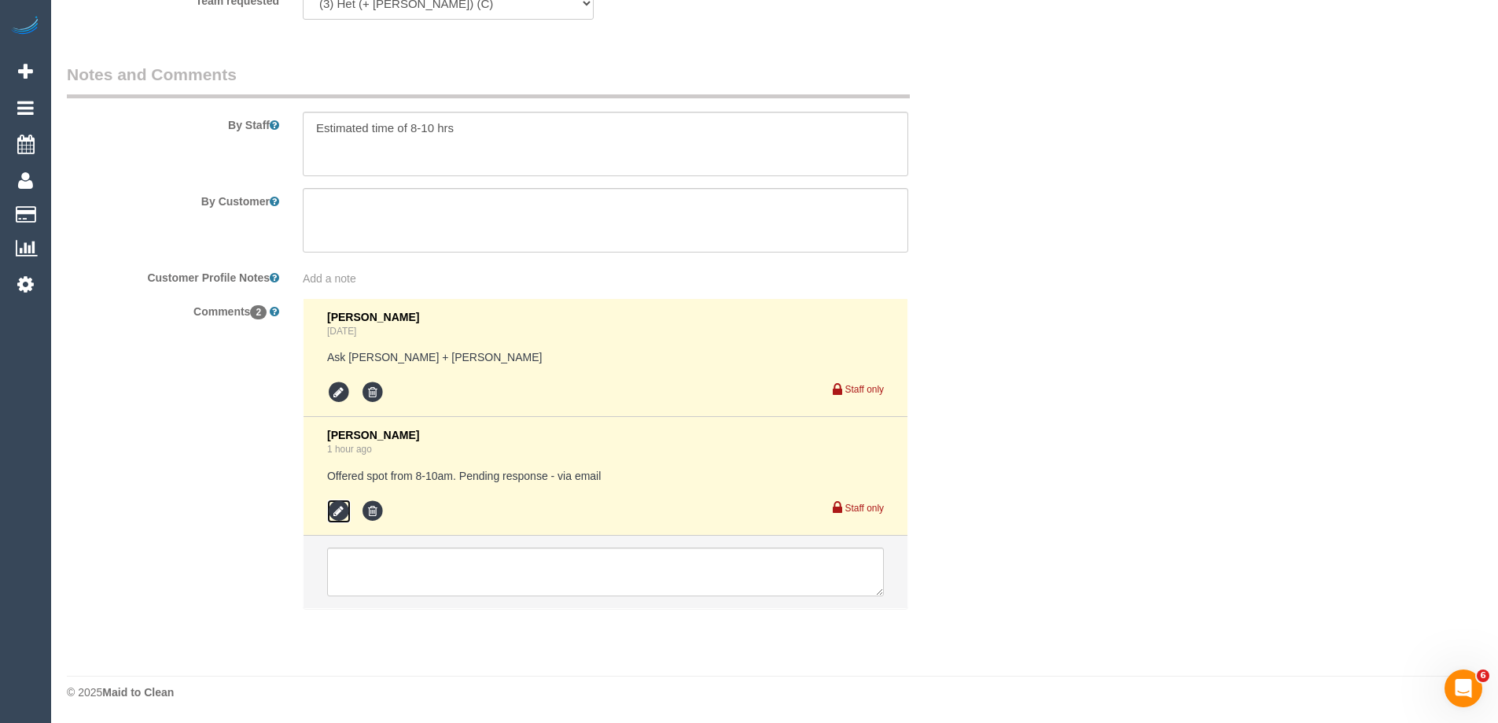
click at [339, 507] on icon at bounding box center [339, 511] width 24 height 24
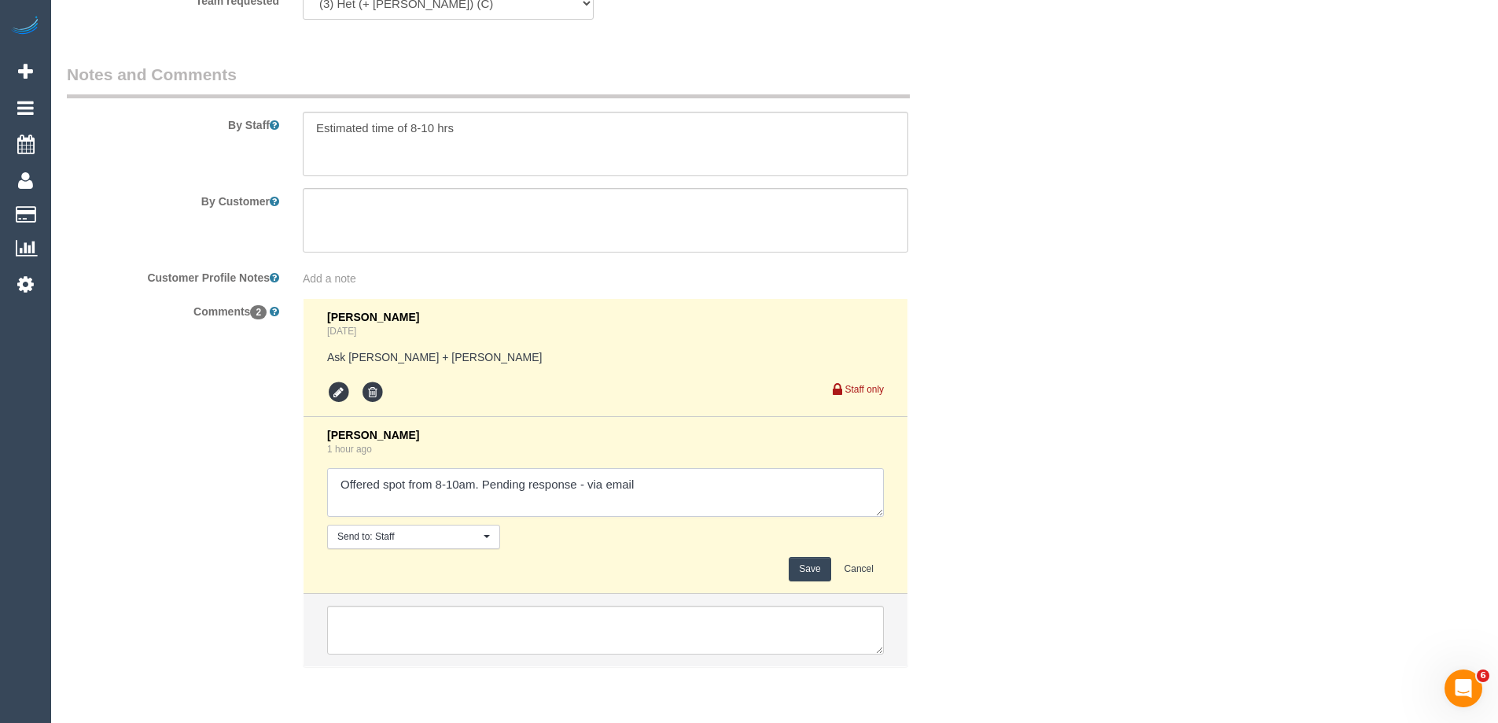
drag, startPoint x: 461, startPoint y: 482, endPoint x: 434, endPoint y: 480, distance: 27.6
click at [434, 480] on textarea at bounding box center [605, 492] width 557 height 49
type textarea "Offered spot from 10-12pm. Pending response - via email"
click at [796, 574] on button "Save" at bounding box center [810, 569] width 42 height 24
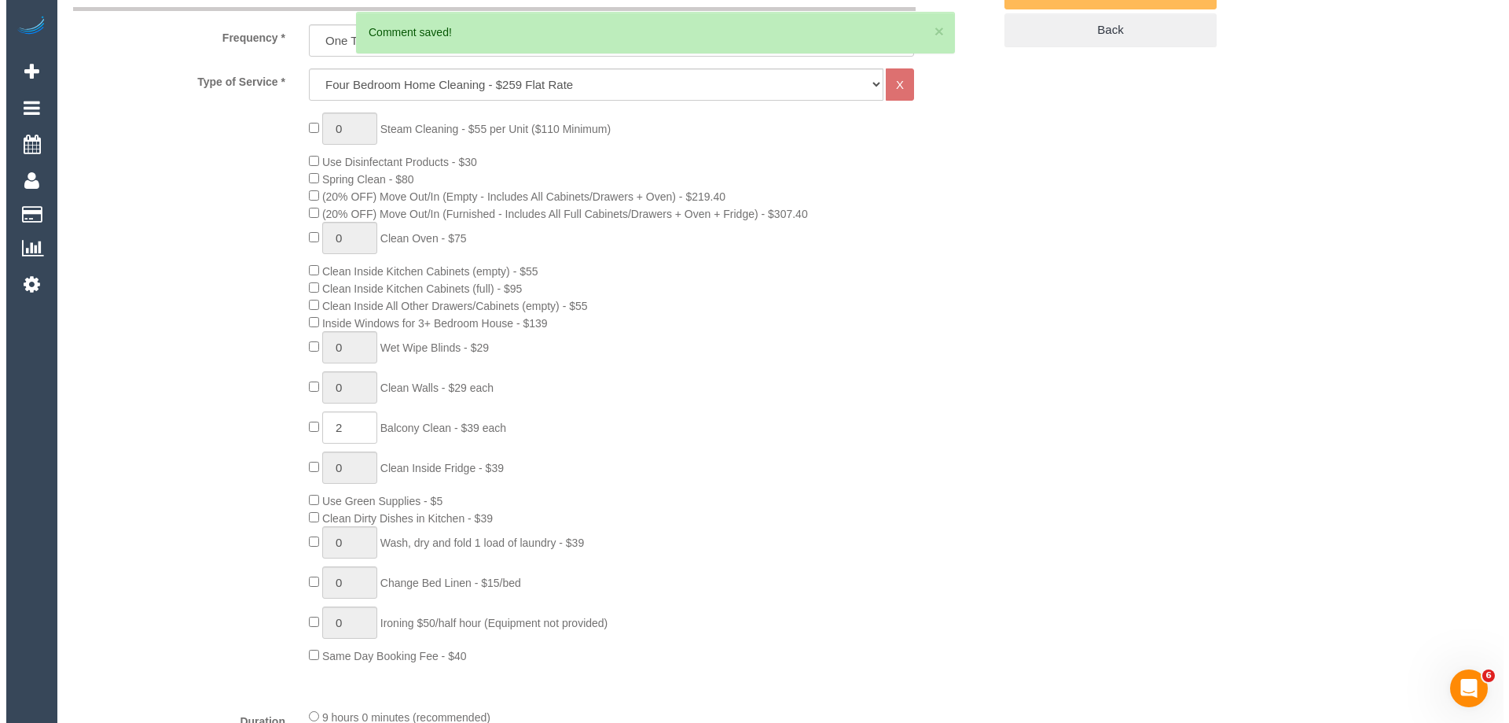
scroll to position [0, 0]
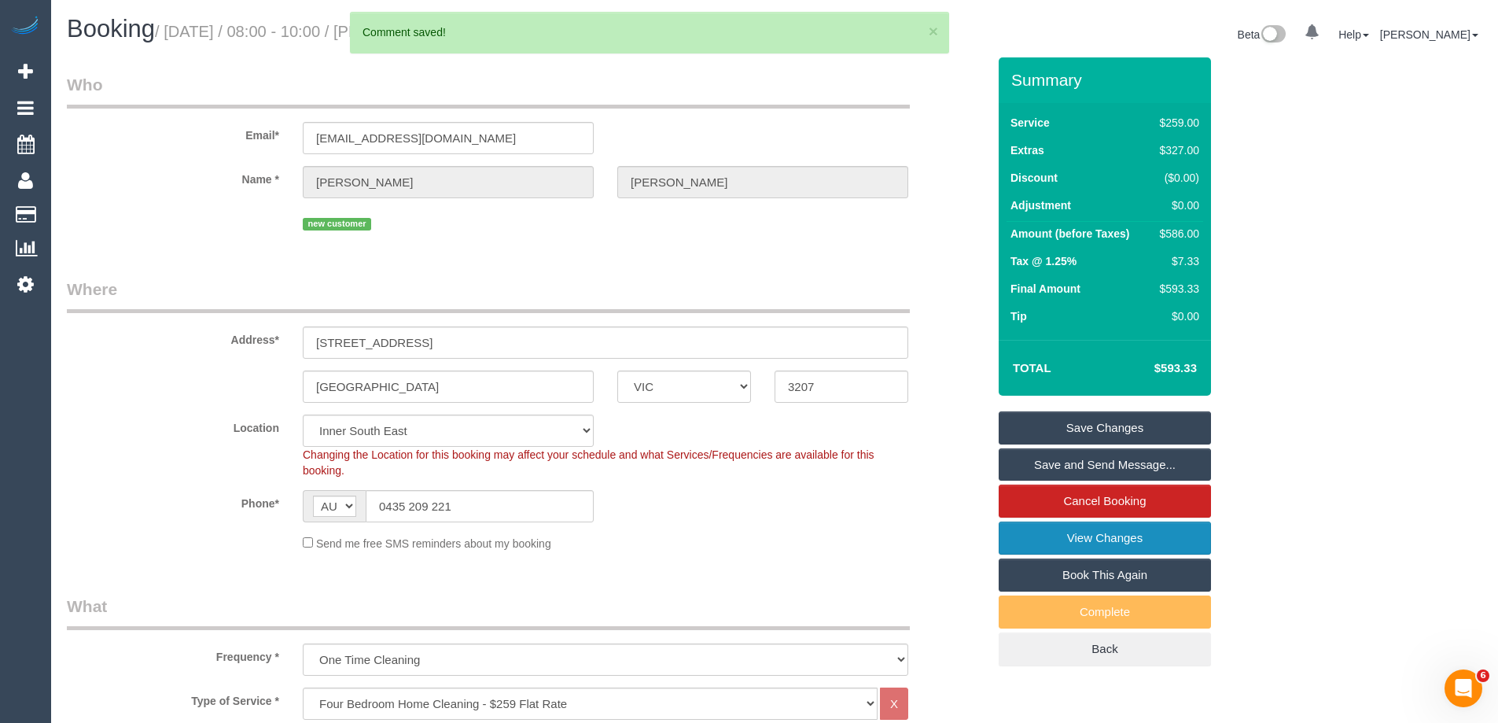
click at [1028, 541] on link "View Changes" at bounding box center [1104, 537] width 212 height 33
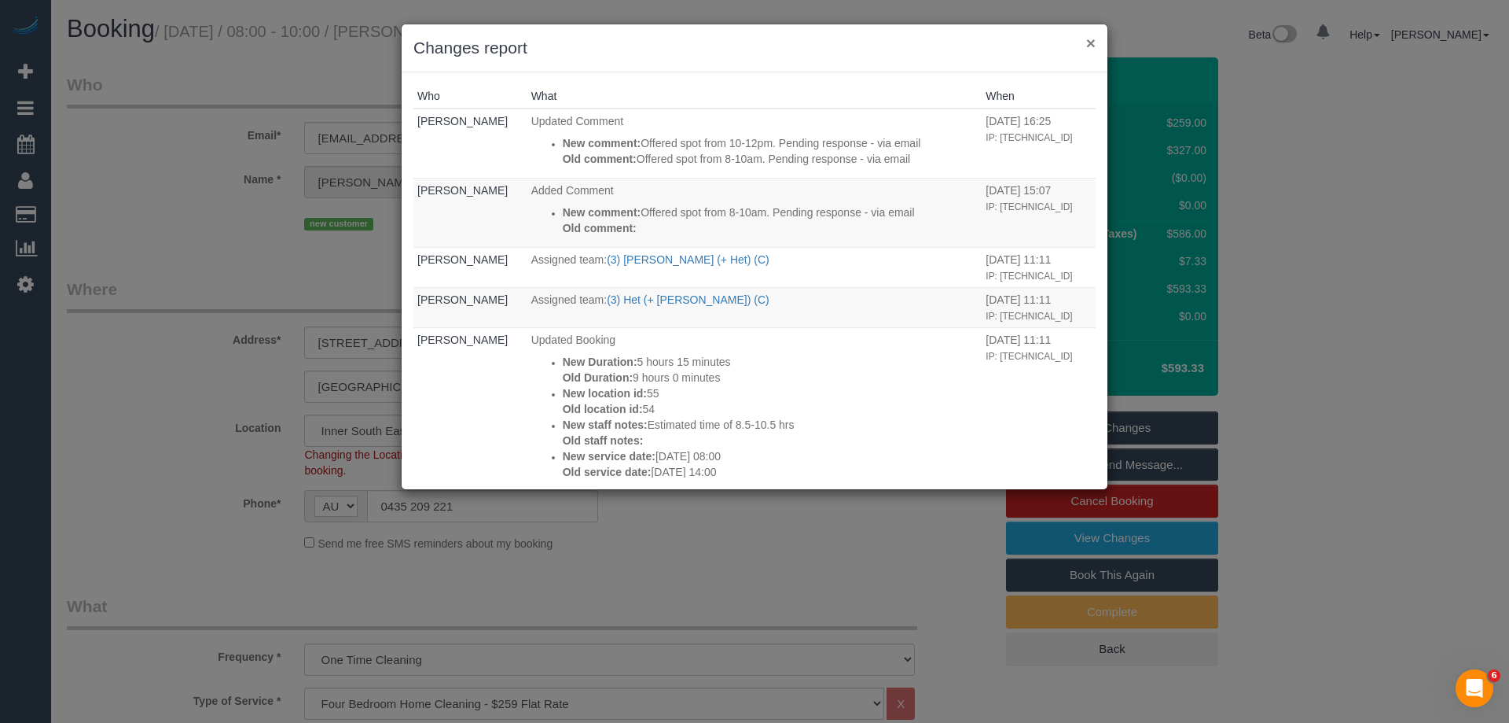
click at [1092, 41] on button "×" at bounding box center [1091, 43] width 9 height 17
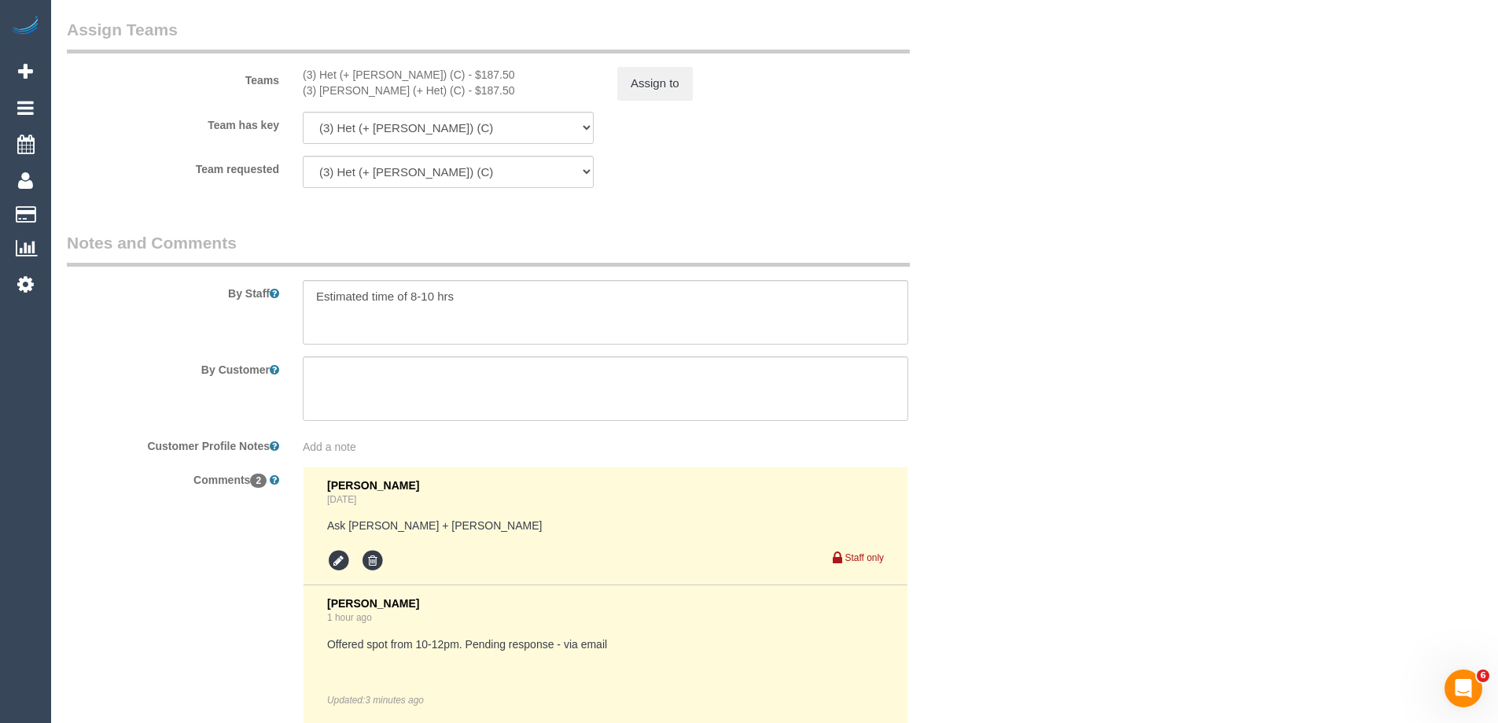
scroll to position [2696, 0]
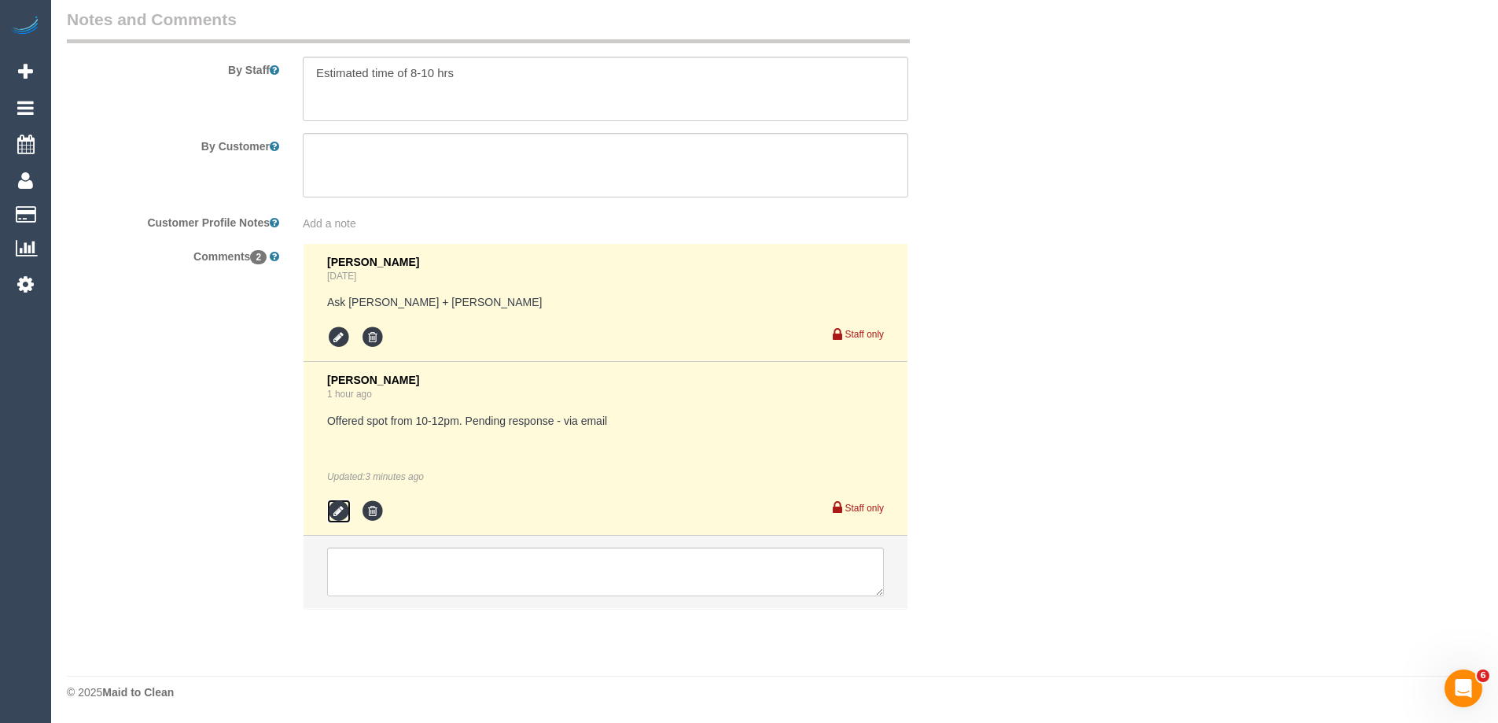
click at [328, 513] on icon at bounding box center [339, 511] width 24 height 24
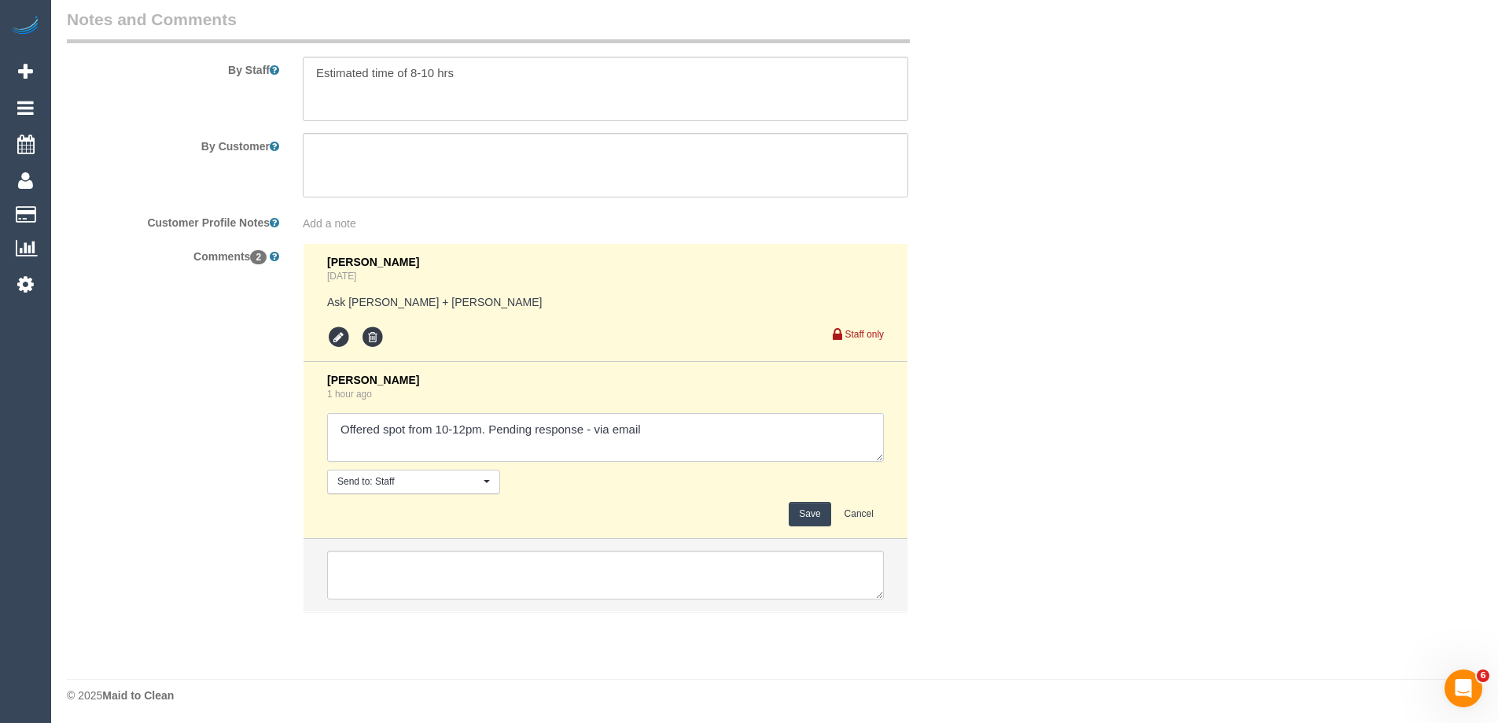
click at [596, 431] on textarea at bounding box center [605, 437] width 557 height 49
type textarea "Offered spot from 10-12pm. Pending response - confirmed via email"
click at [808, 516] on button "Save" at bounding box center [810, 514] width 42 height 24
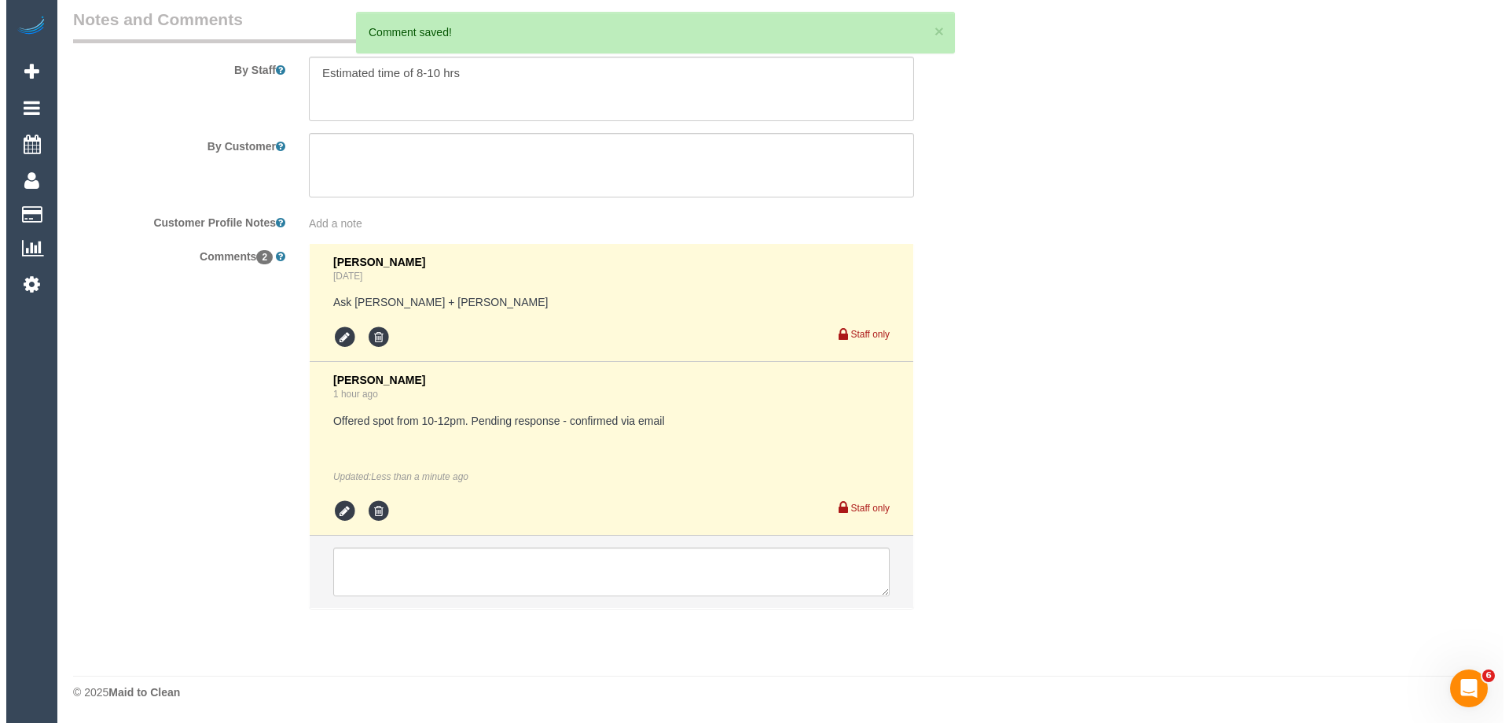
scroll to position [0, 0]
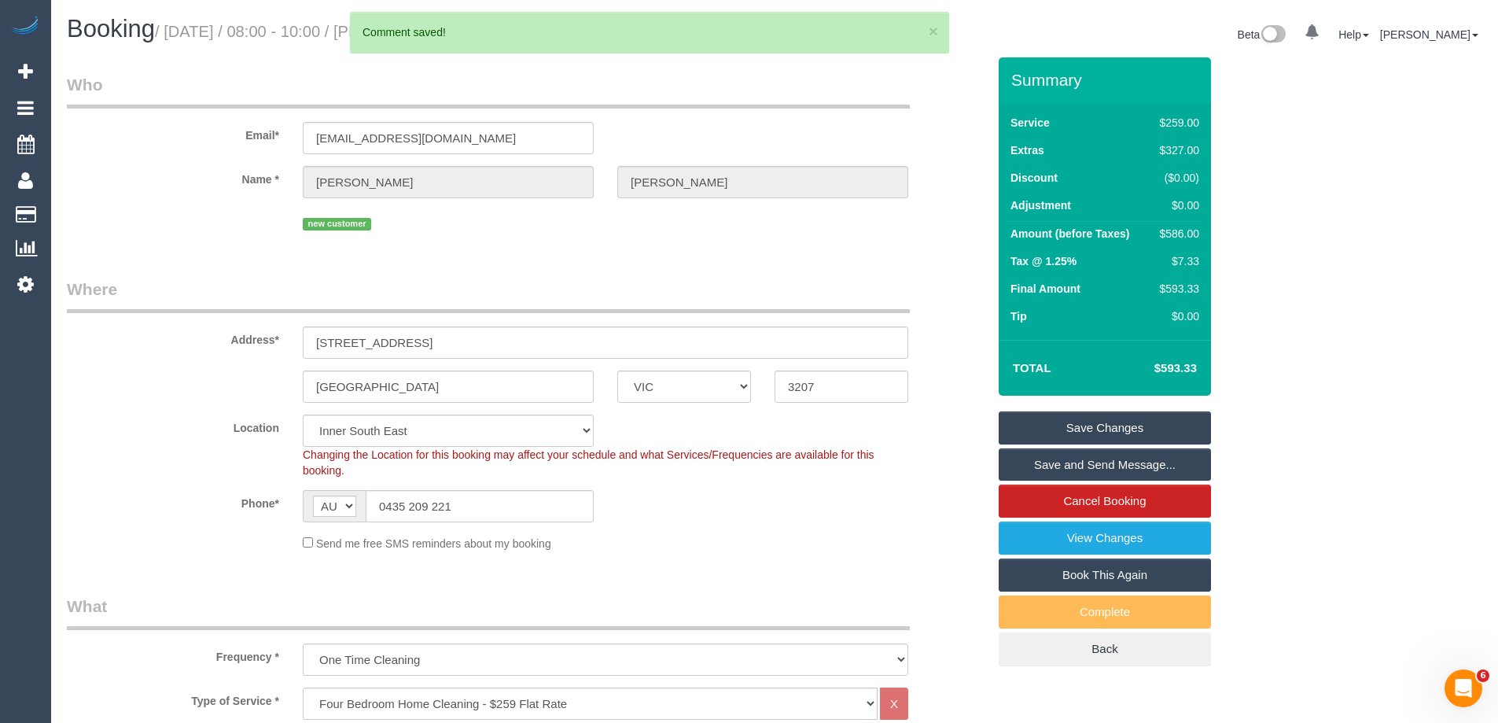
click at [1033, 469] on link "Save and Send Message..." at bounding box center [1104, 464] width 212 height 33
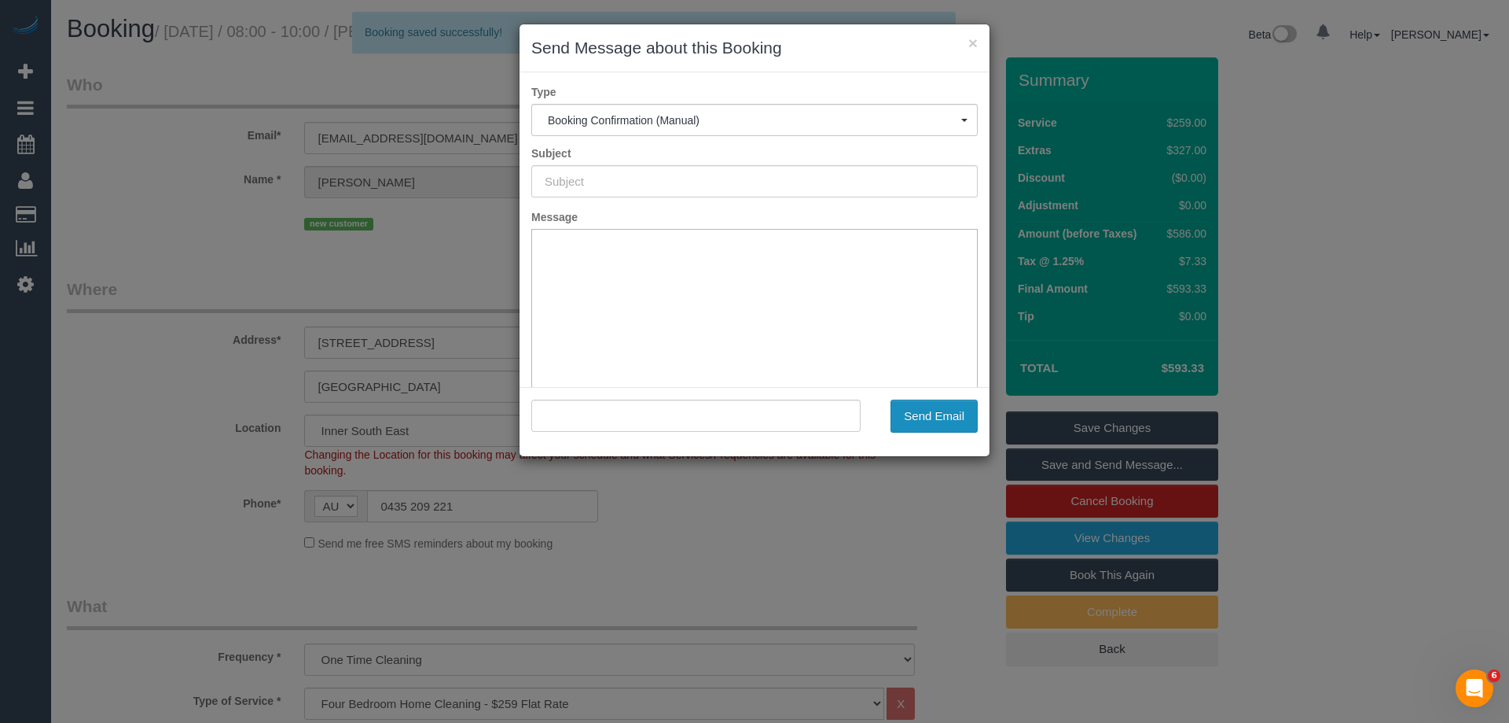
type input "Booking Confirmed"
type input ""Emma Tyson" <ems.tyson@gmail.com>"
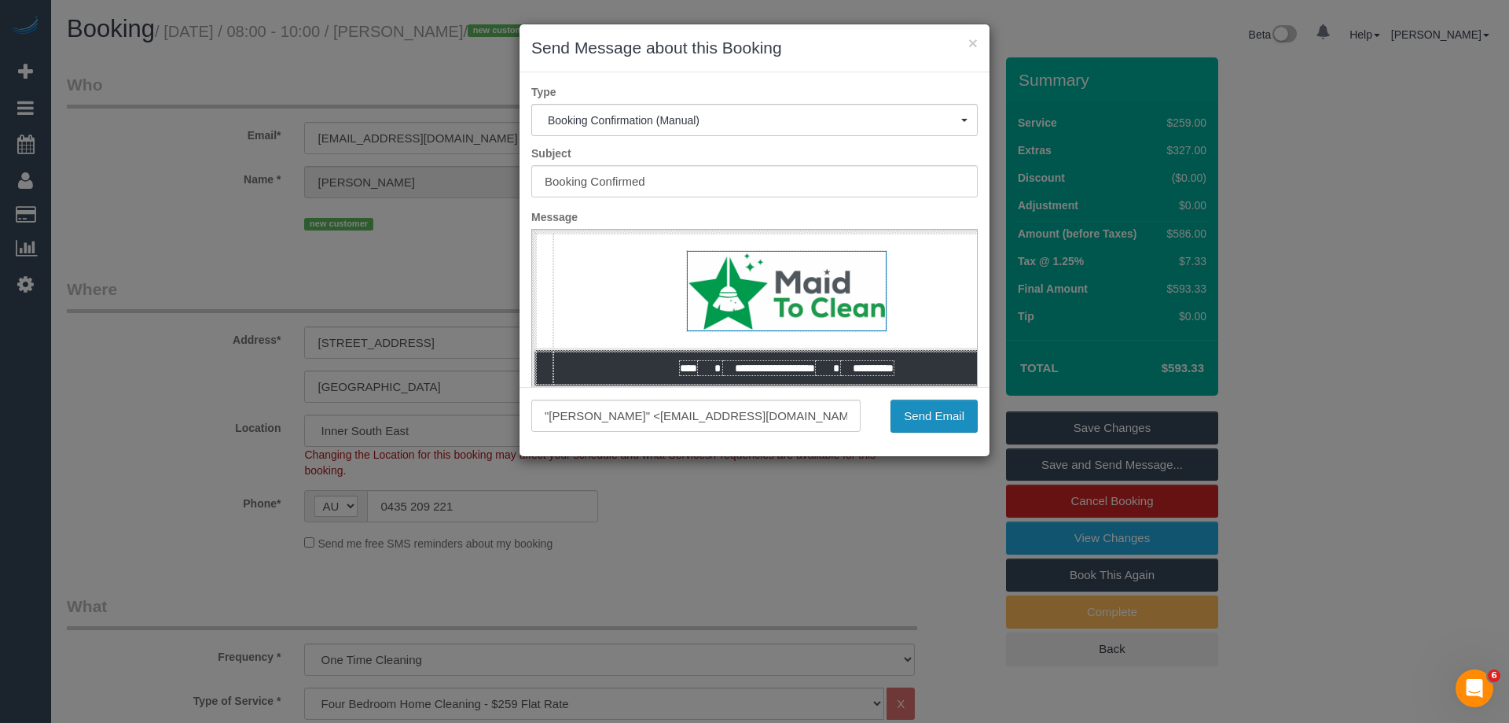
click at [934, 415] on button "Send Email" at bounding box center [934, 415] width 87 height 33
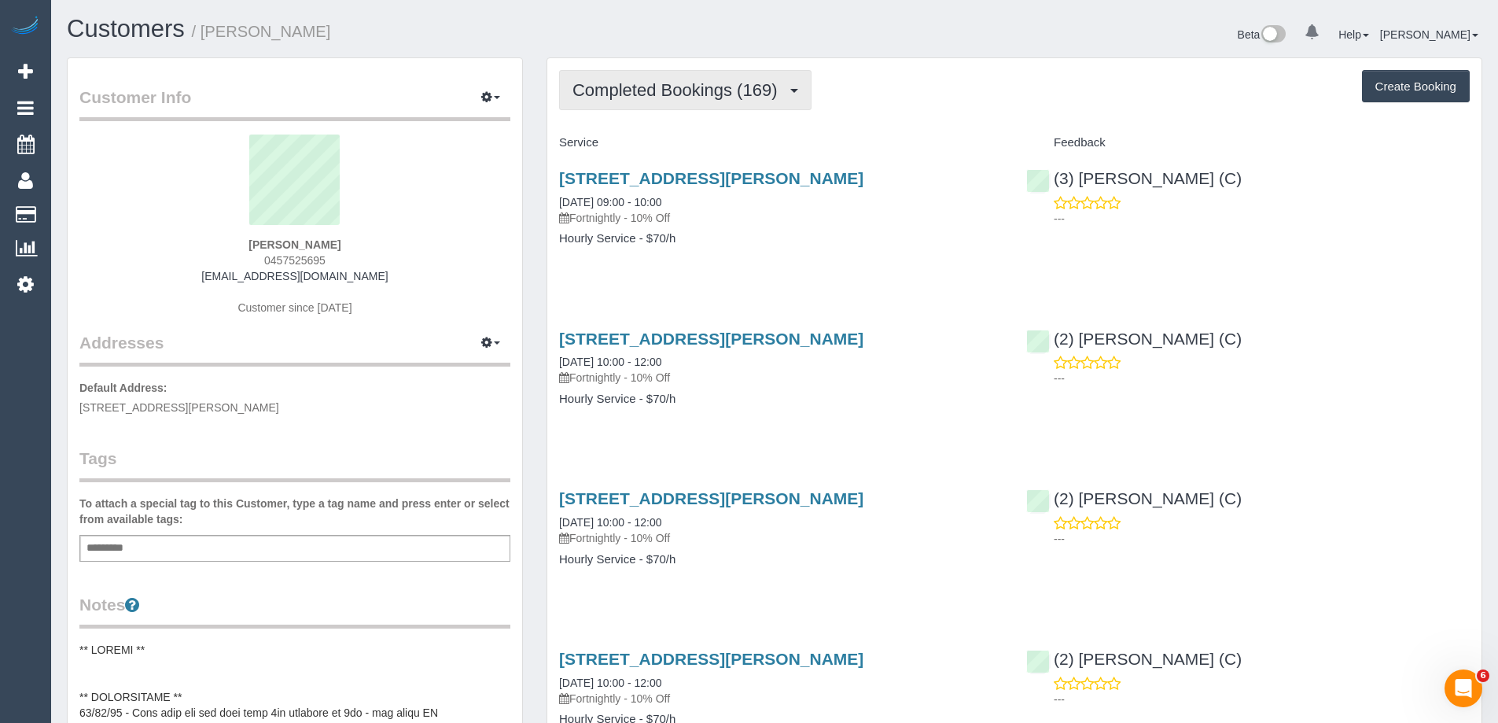
click at [675, 96] on span "Completed Bookings (169)" at bounding box center [678, 90] width 212 height 20
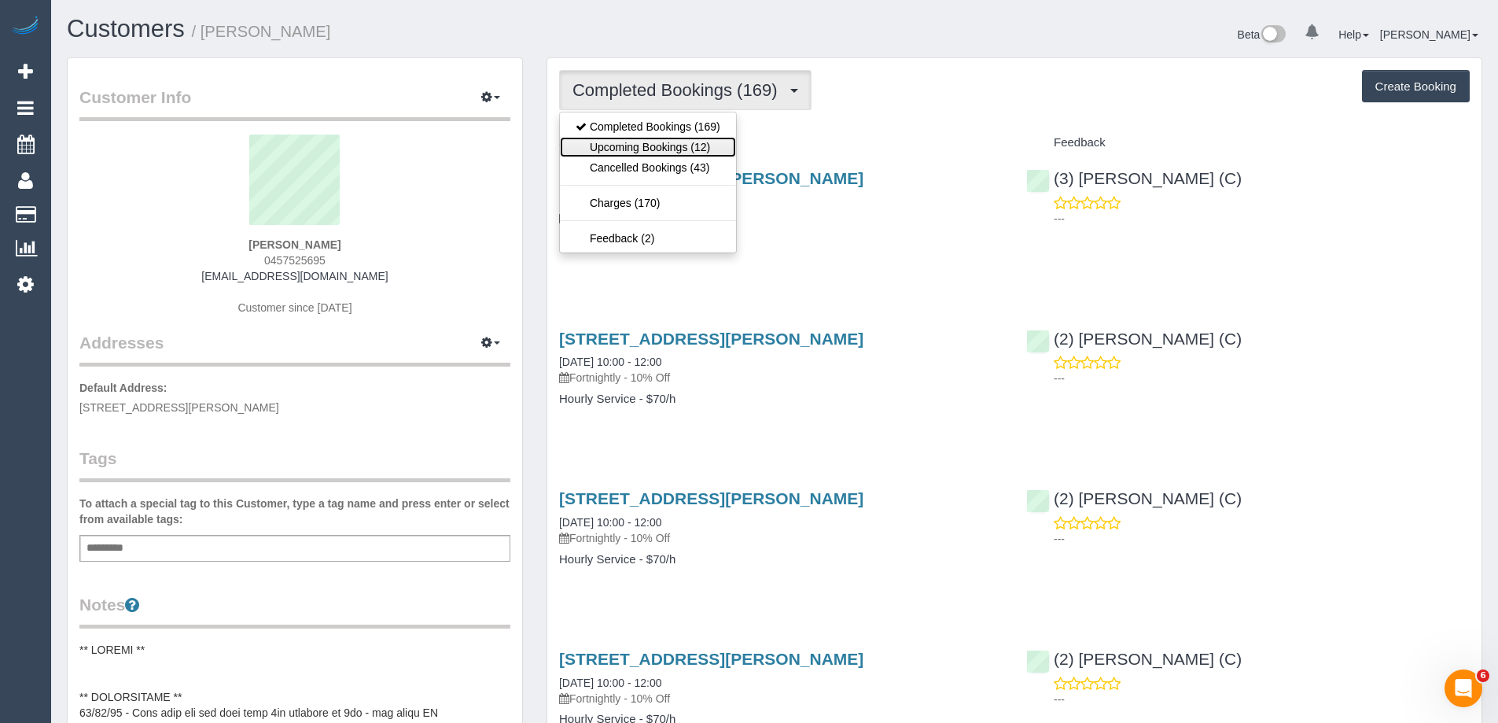
click at [668, 145] on link "Upcoming Bookings (12)" at bounding box center [648, 147] width 176 height 20
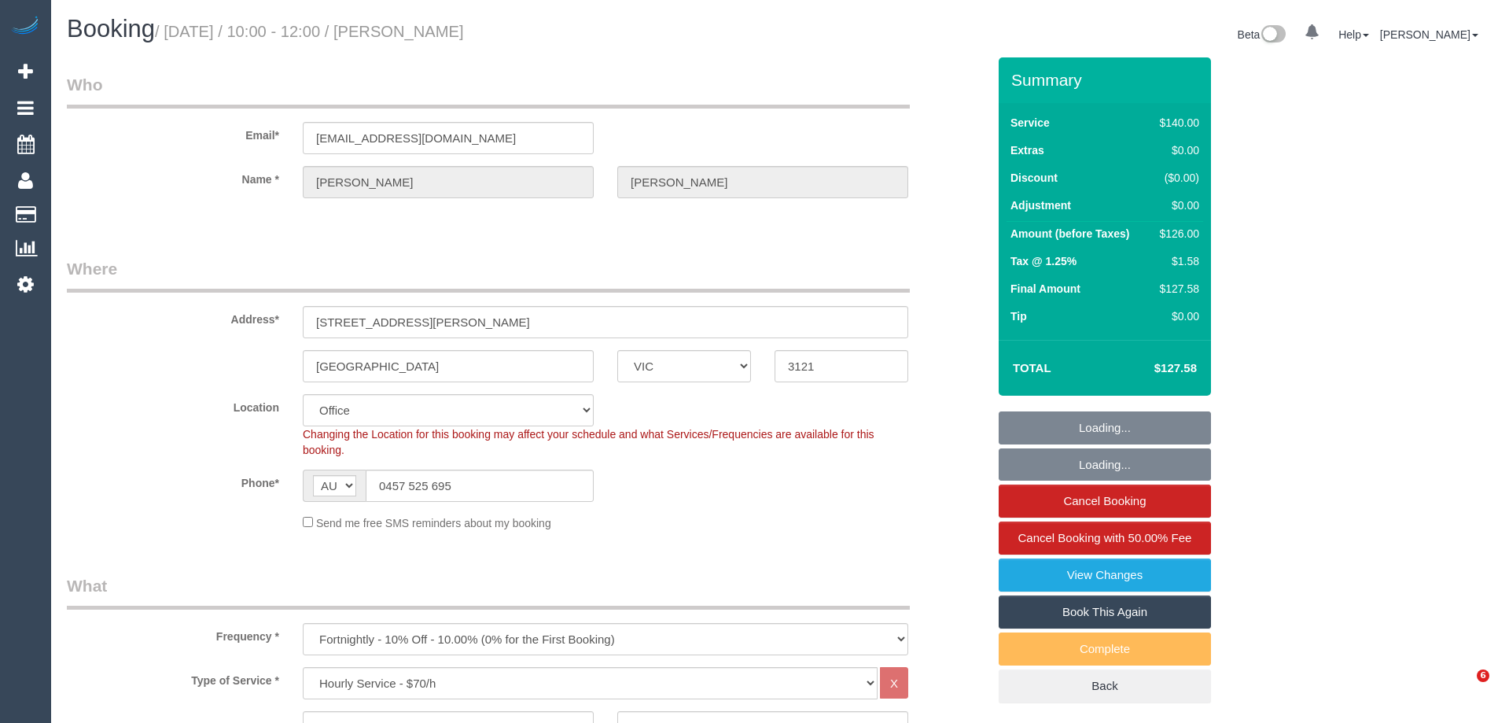
select select "VIC"
select select "number:32"
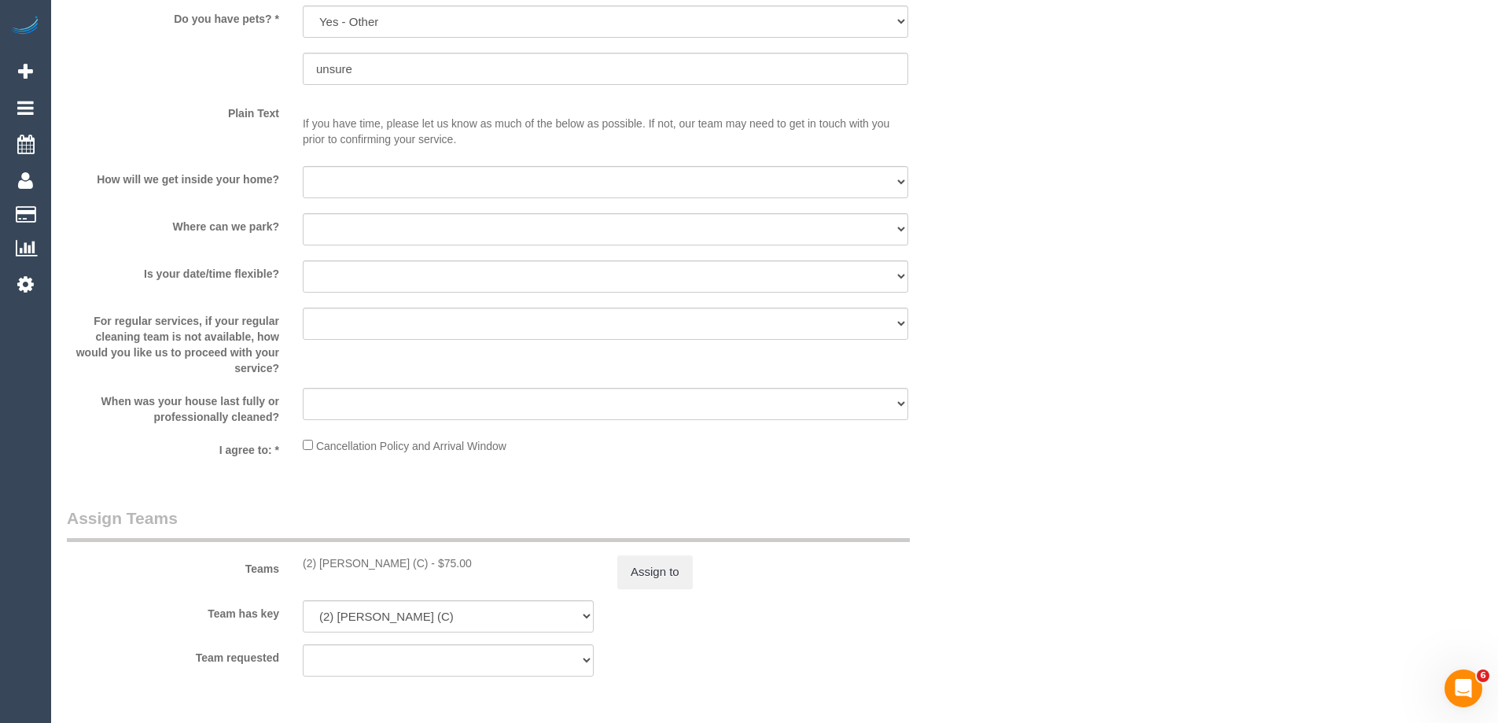
scroll to position [2201, 0]
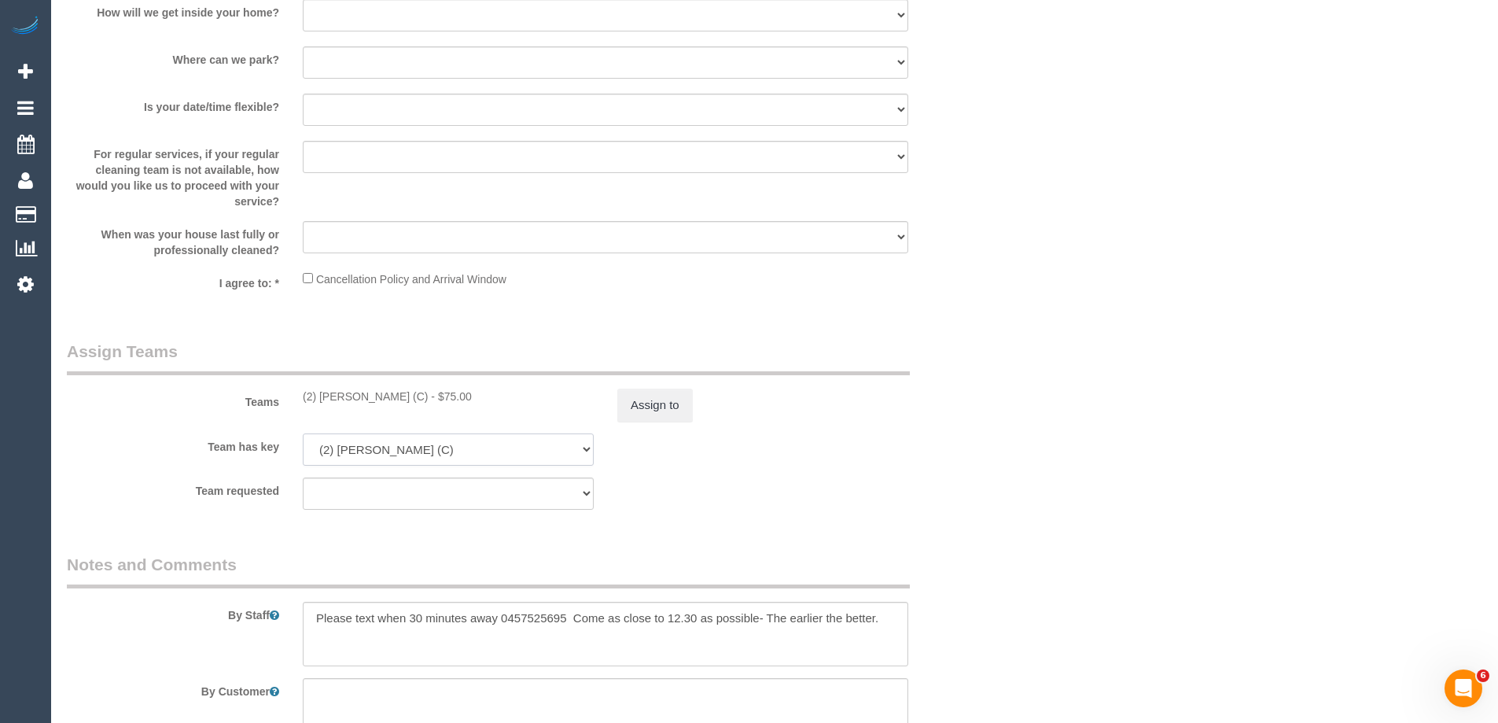
click at [372, 459] on select "(2) [PERSON_NAME] (C) (0) Account - Tech (0) Office (0) [PERSON_NAME] Test Acco…" at bounding box center [448, 449] width 291 height 32
click at [303, 433] on select "(2) [PERSON_NAME] (C) (0) Account - Tech (0) Office (0) [PERSON_NAME] Test Acco…" at bounding box center [448, 449] width 291 height 32
select select "? string:null ?"
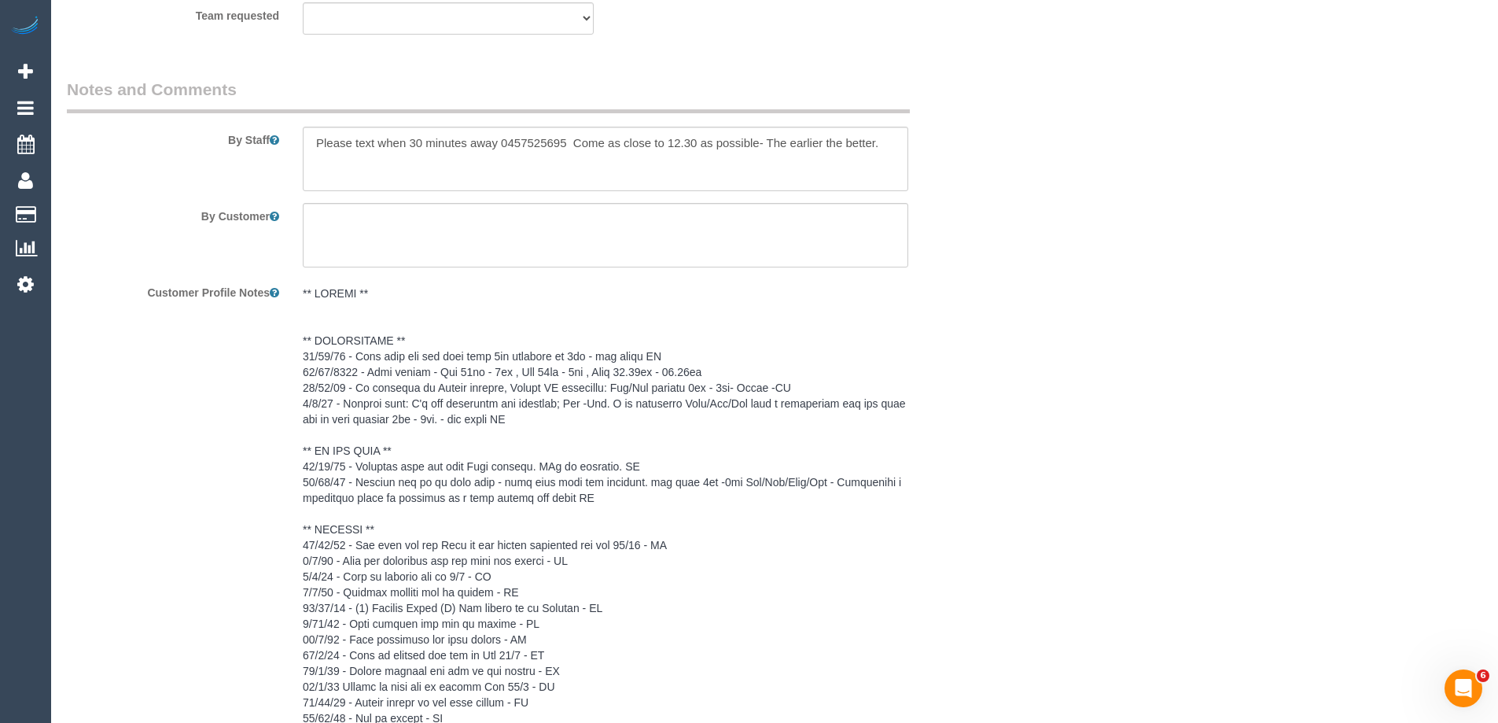
scroll to position [2673, 0]
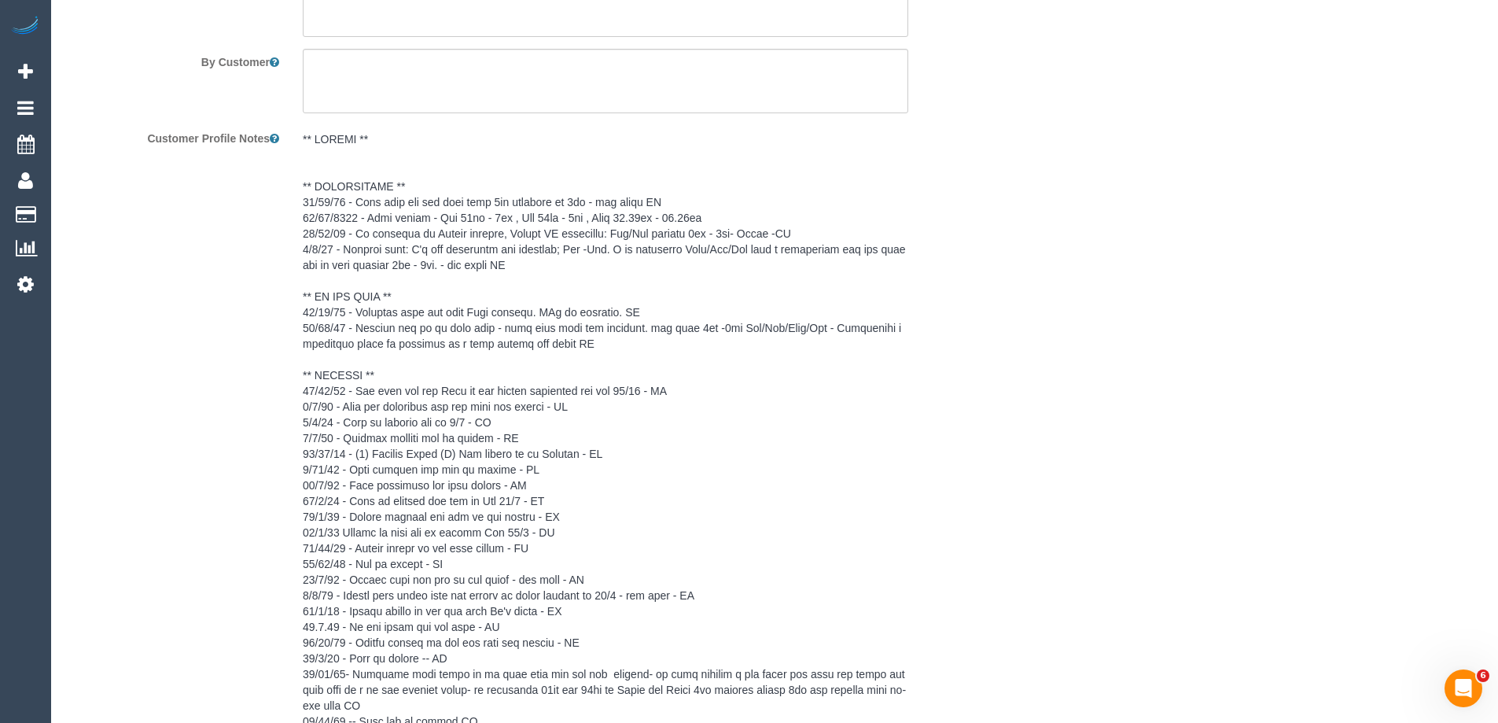
click at [396, 429] on pre at bounding box center [605, 524] width 605 height 786
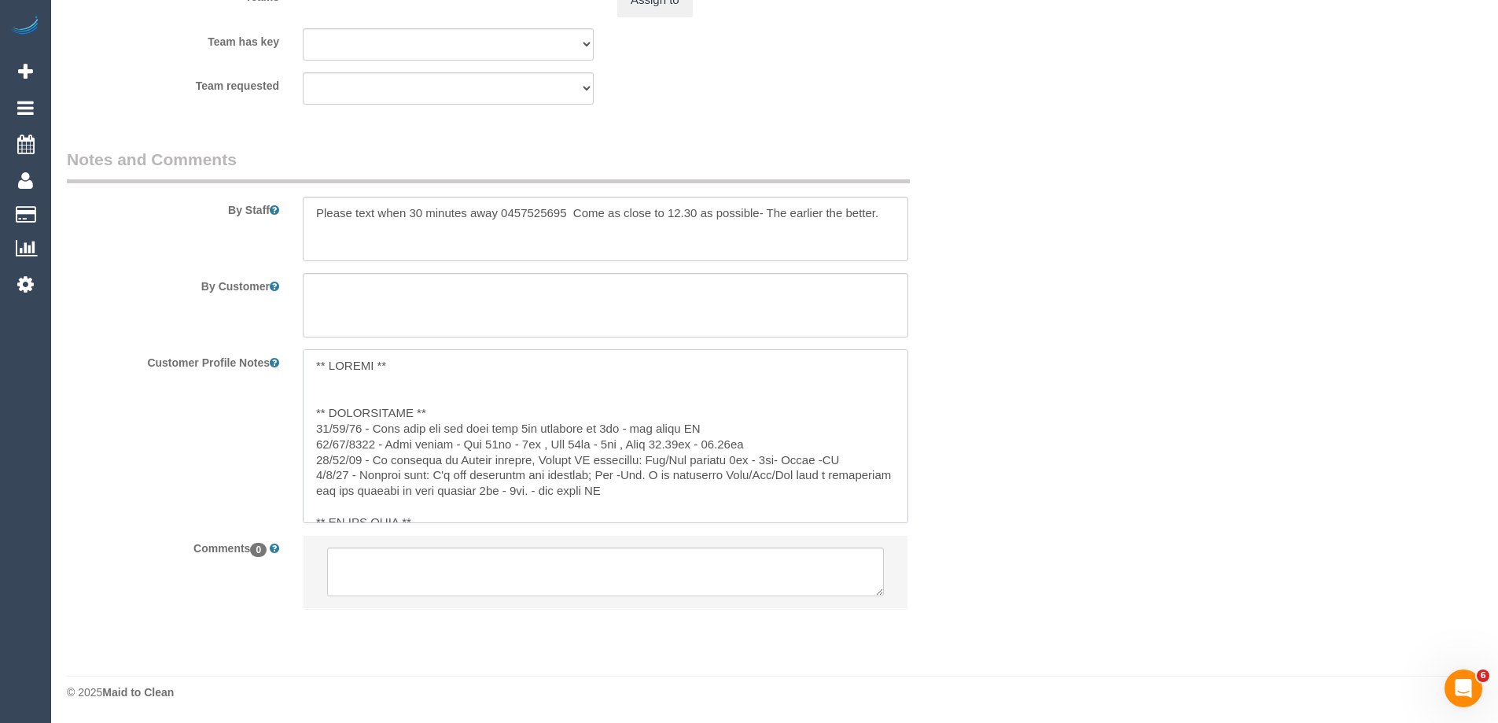
click at [346, 428] on textarea at bounding box center [605, 436] width 605 height 174
click at [456, 413] on textarea at bounding box center [605, 436] width 605 height 174
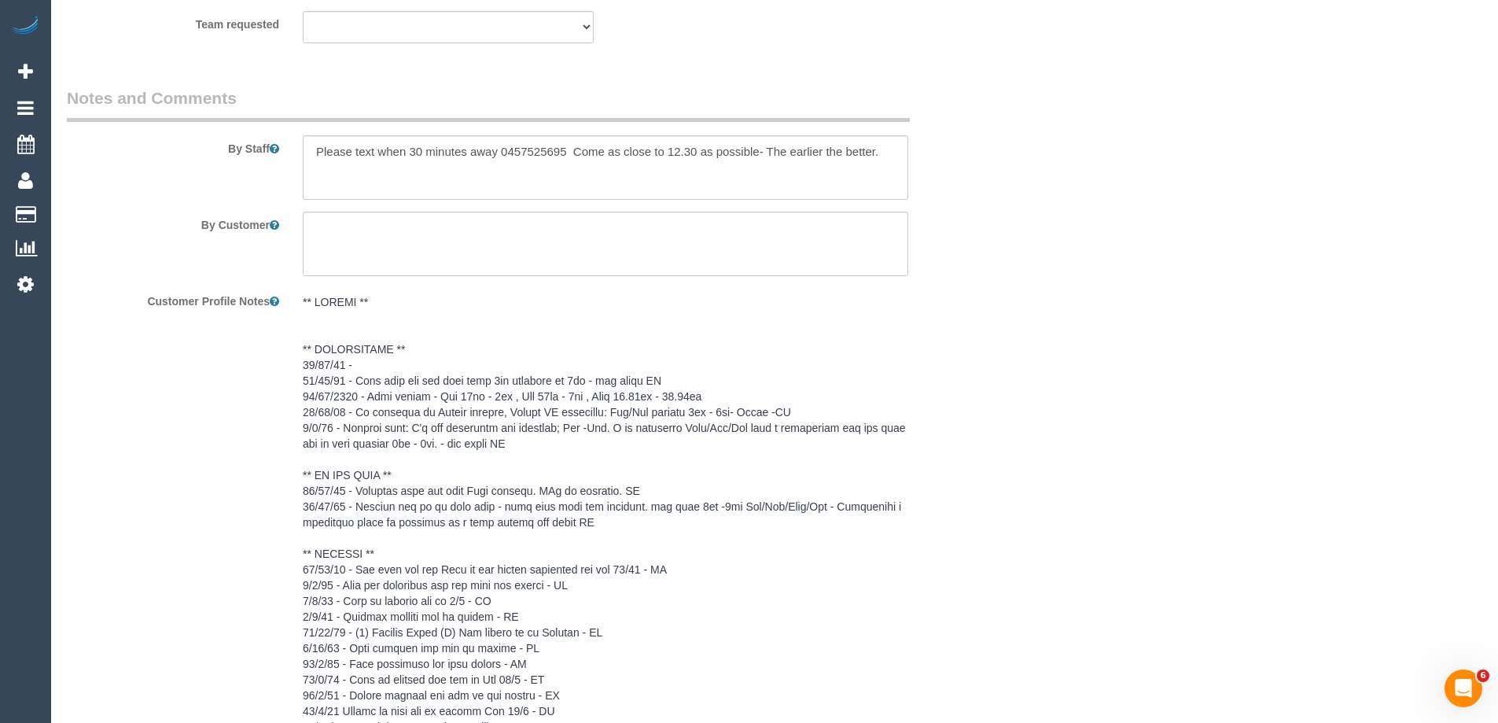
scroll to position [2673, 0]
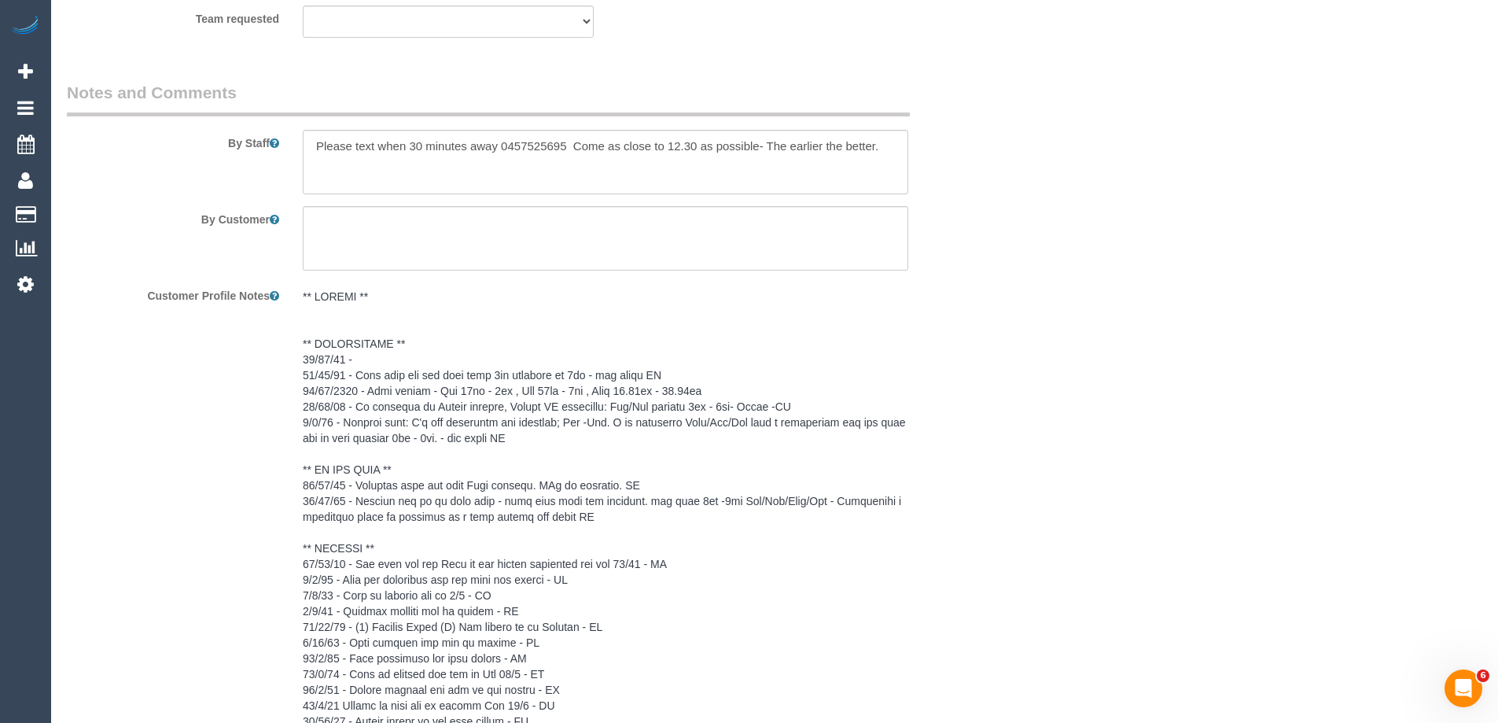
click at [362, 361] on pre at bounding box center [605, 690] width 605 height 802
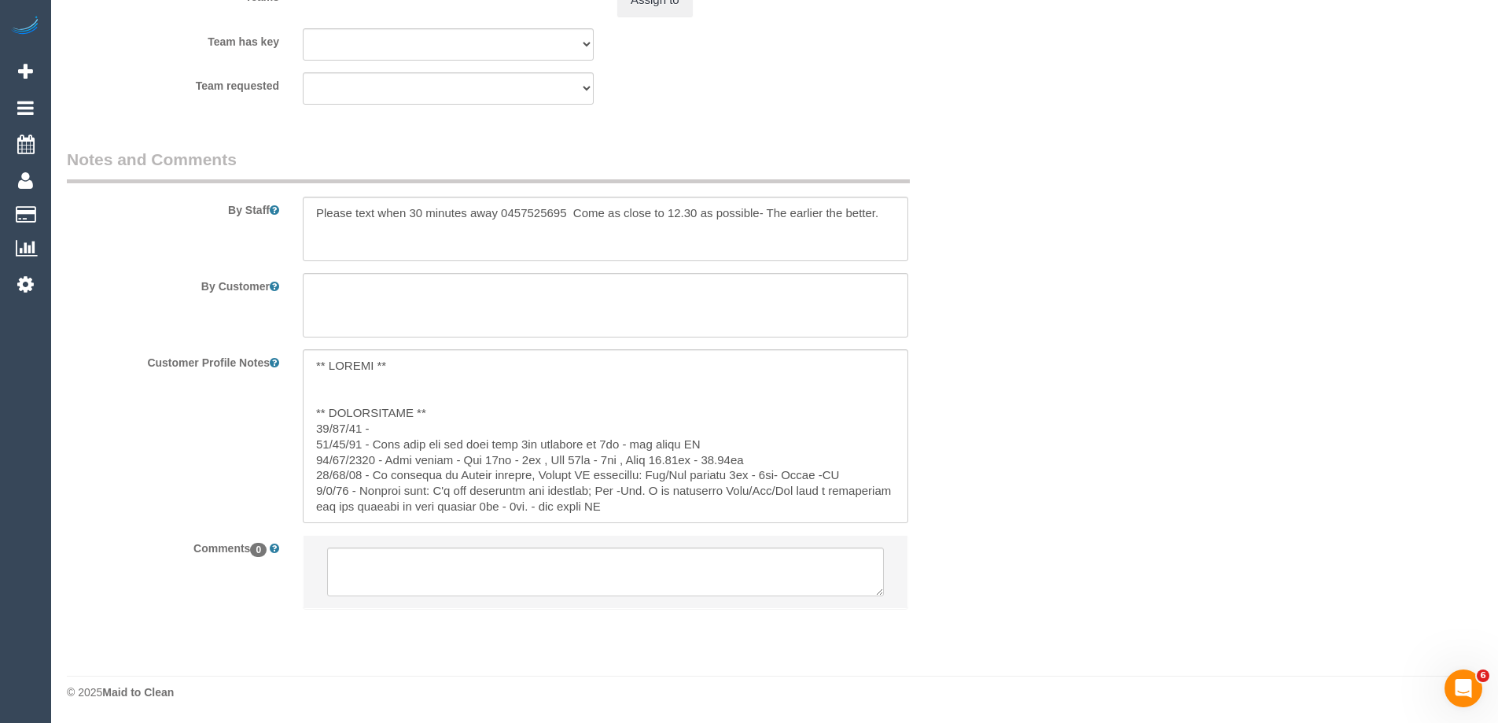
scroll to position [2606, 0]
click at [377, 429] on textarea at bounding box center [605, 436] width 605 height 174
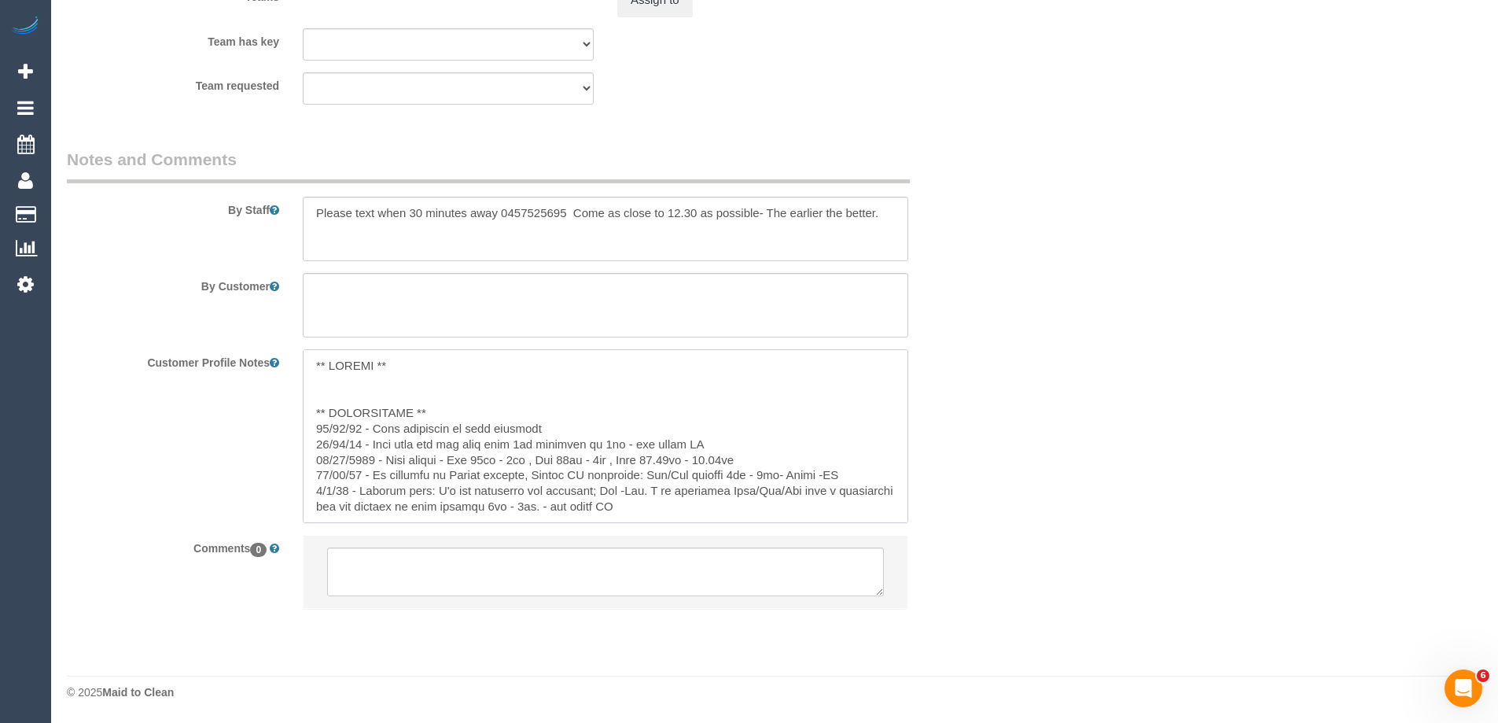
click at [558, 426] on textarea at bounding box center [605, 436] width 605 height 174
type textarea "** ACCESS ** ** PREFERENCES ** 25/09/25 - Axel confirmed to have returned keys …"
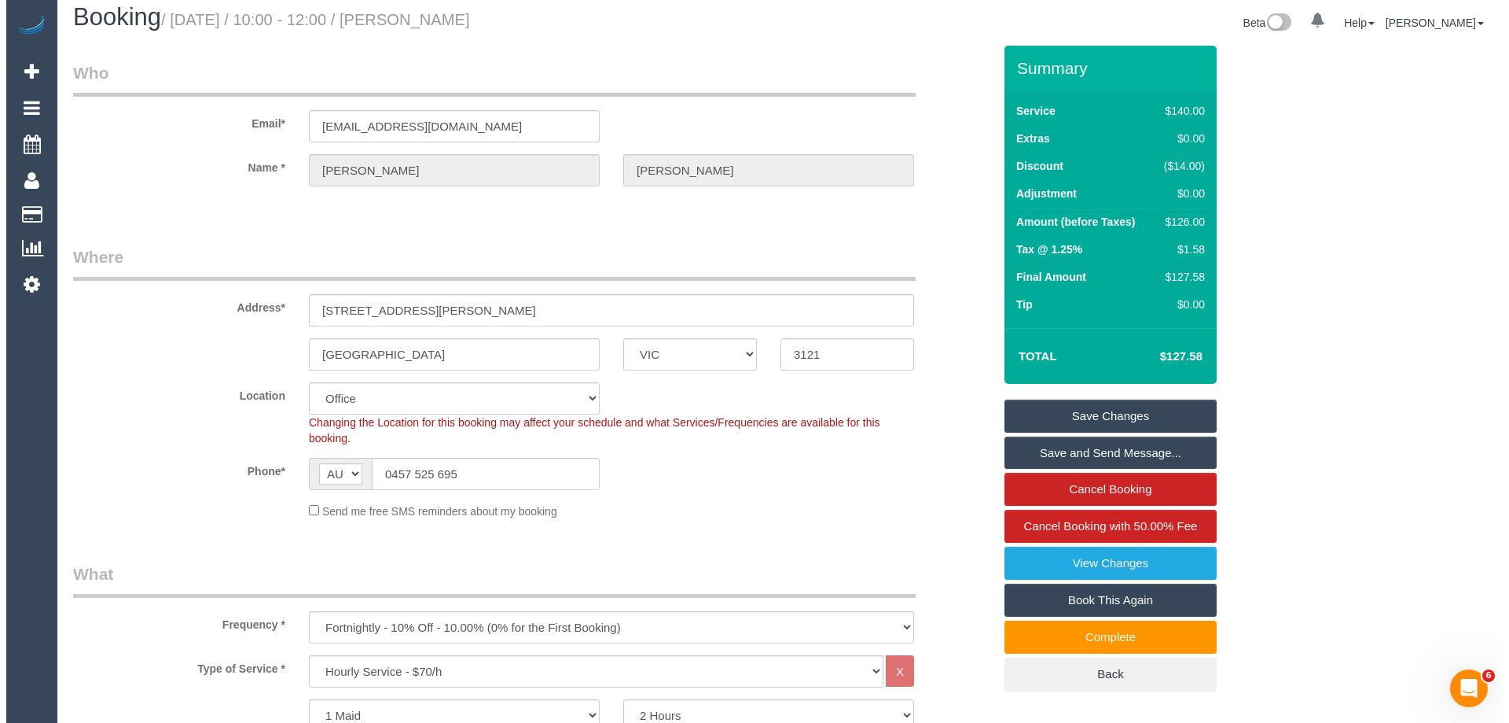
scroll to position [0, 0]
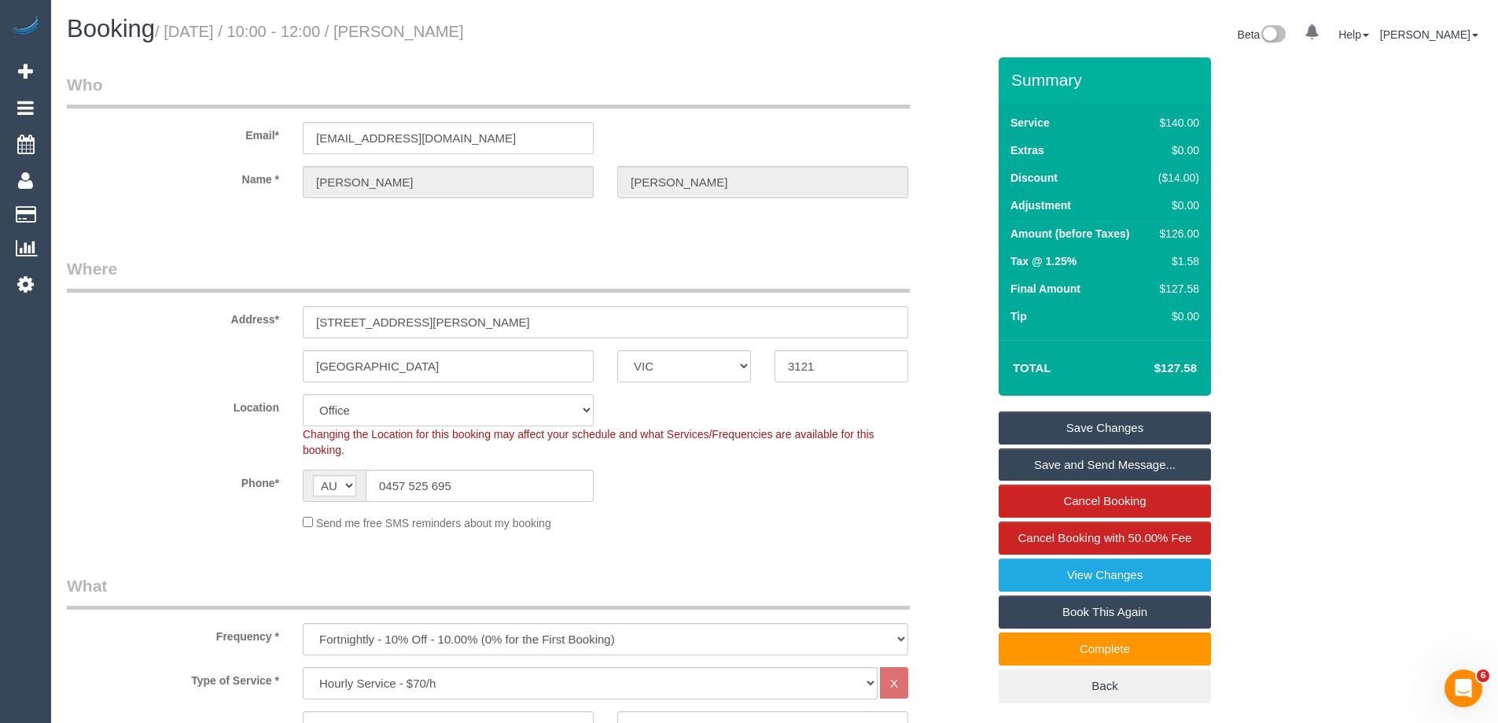
click at [1045, 426] on link "Save Changes" at bounding box center [1104, 427] width 212 height 33
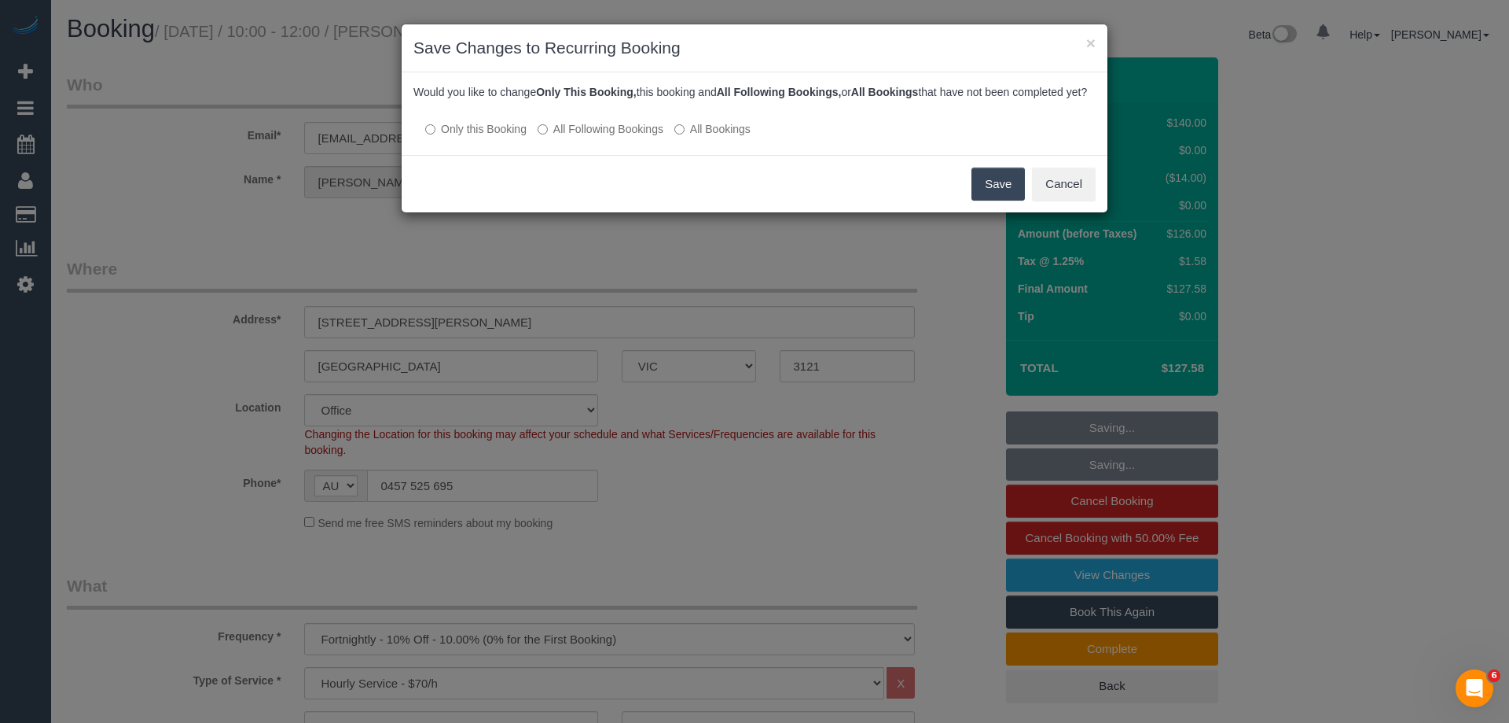
click at [573, 137] on label "All Following Bookings" at bounding box center [601, 129] width 126 height 16
click at [998, 196] on button "Save" at bounding box center [998, 183] width 53 height 33
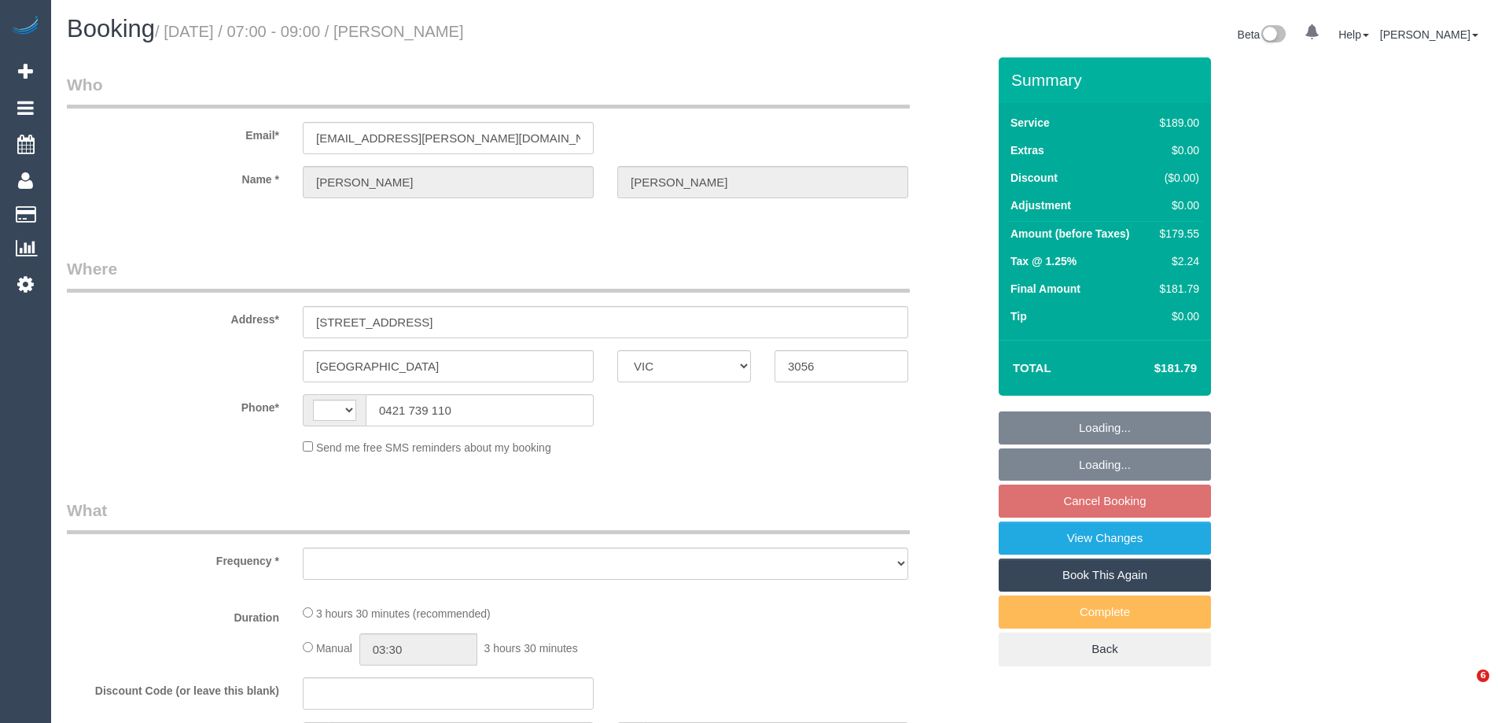
select select "VIC"
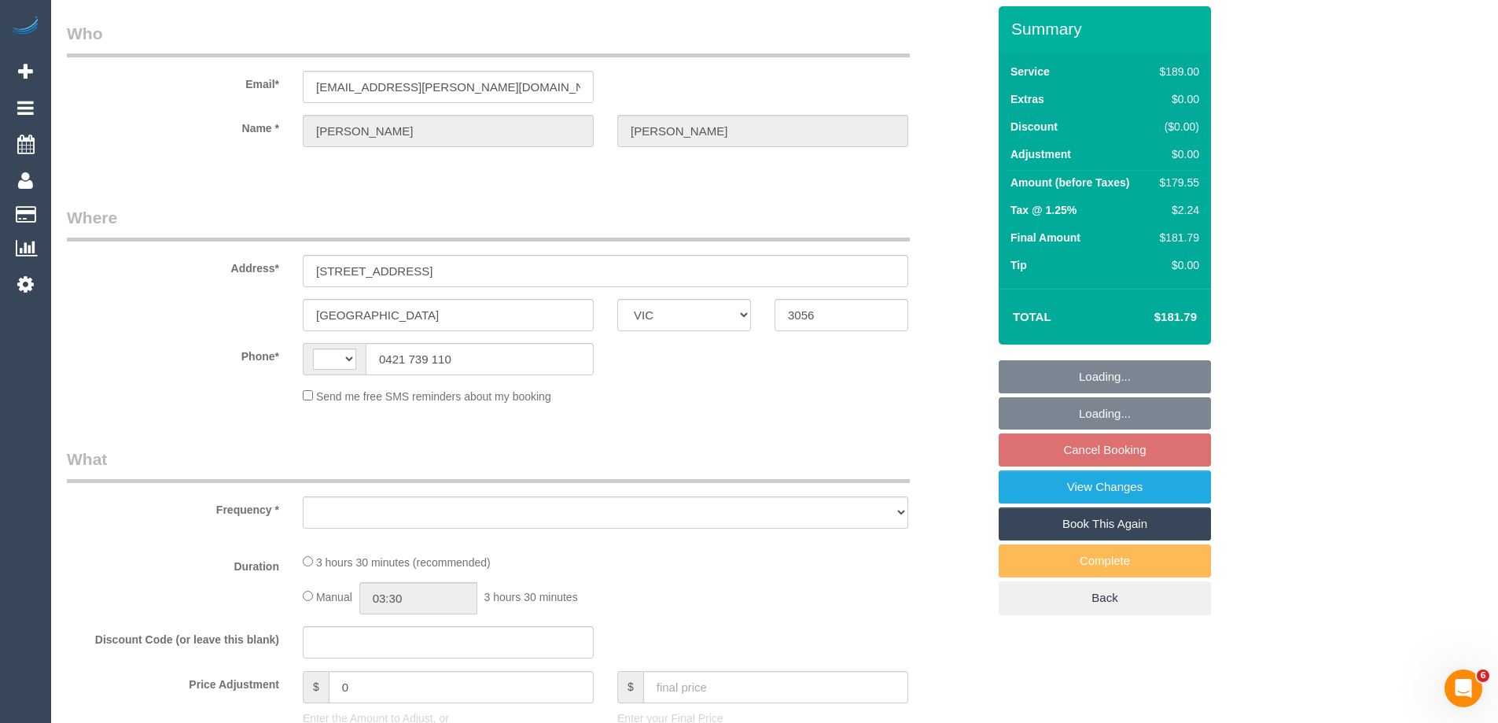
scroll to position [79, 0]
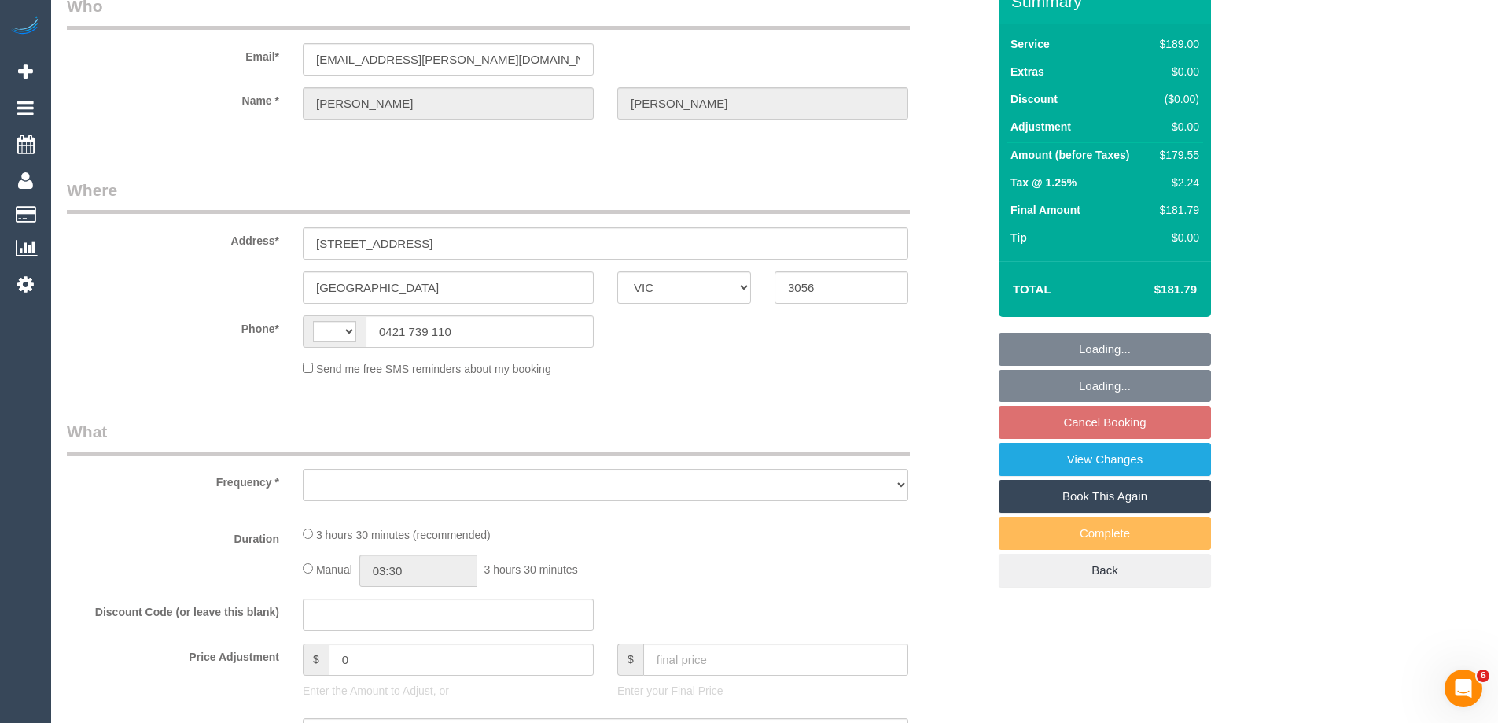
select select "object:281"
select select "string:stripe-pm_1N9MeO2GScqysDRVqsVjGPTd"
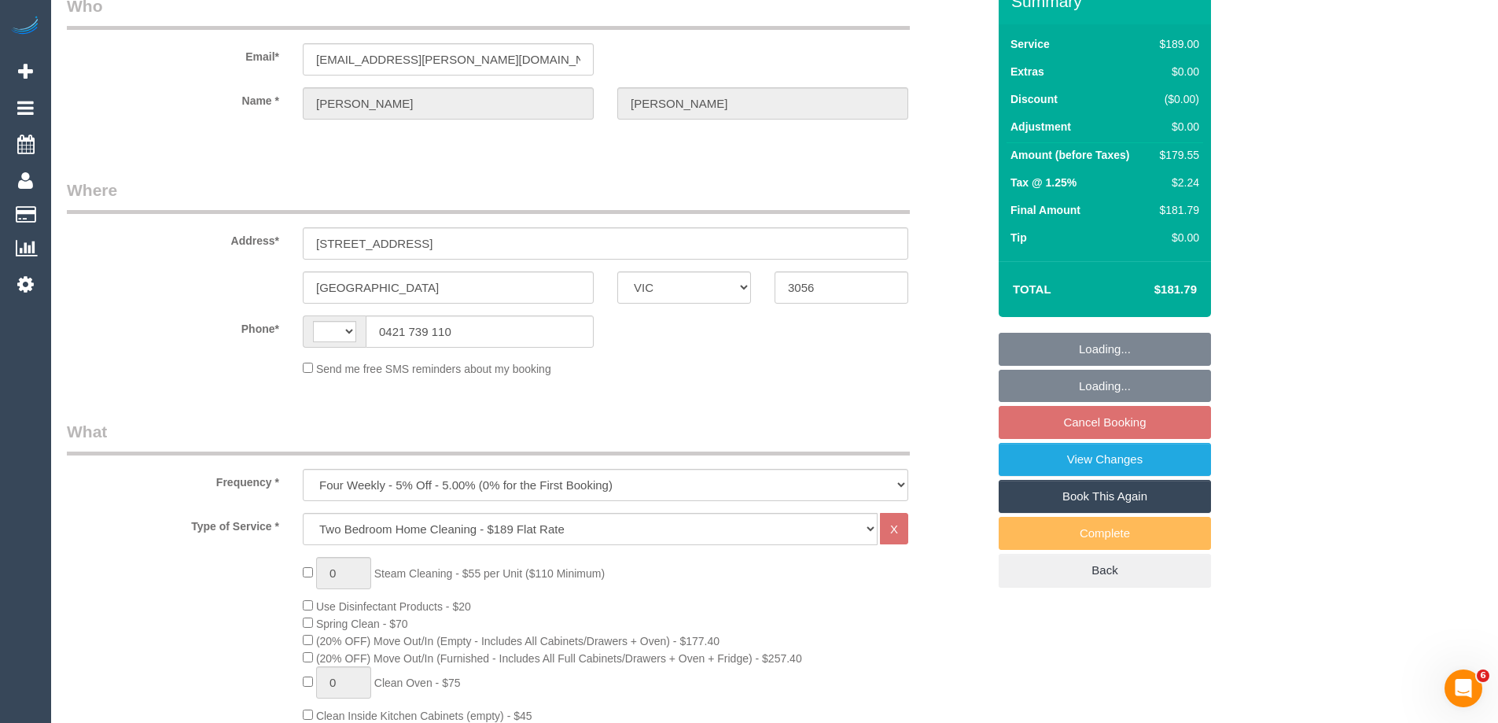
select select "string:AU"
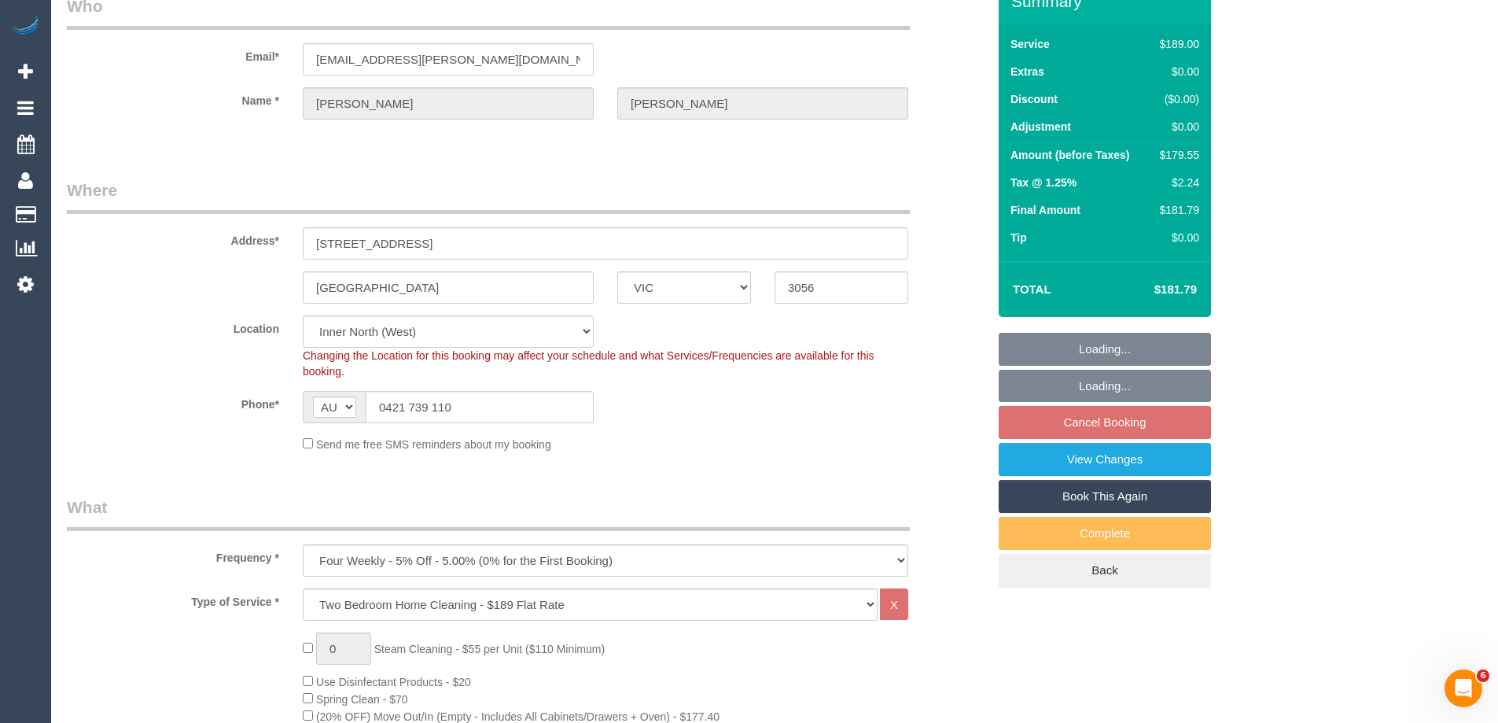
select select "object:777"
select select "number:27"
select select "number:14"
select select "number:21"
select select "number:22"
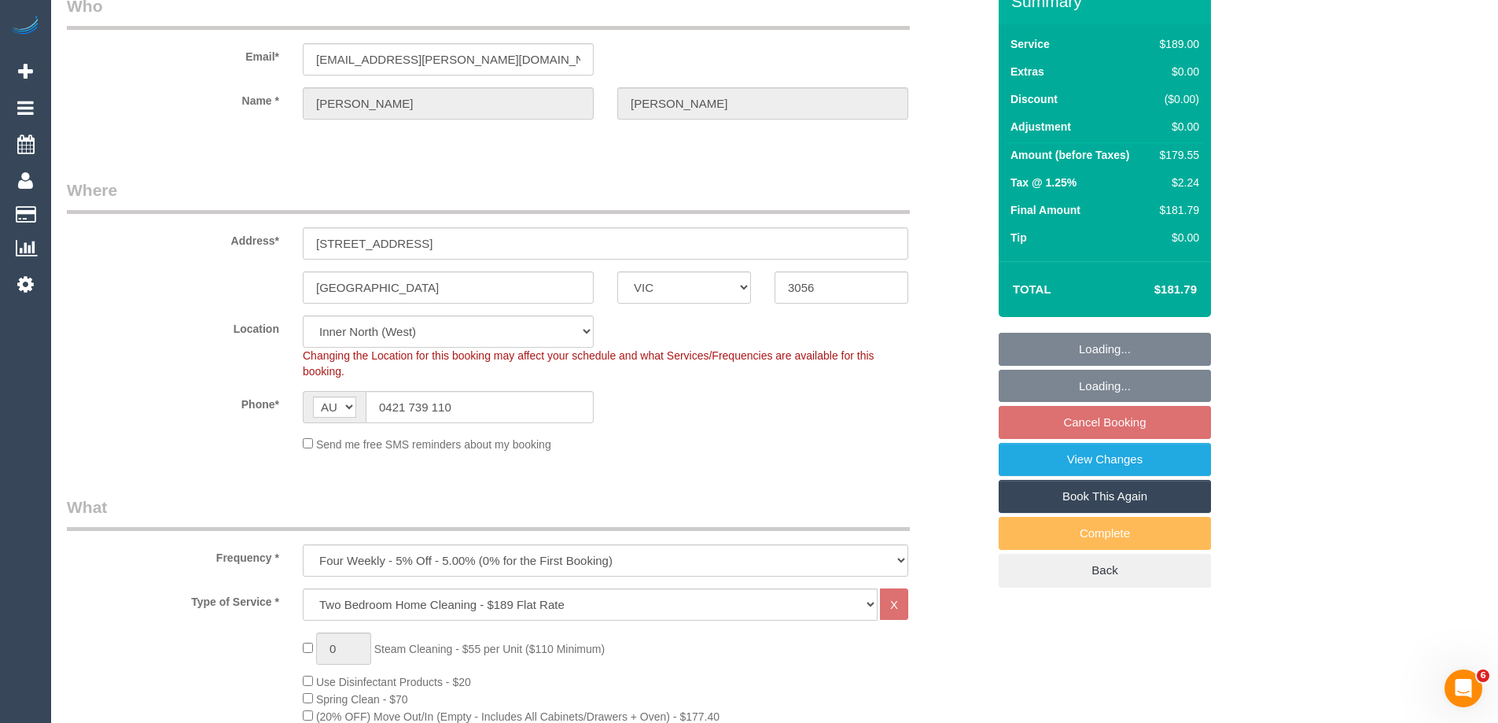
select select "number:34"
select select "number:13"
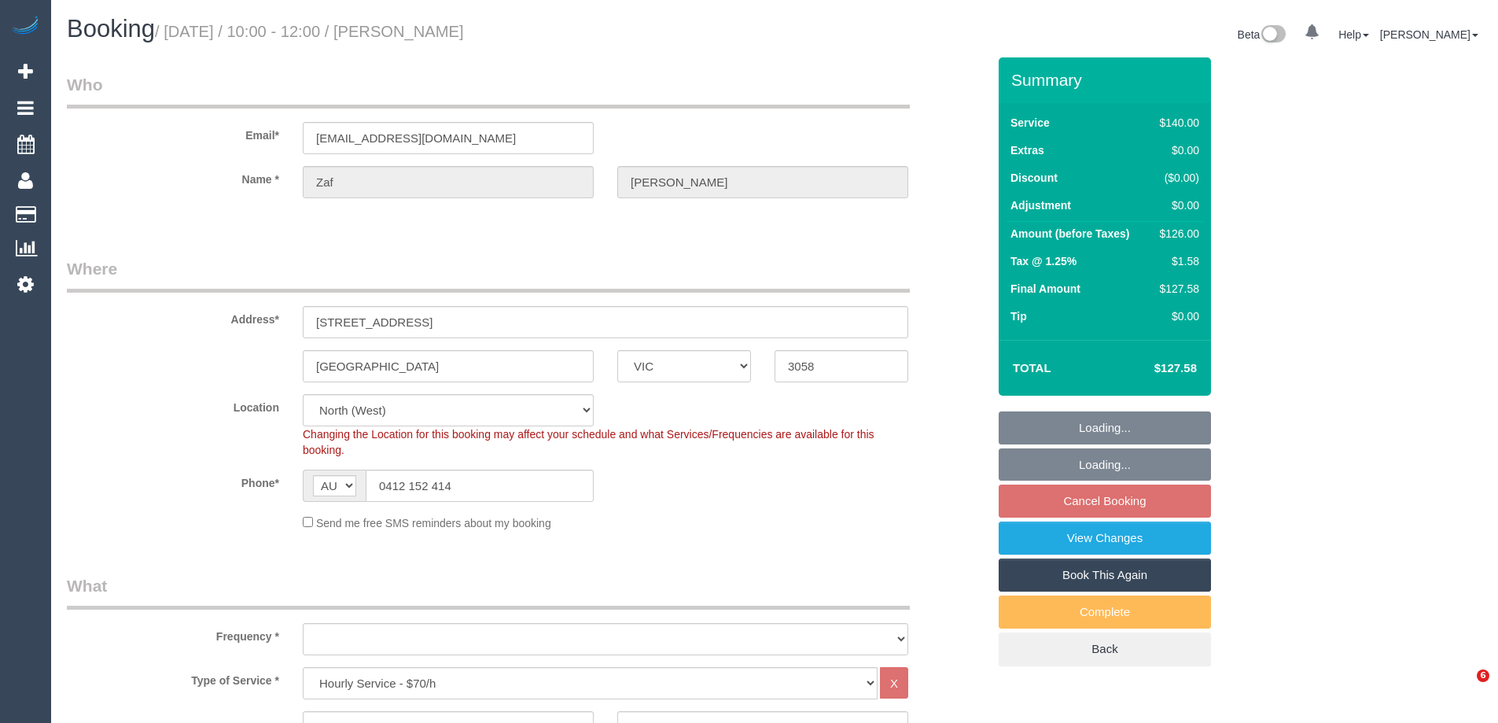
select select "VIC"
select select "object:699"
select select "number:27"
select select "number:14"
select select "number:18"
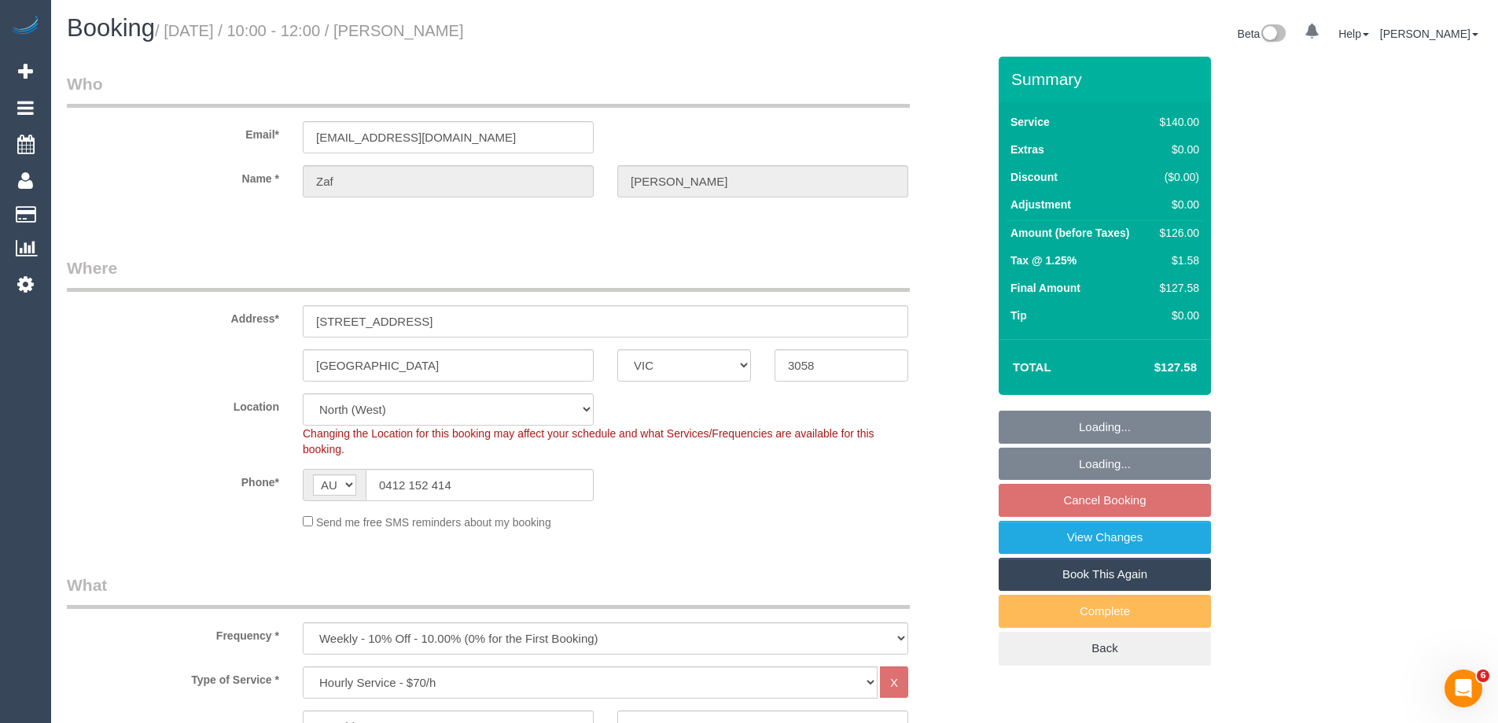
select select "number:36"
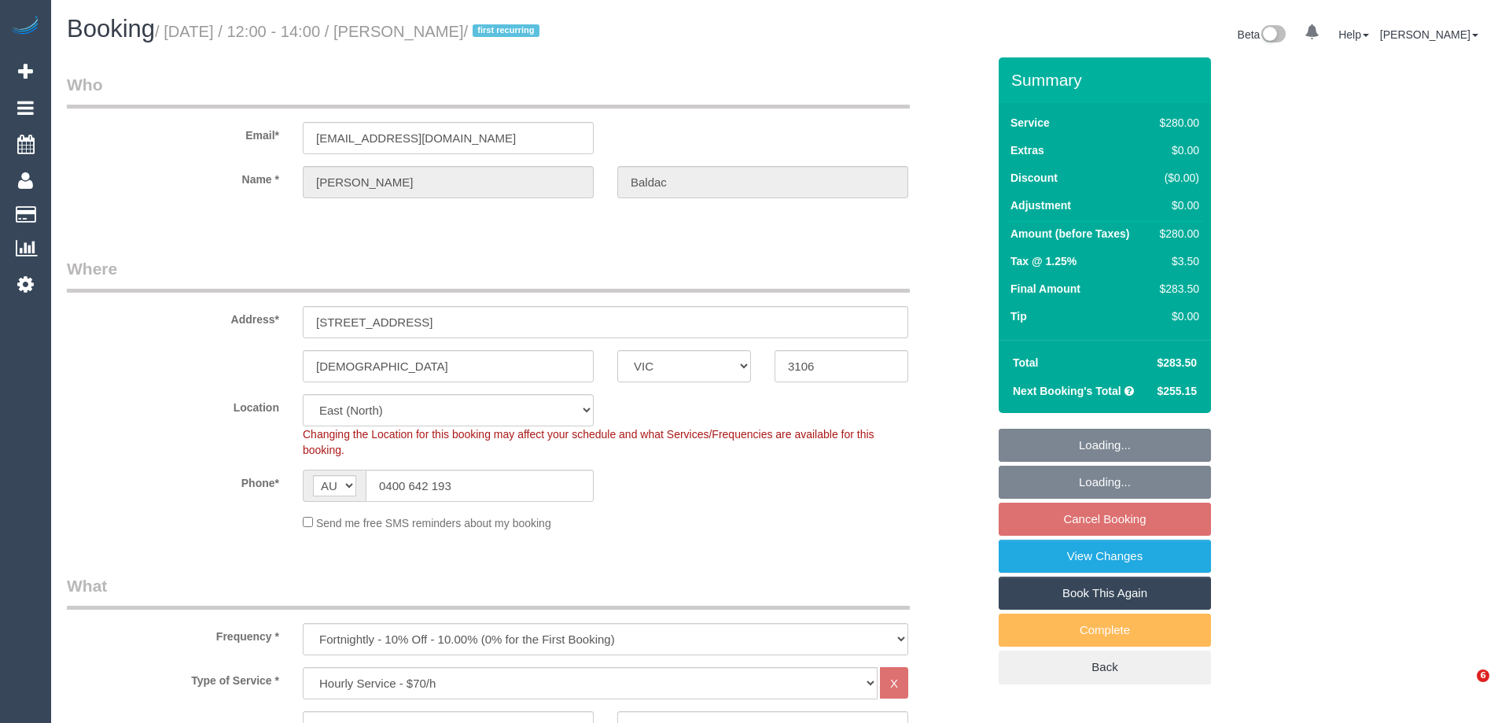
select select "VIC"
select select "2"
select select "string:stripe-pm_1RsaoY2GScqysDRV4iHXE4Z8"
select select "number:28"
select select "number:14"
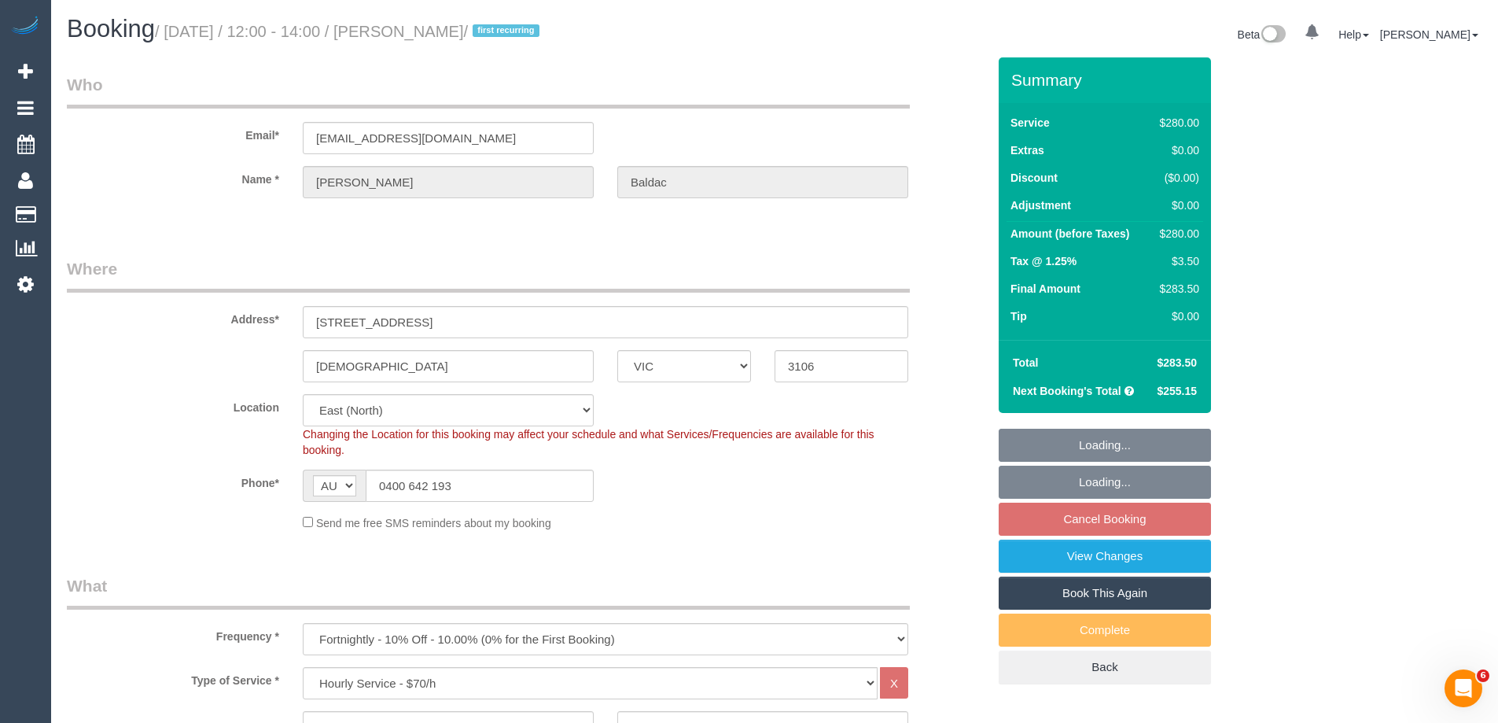
select select "number:18"
select select "number:24"
select select "number:34"
select select "number:12"
select select "object:1241"
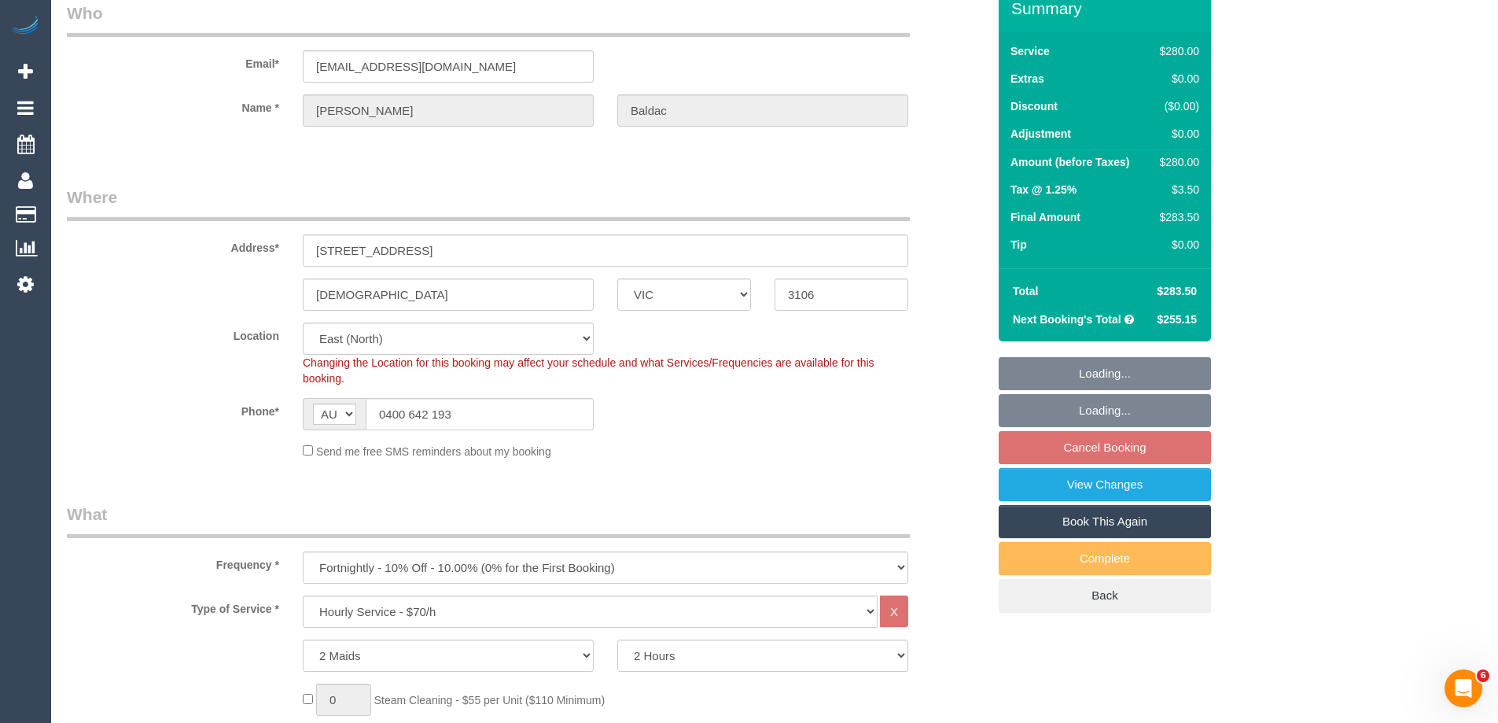
select select "spot4"
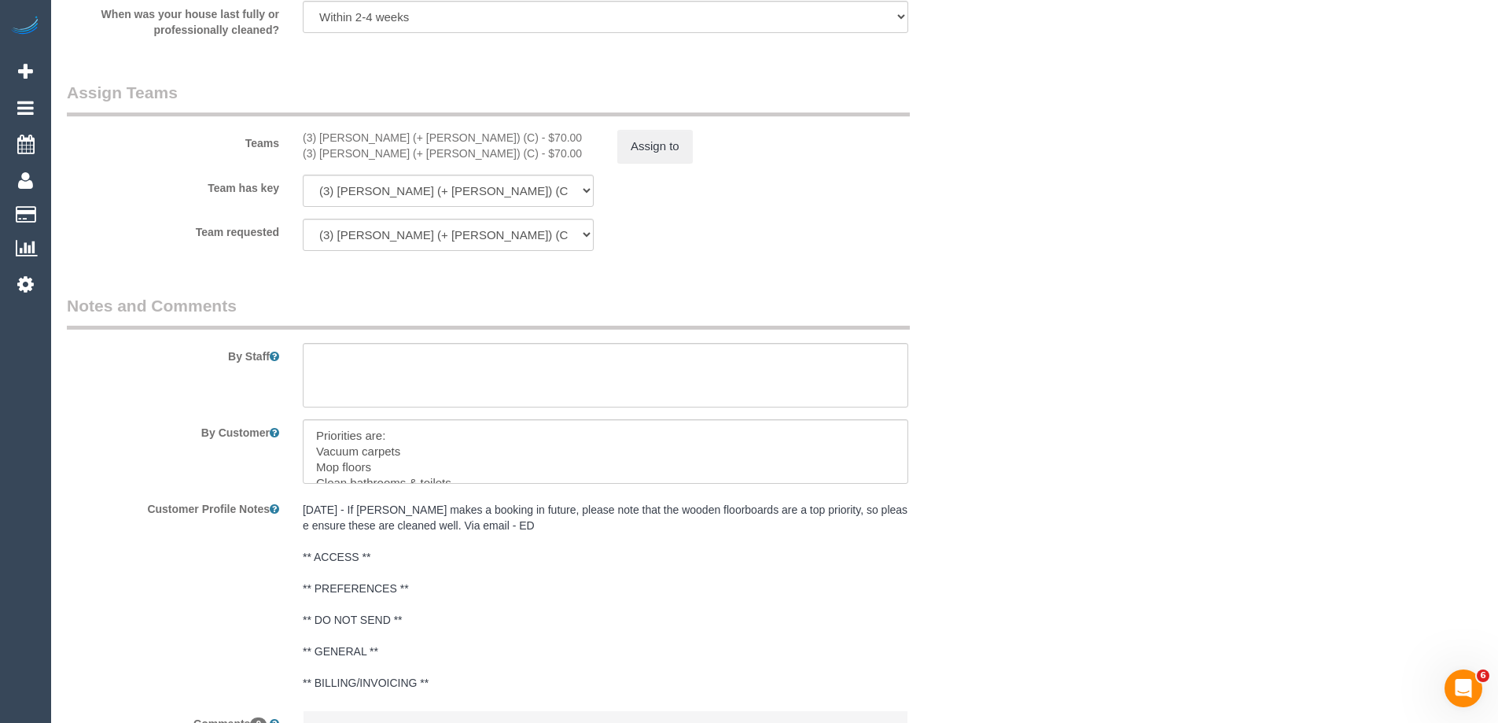
scroll to position [2043, 0]
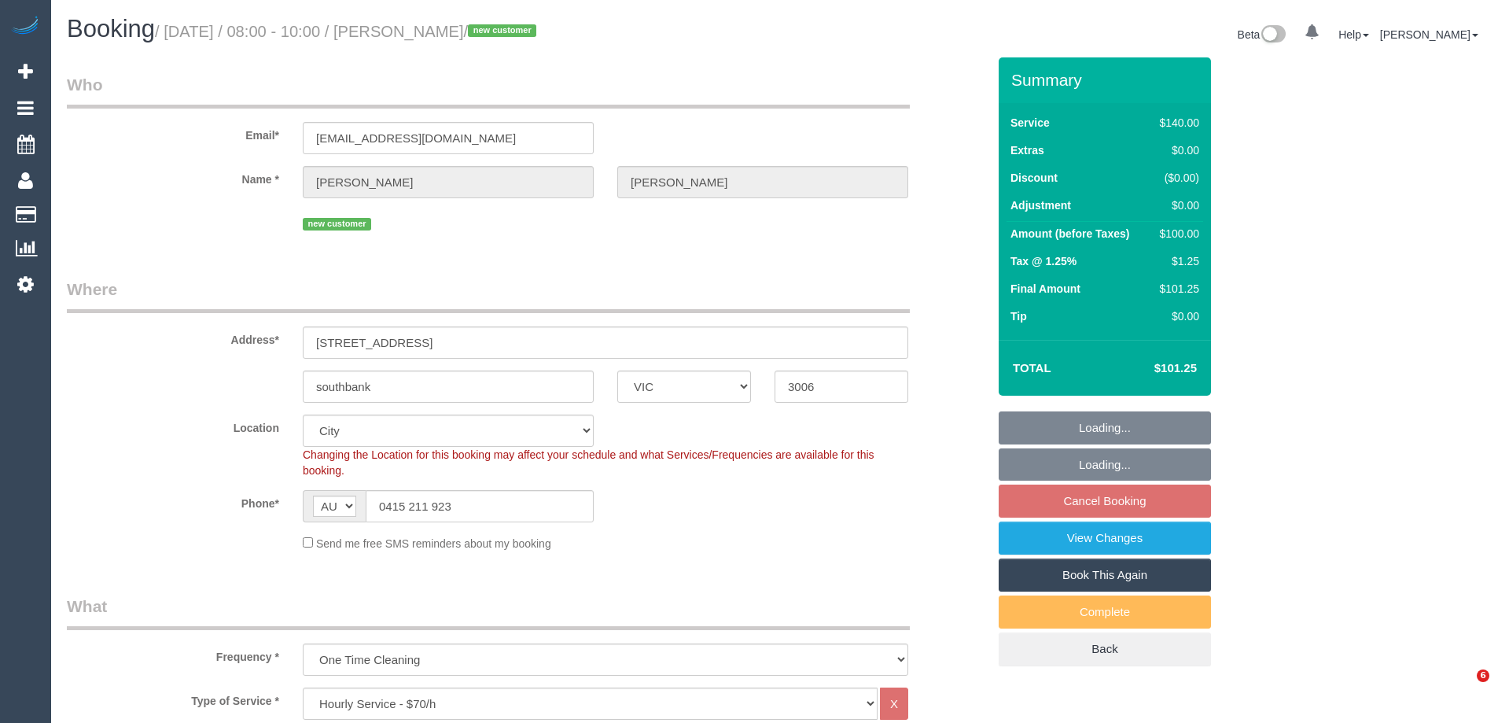
select select "VIC"
select select "number:27"
select select "number:14"
select select "number:18"
select select "number:22"
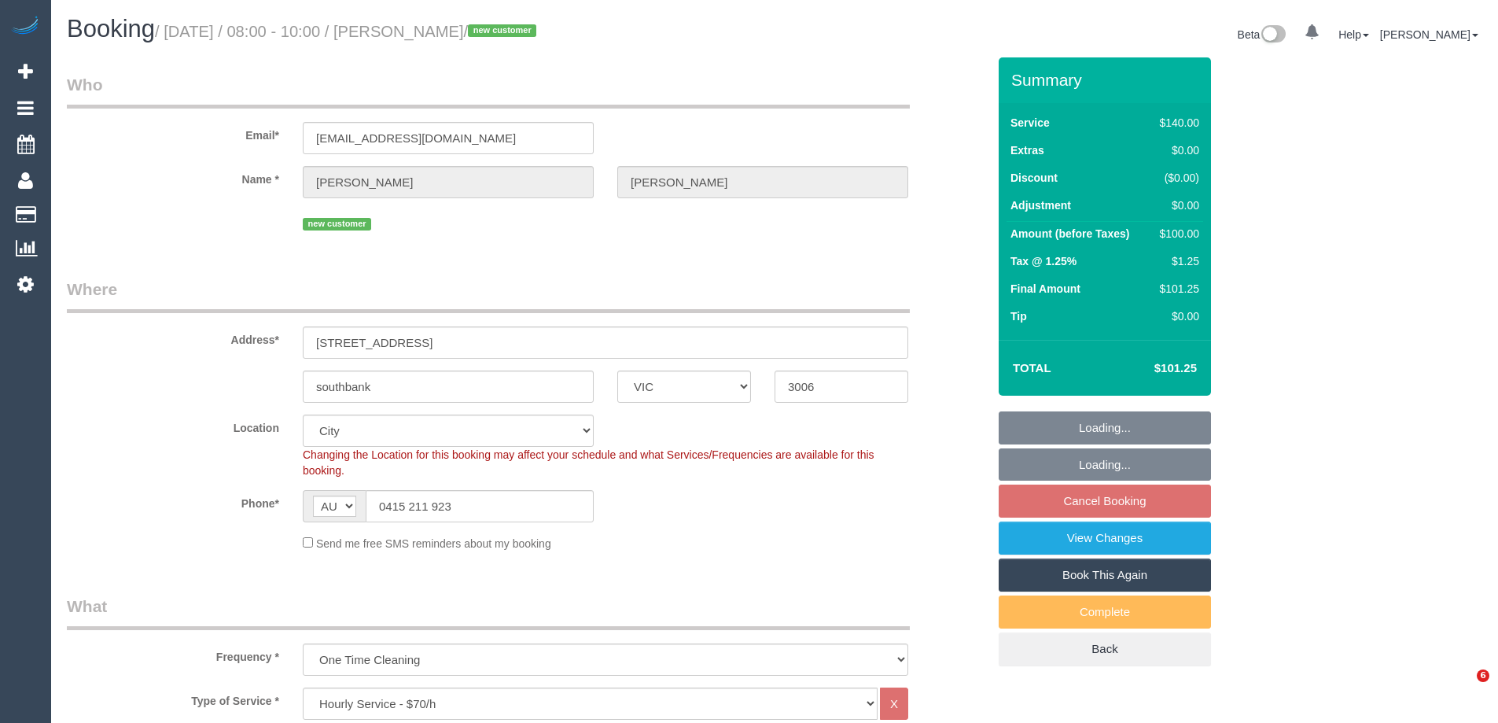
select select "number:13"
select select "spot2"
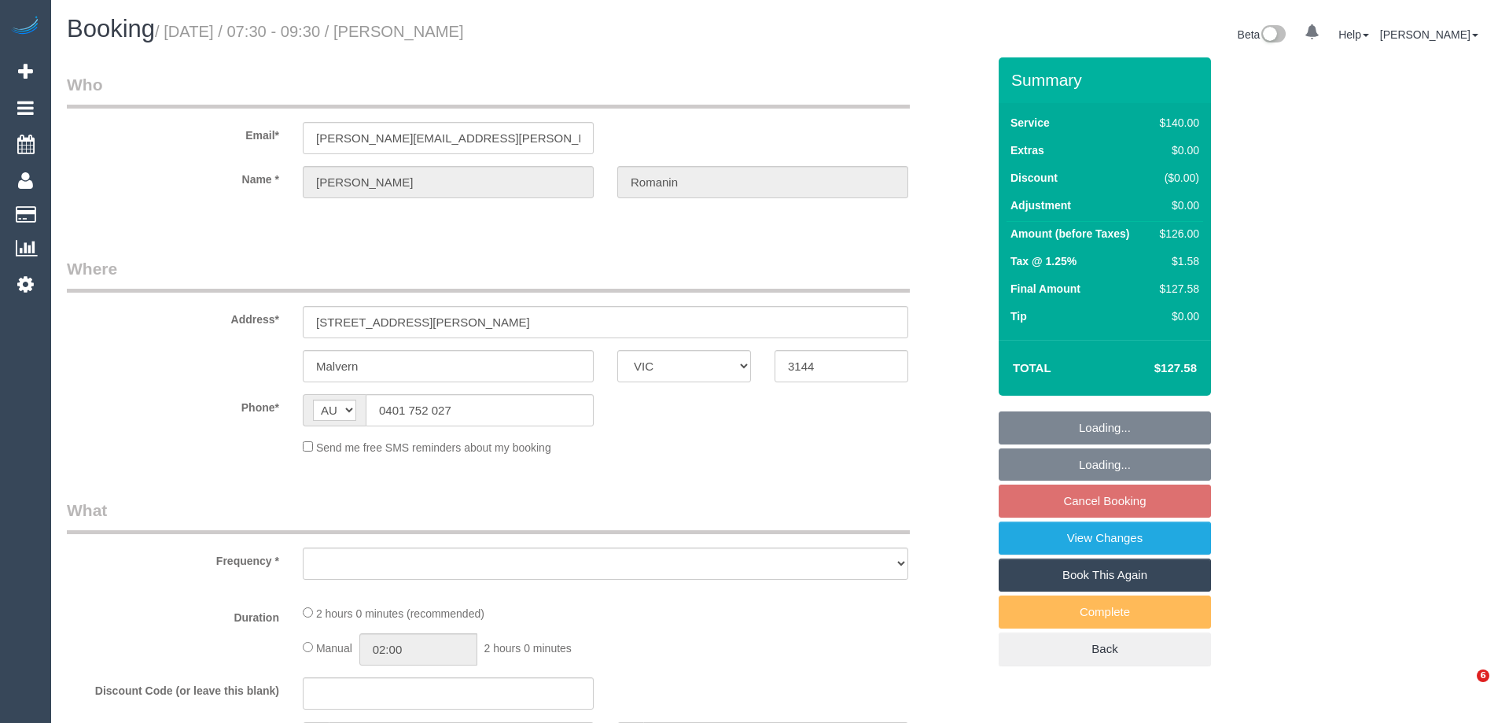
select select "VIC"
select select "object:528"
select select "string:stripe-pm_1QN22Z2GScqysDRVMs4e2WJU"
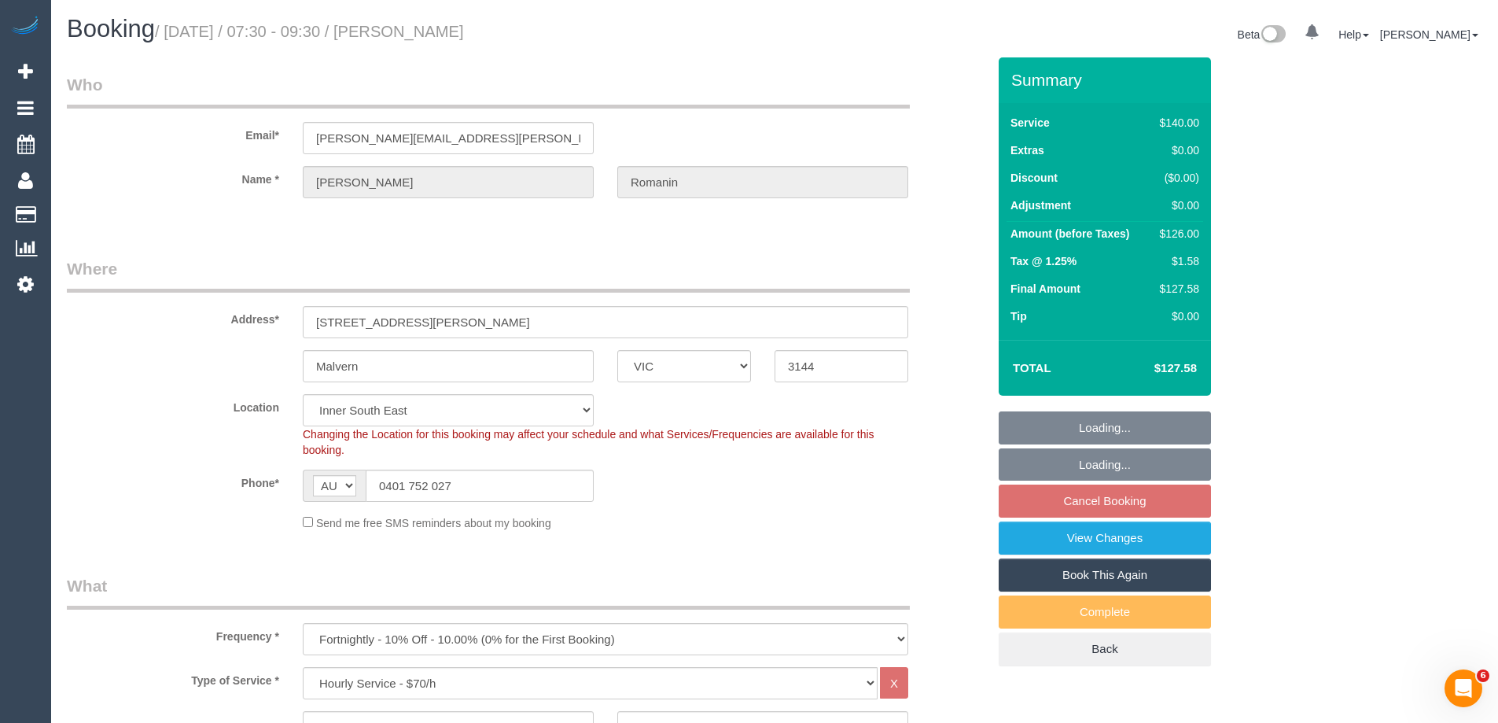
select select "object:1341"
select select "number:28"
select select "number:14"
select select "number:19"
select select "number:22"
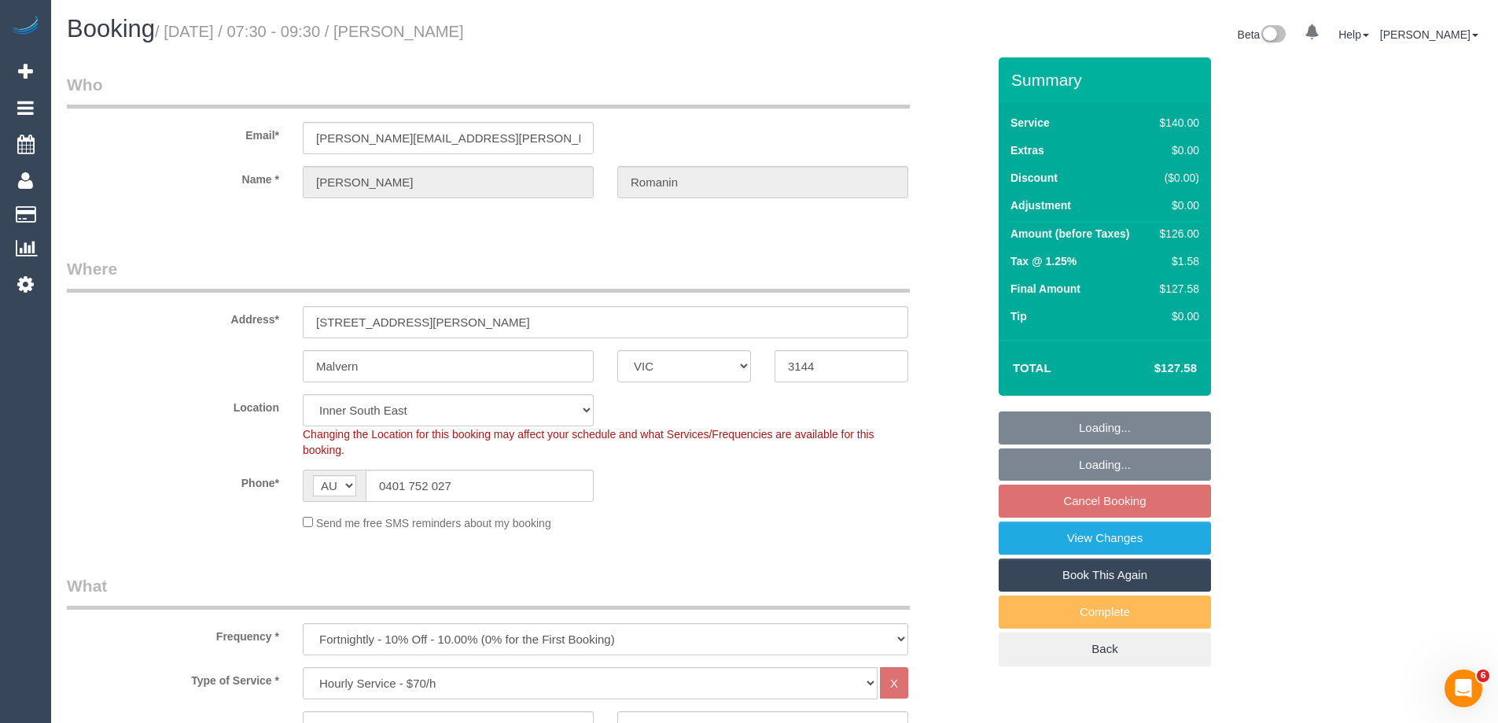
select select "number:34"
select select "number:12"
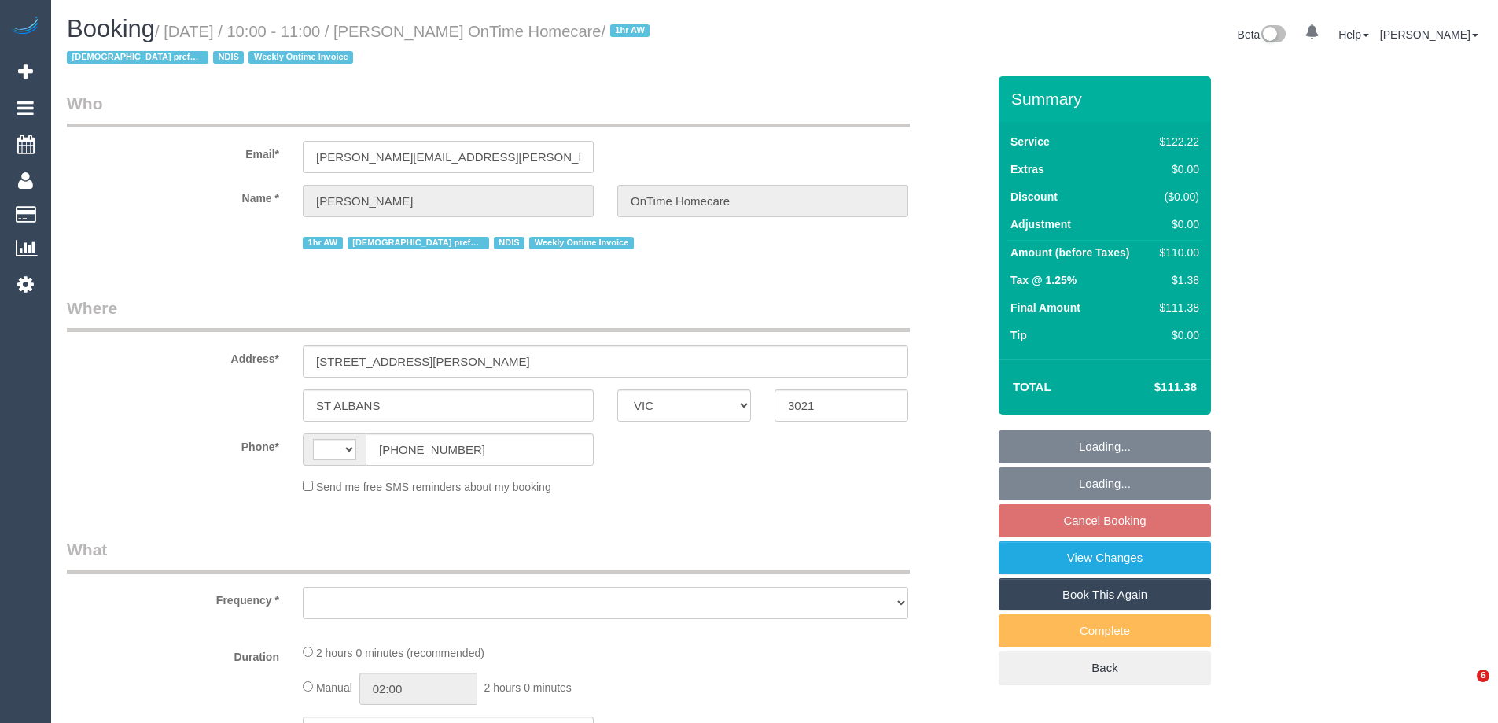
select select "VIC"
select select "string:AU"
select select "object:1107"
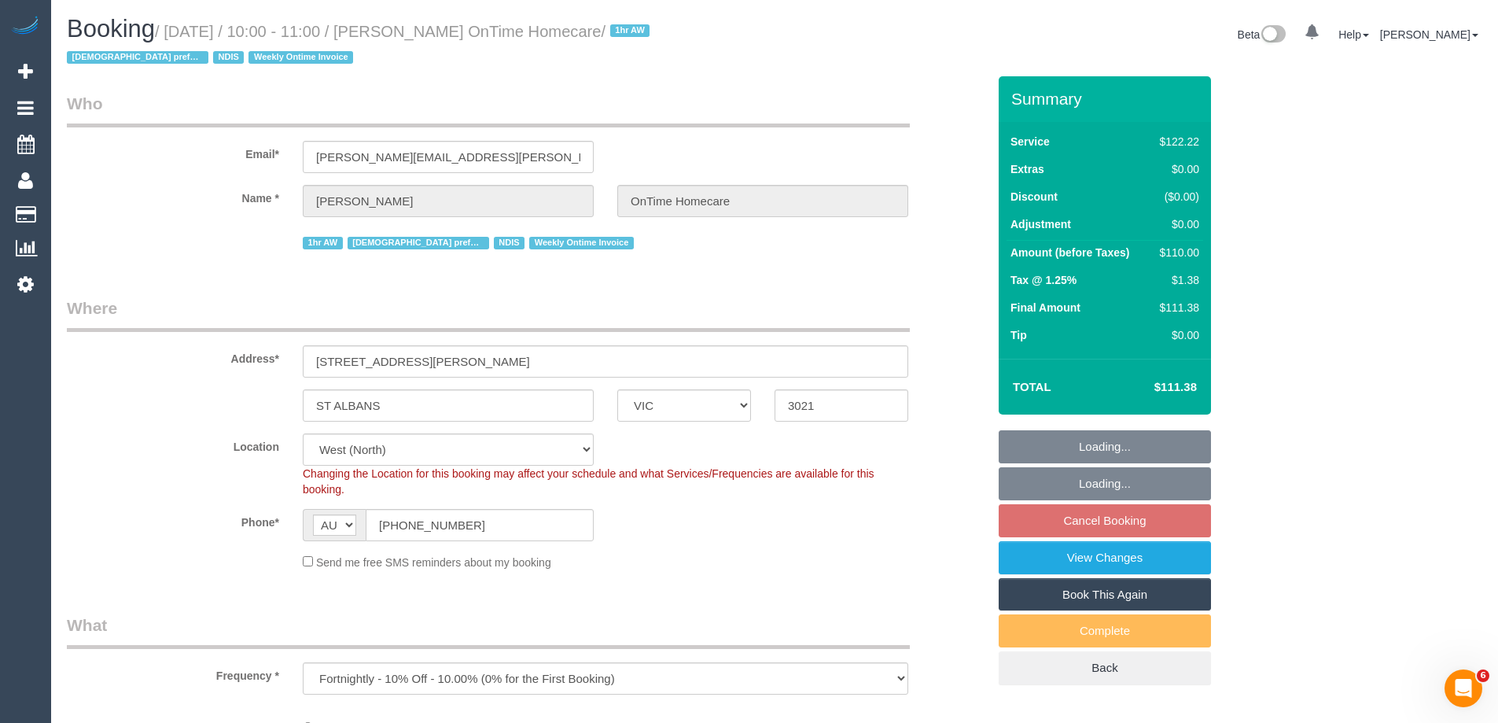
select select "number:27"
select select "number:14"
select select "number:19"
select select "number:22"
select select "number:35"
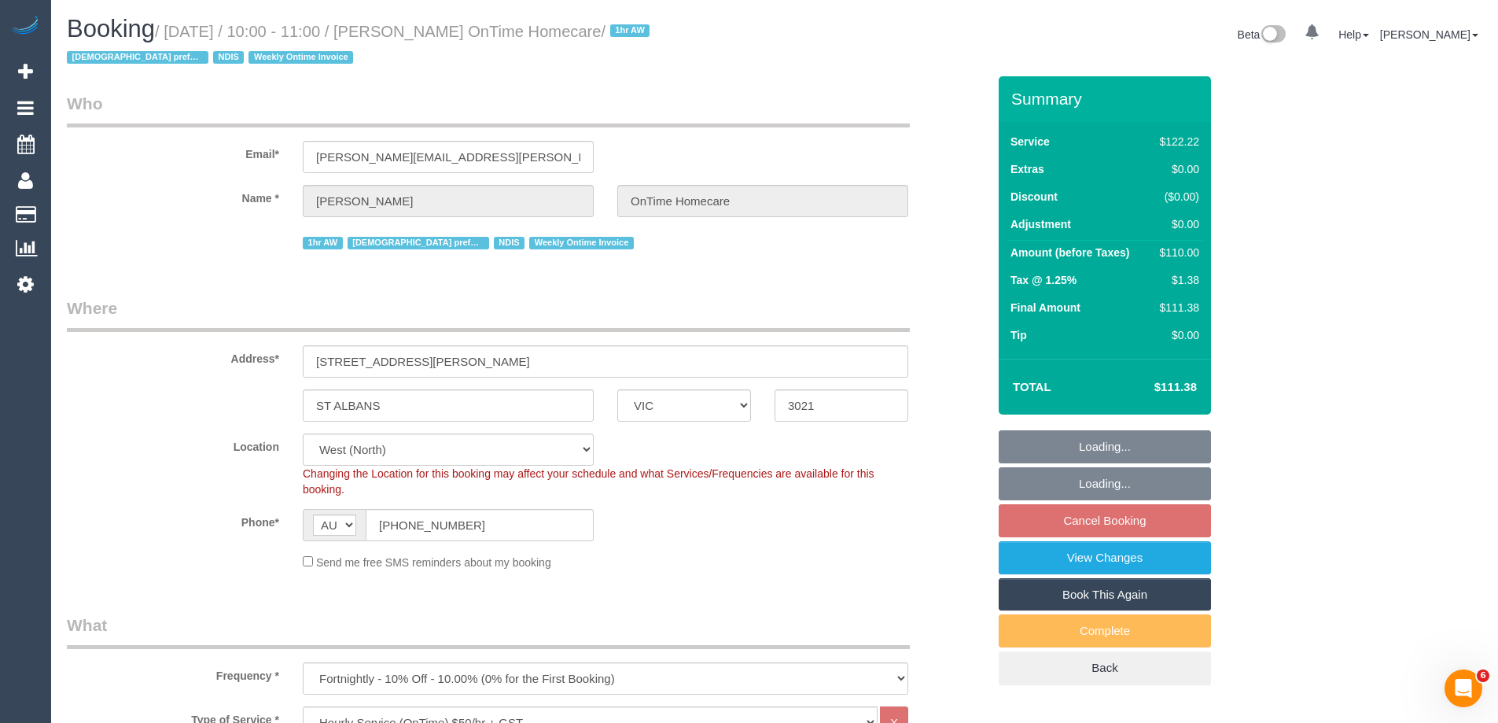
select select "object:1336"
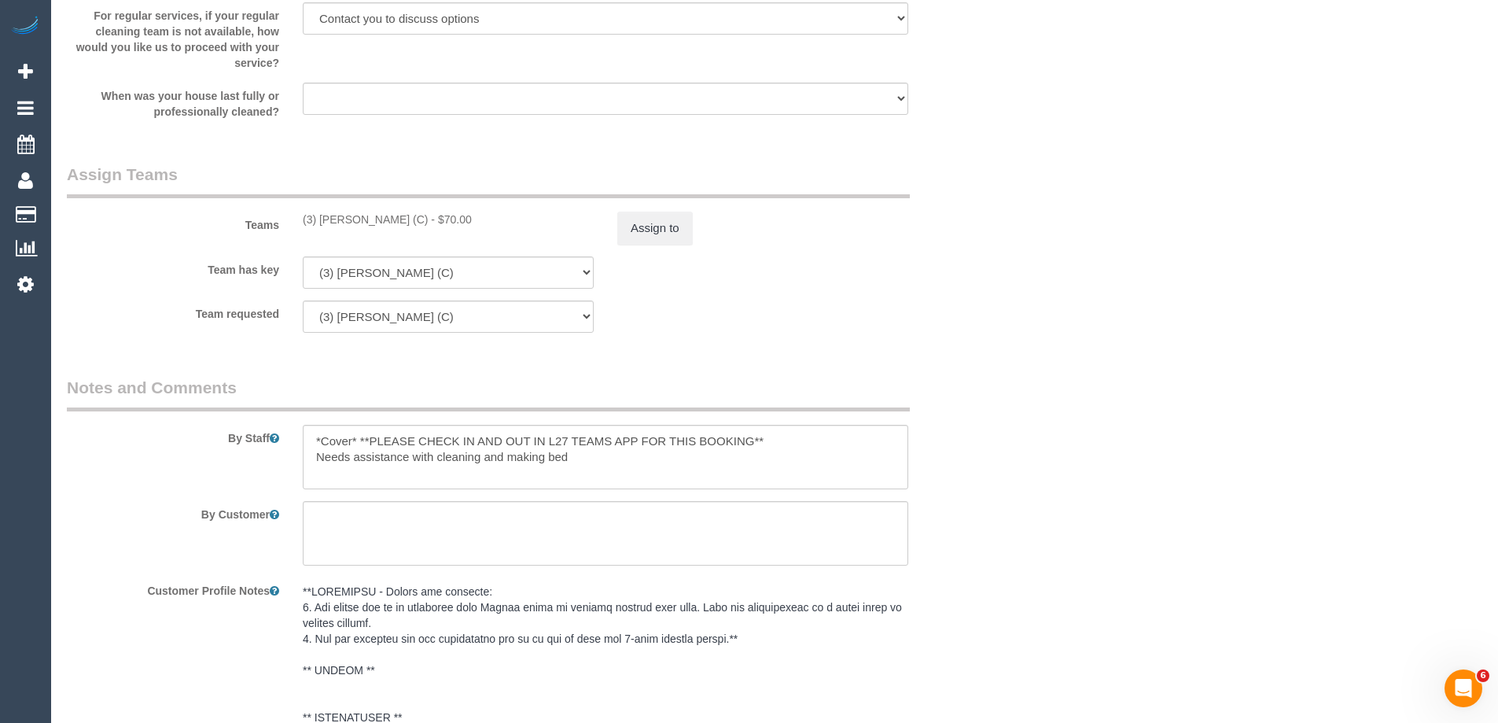
scroll to position [2637, 0]
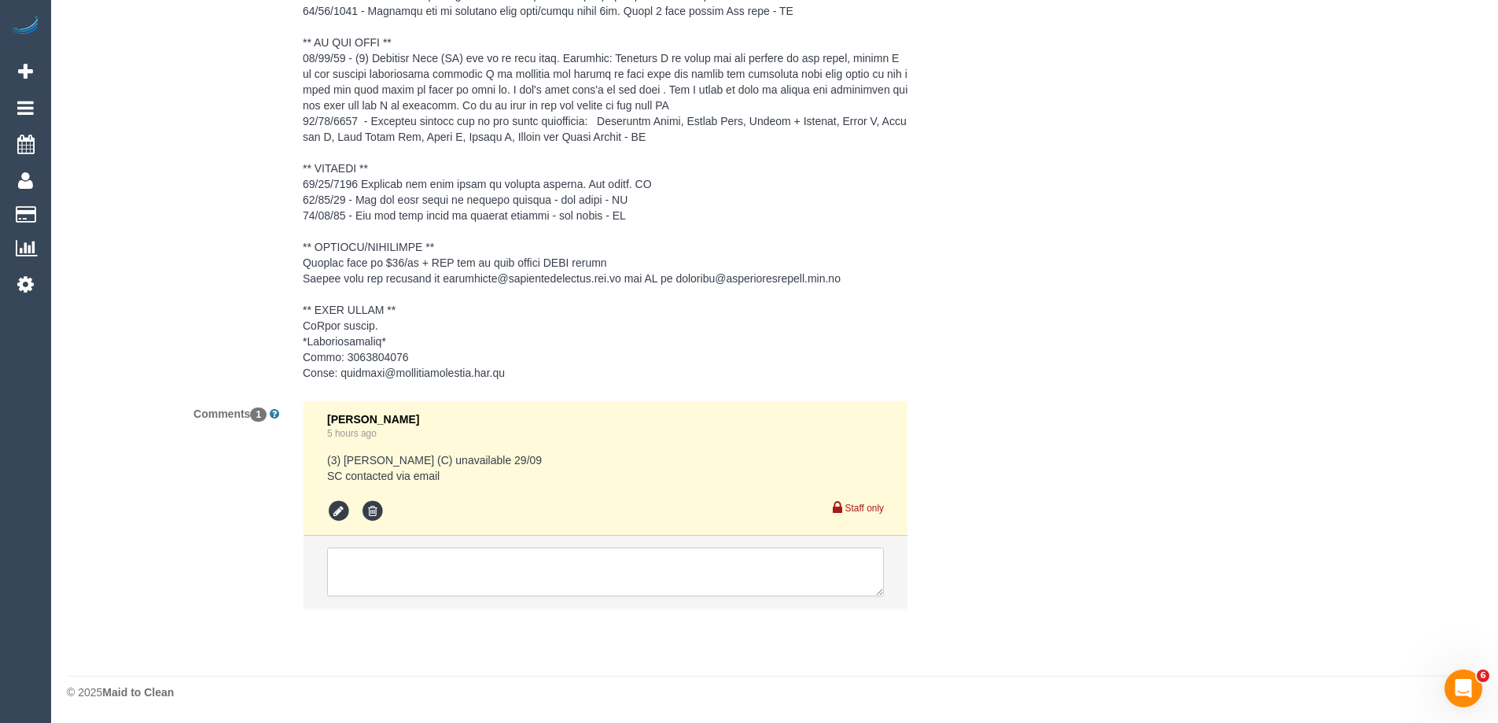
click at [366, 548] on textarea at bounding box center [605, 571] width 557 height 49
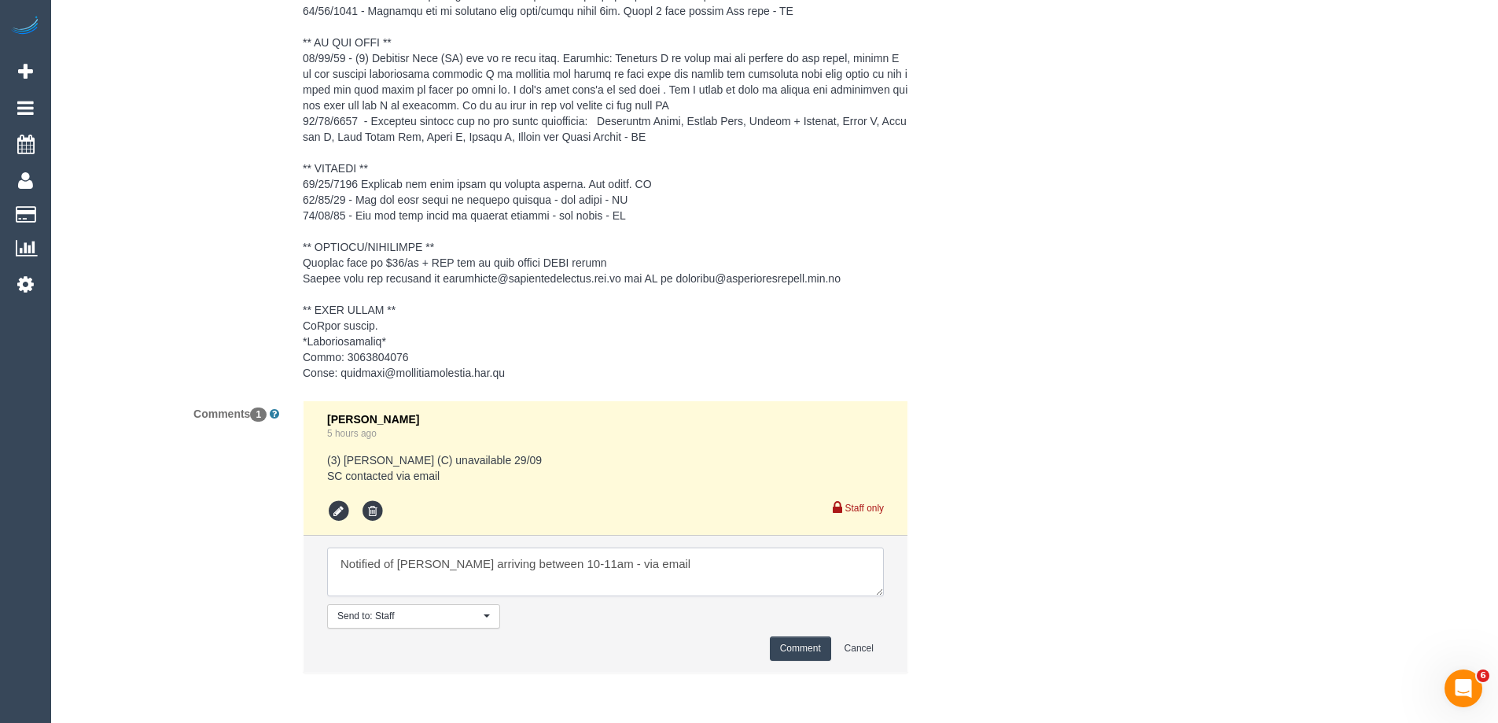
type textarea "Notified of Gwendolyn arriving between 10-11am - via email"
click at [779, 641] on button "Comment" at bounding box center [800, 648] width 61 height 24
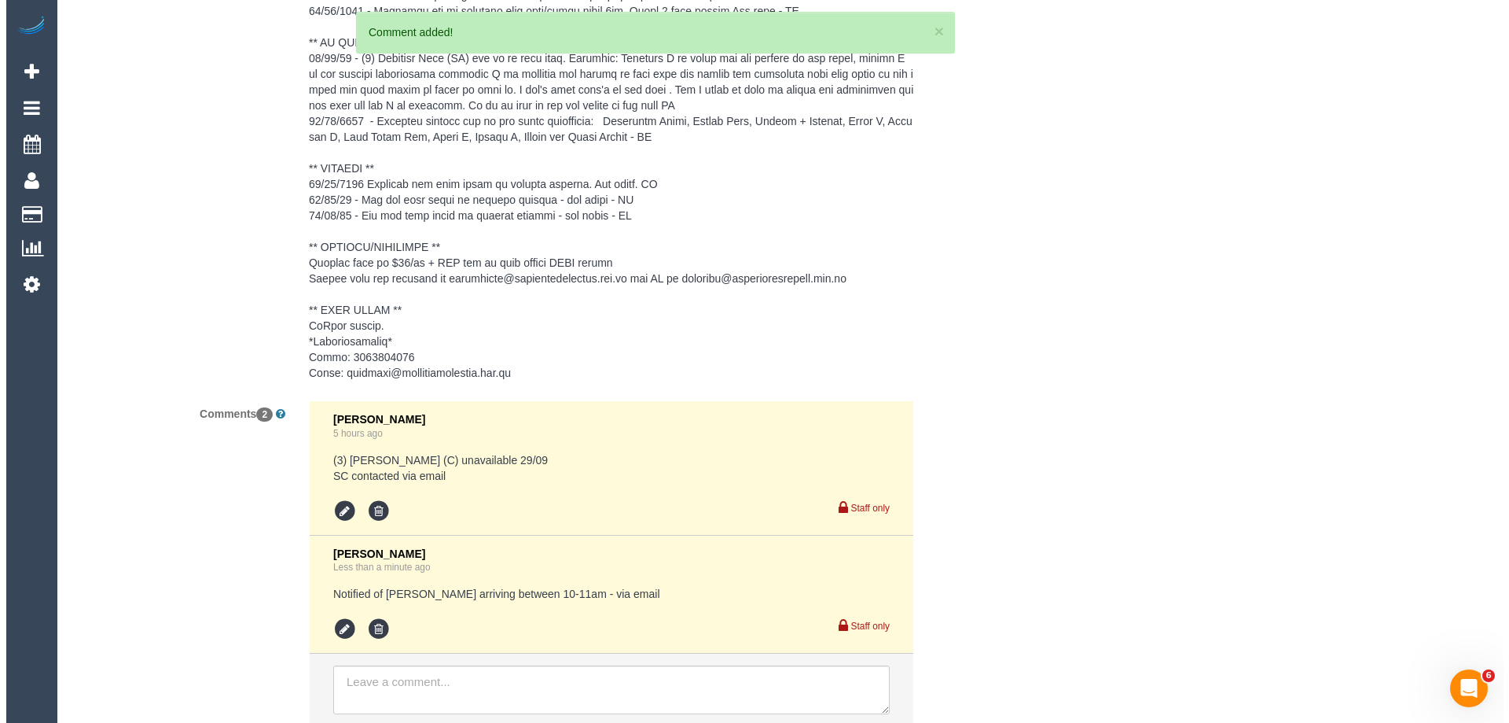
scroll to position [0, 0]
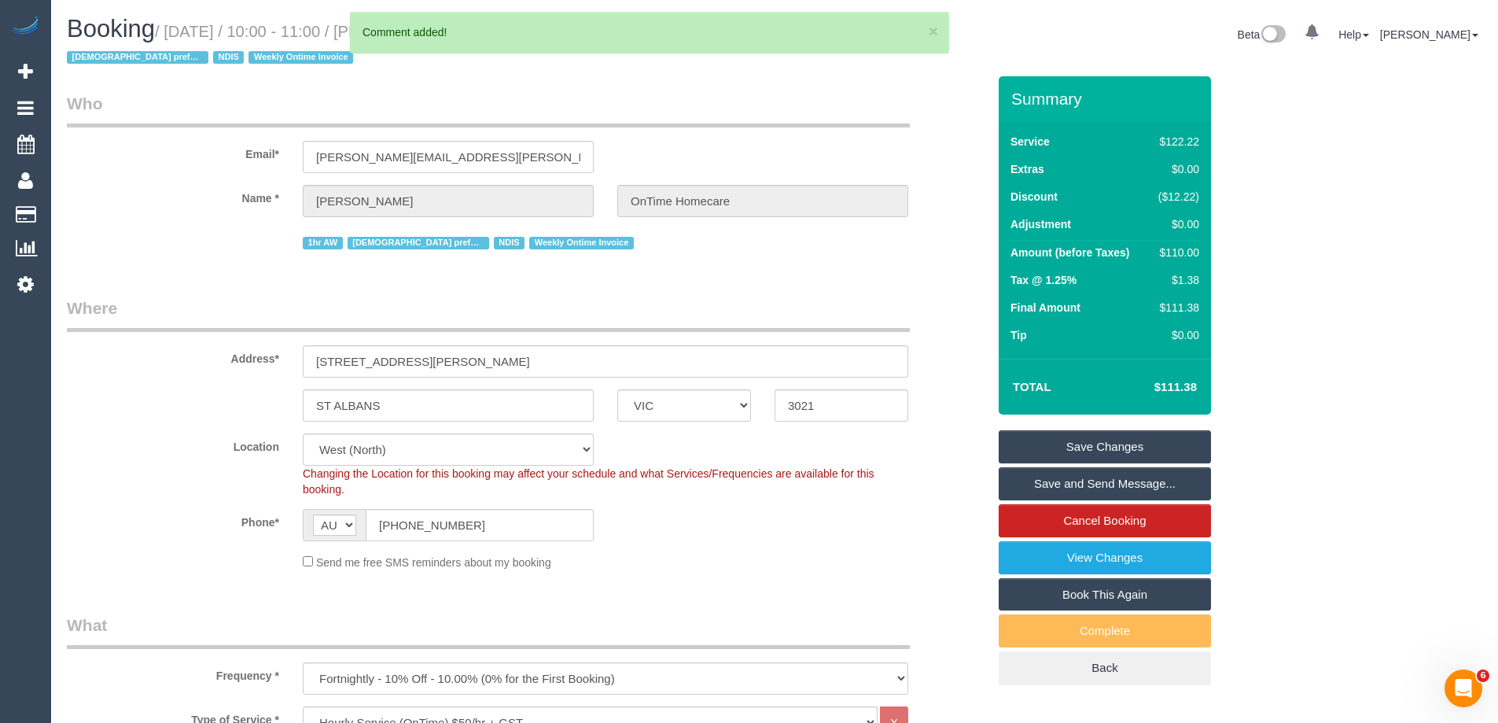
click at [1045, 447] on link "Save Changes" at bounding box center [1104, 446] width 212 height 33
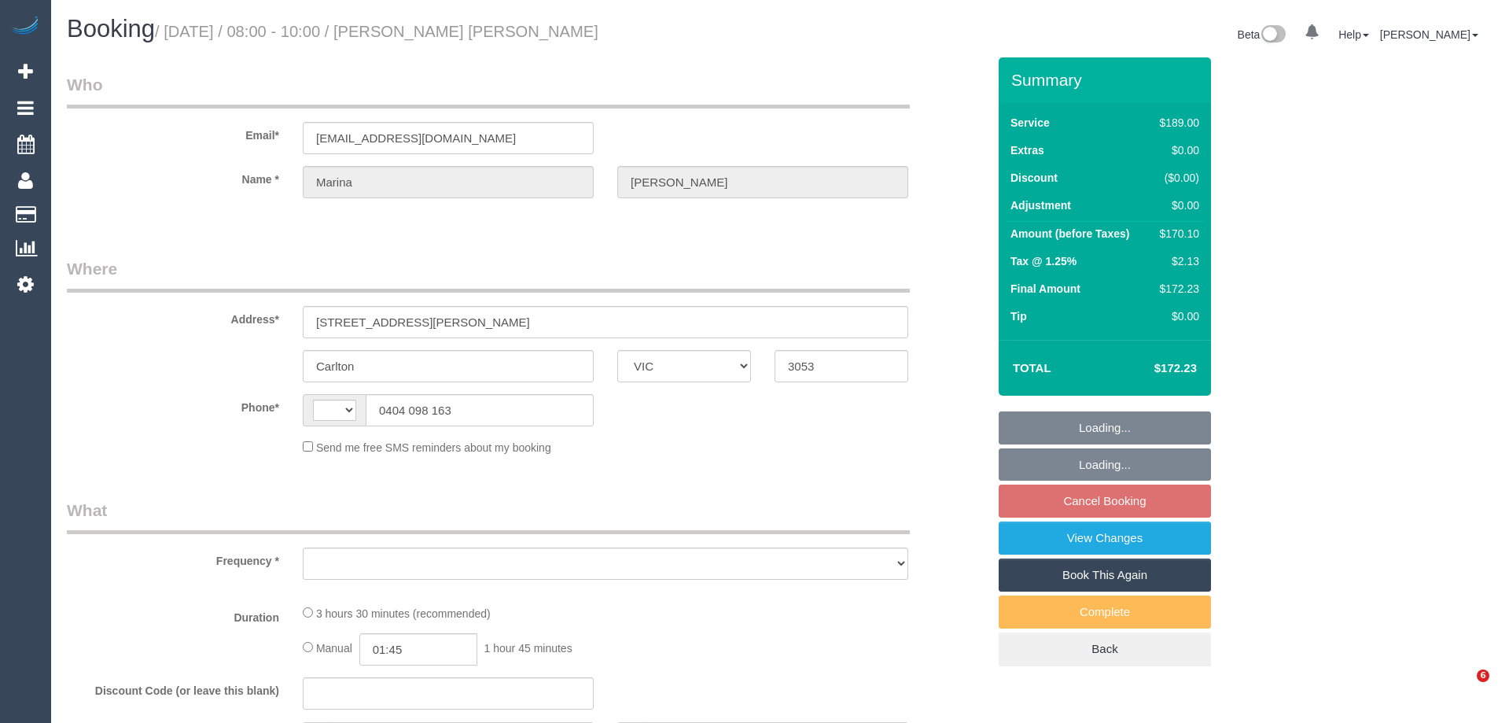
select select "VIC"
select select "string:stripe-pm_1RSsNc2GScqysDRVbQaGTFqg"
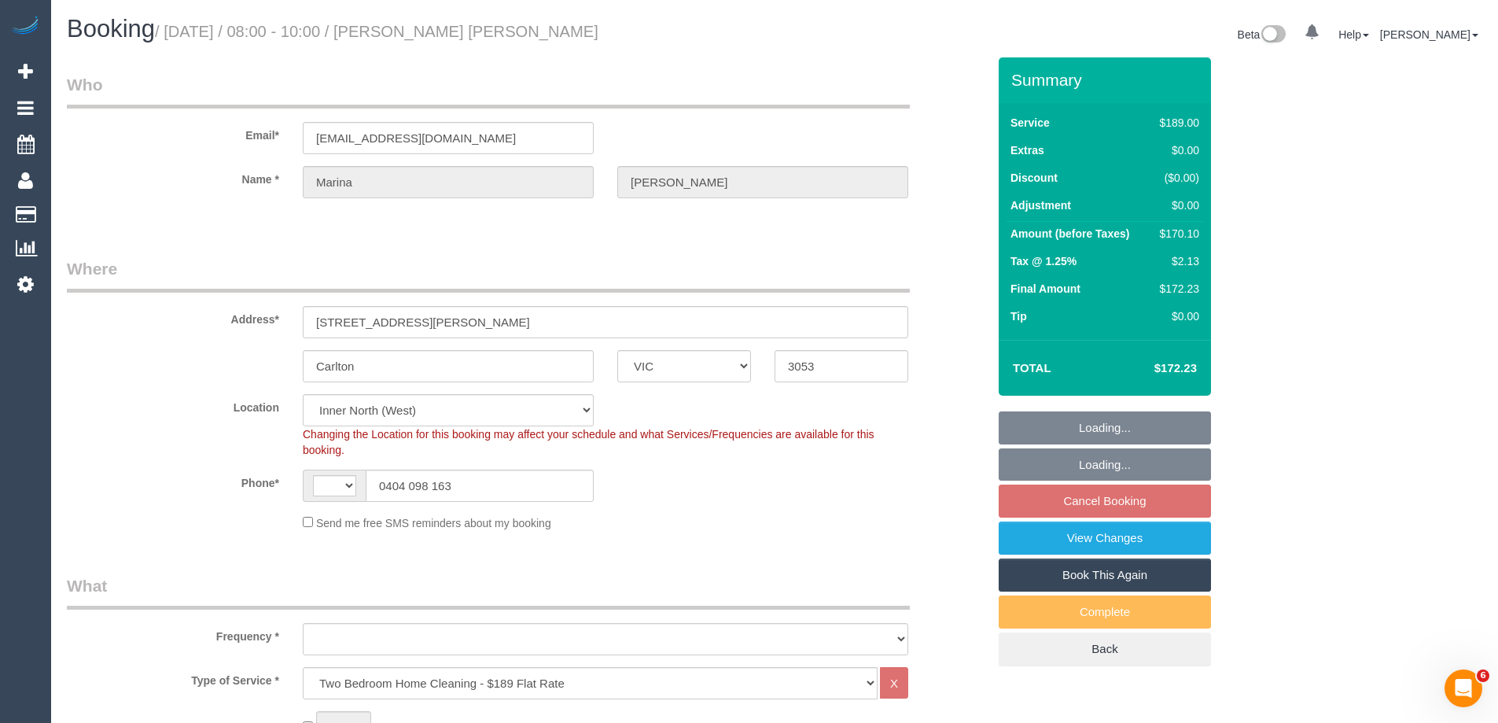
select select "string:AU"
select select "number:28"
select select "number:15"
select select "number:19"
select select "number:25"
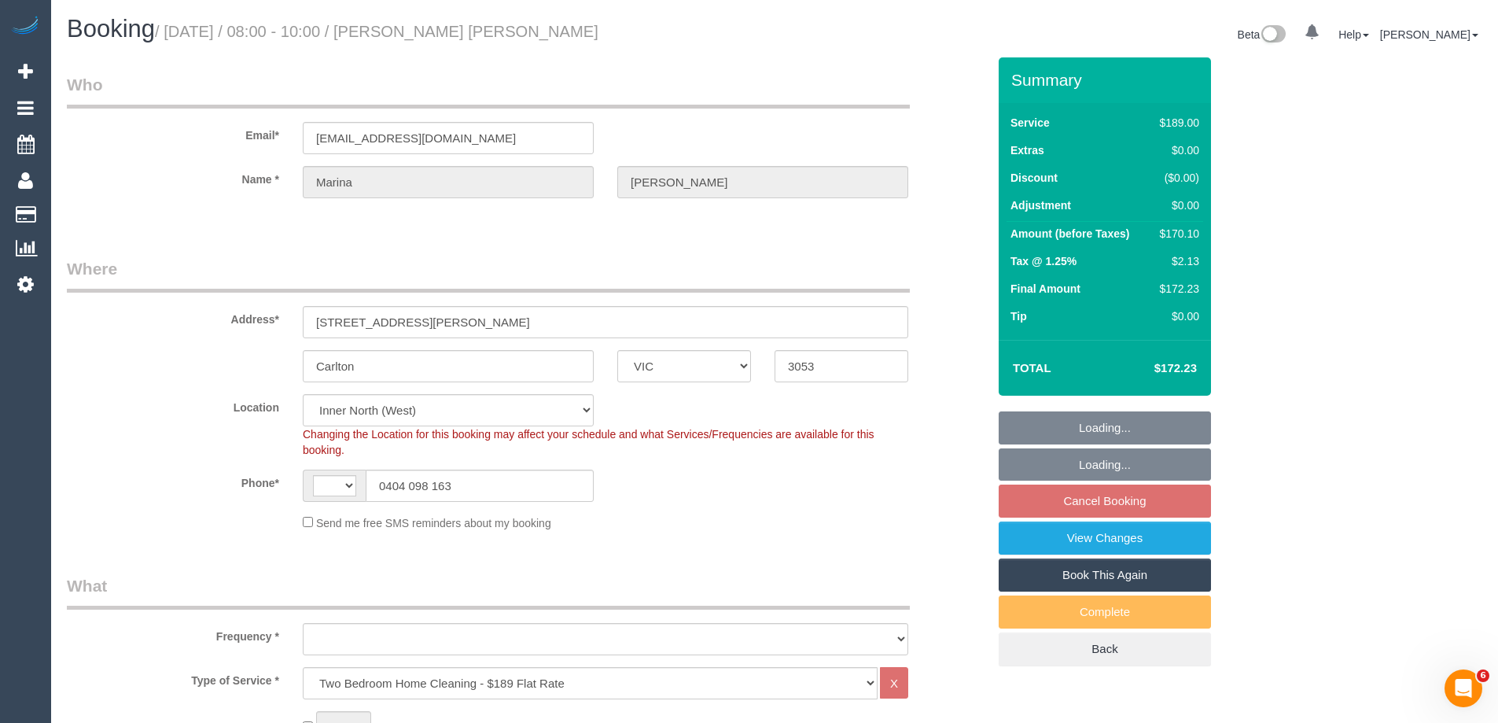
select select "number:34"
select select "number:11"
select select "object:1715"
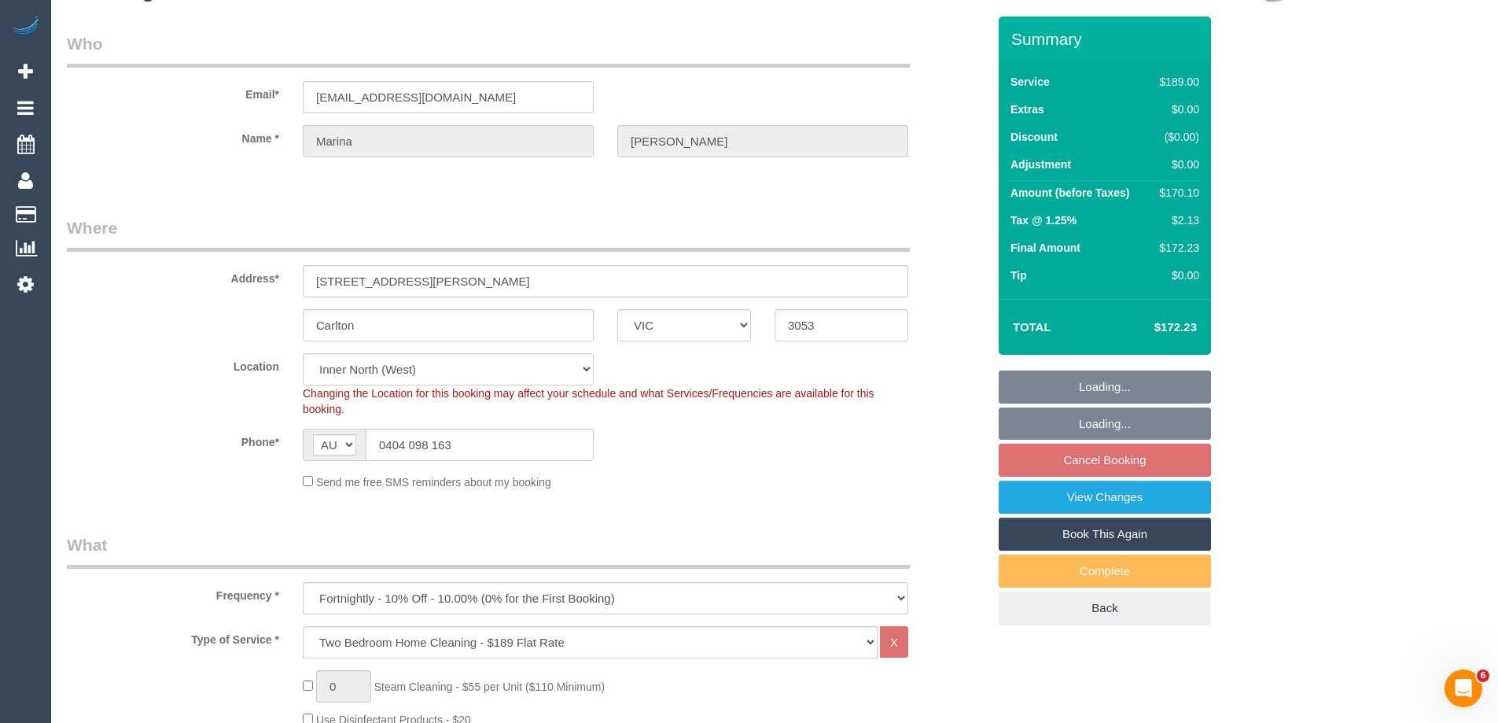
select select "spot2"
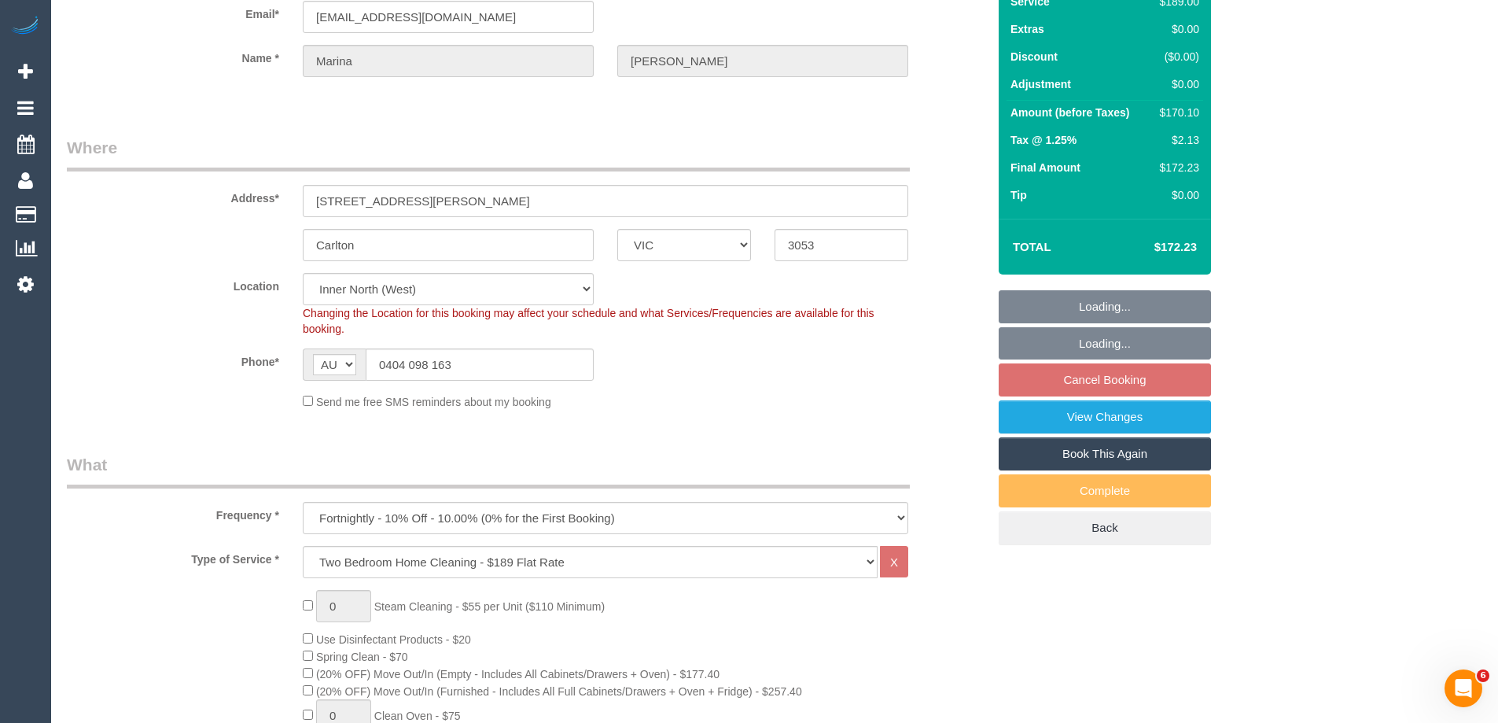
select select "object:1723"
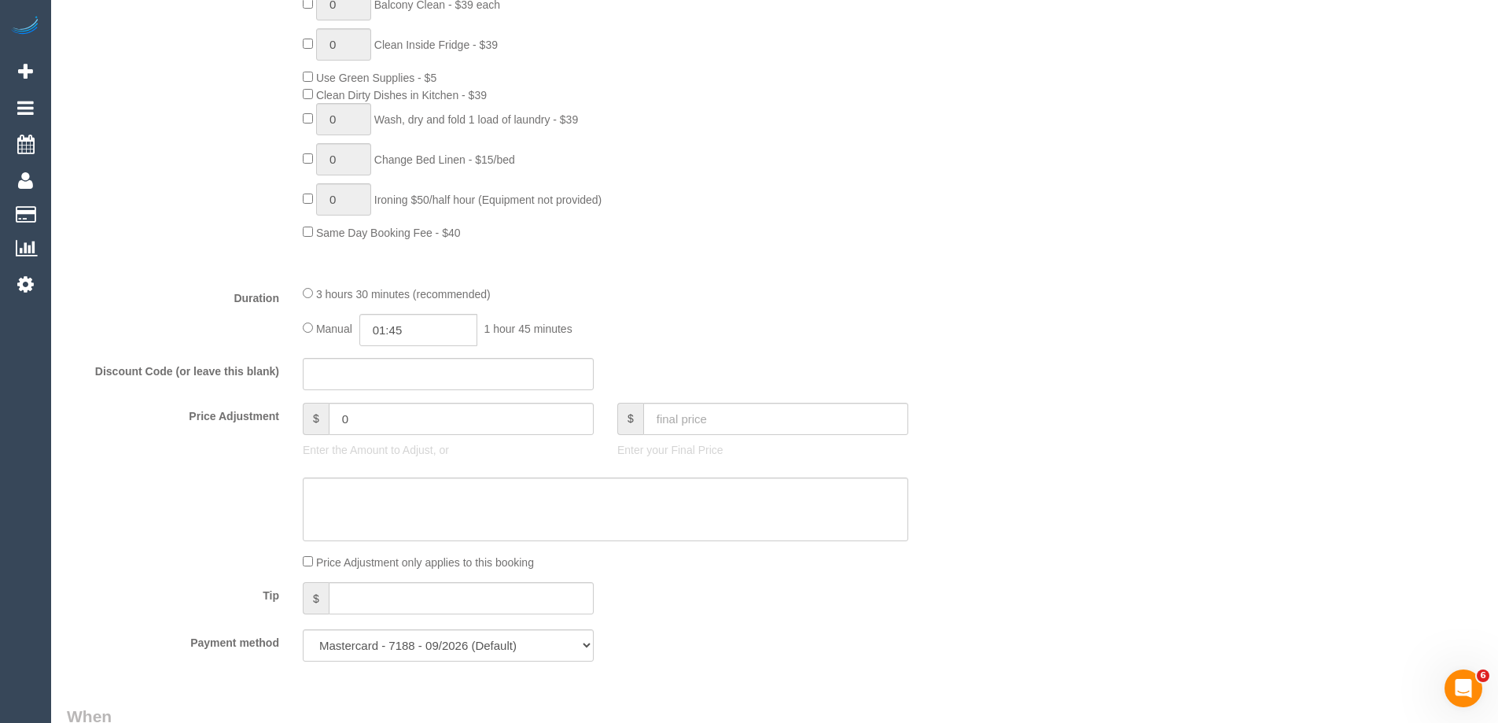
scroll to position [1022, 0]
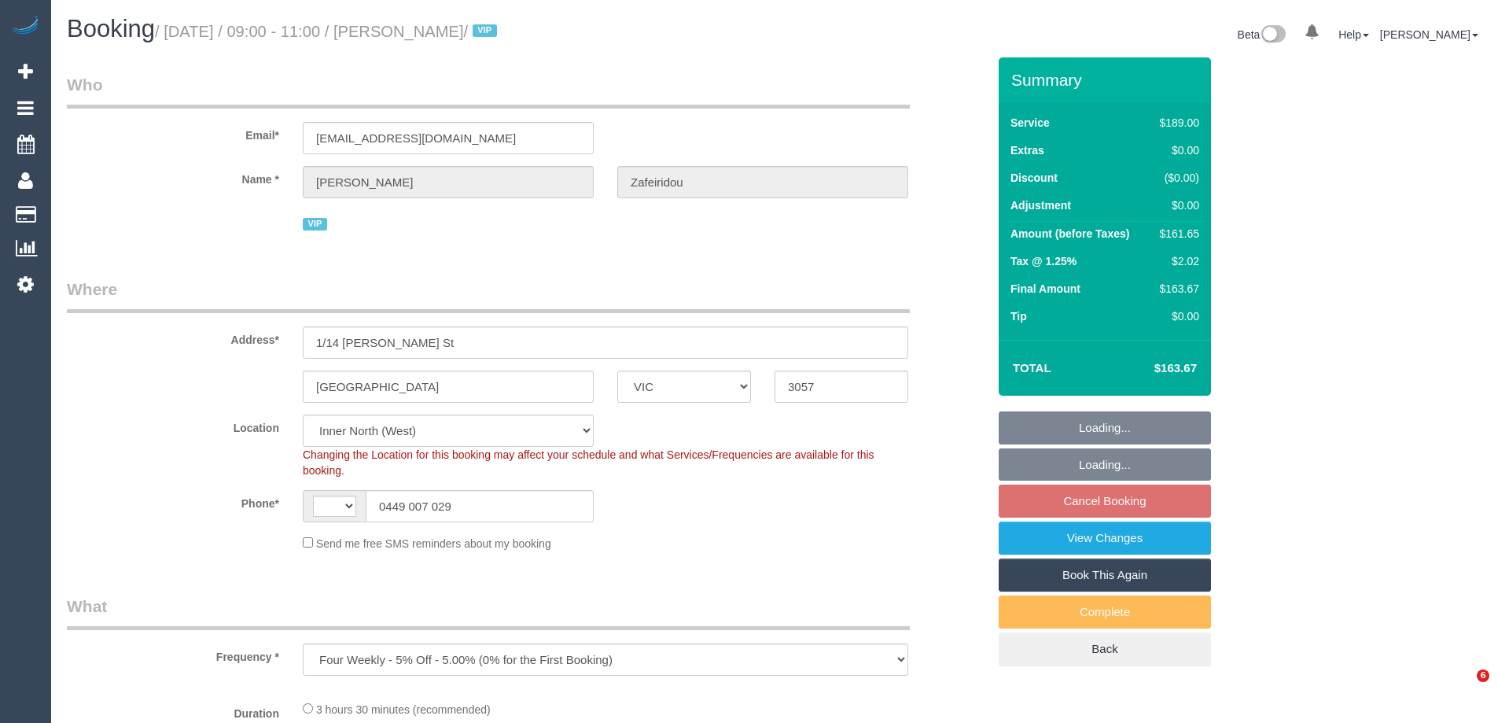
select select "VIC"
select select "object:833"
select select "string:AU"
select select "number:28"
select select "number:14"
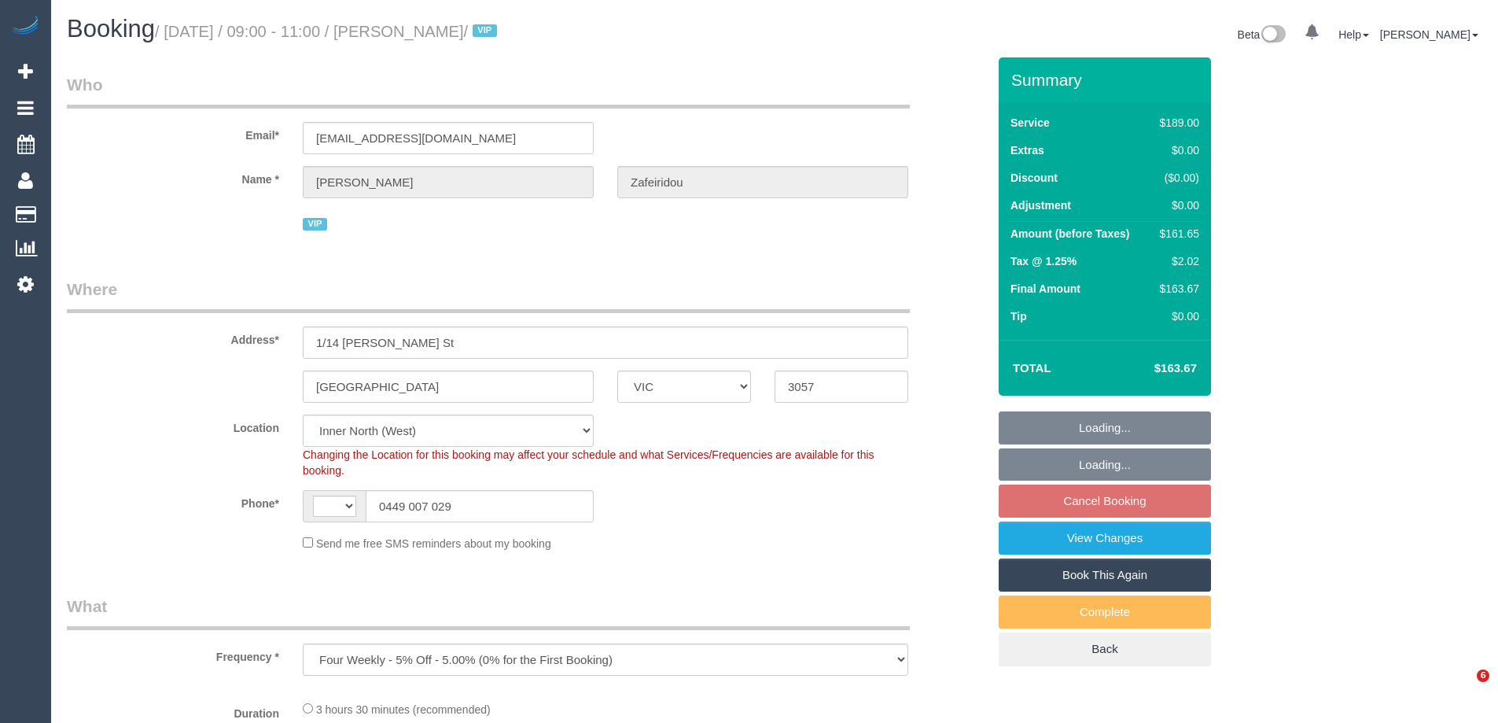
select select "number:19"
select select "number:24"
select select "number:34"
select select "number:26"
select select "spot3"
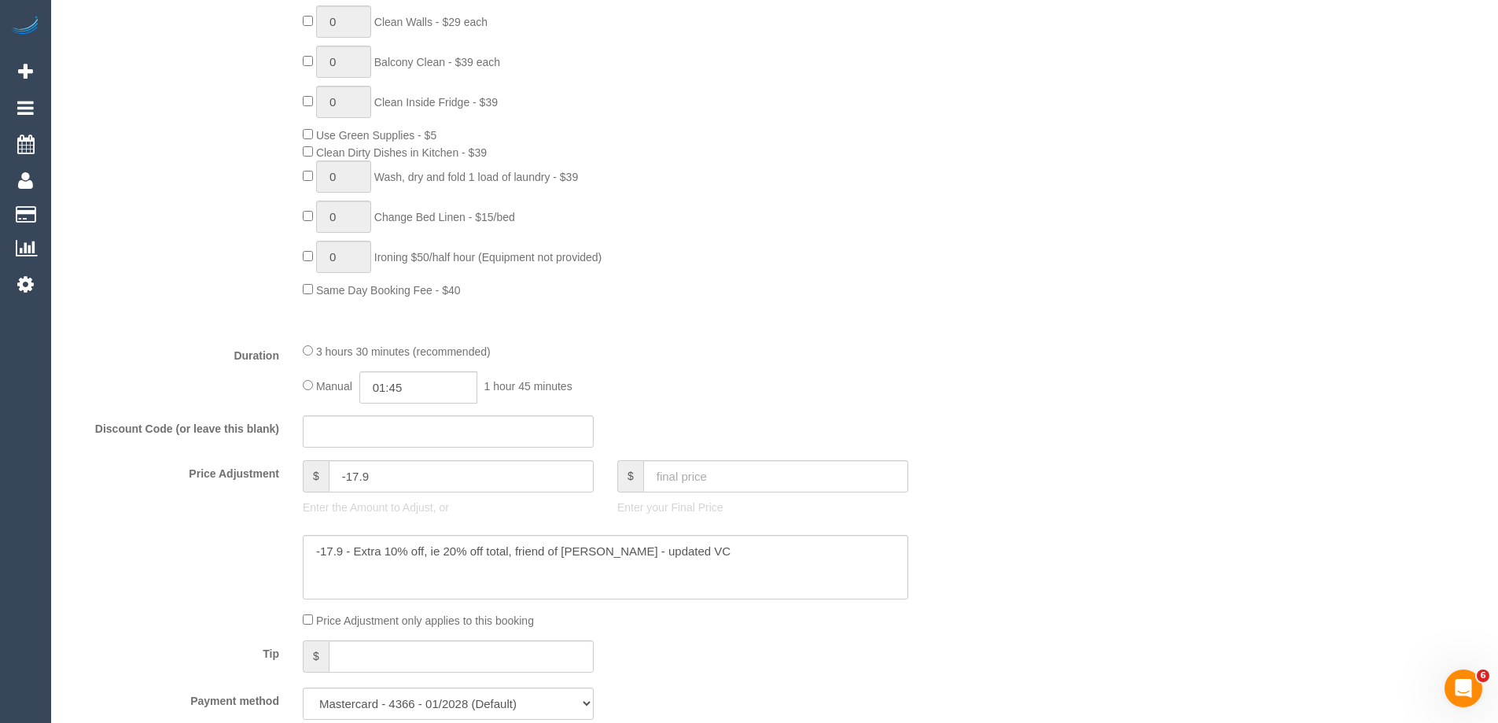
scroll to position [1022, 0]
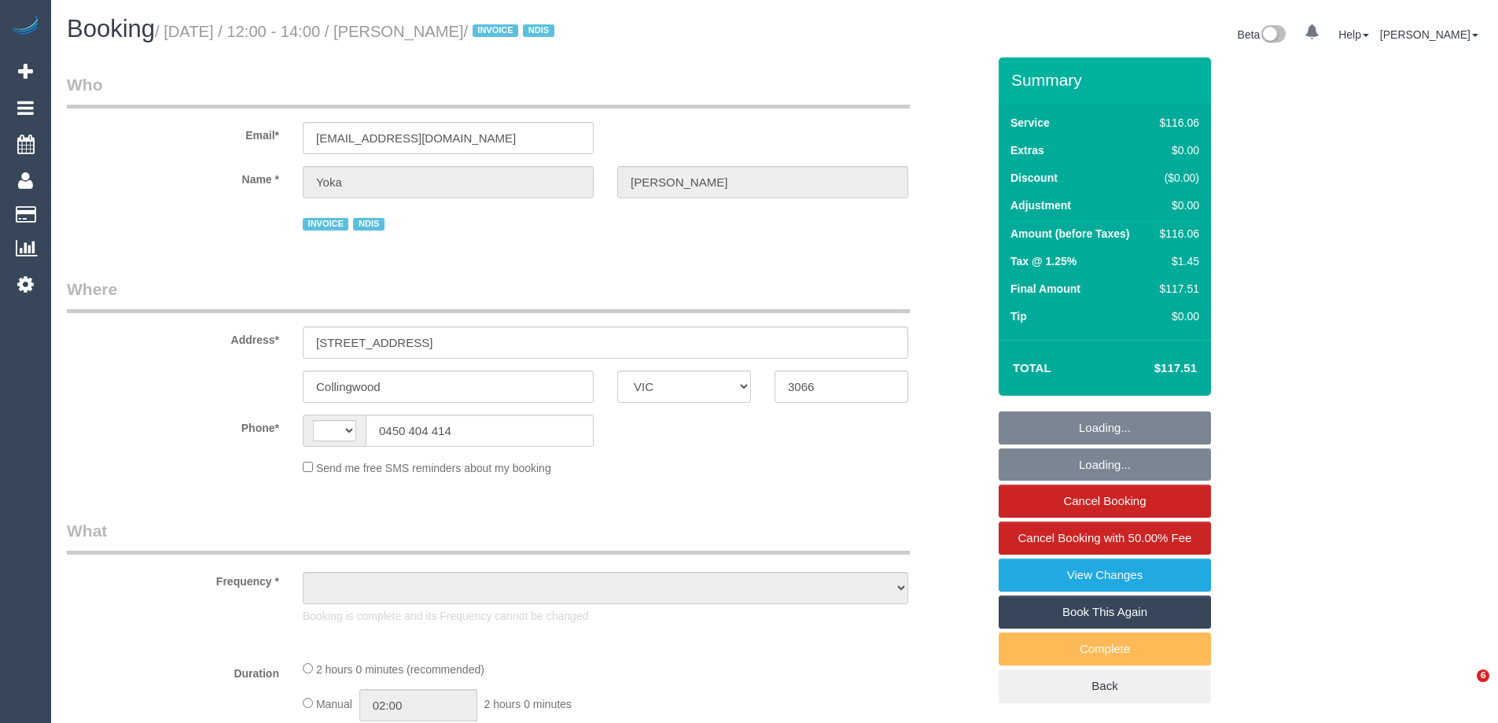
select select "VIC"
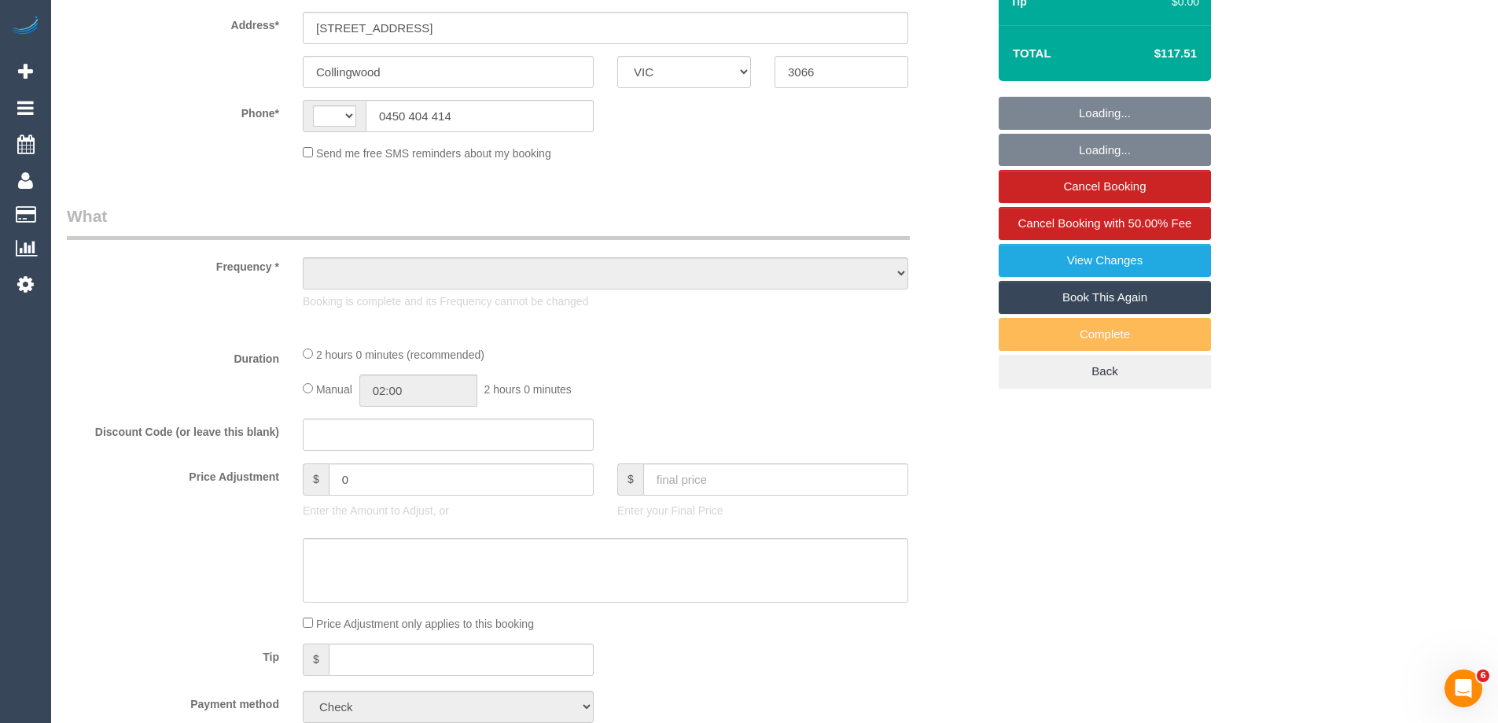
select select "number:28"
select select "number:14"
select select "number:19"
select select "number:25"
select select "number:35"
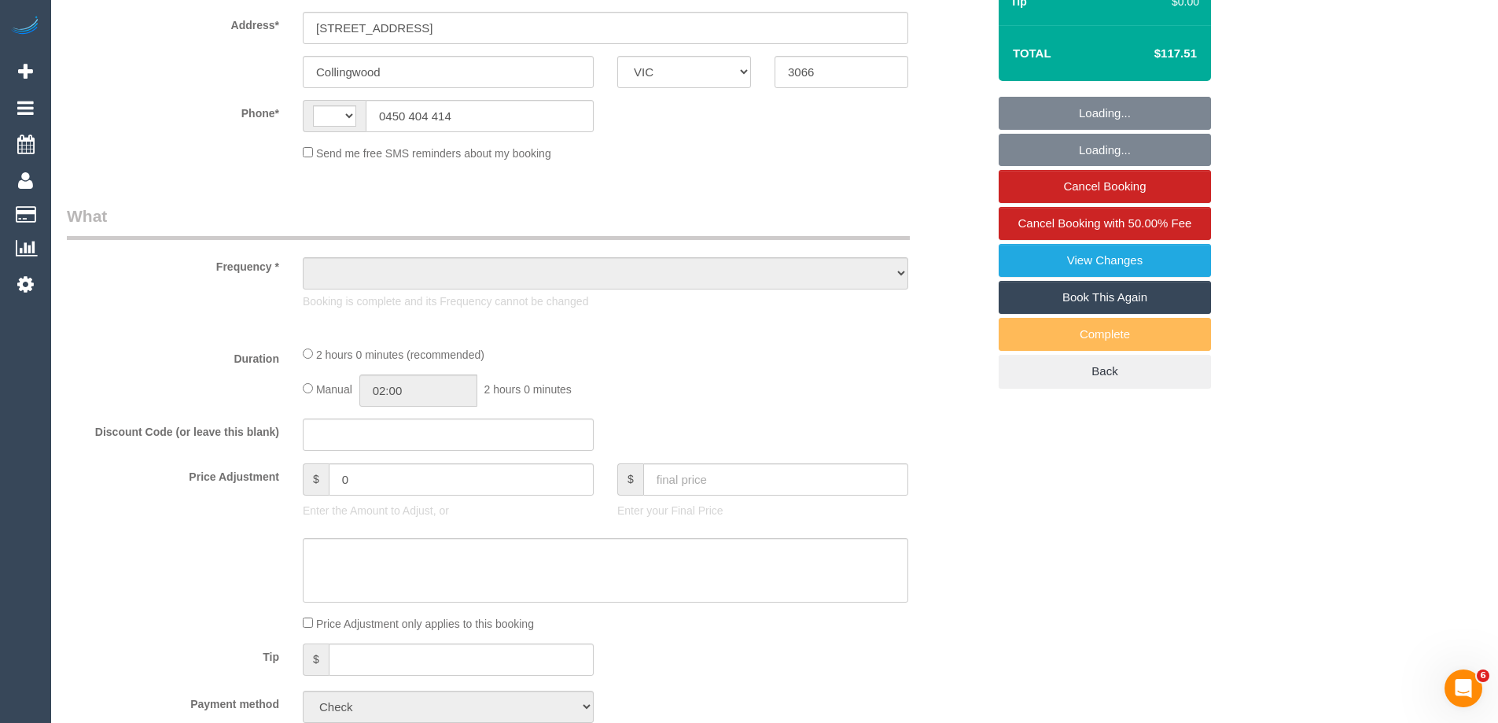
select select "number:11"
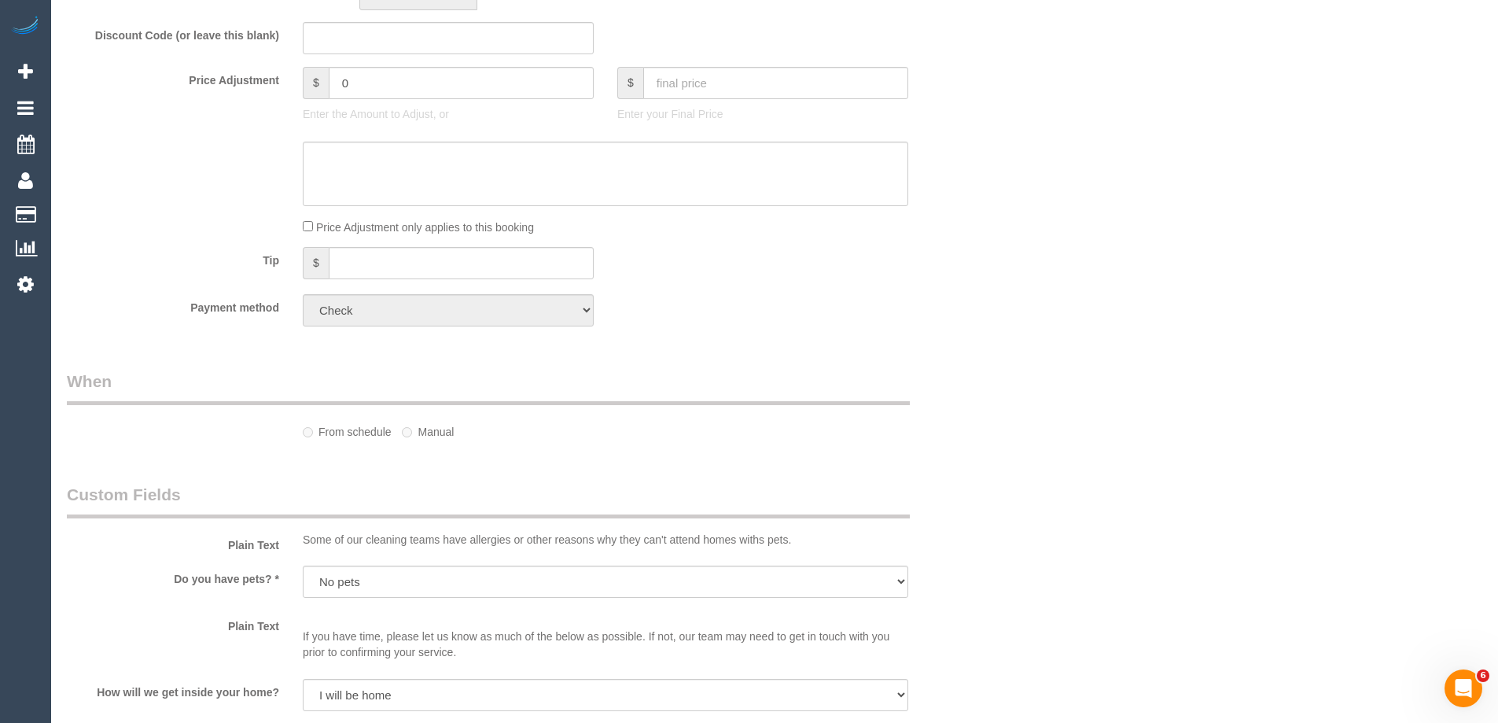
select select "string:AU"
select select "object:697"
select select "spot1"
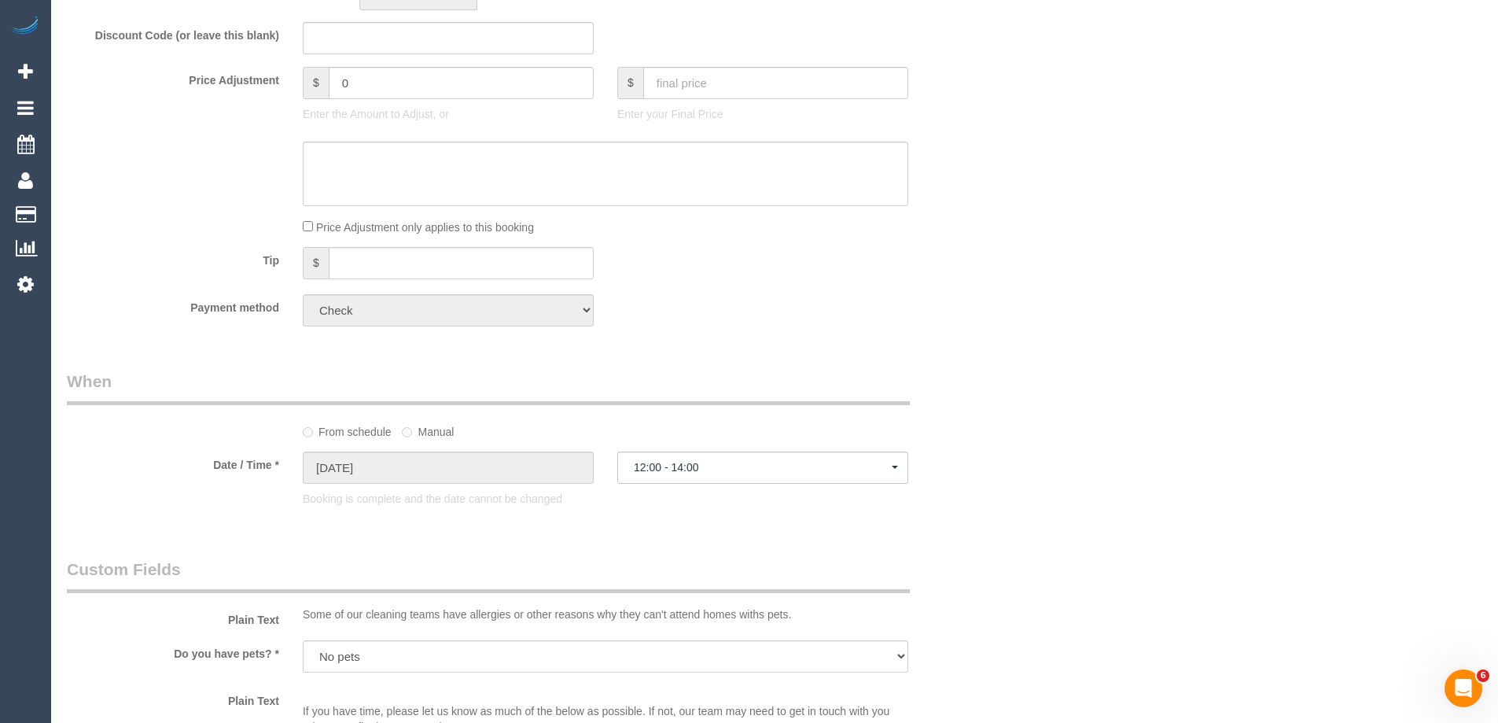
select select "object:1525"
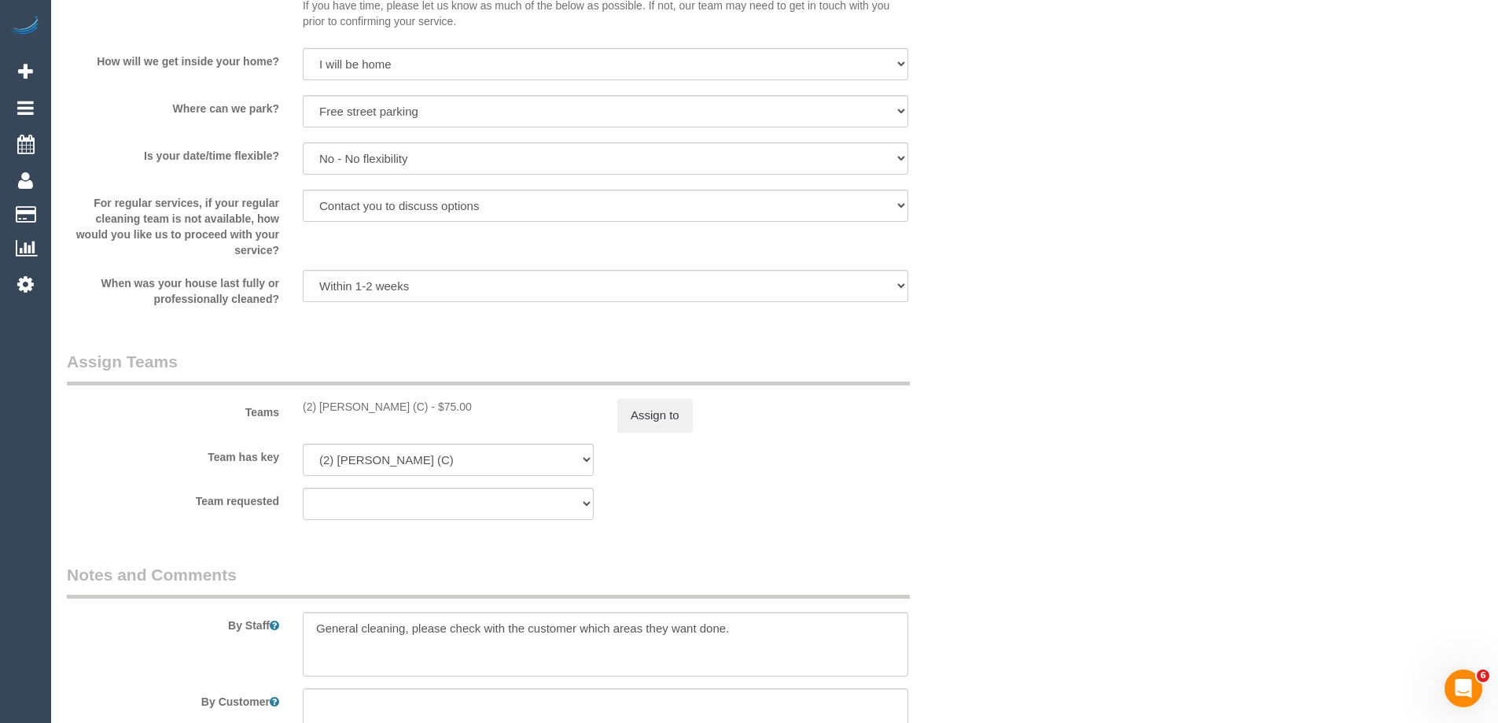
scroll to position [1693, 0]
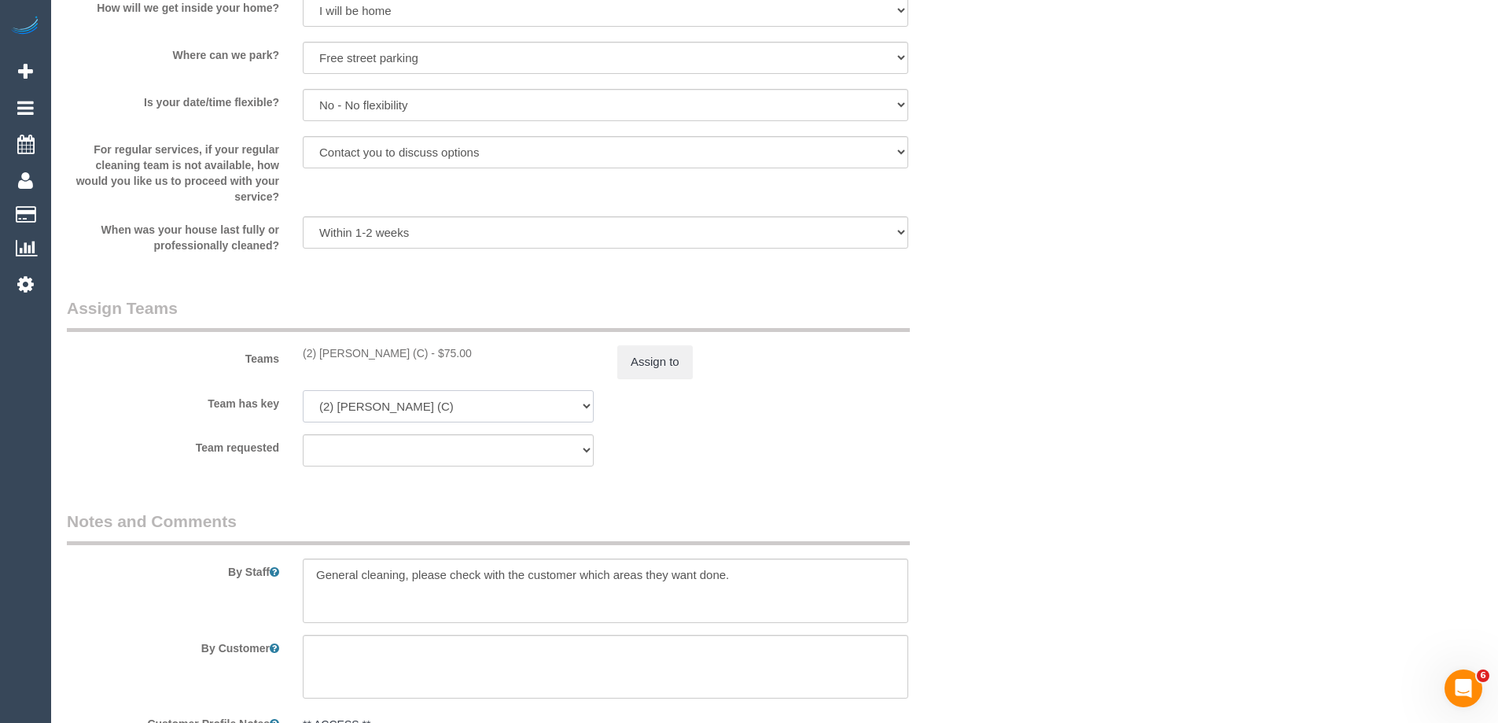
drag, startPoint x: 370, startPoint y: 397, endPoint x: 353, endPoint y: 406, distance: 19.0
click at [370, 397] on select "(2) [PERSON_NAME] (C) (0) Office (1) [PERSON_NAME] (FT) (1) [PERSON_NAME] (FT) …" at bounding box center [448, 406] width 291 height 32
click at [355, 416] on select "(2) [PERSON_NAME] (C) (0) Office (1) [PERSON_NAME] (FT) (1) [PERSON_NAME] (FT) …" at bounding box center [448, 406] width 291 height 32
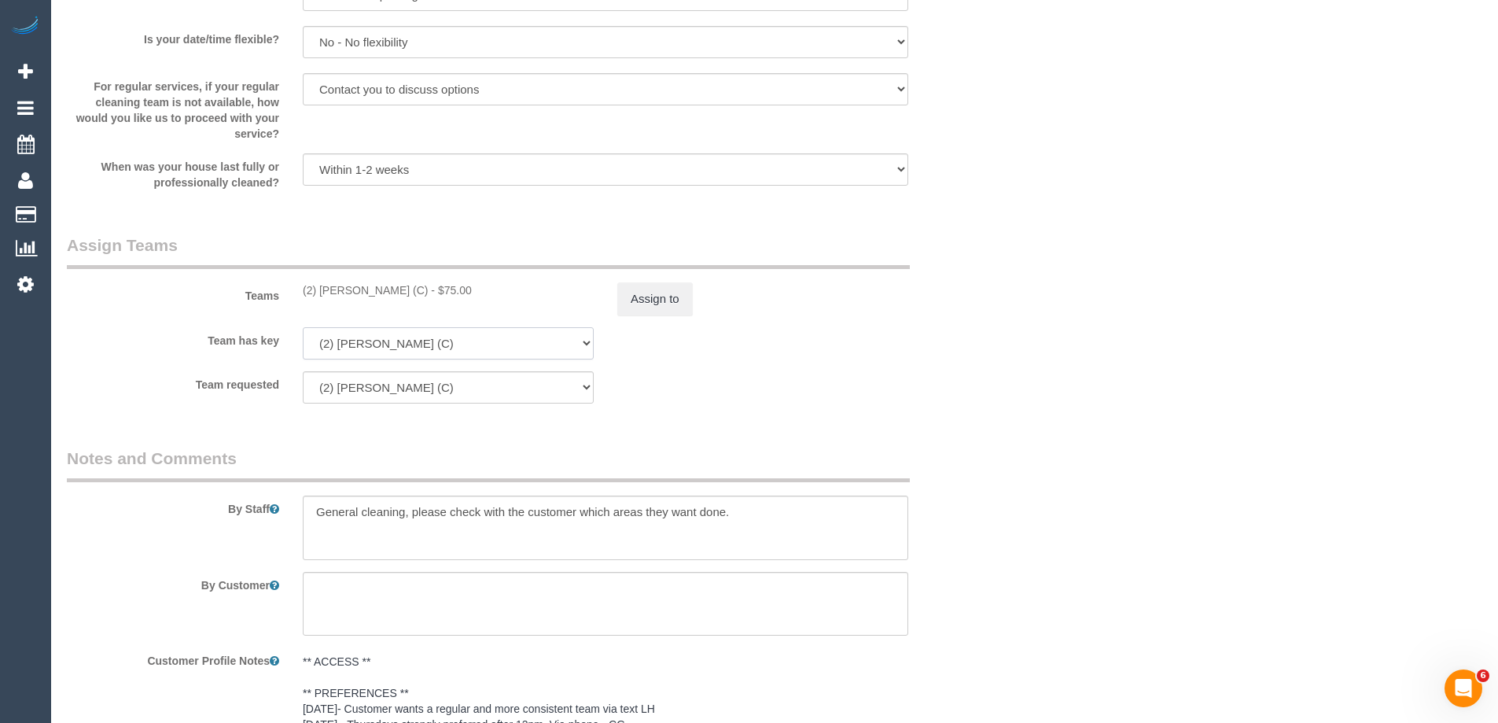
scroll to position [1850, 0]
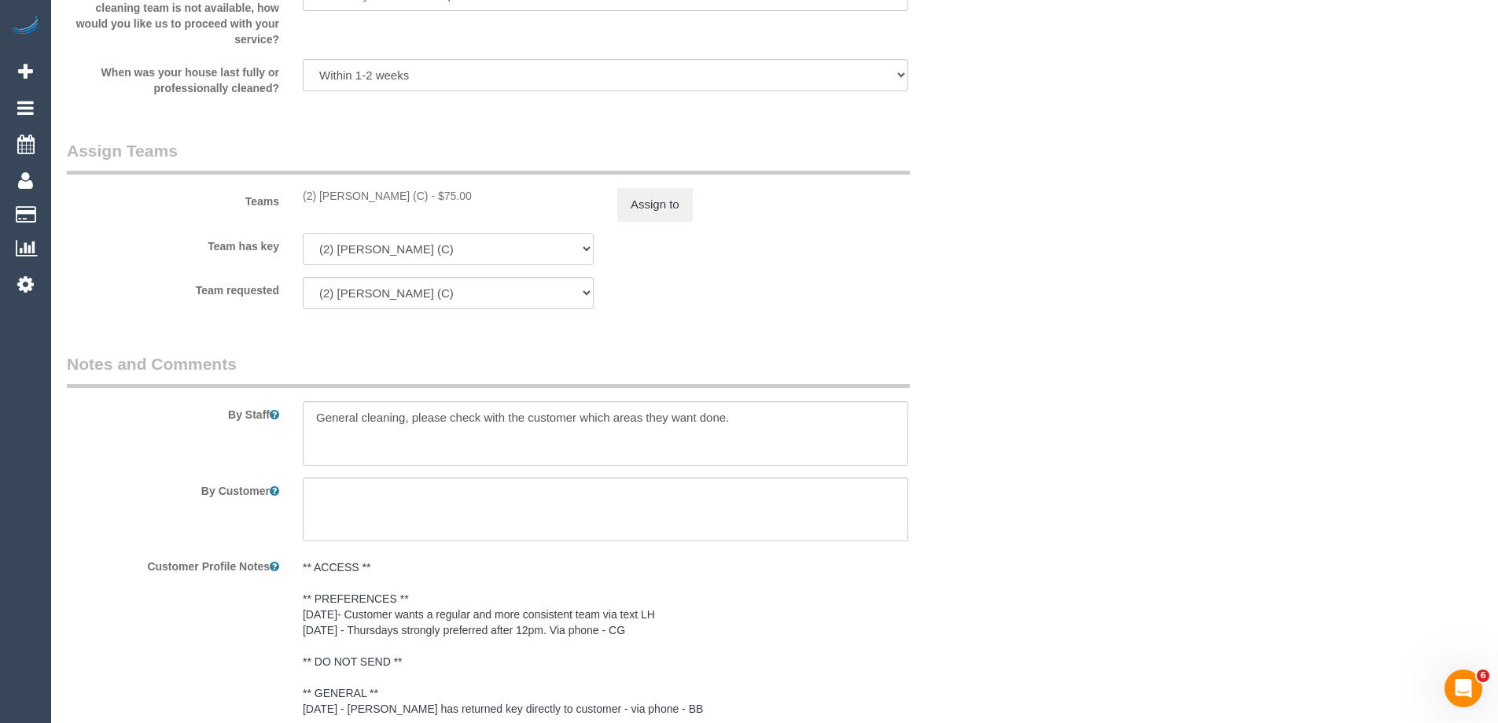
click at [352, 252] on select "(2) [PERSON_NAME] (C) (0) Office (1) [PERSON_NAME] (FT) (1) [PERSON_NAME] (FT) …" at bounding box center [448, 249] width 291 height 32
click at [303, 233] on select "(2) [PERSON_NAME] (C) (0) Office (1) [PERSON_NAME] (FT) (1) [PERSON_NAME] (FT) …" at bounding box center [448, 249] width 291 height 32
select select "? string:null ?"
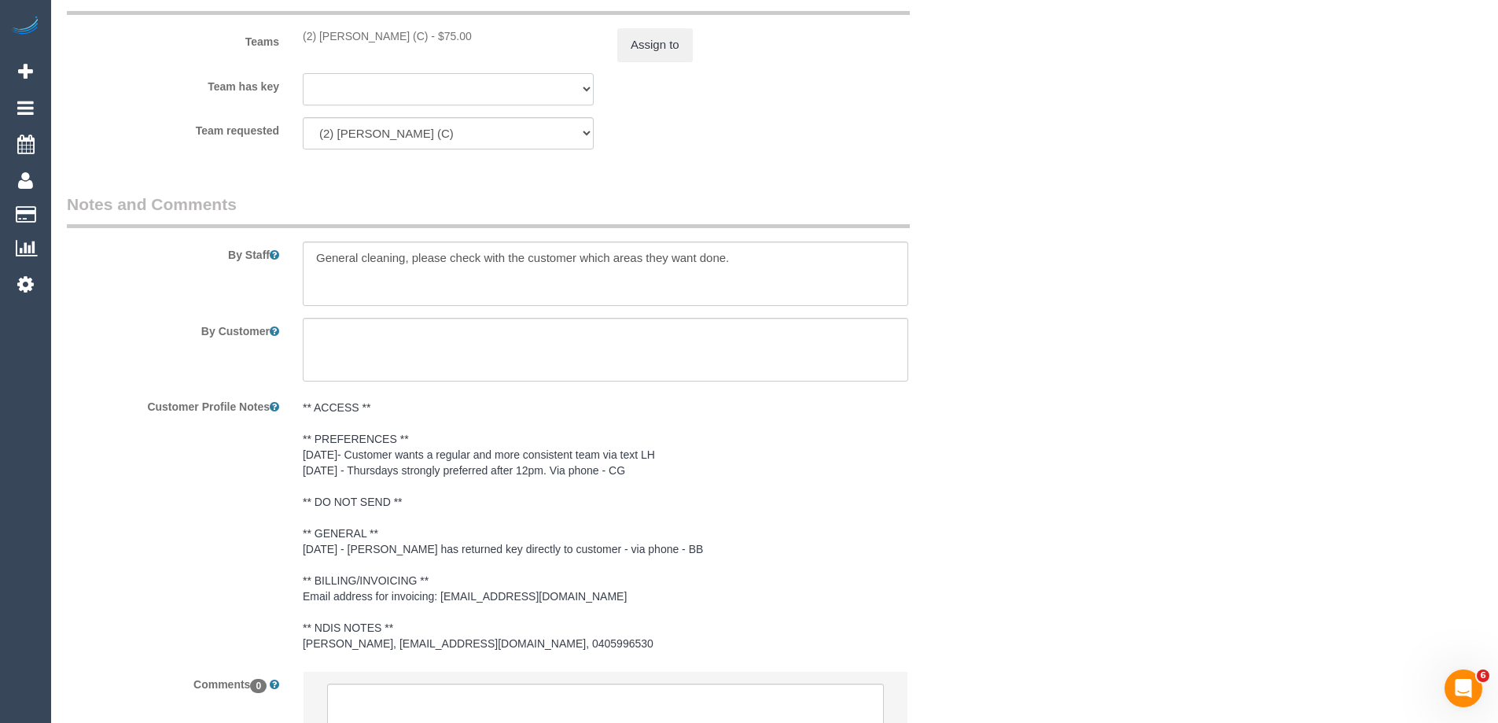
scroll to position [2146, 0]
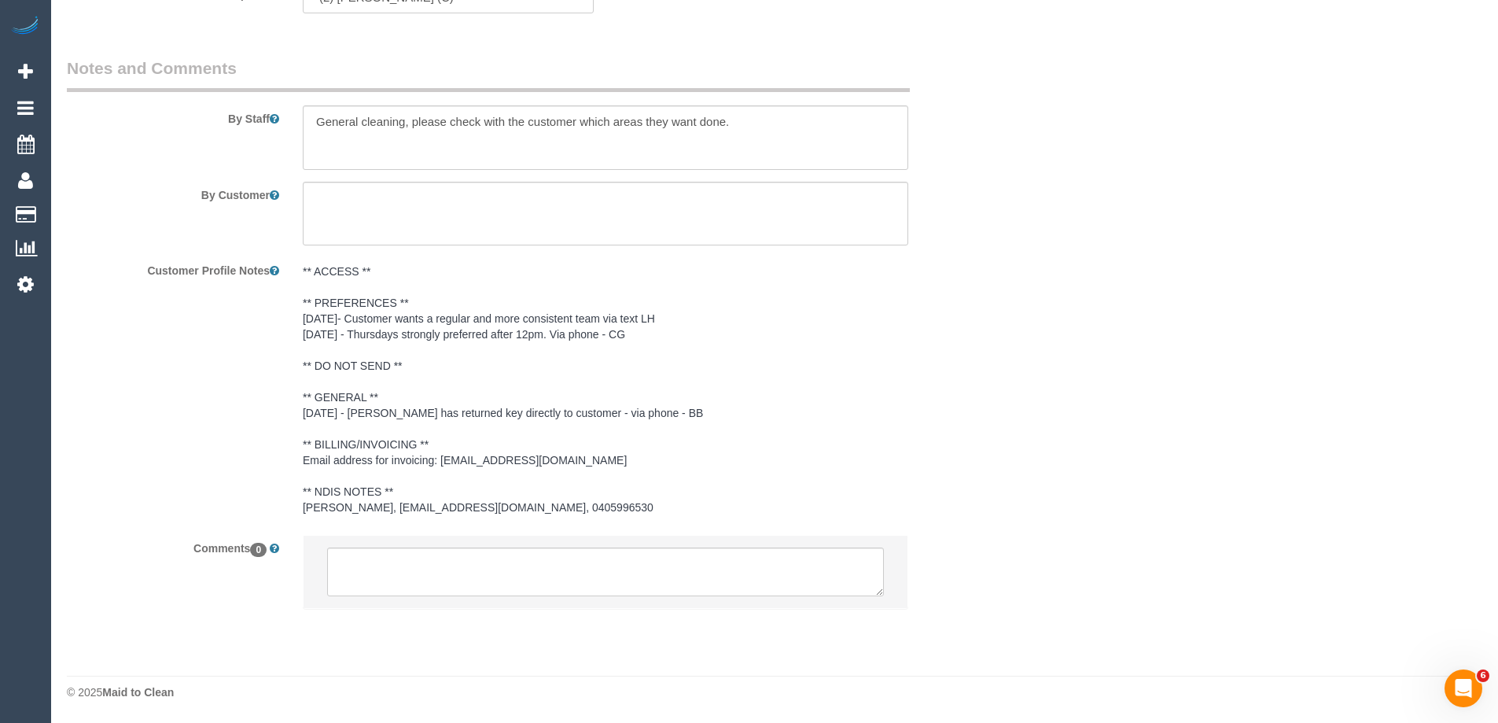
click at [354, 417] on pre "** ACCESS ** ** PREFERENCES ** [DATE]- Customer wants a regular and more consis…" at bounding box center [605, 389] width 605 height 252
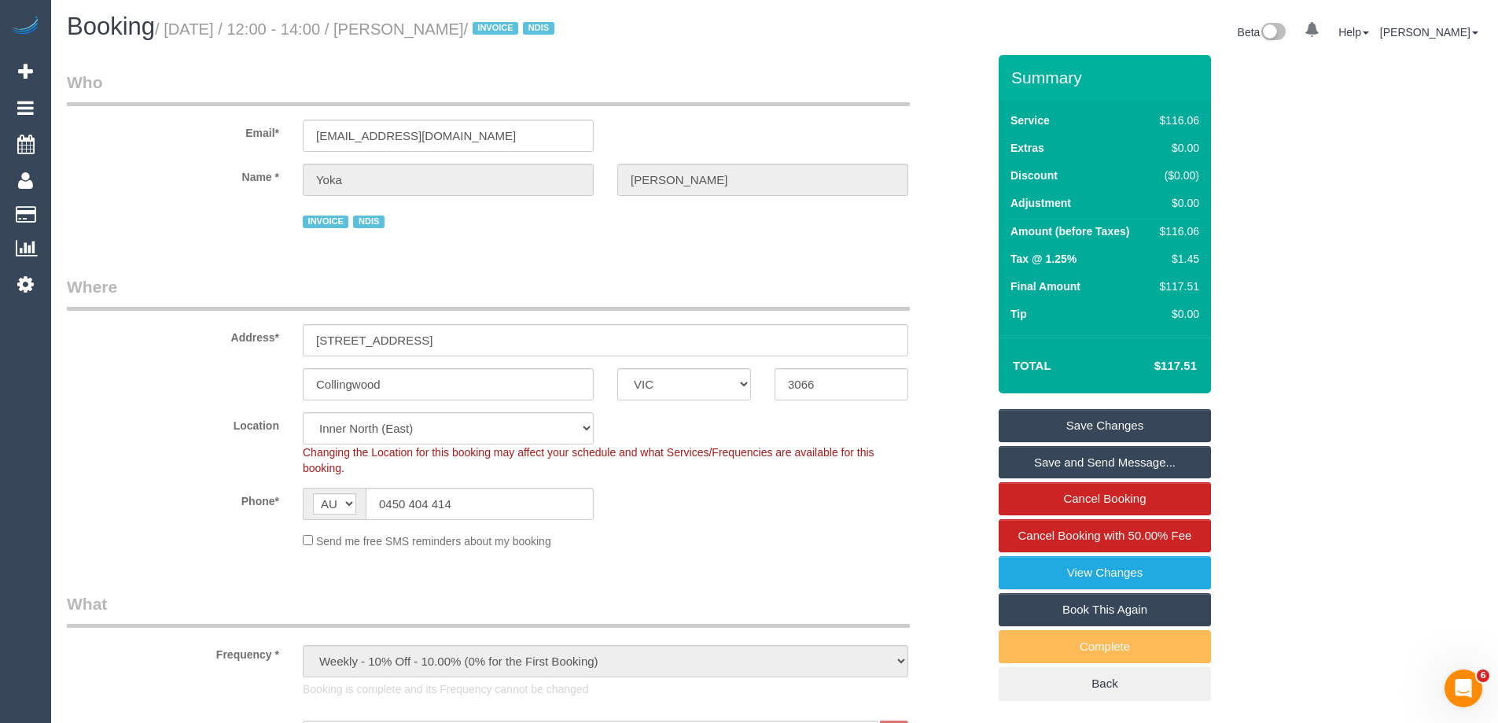
scroll to position [0, 0]
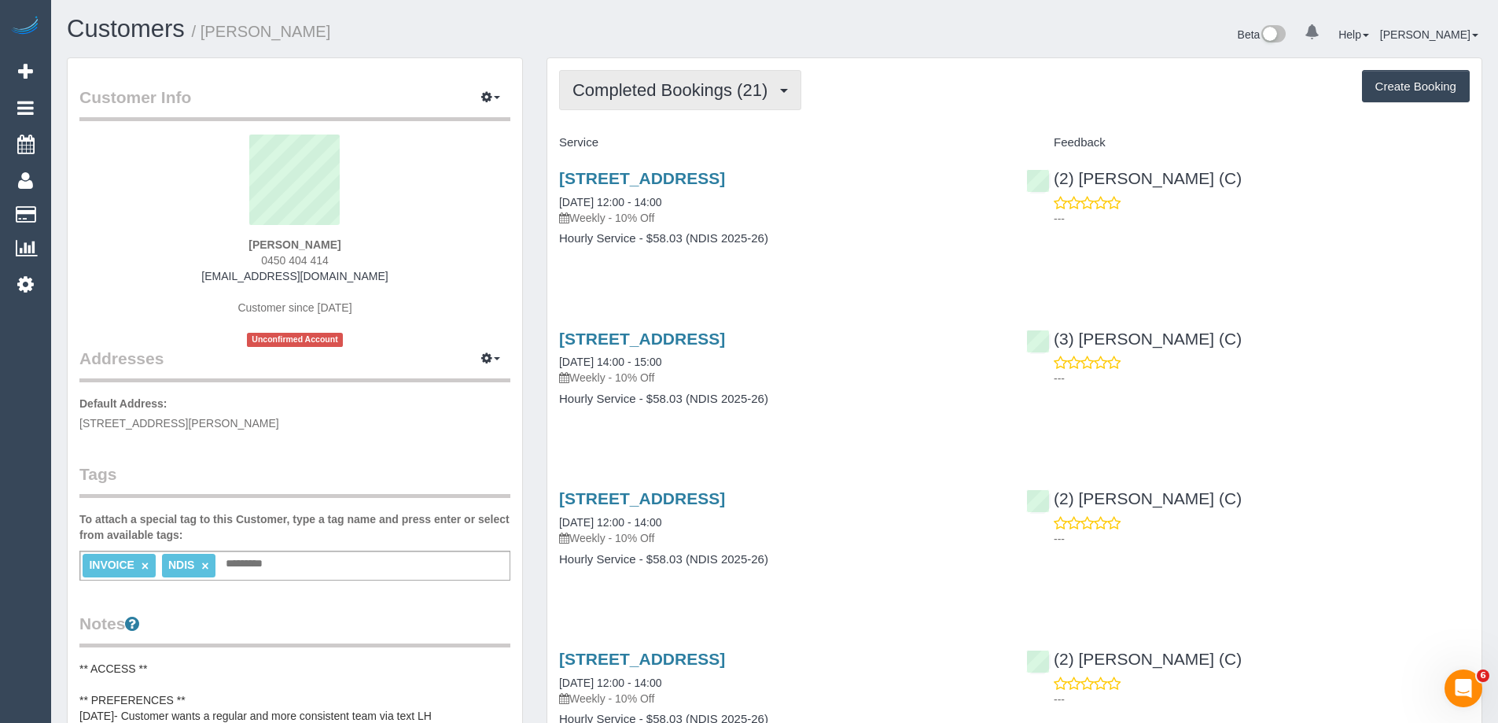
click at [681, 94] on span "Completed Bookings (21)" at bounding box center [673, 90] width 203 height 20
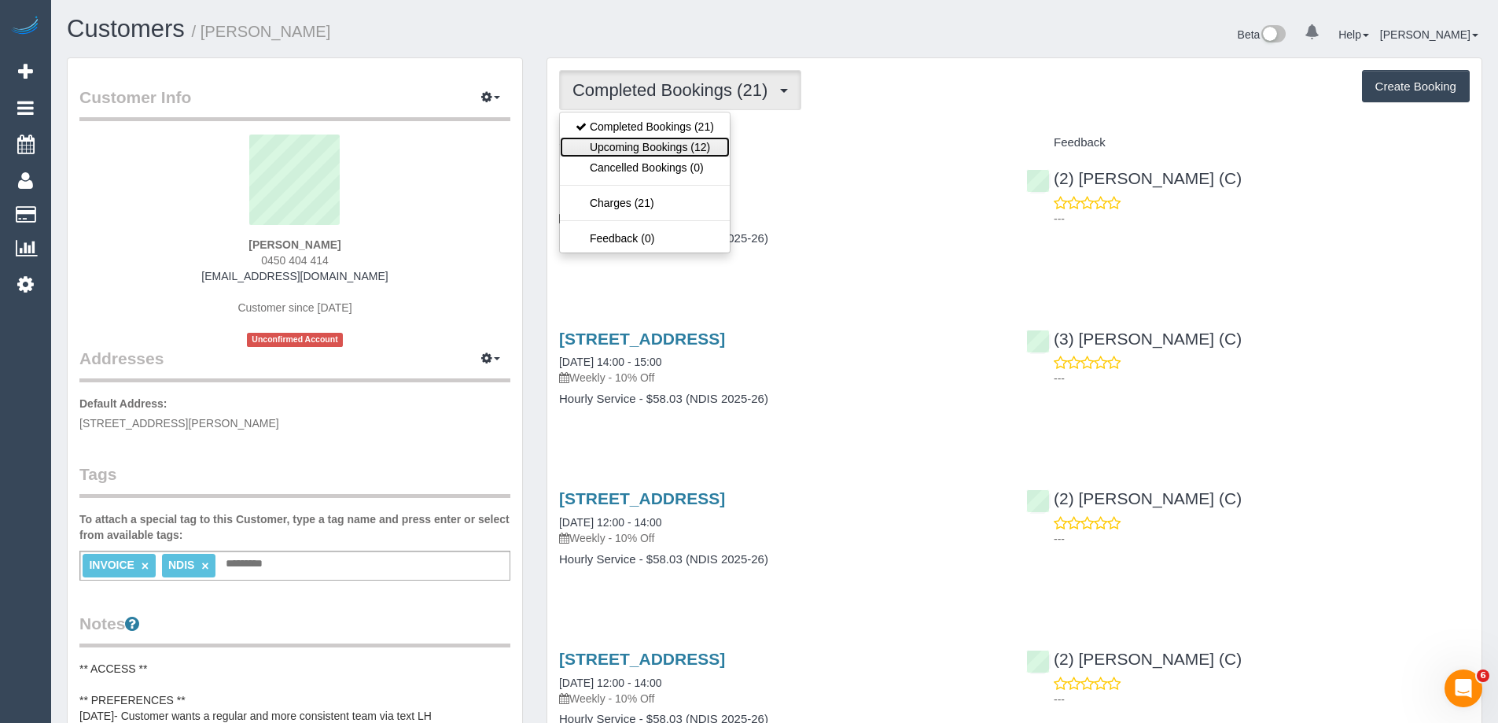
click at [676, 148] on link "Upcoming Bookings (12)" at bounding box center [645, 147] width 170 height 20
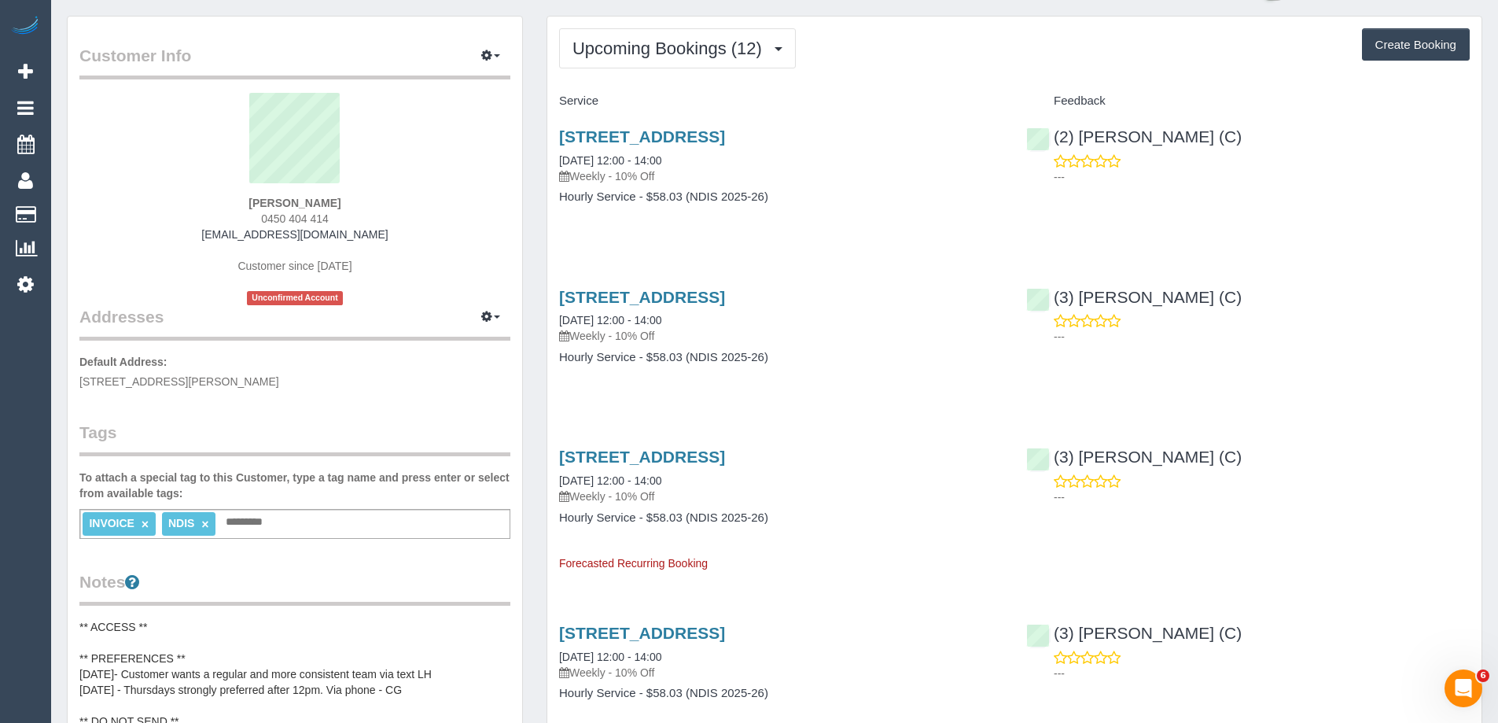
scroll to position [79, 0]
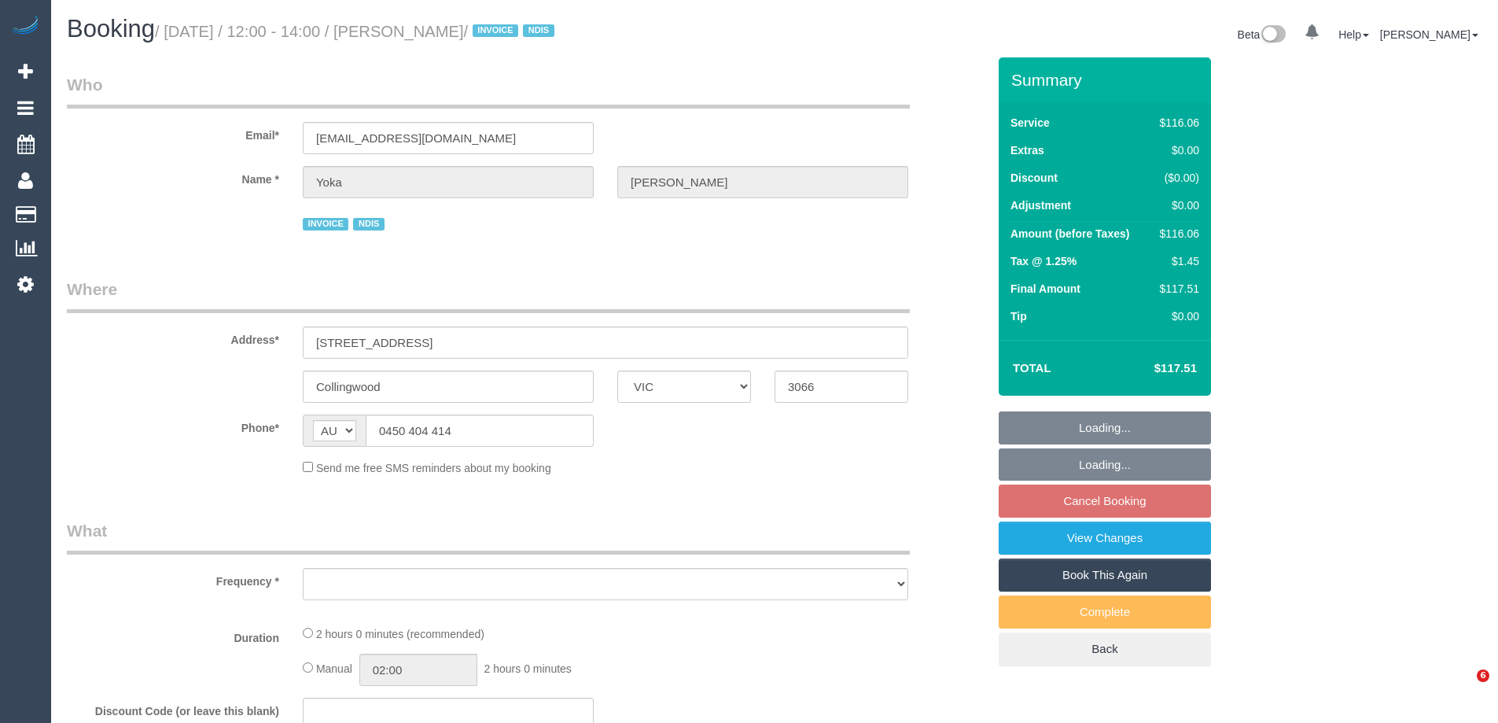
select select "VIC"
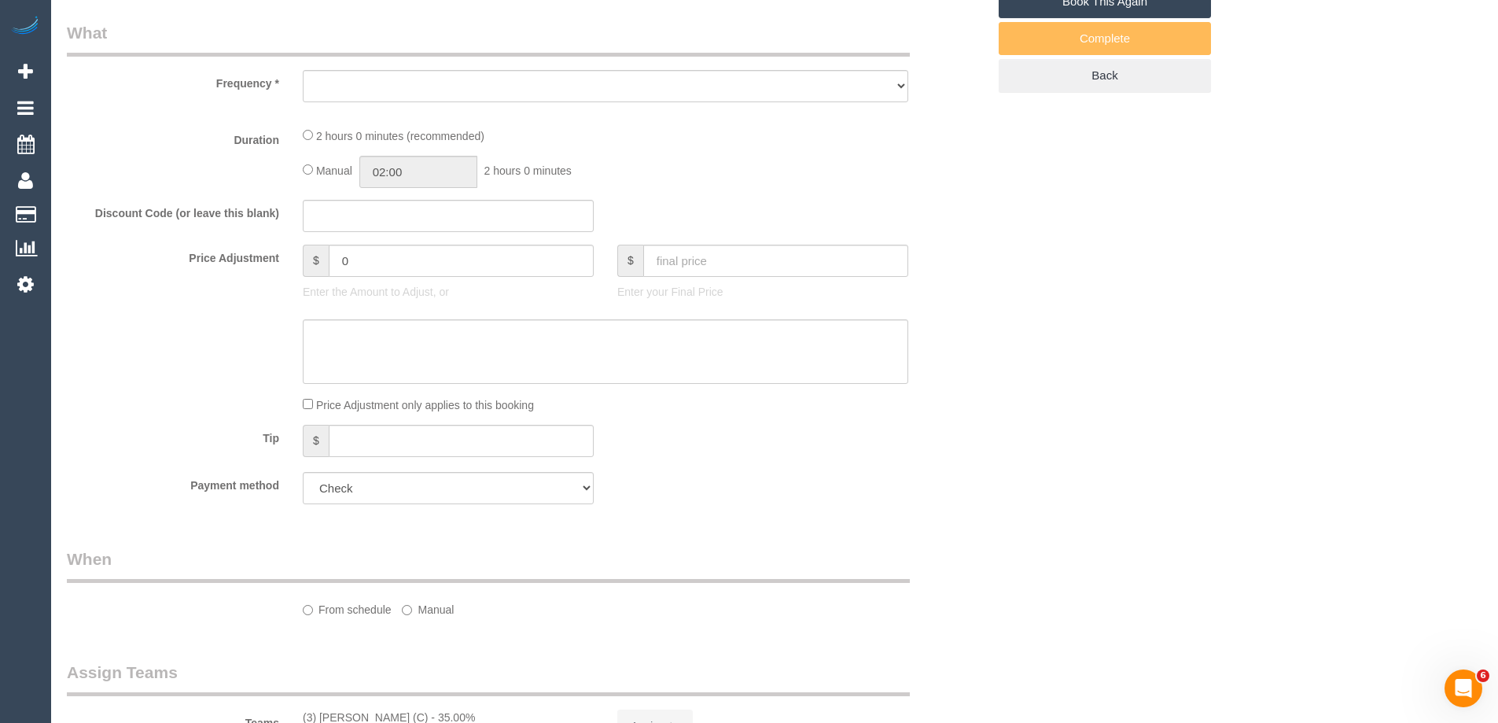
select select "object:548"
select select "number:28"
select select "number:14"
select select "number:19"
select select "number:25"
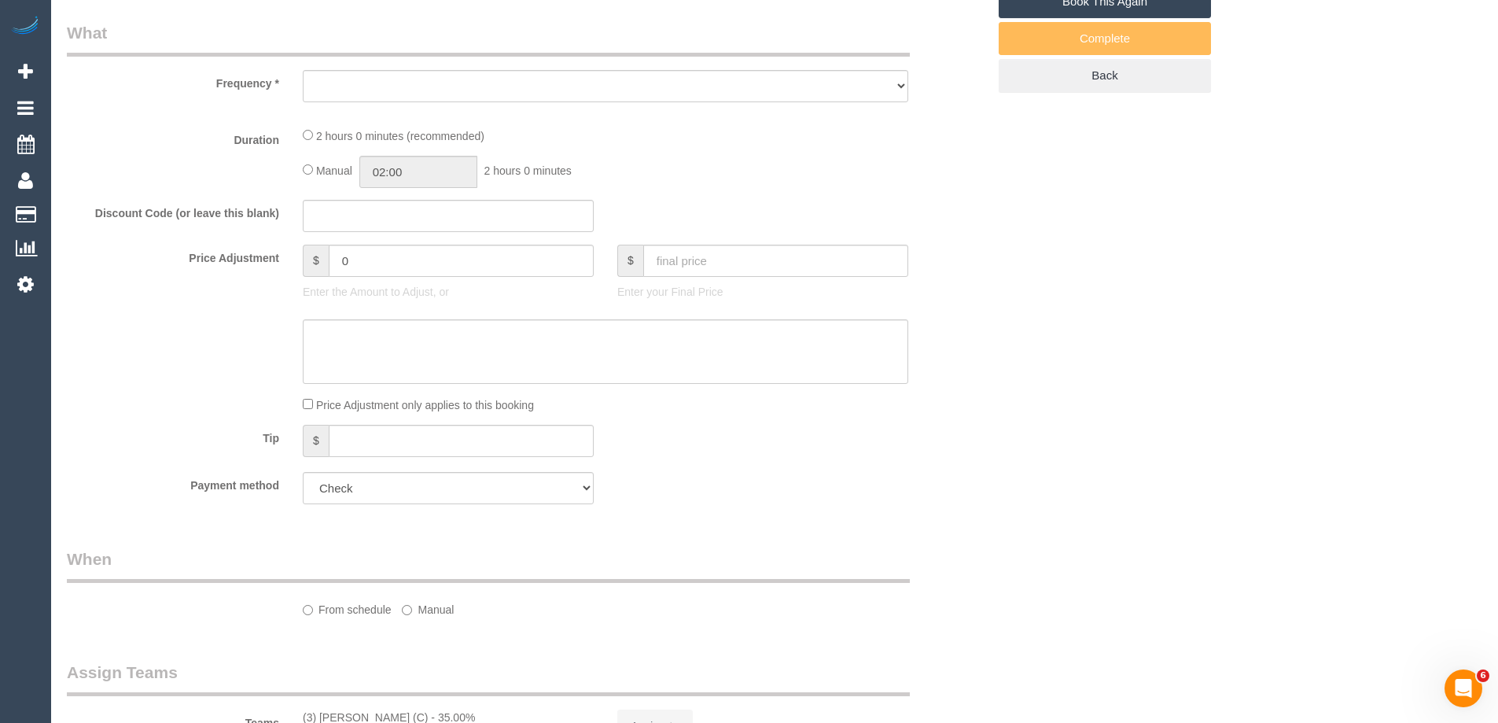
select select "number:35"
select select "number:11"
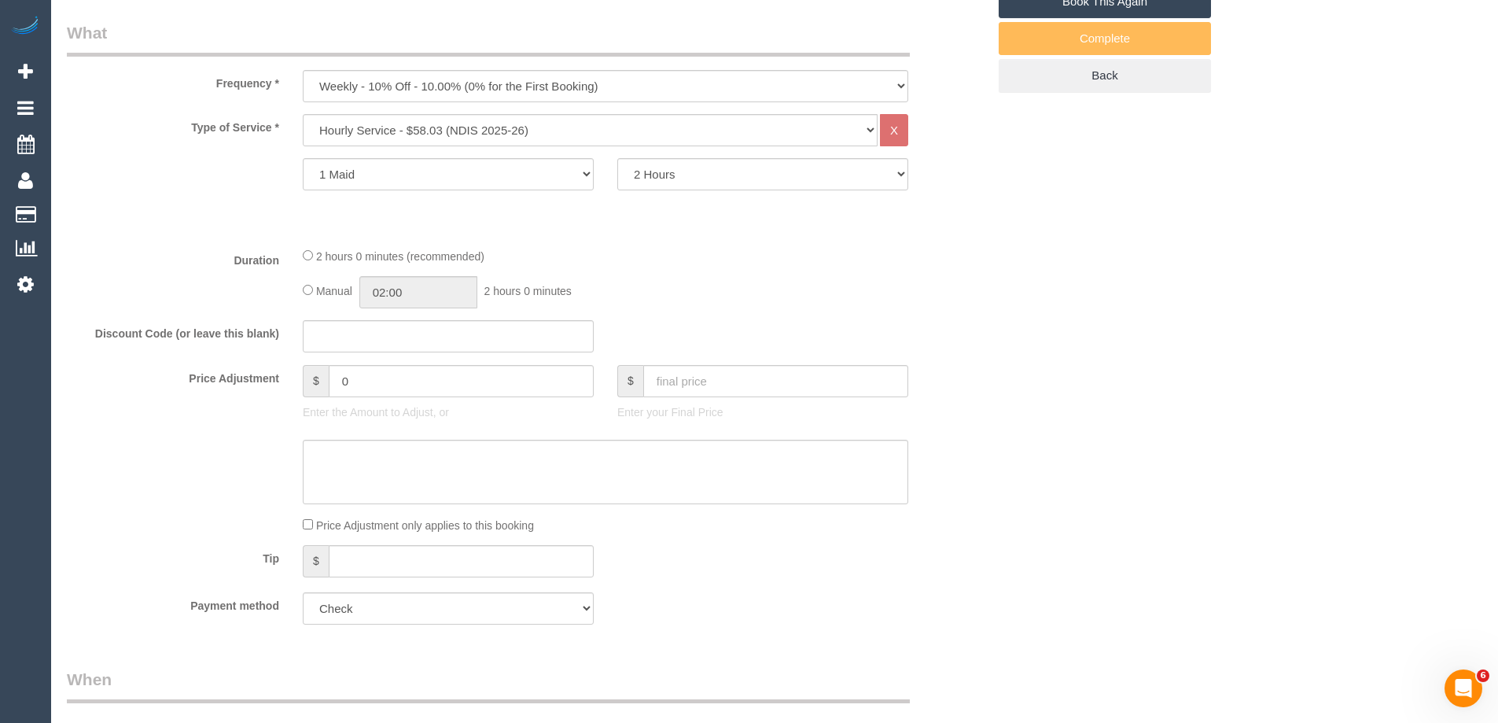
select select "object:758"
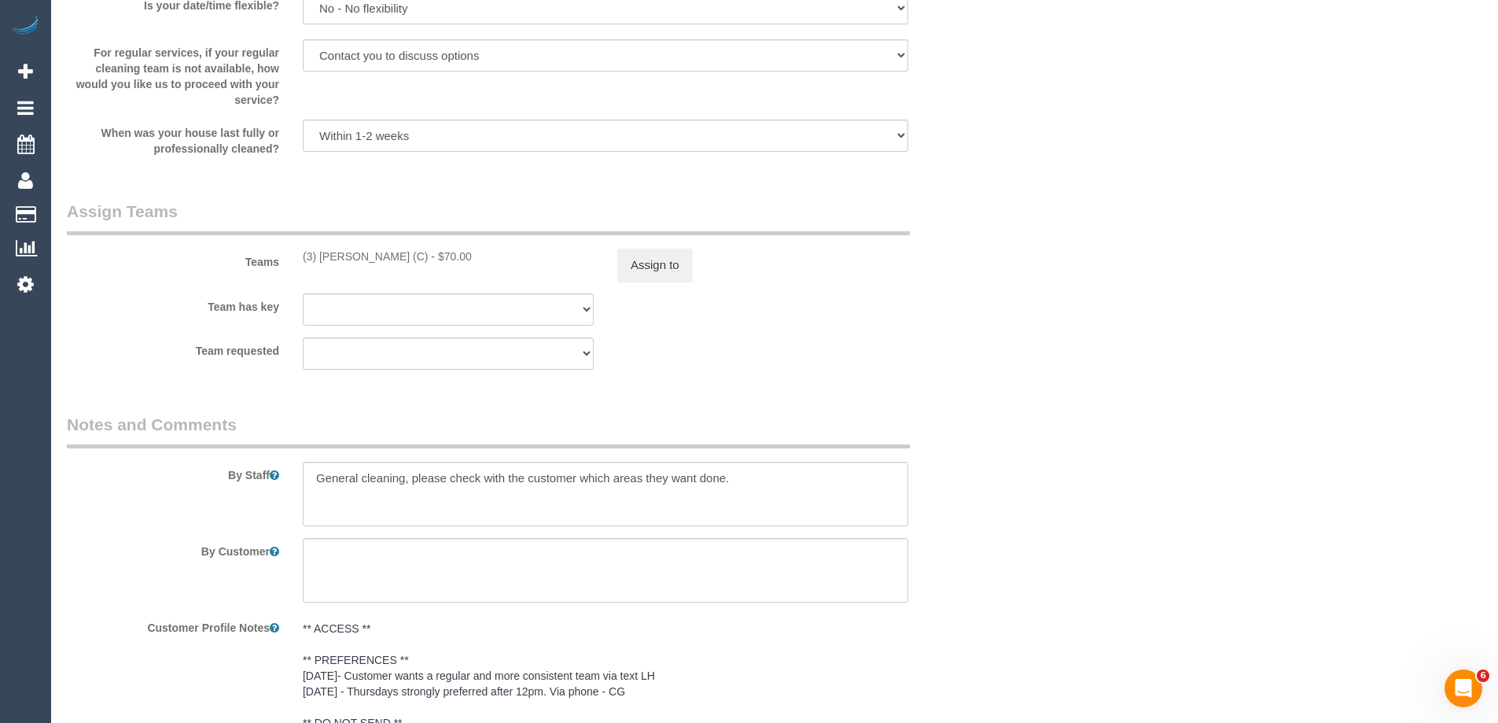
scroll to position [2164, 0]
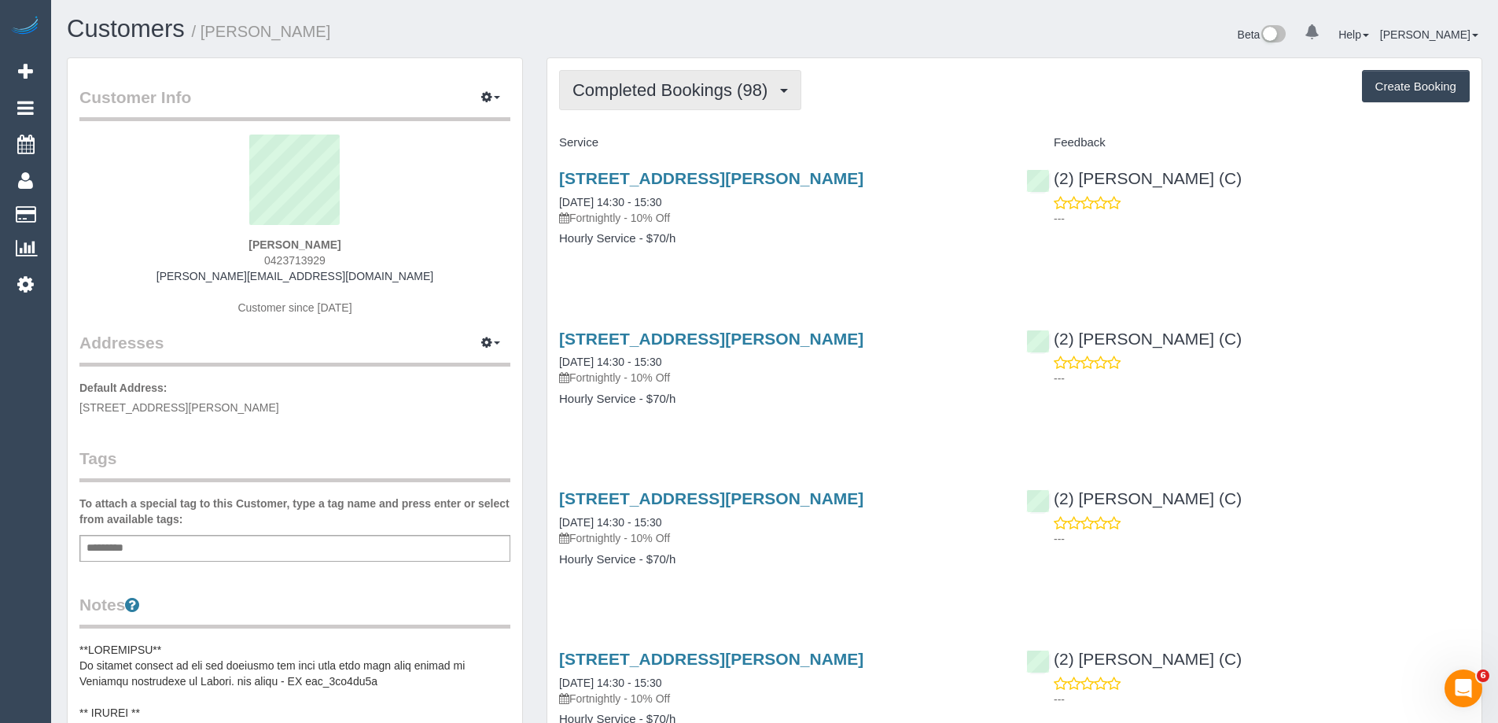
click at [638, 97] on span "Completed Bookings (98)" at bounding box center [673, 90] width 203 height 20
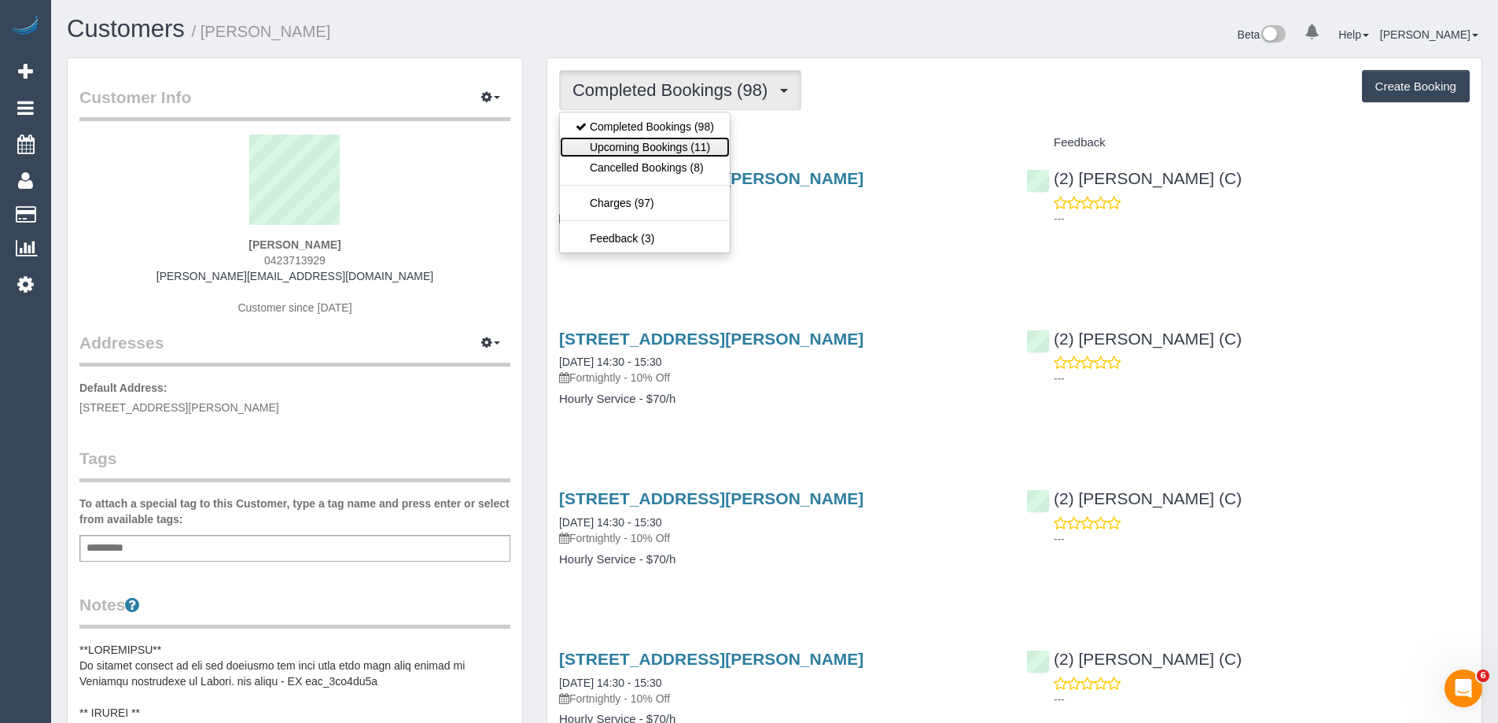
click at [633, 149] on link "Upcoming Bookings (11)" at bounding box center [645, 147] width 170 height 20
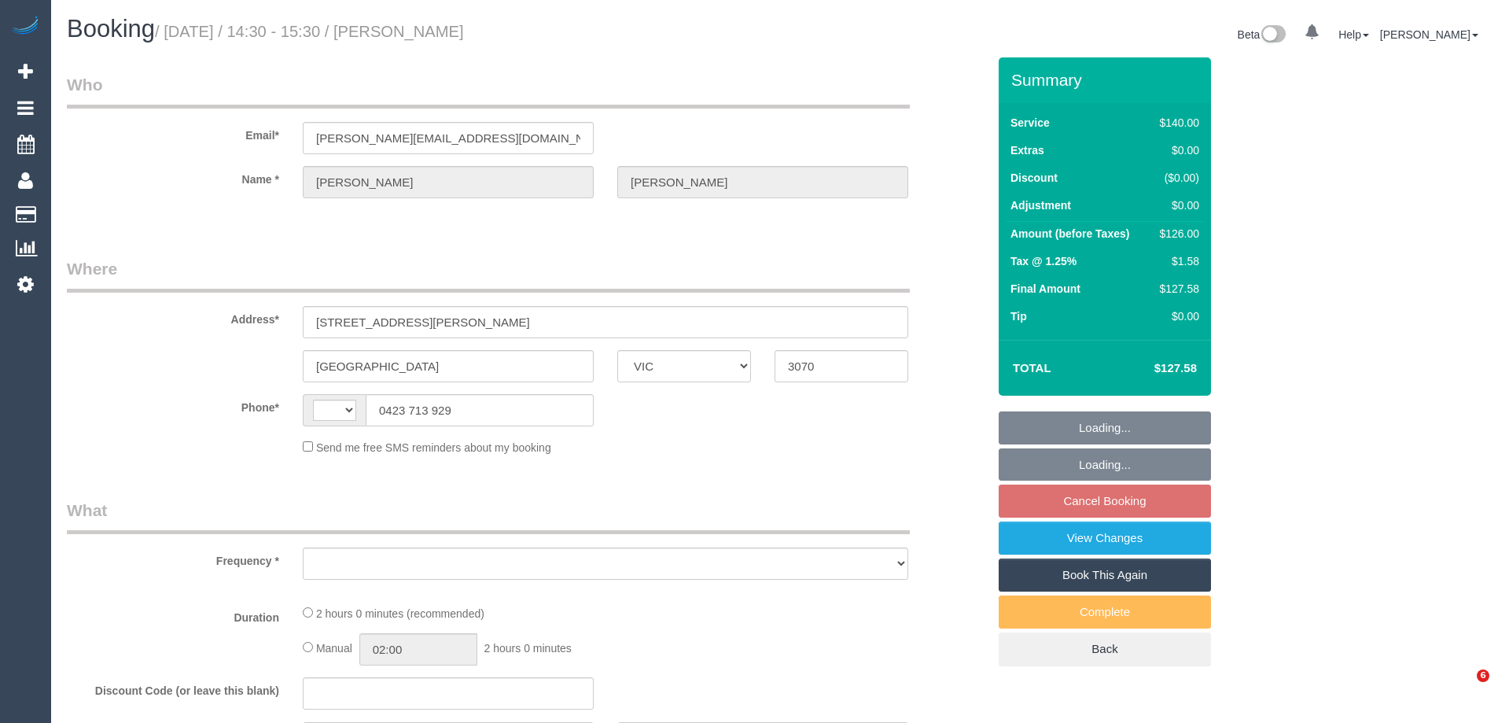
select select "VIC"
select select "object:286"
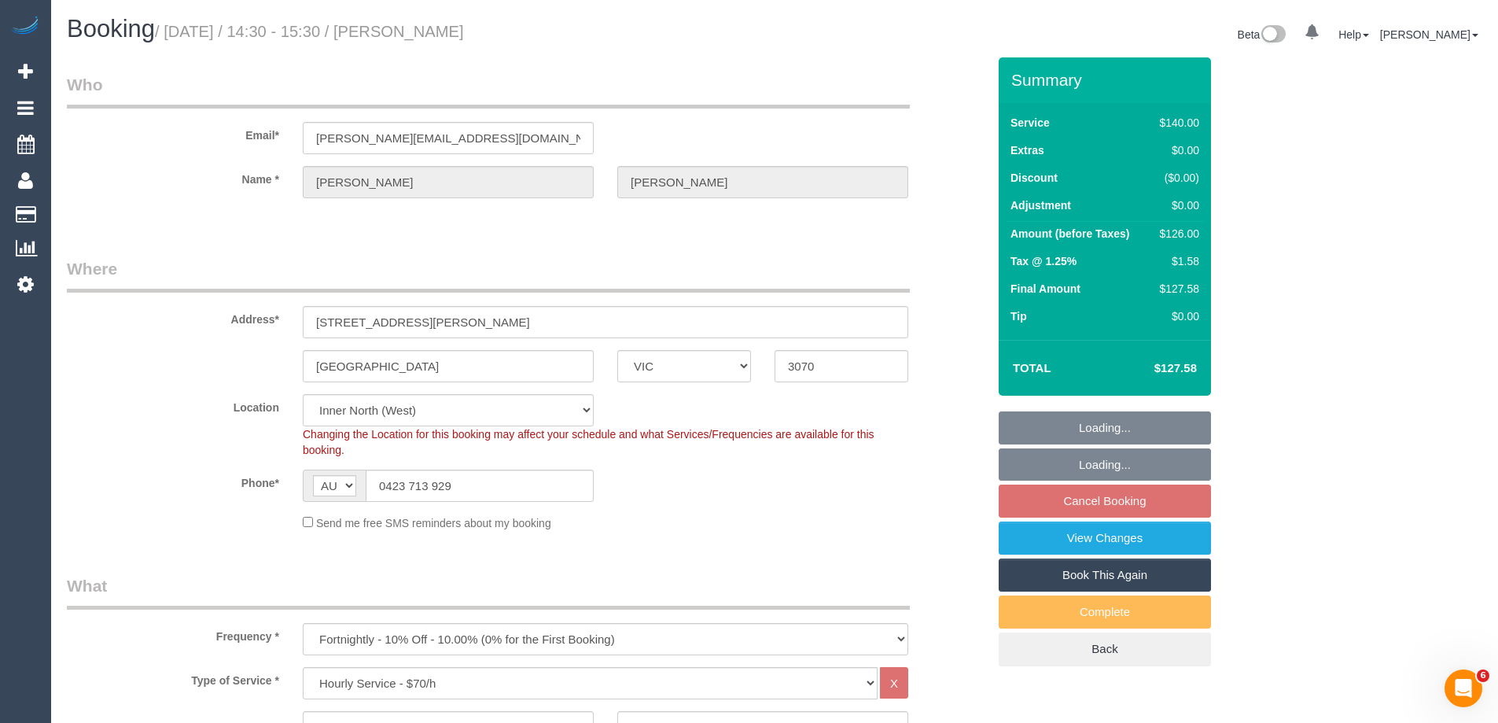
select select "string:AU"
select select "string:stripe-pm_1SAkSO2GScqysDRVOMyxmOD7"
select select "object:746"
select select "number:28"
select select "number:14"
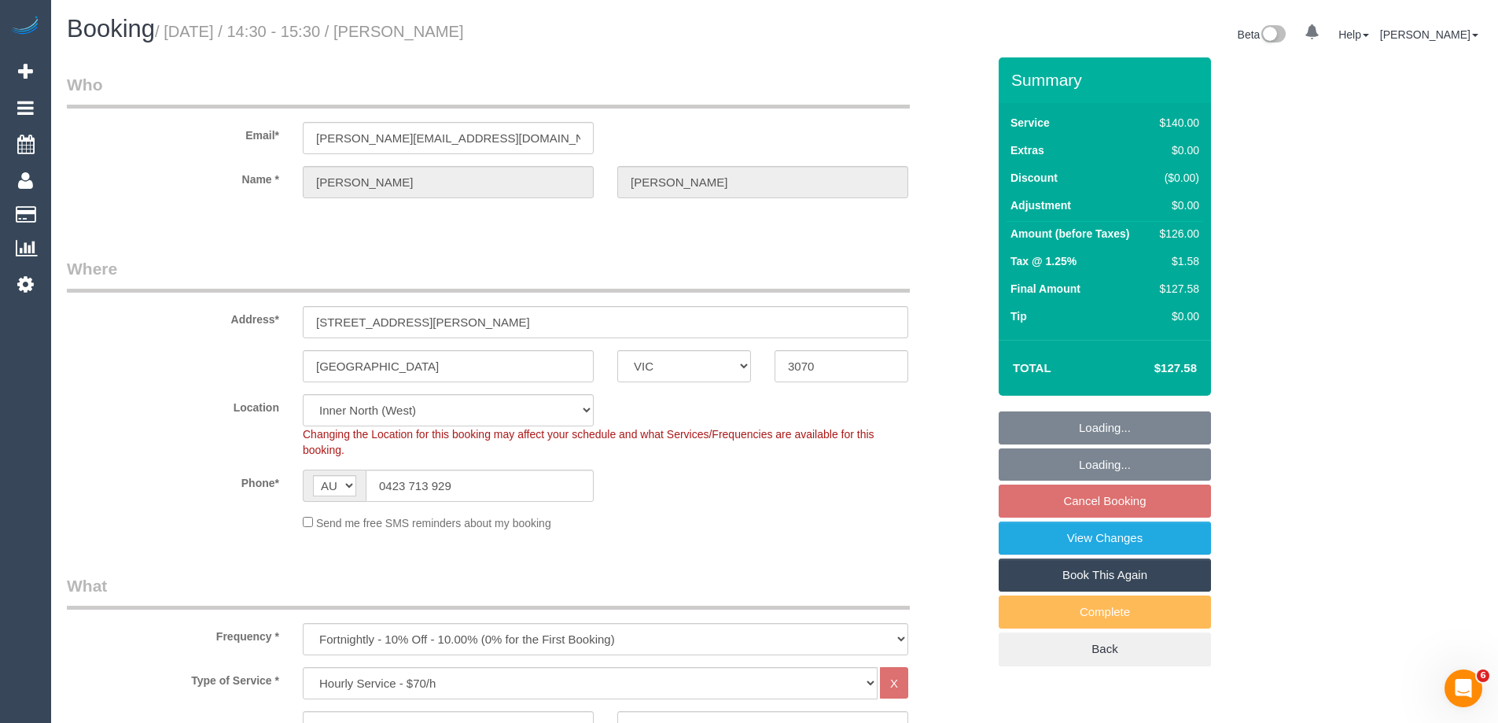
select select "number:19"
select select "number:25"
select select "number:35"
select select "number:11"
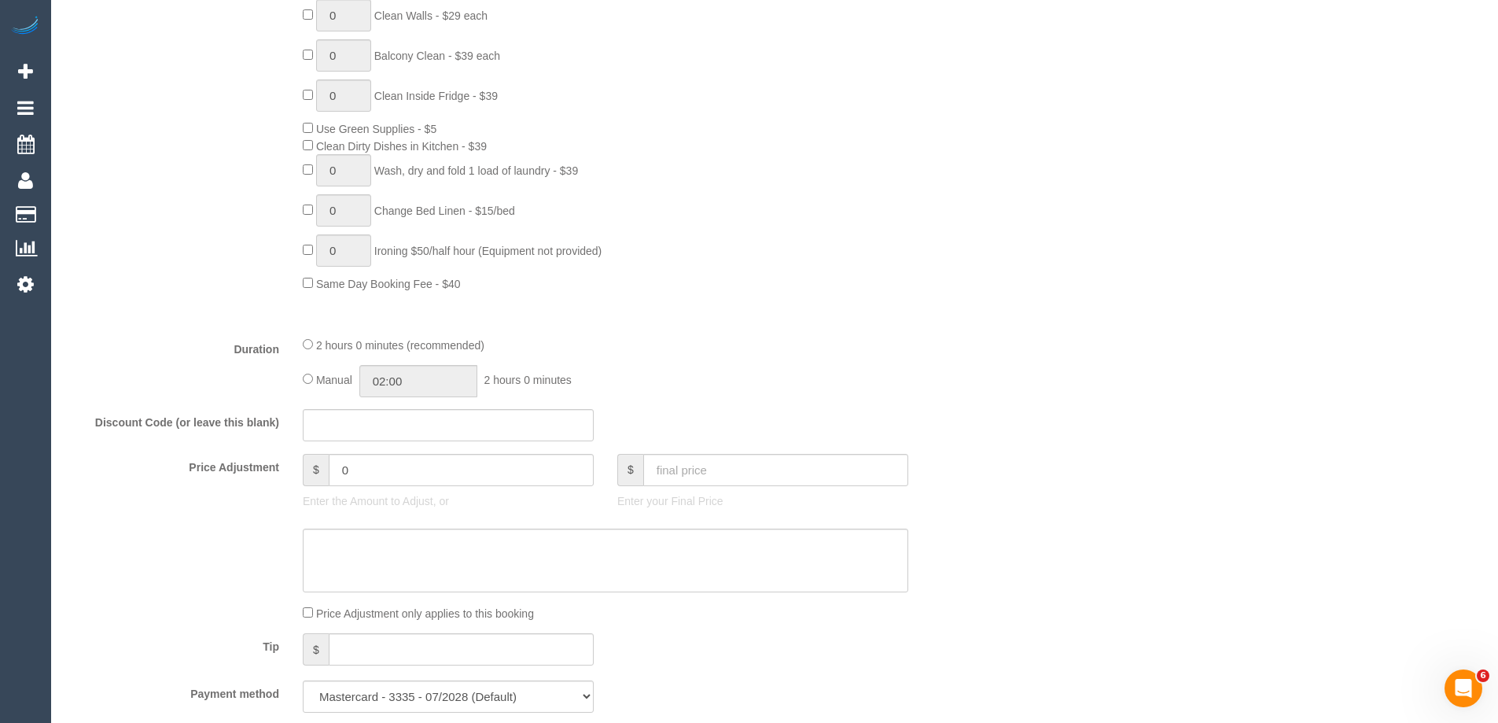
select select "18694"
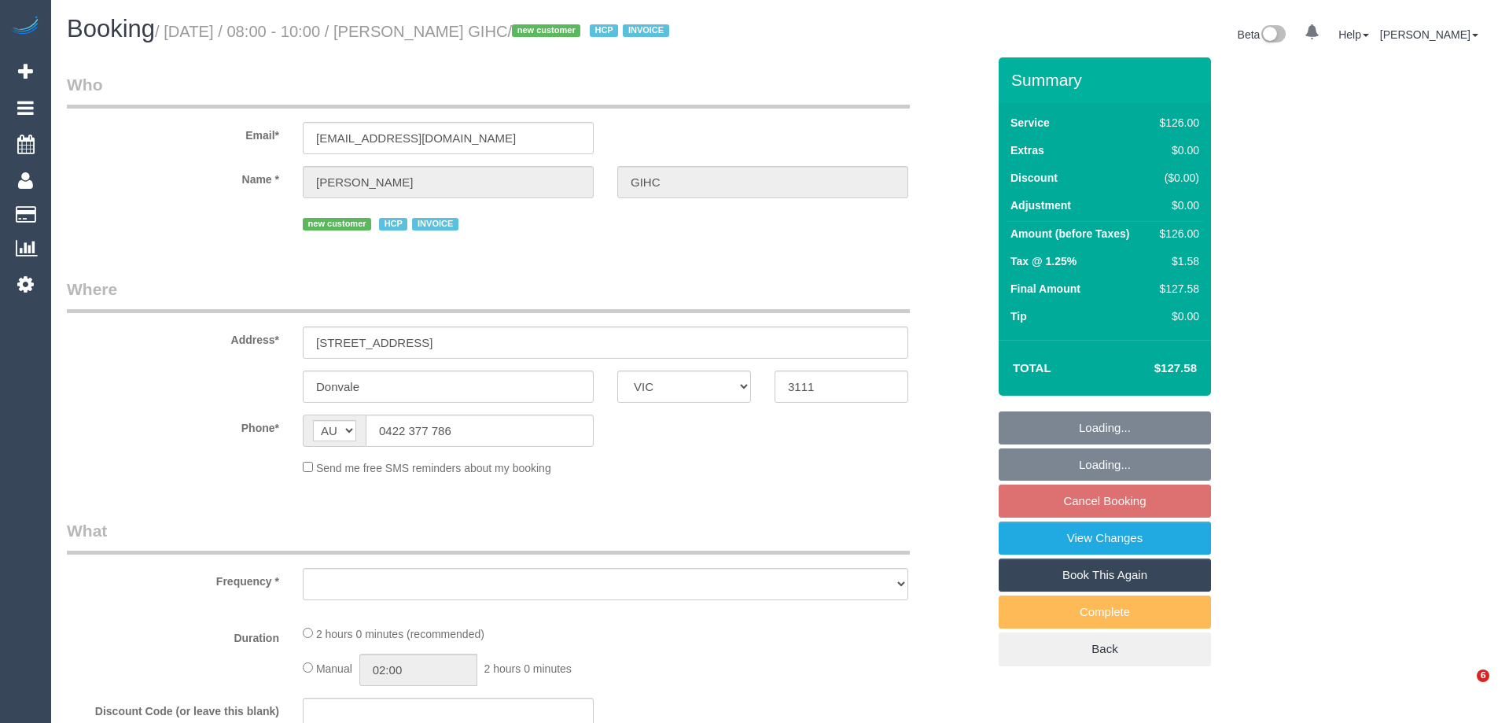
select select "VIC"
select select "object:544"
select select "120"
select select "number:28"
select select "number:14"
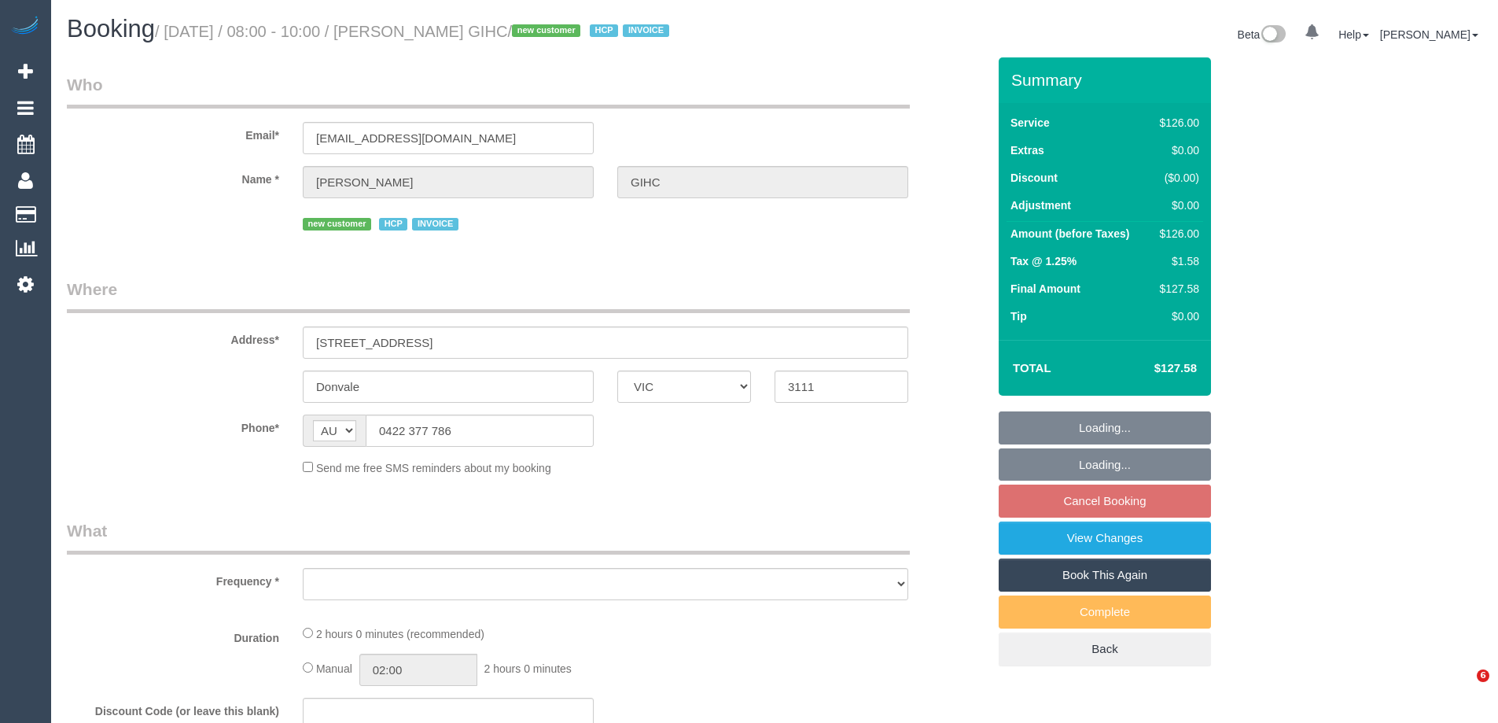
select select "number:19"
select select "number:25"
select select "number:34"
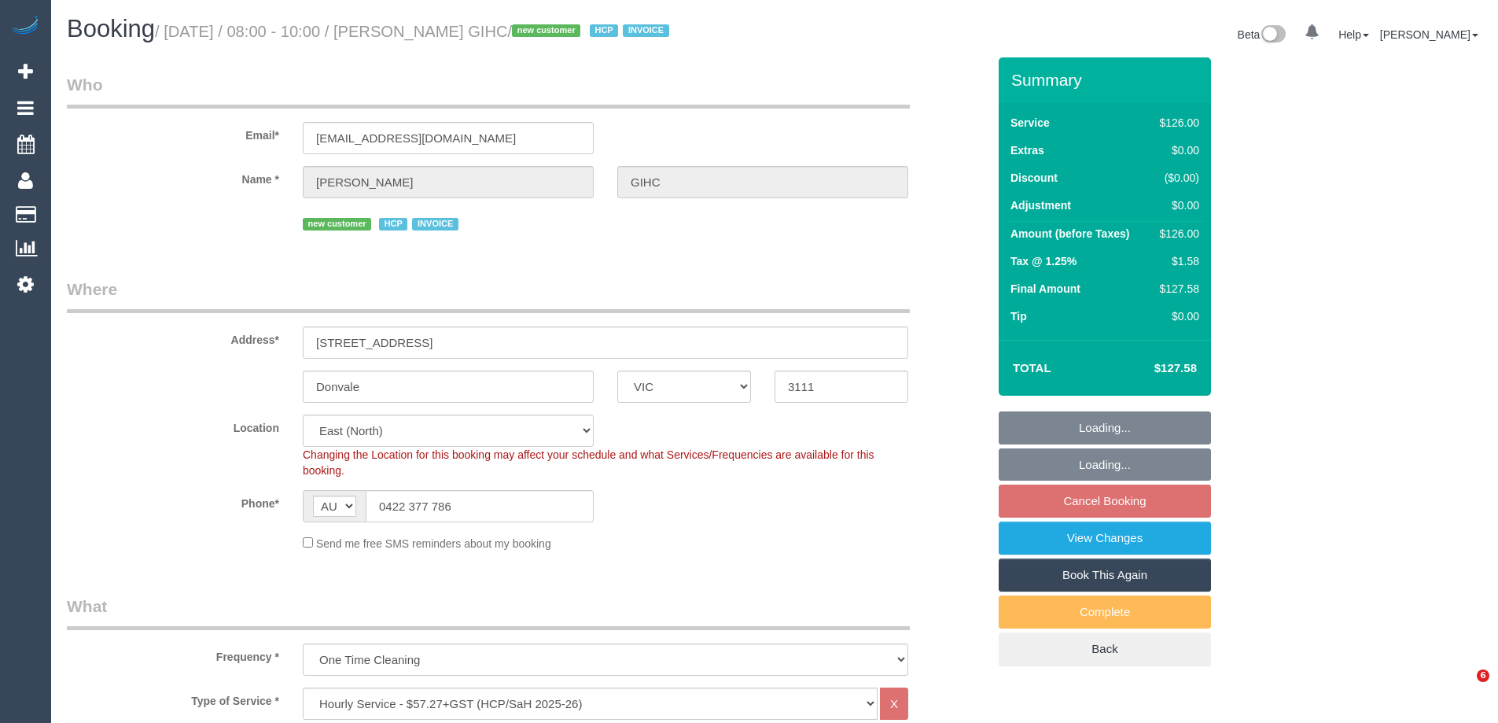
select select "object:1146"
select select "spot18"
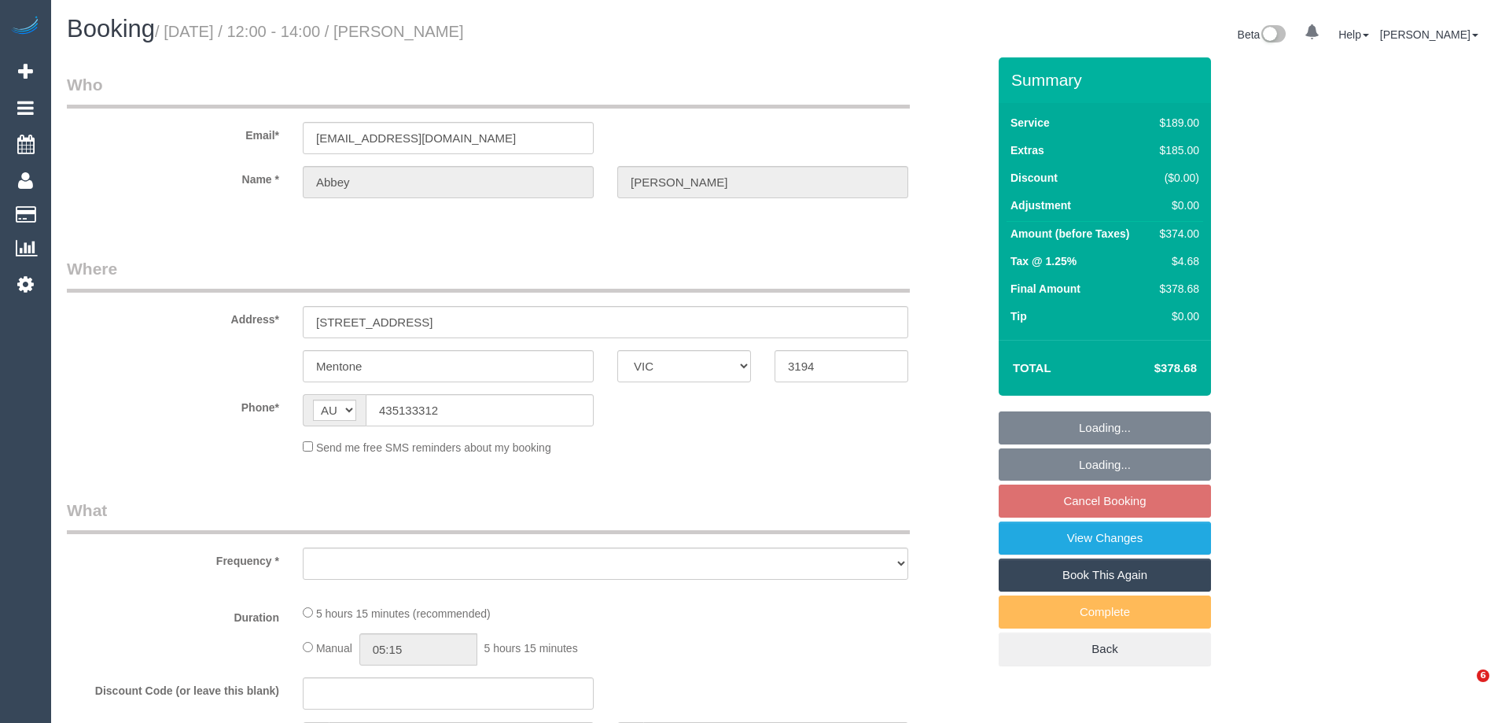
select select "VIC"
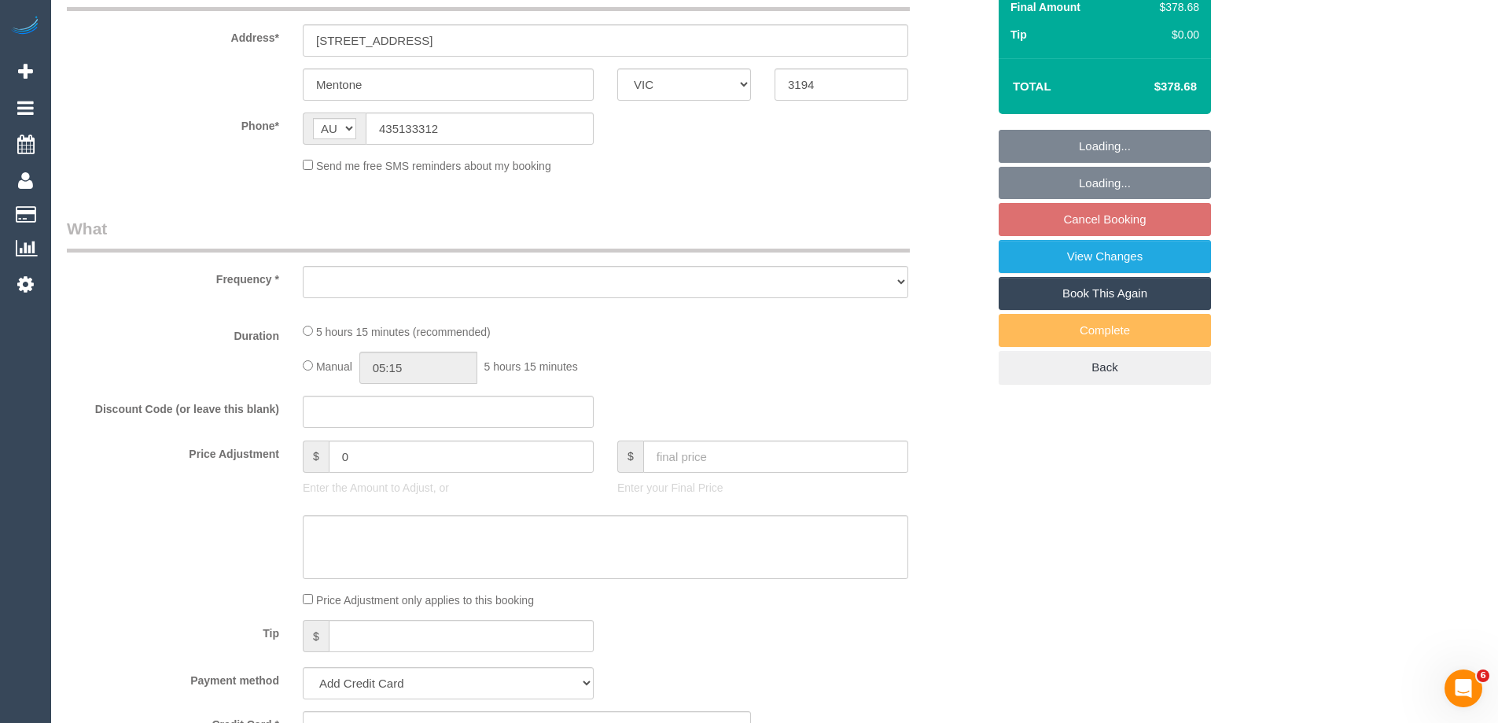
select select "object:522"
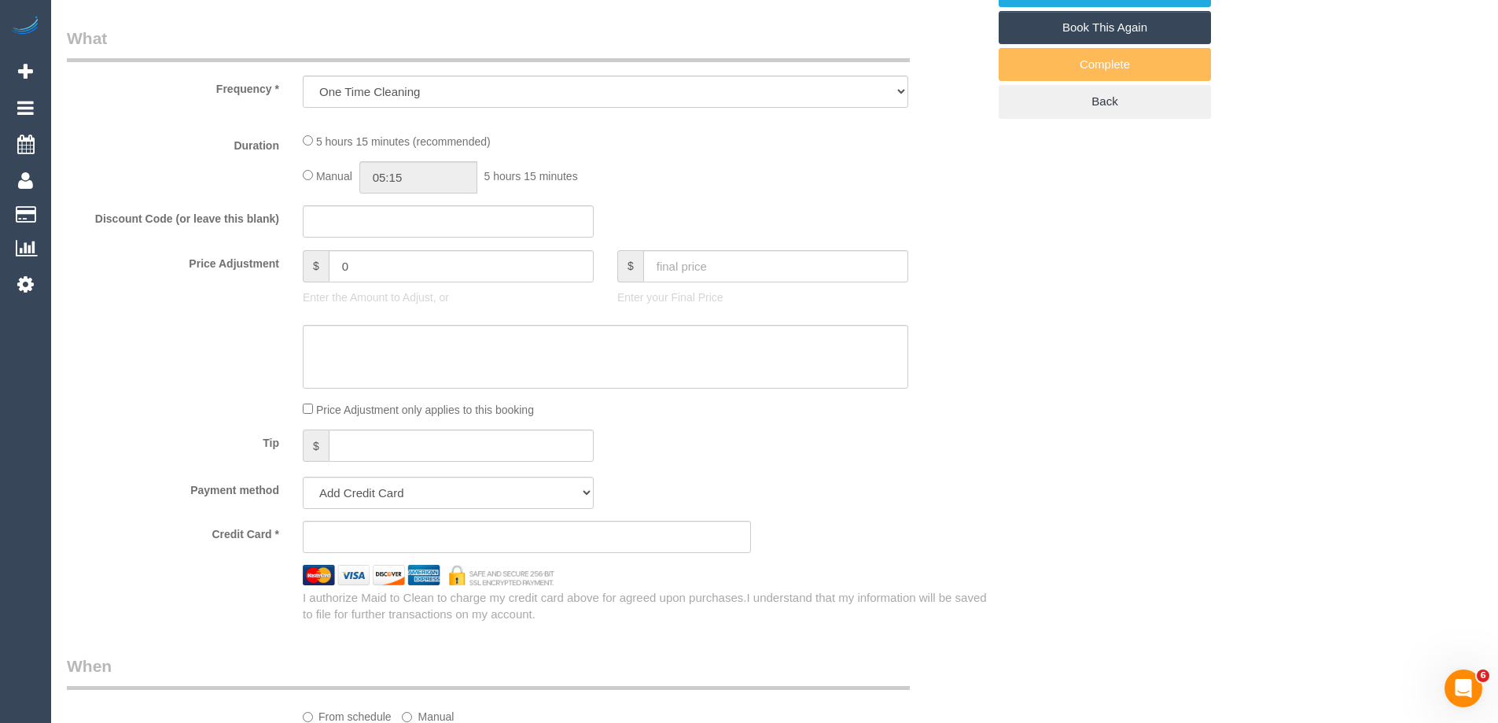
select select "number:28"
select select "object:1196"
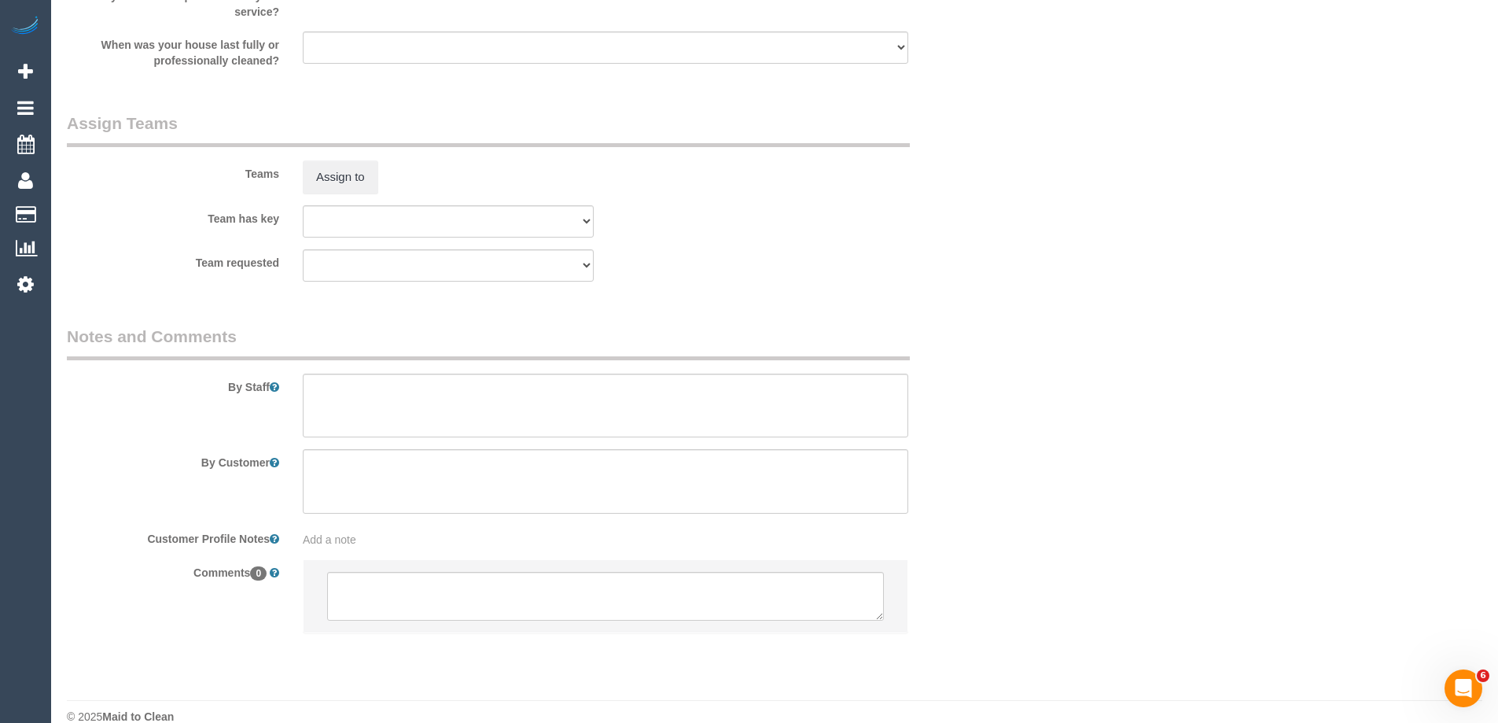
select select "string:stripe-pm_1QOR2I2GScqysDRVTnOHFTDV"
select select "spot4"
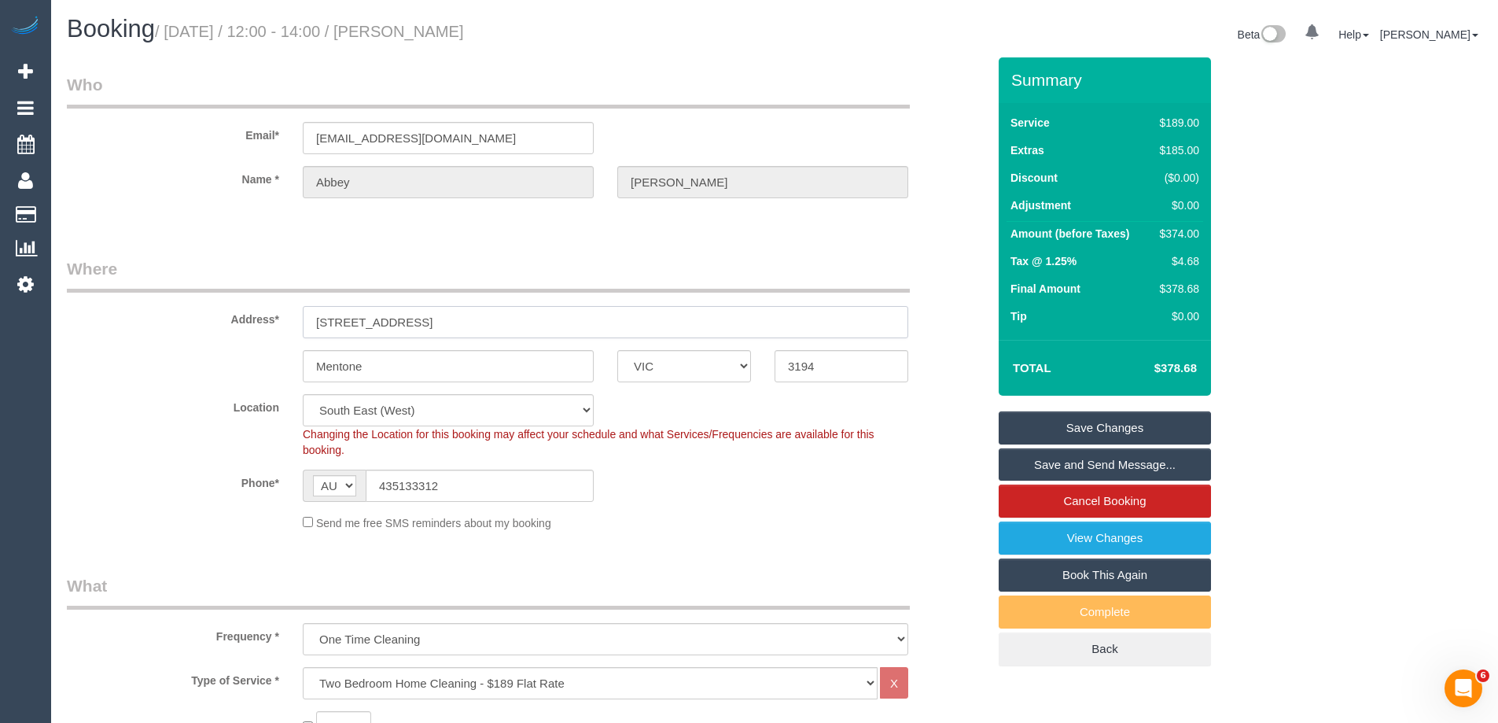
click at [473, 328] on input "[STREET_ADDRESS]" at bounding box center [605, 322] width 605 height 32
drag, startPoint x: 505, startPoint y: 322, endPoint x: 14, endPoint y: 278, distance: 492.6
drag, startPoint x: 465, startPoint y: 132, endPoint x: 66, endPoint y: 134, distance: 399.4
click at [66, 134] on div "Email* [EMAIL_ADDRESS][DOMAIN_NAME]" at bounding box center [526, 113] width 943 height 81
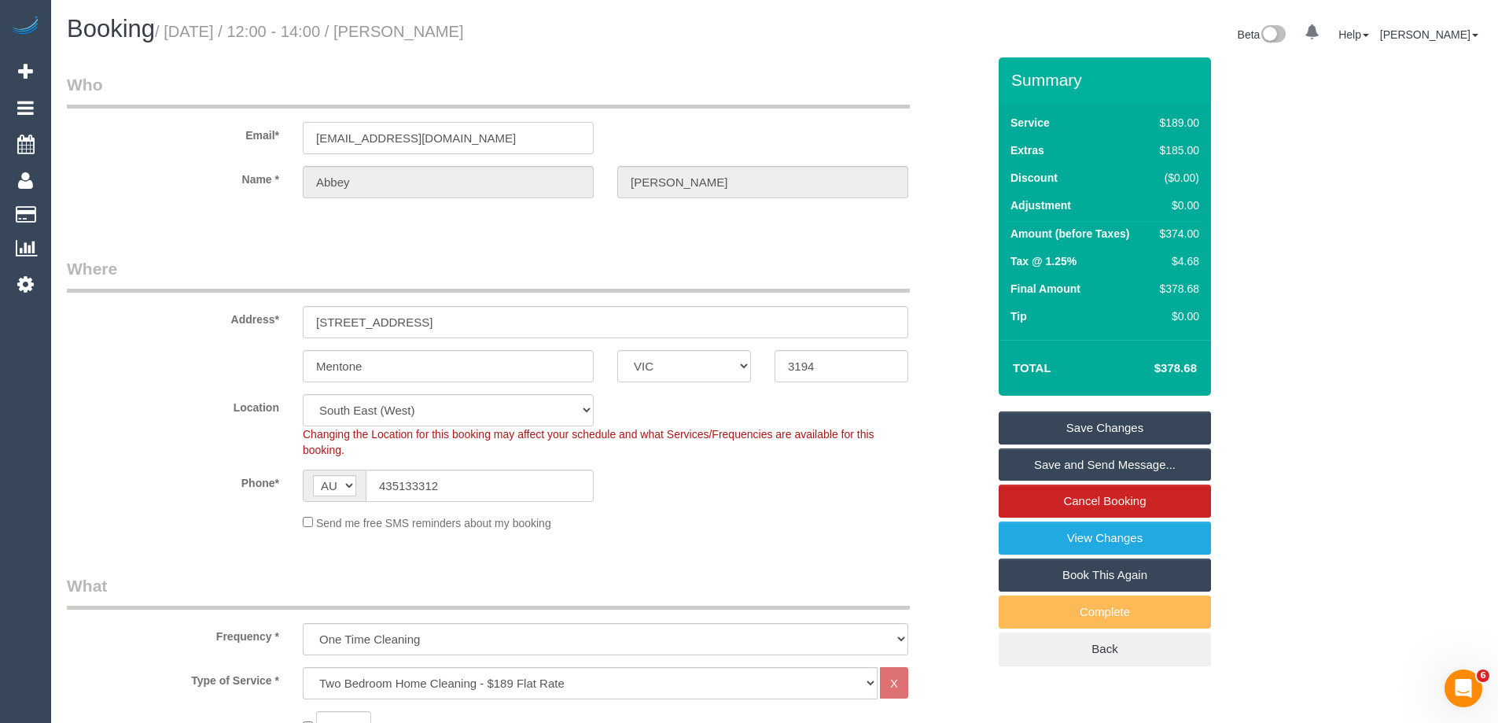
drag, startPoint x: 501, startPoint y: 138, endPoint x: -98, endPoint y: 132, distance: 599.1
click at [0, 132] on html "0 Beta Your Notifications You have 0 alerts Add Booking Bookings Active Booking…" at bounding box center [749, 361] width 1498 height 723
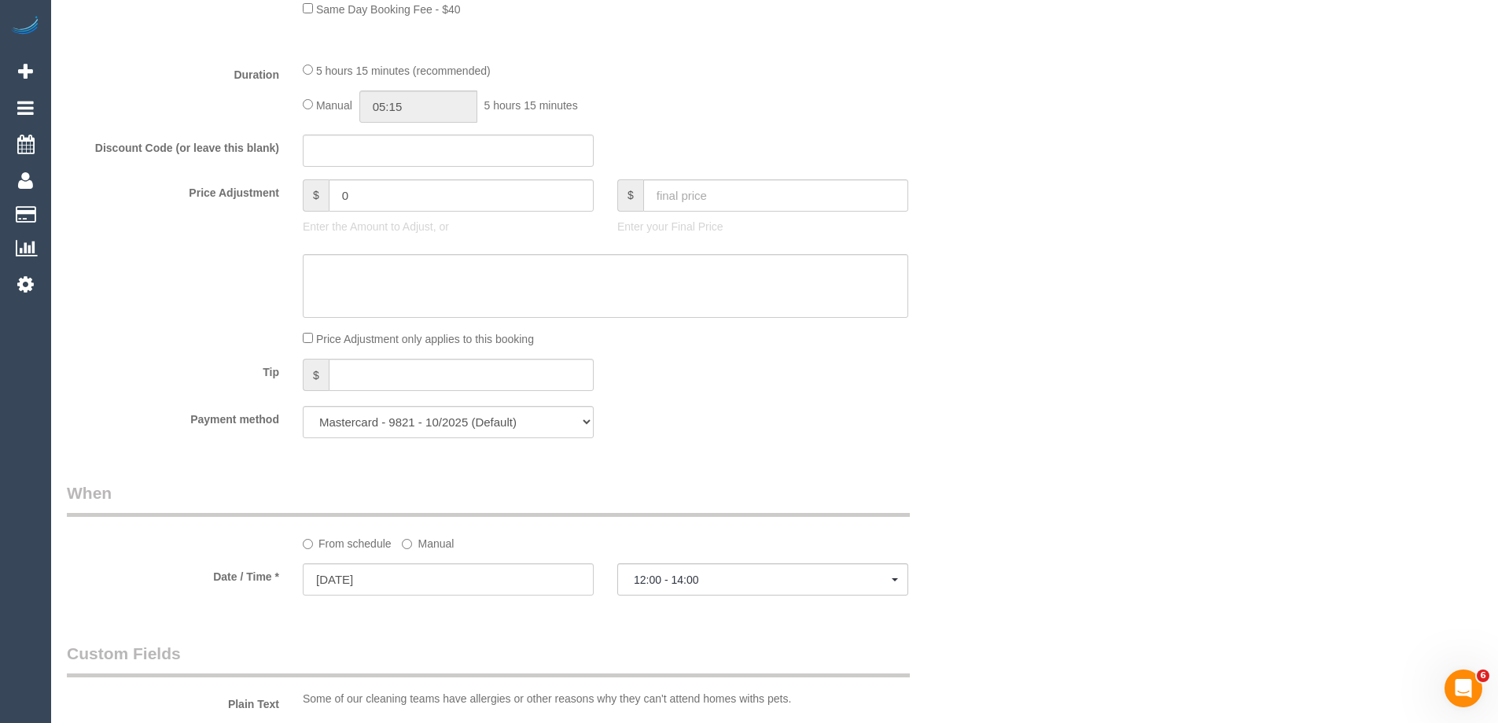
scroll to position [2297, 0]
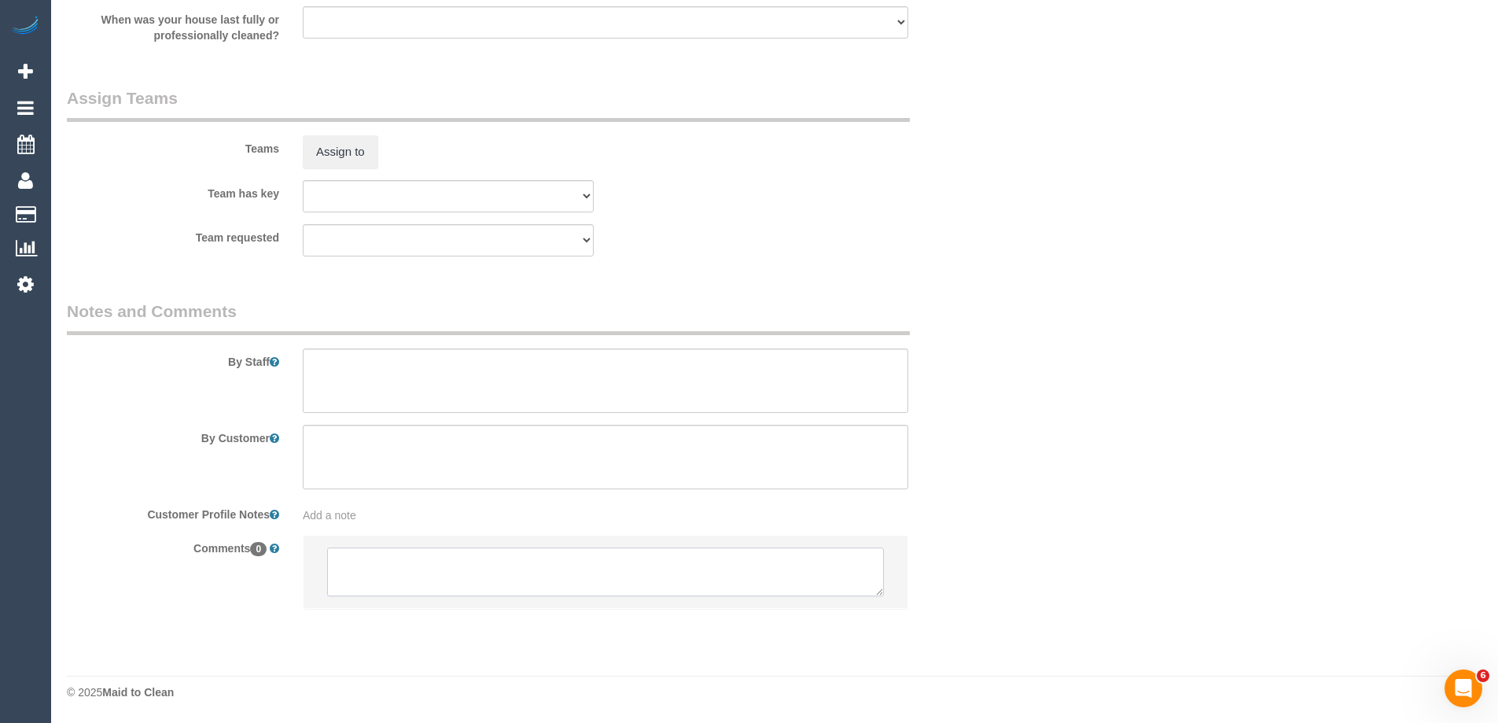
click at [358, 572] on textarea at bounding box center [605, 571] width 557 height 49
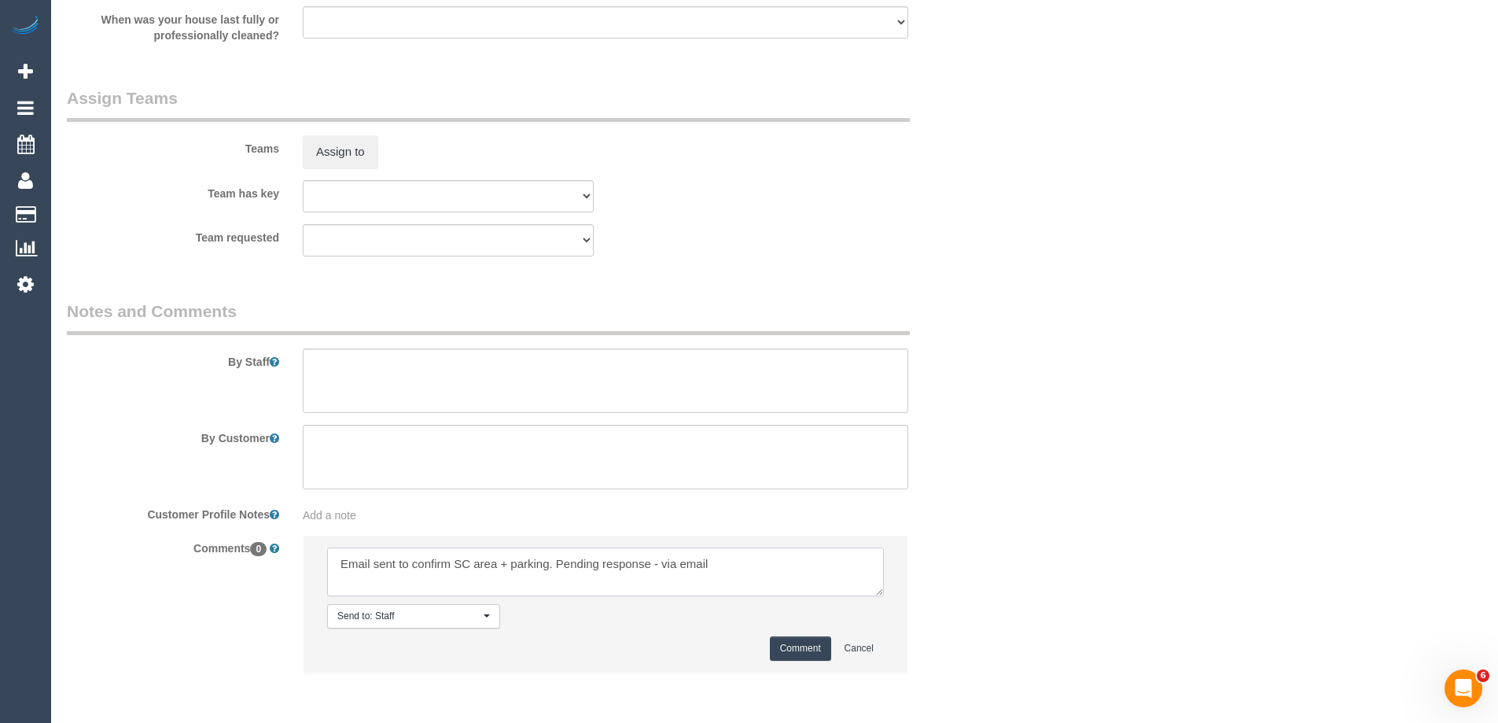
type textarea "Email sent to confirm SC area + parking. Pending response - via email"
click at [796, 651] on button "Comment" at bounding box center [800, 648] width 61 height 24
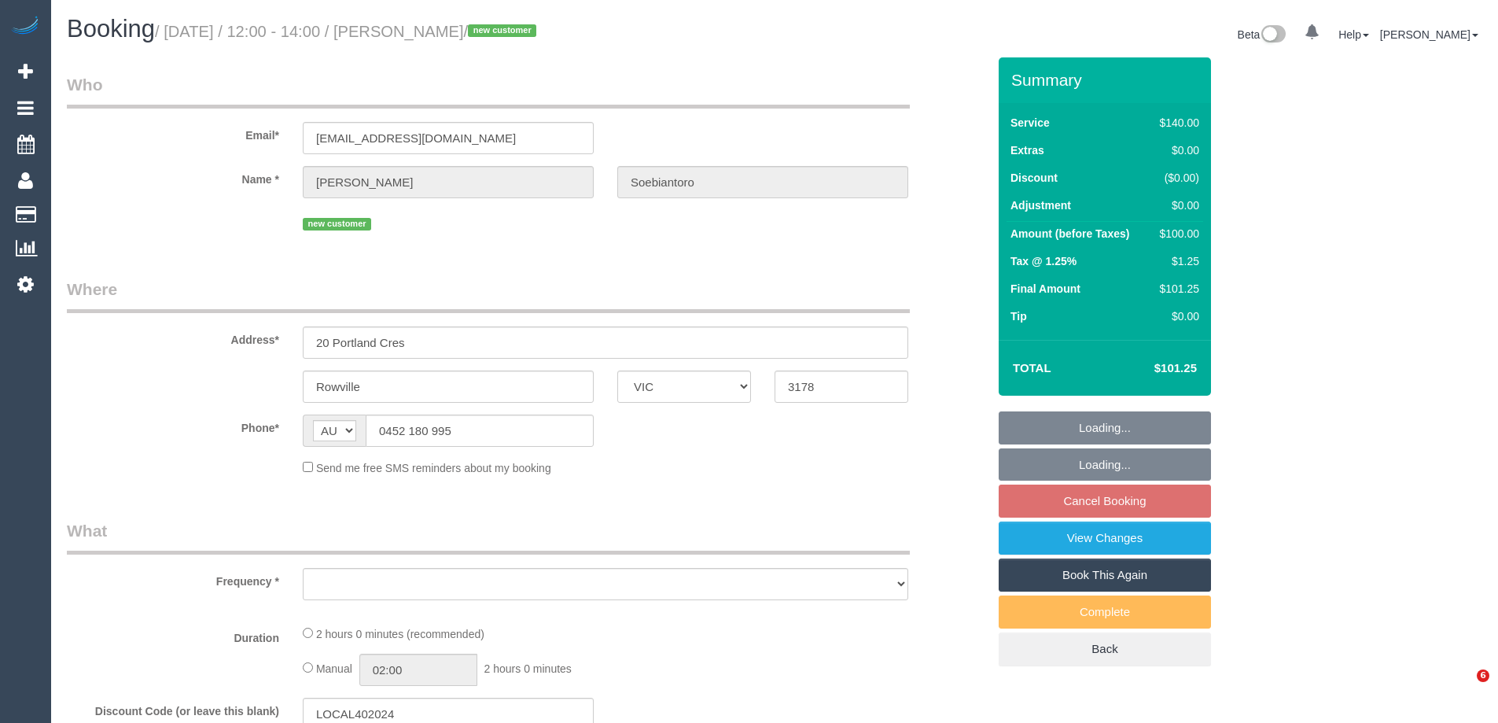
select select "VIC"
select select "string:stripe-pm_1SB35O2GScqysDRVp6HmM64Q"
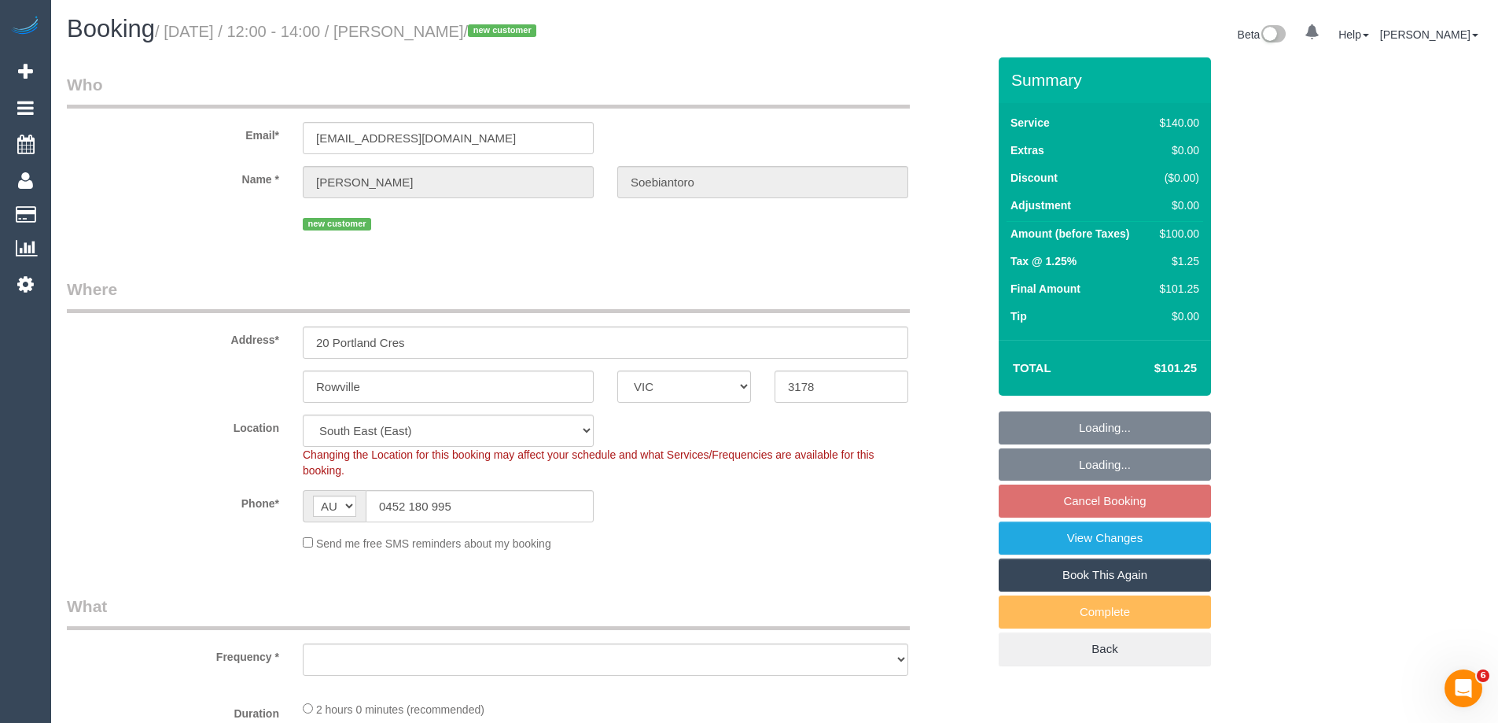
select select "object:684"
select select "spot4"
select select "number:27"
select select "number:14"
select select "number:19"
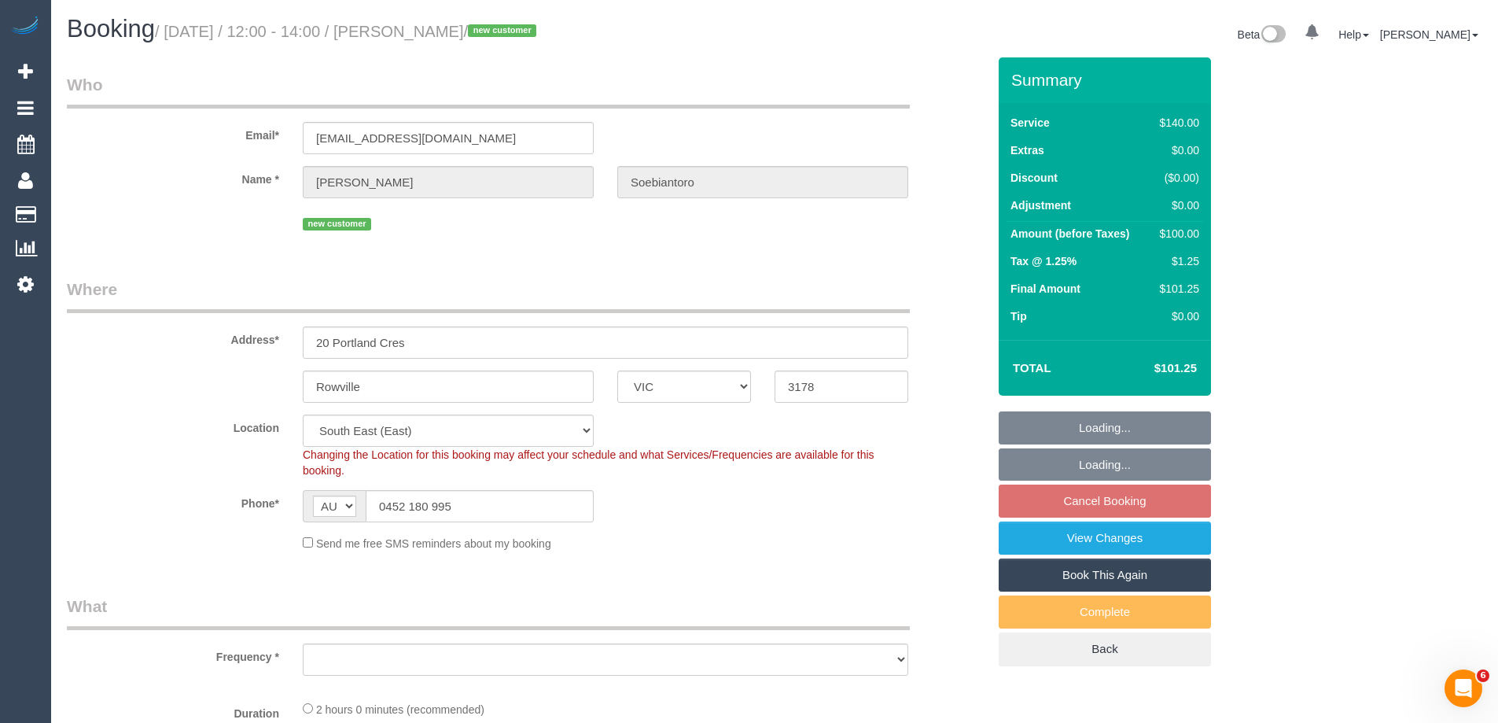
select select "number:23"
select select "number:35"
select select "number:13"
select select "object:1205"
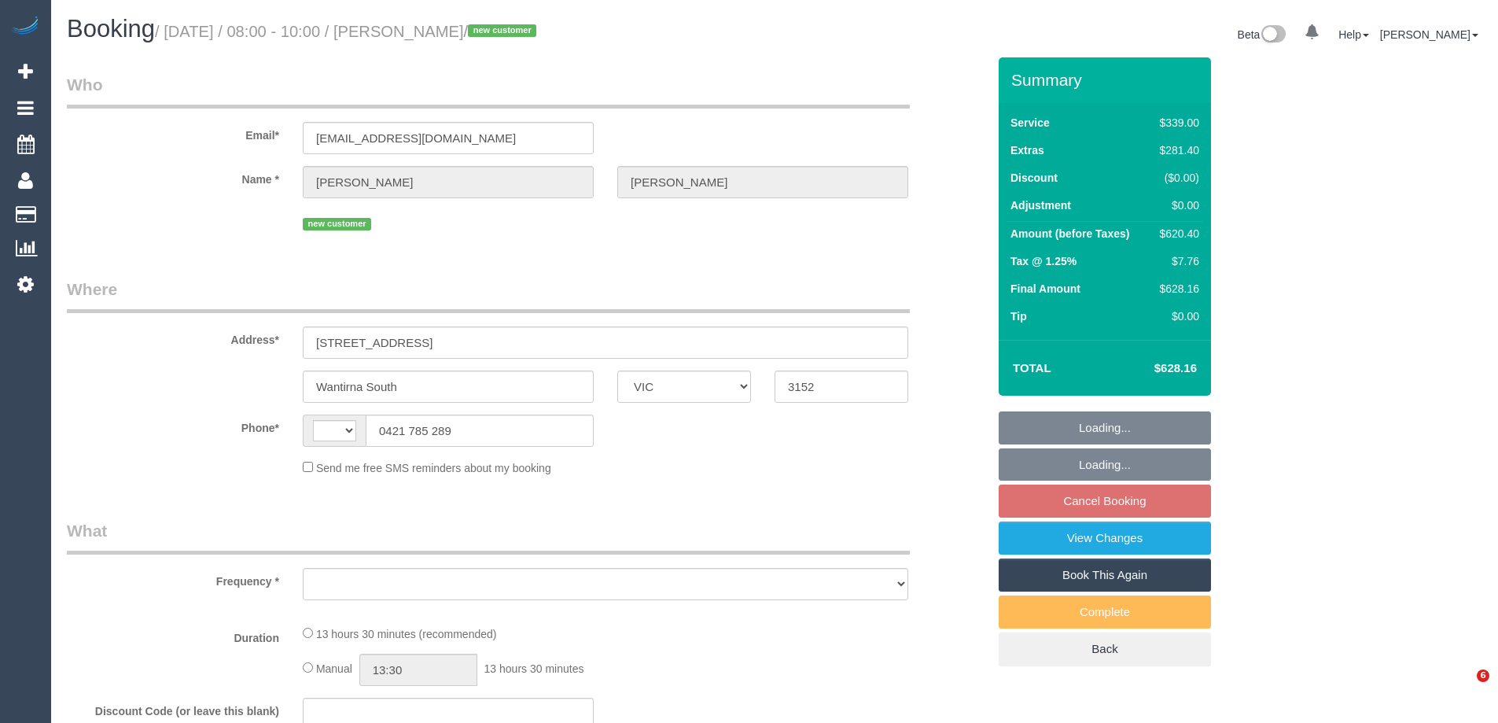
select select "VIC"
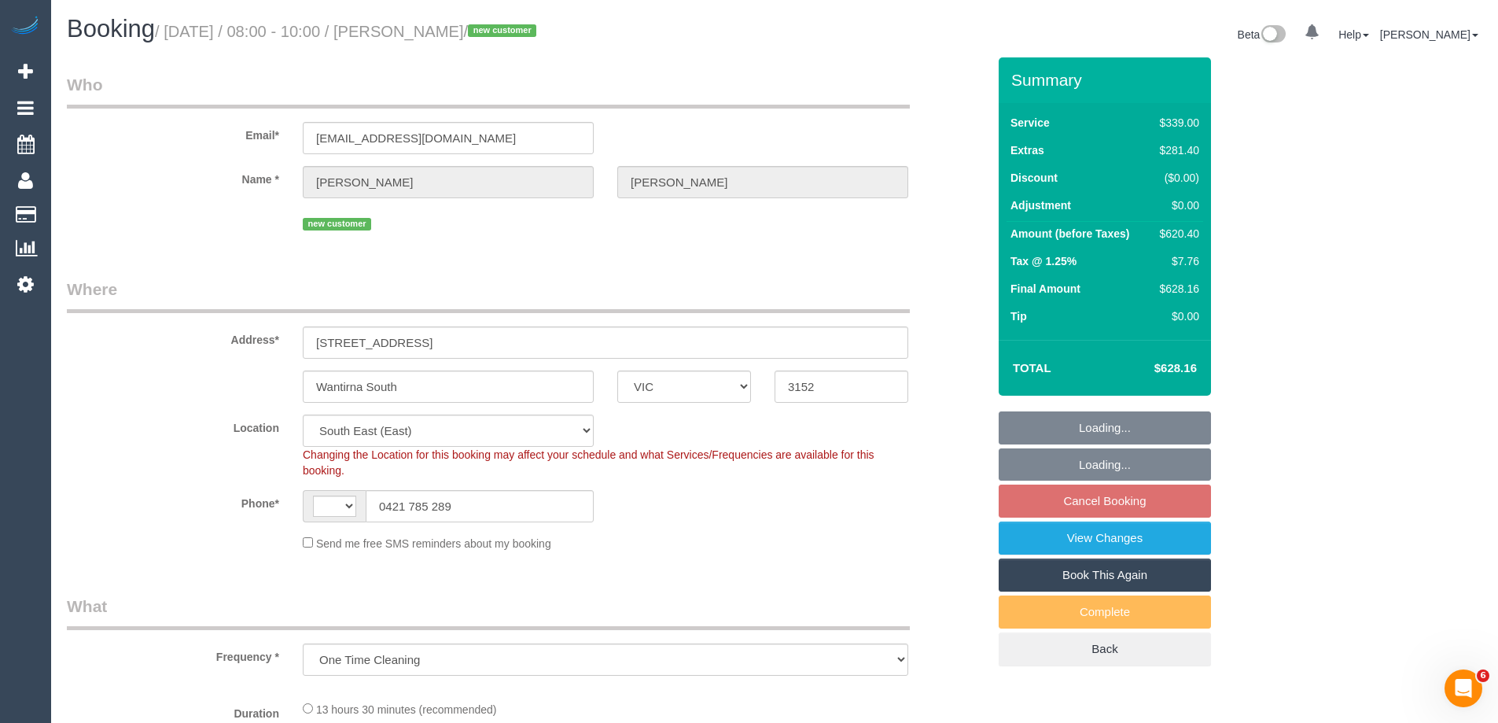
select select "object:903"
select select "string:AU"
select select "number:28"
select select "number:15"
select select "number:18"
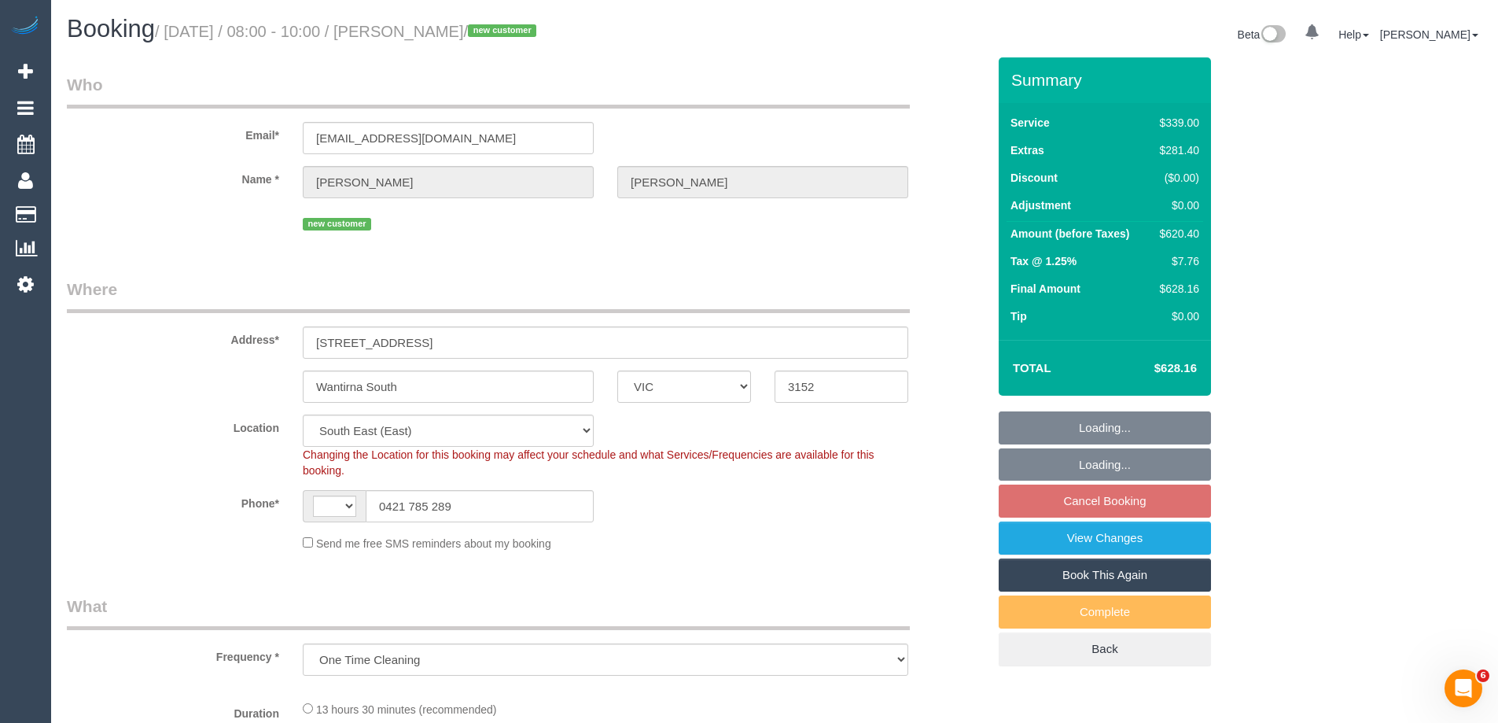
select select "number:24"
select select "number:13"
select select "string:stripe-pm_1S9Mu72GScqysDRVp7ogKWHD"
select select "spot2"
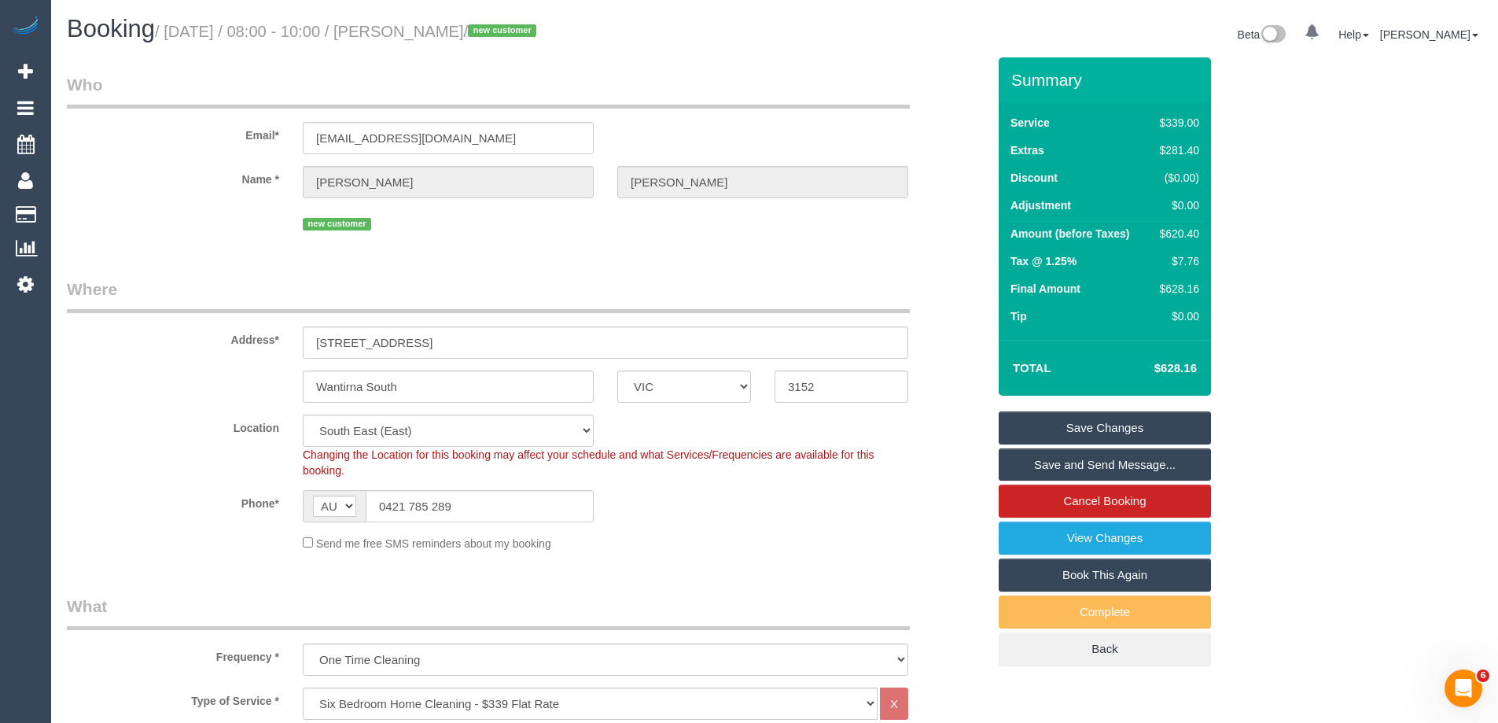
scroll to position [2318, 0]
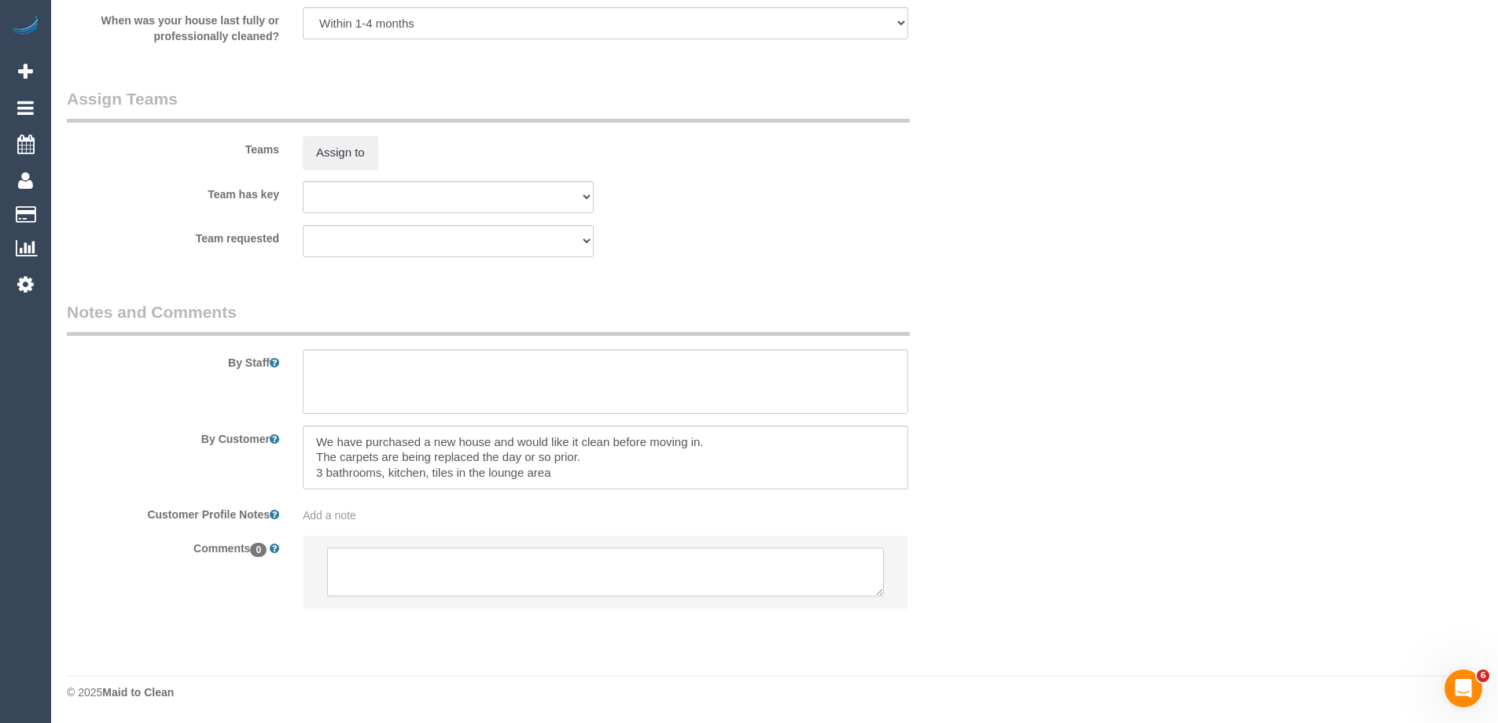
click at [350, 572] on textarea at bounding box center [605, 571] width 557 height 49
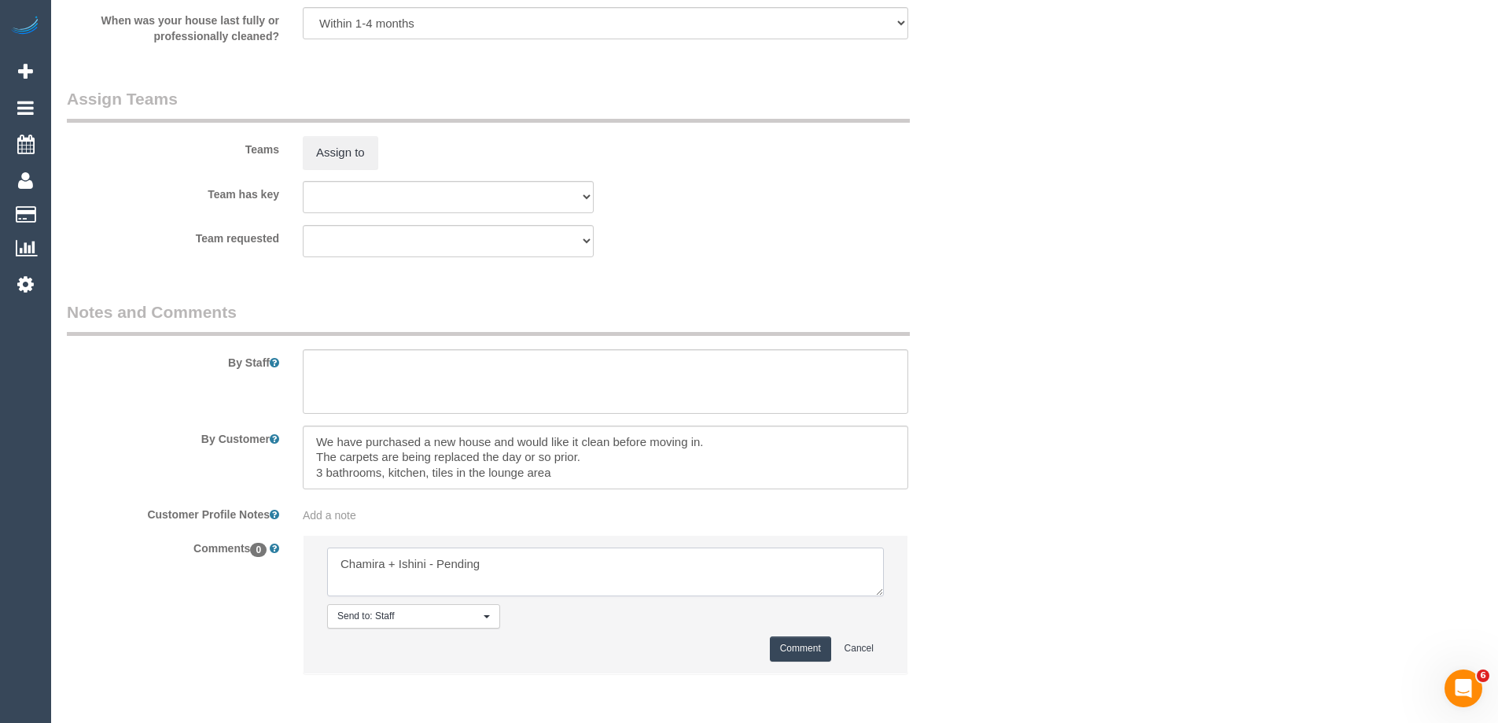
type textarea "Chamira + Ishini - Pending"
click at [785, 643] on button "Comment" at bounding box center [800, 648] width 61 height 24
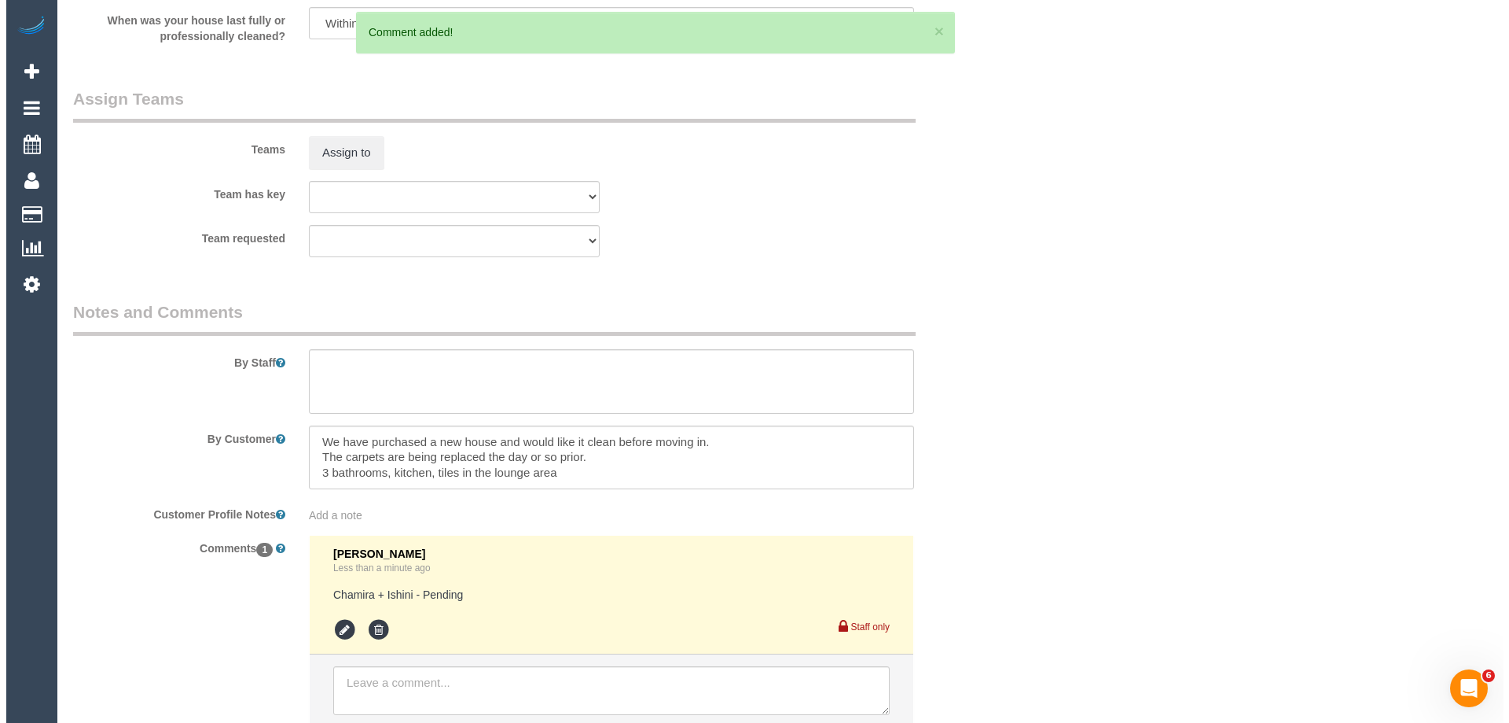
scroll to position [0, 0]
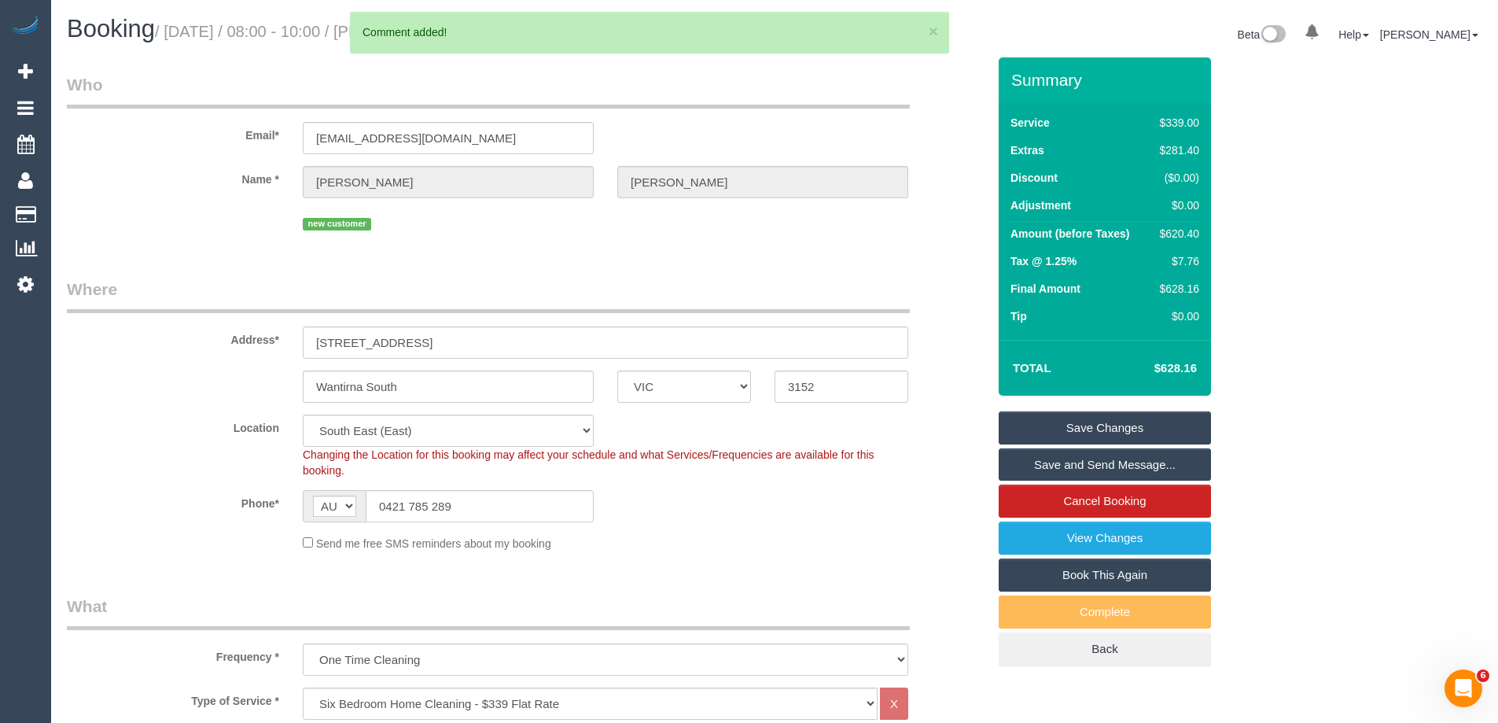
click at [1031, 423] on link "Save Changes" at bounding box center [1104, 427] width 212 height 33
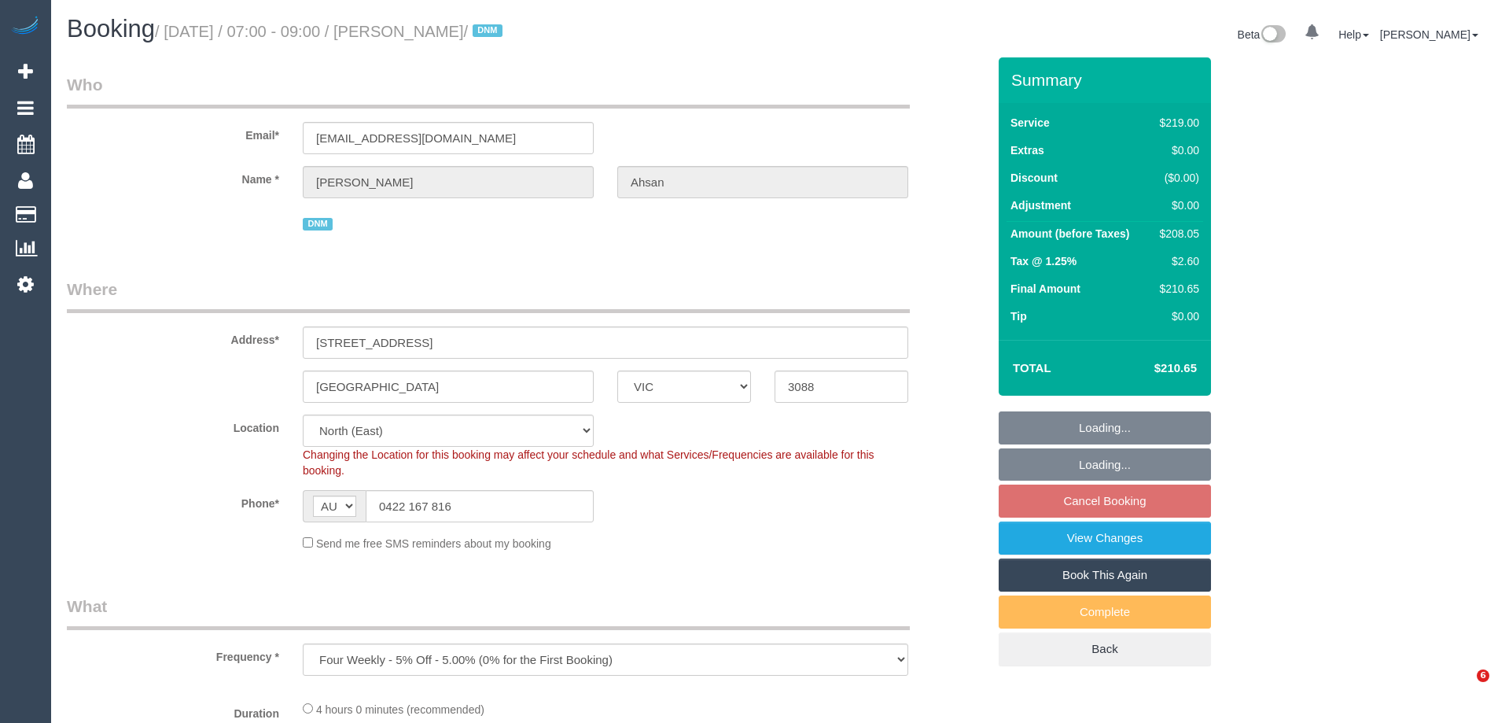
select select "VIC"
select select "number:28"
select select "number:14"
select select "number:19"
select select "number:25"
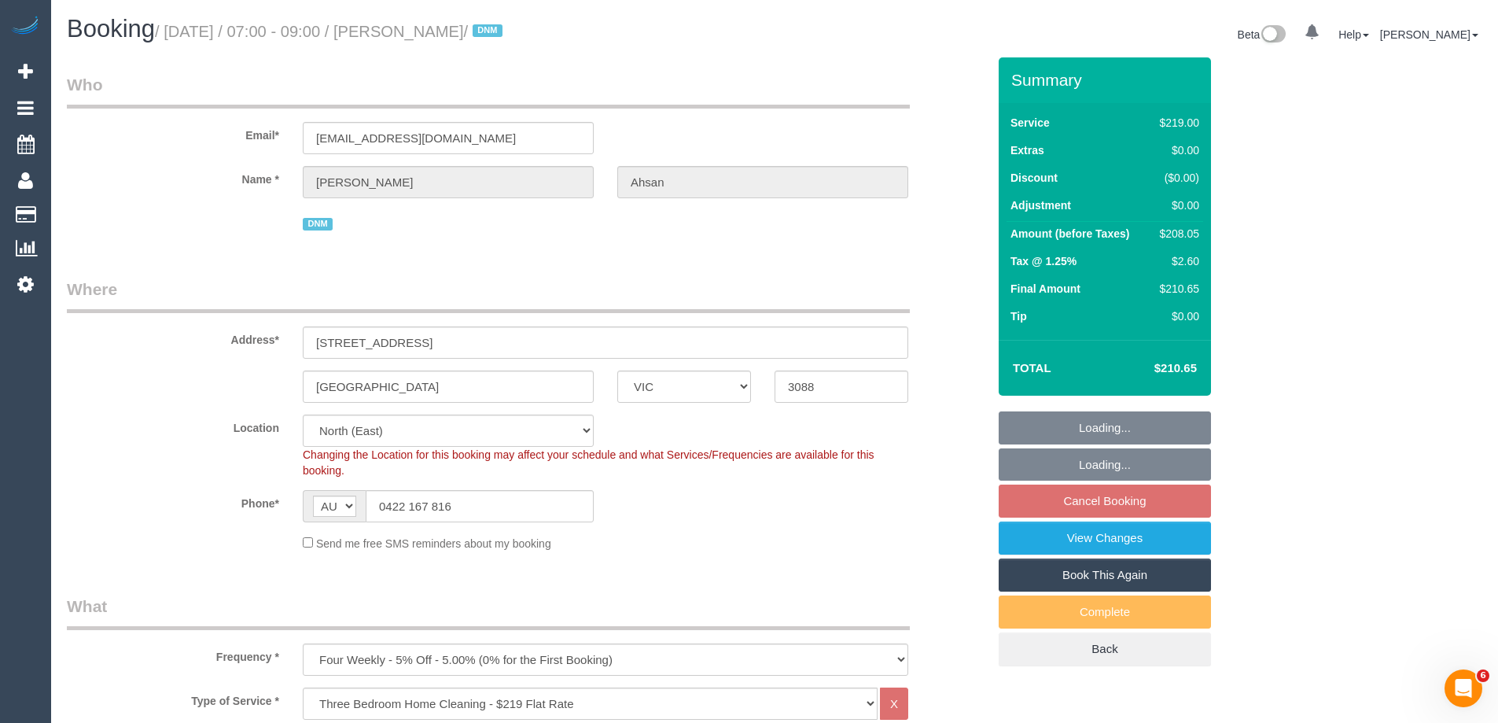
select select "object:1420"
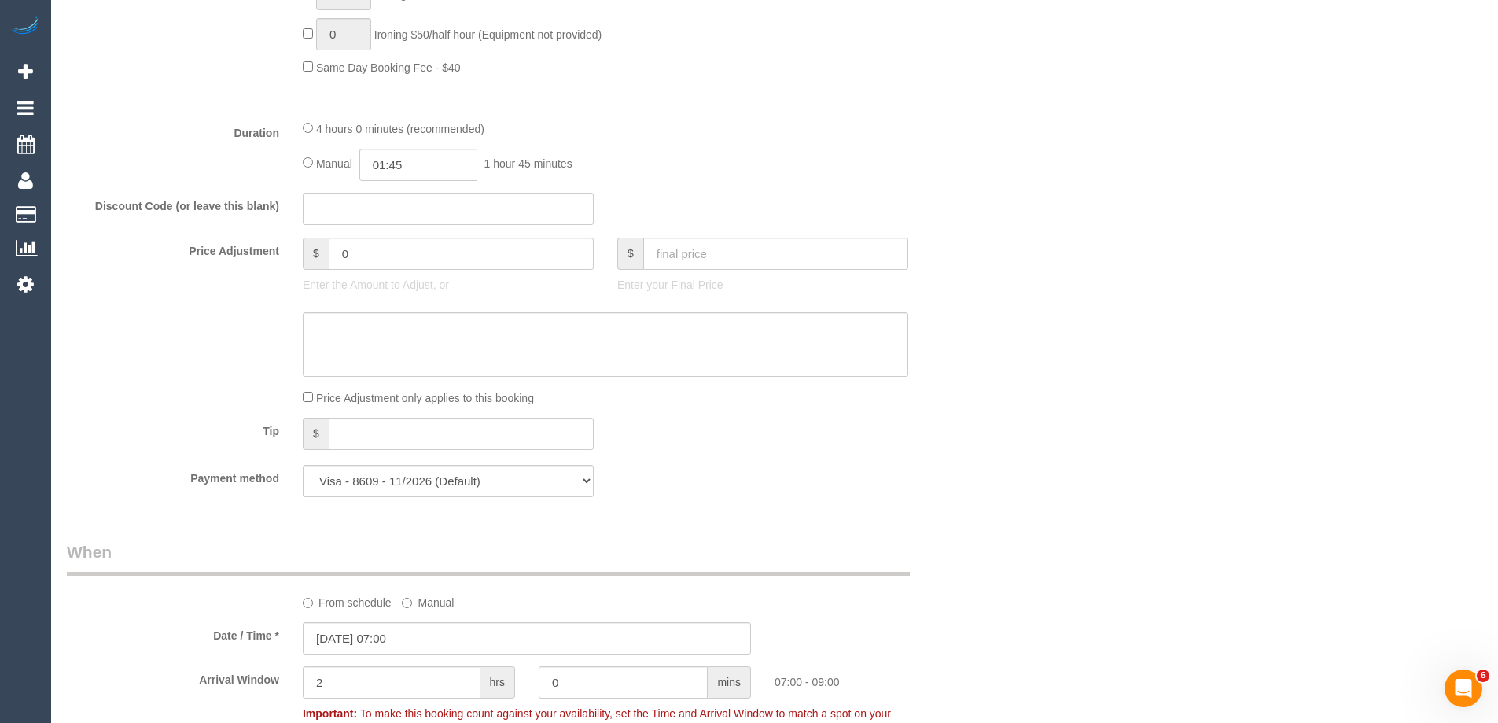
scroll to position [1179, 0]
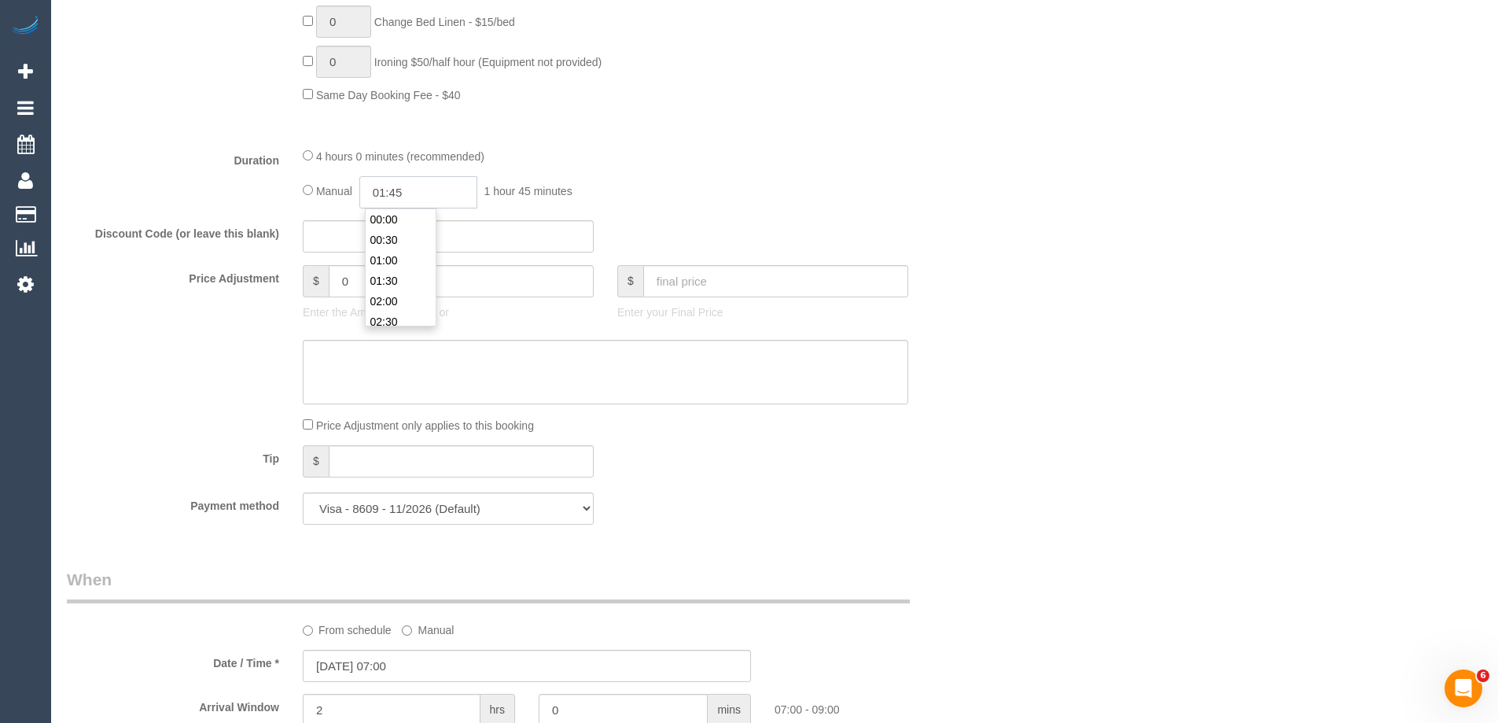
click at [427, 193] on input "01:45" at bounding box center [418, 192] width 118 height 32
type input "03:30"
click at [385, 300] on li "03:30" at bounding box center [401, 299] width 70 height 20
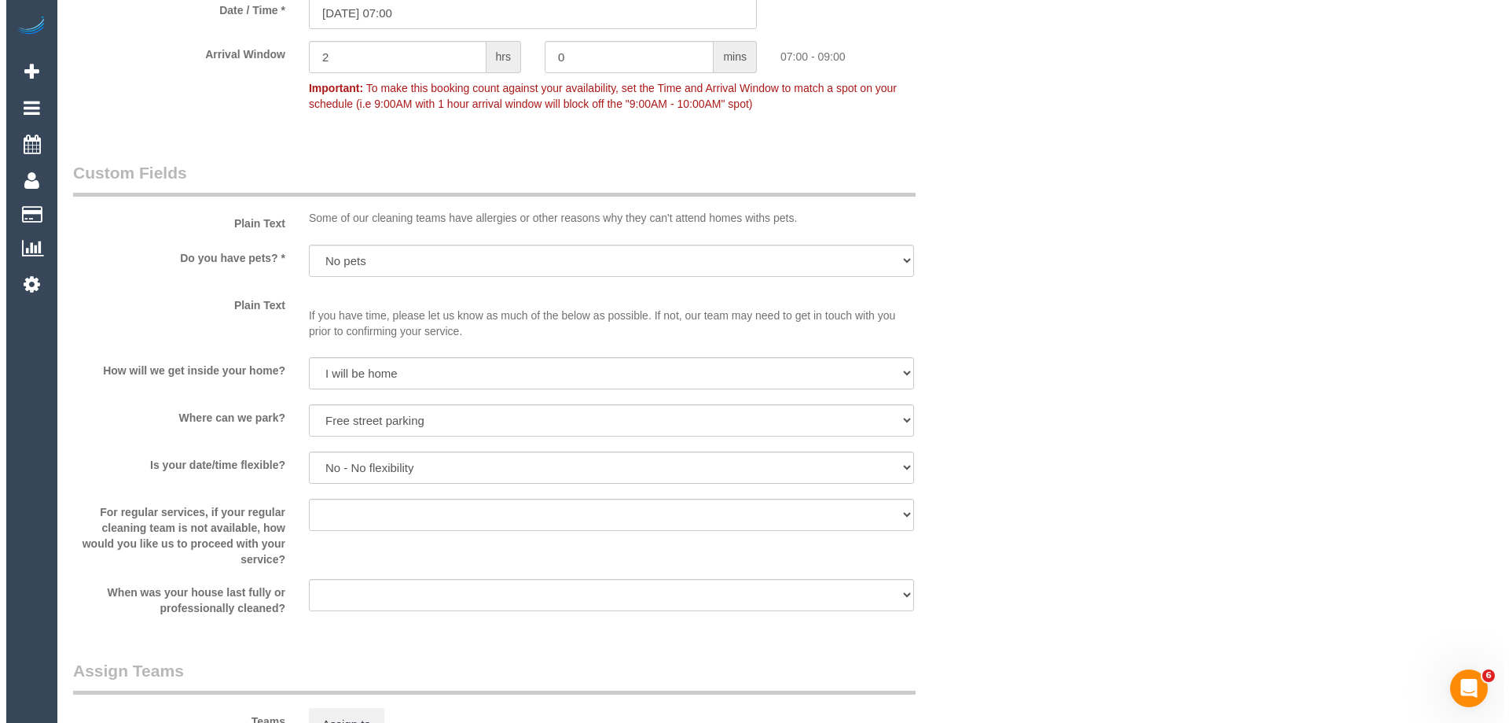
scroll to position [2280, 0]
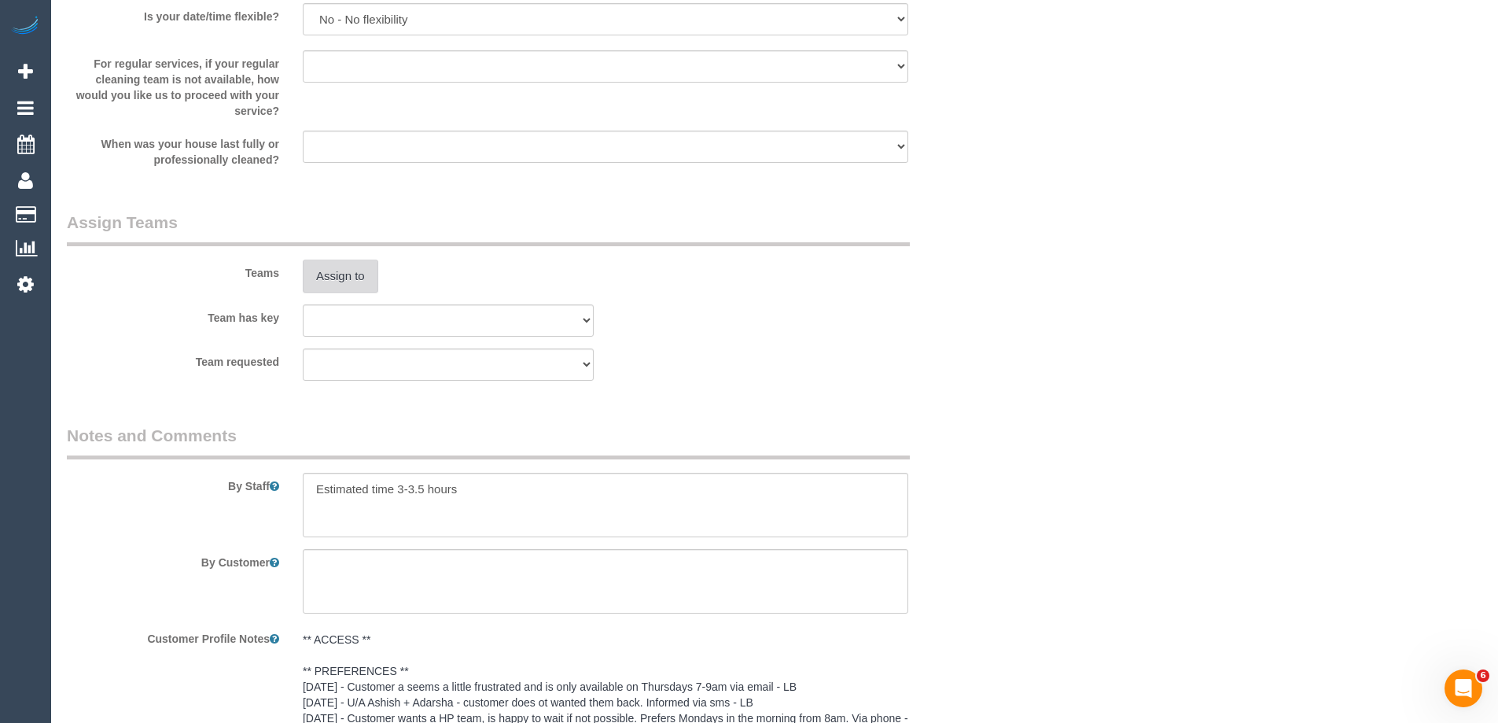
click at [336, 268] on button "Assign to" at bounding box center [340, 275] width 75 height 33
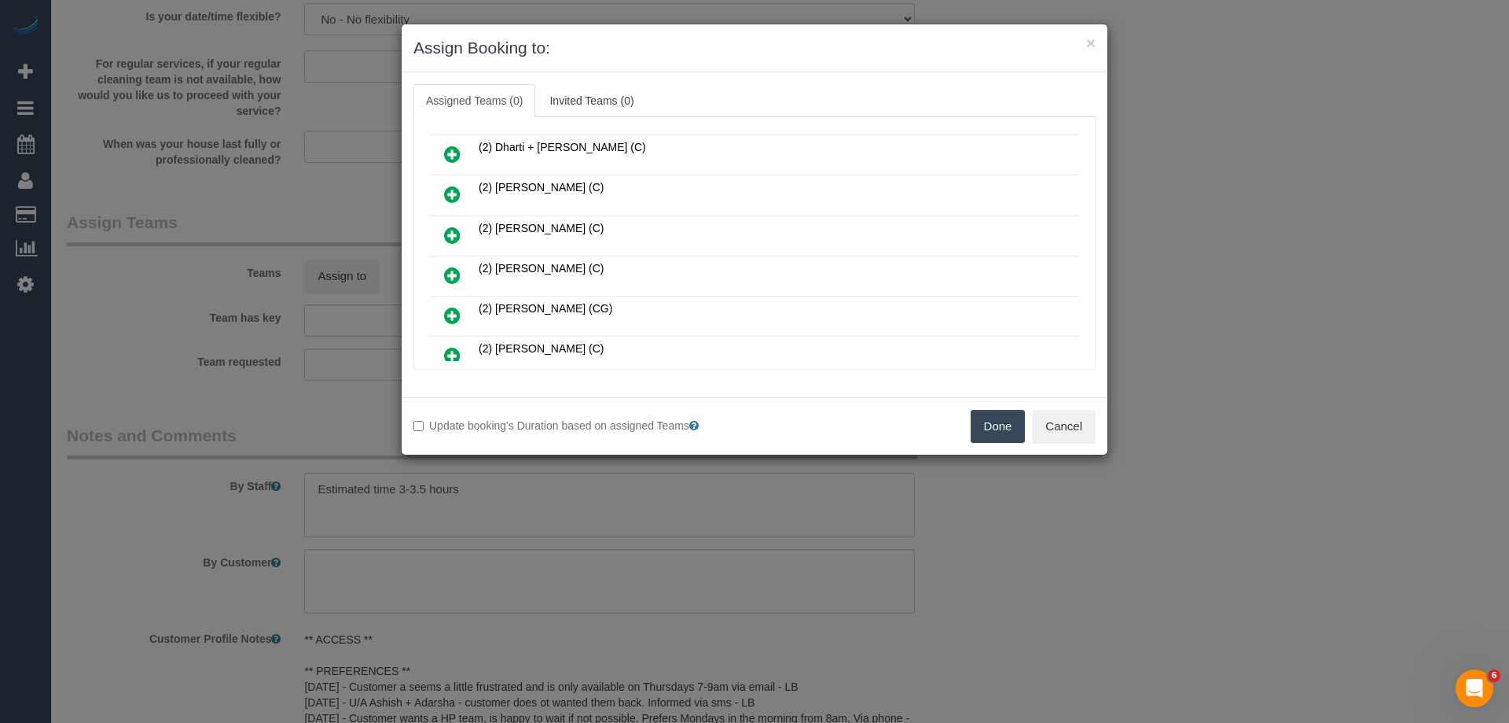
click at [444, 190] on icon at bounding box center [452, 194] width 17 height 19
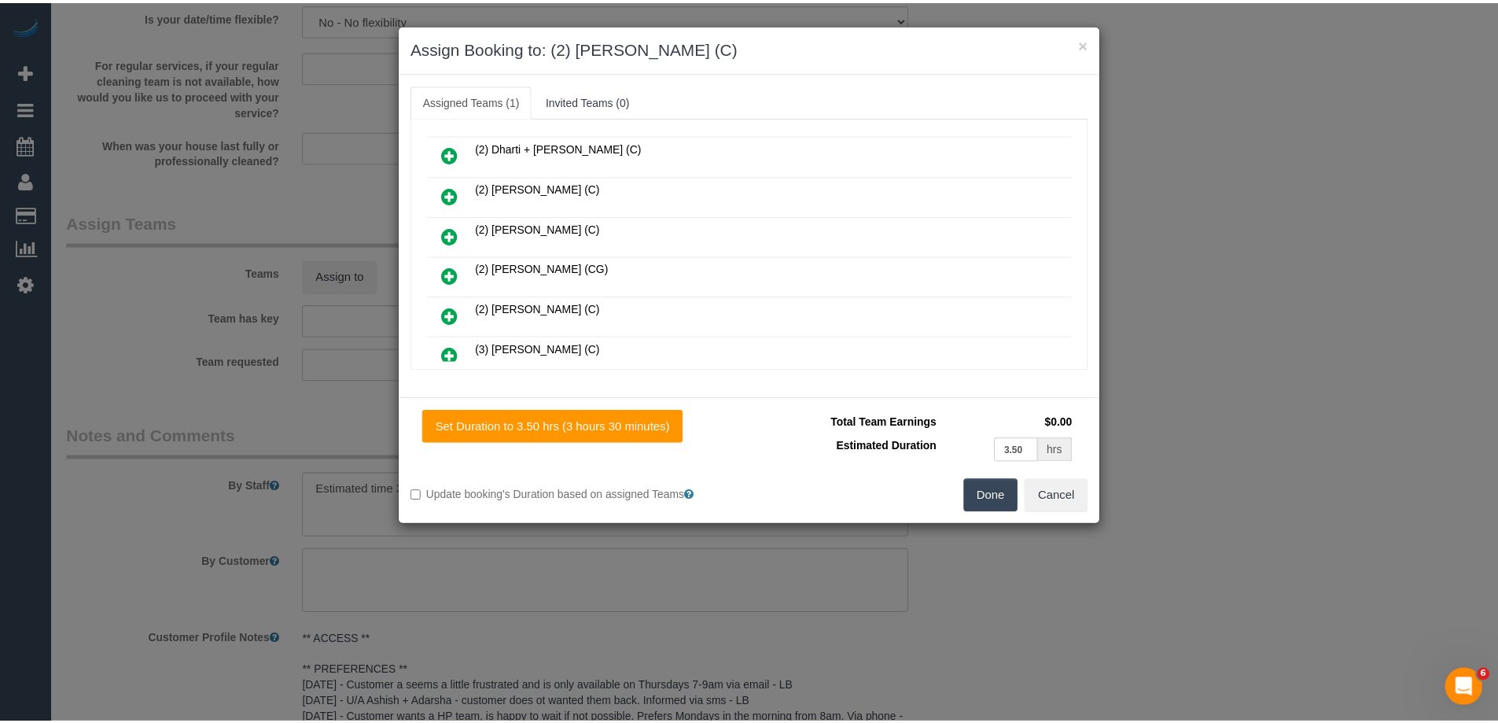
scroll to position [0, 0]
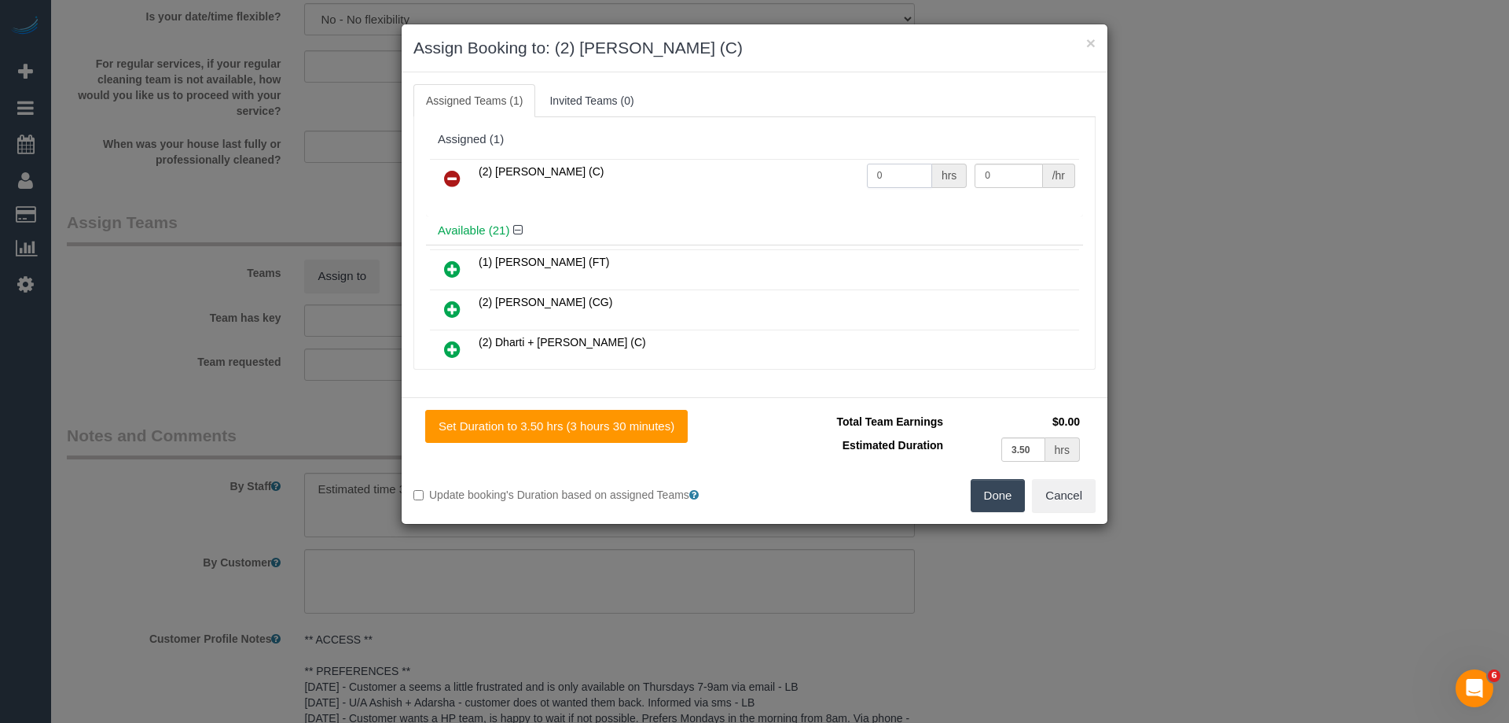
drag, startPoint x: 910, startPoint y: 167, endPoint x: 796, endPoint y: 173, distance: 114.1
click at [829, 173] on tr "(2) Harry Dhasmana (C) 0 hrs 0 /hr" at bounding box center [754, 179] width 649 height 40
type input "1"
drag, startPoint x: 996, startPoint y: 173, endPoint x: 844, endPoint y: 164, distance: 152.8
click at [897, 171] on tr "(2) Harry Dhasmana (C) 1 hrs 0 /hr" at bounding box center [754, 179] width 649 height 40
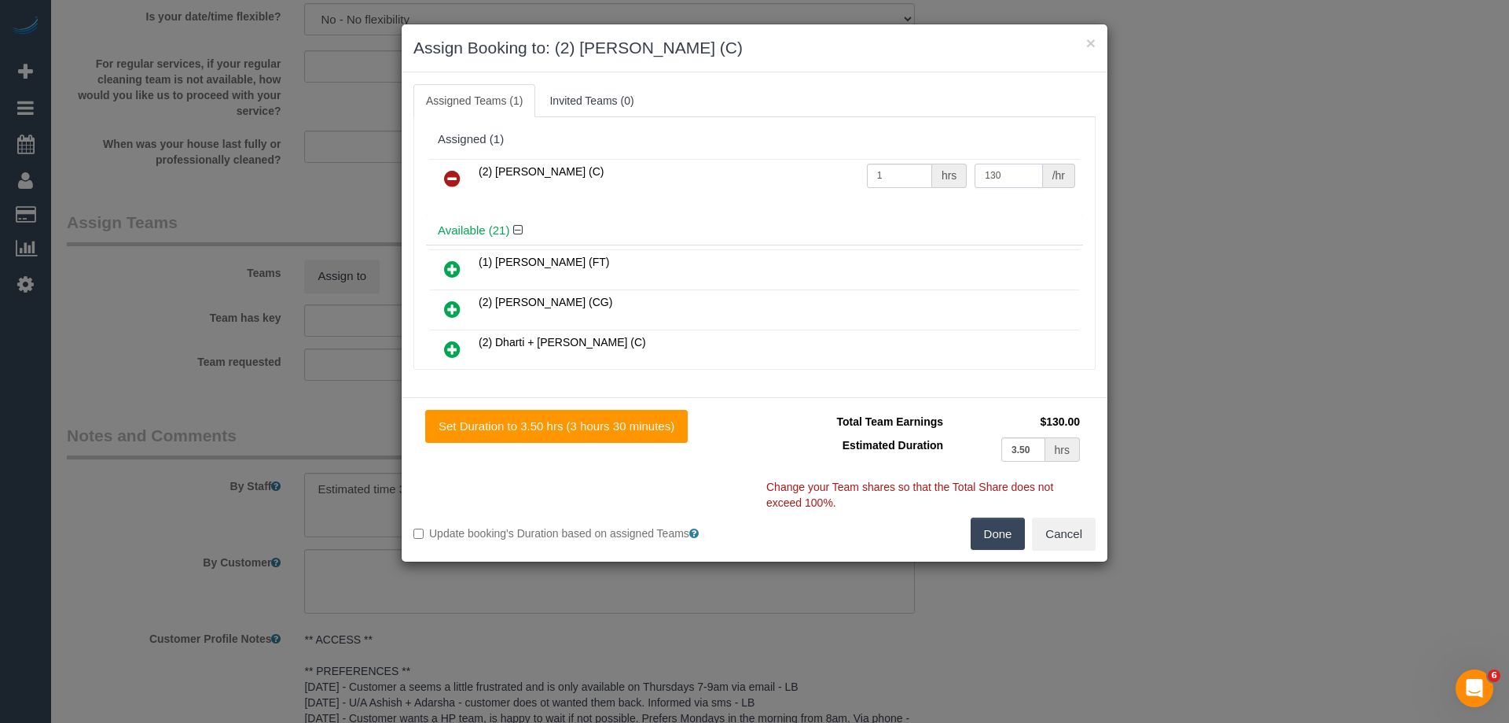
type input "130"
click at [1002, 538] on button "Done" at bounding box center [998, 533] width 55 height 33
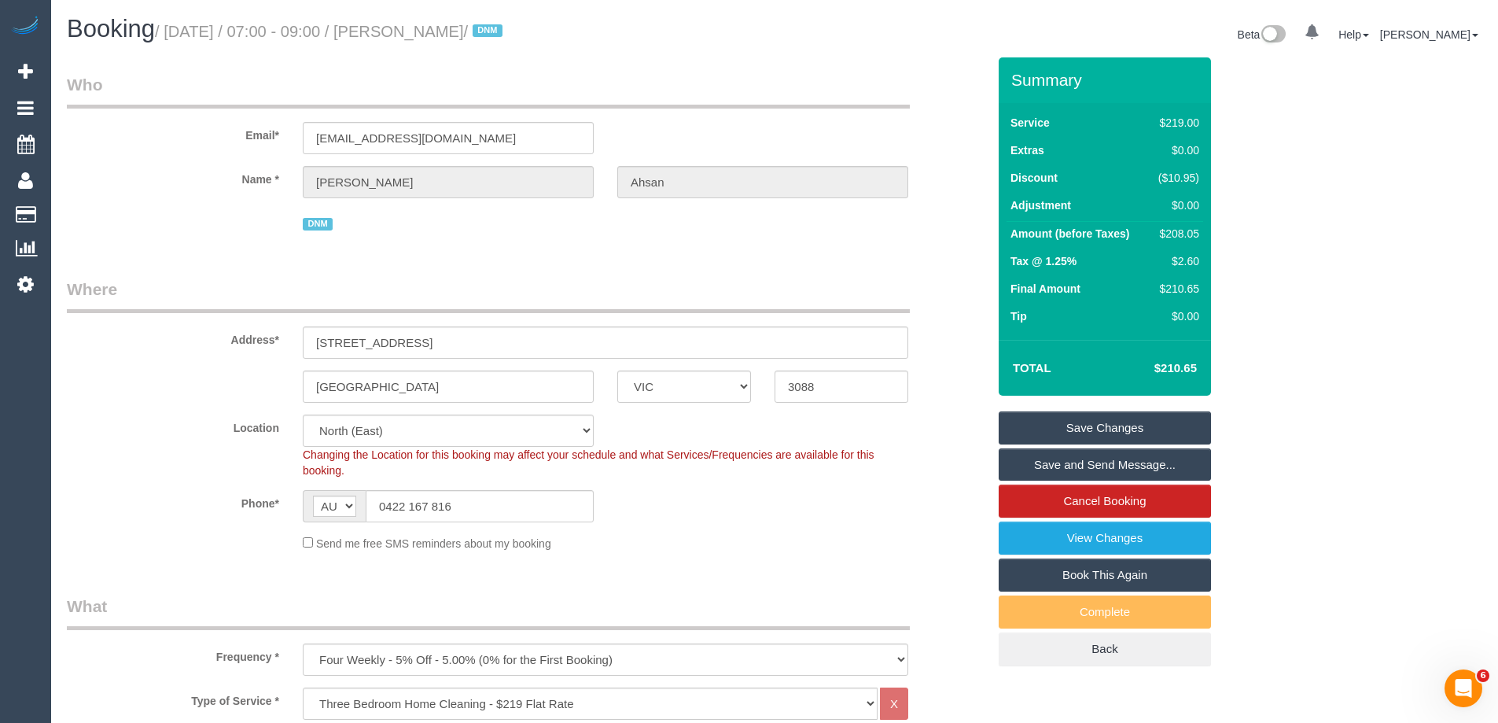
drag, startPoint x: 500, startPoint y: 30, endPoint x: 414, endPoint y: 20, distance: 86.2
click at [414, 20] on h1 "Booking / October 02, 2025 / 07:00 - 09:00 / Sarah Ahsan / DNM" at bounding box center [415, 29] width 696 height 27
copy small "Sarah Ahsan"
click at [1063, 421] on link "Save Changes" at bounding box center [1104, 427] width 212 height 33
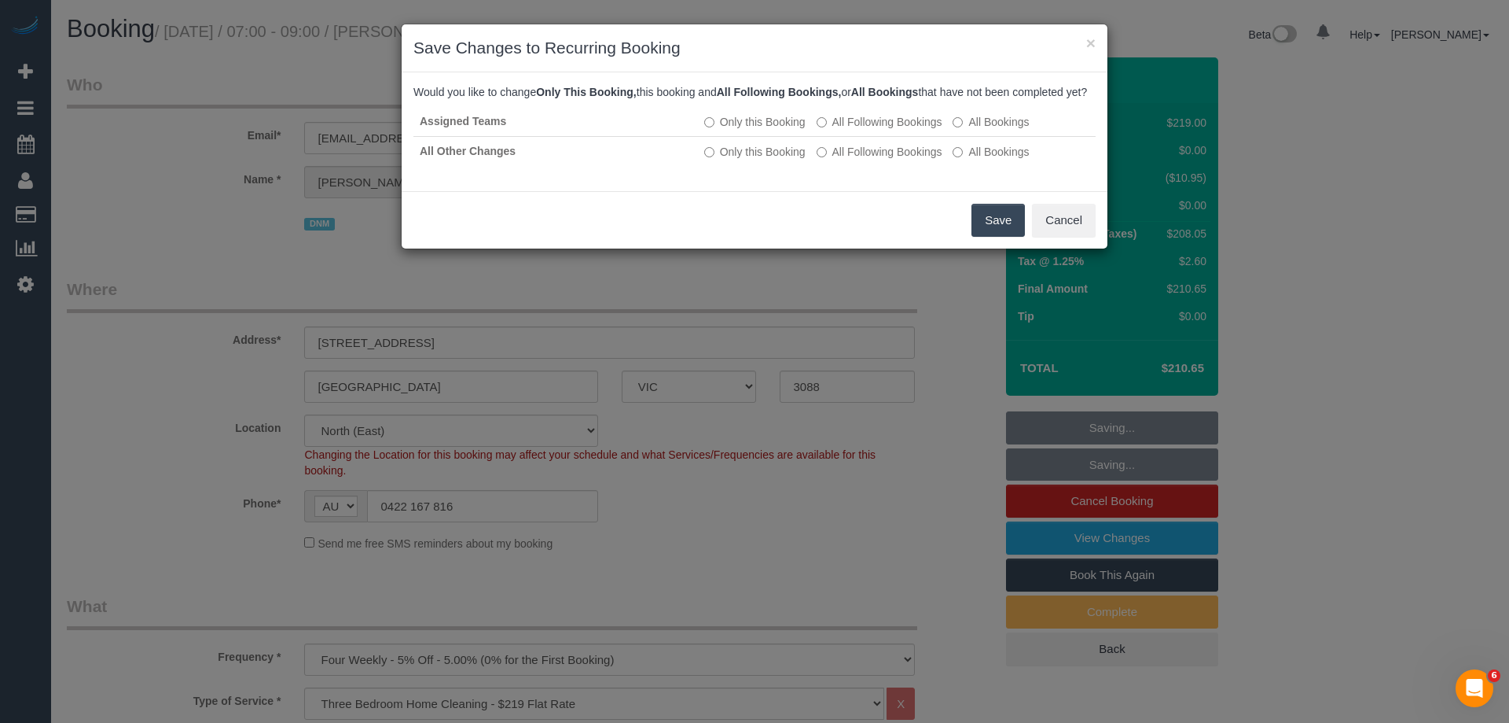
click at [997, 233] on button "Save" at bounding box center [998, 220] width 53 height 33
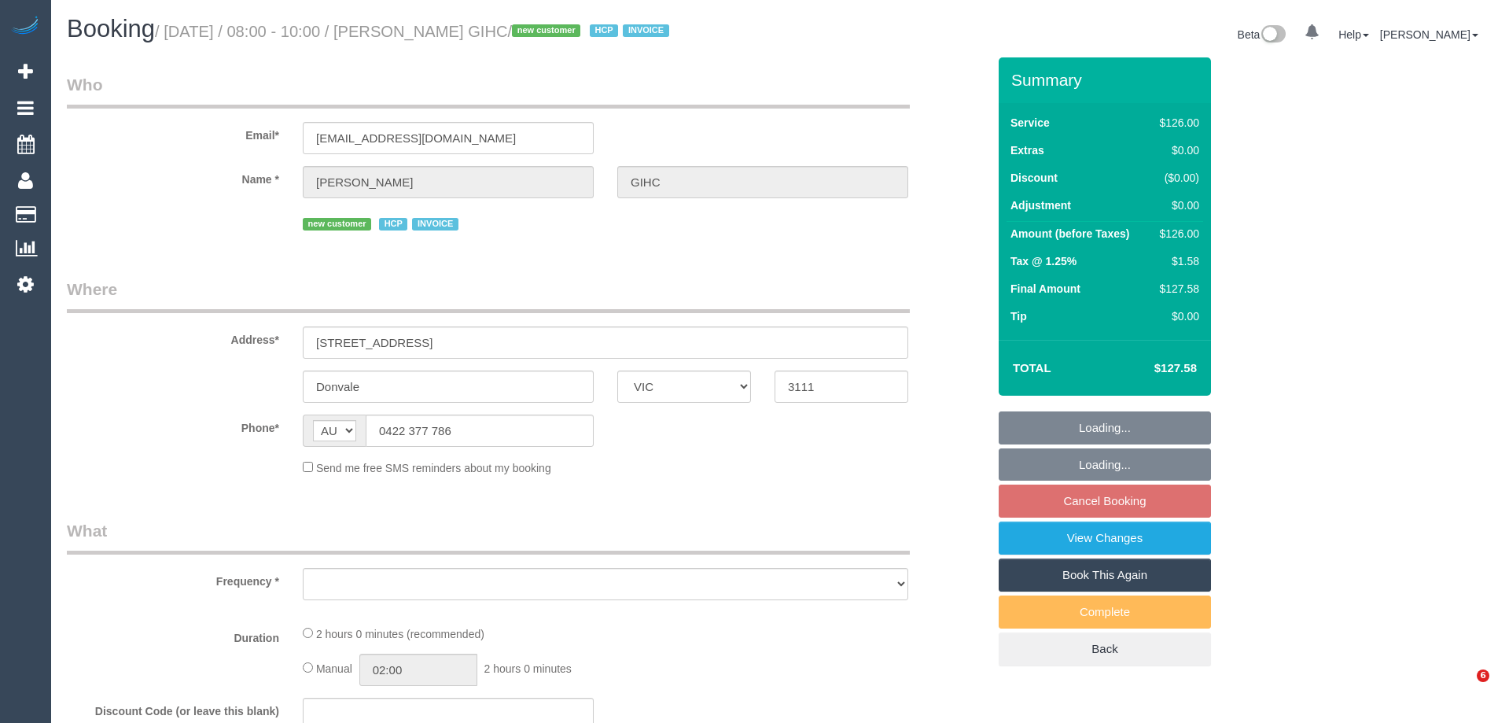
select select "VIC"
select select "object:544"
select select "120"
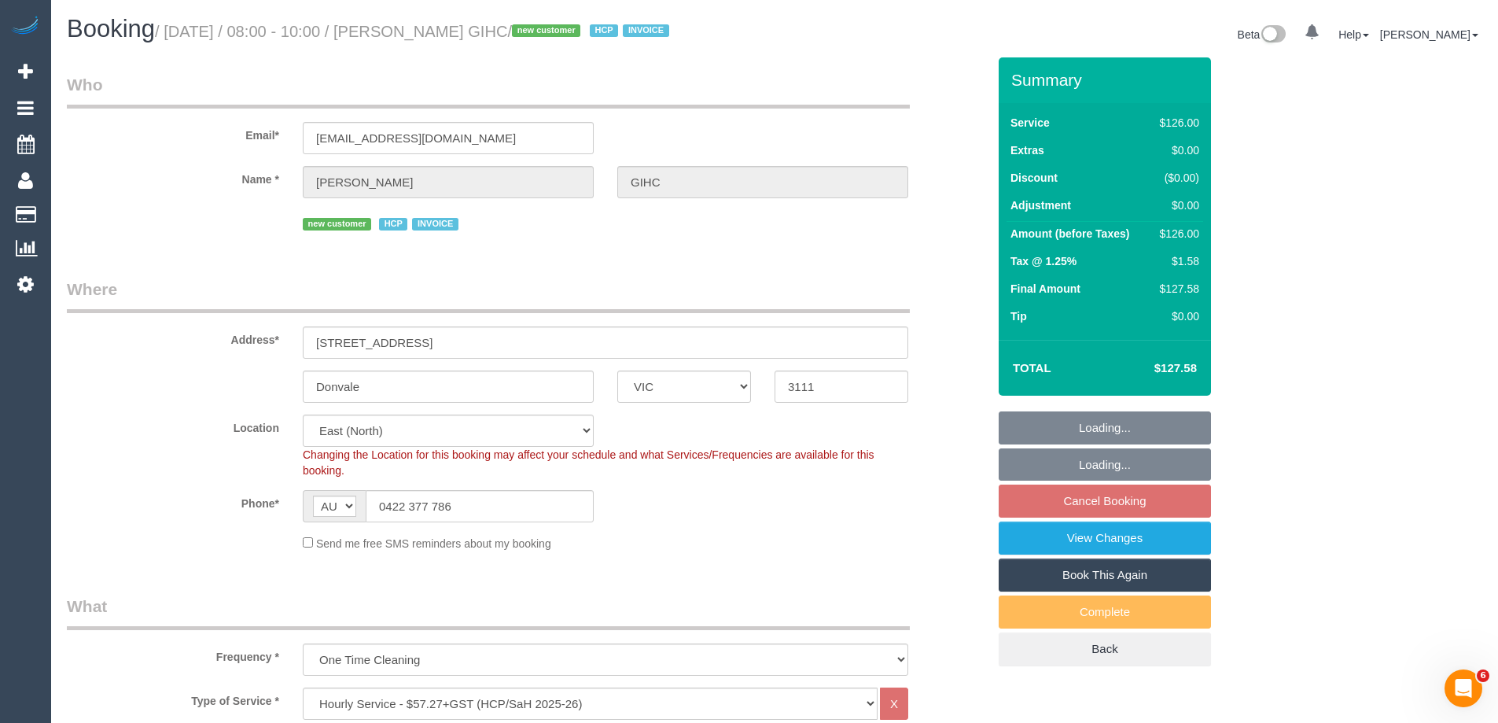
select select "number:28"
select select "number:14"
select select "number:19"
select select "number:25"
select select "number:34"
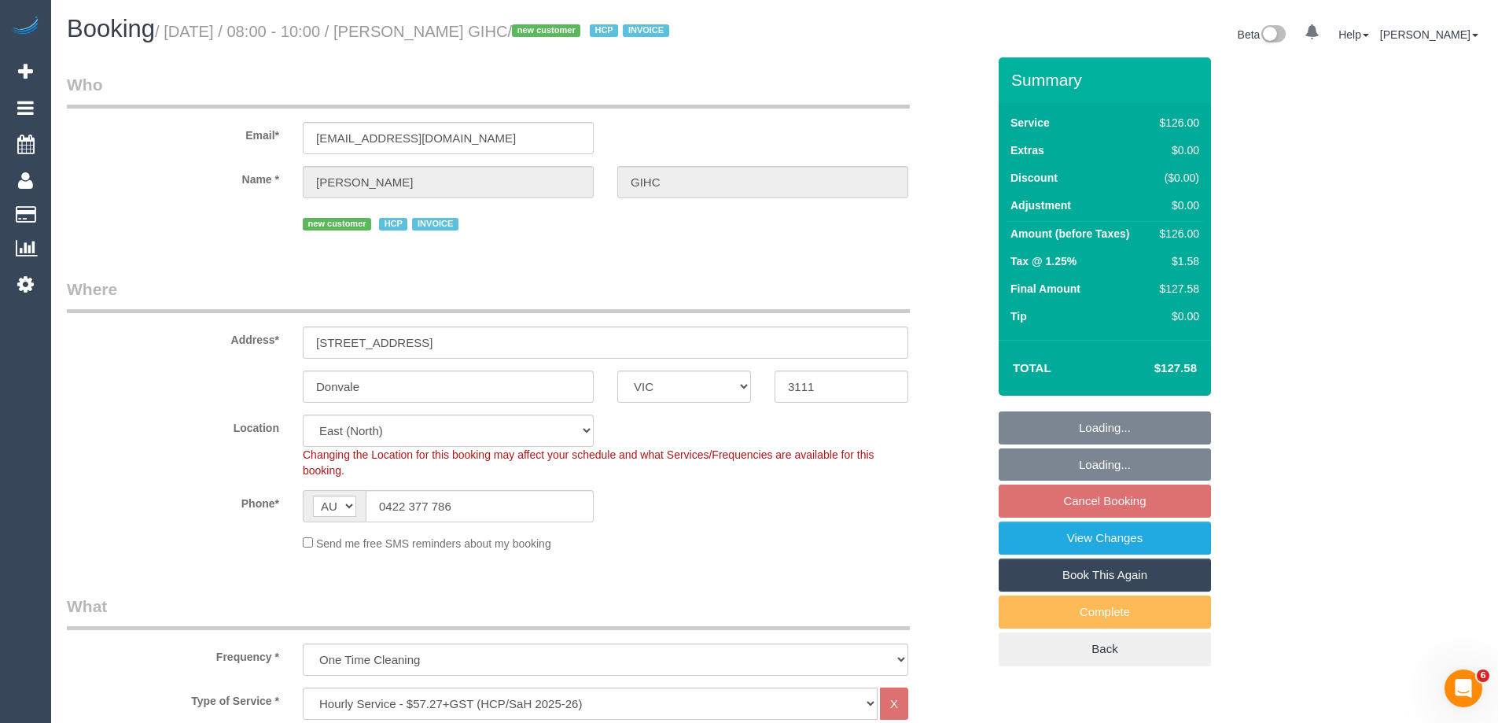
select select "object:760"
select select "spot2"
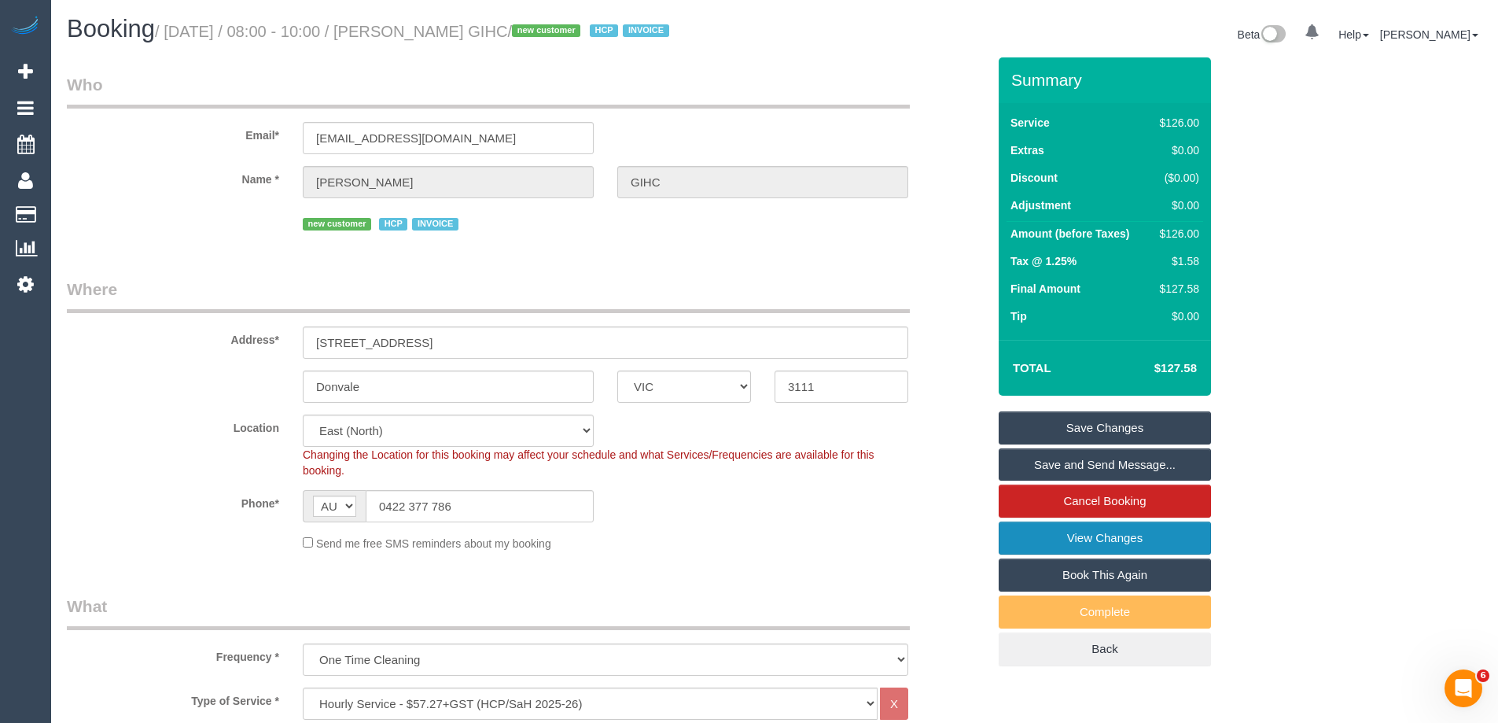
click at [1035, 540] on link "View Changes" at bounding box center [1104, 537] width 212 height 33
drag, startPoint x: 454, startPoint y: 144, endPoint x: 318, endPoint y: 142, distance: 136.0
click at [328, 142] on input "[EMAIL_ADDRESS][DOMAIN_NAME]" at bounding box center [448, 138] width 291 height 32
drag, startPoint x: 492, startPoint y: 261, endPoint x: 473, endPoint y: 182, distance: 81.0
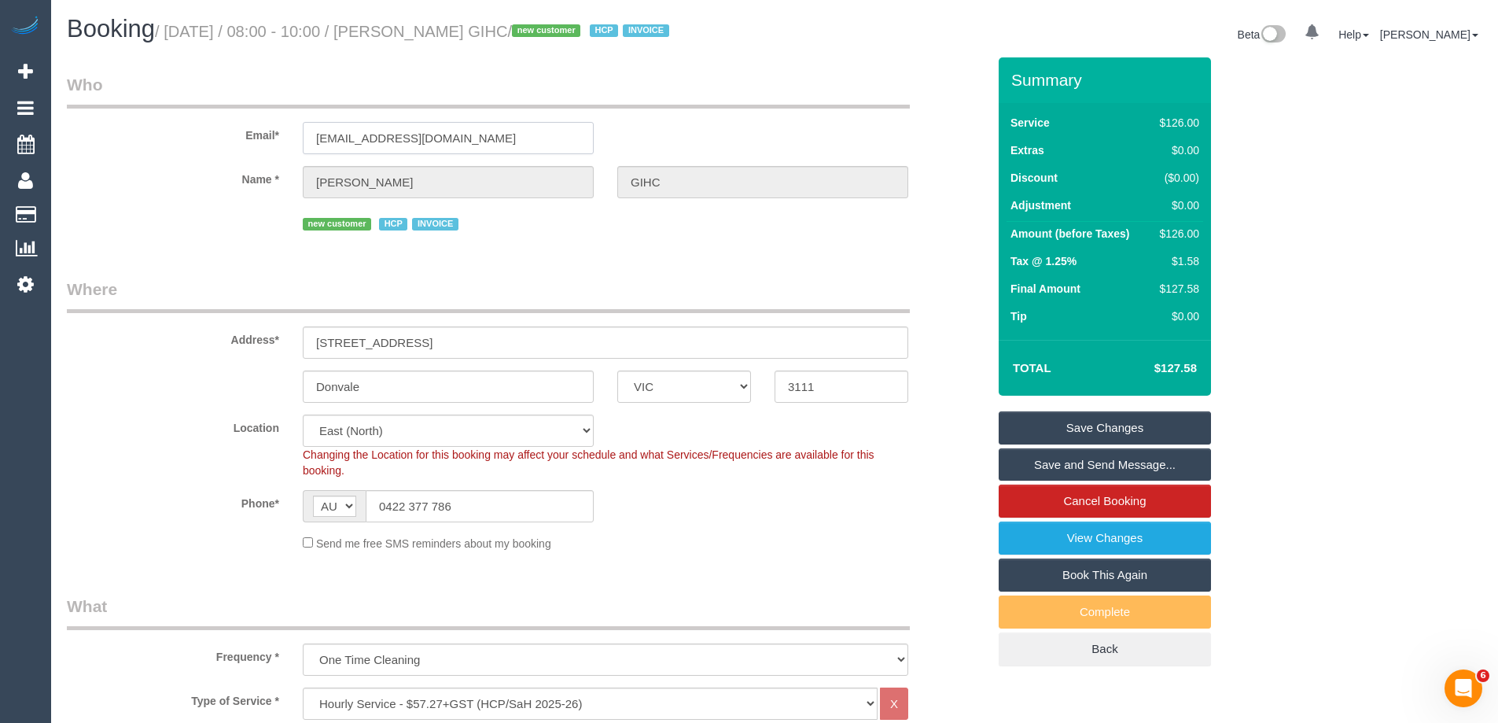
drag, startPoint x: 471, startPoint y: 137, endPoint x: 100, endPoint y: 122, distance: 371.4
click at [100, 122] on div "Email* [EMAIL_ADDRESS][DOMAIN_NAME]" at bounding box center [526, 113] width 943 height 81
drag, startPoint x: 501, startPoint y: 227, endPoint x: 494, endPoint y: 221, distance: 9.5
click at [501, 227] on div "new customer HCP INVOICE" at bounding box center [605, 222] width 605 height 24
drag, startPoint x: 453, startPoint y: 141, endPoint x: 193, endPoint y: 123, distance: 260.1
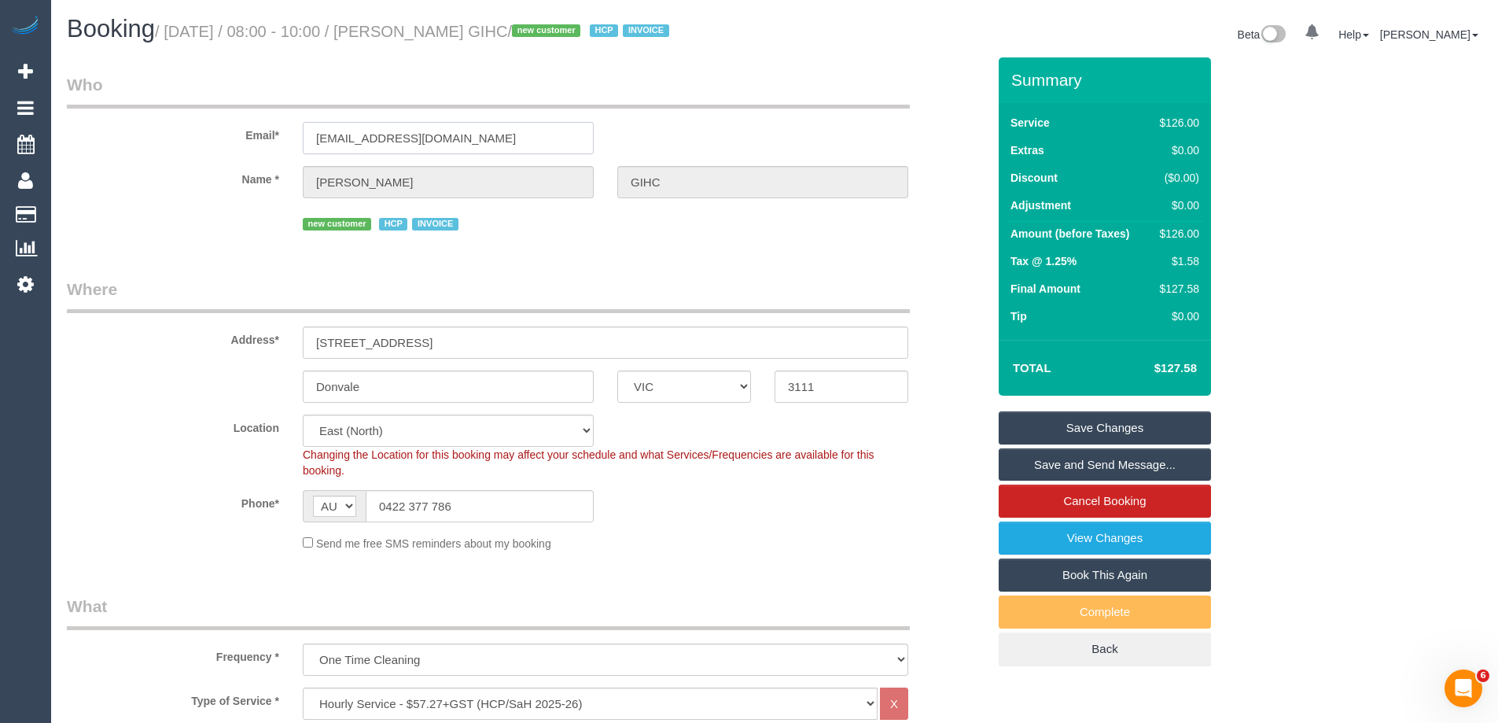
click at [193, 123] on div "Email* [EMAIL_ADDRESS][DOMAIN_NAME]" at bounding box center [526, 113] width 943 height 81
drag, startPoint x: 494, startPoint y: 509, endPoint x: 184, endPoint y: 484, distance: 310.8
click at [234, 502] on div "Phone* AF AL DZ AD AO AI AQ AG AR AM AW AU AT AZ BS BH BD BB BY BE BZ BJ BM BT …" at bounding box center [526, 506] width 943 height 32
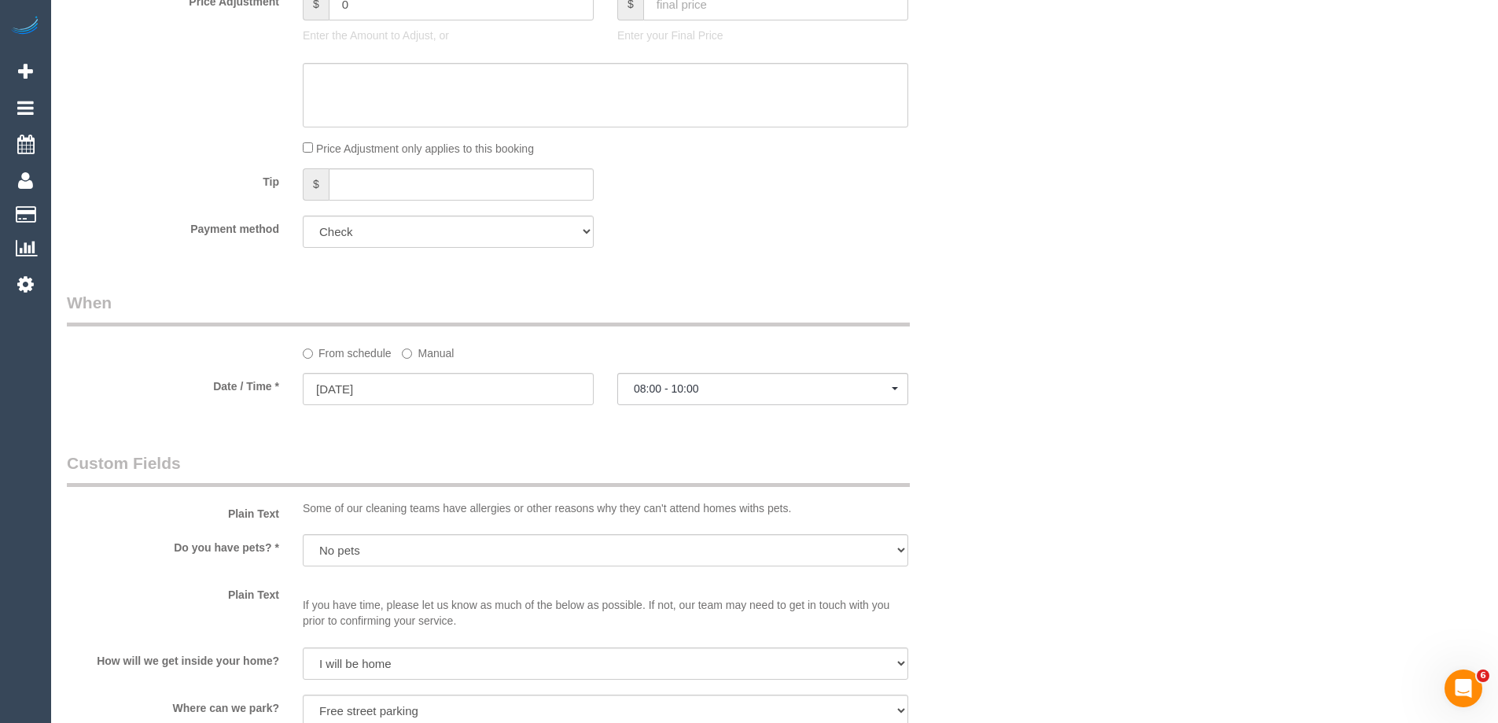
scroll to position [943, 0]
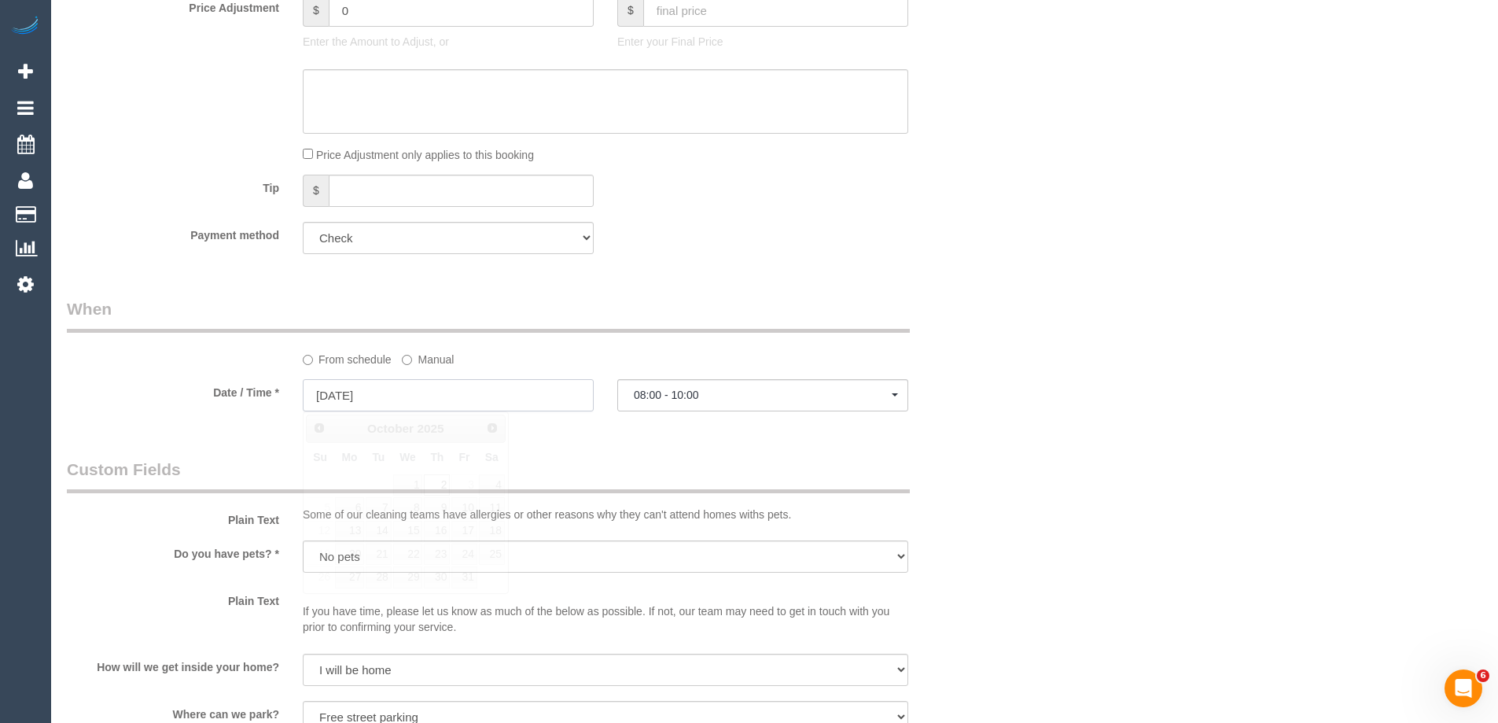
click at [381, 393] on input "[DATE]" at bounding box center [448, 395] width 291 height 32
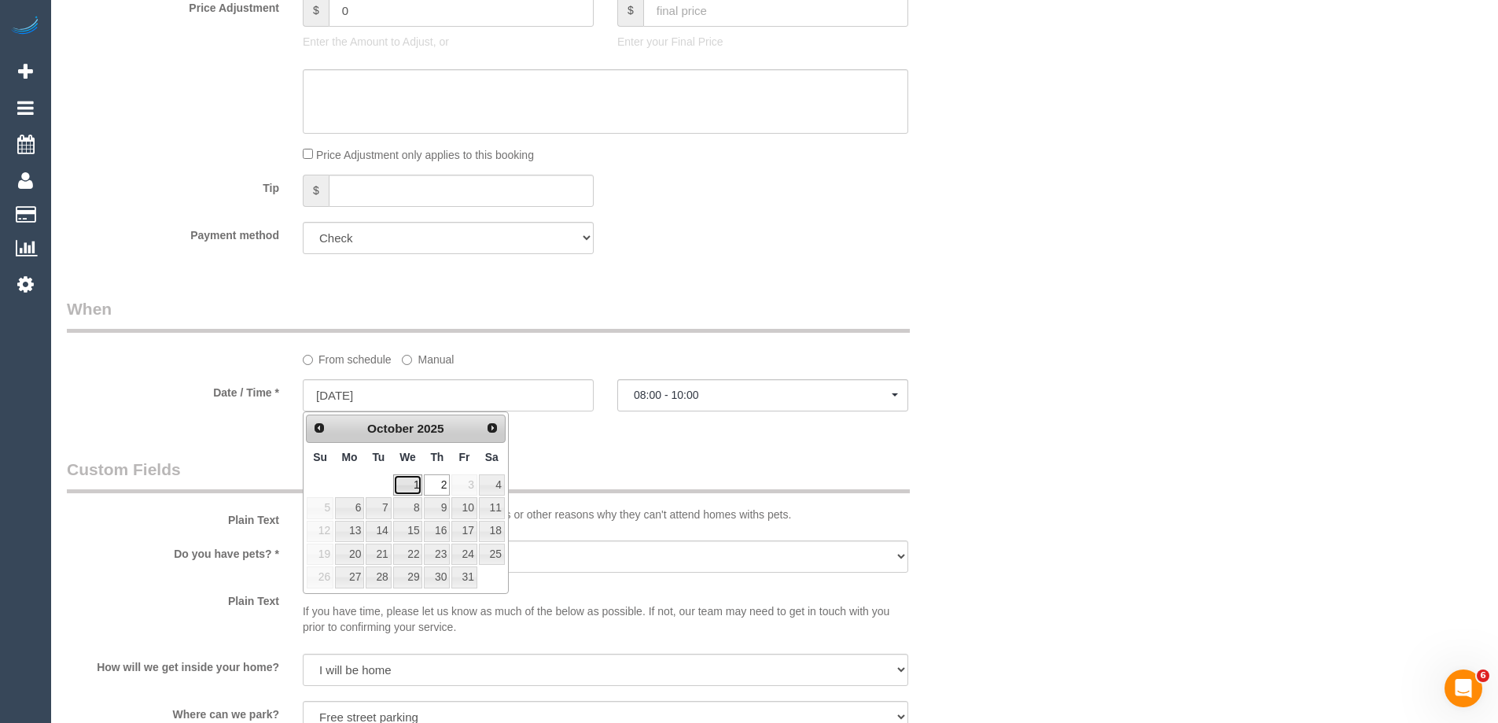
click at [406, 480] on link "1" at bounding box center [408, 484] width 30 height 21
type input "[DATE]"
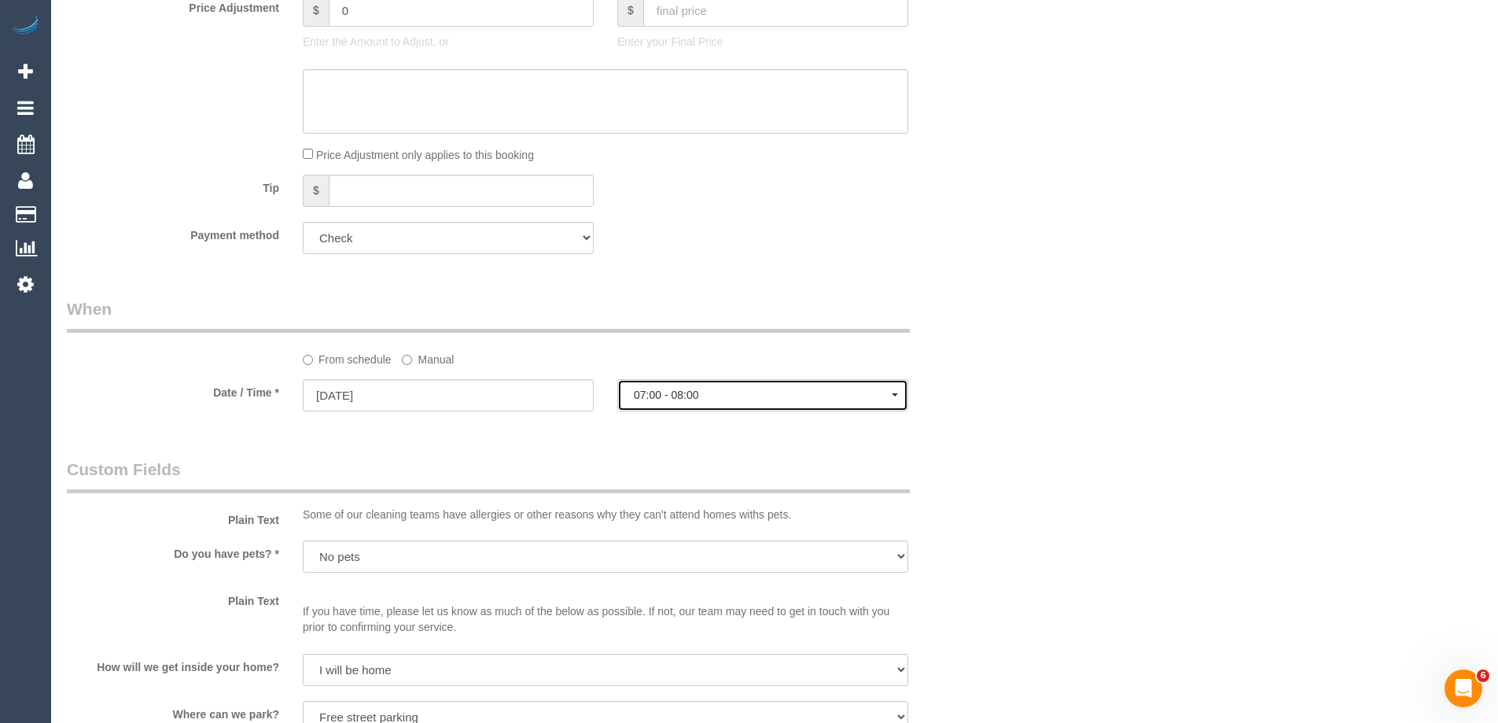
click at [662, 395] on span "07:00 - 08:00" at bounding box center [763, 394] width 258 height 13
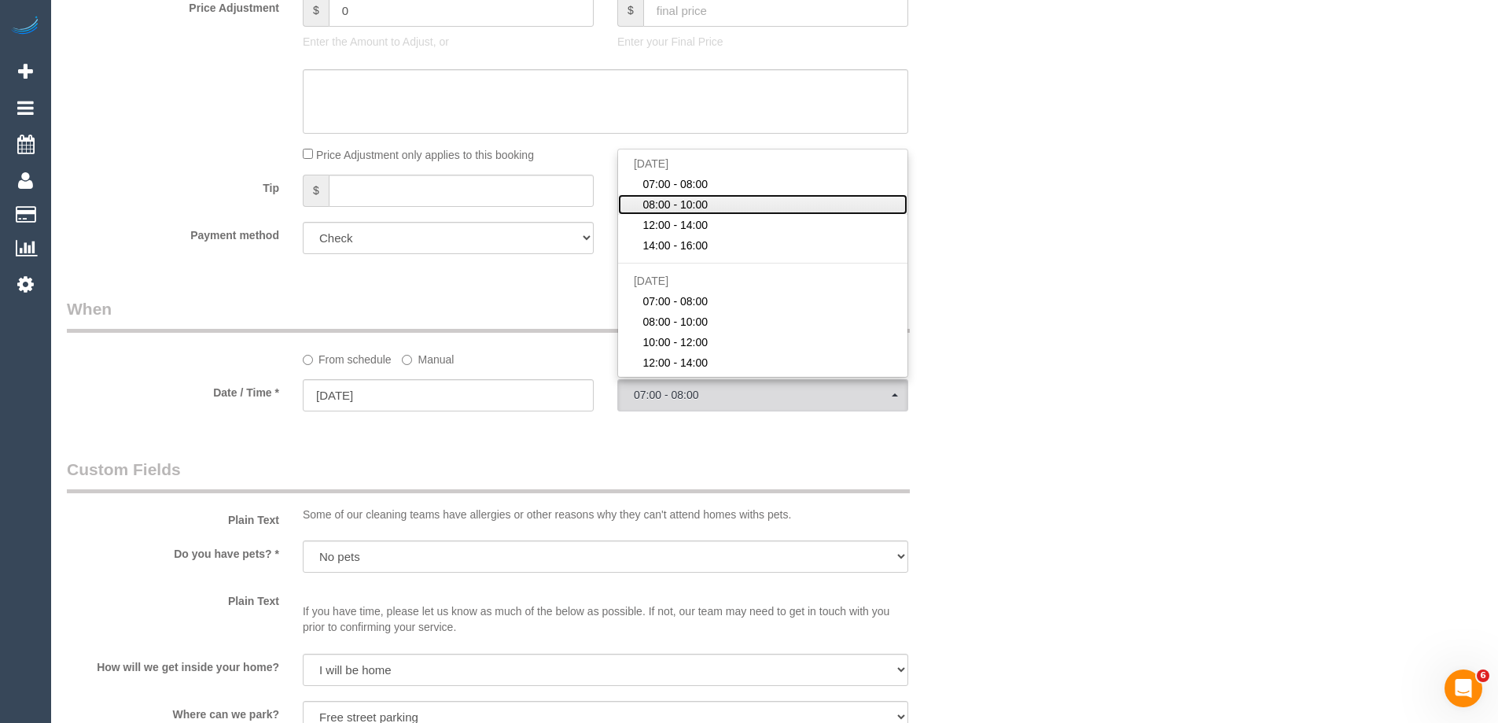
click at [663, 203] on span "08:00 - 10:00" at bounding box center [674, 205] width 65 height 16
select select "spot18"
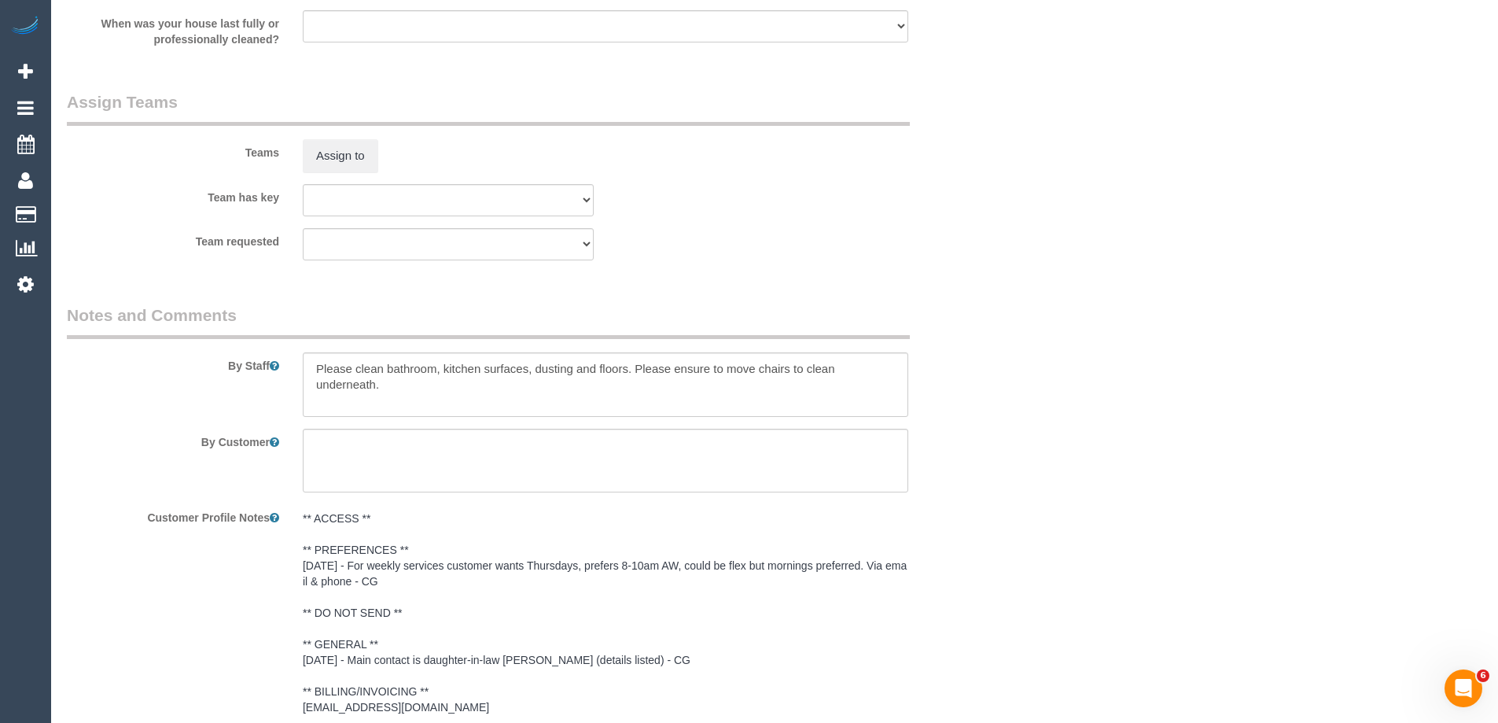
scroll to position [2221, 0]
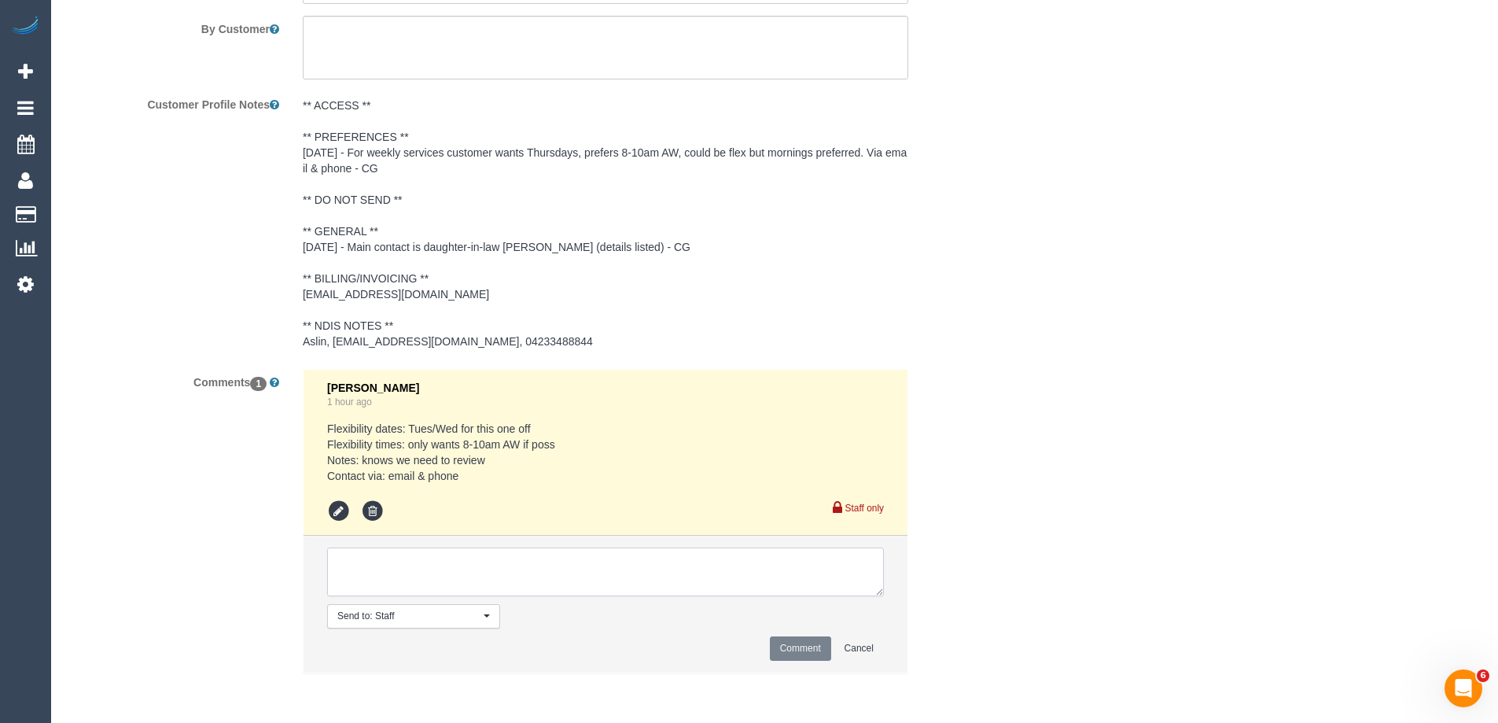
click at [383, 569] on textarea at bounding box center [605, 571] width 557 height 49
type textarea "Rescheduling to Wed as per booking notes"
click at [816, 649] on button "Comment" at bounding box center [800, 648] width 61 height 24
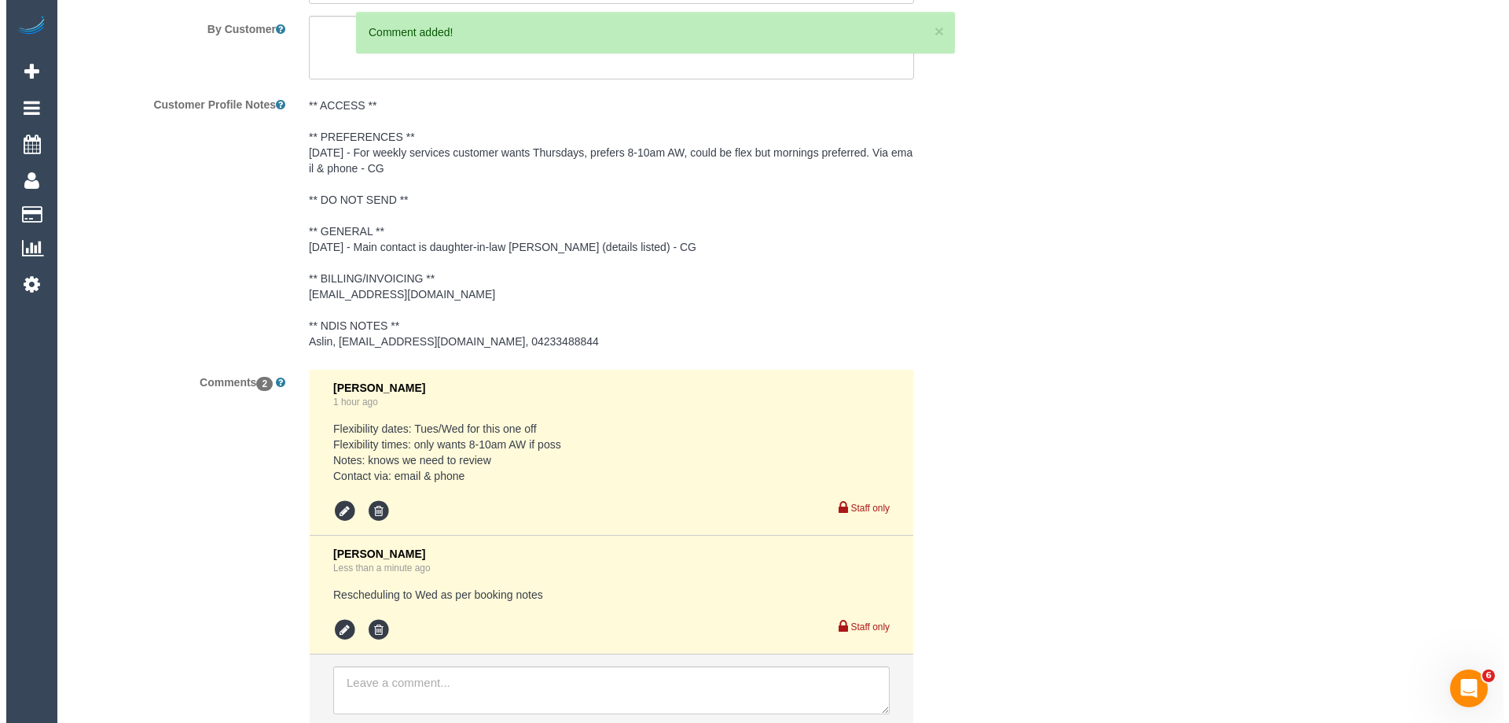
scroll to position [0, 0]
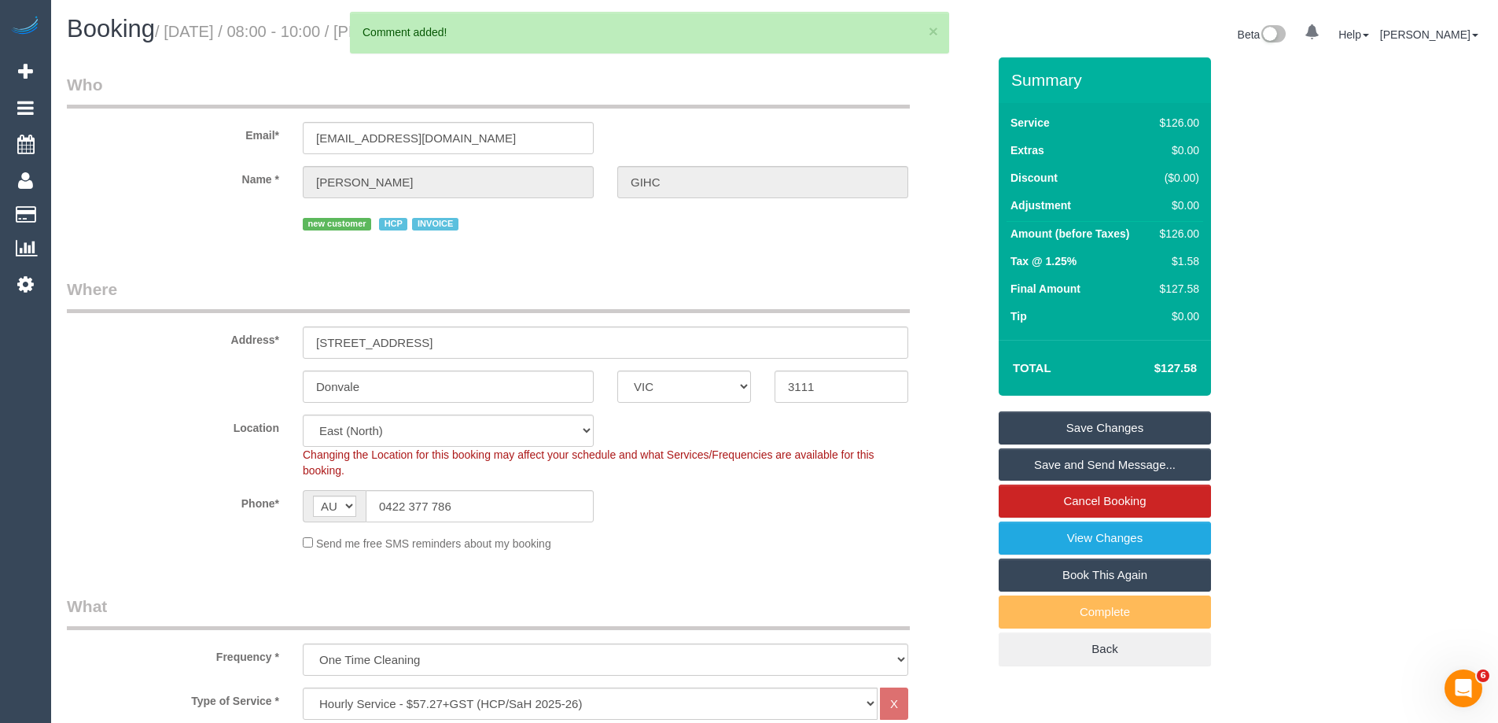
click at [1049, 423] on link "Save Changes" at bounding box center [1104, 427] width 212 height 33
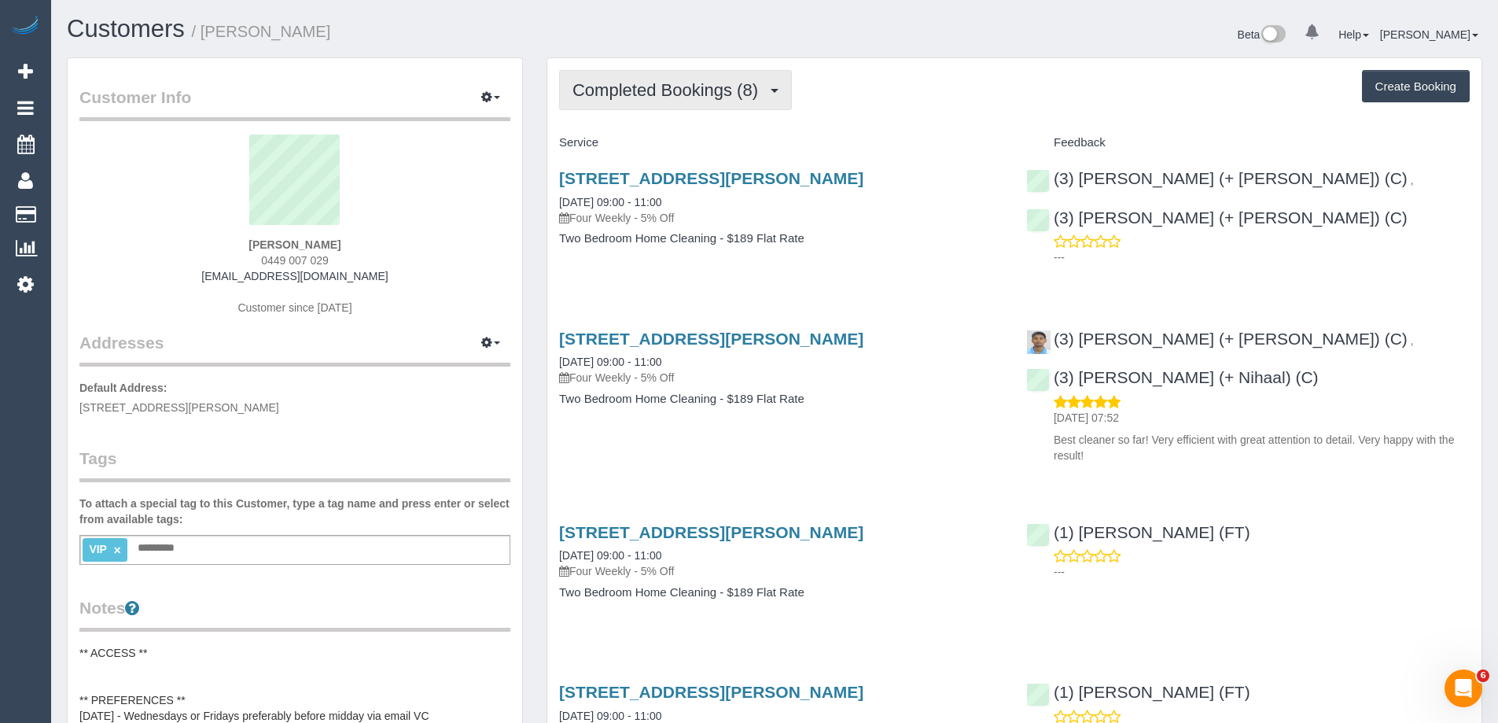
click at [673, 97] on span "Completed Bookings (8)" at bounding box center [668, 90] width 193 height 20
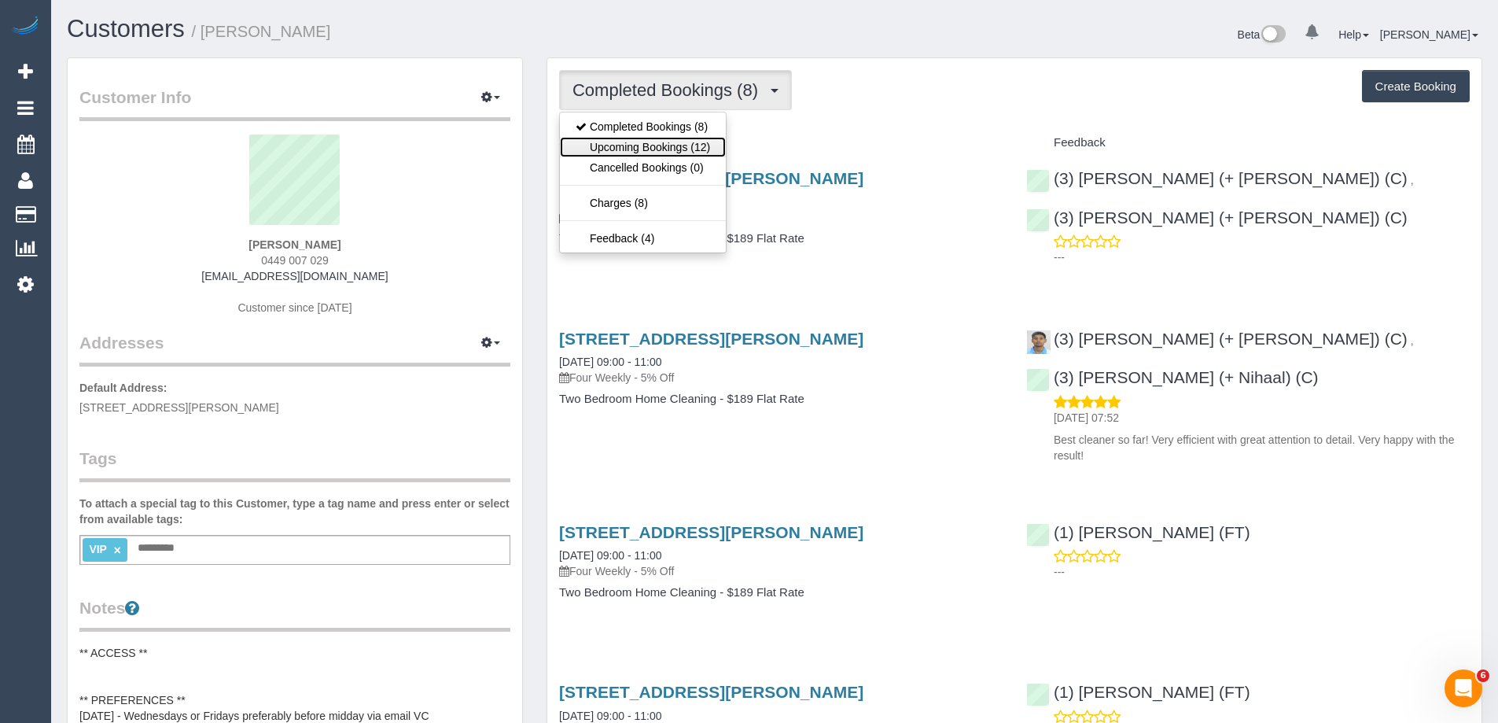
click at [657, 145] on link "Upcoming Bookings (12)" at bounding box center [643, 147] width 166 height 20
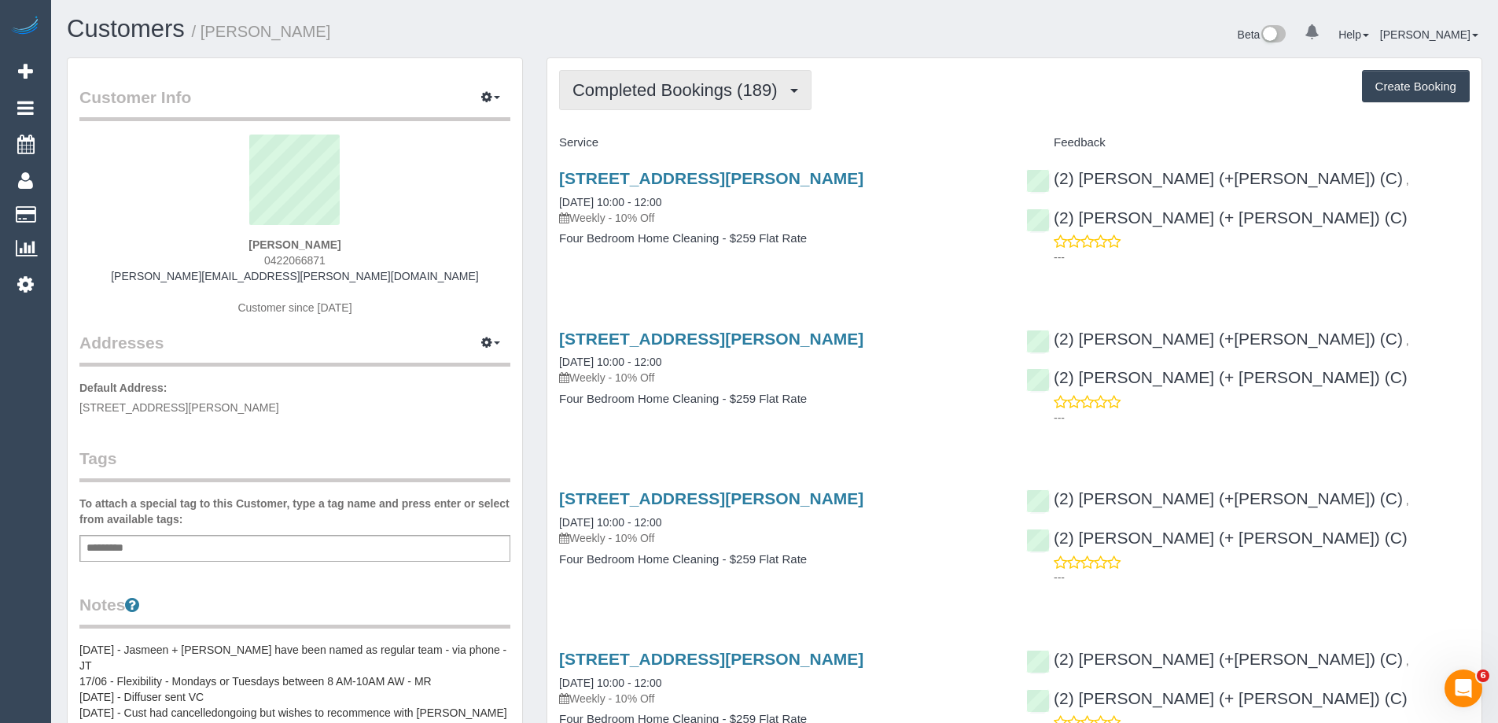
click at [643, 97] on span "Completed Bookings (189)" at bounding box center [678, 90] width 212 height 20
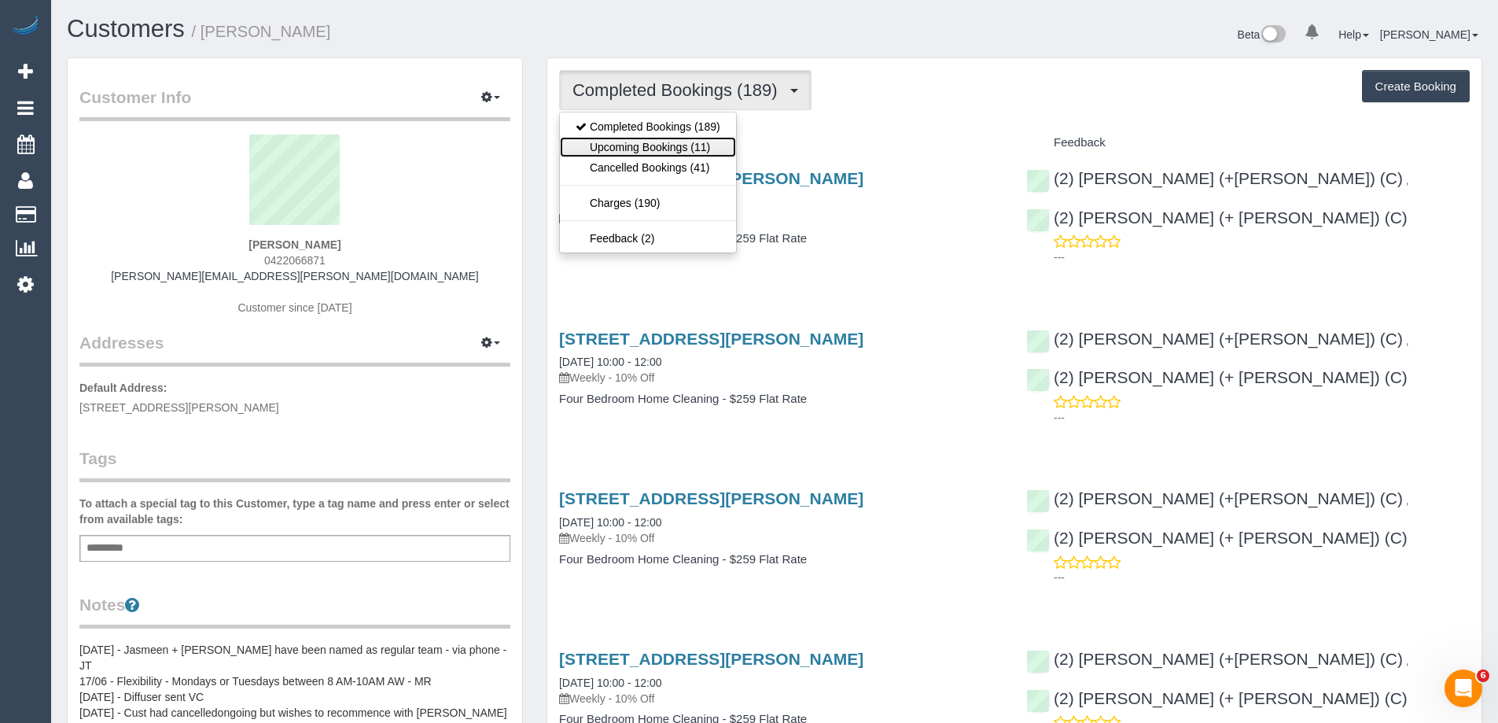
click at [645, 144] on link "Upcoming Bookings (11)" at bounding box center [648, 147] width 176 height 20
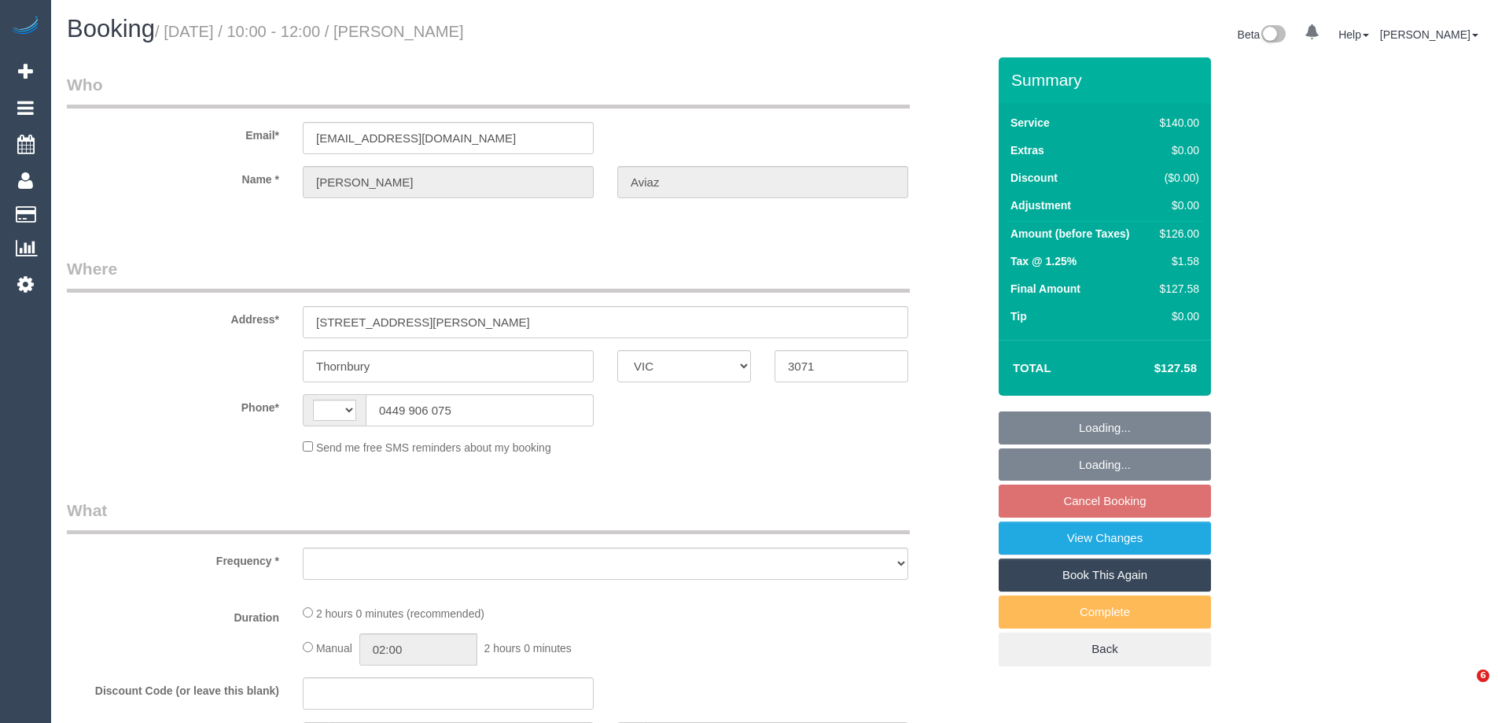
select select "VIC"
select select "string:AU"
select select "object:561"
select select "string:stripe-pm_1RzoTQ2GScqysDRVP2KB029n"
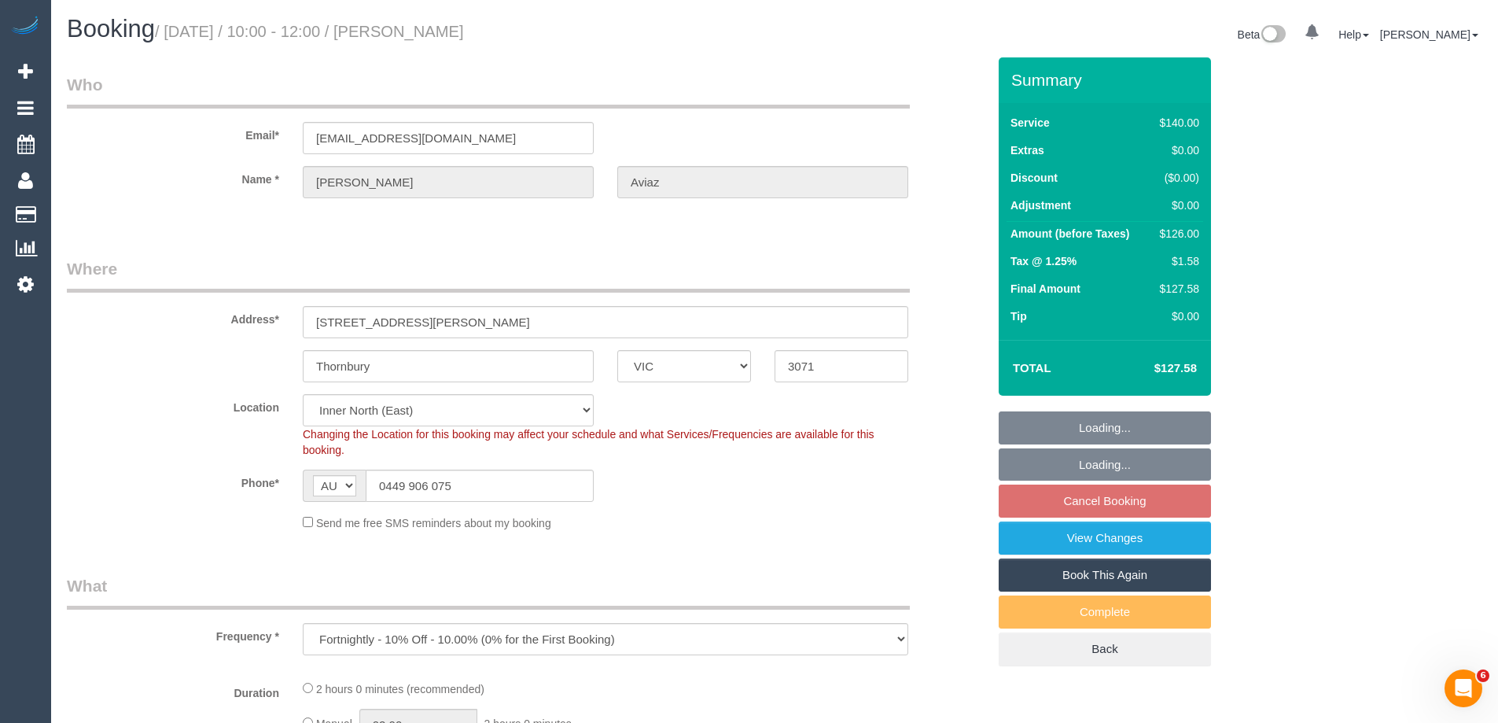
select select "number:28"
select select "number:16"
select select "number:18"
select select "number:36"
select select "object:1713"
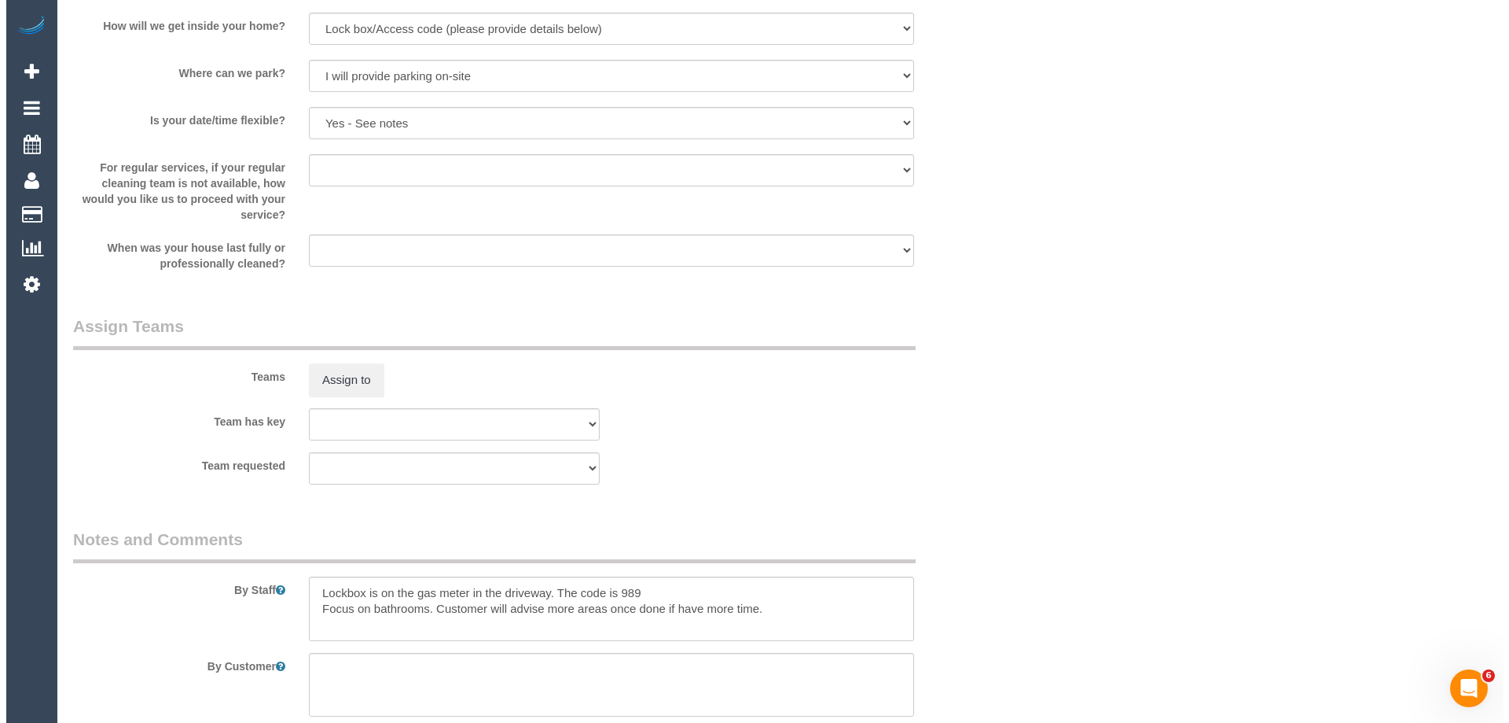
scroll to position [2098, 0]
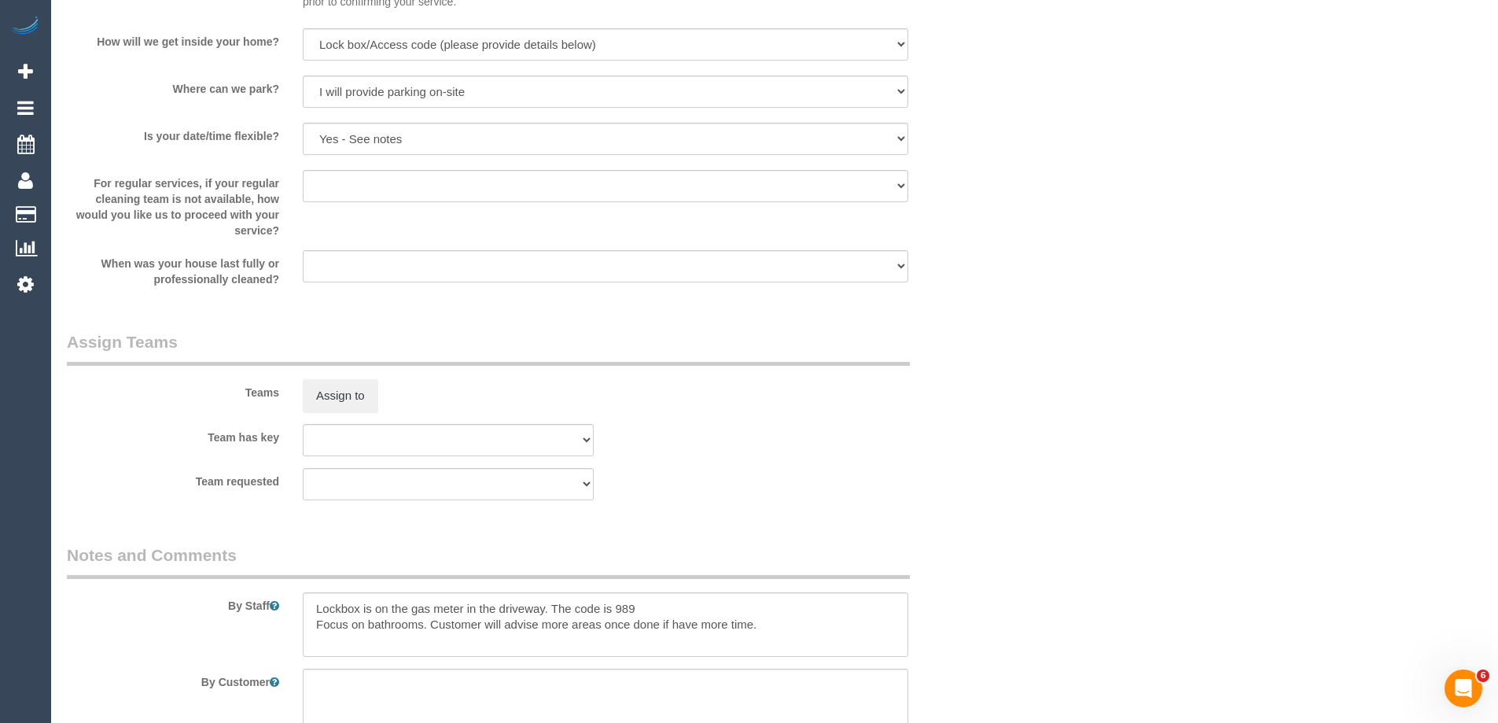
click at [336, 377] on div "Teams Assign to" at bounding box center [526, 371] width 943 height 82
click at [335, 399] on button "Assign to" at bounding box center [340, 395] width 75 height 33
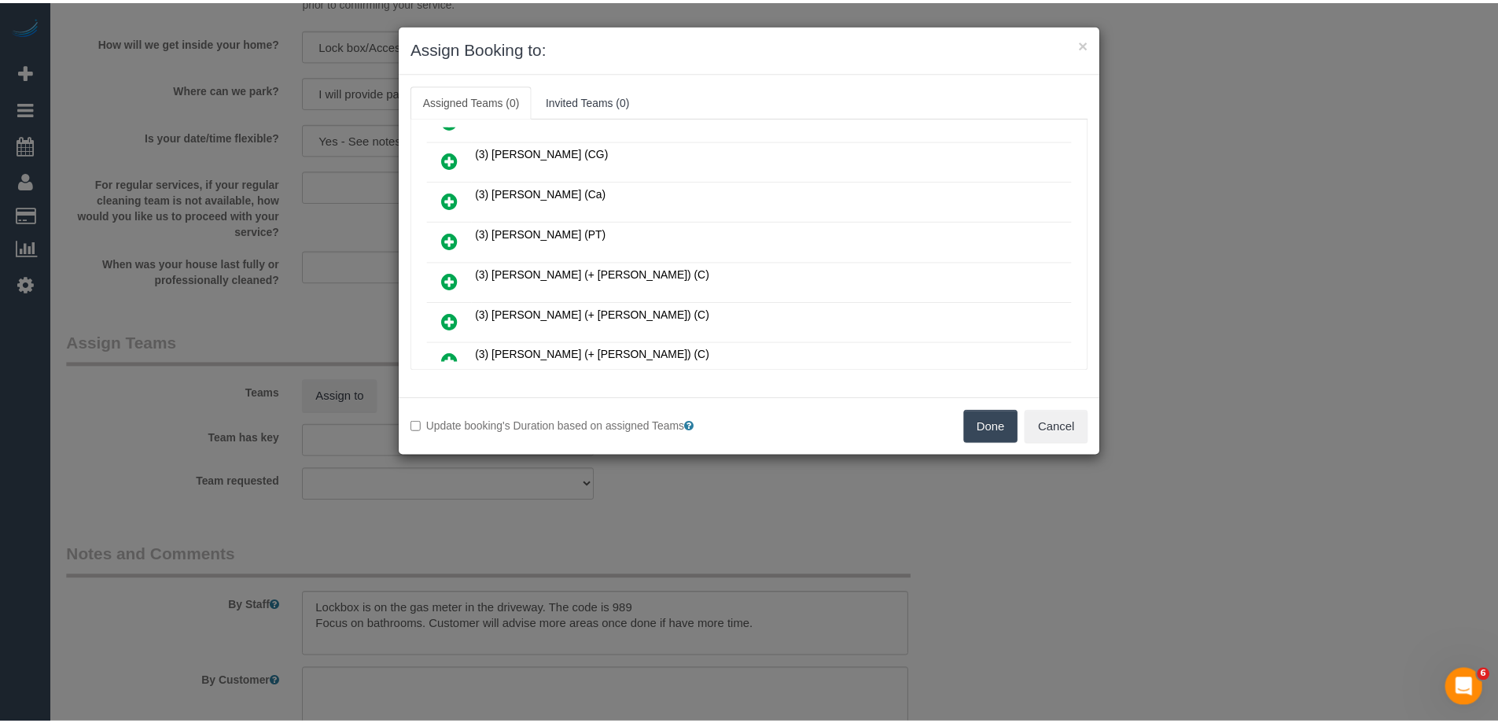
scroll to position [472, 0]
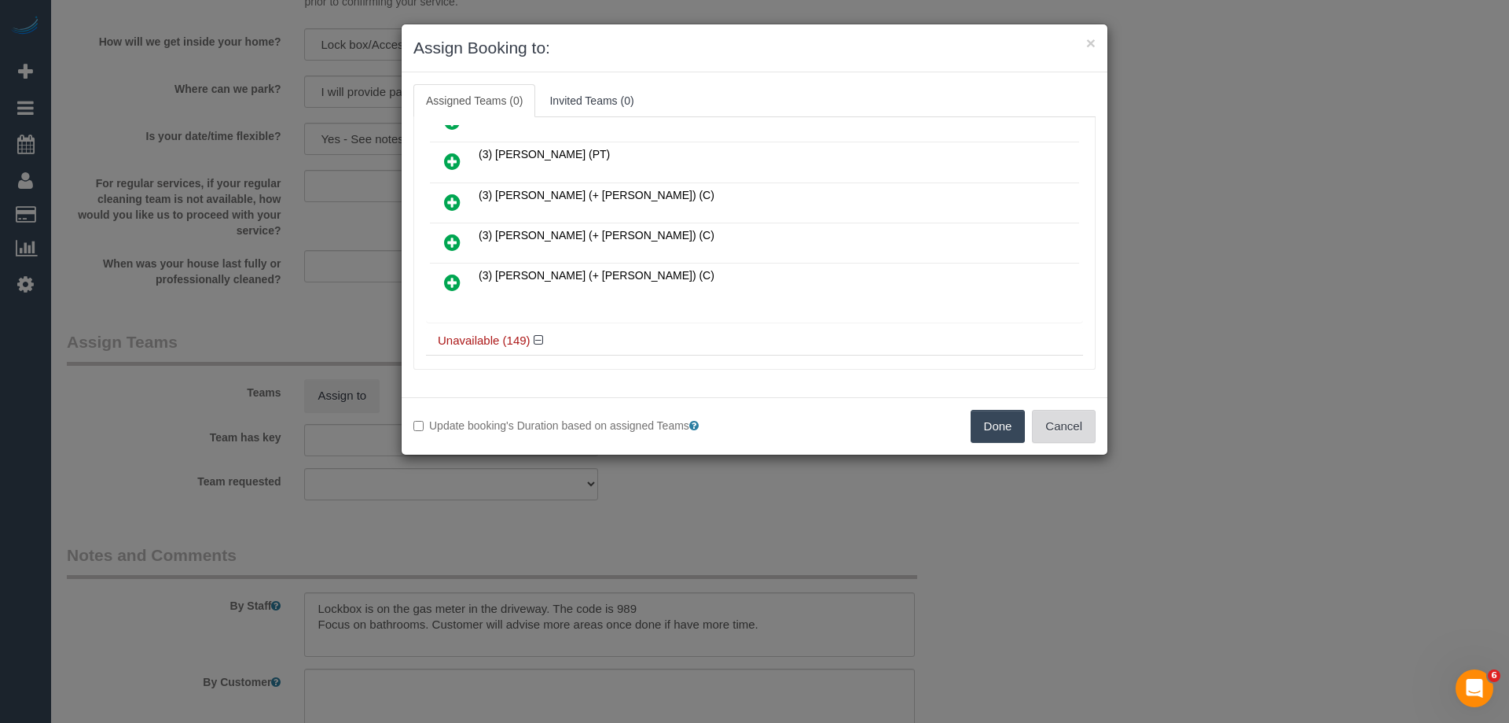
click at [1066, 423] on button "Cancel" at bounding box center [1064, 426] width 64 height 33
